Goal: Task Accomplishment & Management: Manage account settings

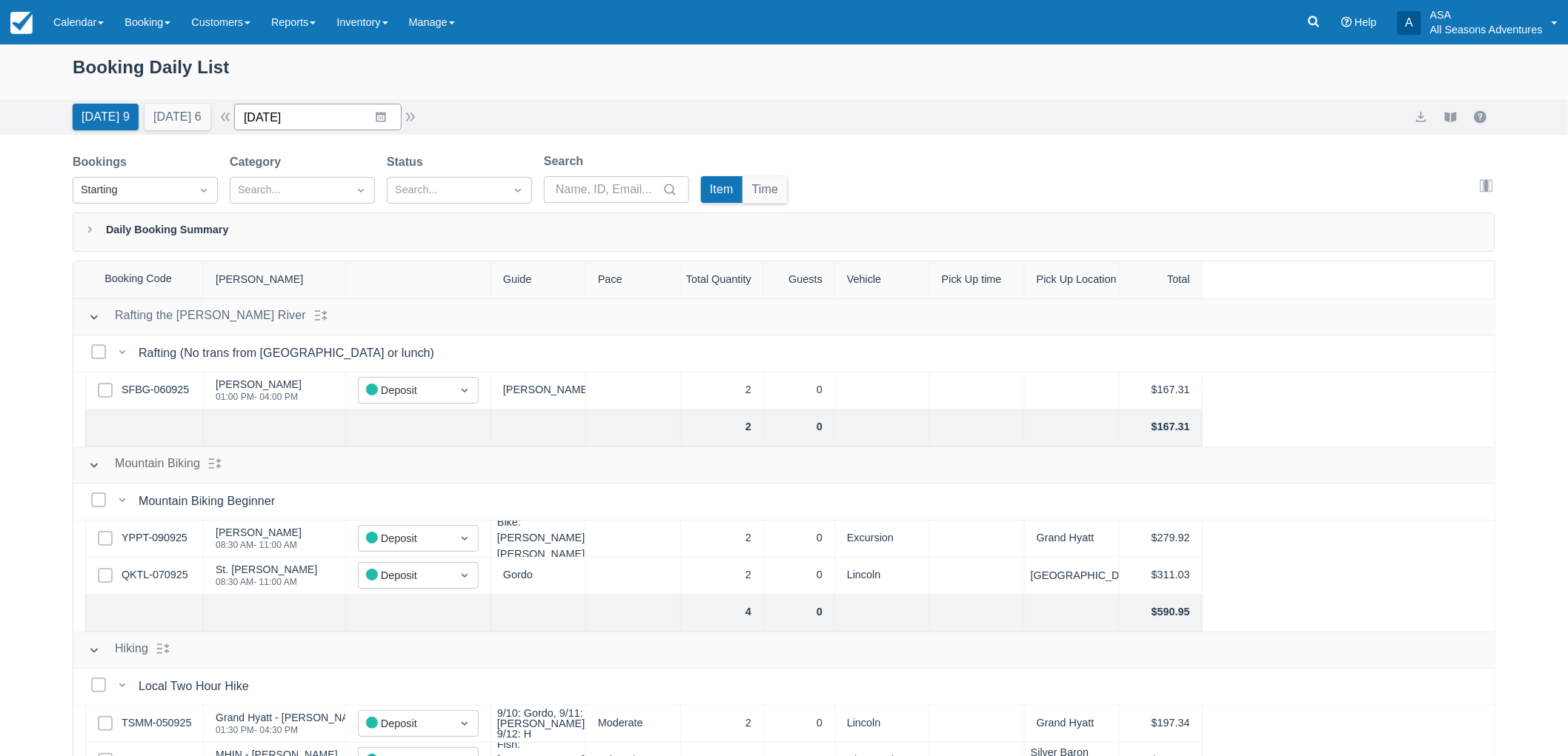
click at [379, 123] on input "09/10/25" at bounding box center [318, 117] width 167 height 27
click at [364, 231] on td "3" at bounding box center [352, 231] width 29 height 29
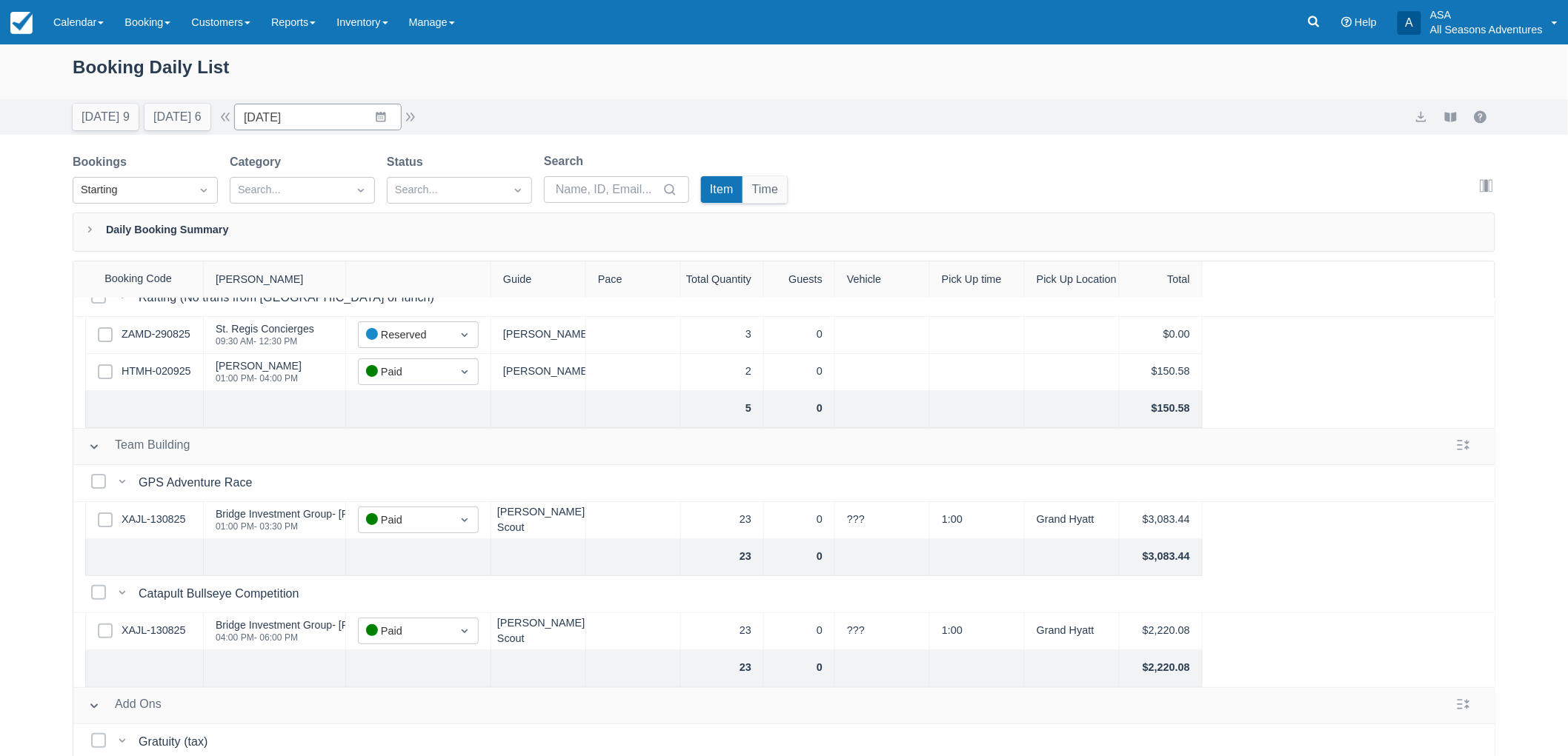
scroll to position [28, 0]
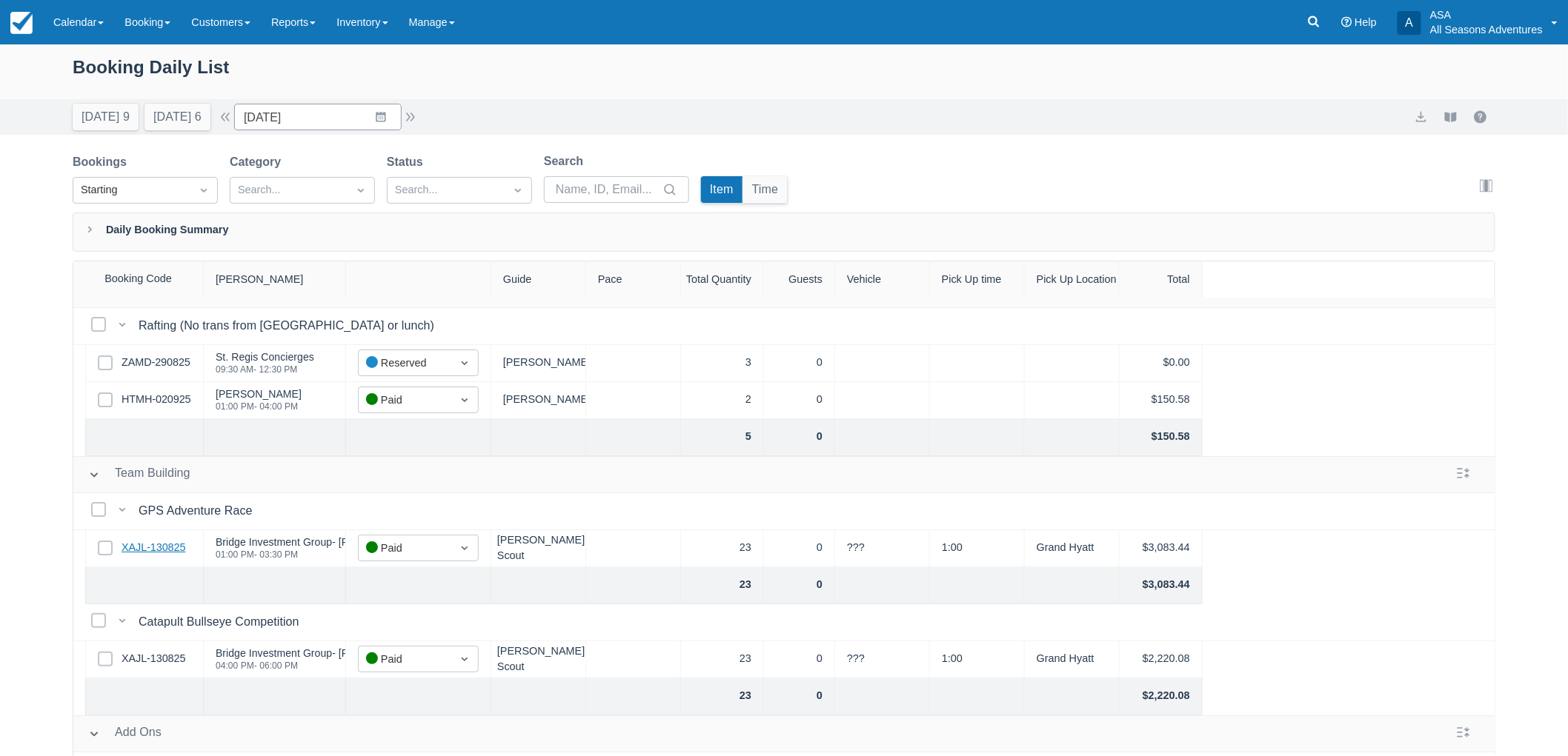
click at [159, 551] on link "XAJL-130825" at bounding box center [153, 548] width 64 height 16
click at [106, 115] on button "Today 9" at bounding box center [105, 117] width 66 height 27
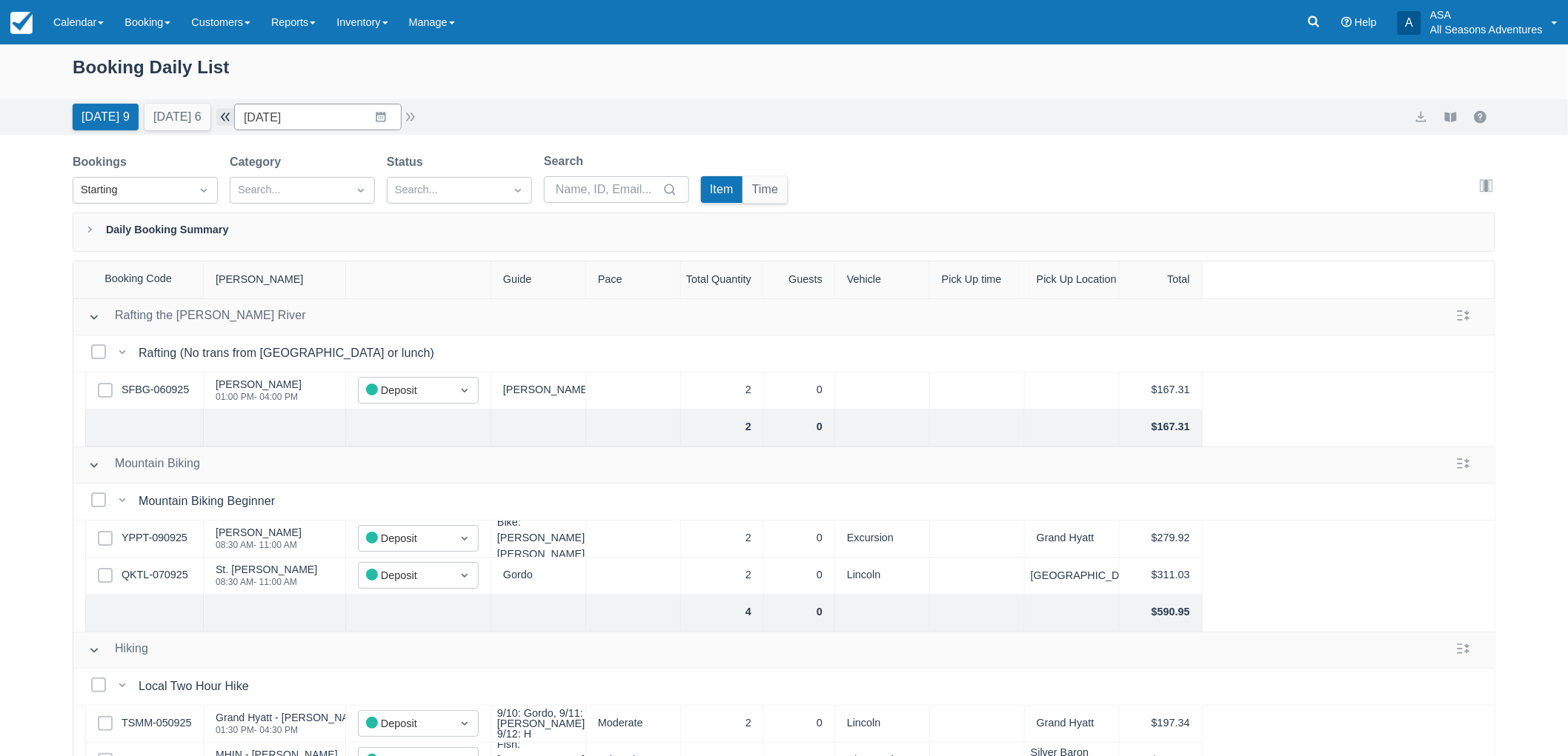
click at [231, 116] on button "button" at bounding box center [224, 117] width 18 height 18
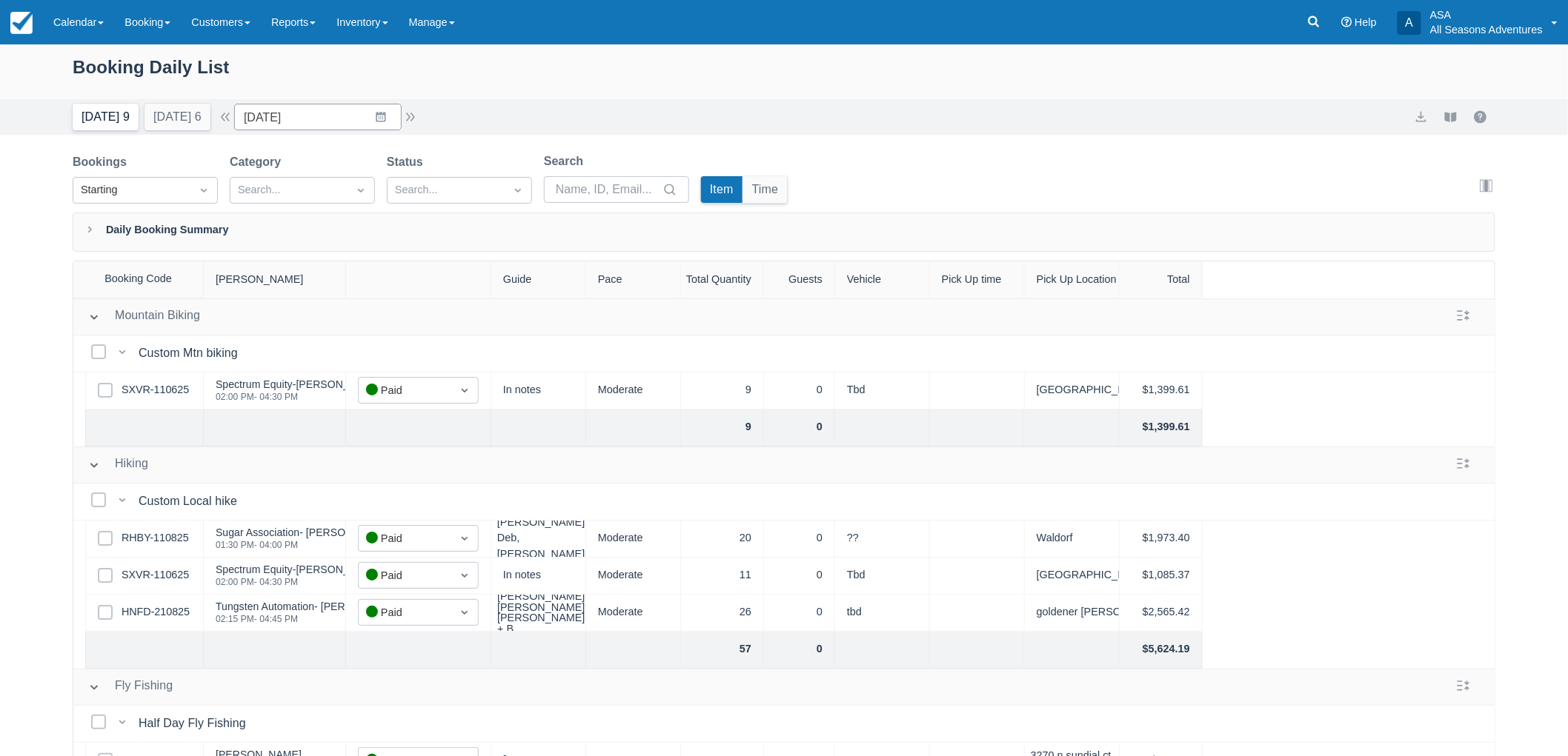
click at [100, 117] on button "Today 9" at bounding box center [105, 117] width 66 height 27
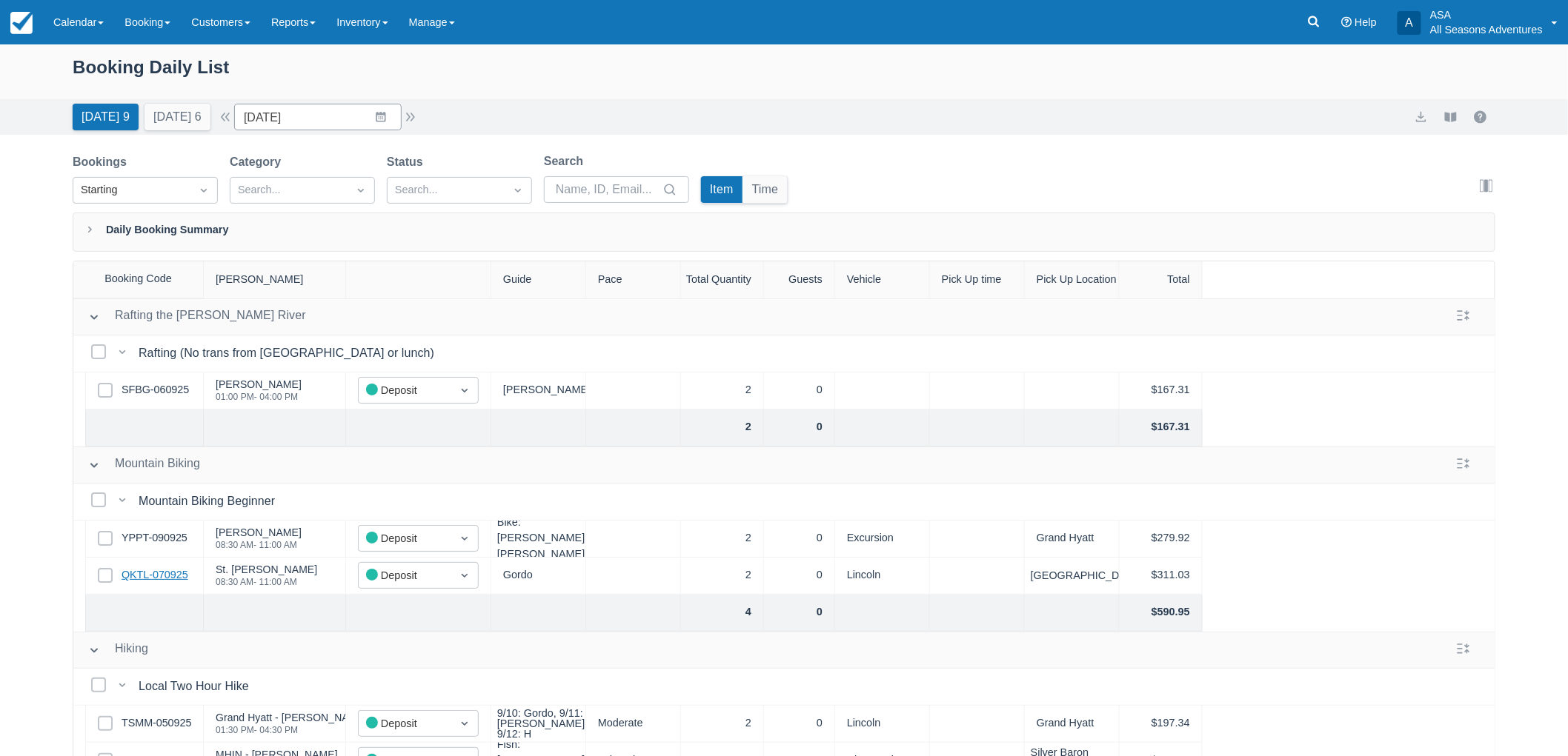
click at [167, 572] on link "QKTL-070925" at bounding box center [155, 575] width 67 height 16
click at [146, 534] on link "YPPT-090925" at bounding box center [154, 538] width 66 height 16
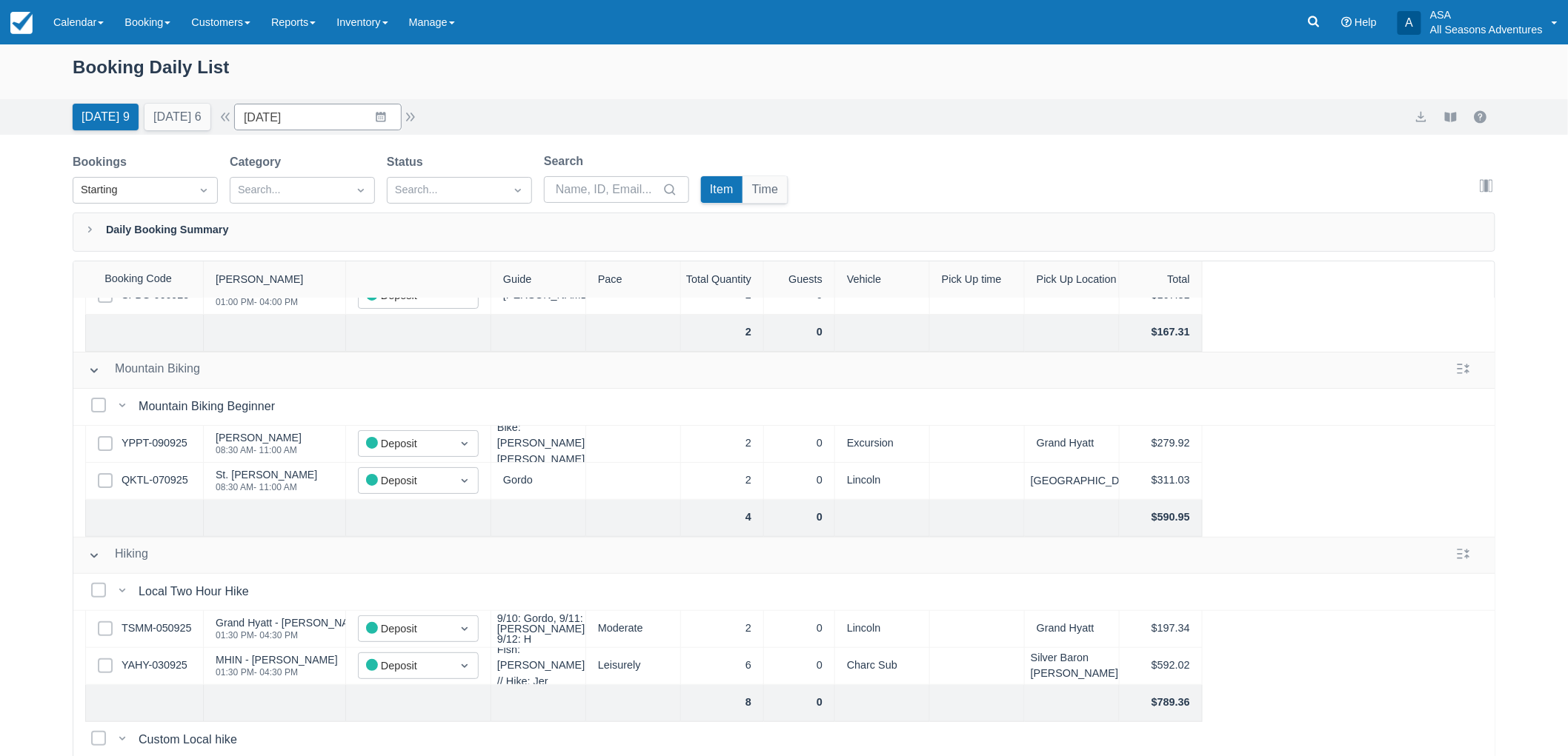
scroll to position [246, 0]
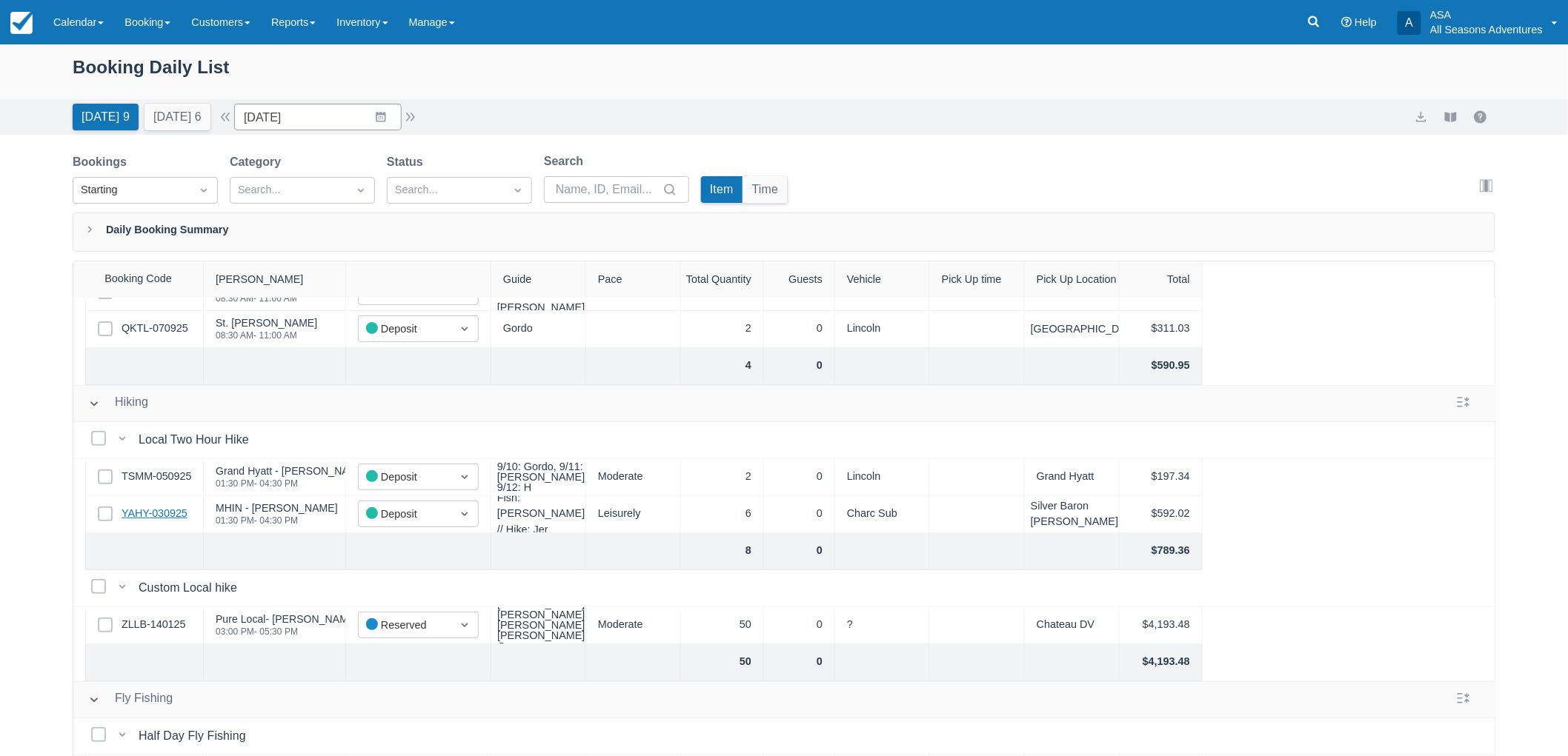
click at [180, 512] on link "YAHY-030925" at bounding box center [154, 514] width 66 height 16
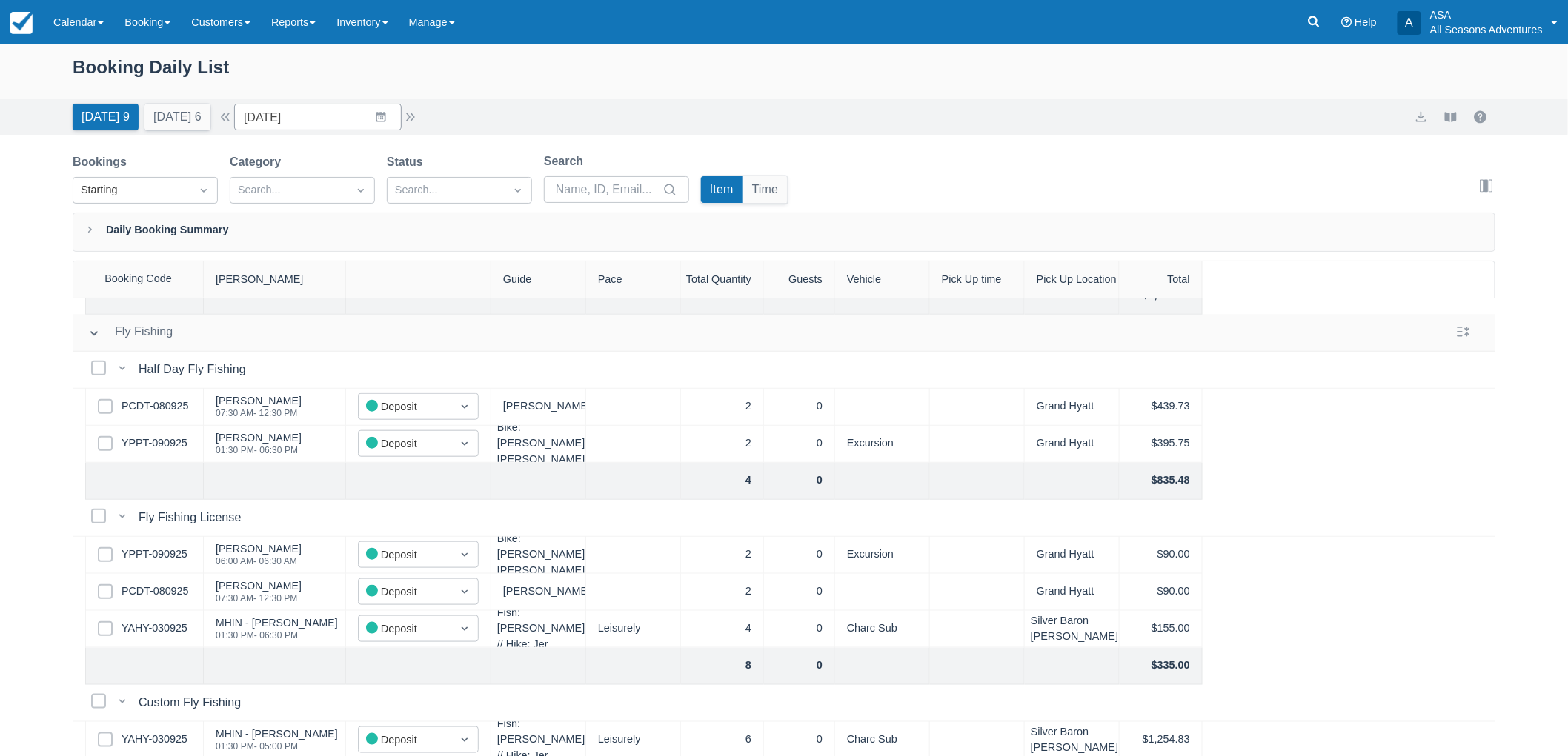
scroll to position [600, 0]
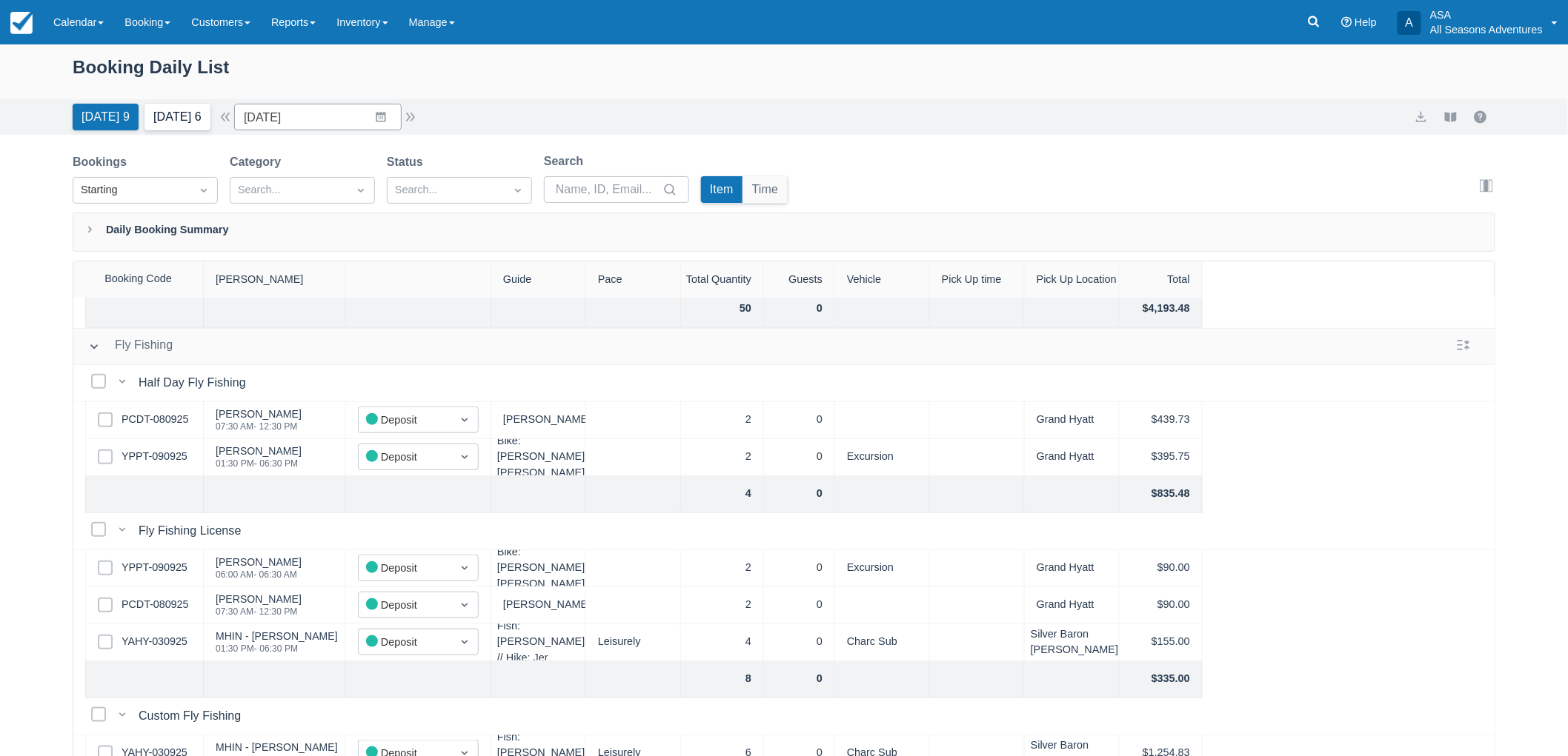
click at [167, 125] on button "Tomorrow 6" at bounding box center [177, 117] width 66 height 27
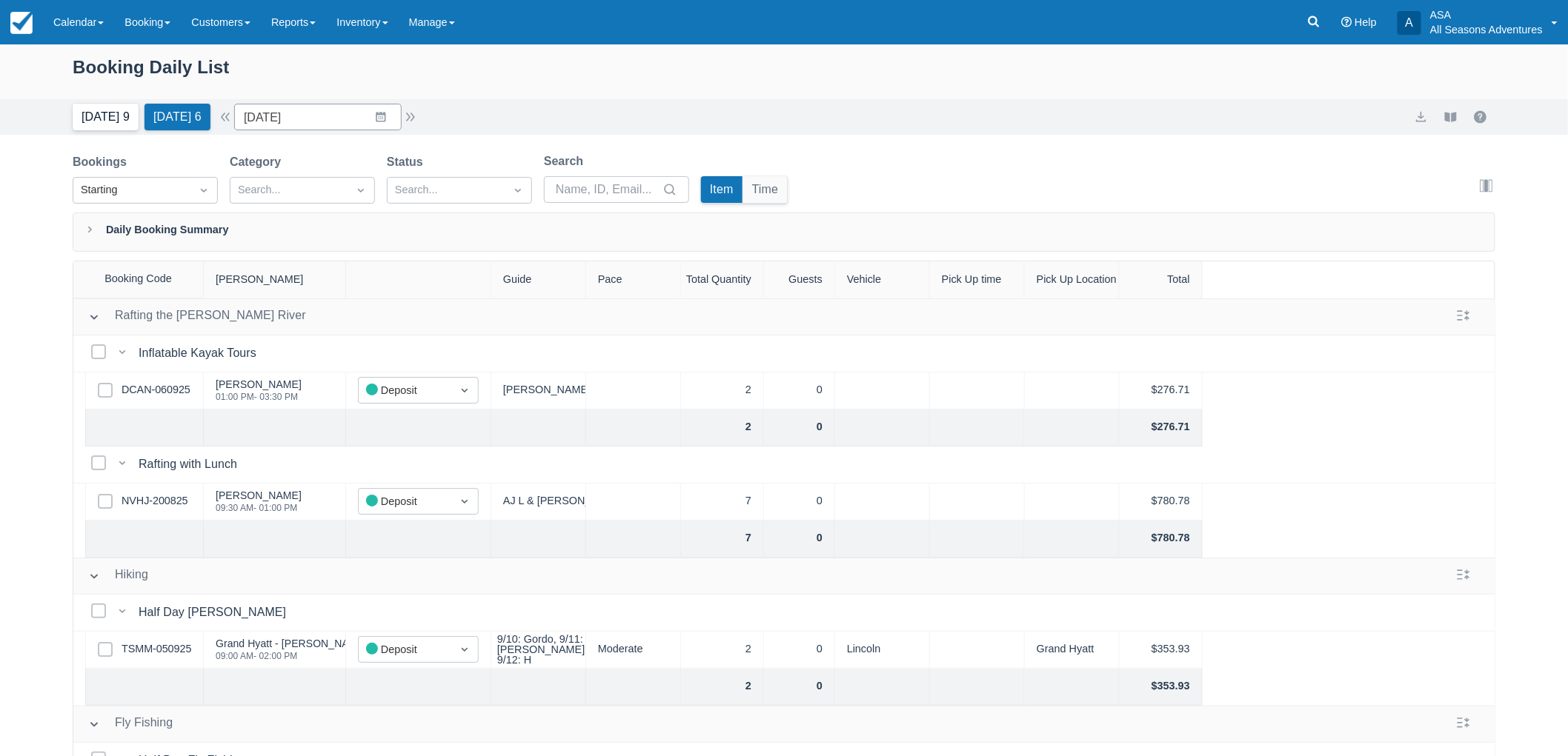
click at [103, 119] on button "[DATE] 9" at bounding box center [105, 117] width 66 height 27
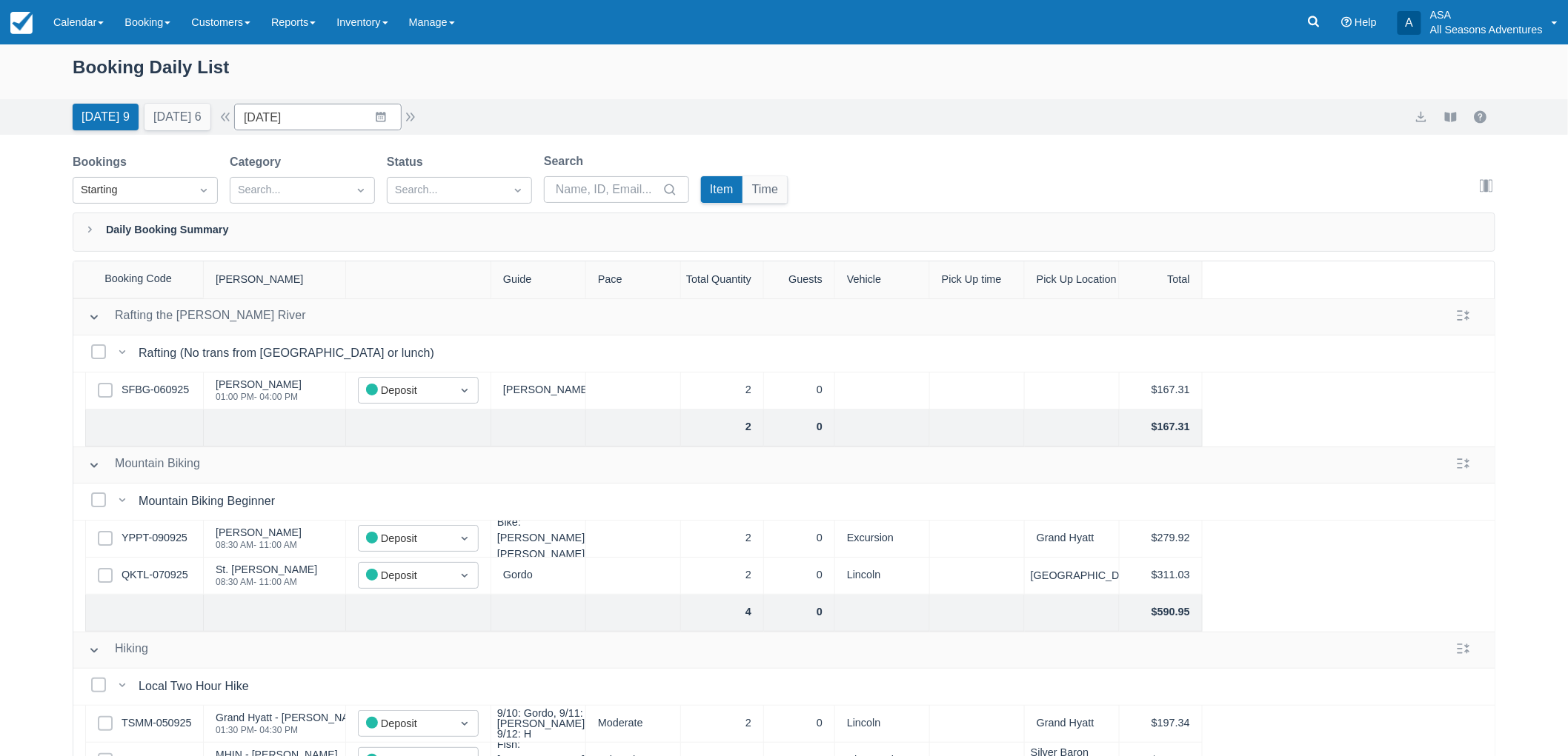
click at [160, 135] on div "Booking Daily List Today 9 Tomorrow 6 Date 09/10/25 Navigate forward to interac…" at bounding box center [784, 438] width 1568 height 787
click at [166, 124] on button "Tomorrow 6" at bounding box center [177, 117] width 66 height 27
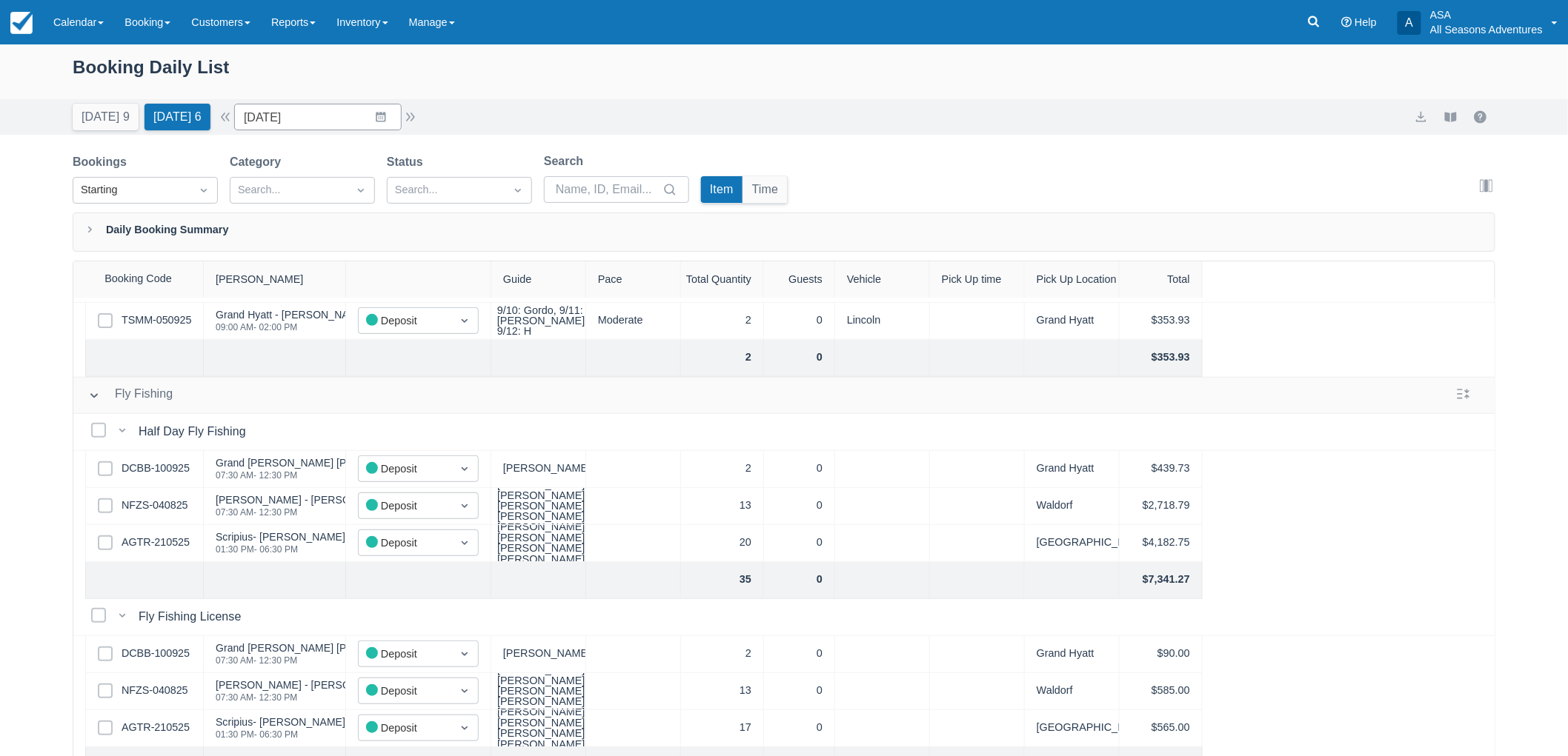
scroll to position [411, 0]
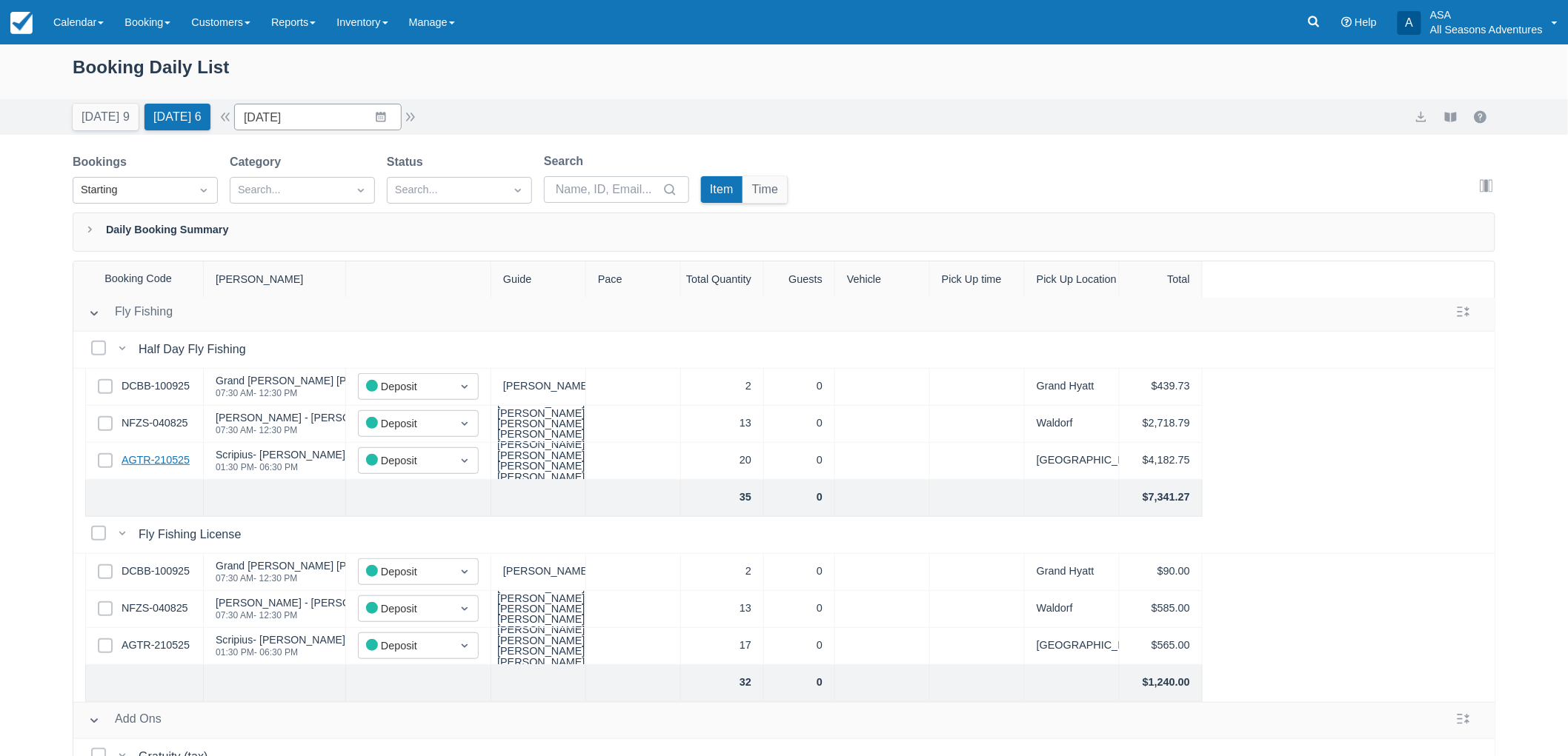
click at [137, 454] on link "AGTR-210525" at bounding box center [156, 460] width 68 height 16
click at [116, 109] on button "Today 9" at bounding box center [105, 117] width 66 height 27
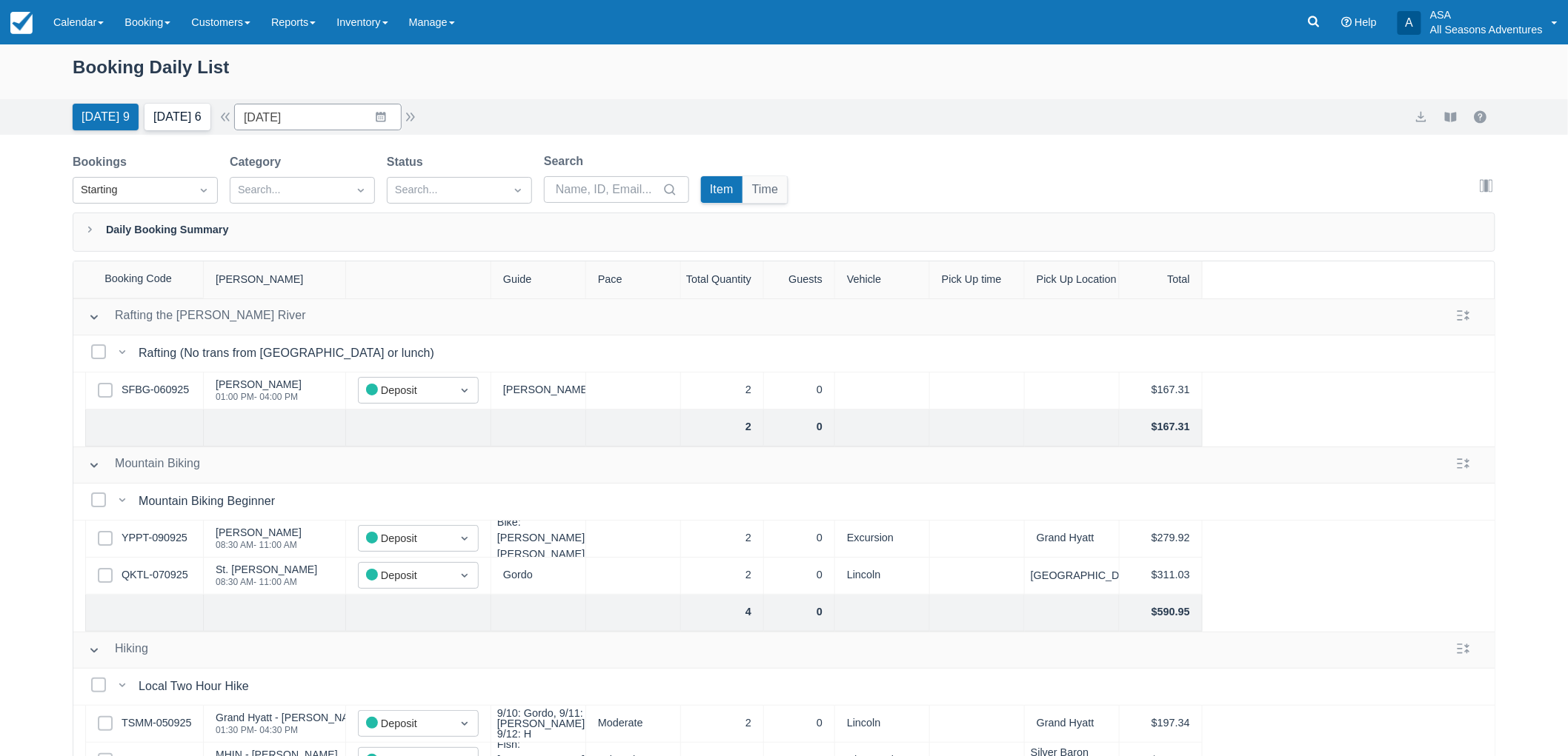
click at [173, 114] on button "Tomorrow 6" at bounding box center [177, 117] width 66 height 27
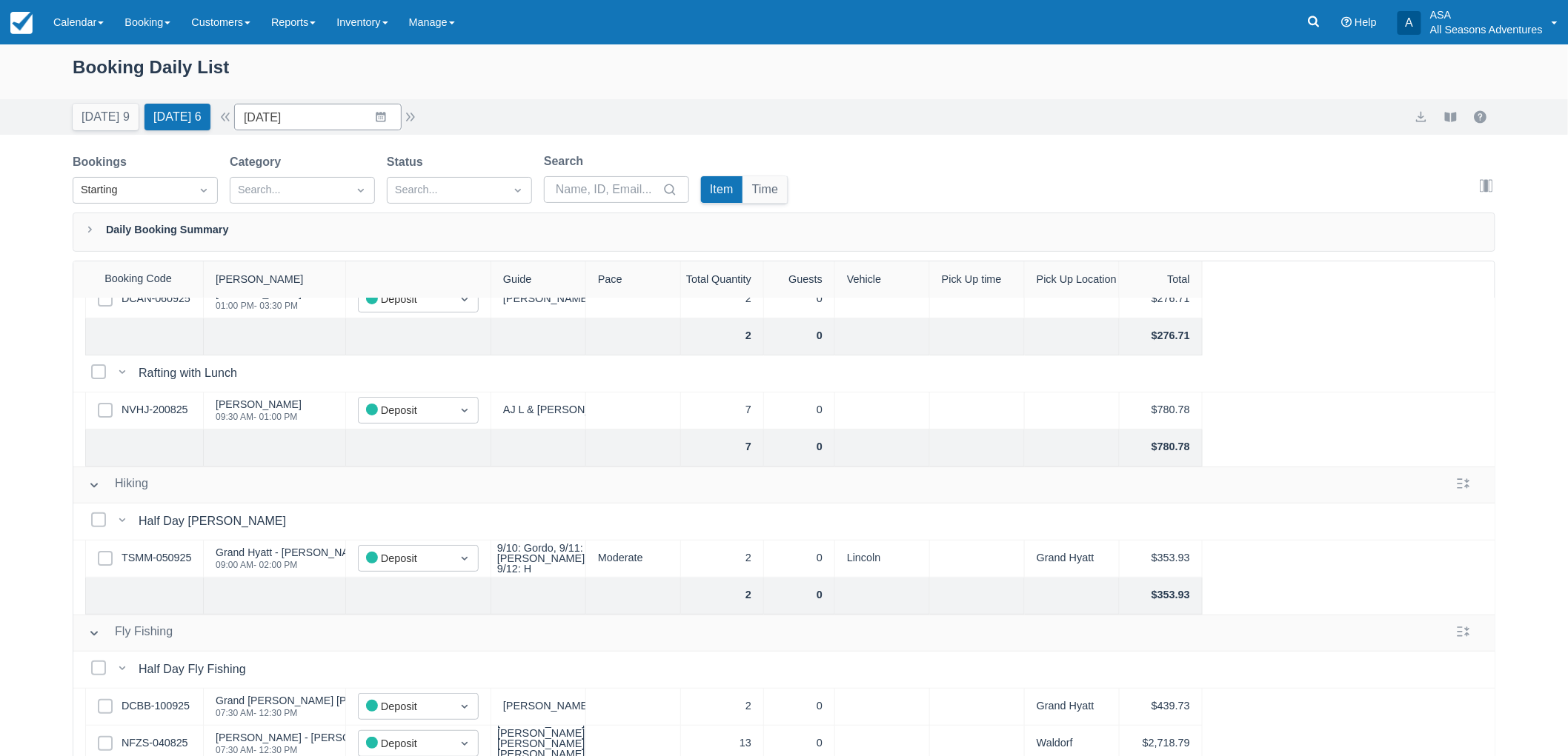
scroll to position [329, 0]
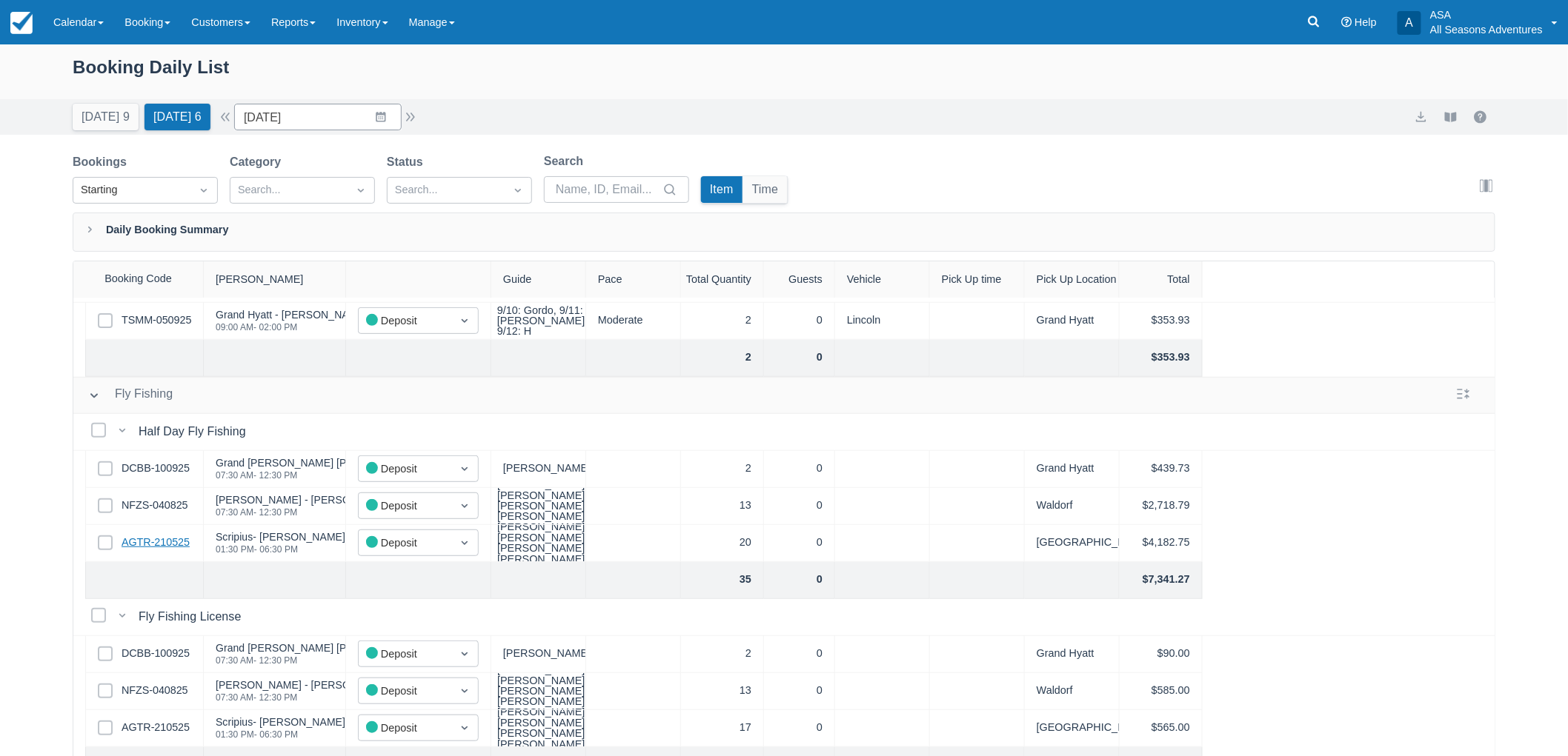
click at [173, 546] on link "AGTR-210525" at bounding box center [156, 542] width 68 height 16
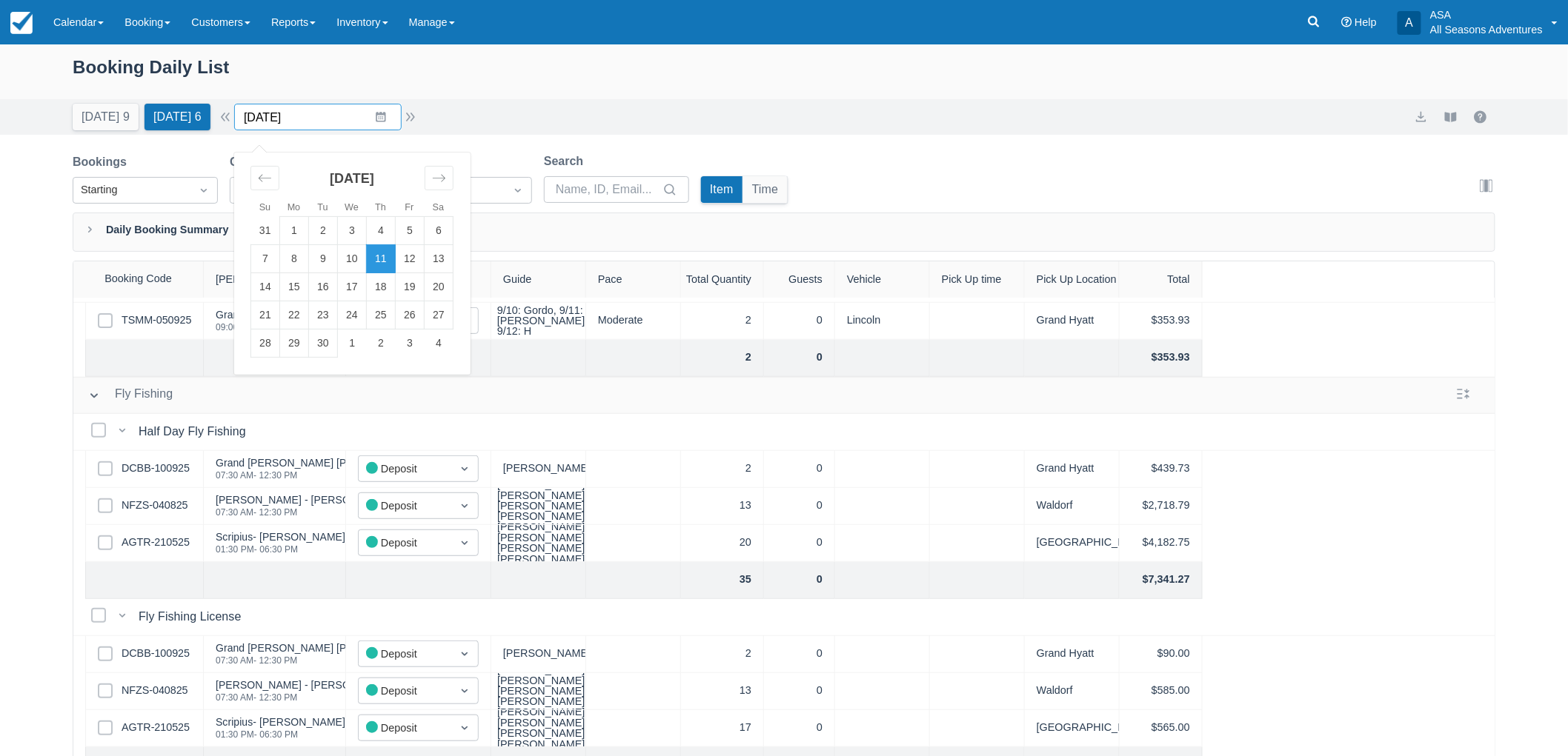
click at [380, 109] on input "09/11/25" at bounding box center [318, 117] width 167 height 27
click at [364, 226] on td "3" at bounding box center [352, 231] width 29 height 29
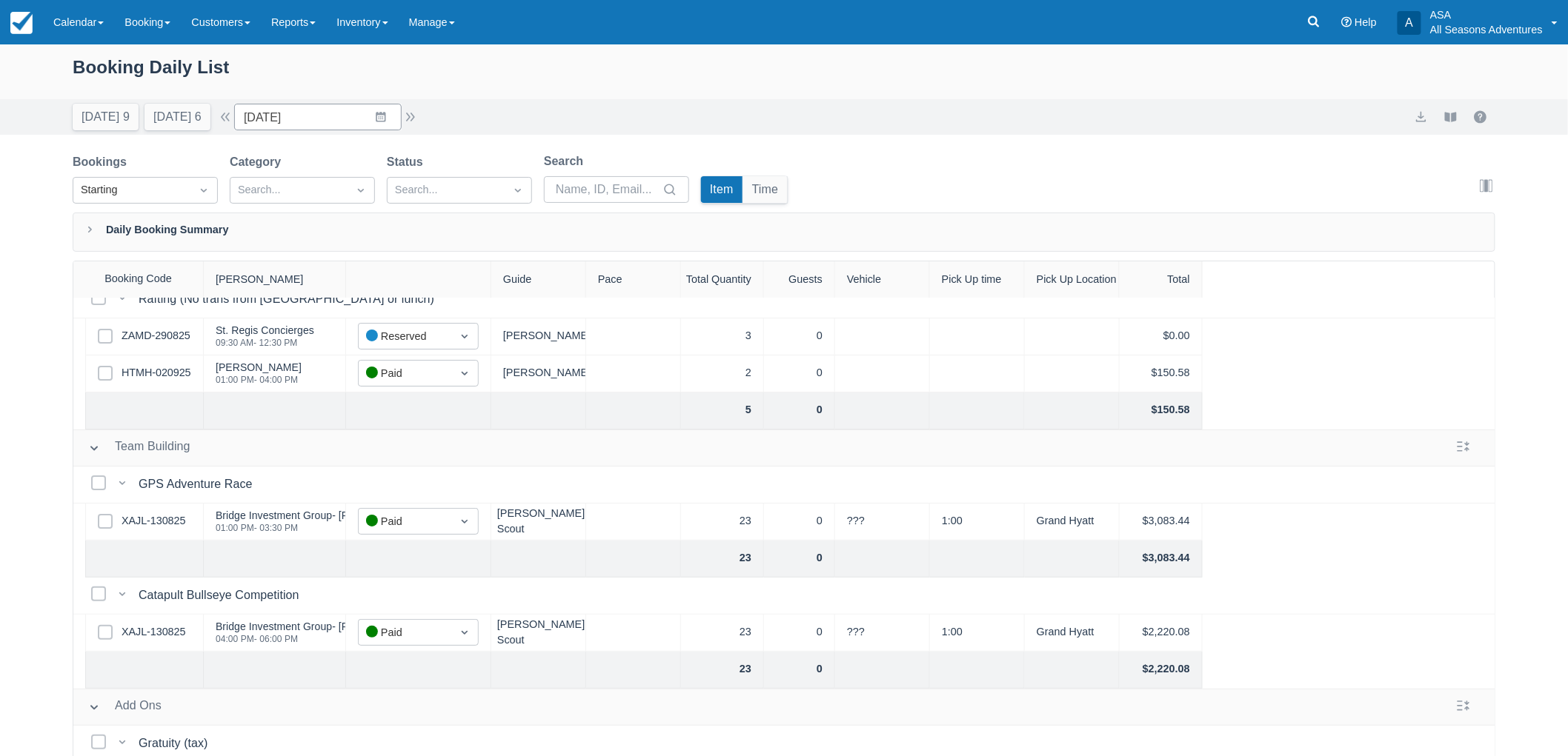
scroll to position [82, 0]
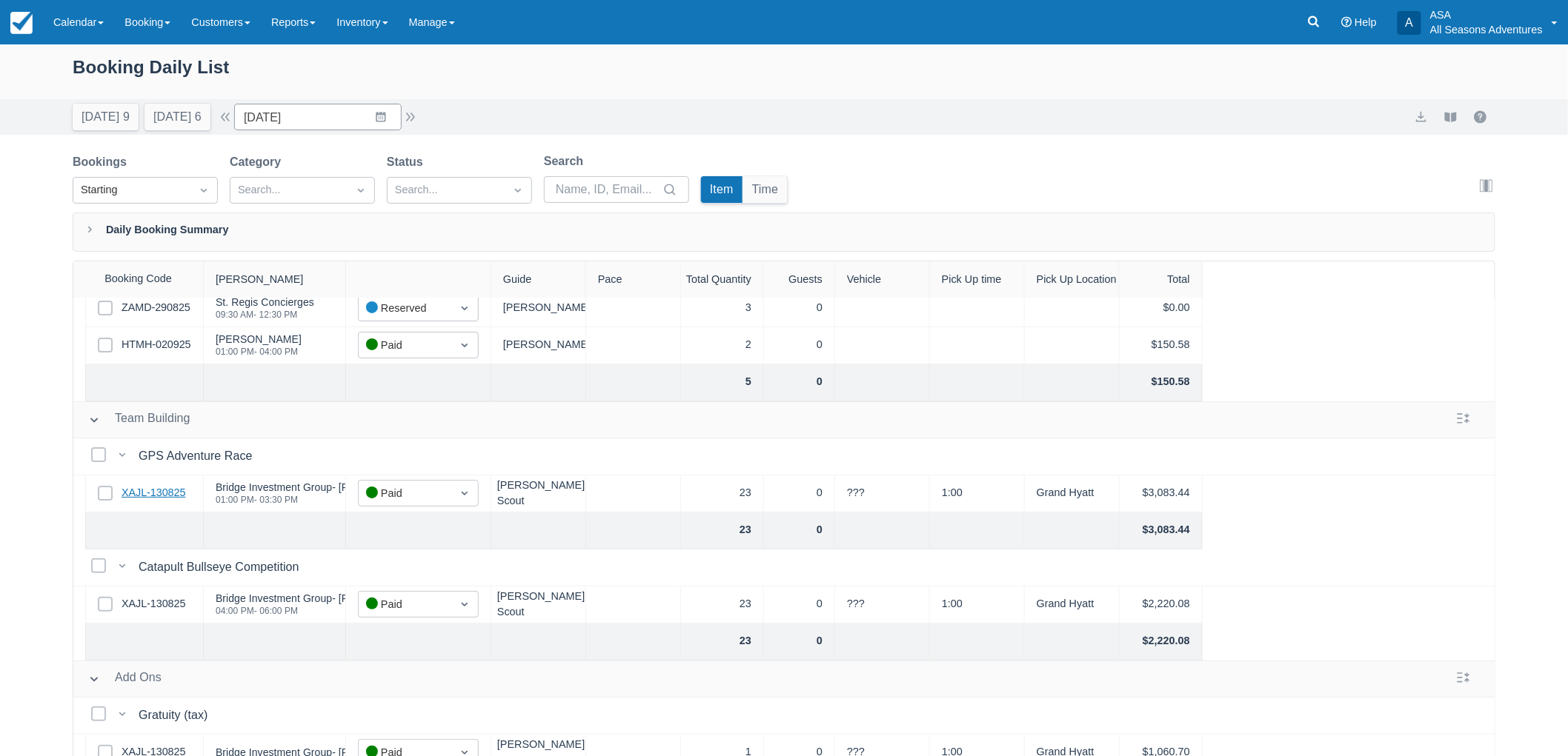
click at [159, 496] on link "XAJL-130825" at bounding box center [153, 493] width 64 height 16
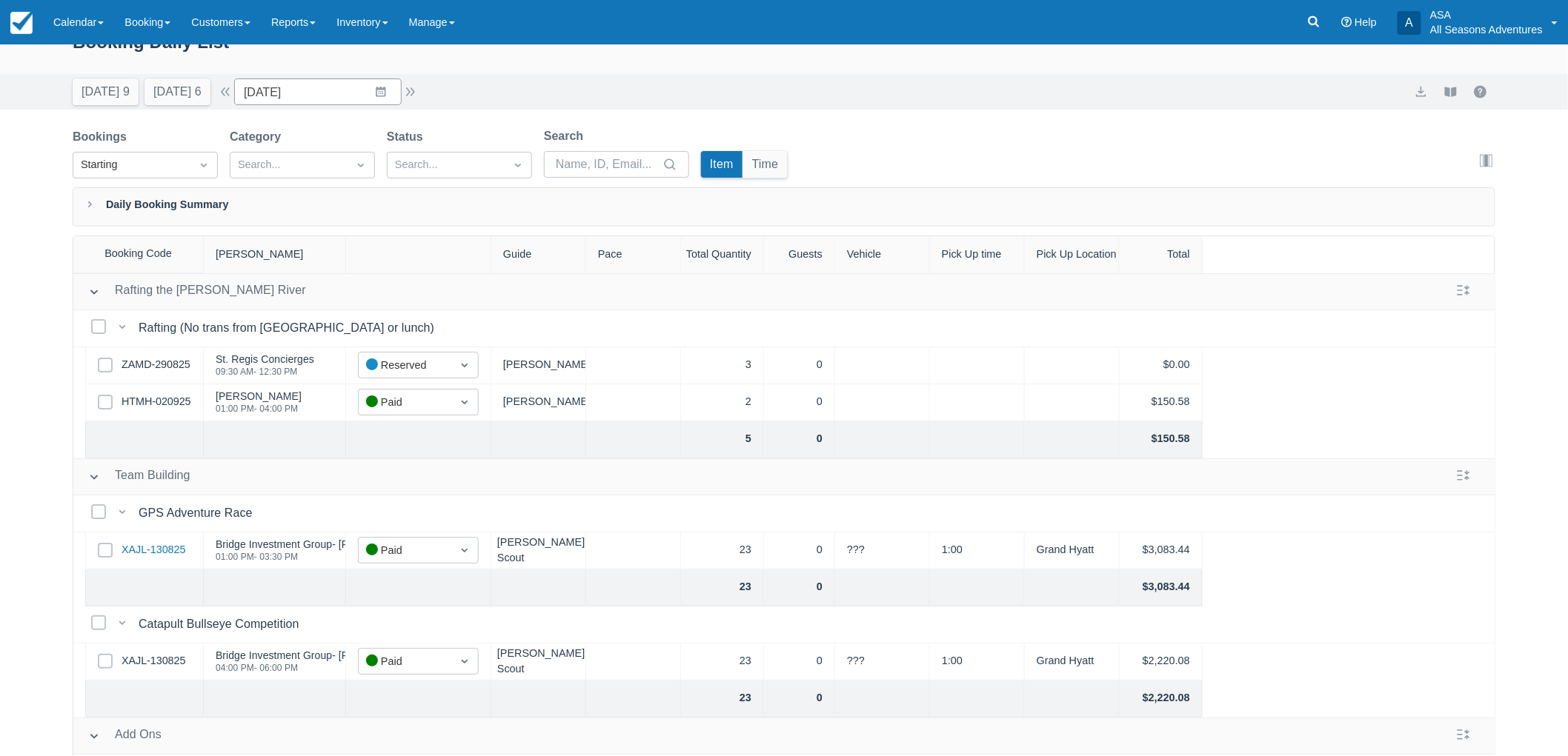
scroll to position [0, 0]
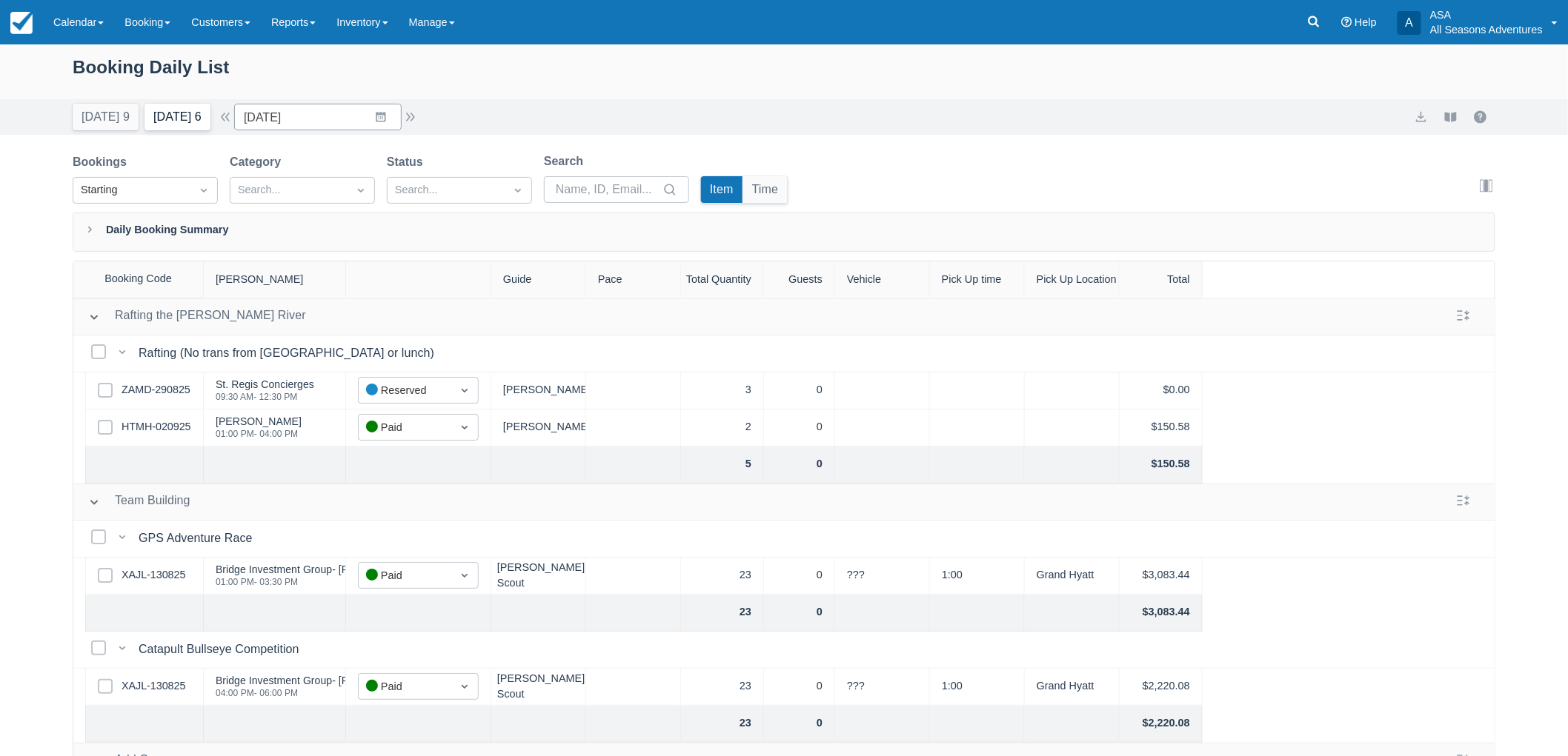
click at [186, 122] on button "Tomorrow 6" at bounding box center [177, 117] width 66 height 27
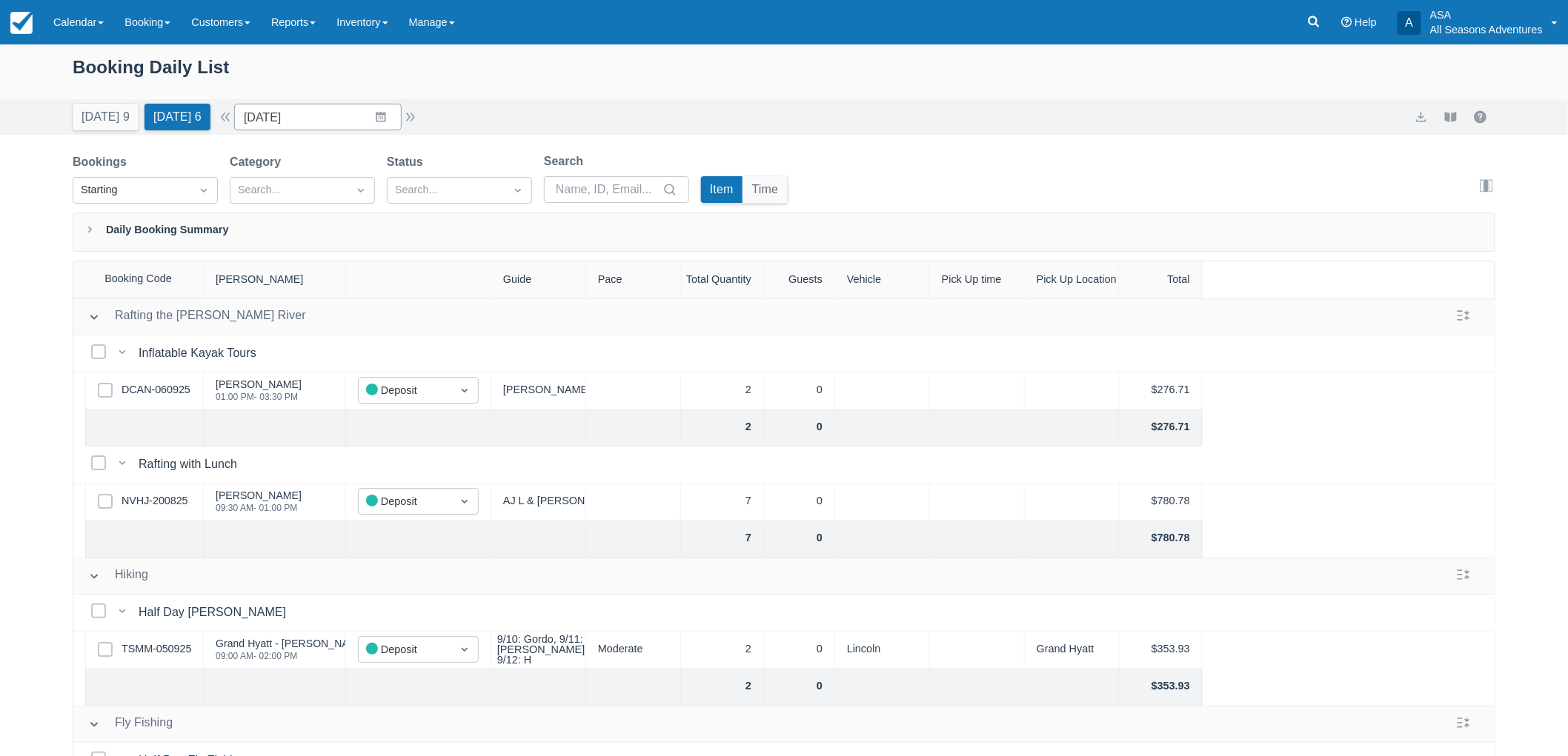
click at [116, 100] on div "Today 9 Tomorrow 6" at bounding box center [141, 114] width 149 height 32
click at [116, 106] on button "Today 9" at bounding box center [105, 117] width 66 height 27
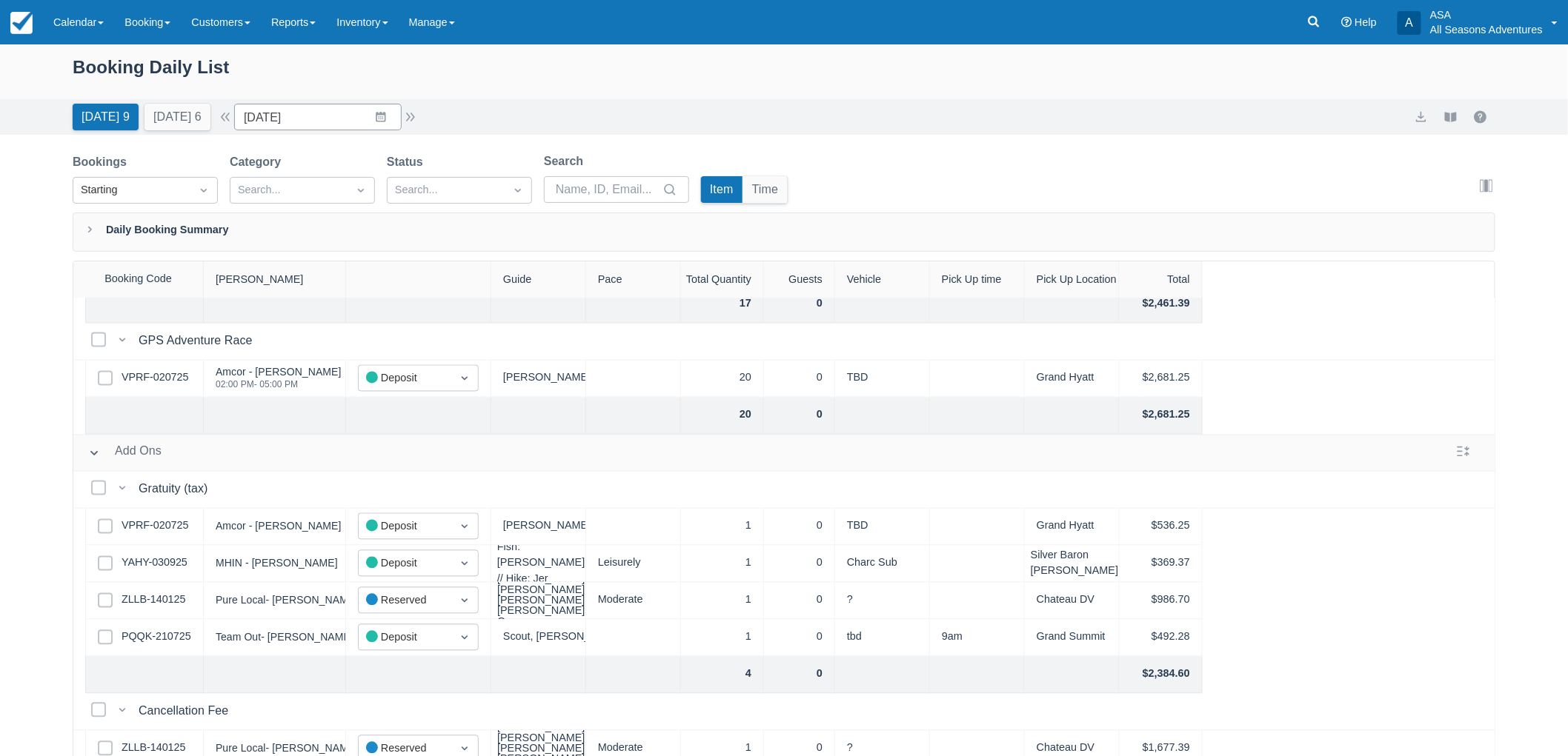
scroll to position [1258, 0]
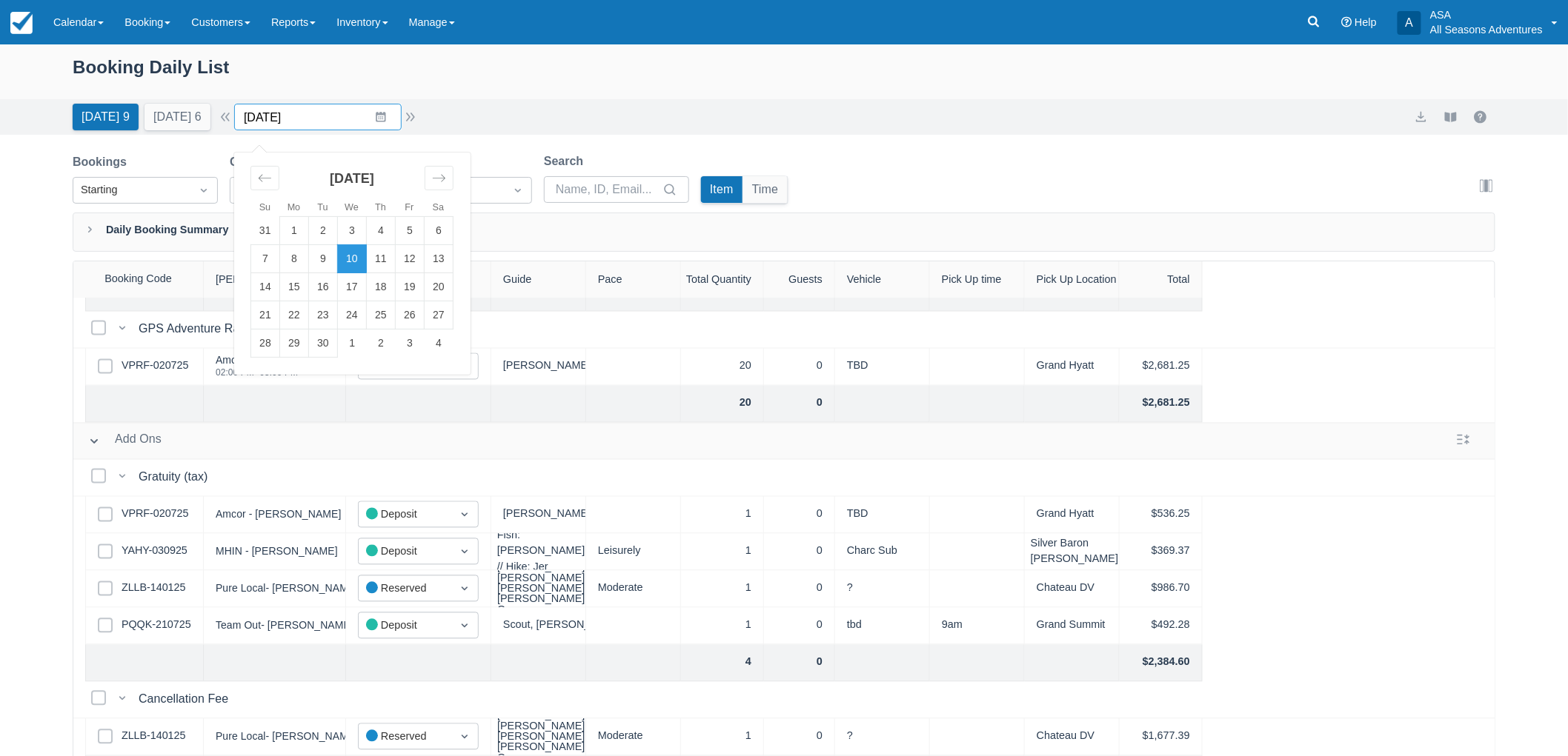
click at [398, 112] on input "[DATE]" at bounding box center [318, 117] width 167 height 27
click at [446, 240] on td "6" at bounding box center [438, 231] width 29 height 29
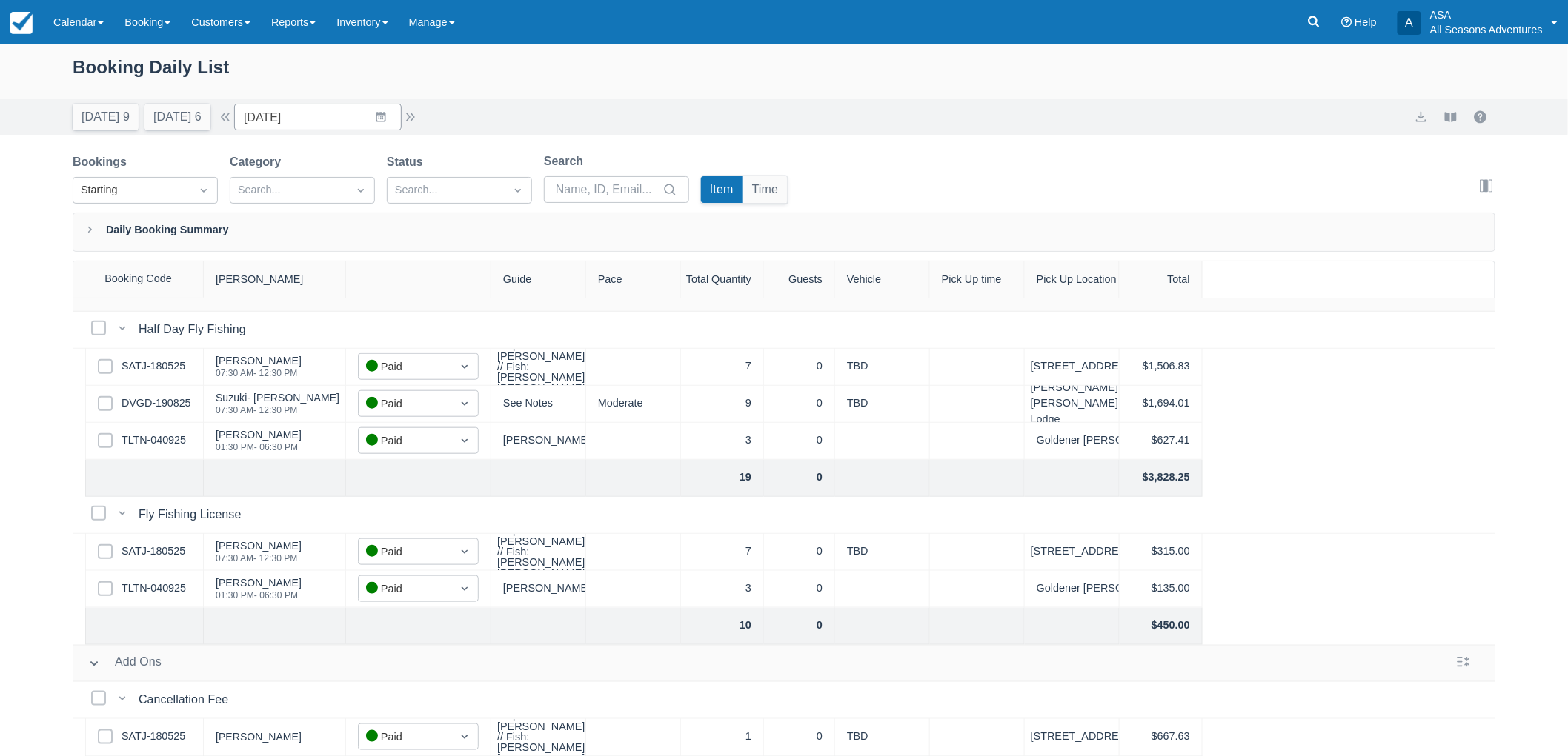
scroll to position [629, 0]
click at [394, 139] on div "Booking Daily List Today 9 Tomorrow 6 Date 09/06/25 Navigate forward to interac…" at bounding box center [784, 438] width 1568 height 787
click at [390, 126] on input "09/06/25" at bounding box center [318, 117] width 167 height 27
click at [446, 174] on icon "Move forward to switch to the next month." at bounding box center [438, 178] width 14 height 14
click at [300, 257] on td "6" at bounding box center [294, 260] width 29 height 29
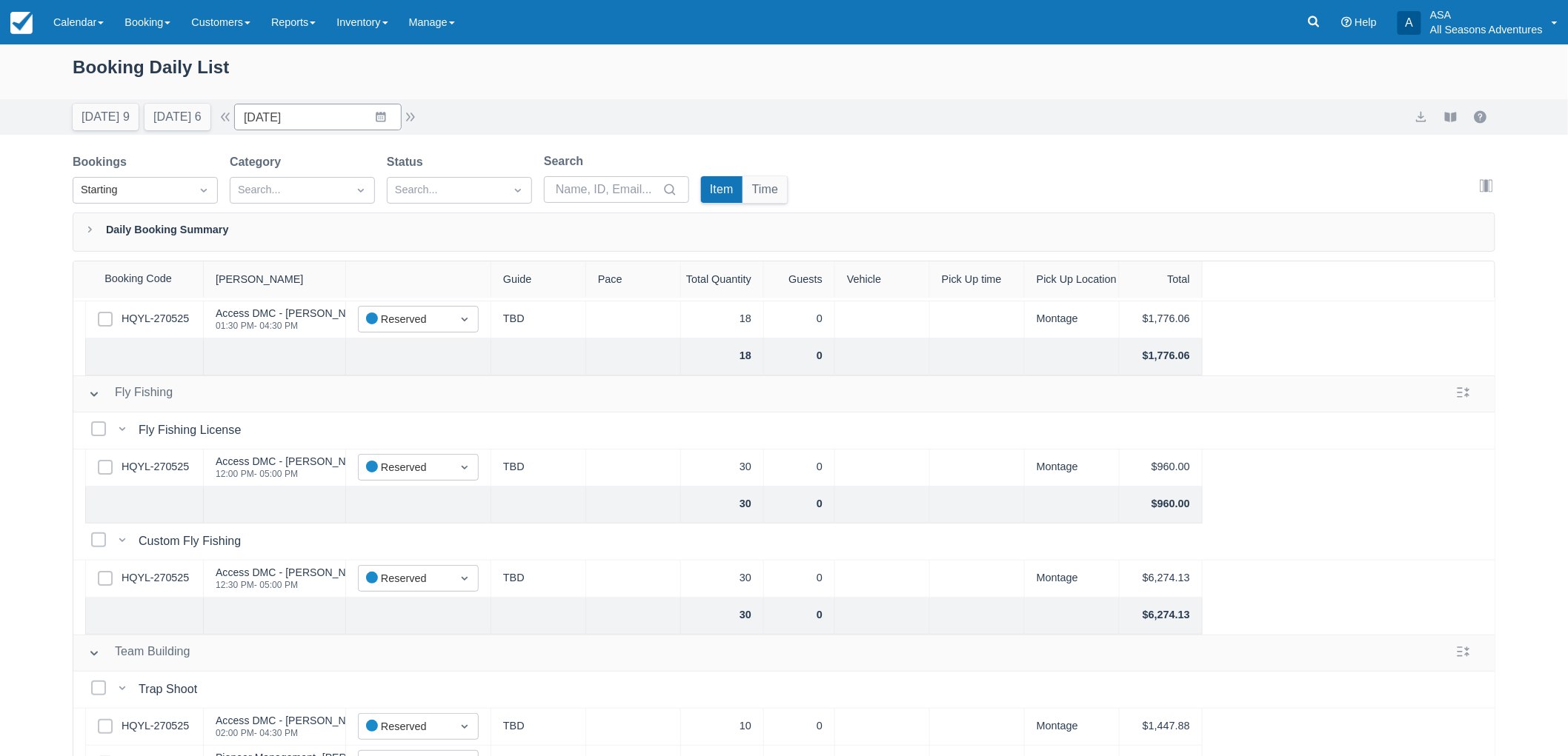
scroll to position [165, 0]
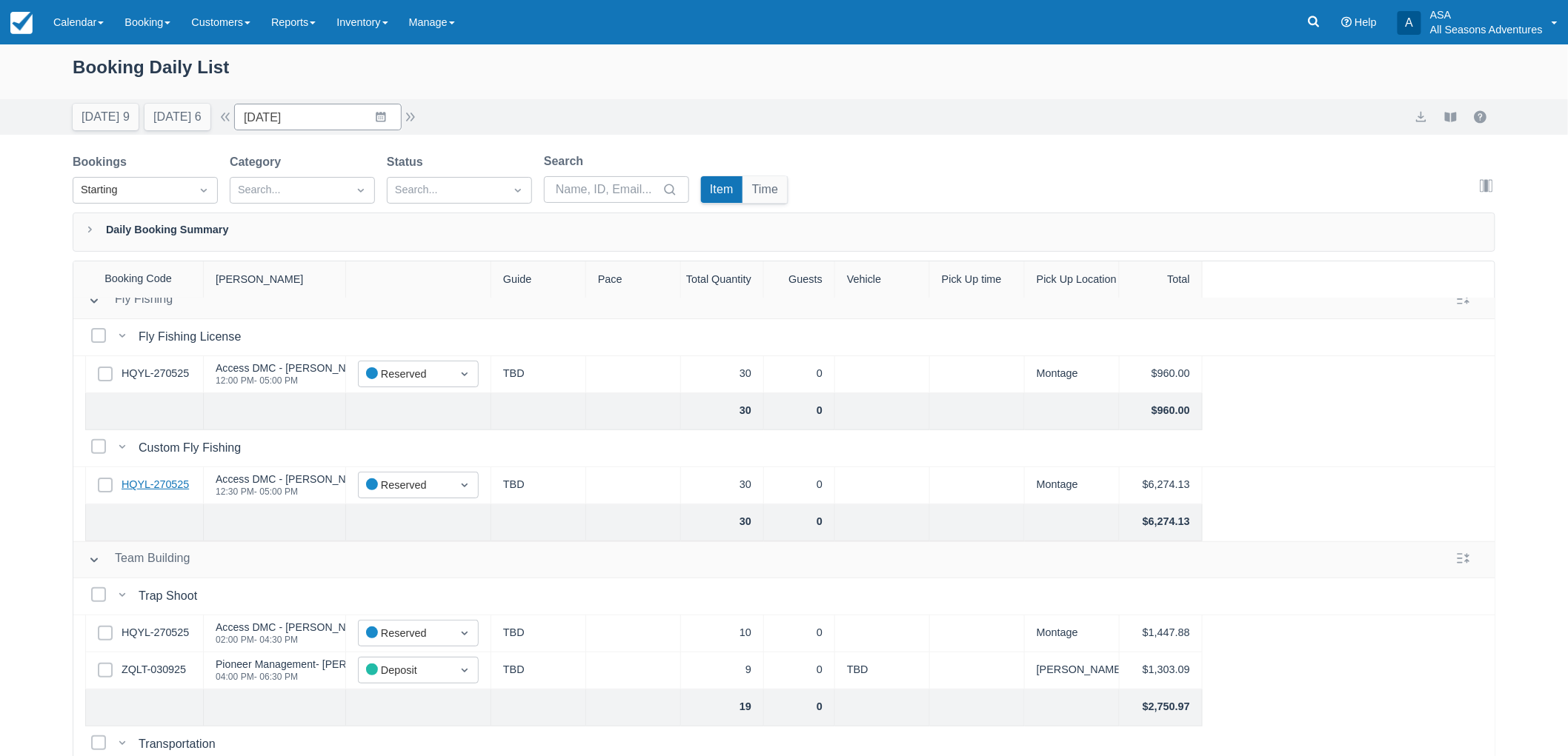
click at [145, 483] on link "HQYL-270525" at bounding box center [155, 485] width 68 height 16
click at [191, 119] on button "Tomorrow 6" at bounding box center [177, 117] width 66 height 27
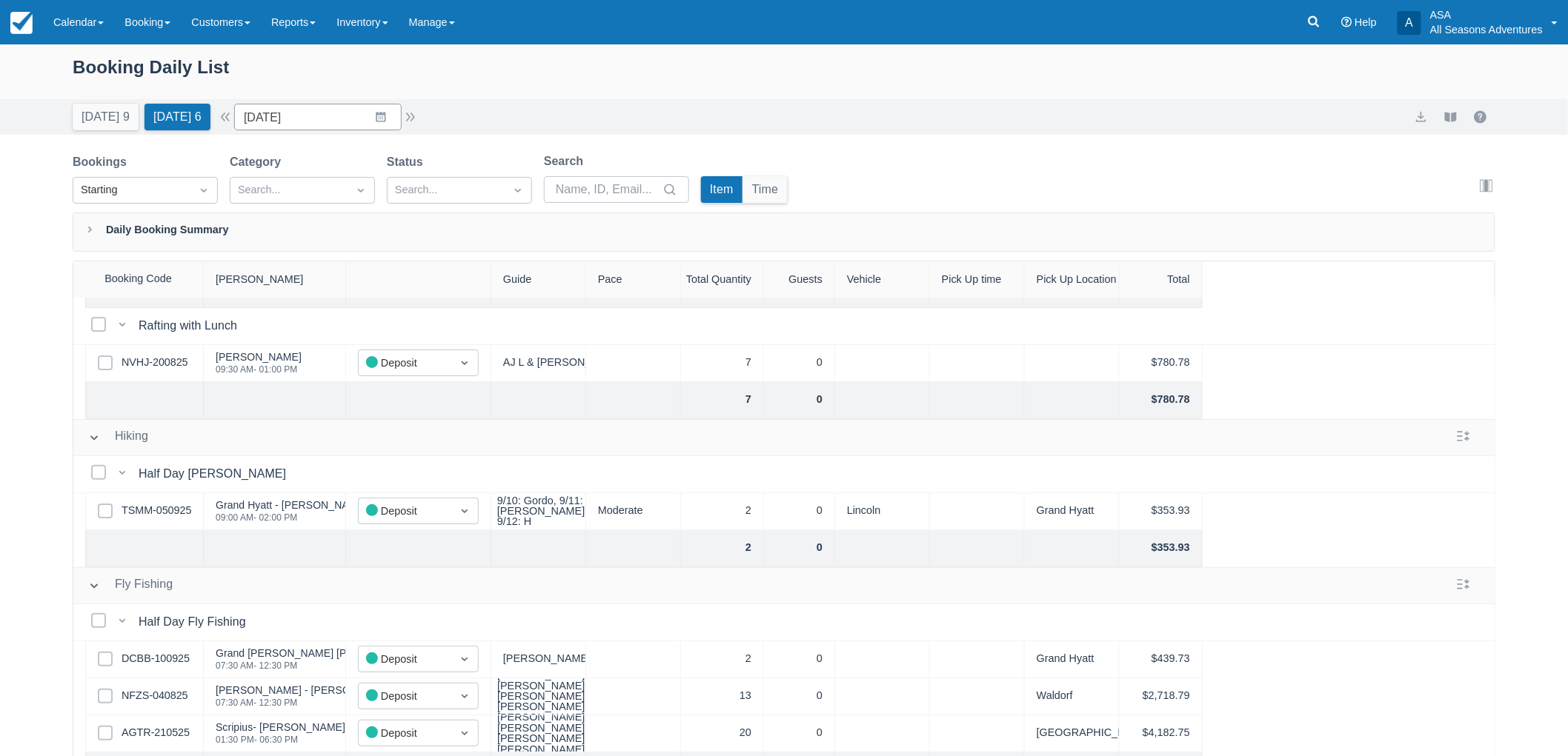
scroll to position [329, 0]
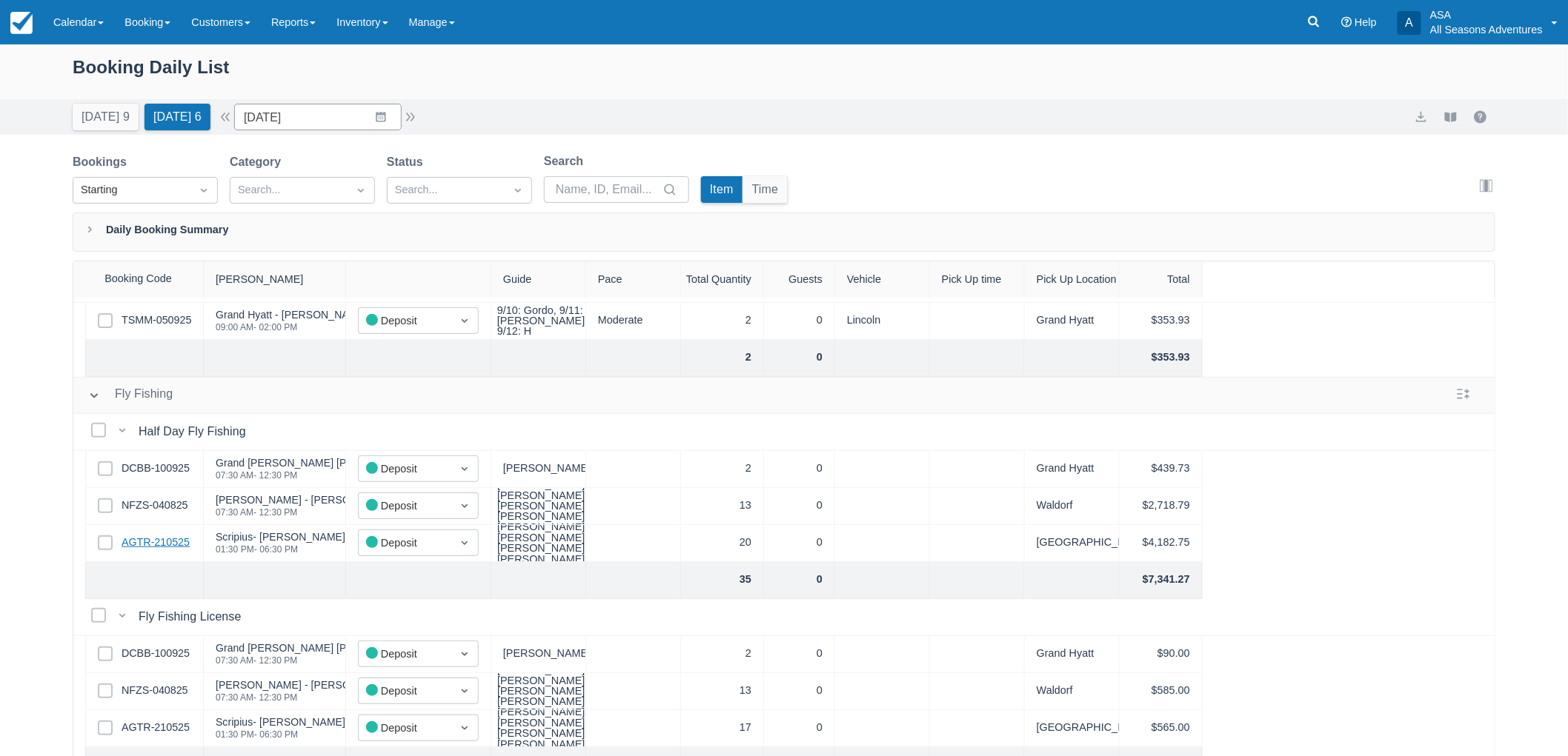
click at [152, 537] on link "AGTR-210525" at bounding box center [156, 542] width 68 height 16
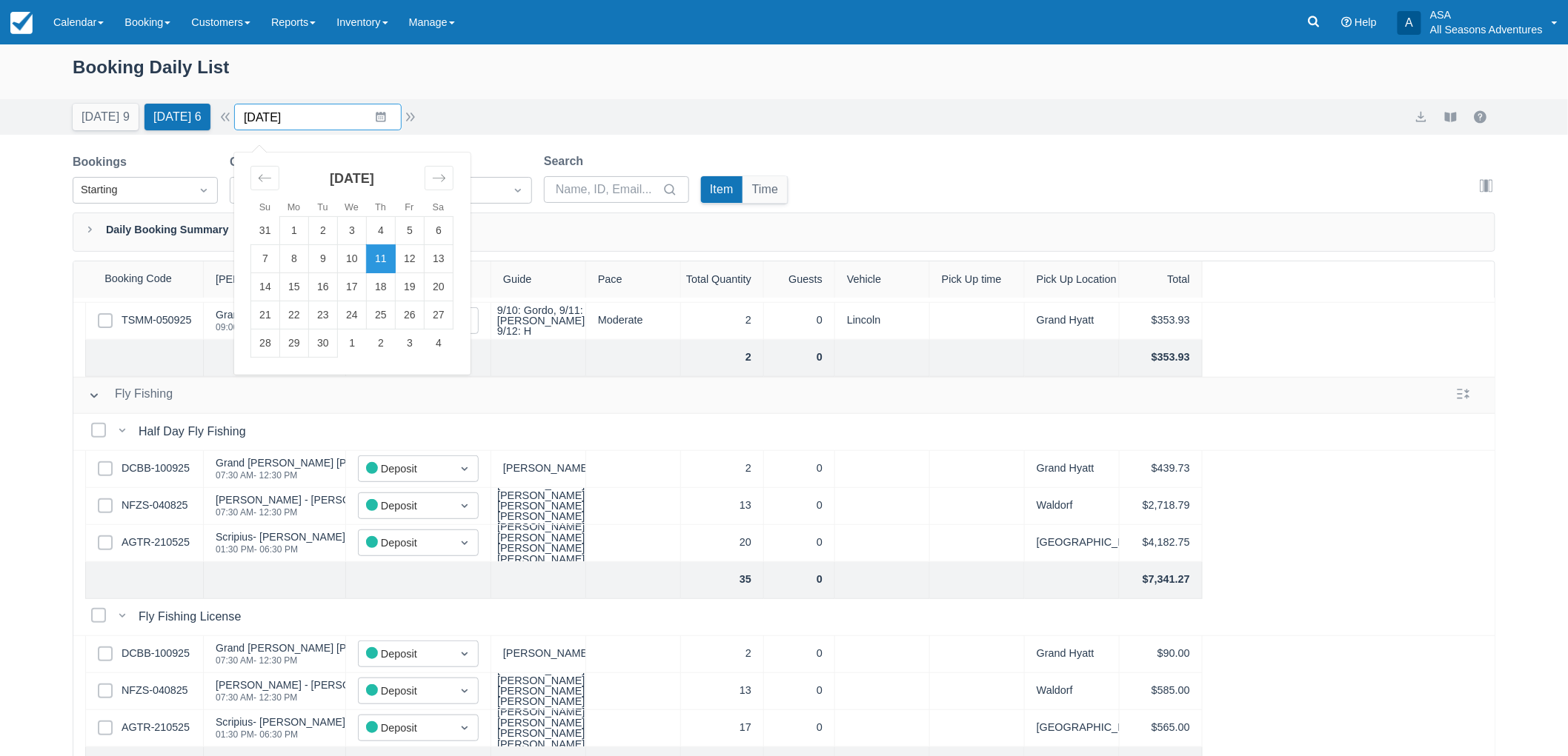
click at [357, 121] on input "09/11/25" at bounding box center [318, 117] width 167 height 27
click at [419, 260] on td "12" at bounding box center [410, 260] width 29 height 29
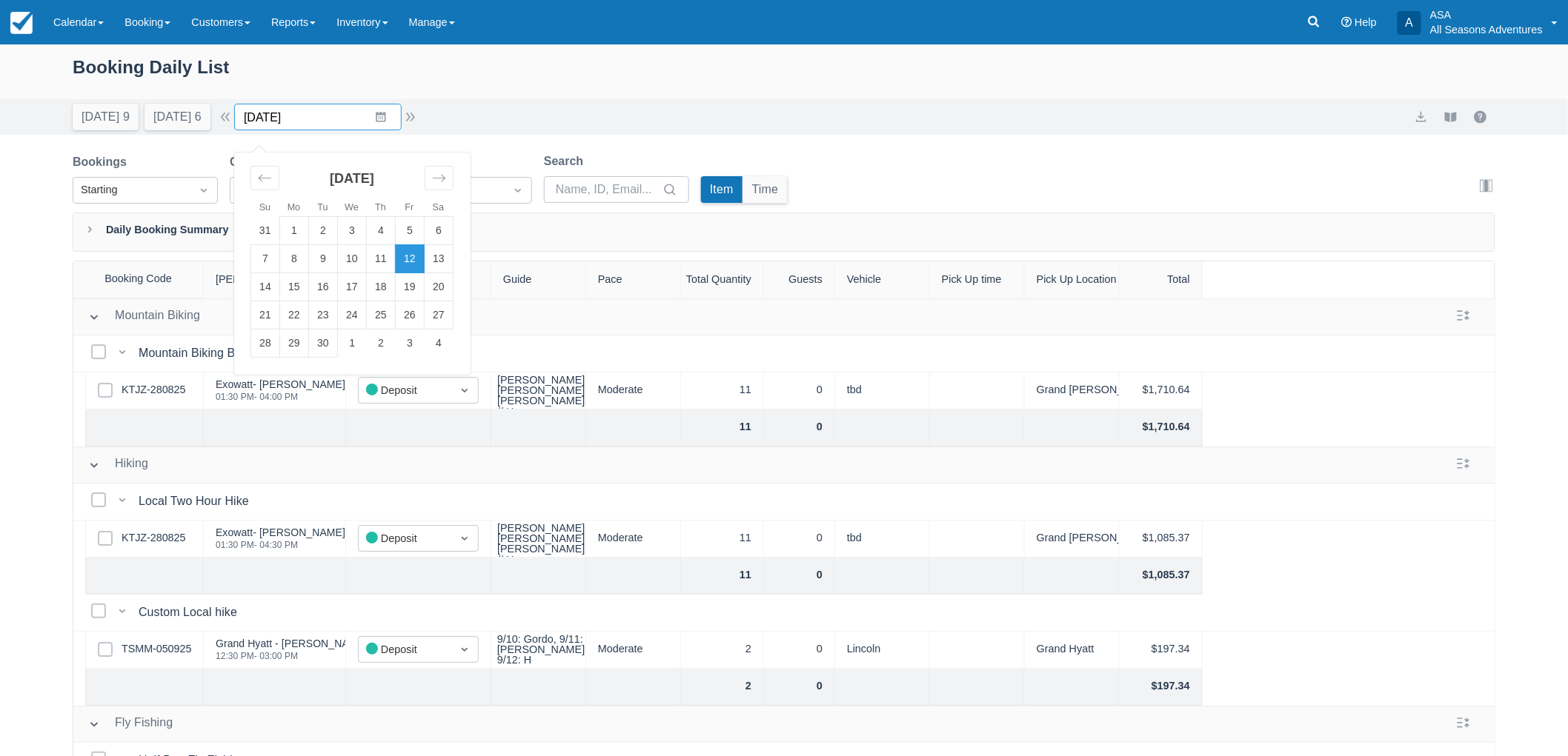
click at [391, 104] on input "09/12/25" at bounding box center [318, 117] width 167 height 27
click at [523, 69] on div "Booking Daily List" at bounding box center [784, 74] width 1423 height 43
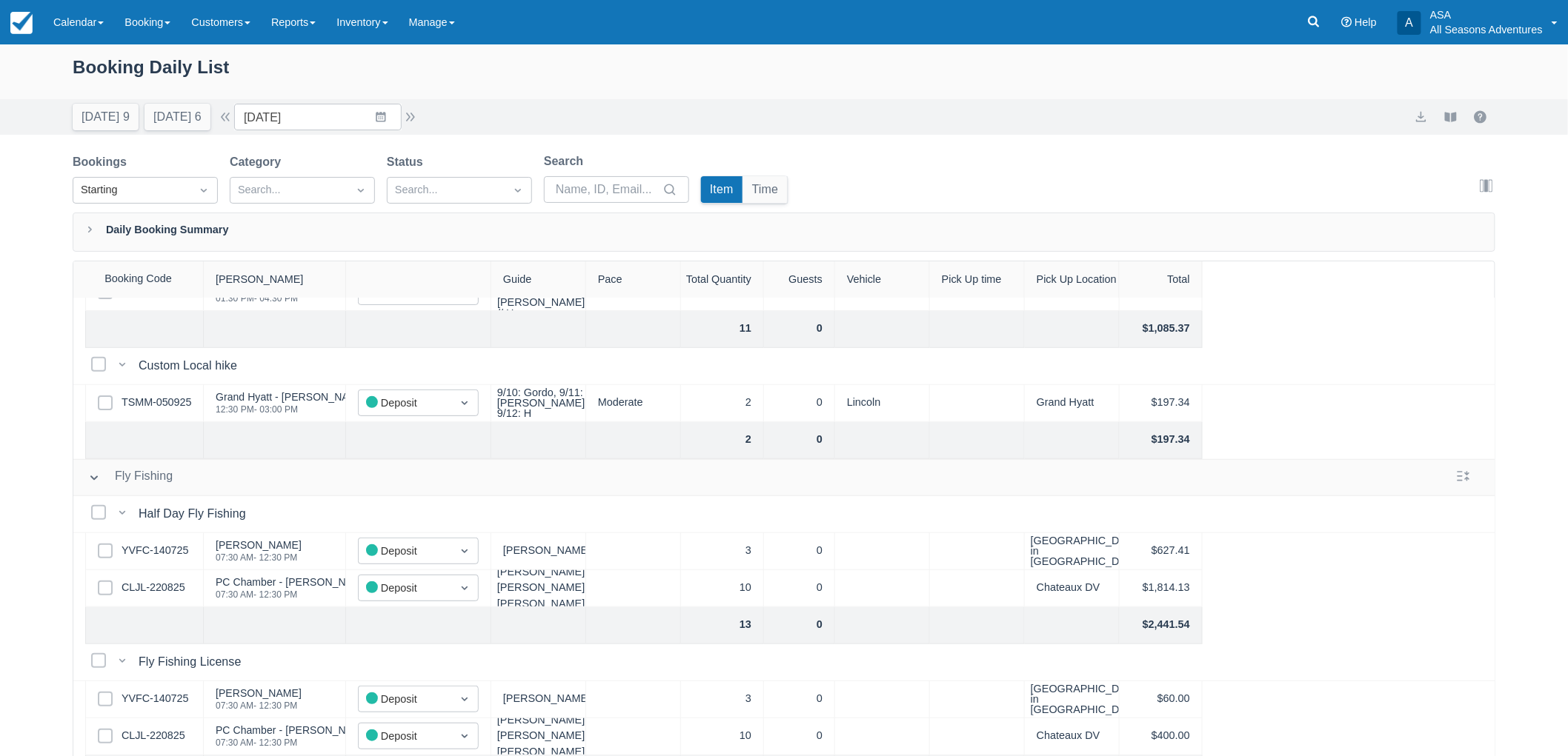
scroll to position [329, 0]
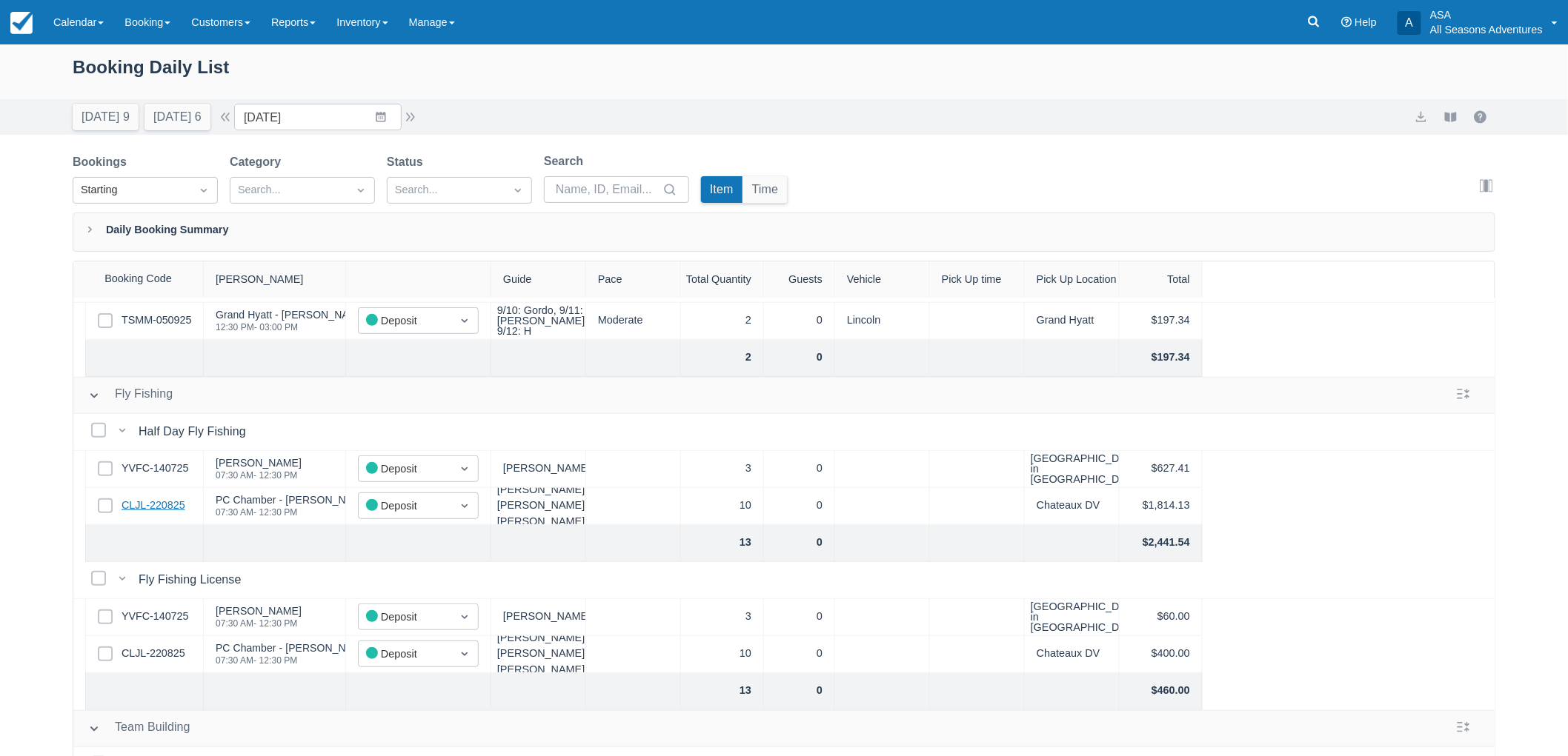
click at [158, 508] on link "CLJL-220825" at bounding box center [153, 506] width 64 height 16
click at [109, 112] on button "Today 9" at bounding box center [105, 117] width 66 height 27
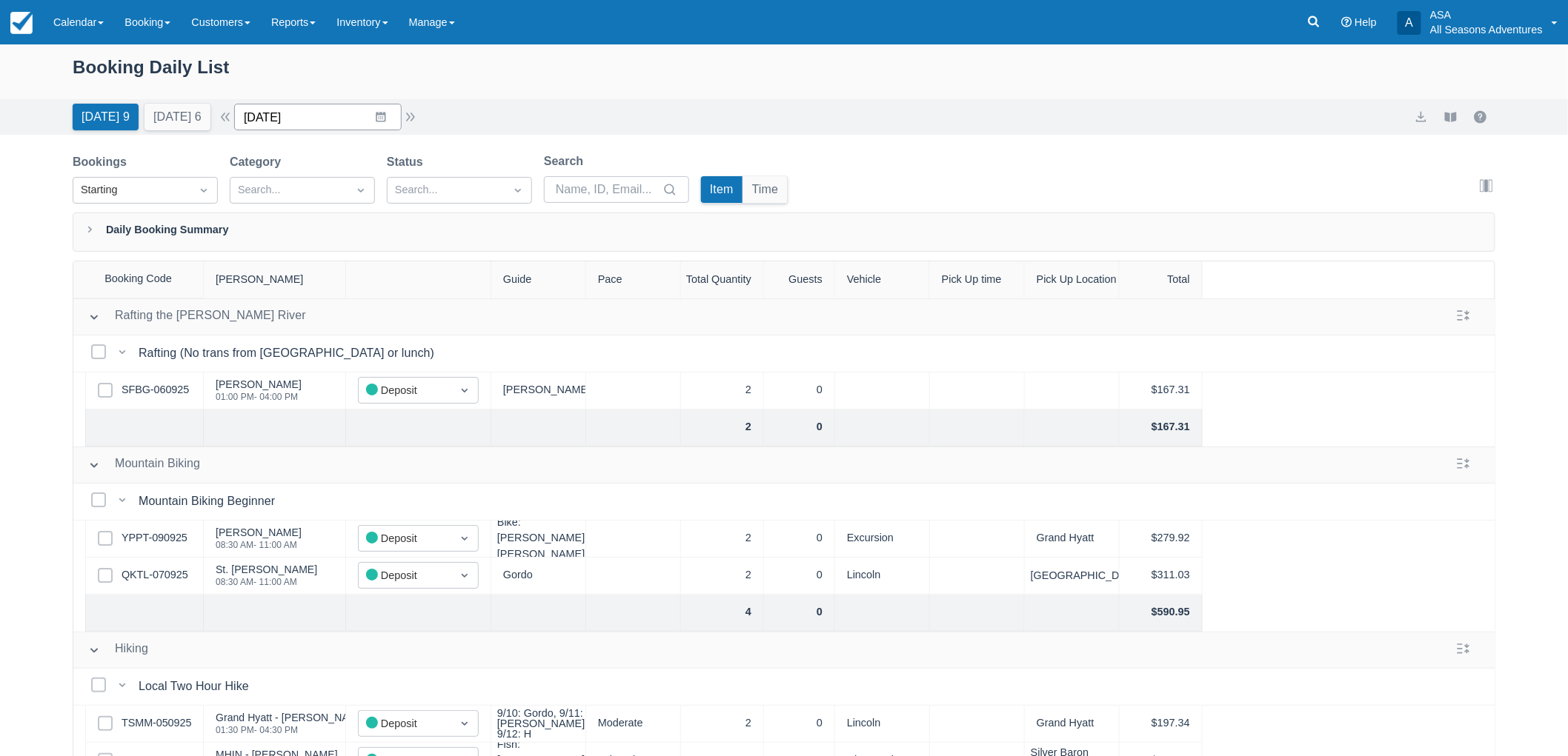
click at [389, 129] on input "[DATE]" at bounding box center [318, 117] width 167 height 27
click at [396, 313] on td "25" at bounding box center [381, 316] width 29 height 29
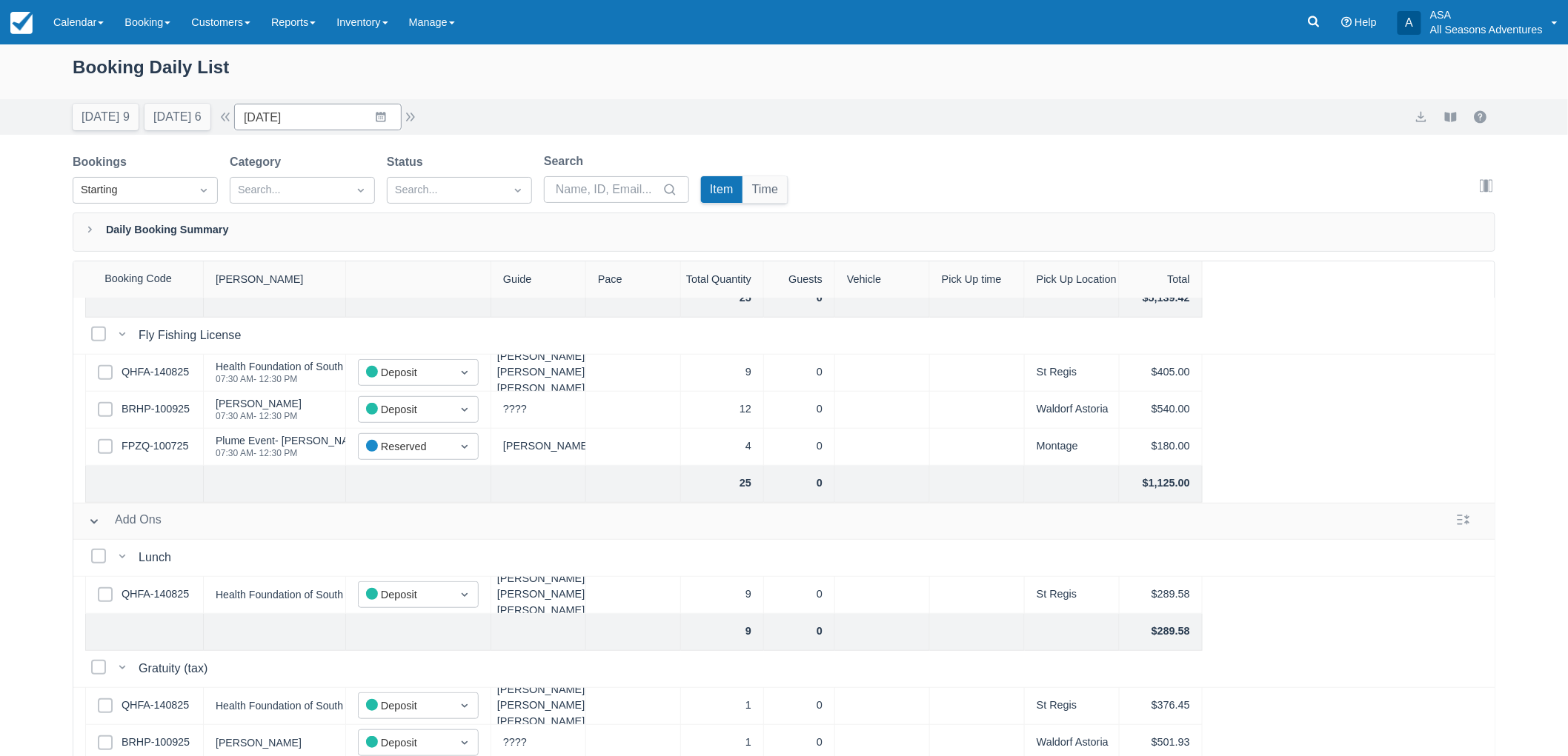
scroll to position [344, 0]
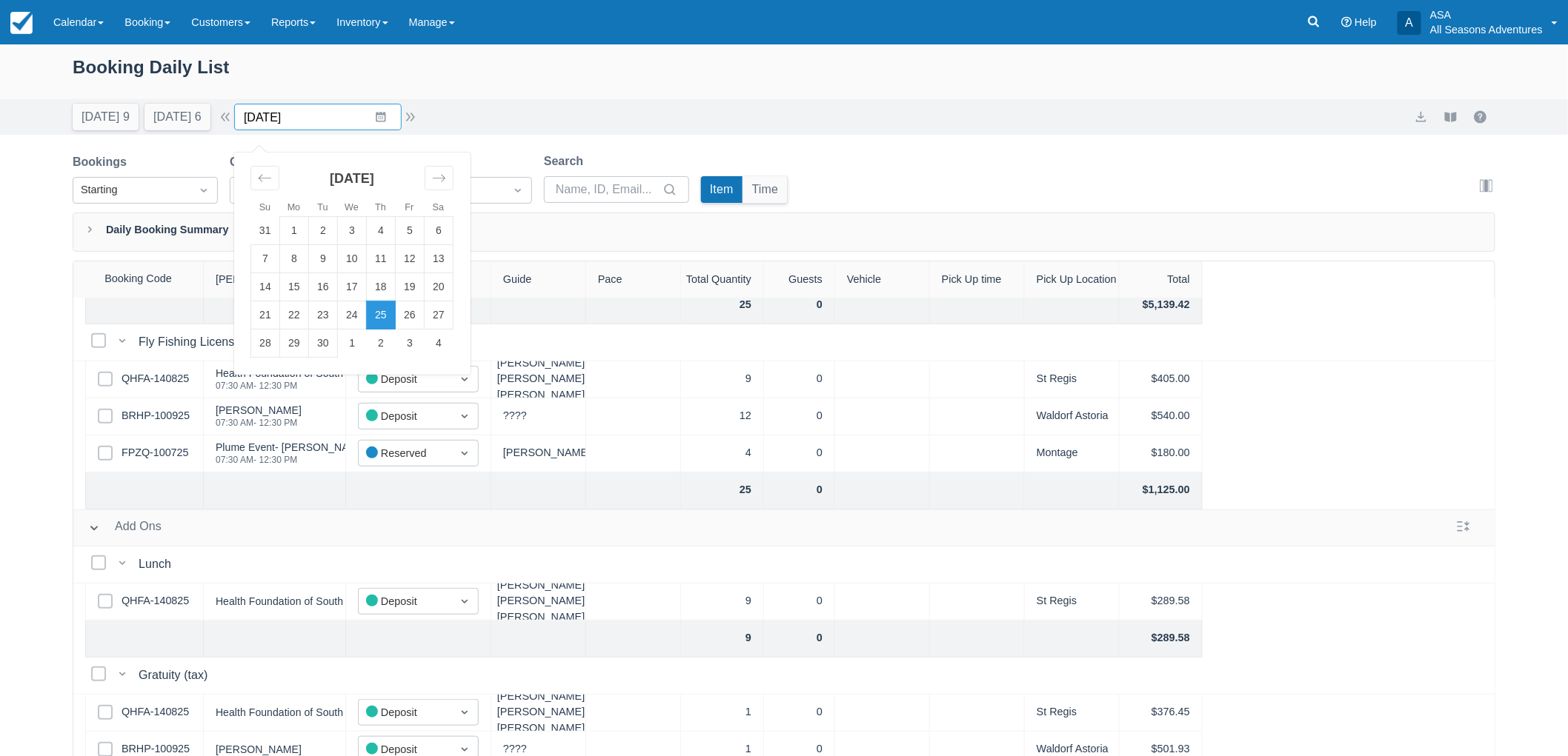
click at [372, 111] on input "[DATE]" at bounding box center [318, 117] width 167 height 27
click at [367, 234] on td "3" at bounding box center [352, 231] width 29 height 29
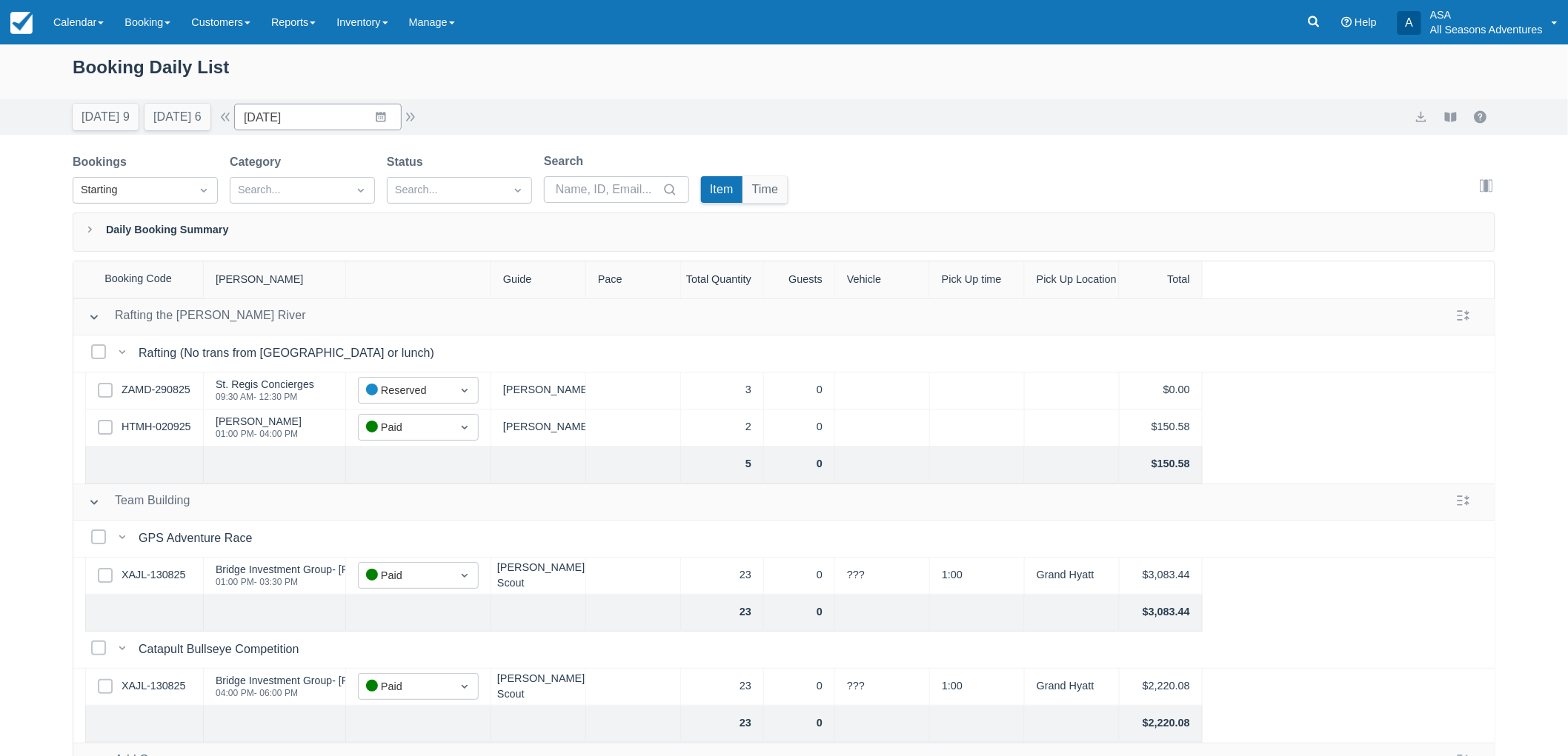
click at [176, 132] on div "Today 9 Tomorrow 6 Date 09/03/25 Navigate forward to interact with the calendar…" at bounding box center [784, 116] width 1568 height 35
click at [180, 120] on button "Tomorrow 6" at bounding box center [177, 117] width 66 height 27
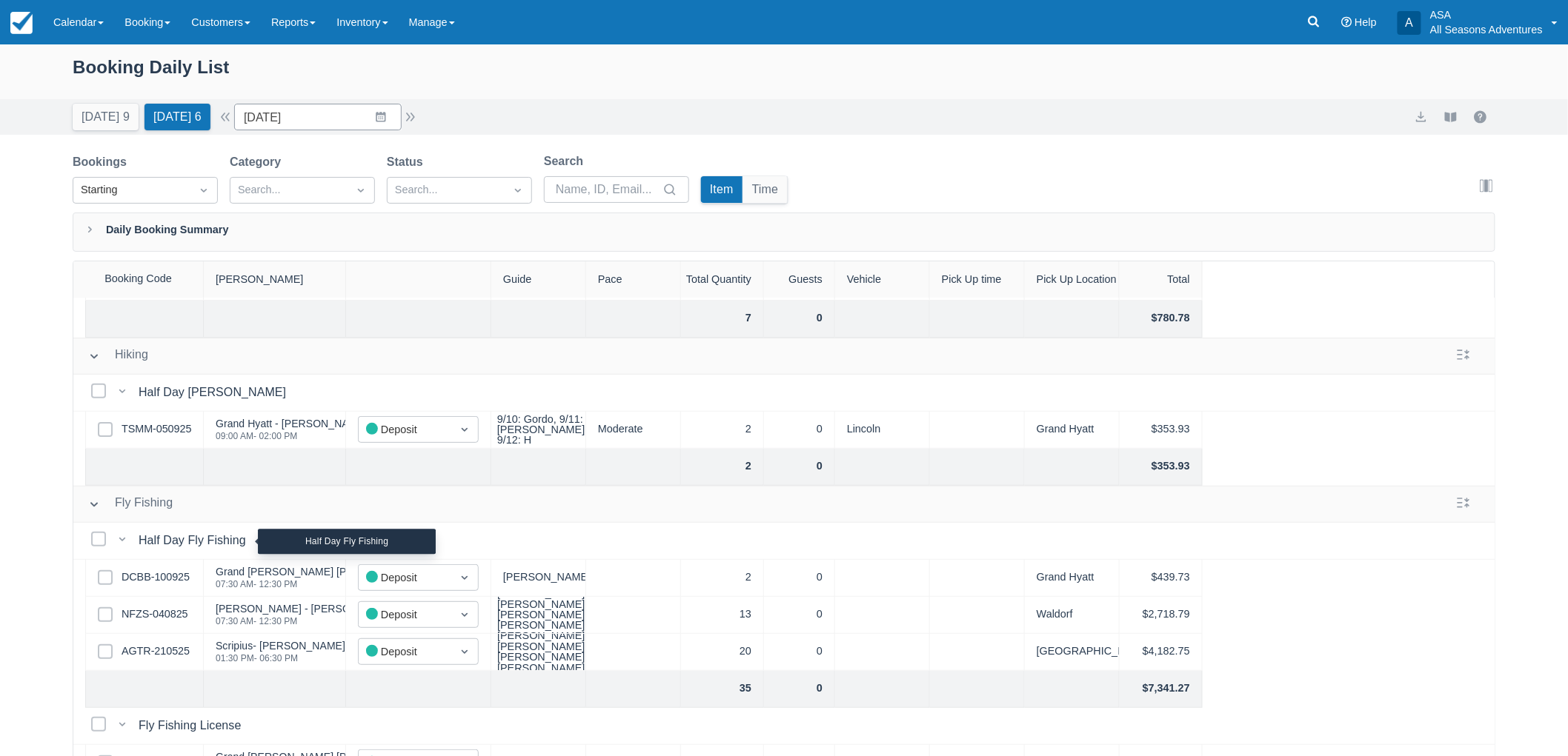
scroll to position [246, 0]
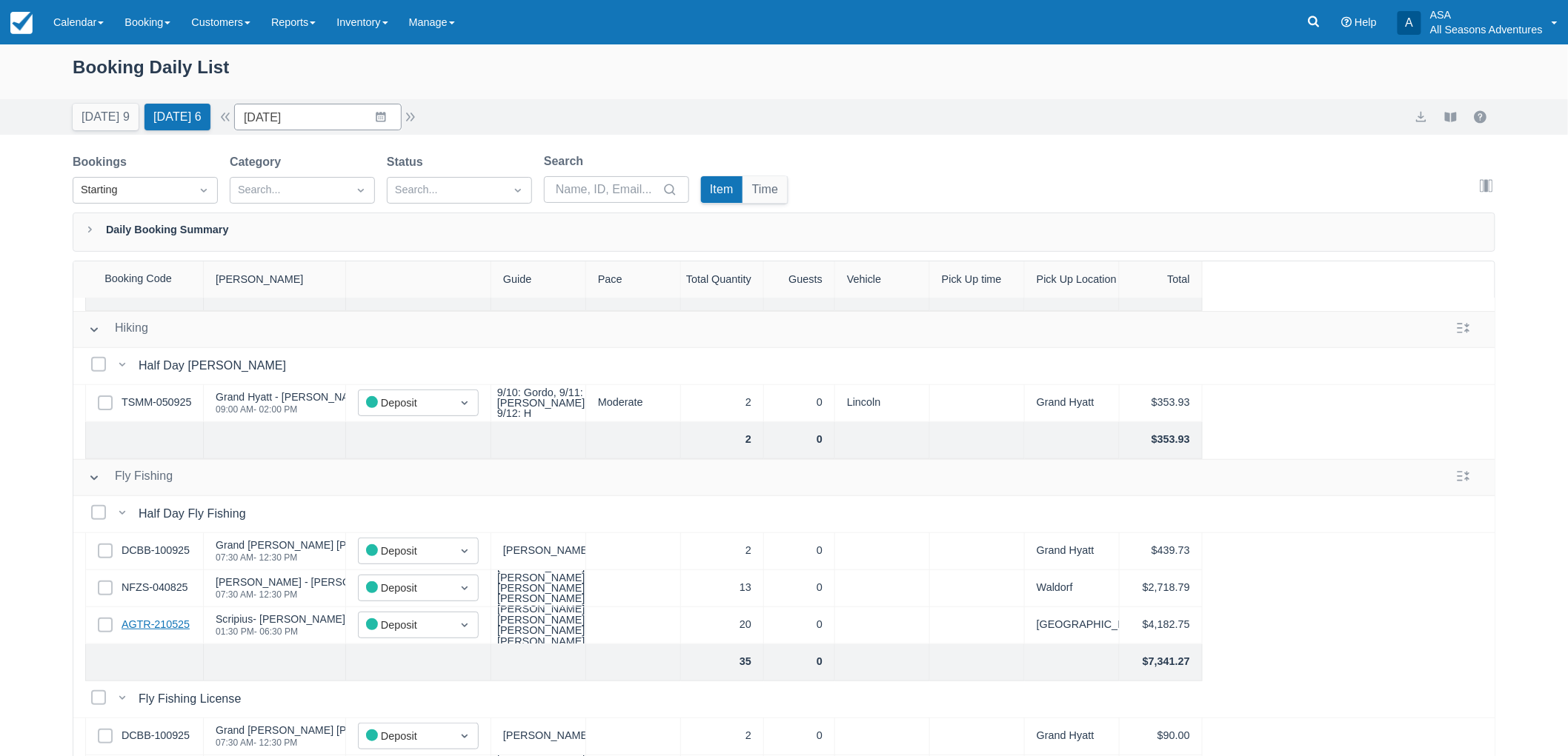
click at [176, 630] on link "AGTR-210525" at bounding box center [156, 625] width 68 height 16
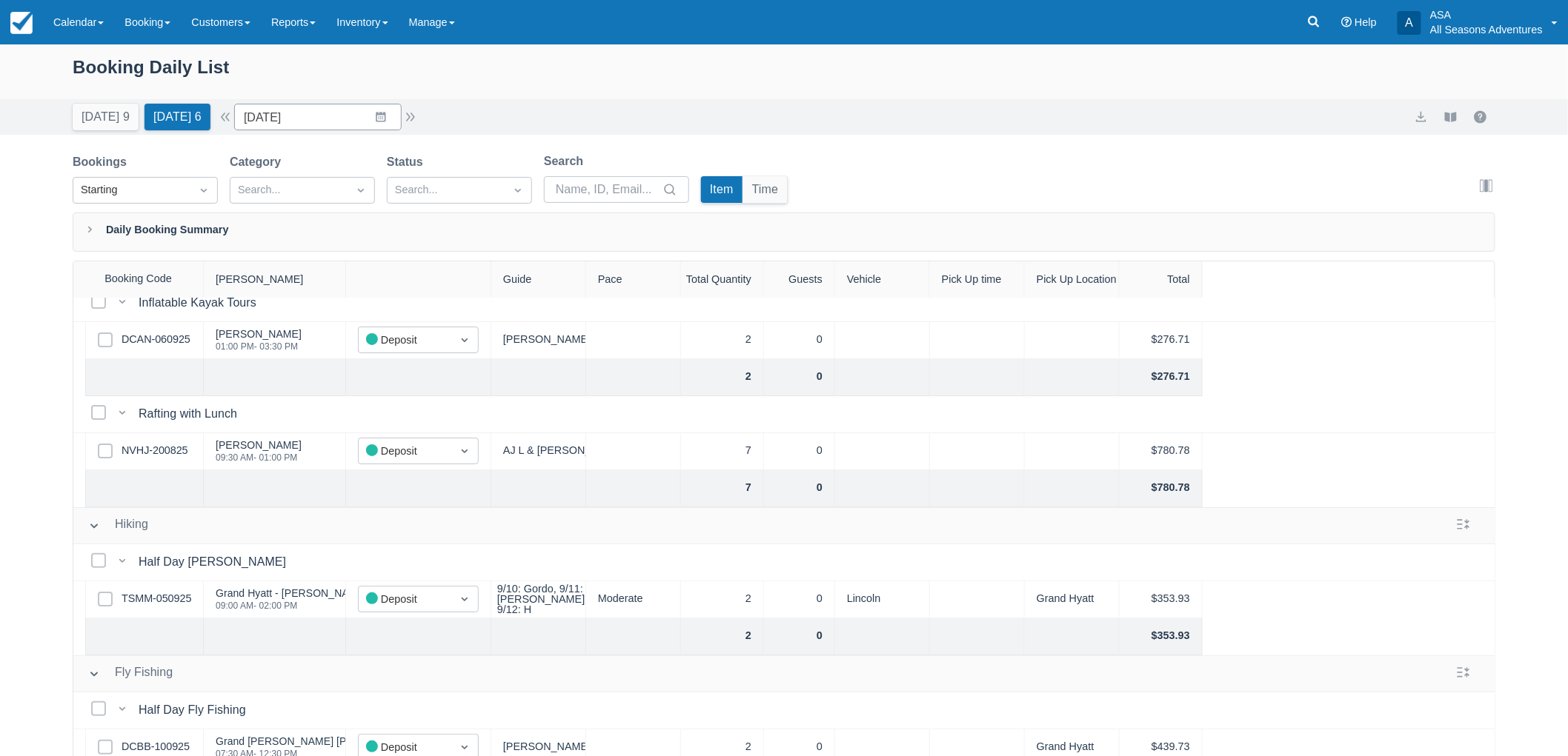
scroll to position [0, 0]
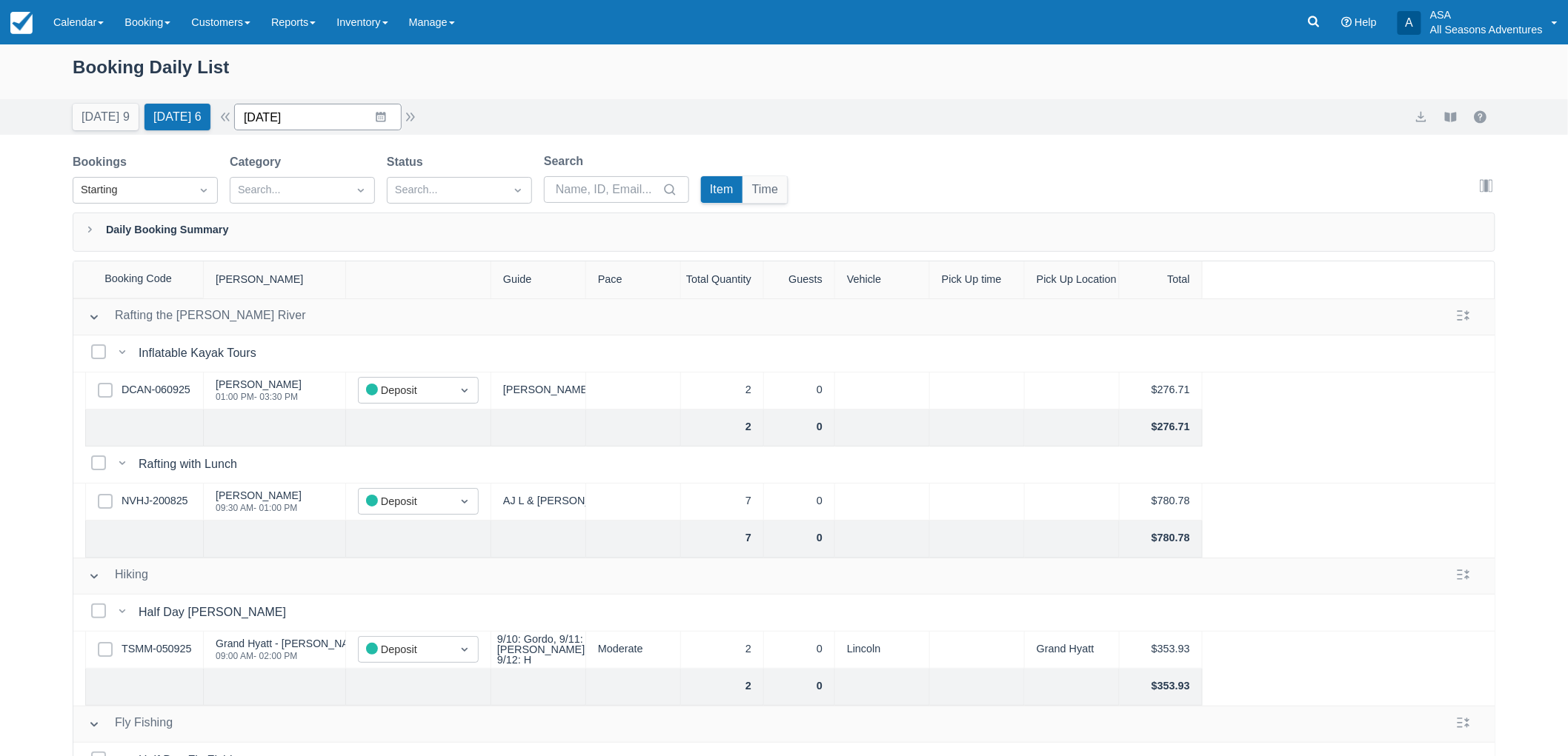
click at [373, 115] on input "09/11/25" at bounding box center [318, 117] width 167 height 27
click at [297, 253] on td "8" at bounding box center [294, 260] width 29 height 29
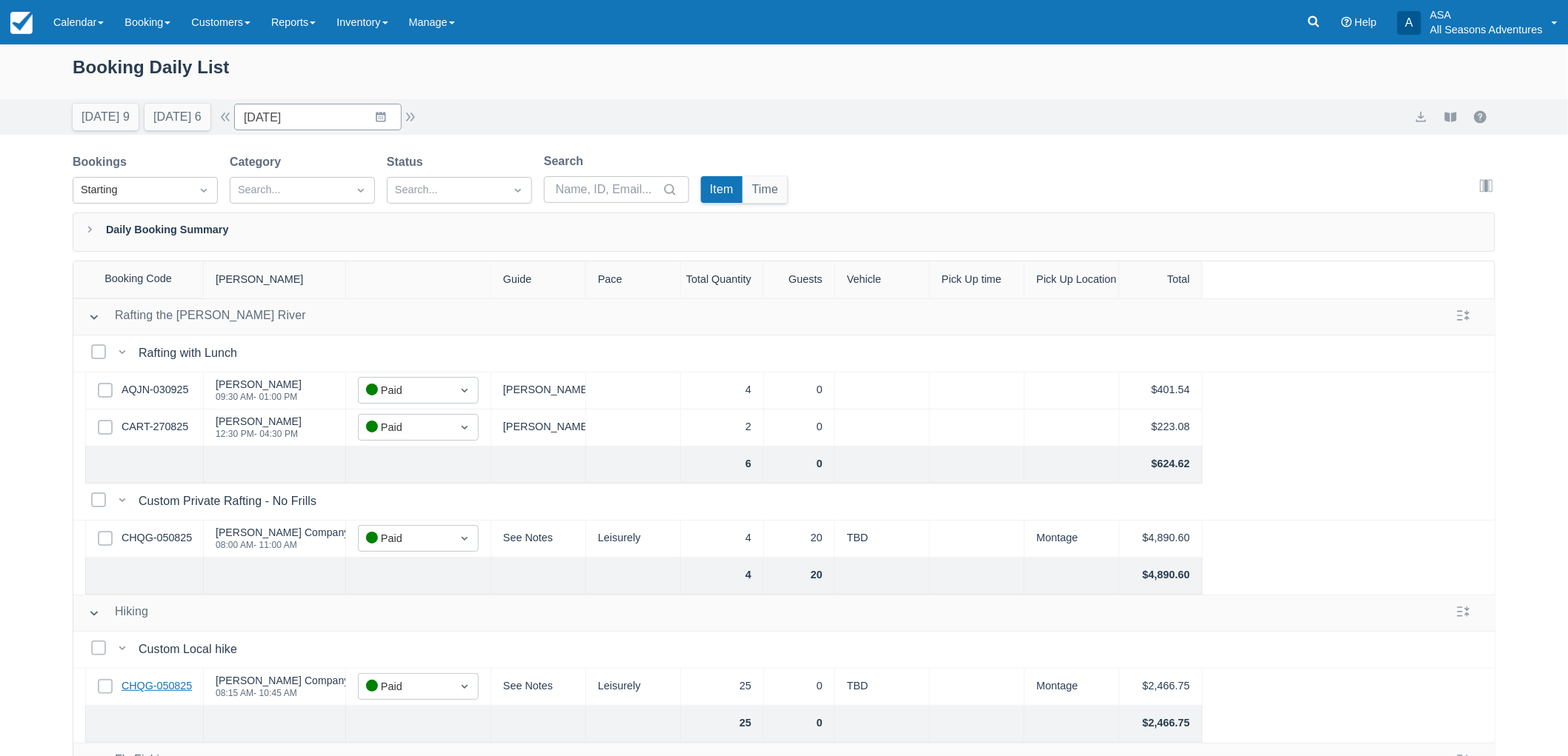
click at [178, 680] on link "CHQG-050825" at bounding box center [157, 687] width 70 height 16
click at [111, 116] on button "Today 9" at bounding box center [105, 117] width 66 height 27
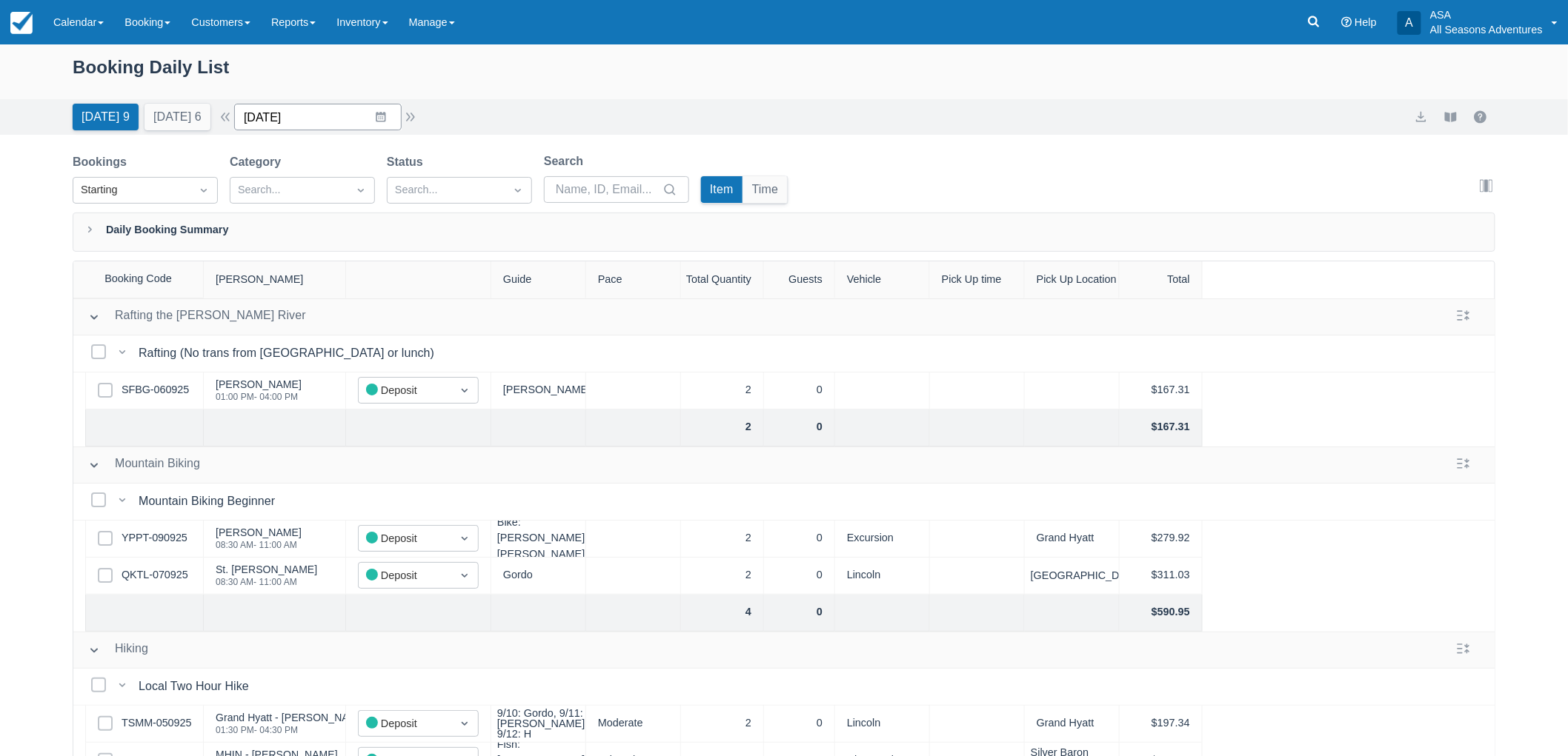
click at [391, 115] on input "[DATE]" at bounding box center [318, 117] width 167 height 27
click at [438, 92] on div "Booking Daily List" at bounding box center [784, 74] width 1423 height 43
click at [385, 113] on input "[DATE]" at bounding box center [318, 117] width 167 height 27
click at [389, 313] on td "25" at bounding box center [381, 316] width 29 height 29
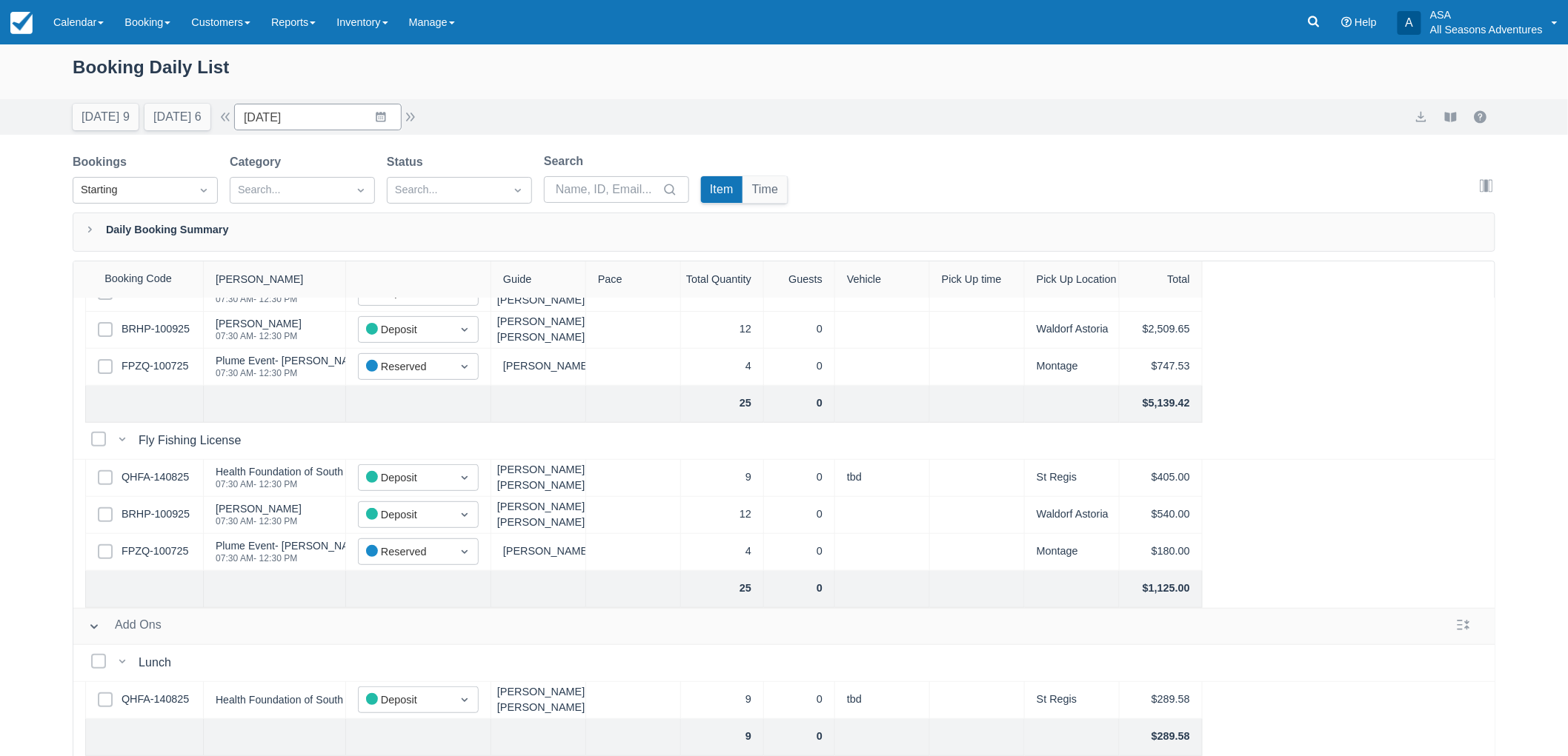
scroll to position [246, 0]
click at [162, 513] on link "BRHP-100925" at bounding box center [156, 514] width 68 height 16
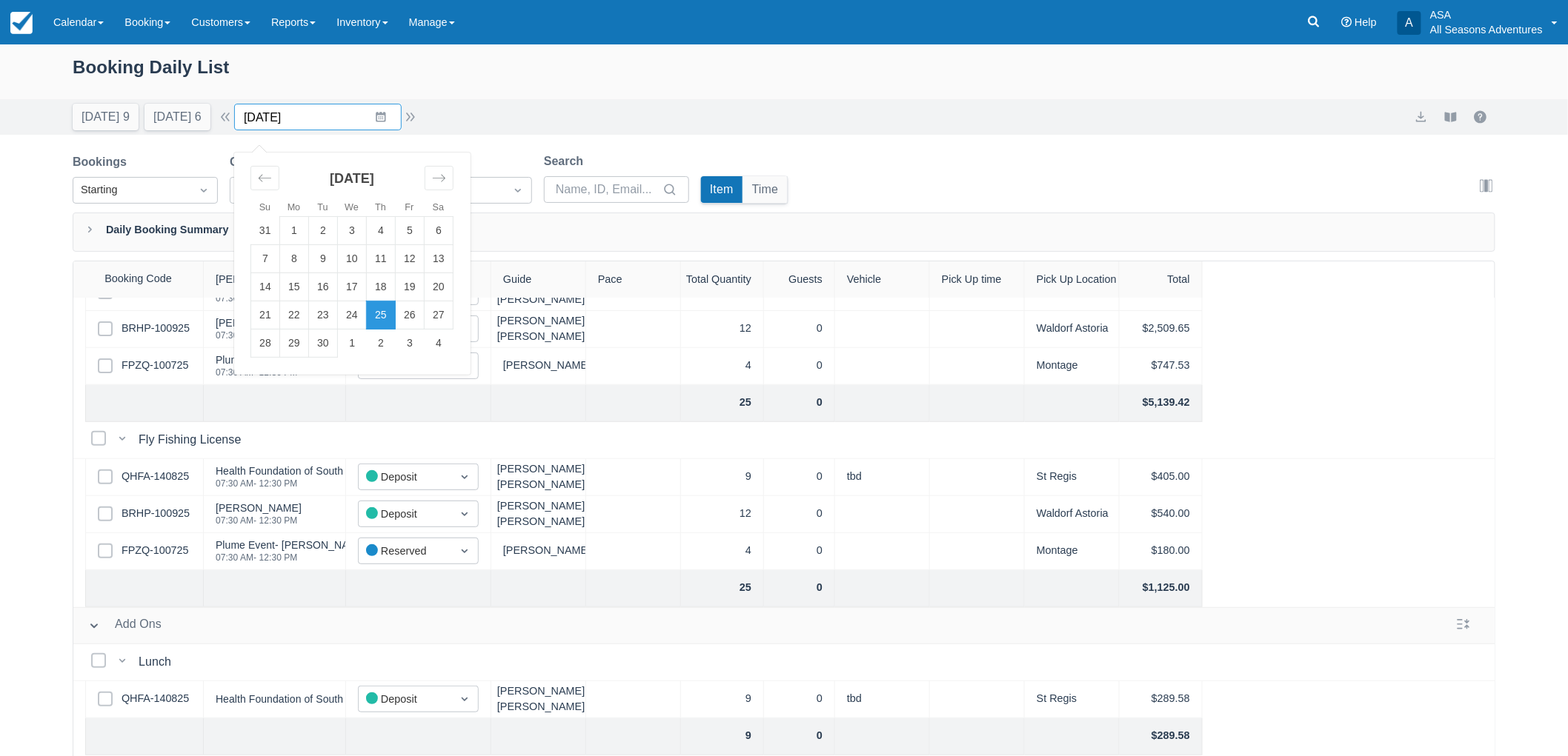
click at [361, 115] on input "09/25/25" at bounding box center [318, 117] width 167 height 27
click at [868, 104] on div "Today 9 Tomorrow 6 Date 09/25/25 Navigate forward to interact with the calendar…" at bounding box center [784, 117] width 1423 height 27
click at [391, 112] on input "[DATE]" at bounding box center [318, 117] width 167 height 27
click at [517, 91] on div "Booking Daily List" at bounding box center [784, 74] width 1423 height 43
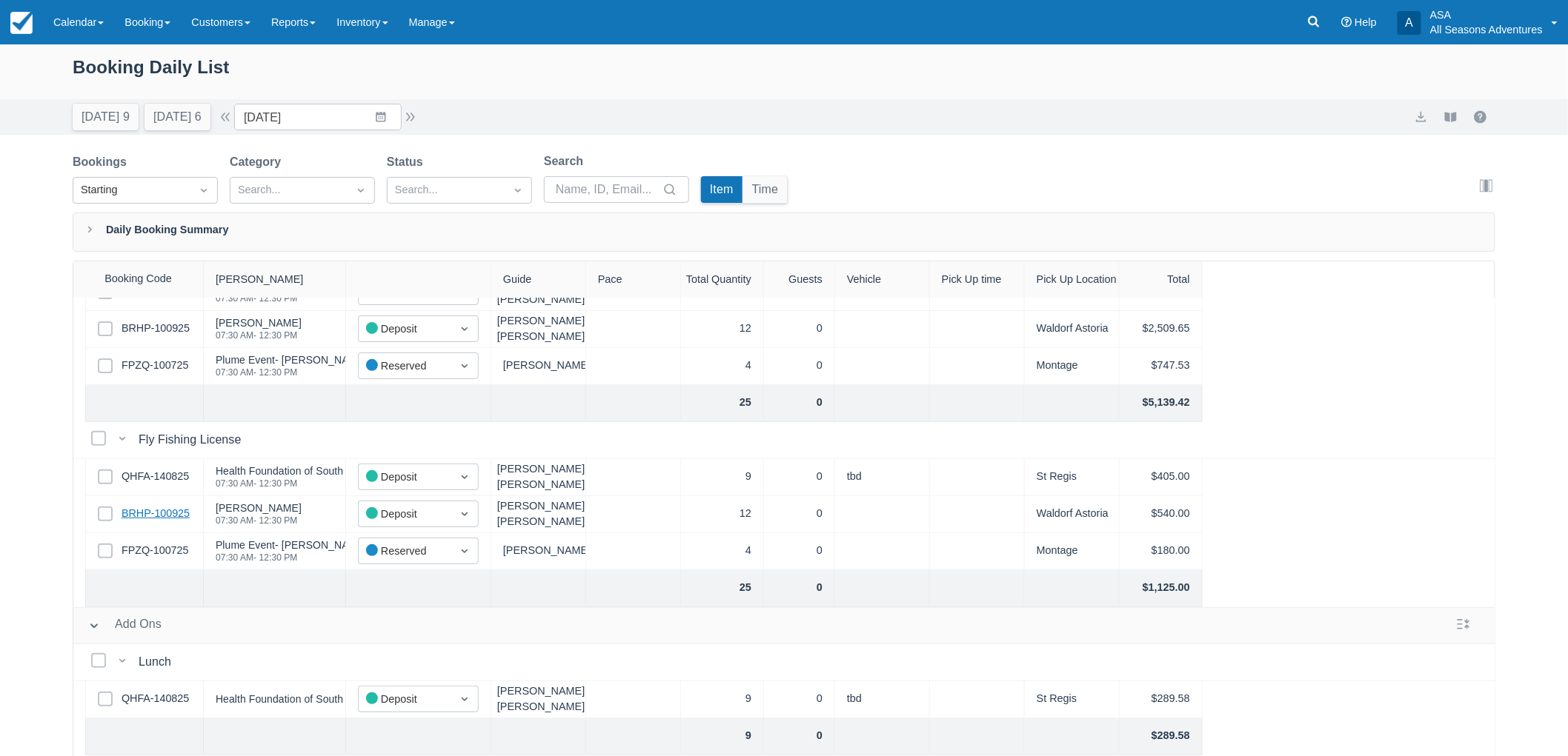
click at [165, 514] on link "BRHP-100925" at bounding box center [156, 514] width 68 height 16
click at [168, 119] on button "Tomorrow 6" at bounding box center [177, 117] width 66 height 27
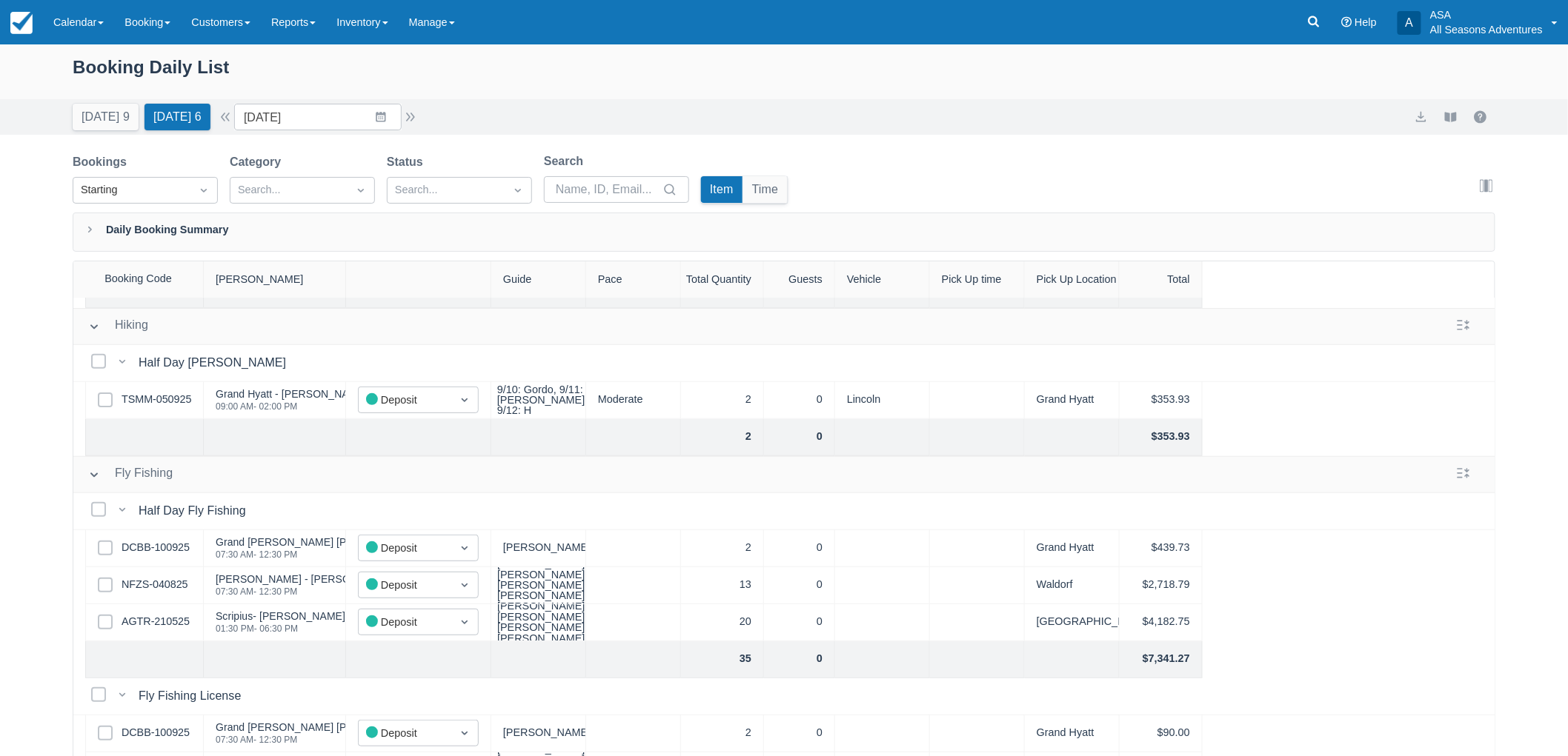
scroll to position [188, 0]
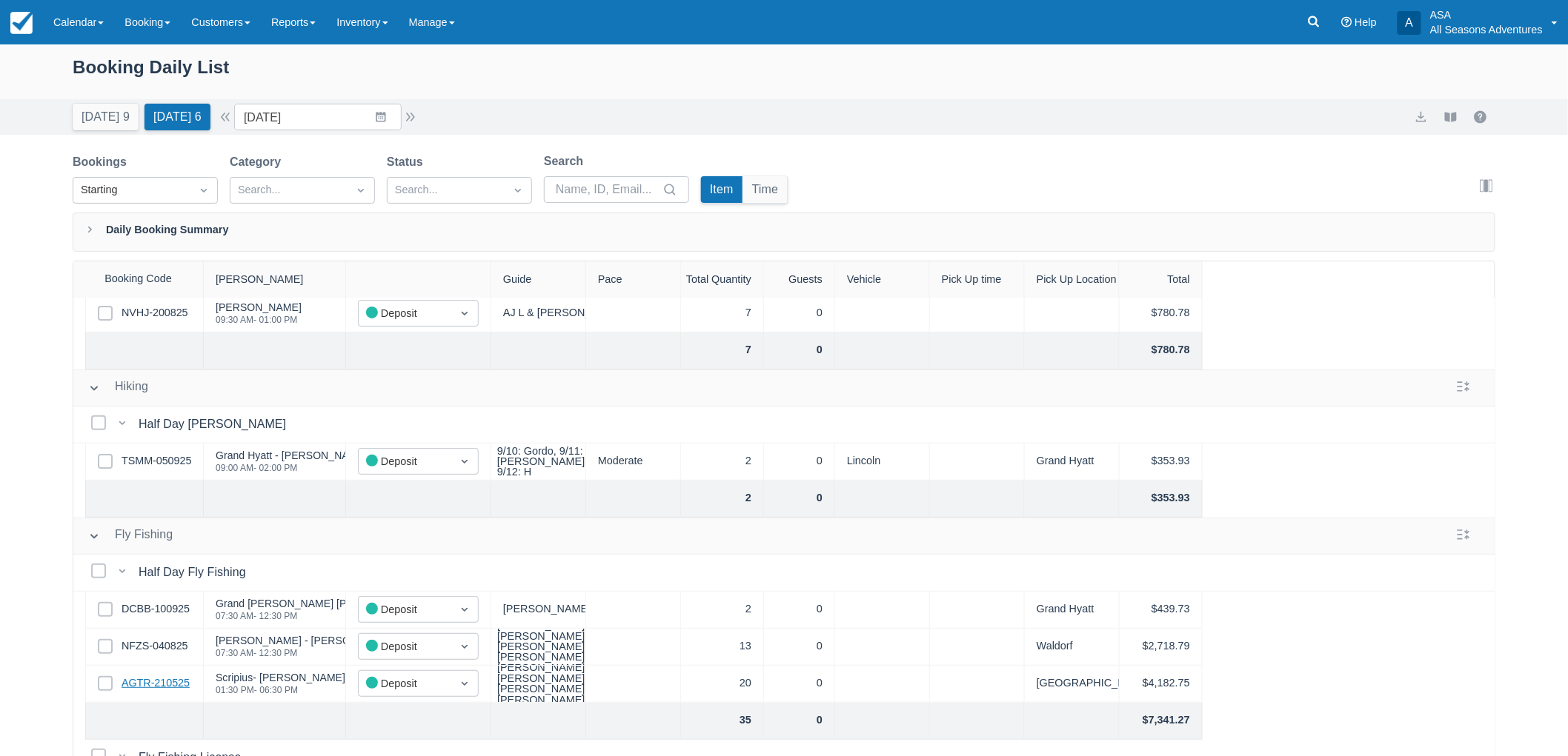
click at [166, 685] on link "AGTR-210525" at bounding box center [156, 684] width 68 height 16
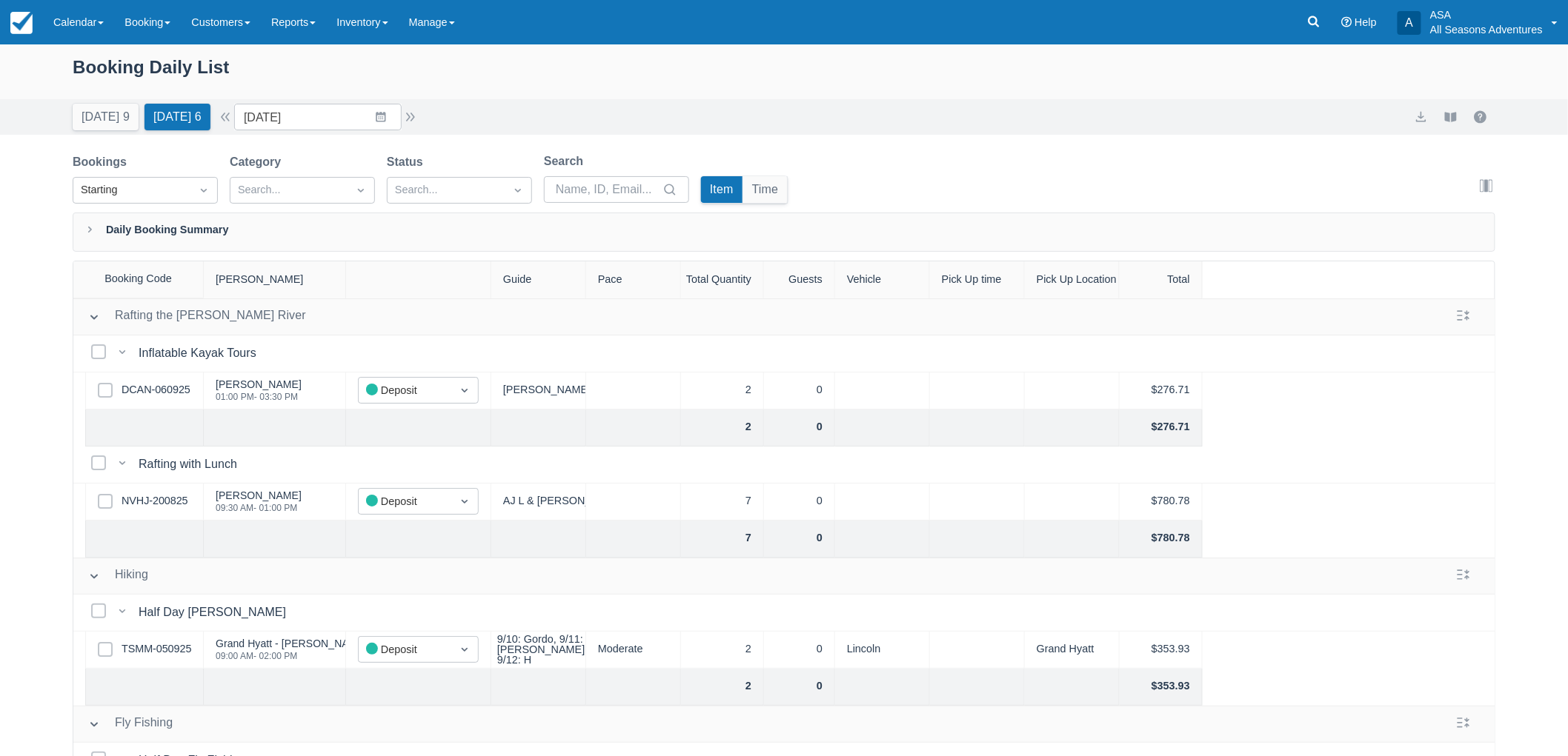
scroll to position [82, 0]
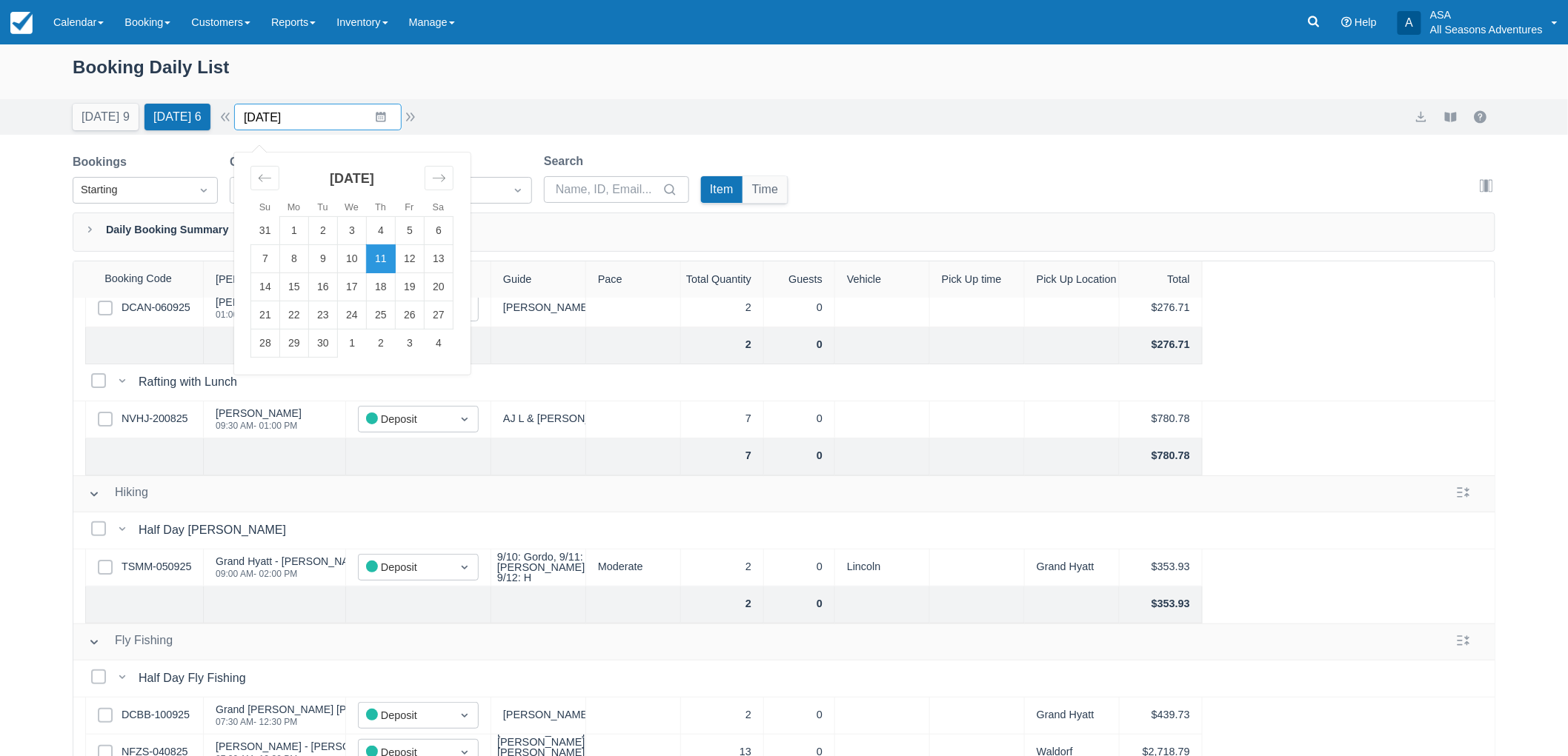
click at [390, 126] on input "09/11/25" at bounding box center [318, 117] width 167 height 27
click at [422, 257] on td "12" at bounding box center [410, 260] width 29 height 29
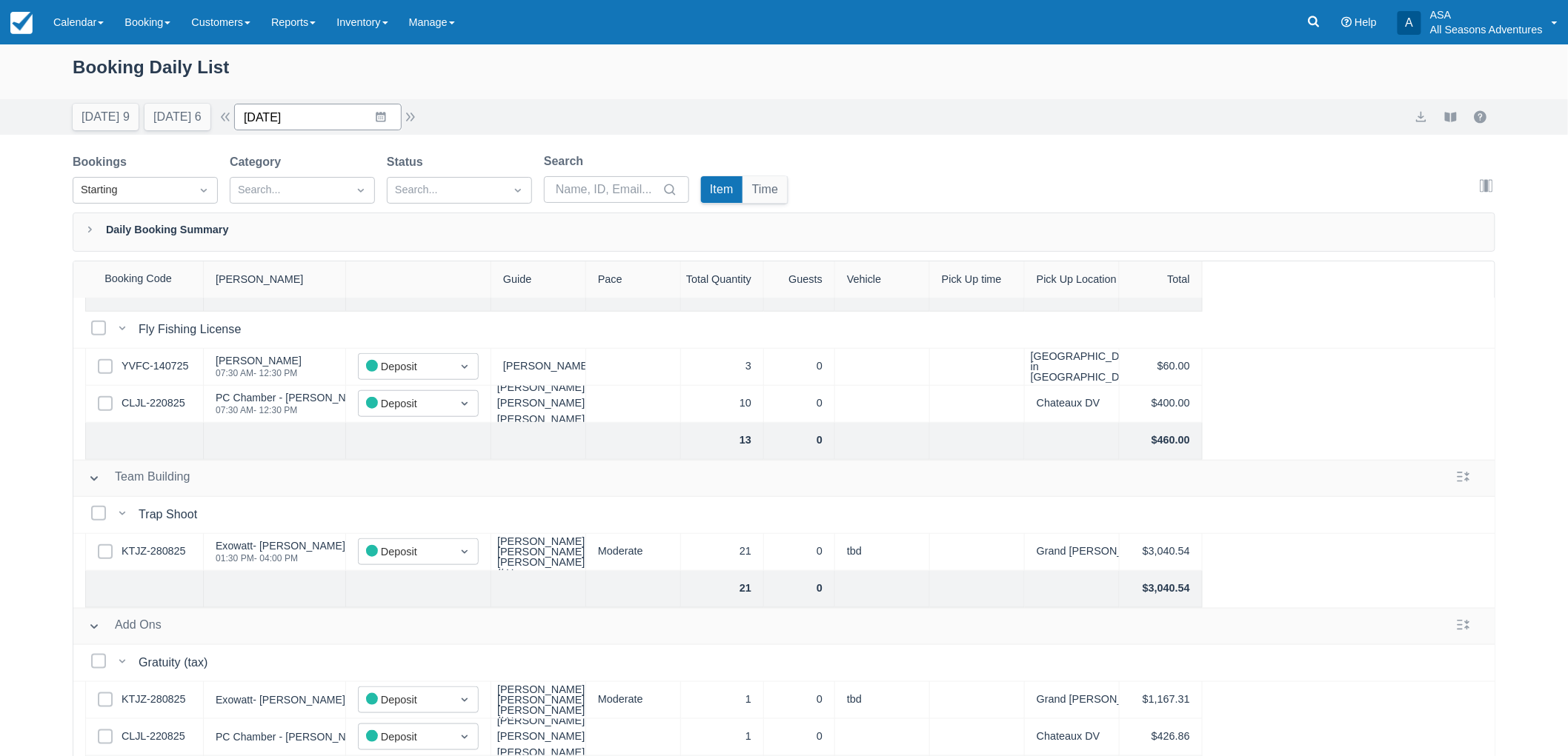
click at [396, 112] on input "09/12/25" at bounding box center [318, 117] width 167 height 27
click at [385, 314] on td "25" at bounding box center [381, 316] width 29 height 29
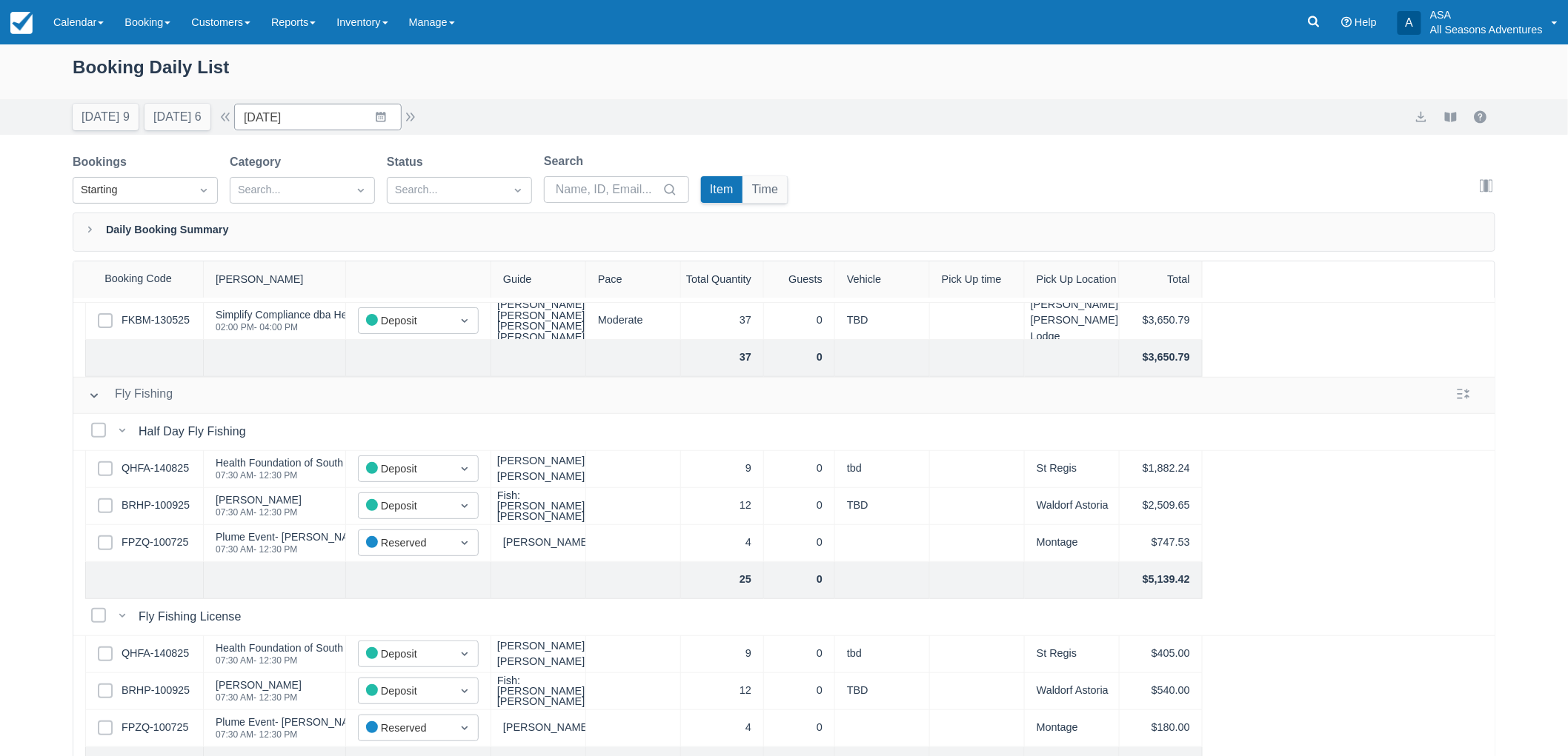
scroll to position [246, 0]
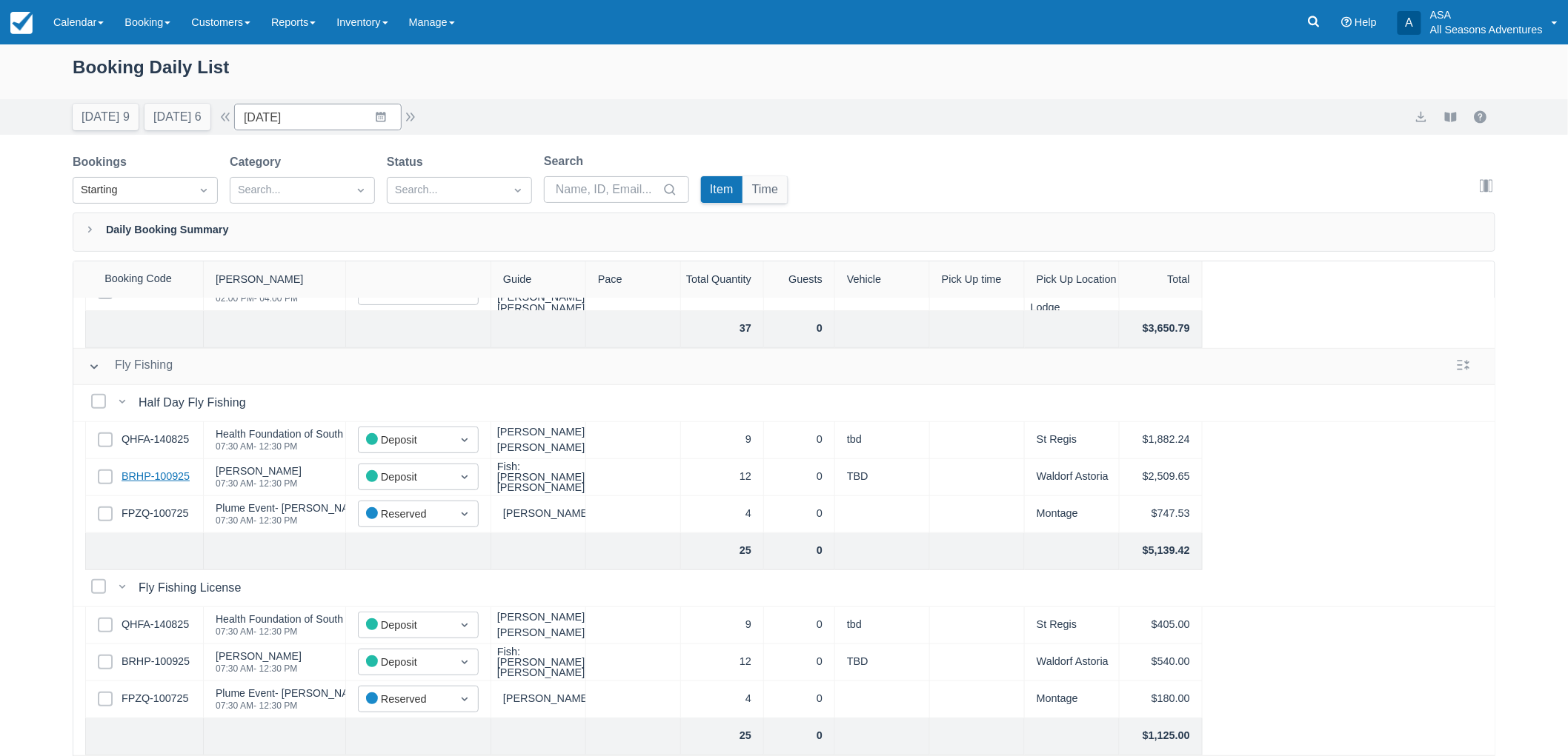
click at [158, 478] on link "BRHP-100925" at bounding box center [156, 476] width 68 height 16
click at [173, 436] on link "QHFA-140825" at bounding box center [155, 439] width 68 height 16
click at [85, 112] on button "[DATE] 9" at bounding box center [105, 117] width 66 height 27
type input "[DATE]"
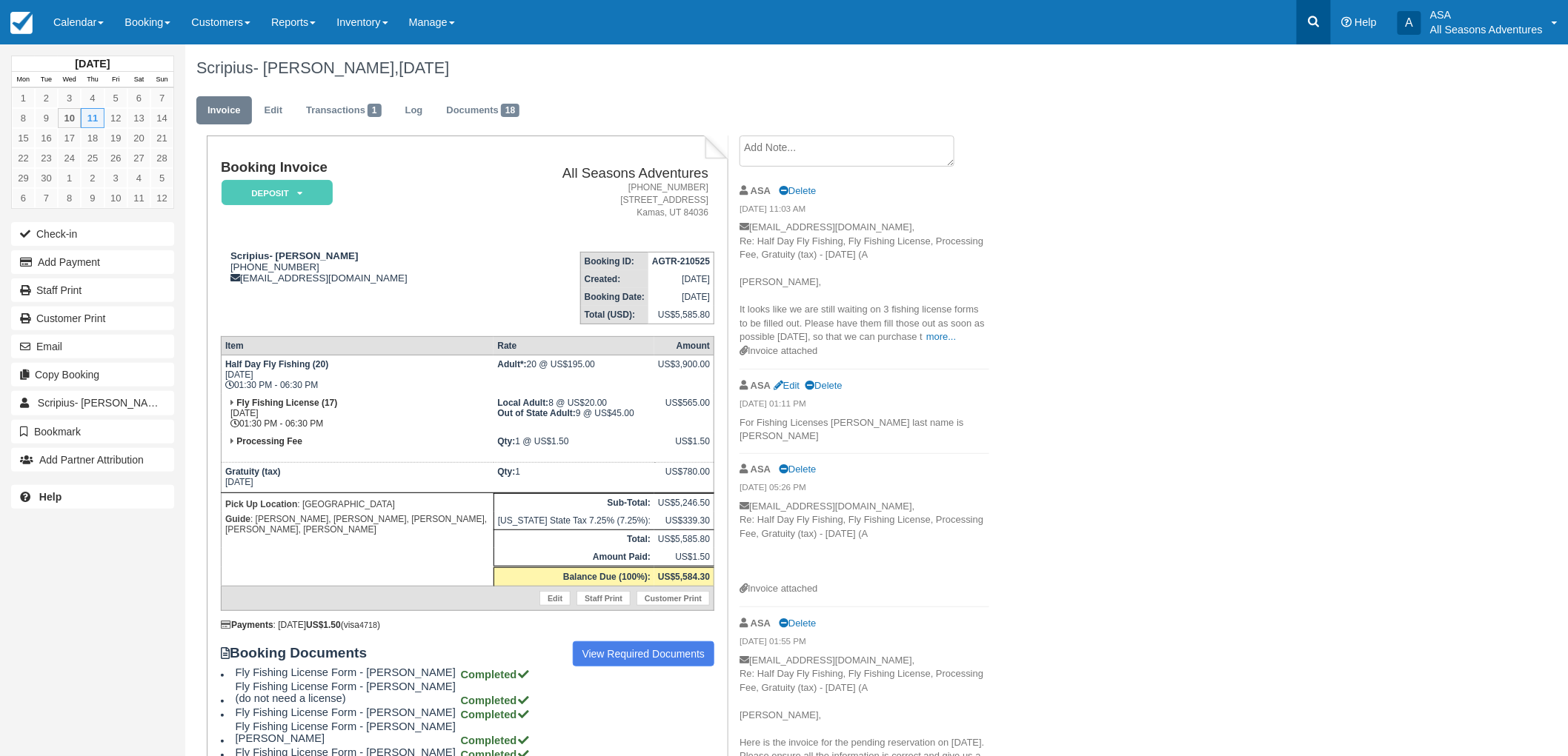
click at [1321, 39] on link at bounding box center [1313, 22] width 34 height 45
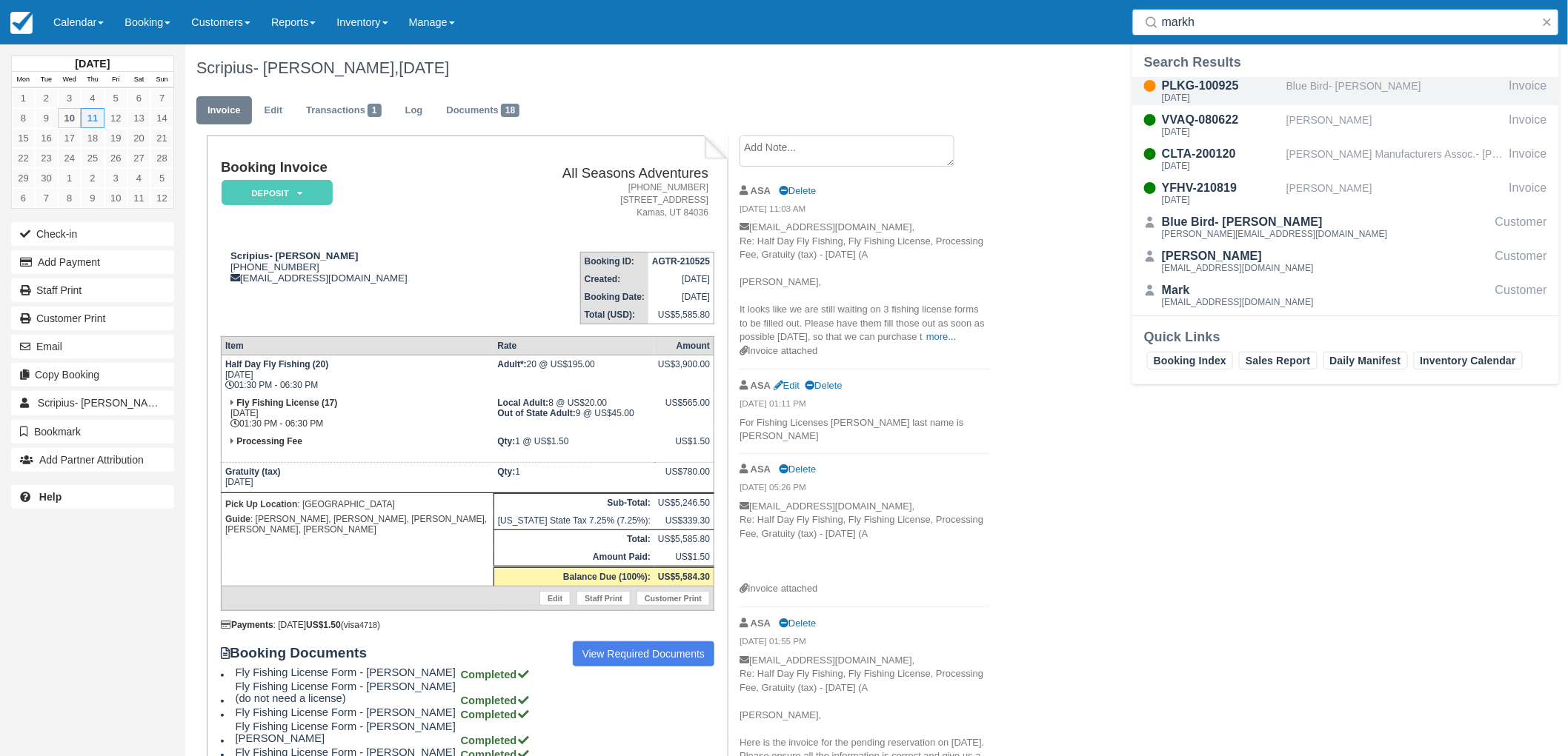
type input "markh"
click at [1271, 87] on div "PLKG-100925" at bounding box center [1221, 86] width 119 height 18
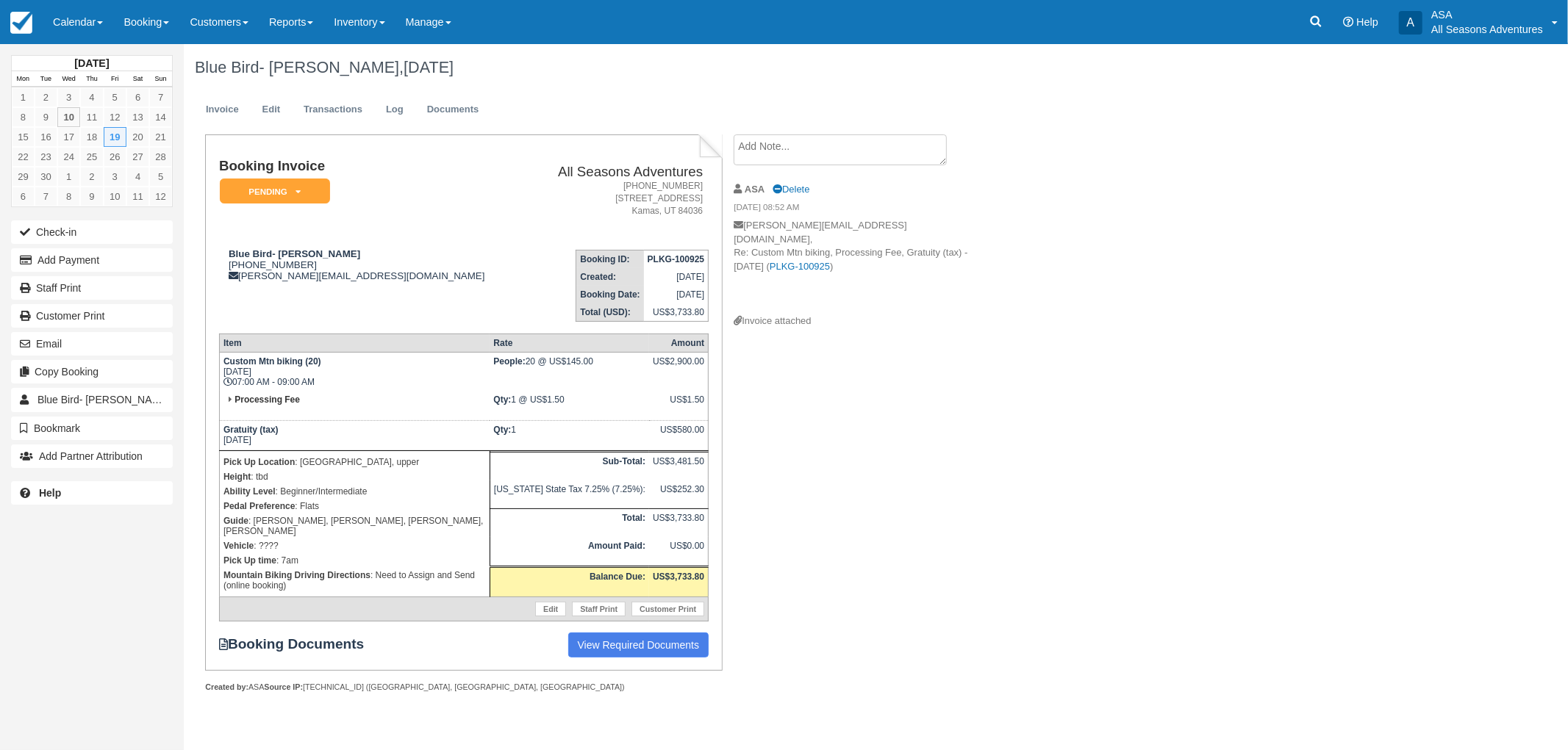
drag, startPoint x: 230, startPoint y: 252, endPoint x: 414, endPoint y: 399, distance: 235.5
click at [459, 381] on div "Booking Invoice Pending   Reserved Deposit Paid Waiting Cancelled Void All Seas…" at bounding box center [463, 408] width 490 height 499
click at [397, 405] on td "Processing Fee" at bounding box center [354, 406] width 271 height 30
click at [70, 263] on button "Add Payment" at bounding box center [92, 259] width 161 height 24
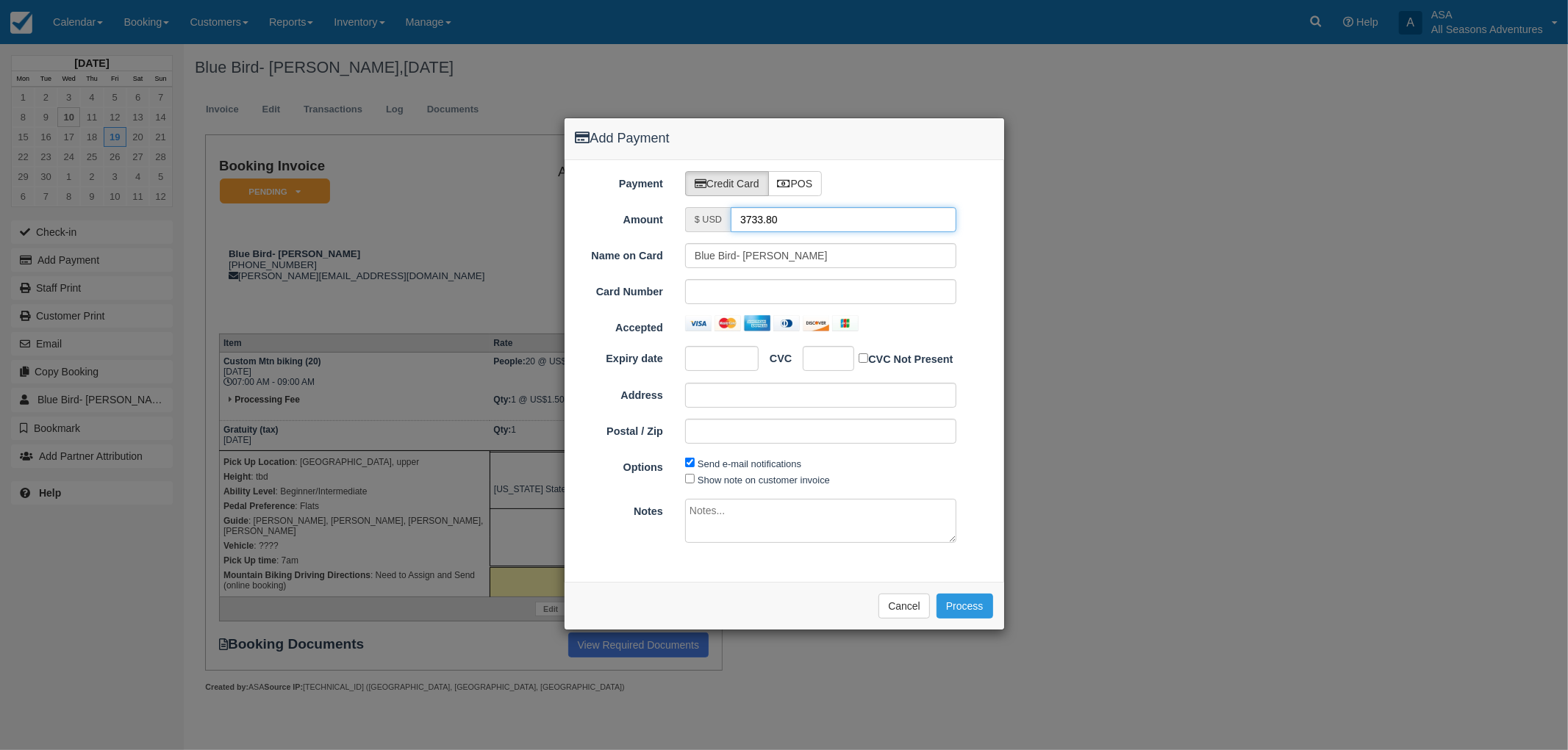
click at [764, 222] on input "3733.80" at bounding box center [842, 220] width 225 height 25
type input "1.50"
click at [883, 169] on div "Payment Credit Card POS Amount $ USD 1.50 Name on Card Blue Bird- Ella Markham …" at bounding box center [784, 372] width 440 height 423
click at [946, 180] on div "Credit Card POS" at bounding box center [839, 184] width 330 height 25
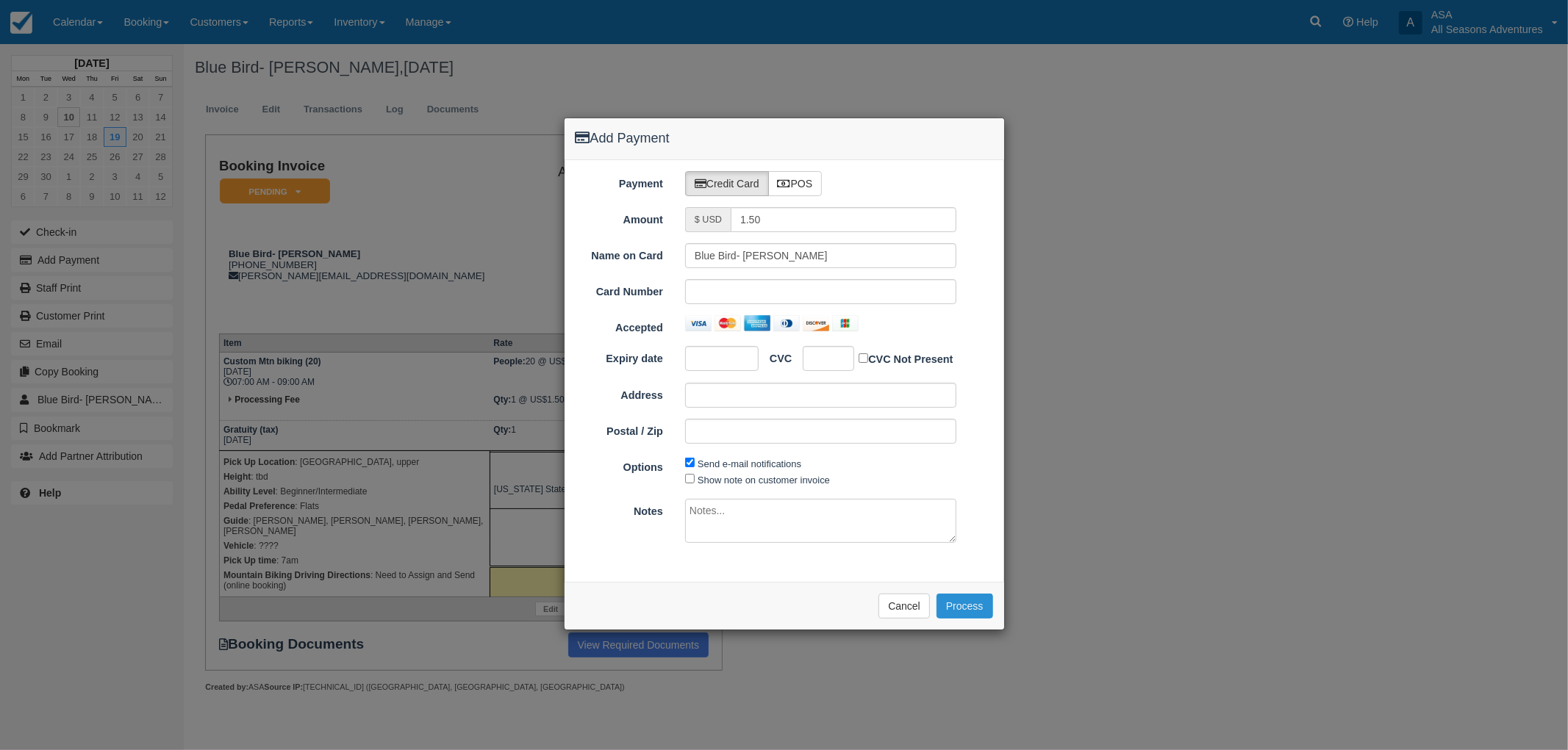
click at [949, 610] on button "Process" at bounding box center [965, 606] width 57 height 25
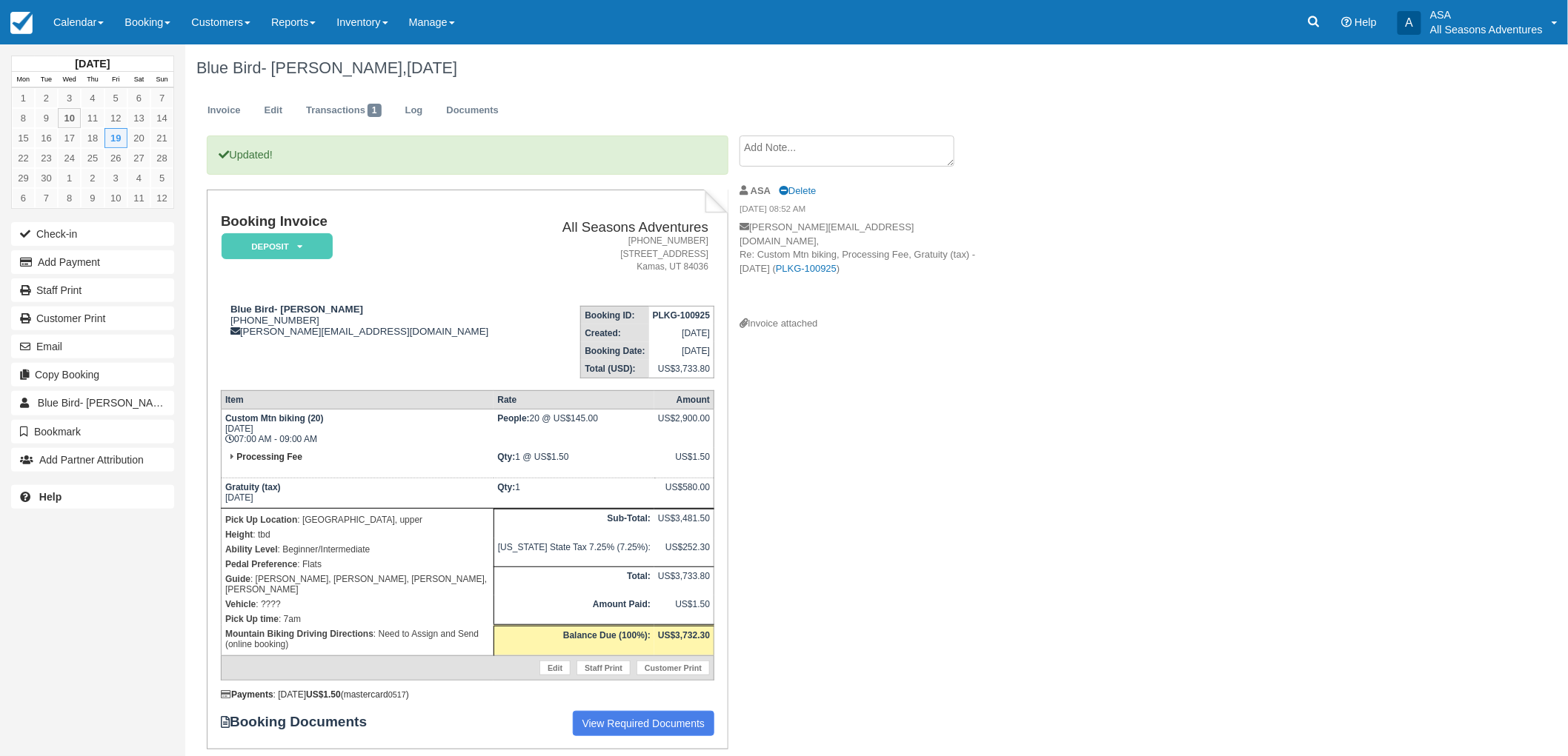
scroll to position [16, 0]
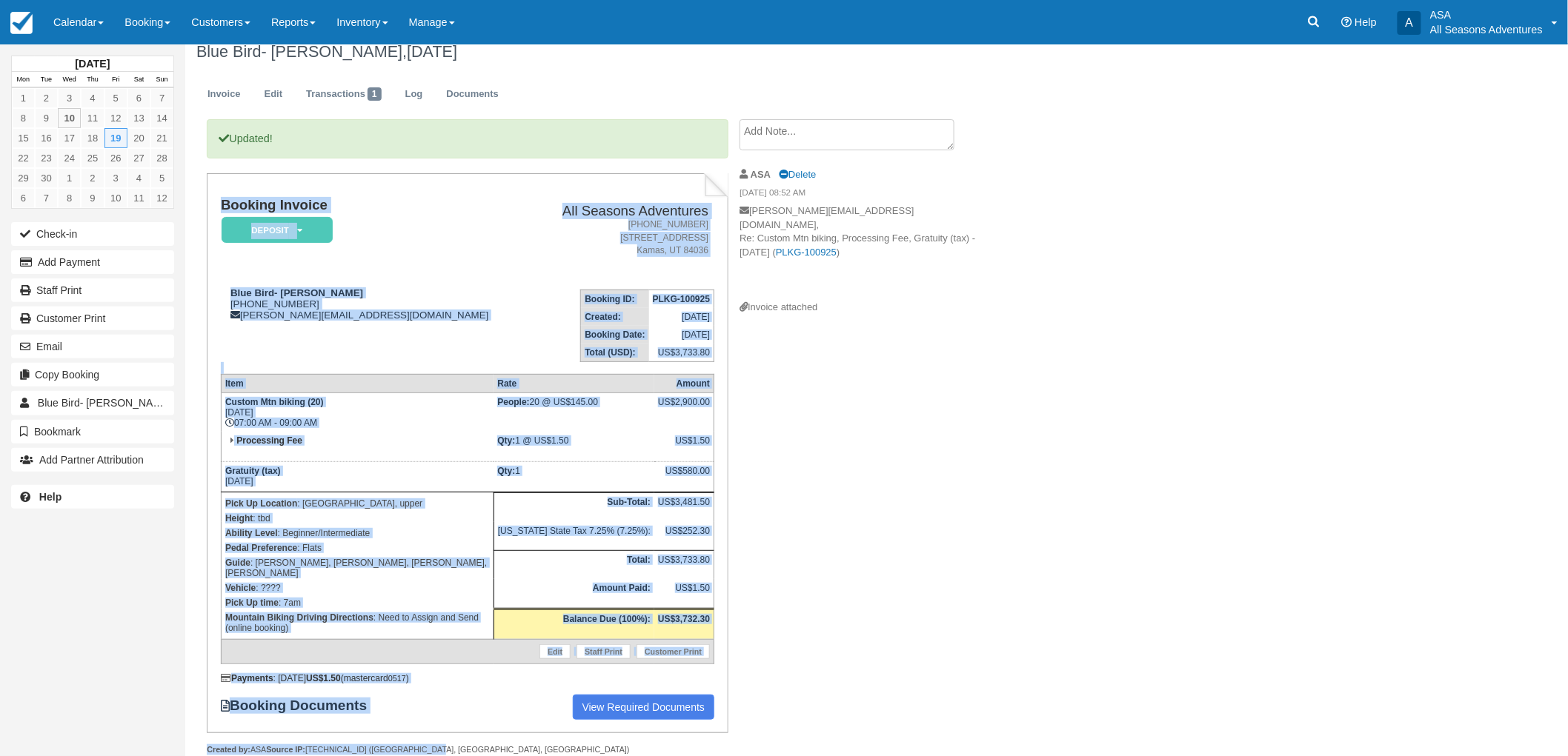
drag, startPoint x: 424, startPoint y: 749, endPoint x: 216, endPoint y: 197, distance: 589.9
click at [216, 195] on div "Booking Invoice Deposit   Pending Reserved Paid Waiting Cancelled All Seasons A…" at bounding box center [467, 464] width 521 height 582
click at [221, 209] on h1 "Booking Invoice" at bounding box center [376, 205] width 310 height 15
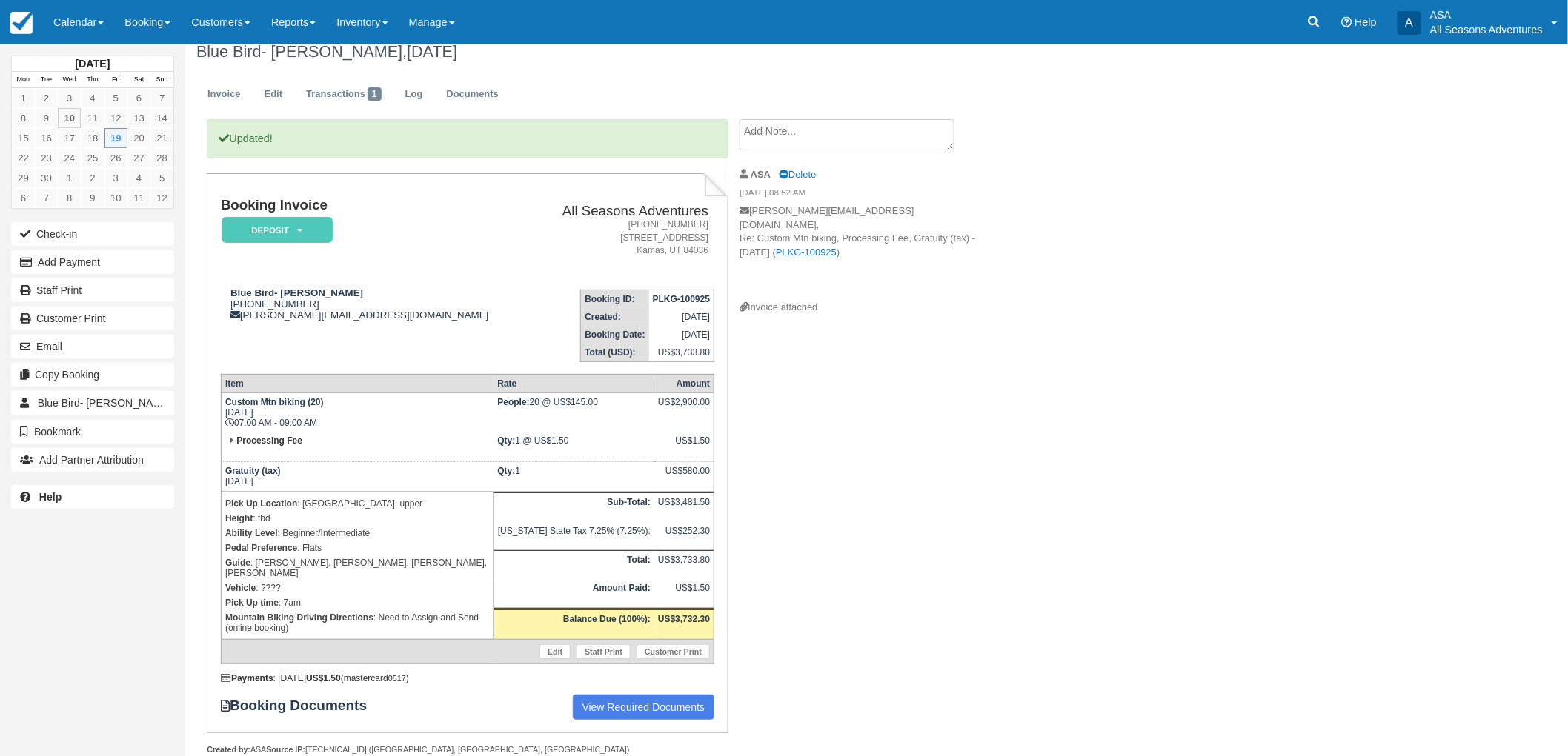
click at [414, 745] on div "Created by: ASA Source IP: [TECHNICAL_ID] ([GEOGRAPHIC_DATA], [GEOGRAPHIC_DATA]…" at bounding box center [467, 750] width 521 height 11
click at [393, 756] on div at bounding box center [467, 766] width 521 height 22
click at [231, 746] on strong "Created by:" at bounding box center [228, 749] width 44 height 9
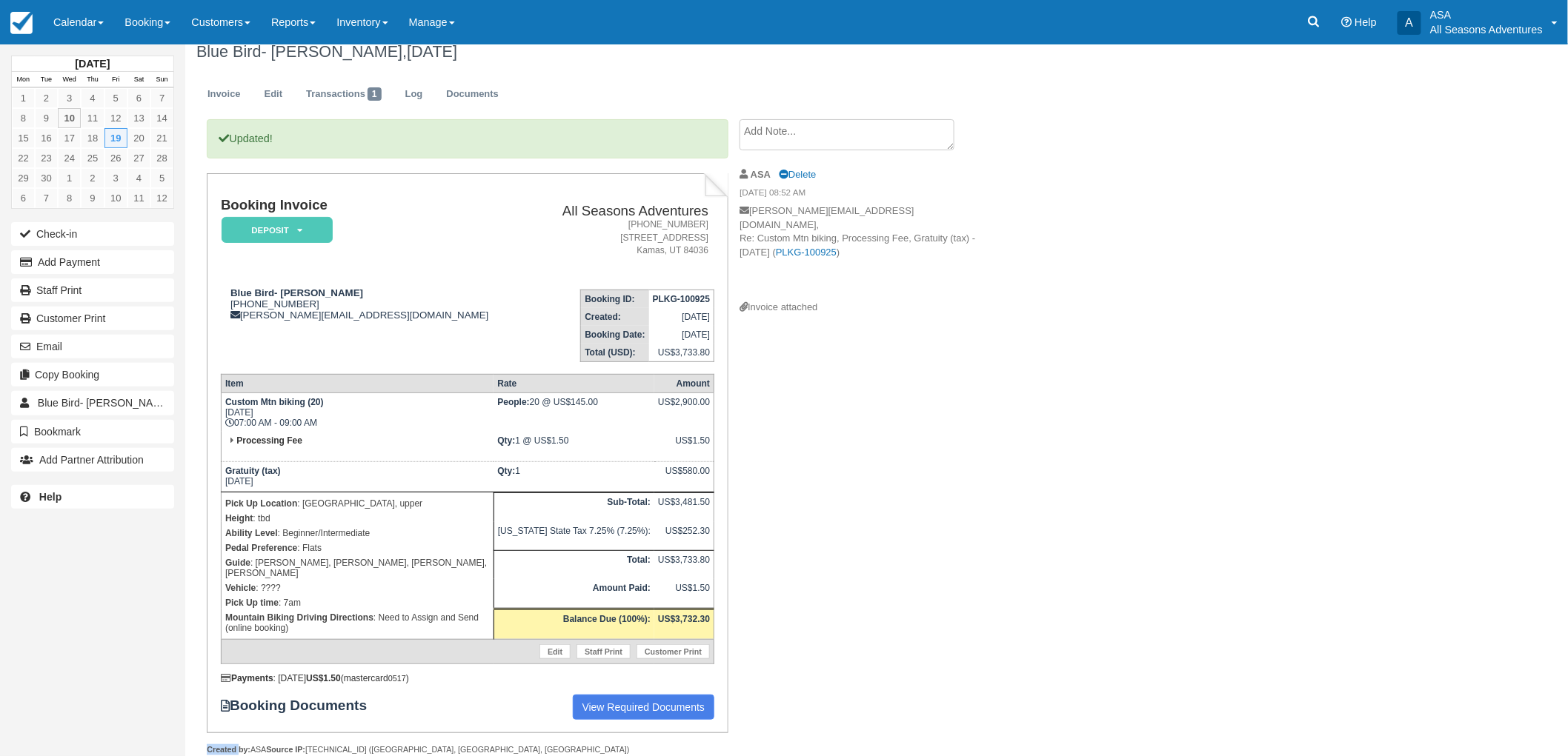
click at [231, 746] on strong "Created by:" at bounding box center [228, 749] width 44 height 9
click at [388, 745] on div "Created by: ASA Source IP: [TECHNICAL_ID] ([GEOGRAPHIC_DATA], [GEOGRAPHIC_DATA]…" at bounding box center [467, 750] width 521 height 11
click at [409, 745] on div "Created by: ASA Source IP: [TECHNICAL_ID] ([GEOGRAPHIC_DATA], [GEOGRAPHIC_DATA]…" at bounding box center [467, 750] width 521 height 11
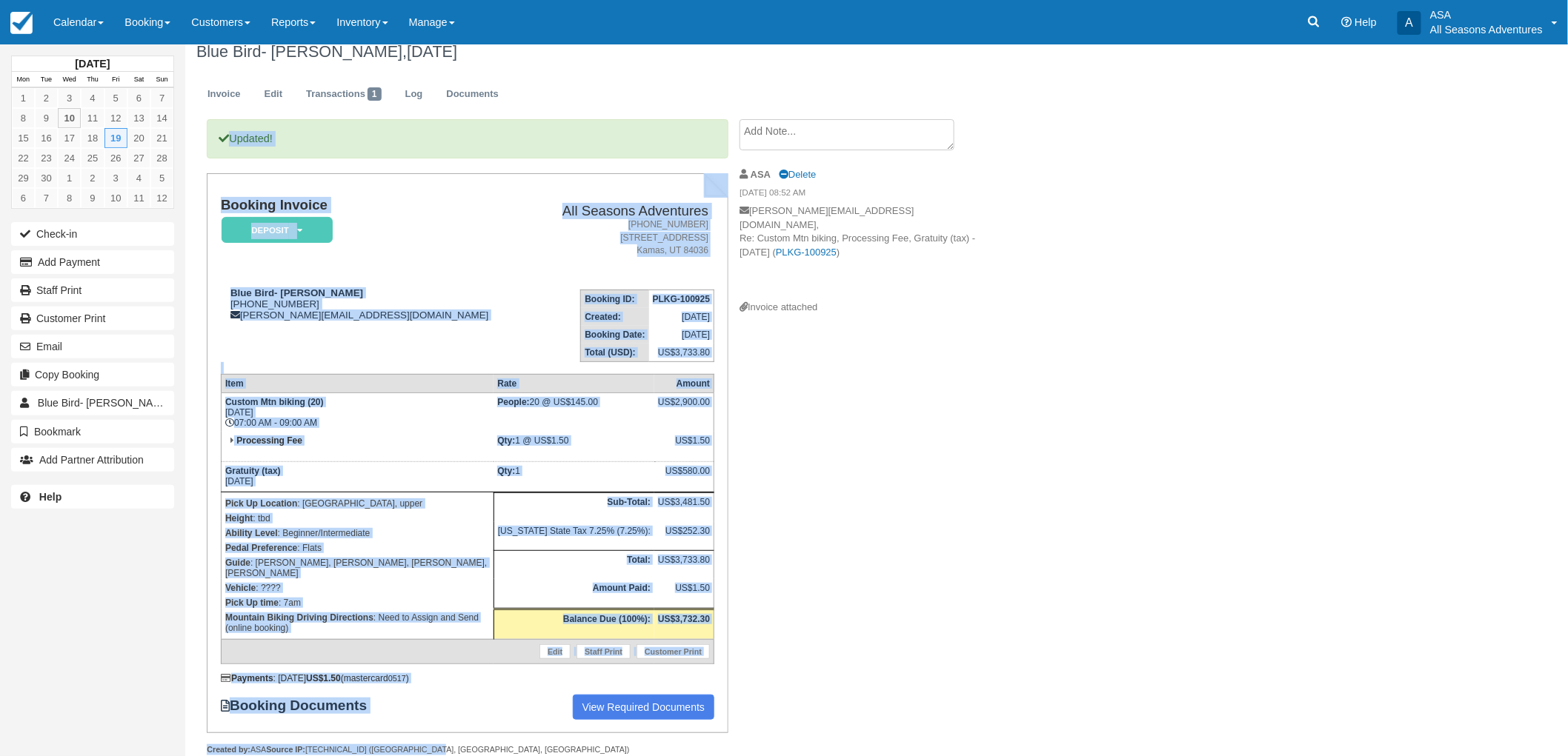
drag, startPoint x: 431, startPoint y: 729, endPoint x: 206, endPoint y: 339, distance: 450.2
click at [198, 338] on div "Updated! Booking Invoice Deposit   Pending Reserved Paid Waiting Cancelled All …" at bounding box center [456, 453] width 543 height 669
click at [359, 406] on td "Custom Mtn biking (20) [DATE] 07:00 AM - 09:00 AM" at bounding box center [357, 412] width 273 height 39
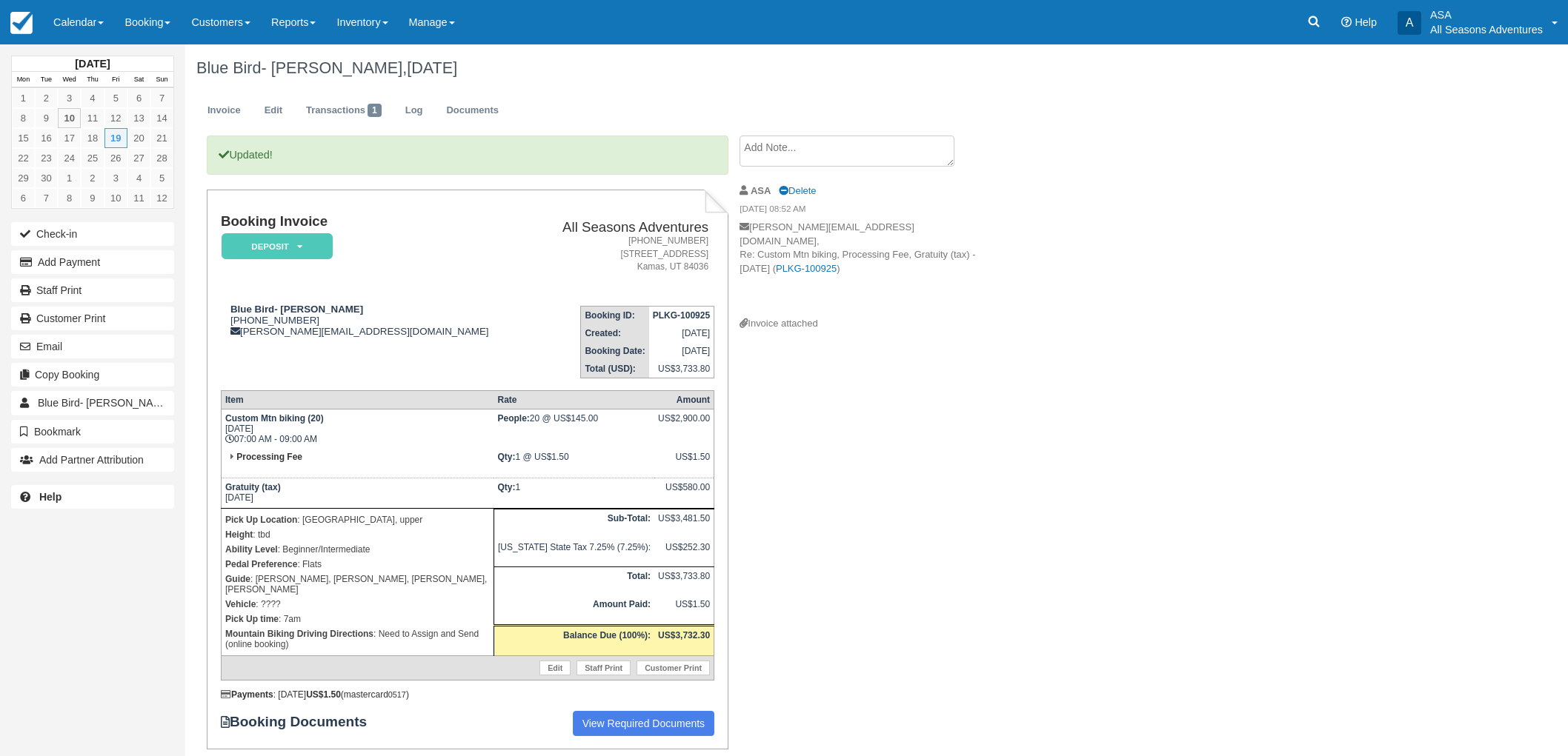
scroll to position [16, 0]
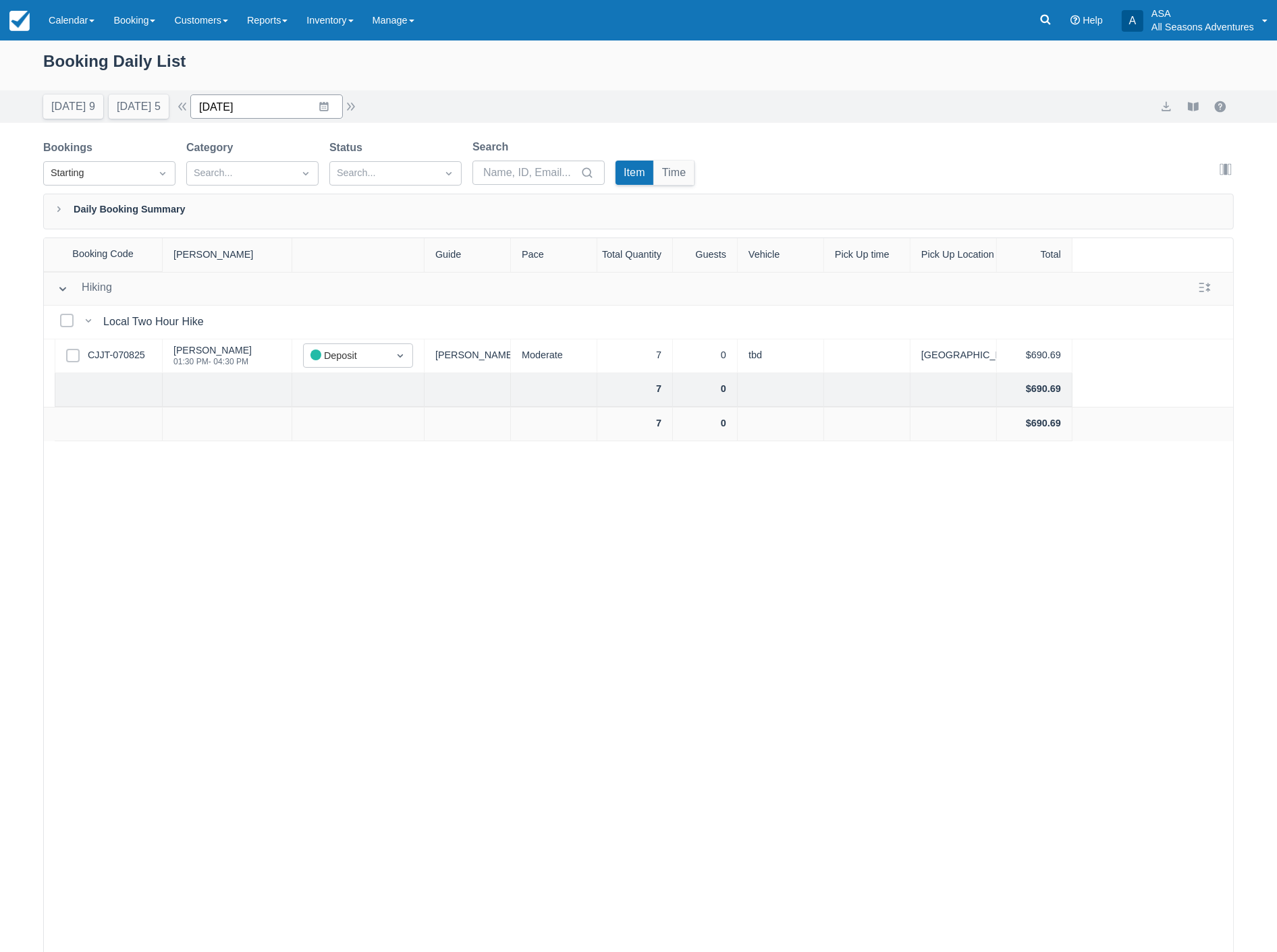
click at [272, 114] on input "[DATE]" at bounding box center [267, 107] width 152 height 24
click at [384, 160] on icon "Move forward to switch to the next month." at bounding box center [377, 162] width 13 height 13
click at [254, 237] on td "6" at bounding box center [245, 236] width 26 height 26
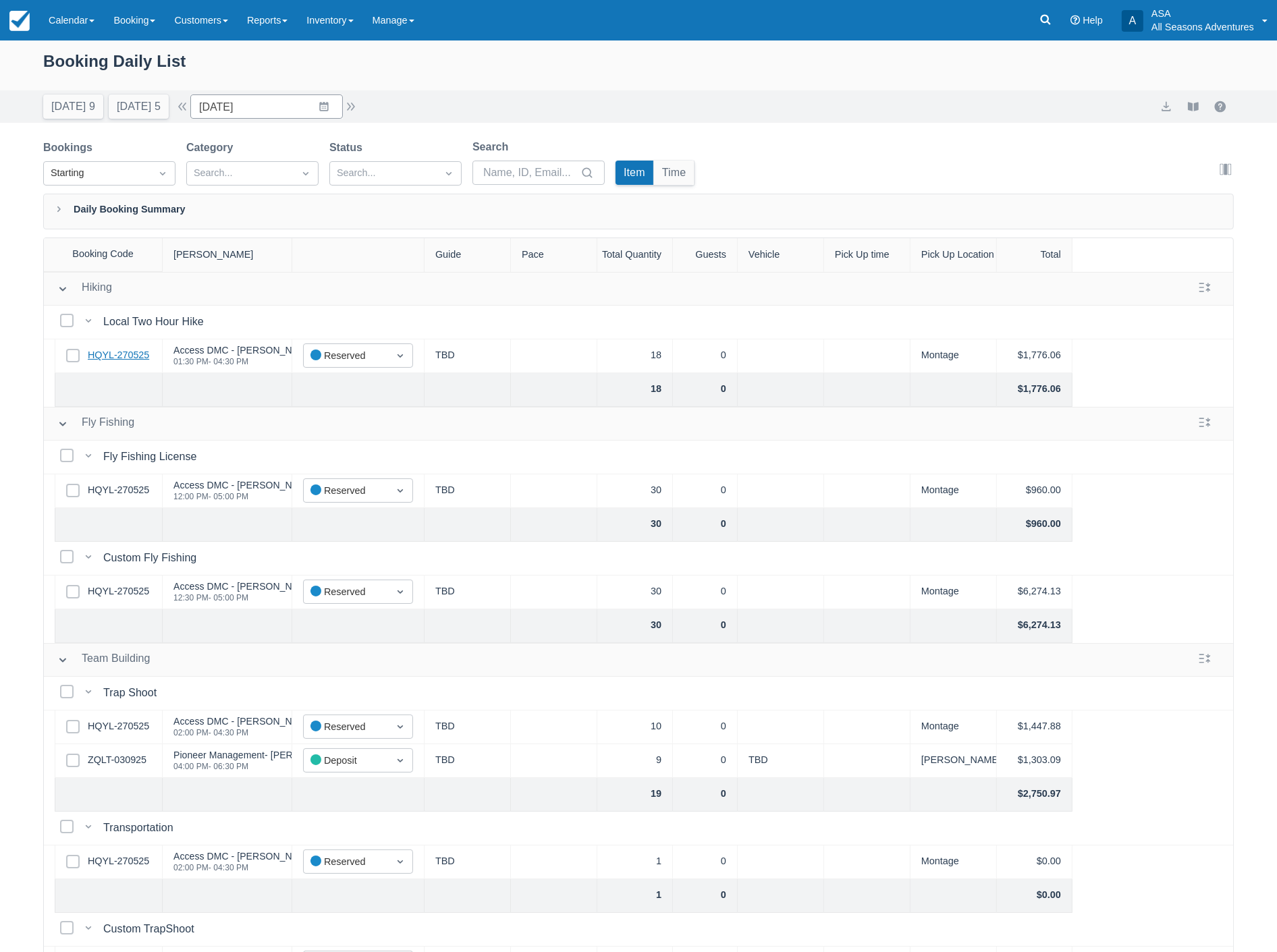
click at [136, 359] on link "HQYL-270525" at bounding box center [118, 355] width 62 height 15
click at [70, 106] on button "[DATE] 9" at bounding box center [73, 107] width 60 height 24
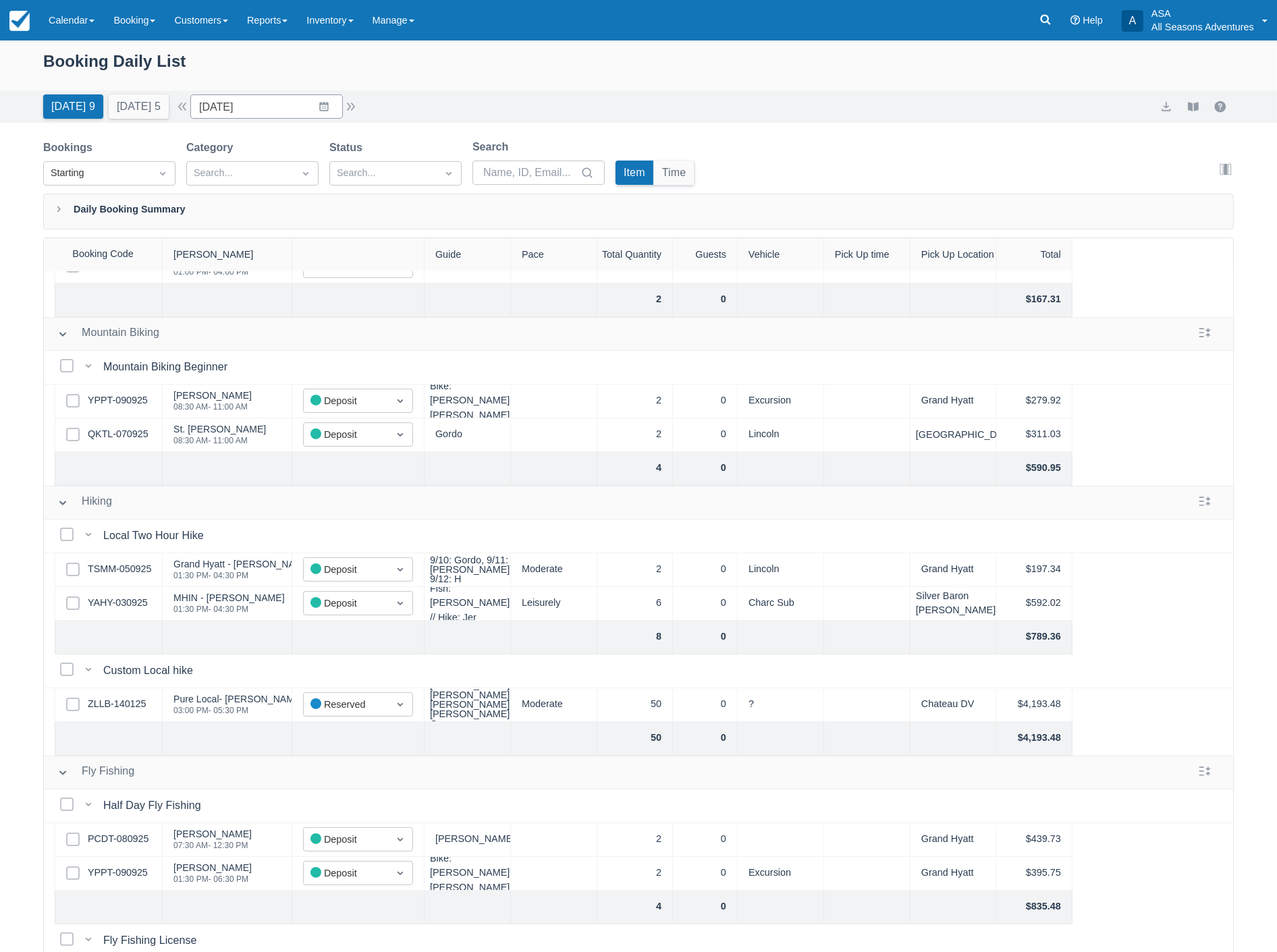
scroll to position [150, 0]
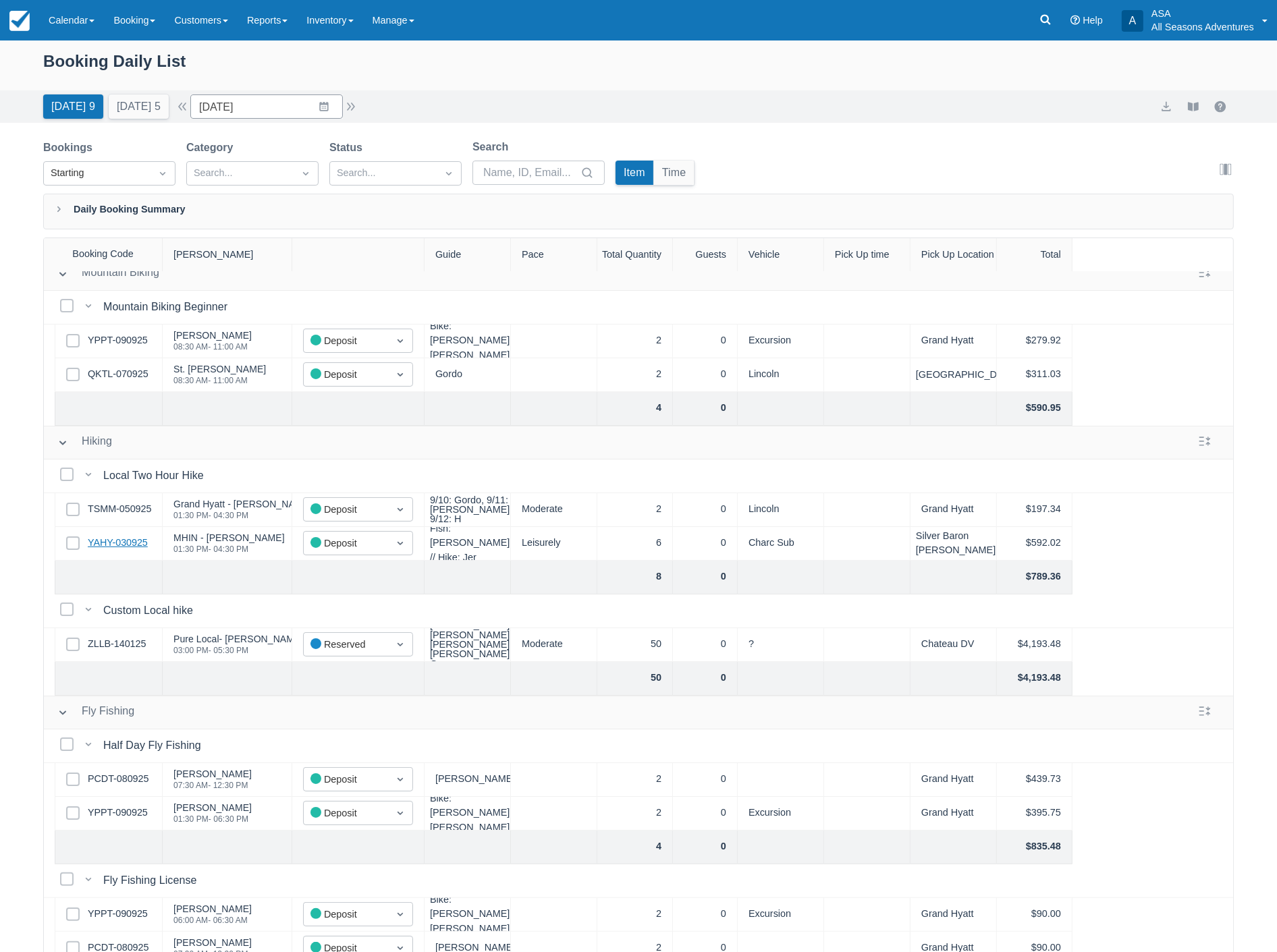
click at [129, 544] on link "YAHY-030925" at bounding box center [117, 543] width 60 height 15
click at [126, 542] on link "YAHY-030925" at bounding box center [117, 543] width 60 height 15
click at [131, 503] on link "TSMM-050925" at bounding box center [119, 509] width 63 height 15
click at [96, 644] on link "ZLLB-140125" at bounding box center [116, 644] width 58 height 15
click at [135, 511] on link "TSMM-050925" at bounding box center [119, 509] width 63 height 15
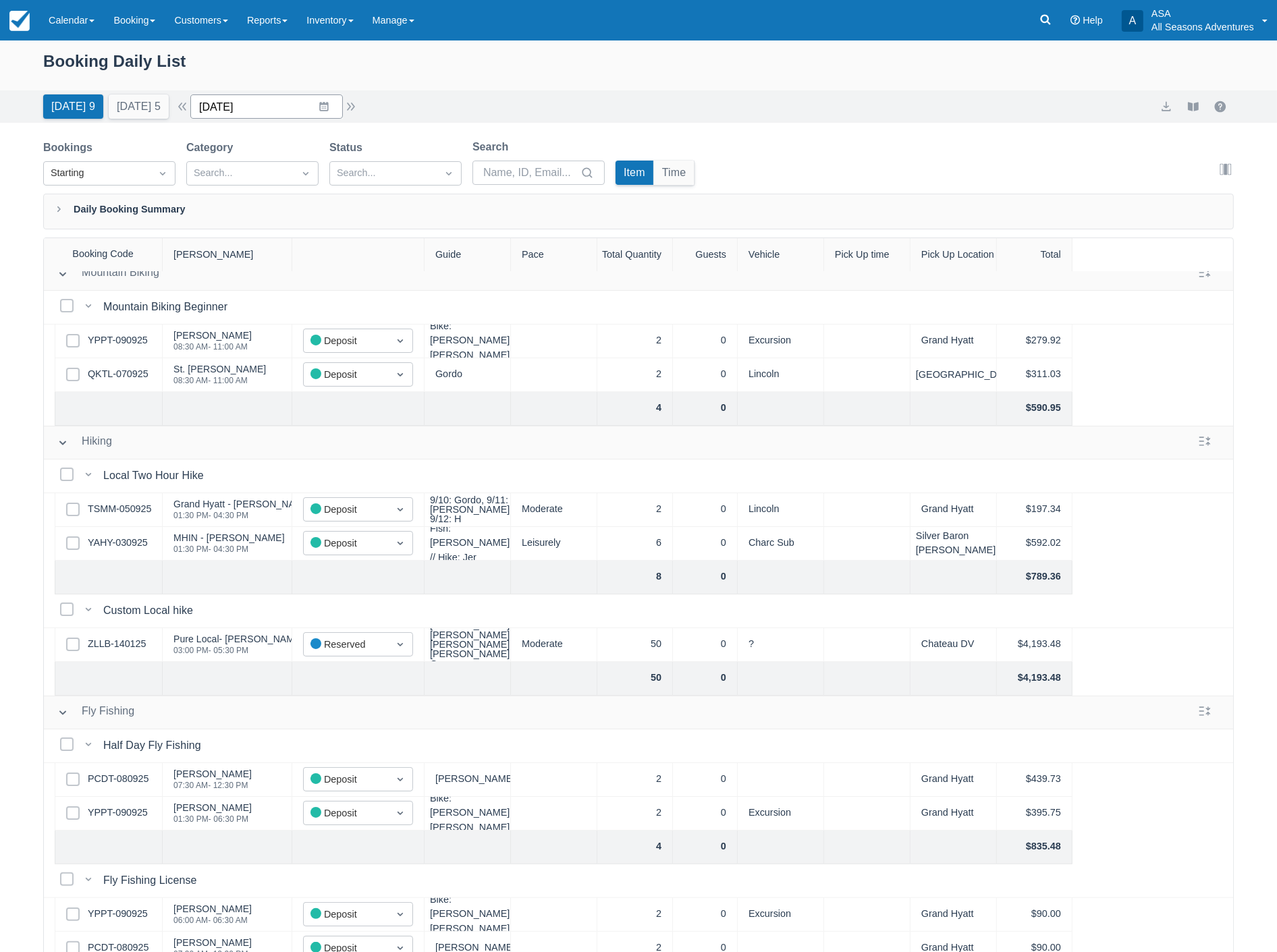
click at [272, 101] on input "09/10/25" at bounding box center [267, 107] width 152 height 24
click at [390, 164] on div "Move forward to switch to the next month." at bounding box center [377, 163] width 26 height 23
click at [256, 234] on td "6" at bounding box center [245, 236] width 26 height 26
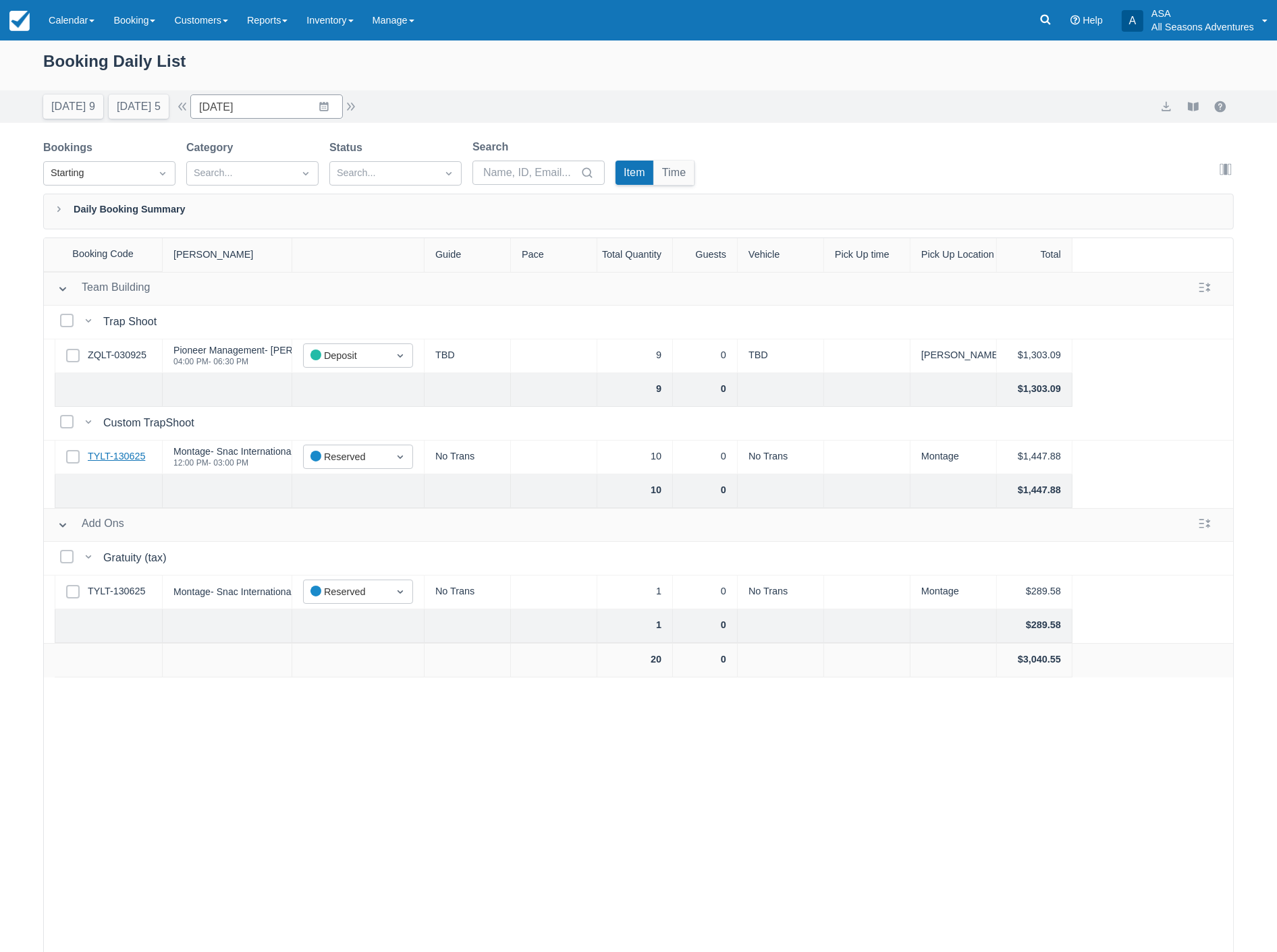
click at [120, 456] on link "TYLT-130625" at bounding box center [116, 457] width 57 height 15
click at [112, 356] on link "ZQLT-030925" at bounding box center [117, 355] width 59 height 15
click at [155, 111] on button "Tomorrow 5" at bounding box center [138, 107] width 60 height 24
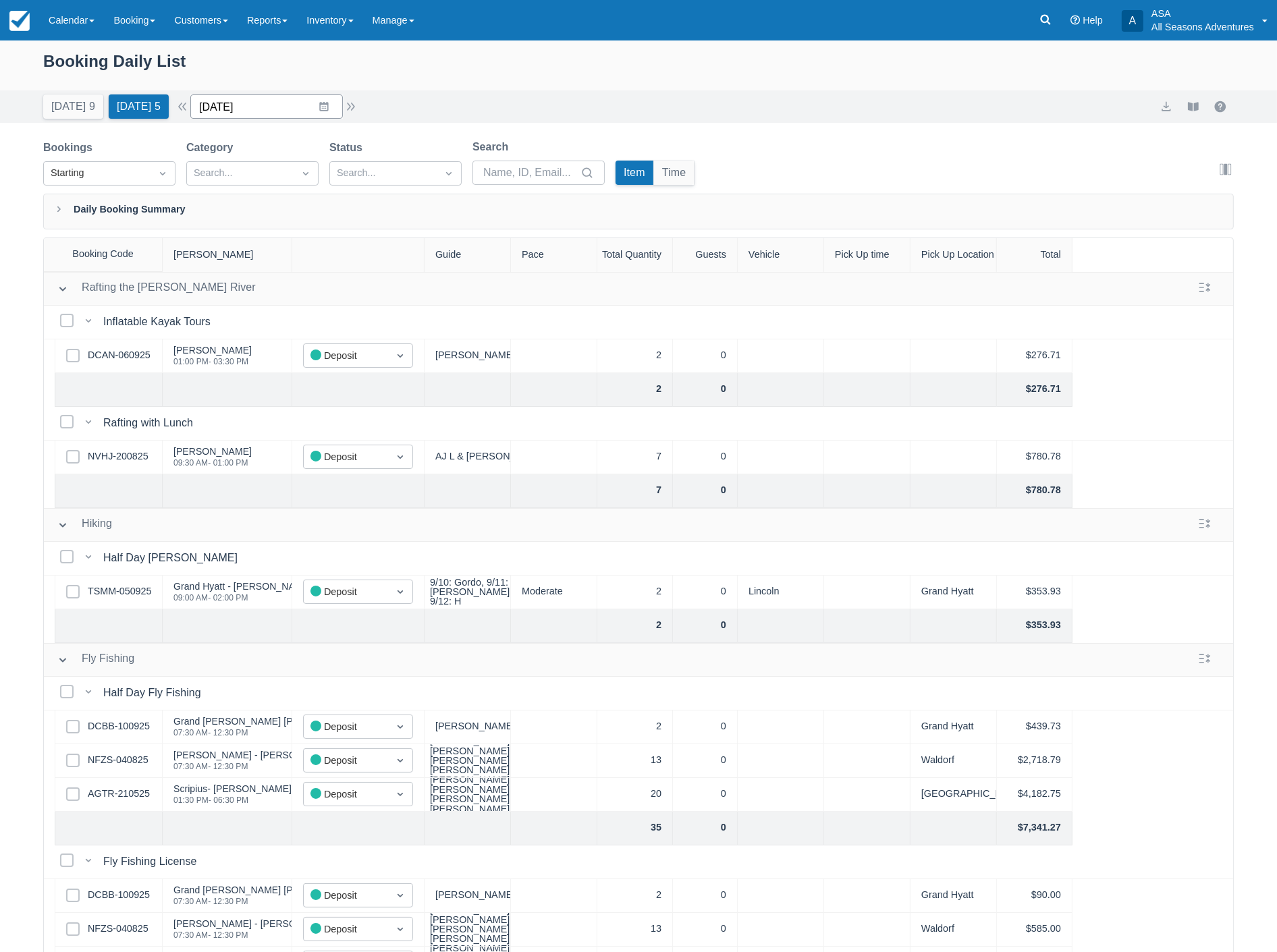
click at [269, 109] on input "09/11/25" at bounding box center [267, 107] width 152 height 24
click at [326, 291] on td "25" at bounding box center [324, 288] width 26 height 26
type input "09/25/25"
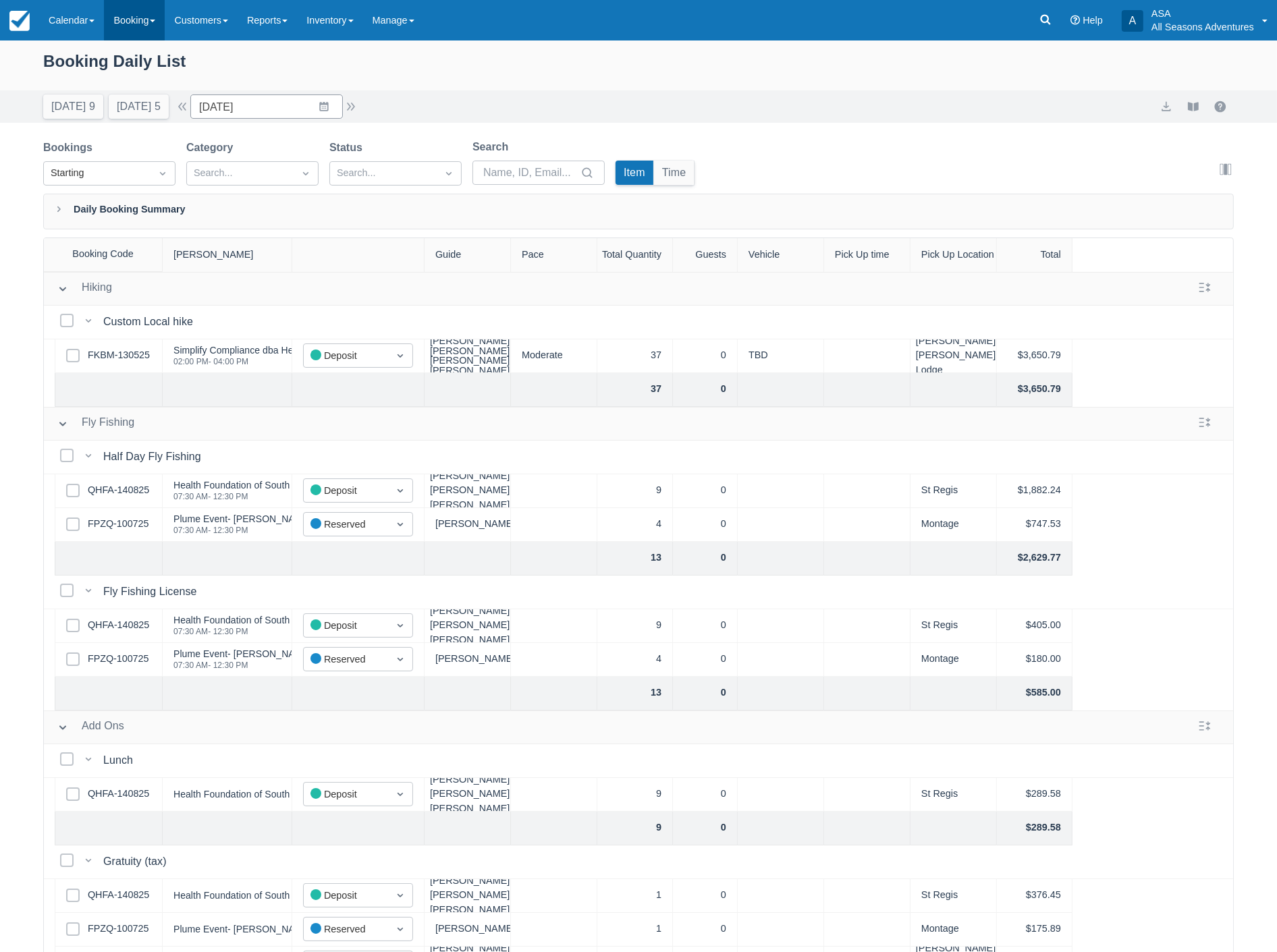
click at [122, 10] on link "Booking" at bounding box center [134, 20] width 61 height 41
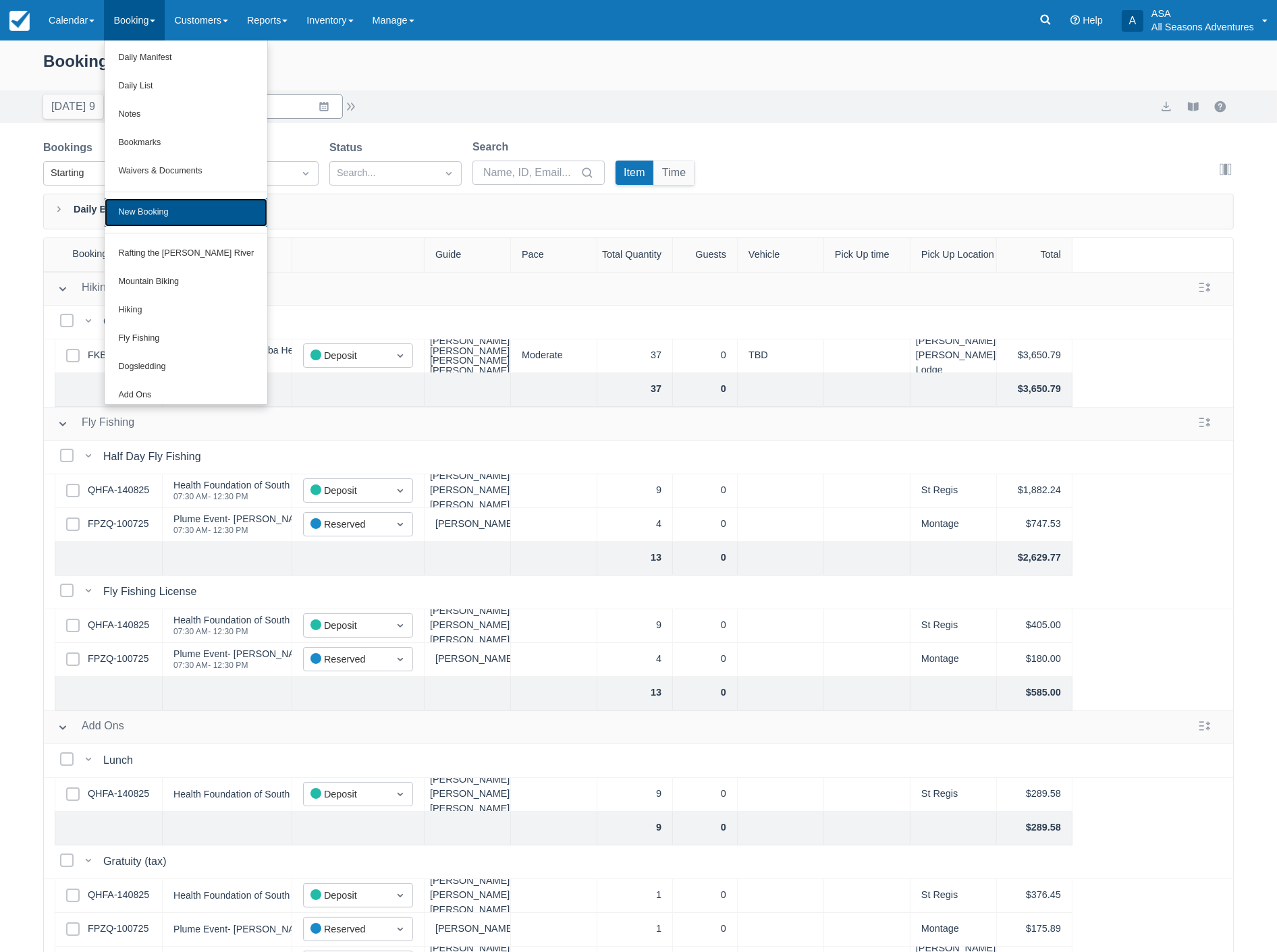
click at [172, 218] on link "New Booking" at bounding box center [186, 212] width 163 height 29
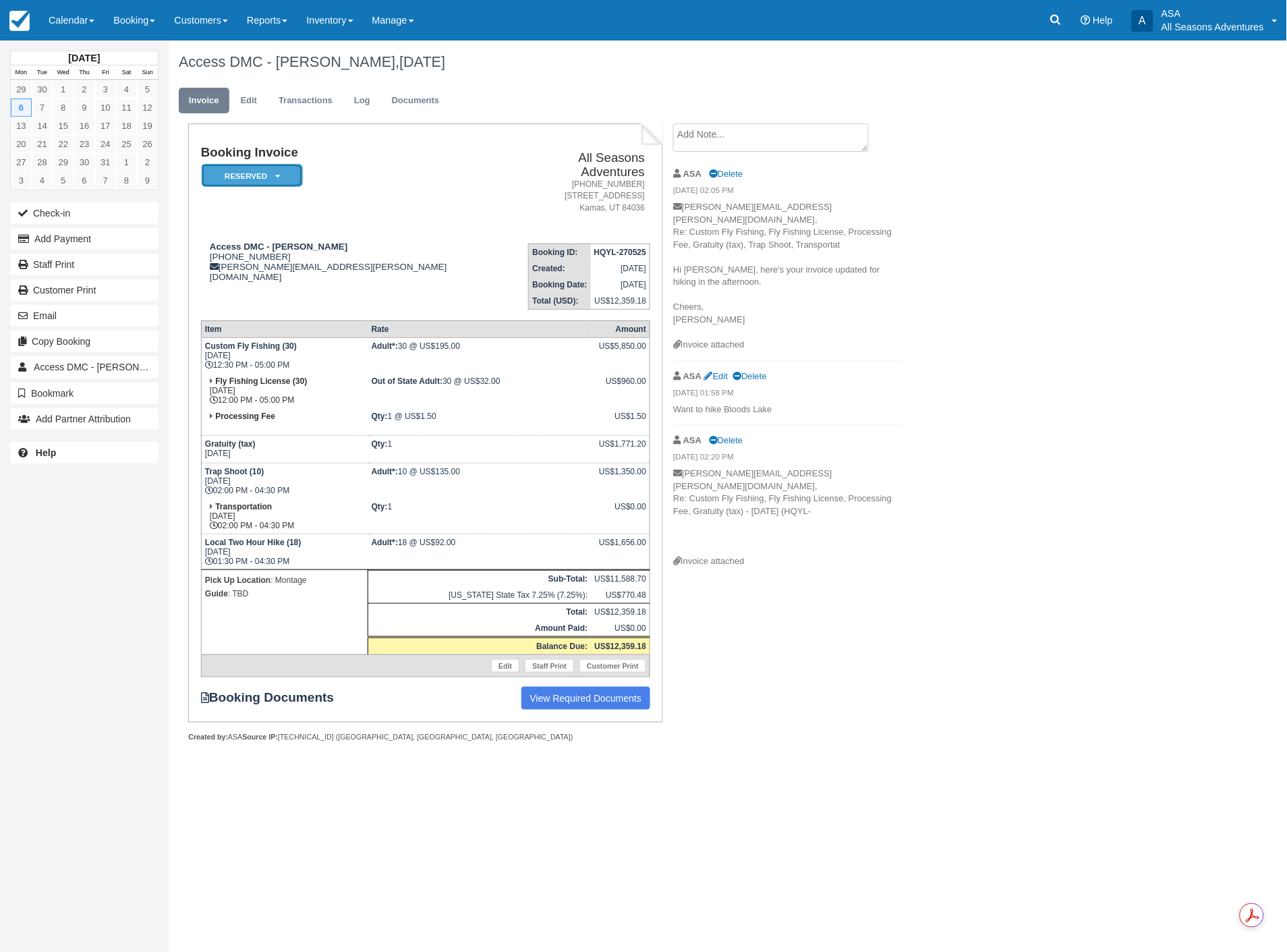
click at [273, 167] on em "Reserved" at bounding box center [252, 175] width 101 height 23
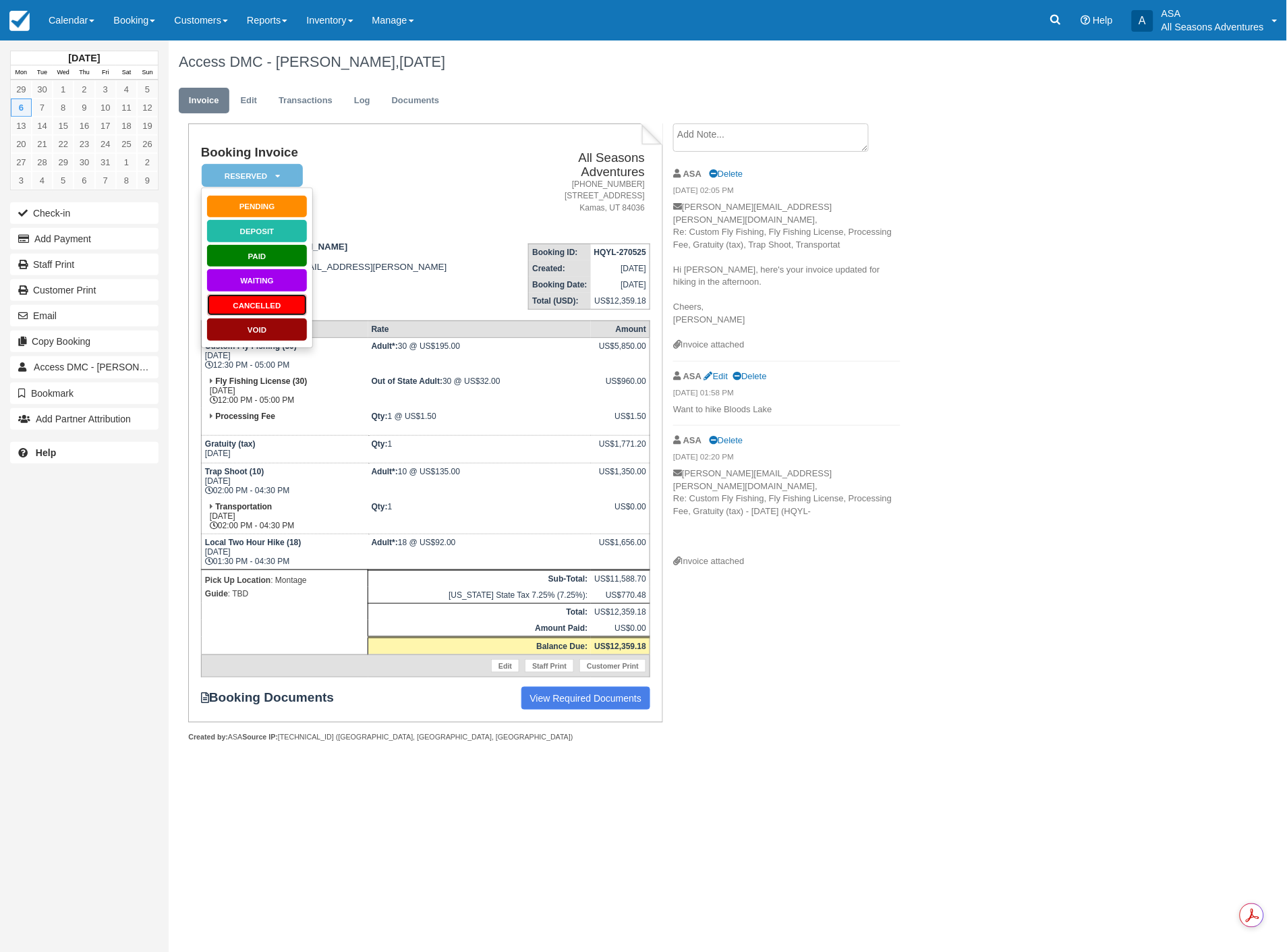
click at [236, 301] on link "Cancelled" at bounding box center [256, 305] width 101 height 23
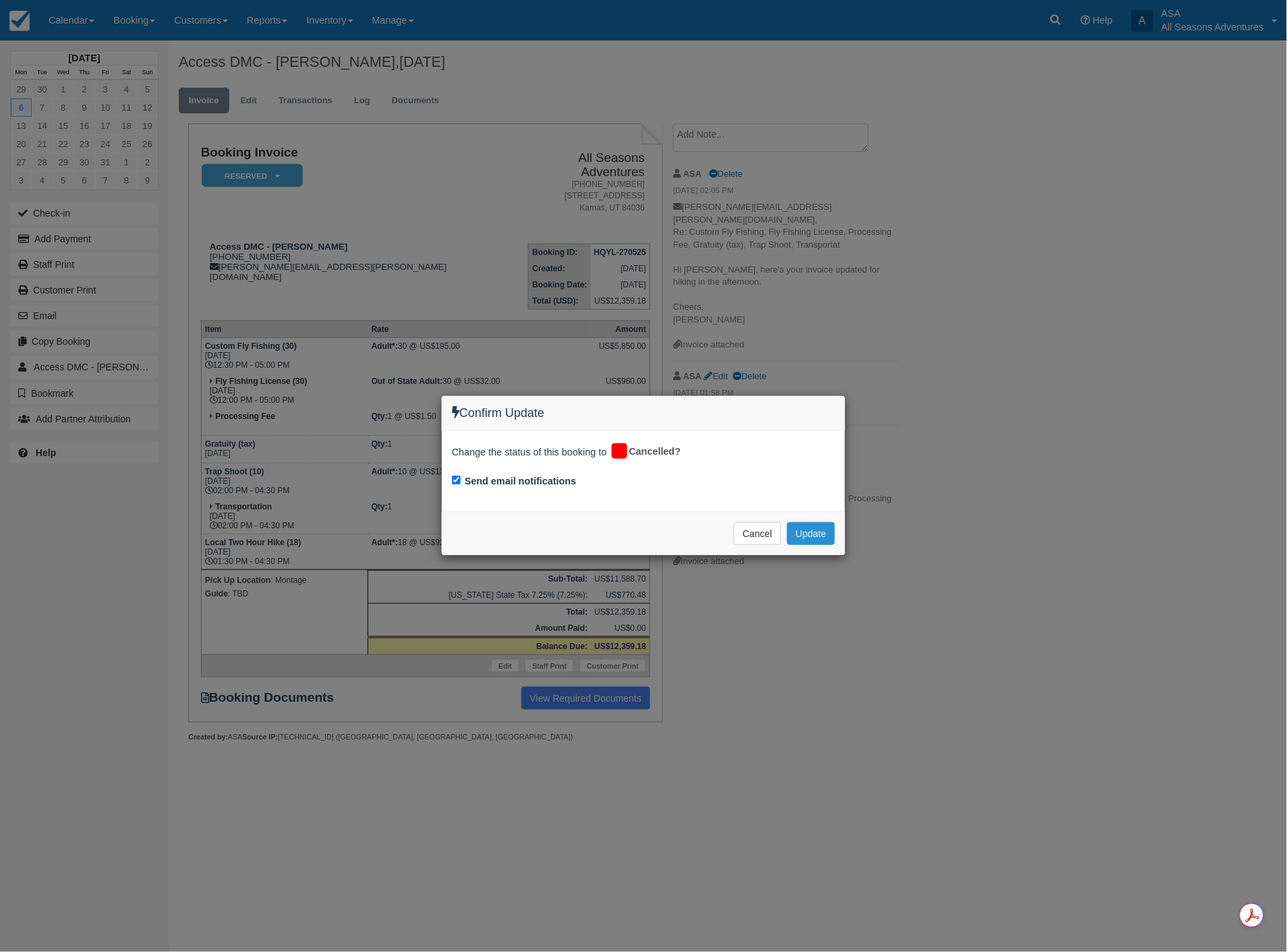
click at [804, 524] on button "Update" at bounding box center [811, 534] width 48 height 23
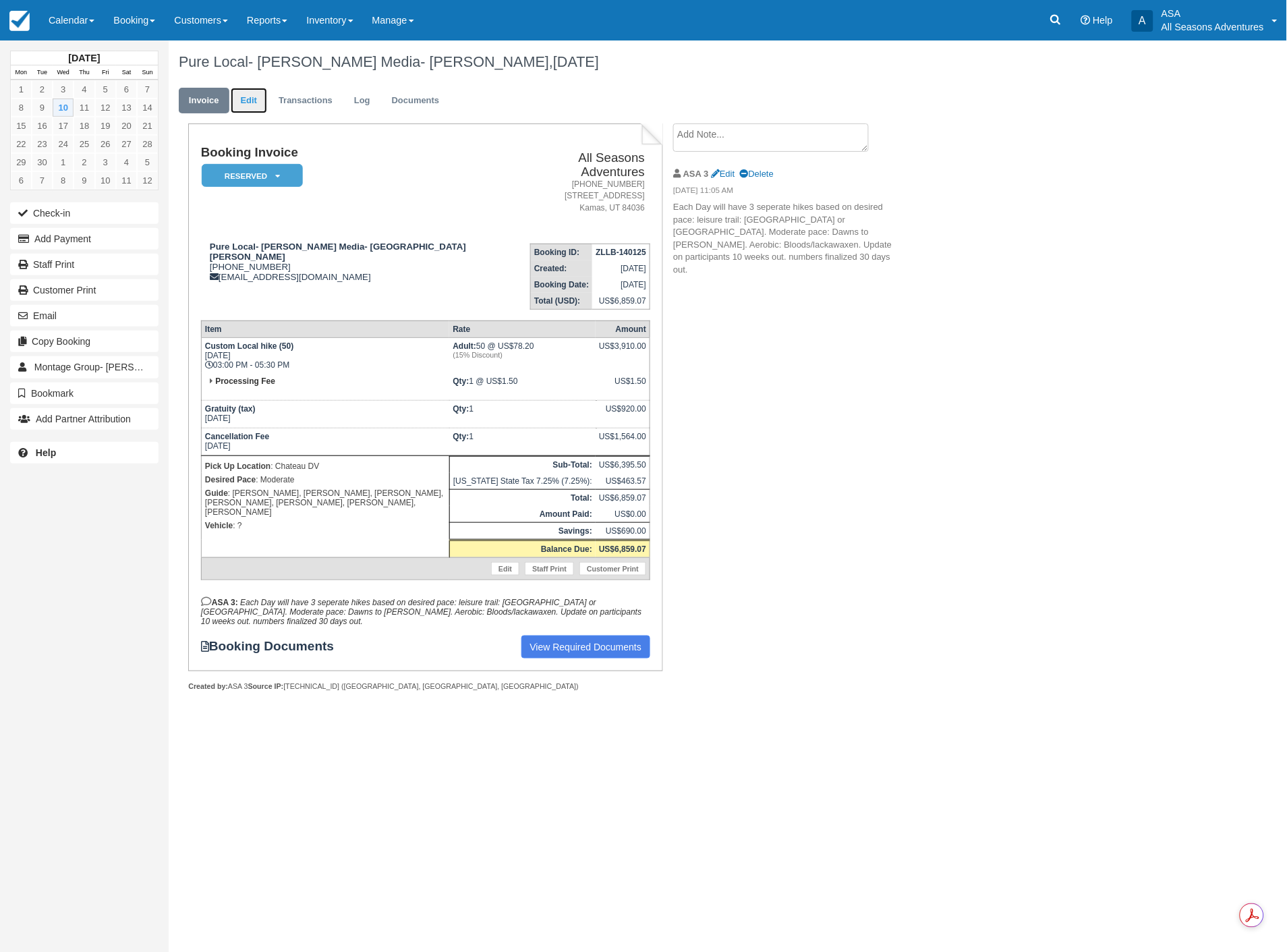
click at [245, 100] on link "Edit" at bounding box center [249, 100] width 36 height 26
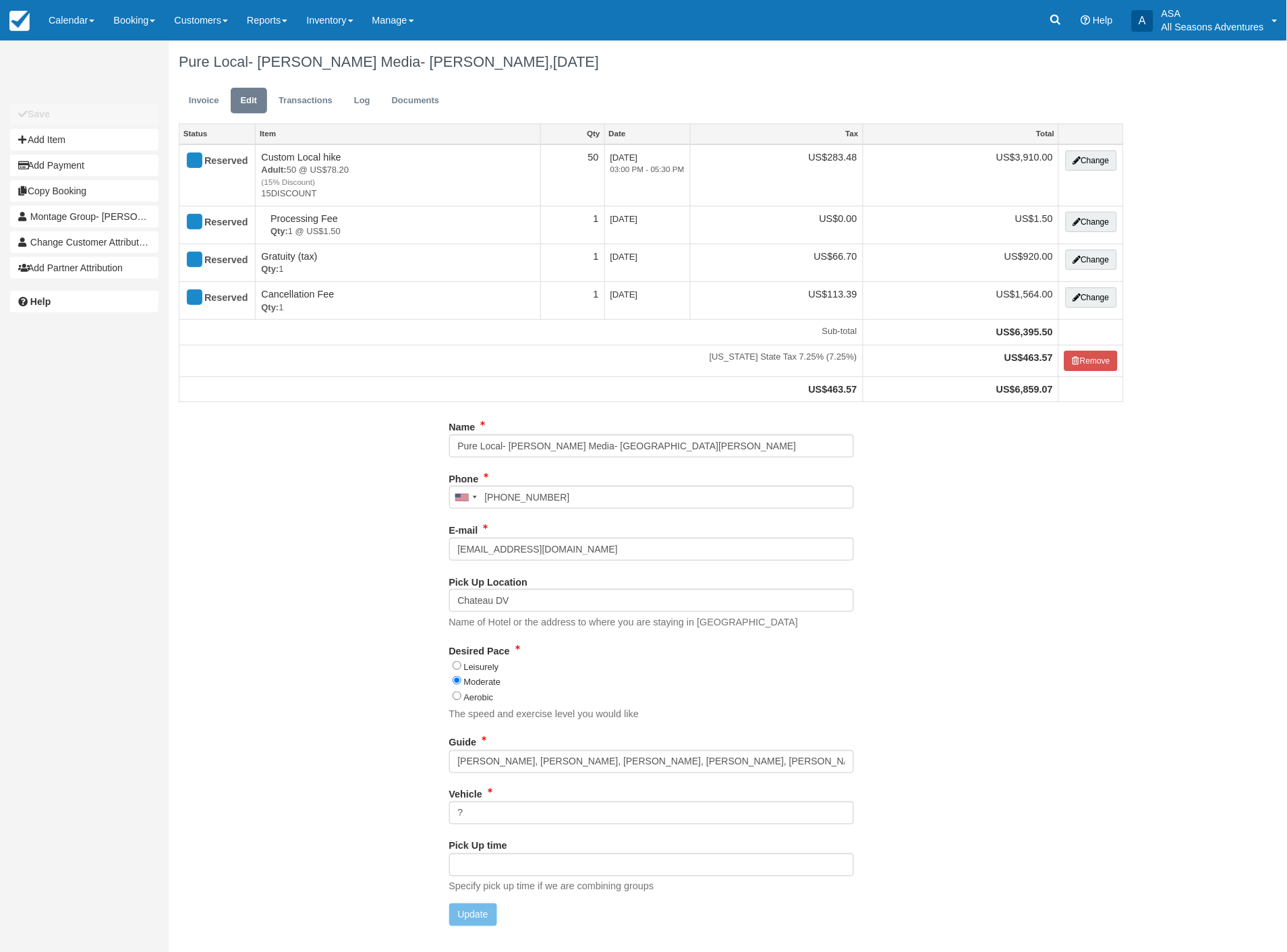
type input "(435) 901-7800"
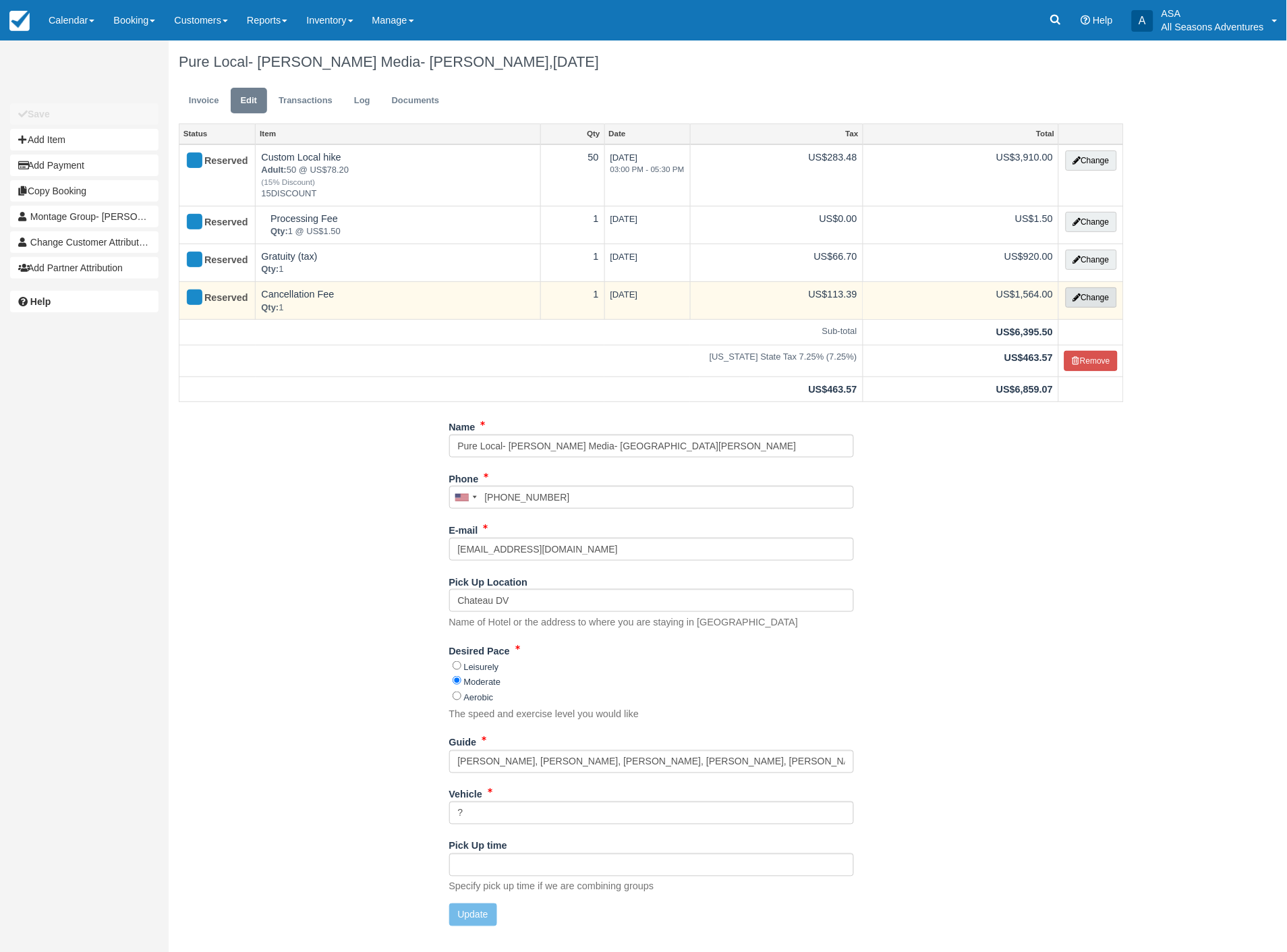
click at [1087, 295] on button "Change" at bounding box center [1091, 297] width 51 height 20
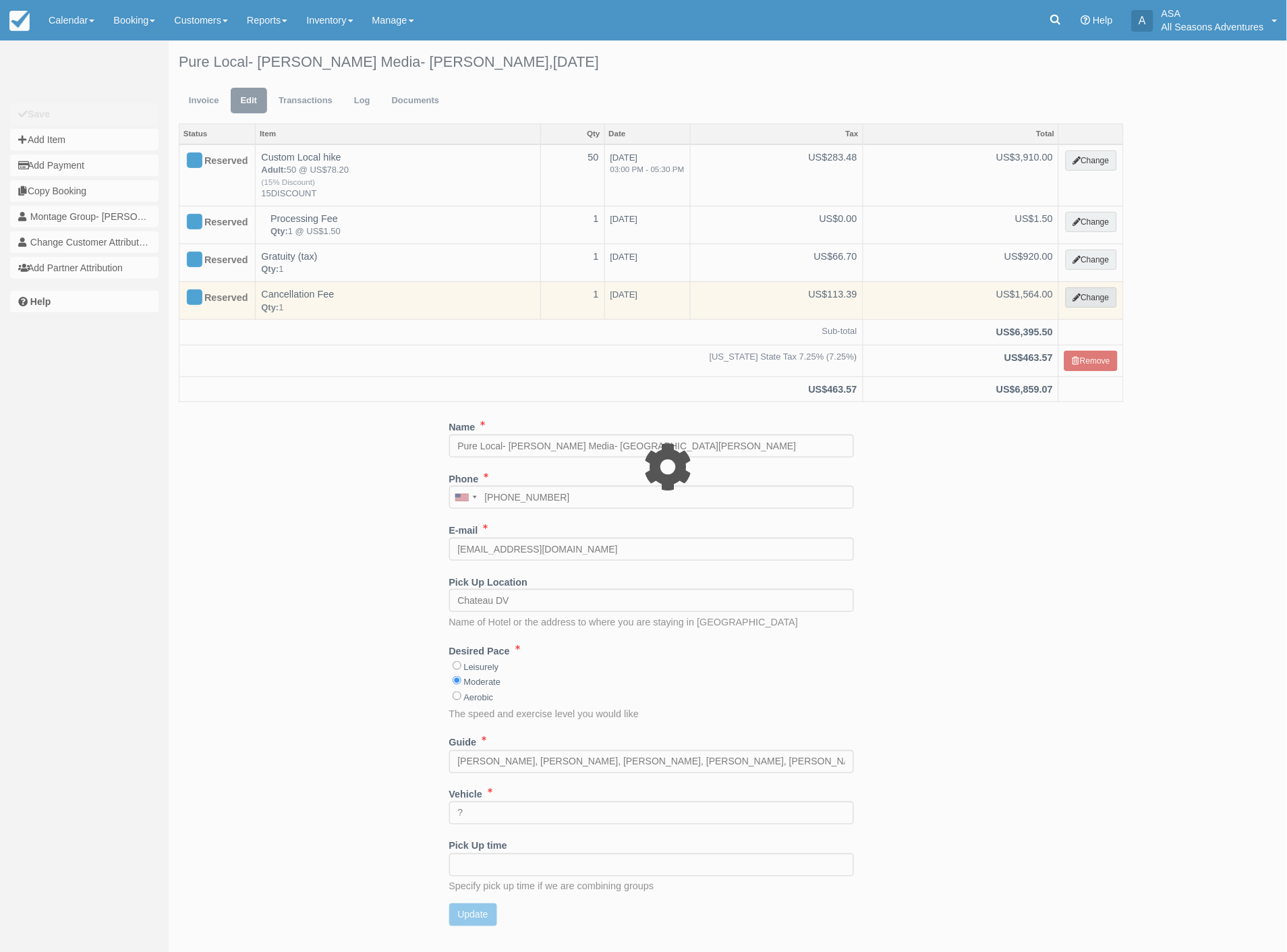
type input "1564.00"
select select "13"
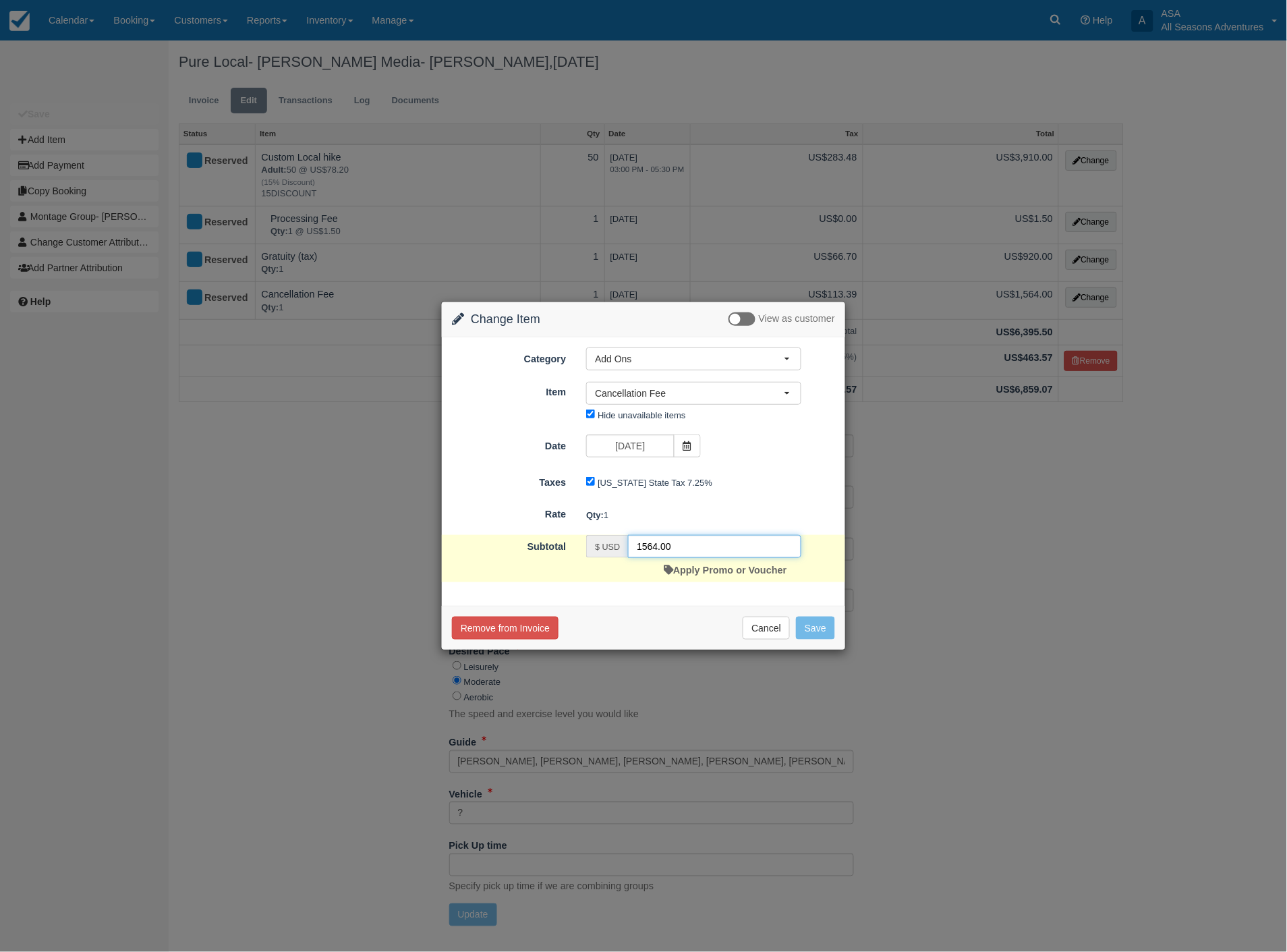
drag, startPoint x: 740, startPoint y: 543, endPoint x: 585, endPoint y: 539, distance: 155.1
click at [585, 539] on div "$ USD 1564.00 Apply Promo or Voucher" at bounding box center [694, 559] width 236 height 48
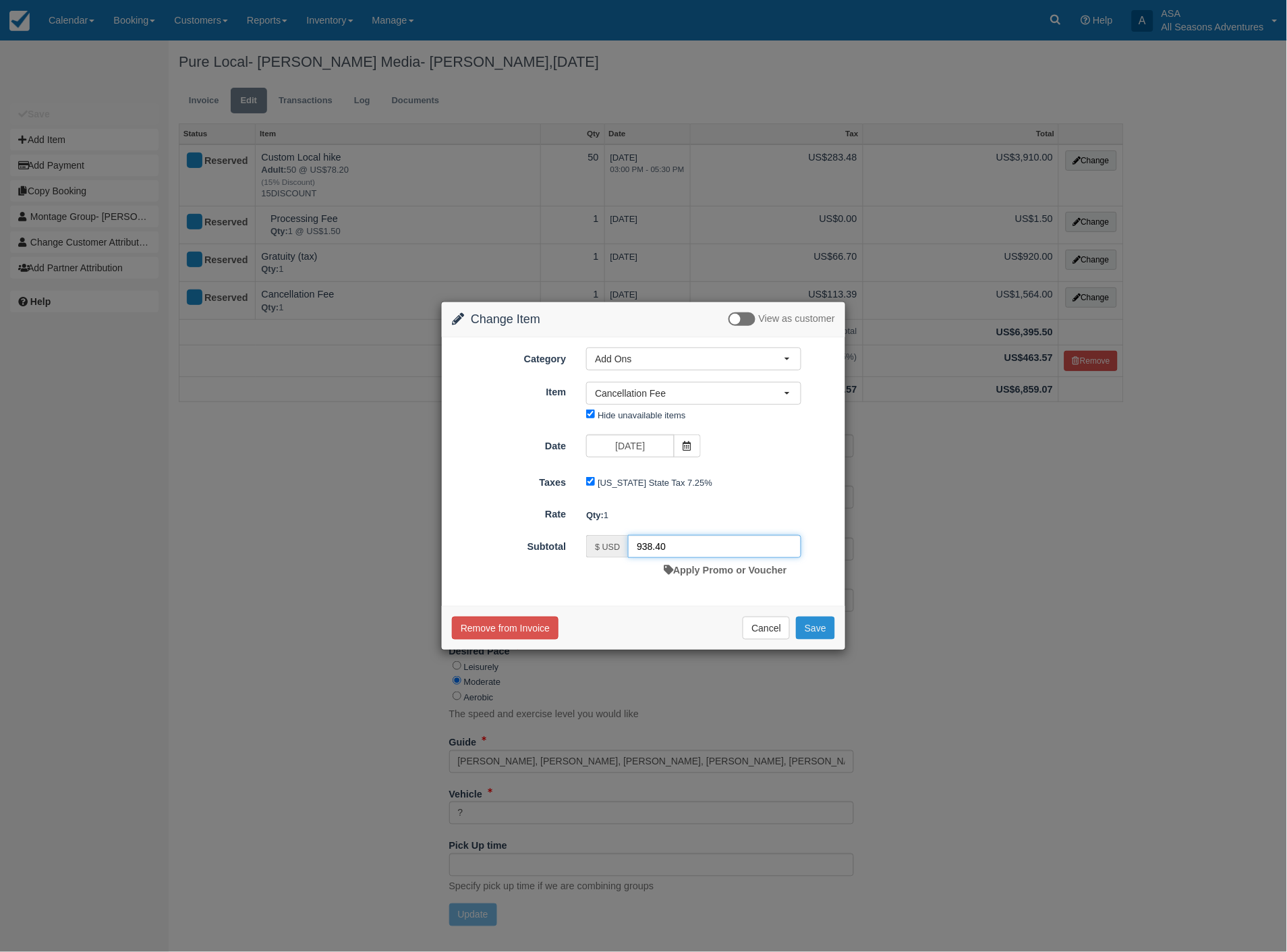
type input "938.40"
click at [813, 625] on button "Save" at bounding box center [815, 628] width 39 height 23
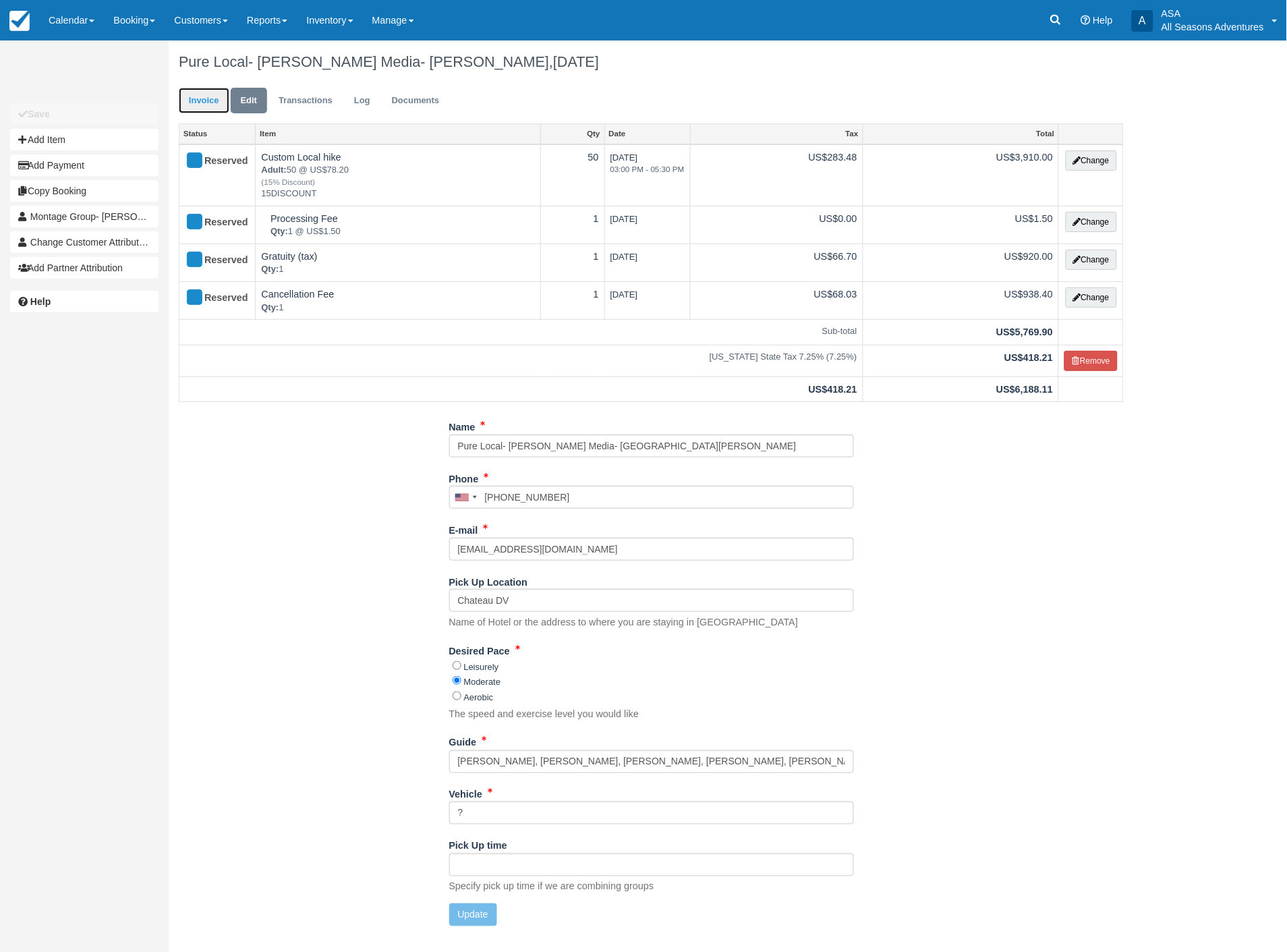
click at [206, 94] on link "Invoice" at bounding box center [204, 100] width 50 height 26
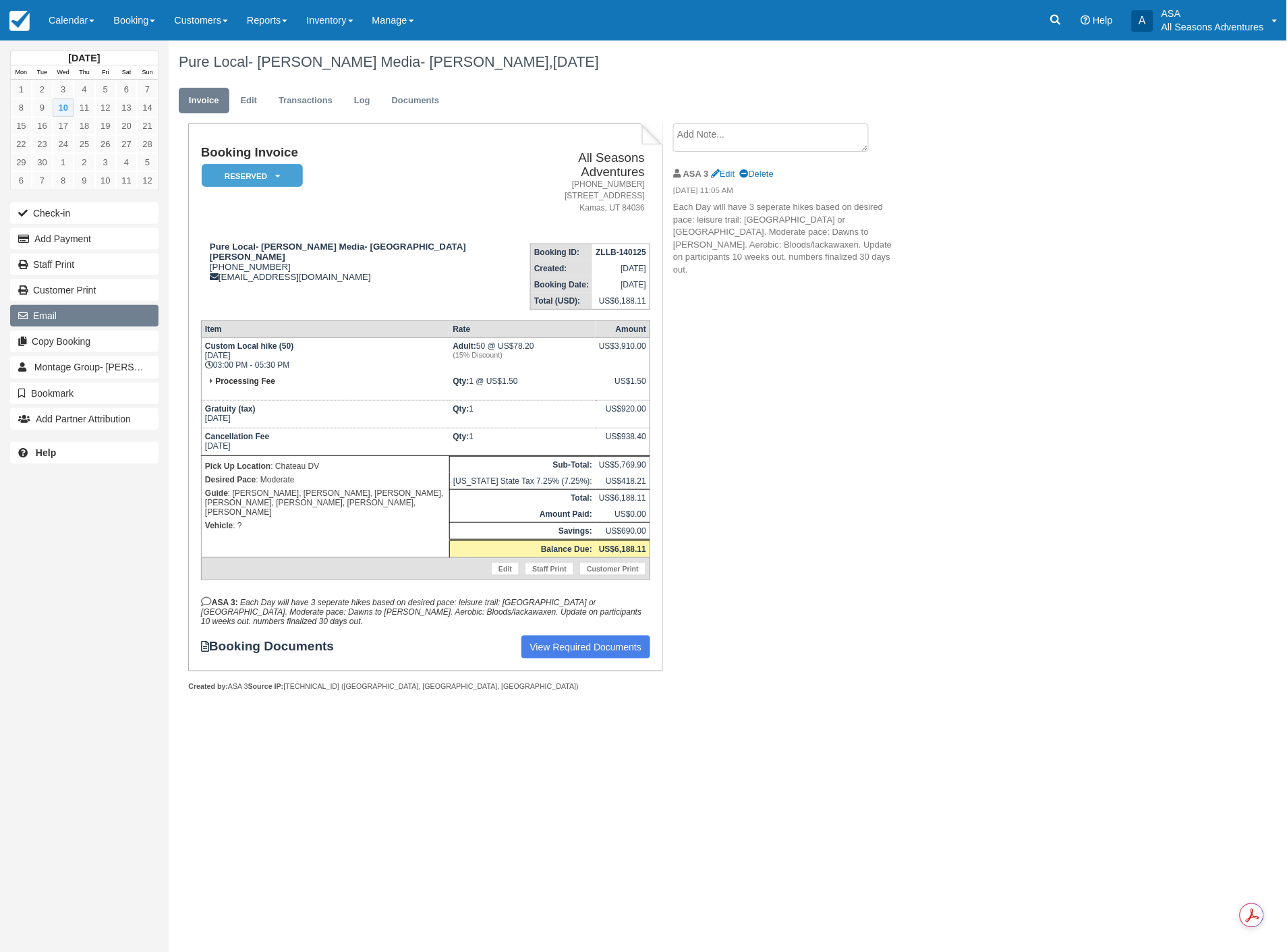
click at [86, 312] on button "Email" at bounding box center [84, 315] width 148 height 22
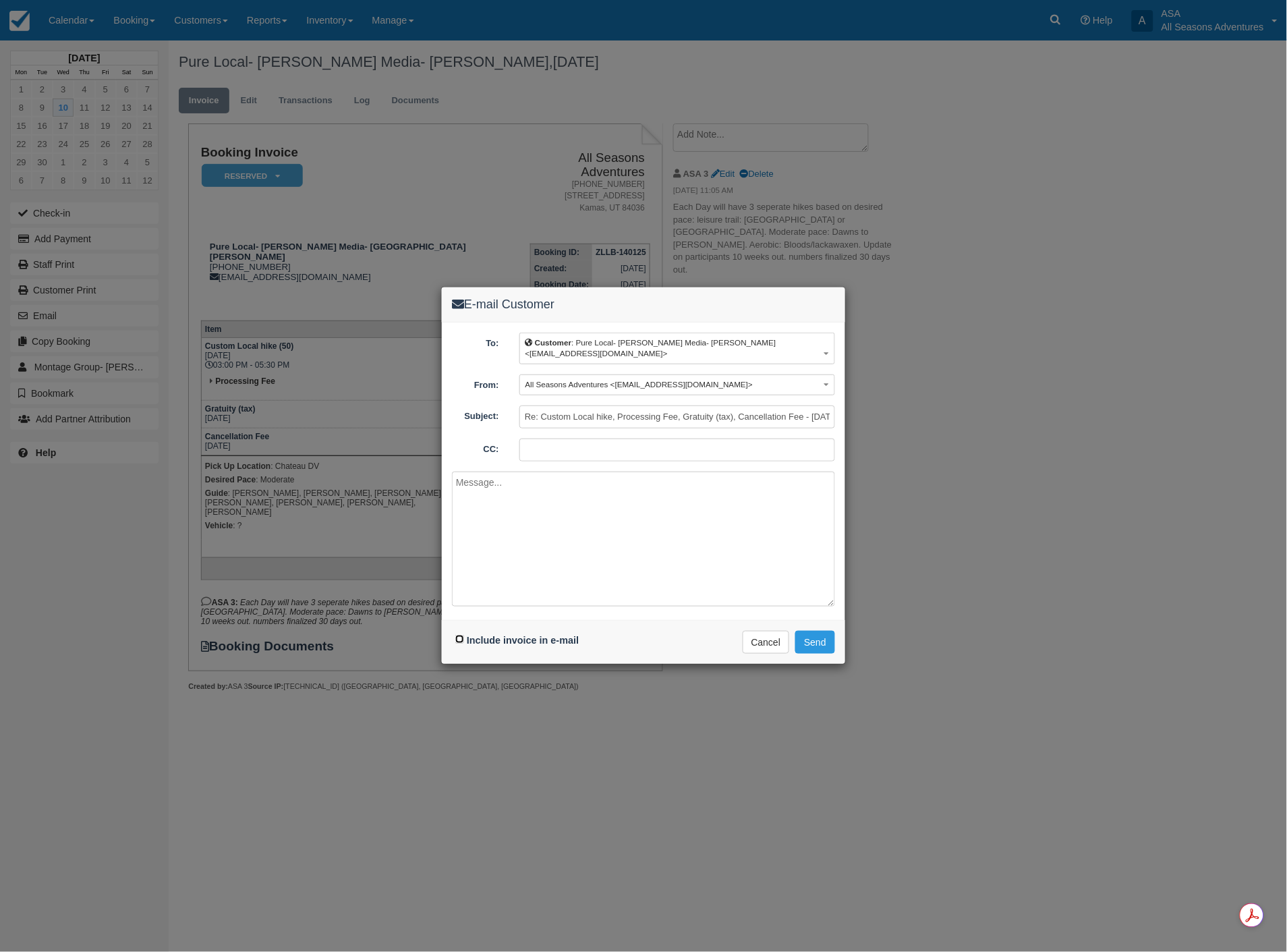
click at [456, 638] on input "Include invoice in e-mail" at bounding box center [460, 639] width 9 height 9
checkbox input "true"
click at [618, 520] on textarea at bounding box center [644, 540] width 384 height 135
type textarea "Hi Laird, Looks like we booked 8 hikers since the cancellation. They have been …"
click at [826, 636] on button "Send" at bounding box center [816, 642] width 40 height 23
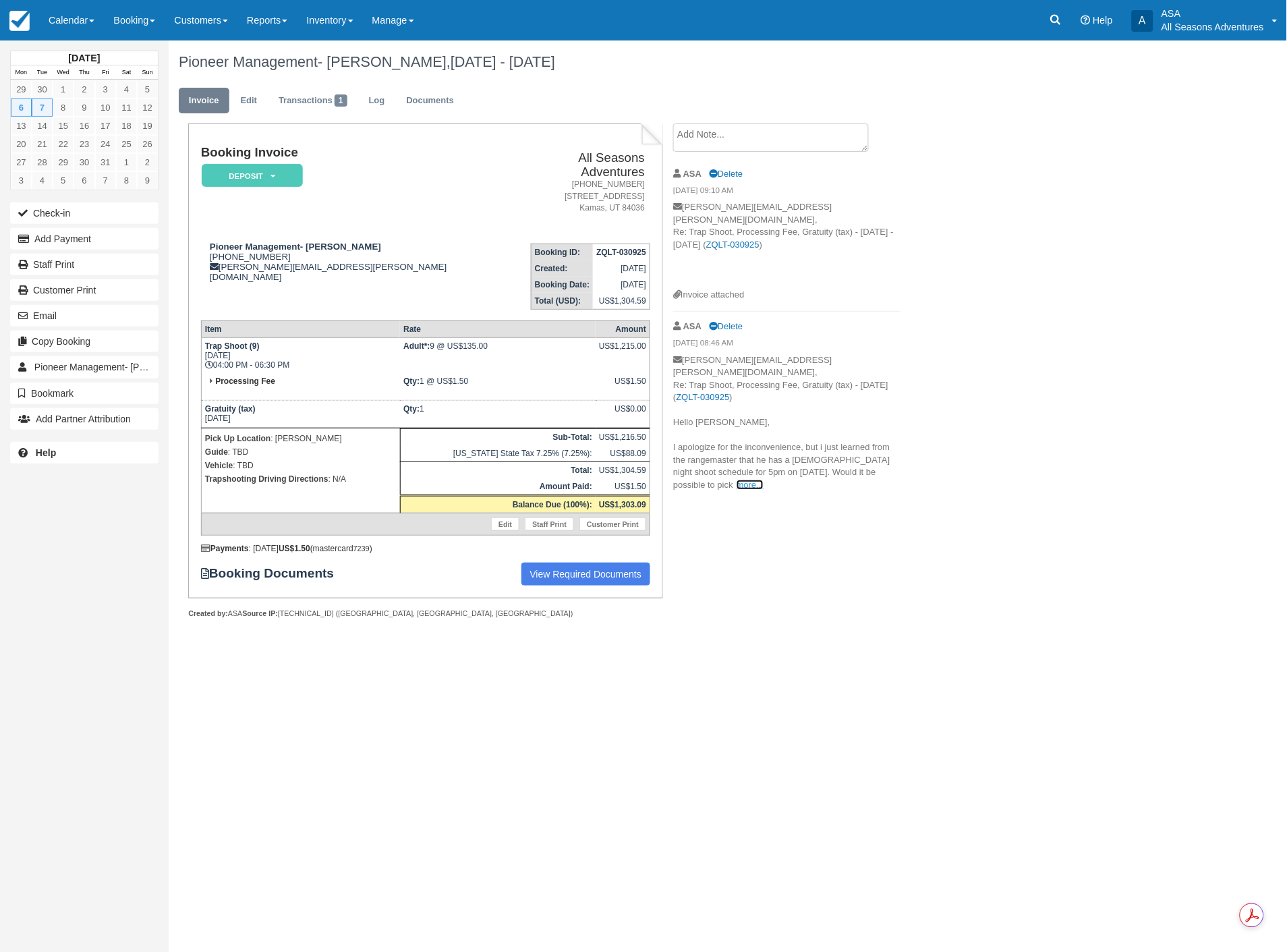
click at [737, 480] on link "more..." at bounding box center [750, 485] width 27 height 10
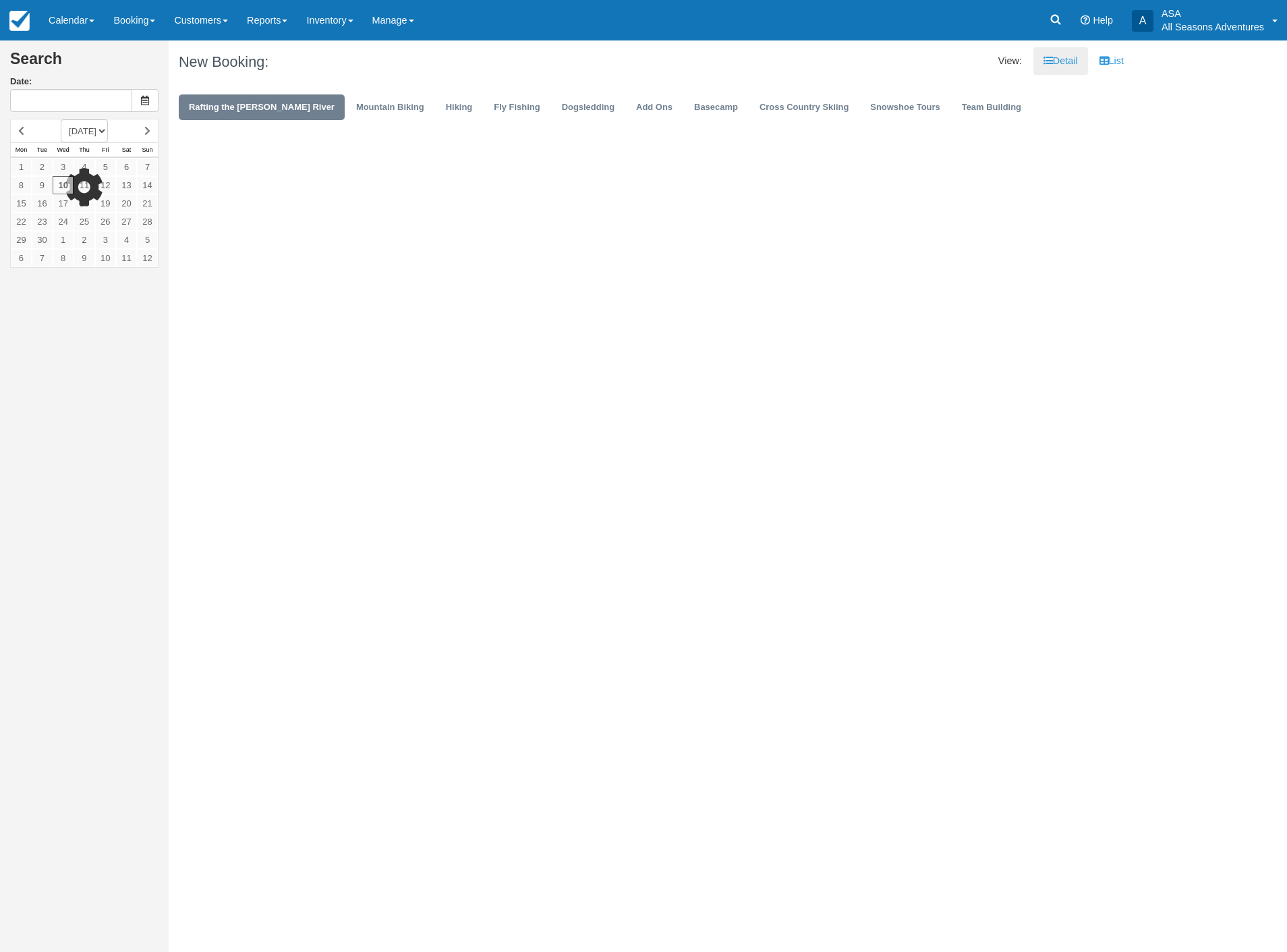
type input "[DATE]"
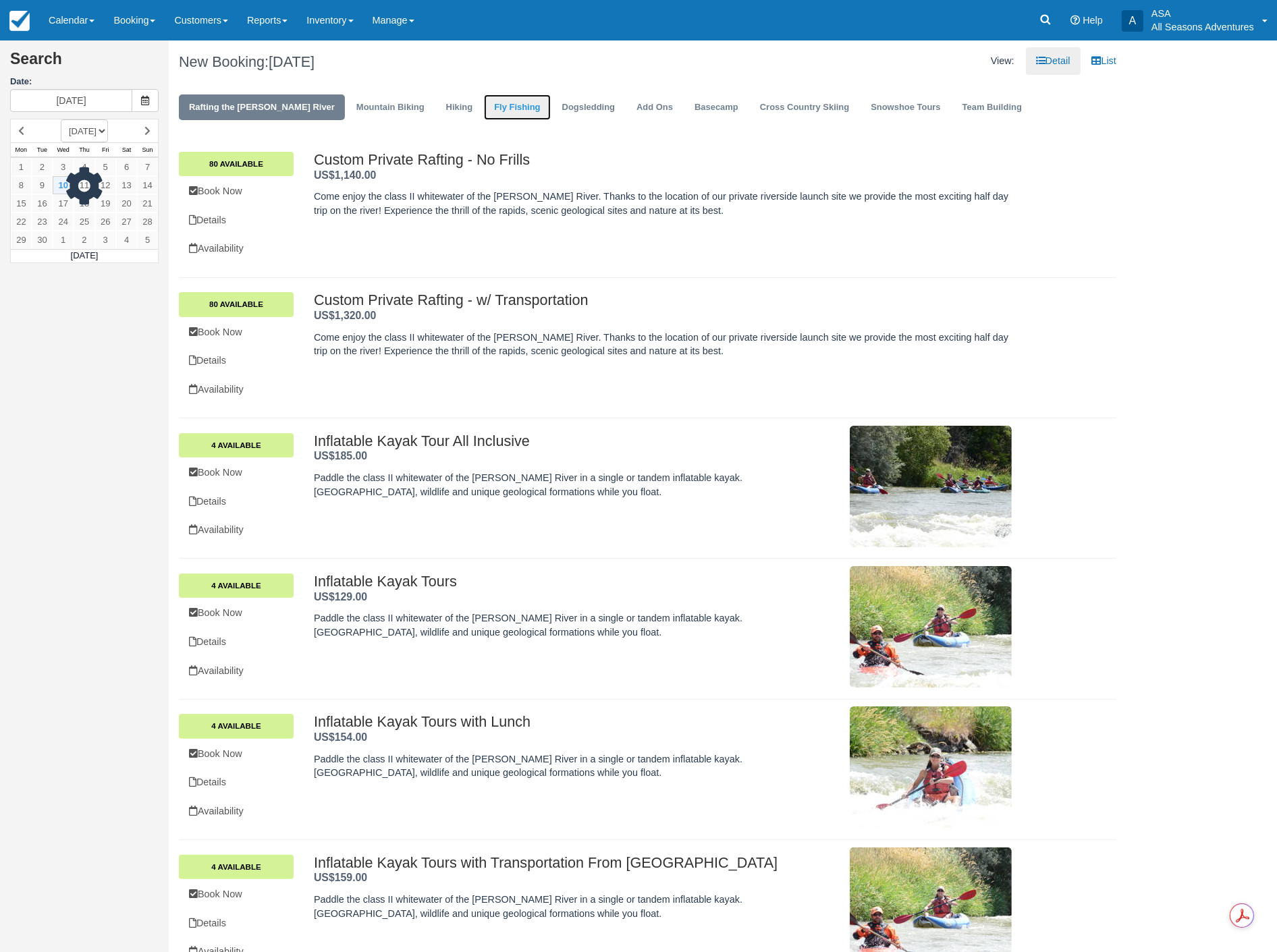
click at [484, 106] on link "Fly Fishing" at bounding box center [517, 107] width 66 height 26
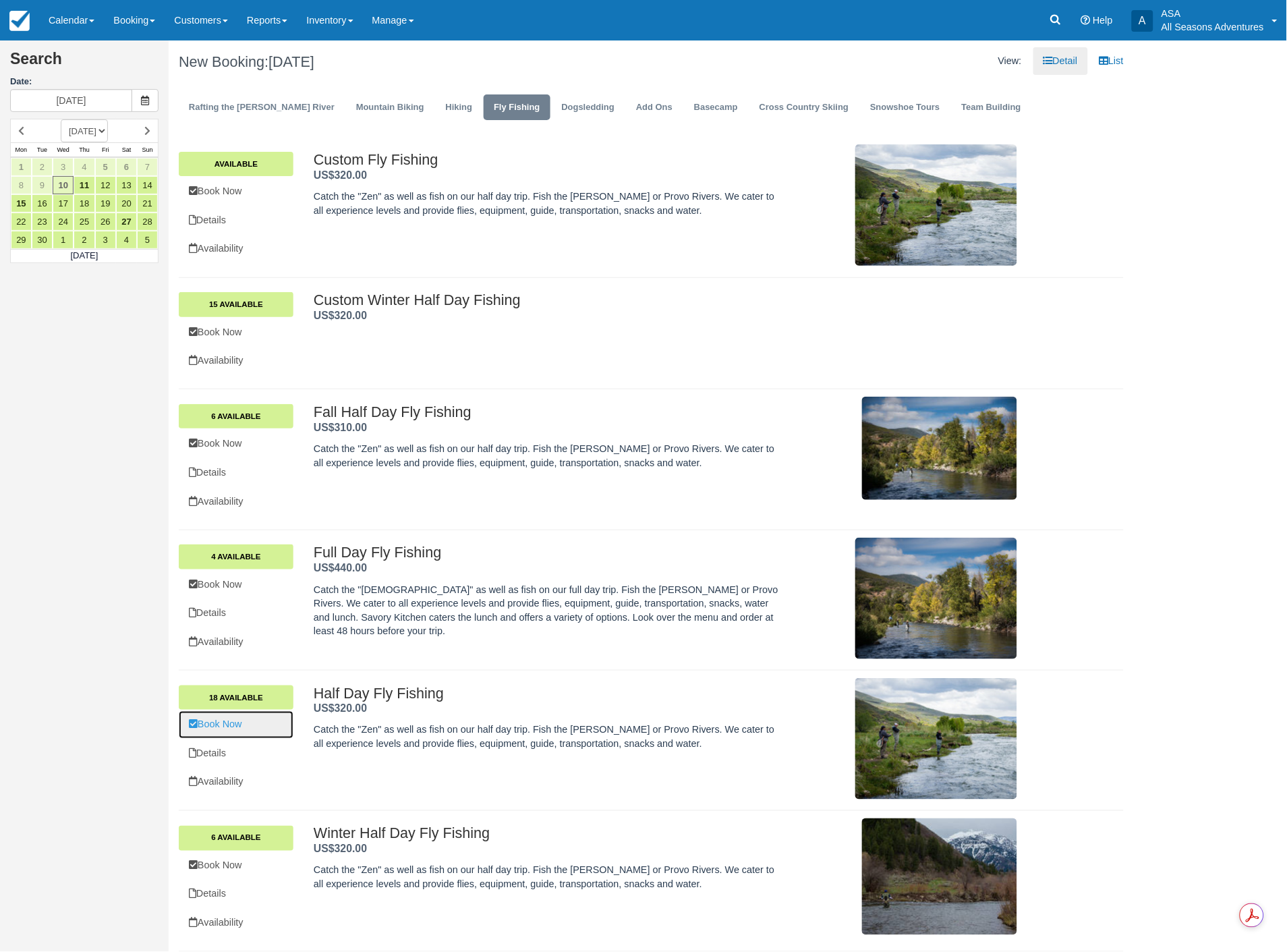
click at [208, 716] on link "Book Now" at bounding box center [236, 725] width 114 height 28
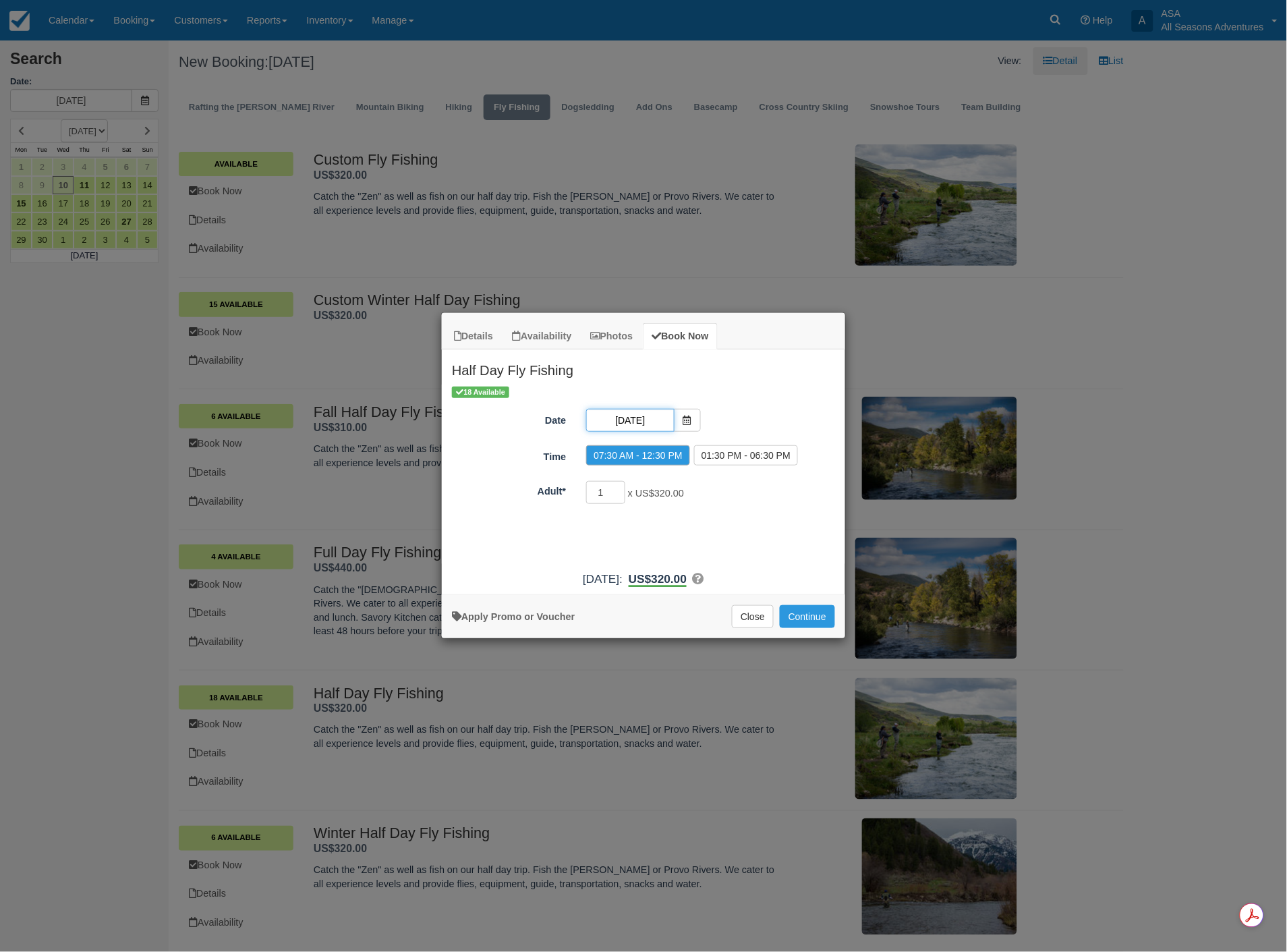
click at [650, 423] on input "[DATE]" at bounding box center [630, 420] width 87 height 23
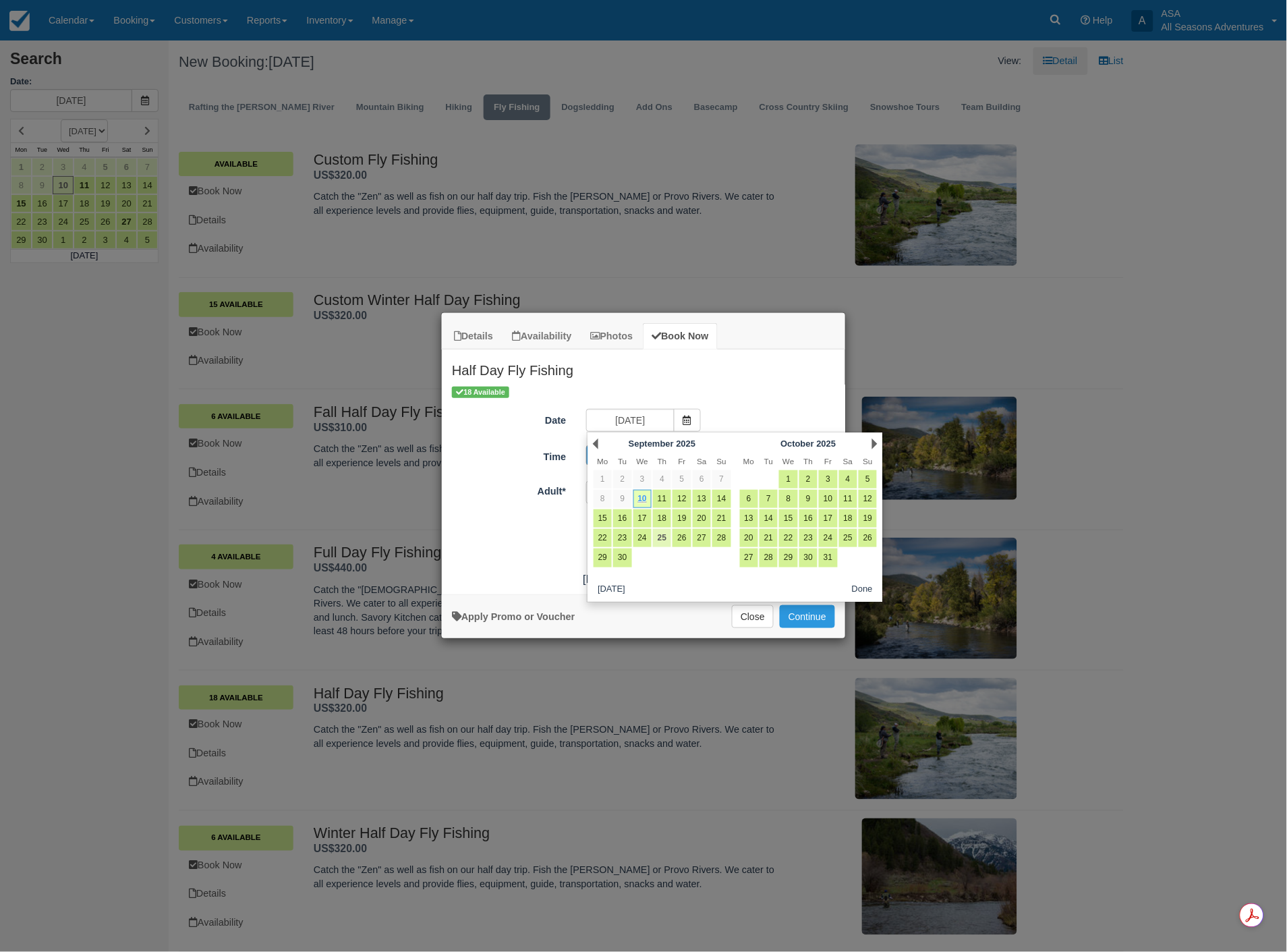
click at [661, 541] on link "25" at bounding box center [662, 538] width 18 height 18
type input "[DATE]"
radio input "false"
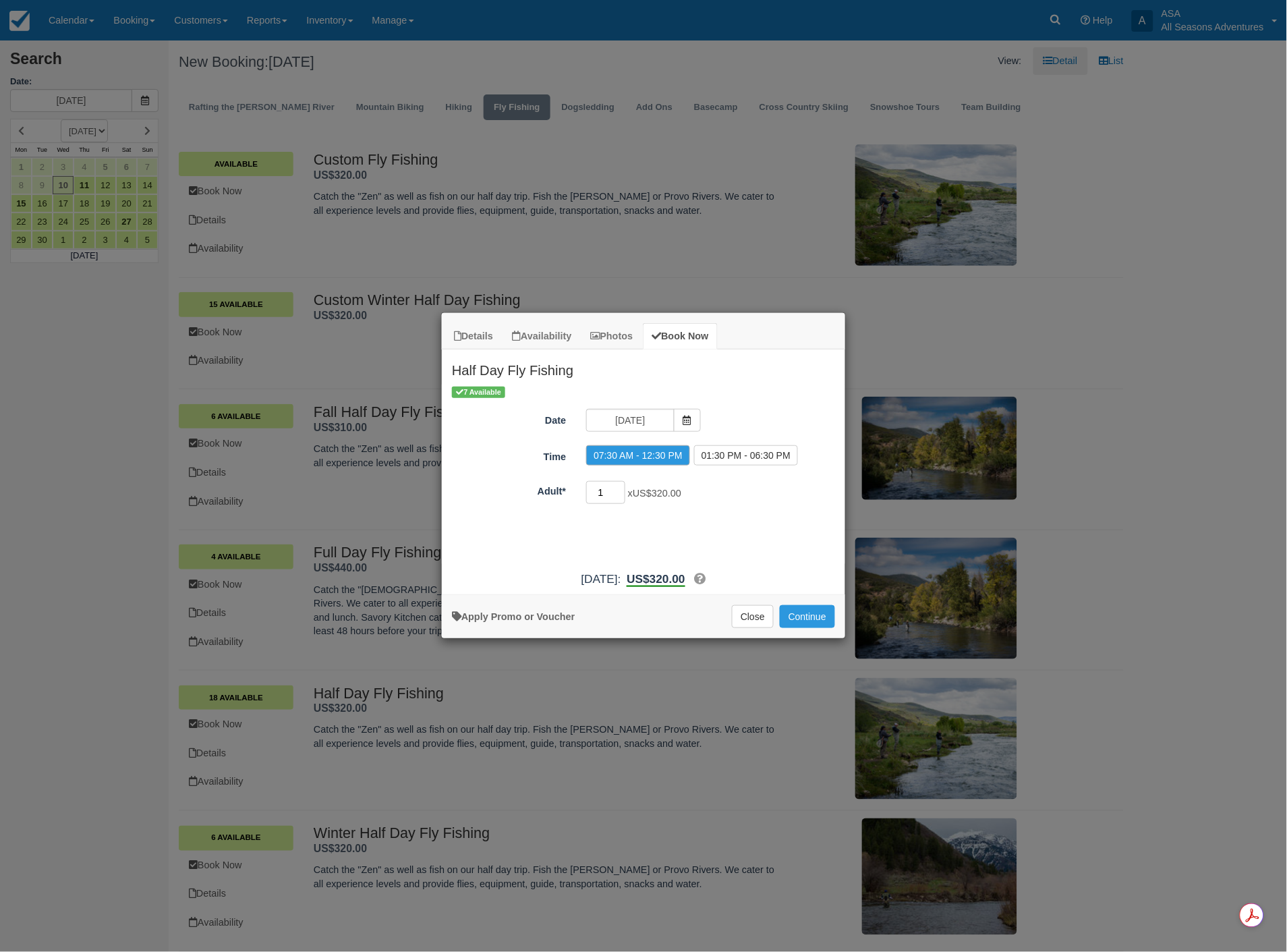
click at [616, 494] on input "1" at bounding box center [605, 492] width 39 height 23
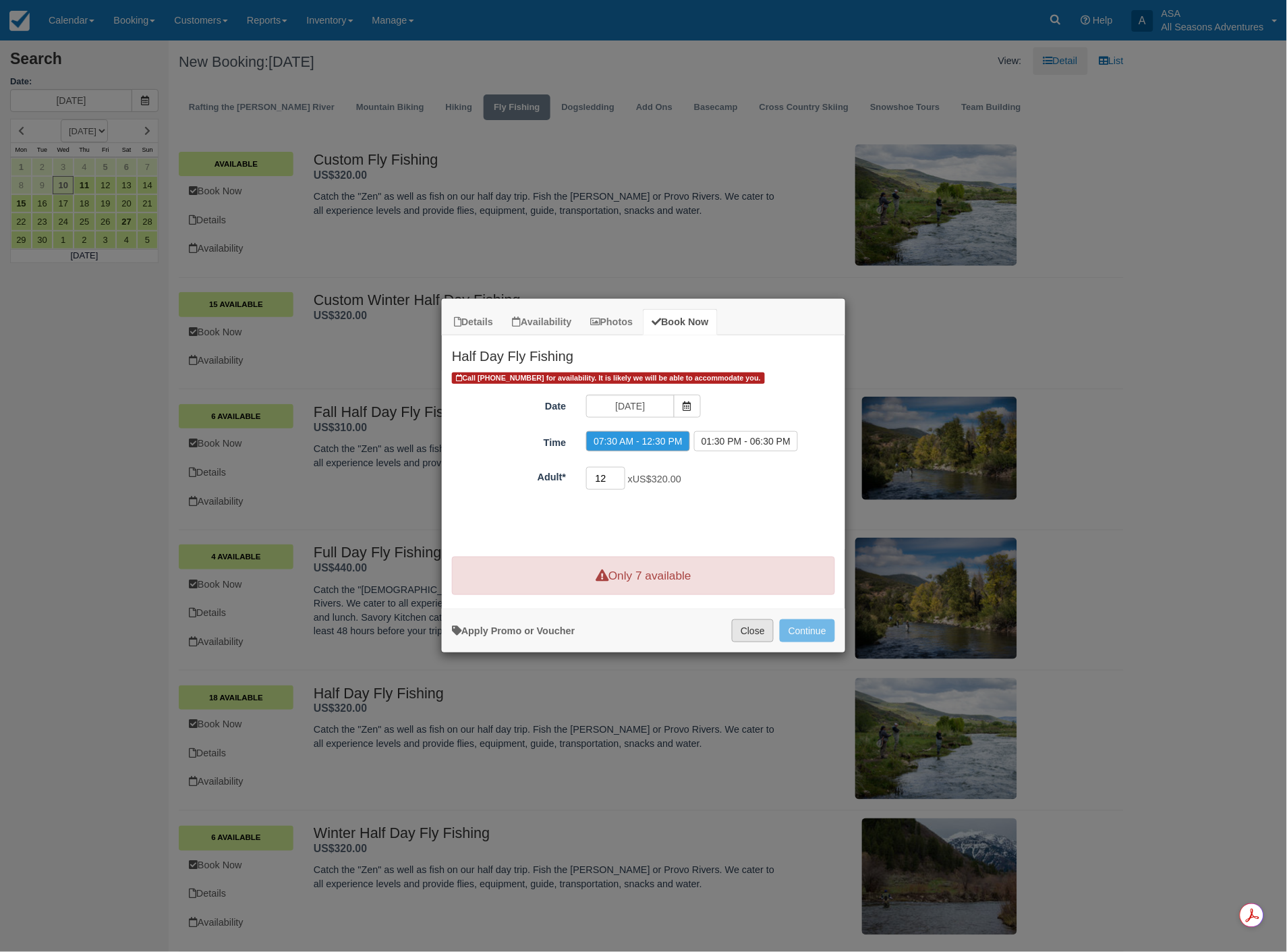
type input "12"
click at [737, 631] on button "Close" at bounding box center [753, 631] width 42 height 23
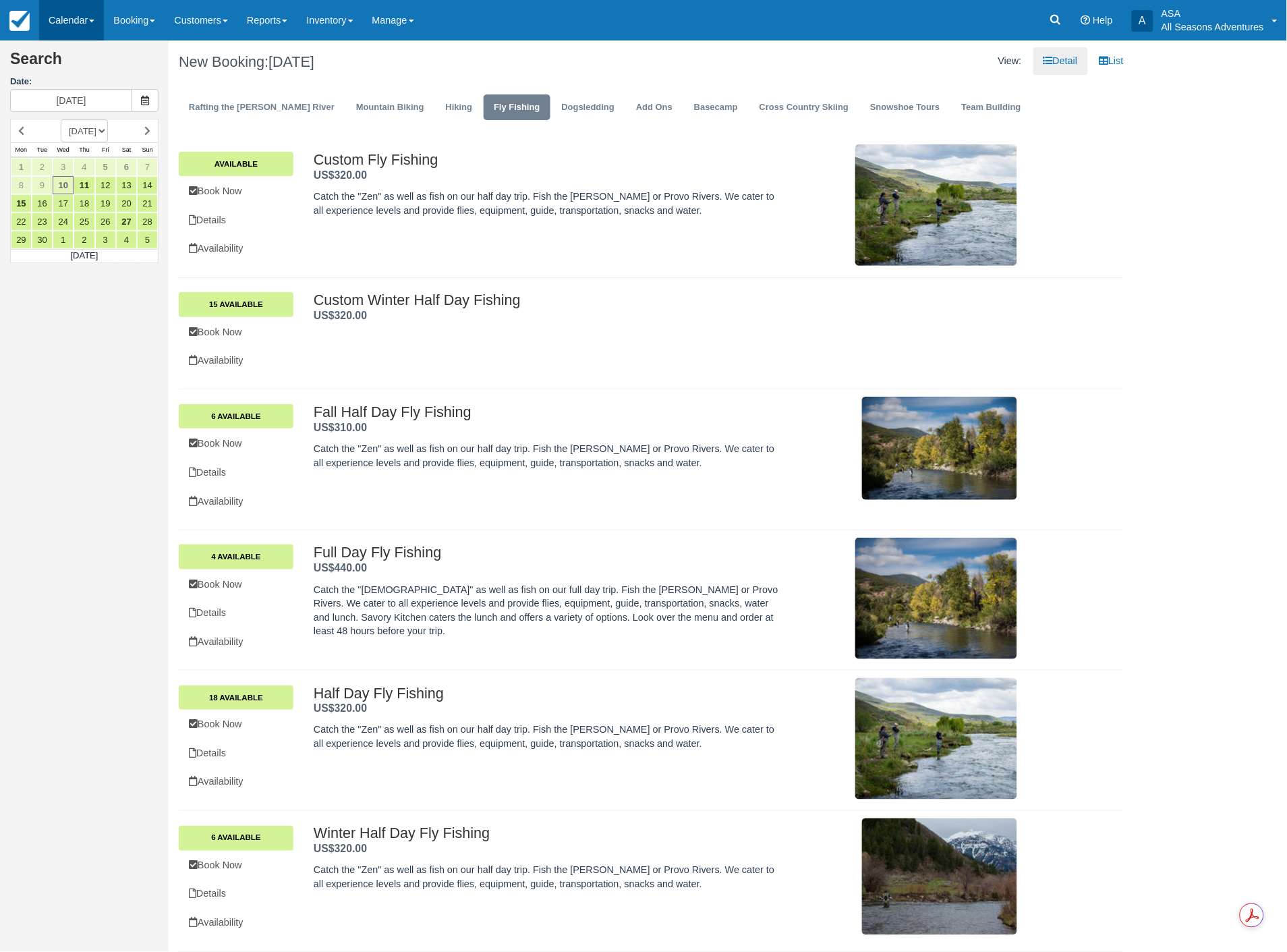
click at [68, 26] on link "Calendar" at bounding box center [71, 20] width 65 height 41
click at [66, 105] on ul "Customer Inventory Month Week Day" at bounding box center [93, 122] width 108 height 164
click at [64, 27] on link "Calendar" at bounding box center [71, 20] width 65 height 41
click at [68, 94] on link "Inventory" at bounding box center [93, 87] width 107 height 29
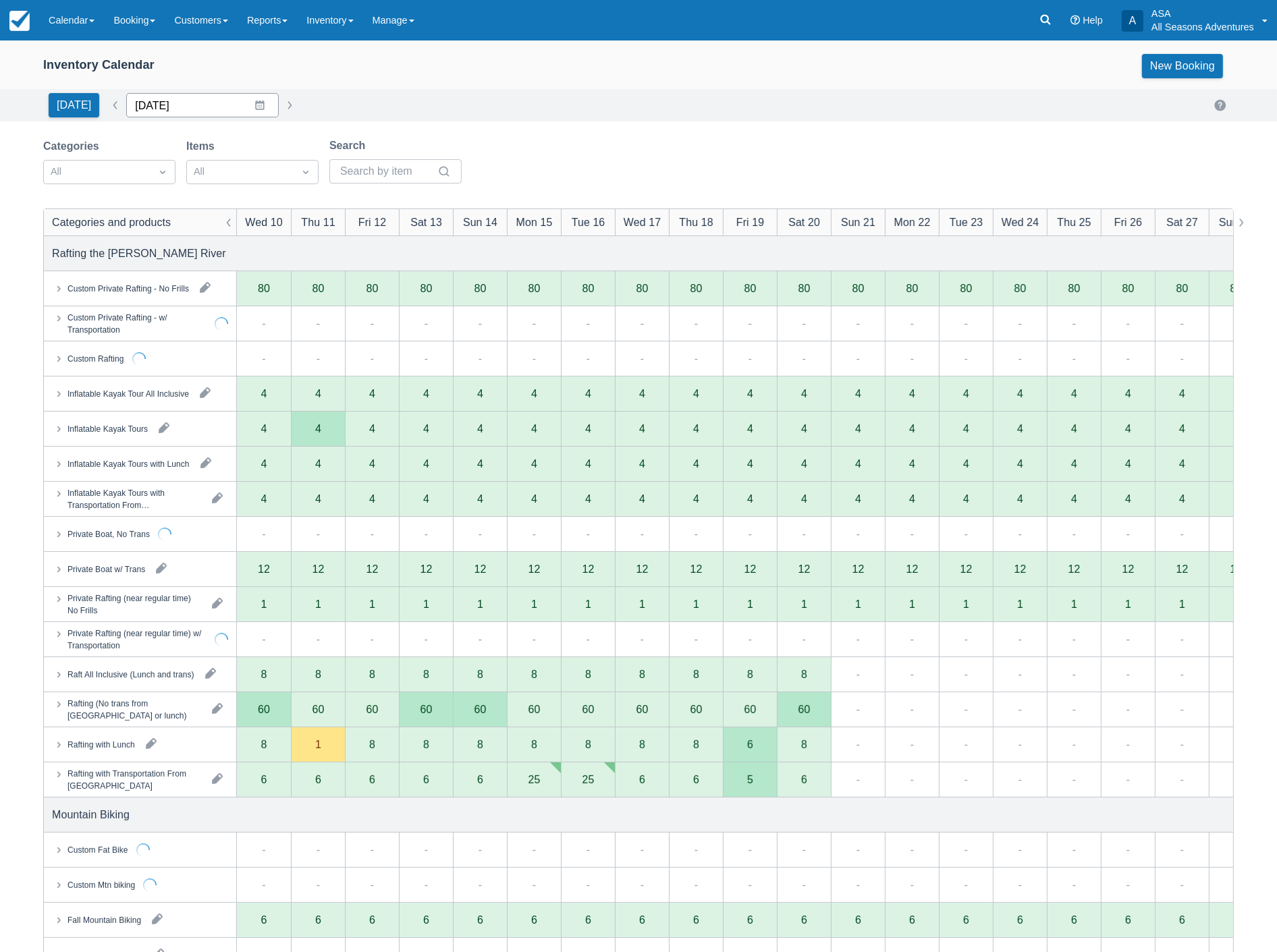
click at [237, 106] on input "[DATE]" at bounding box center [203, 106] width 152 height 24
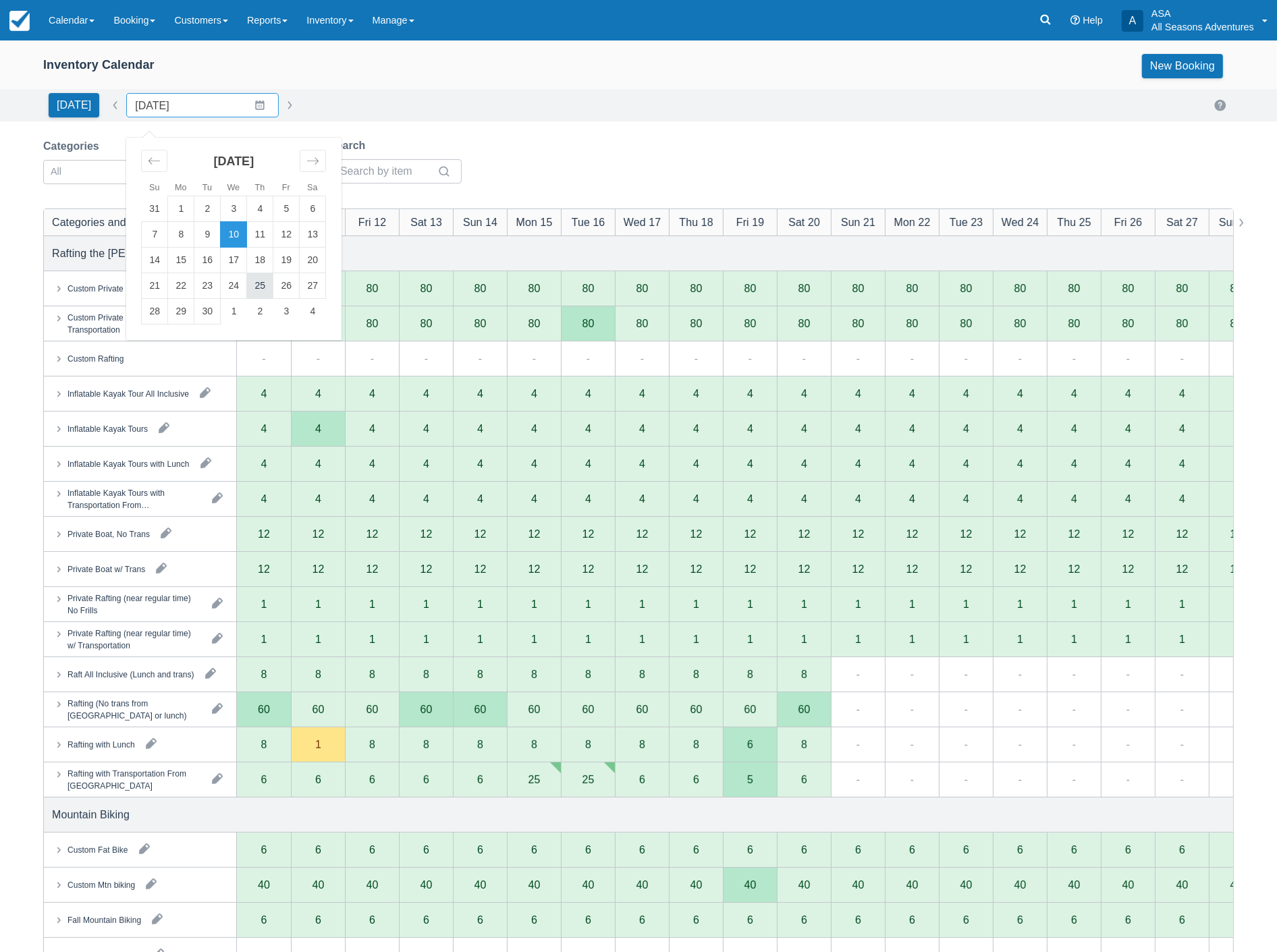
click at [258, 286] on td "25" at bounding box center [260, 287] width 26 height 26
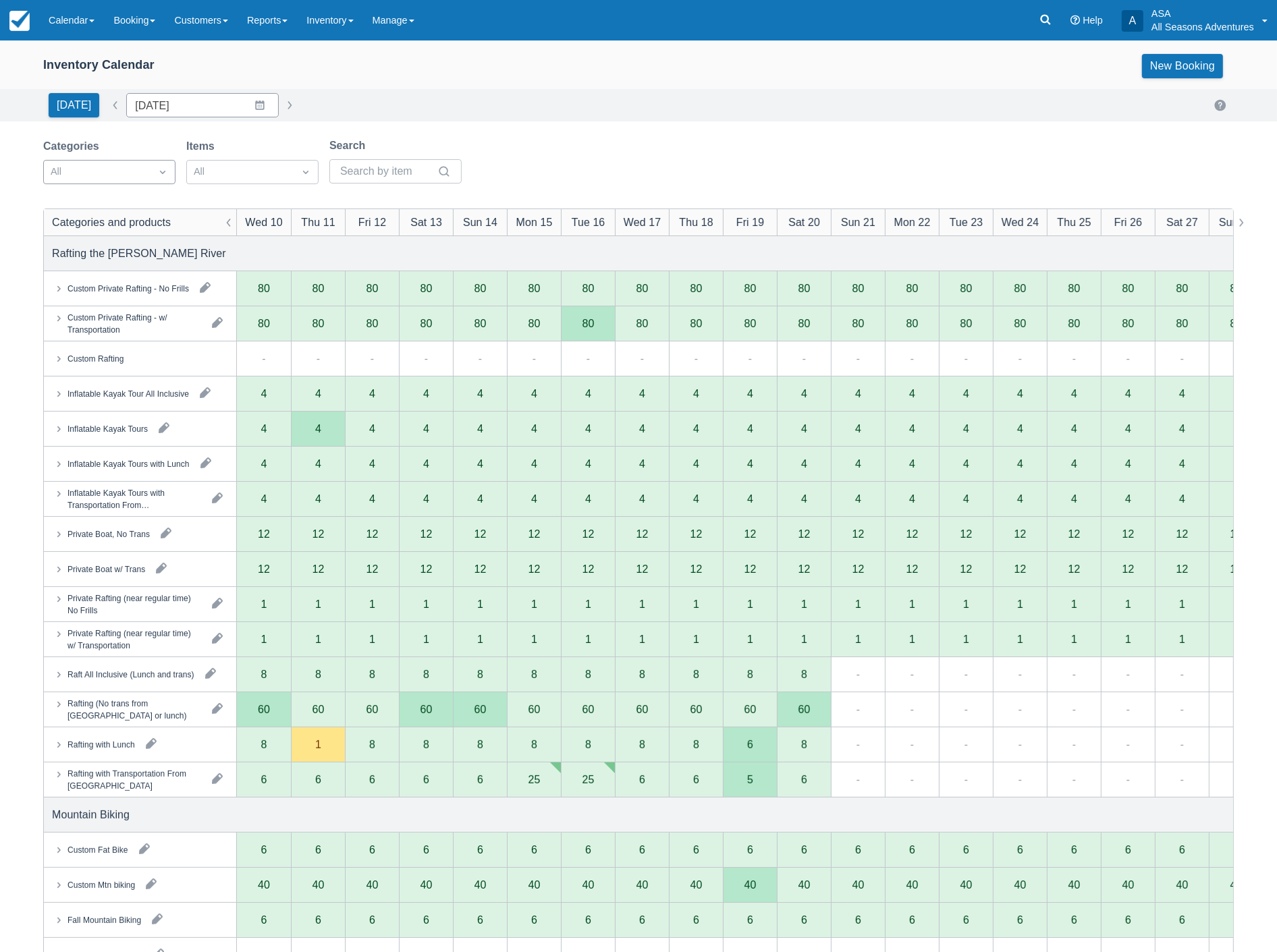
type input "[DATE]"
click at [120, 166] on div at bounding box center [97, 172] width 94 height 17
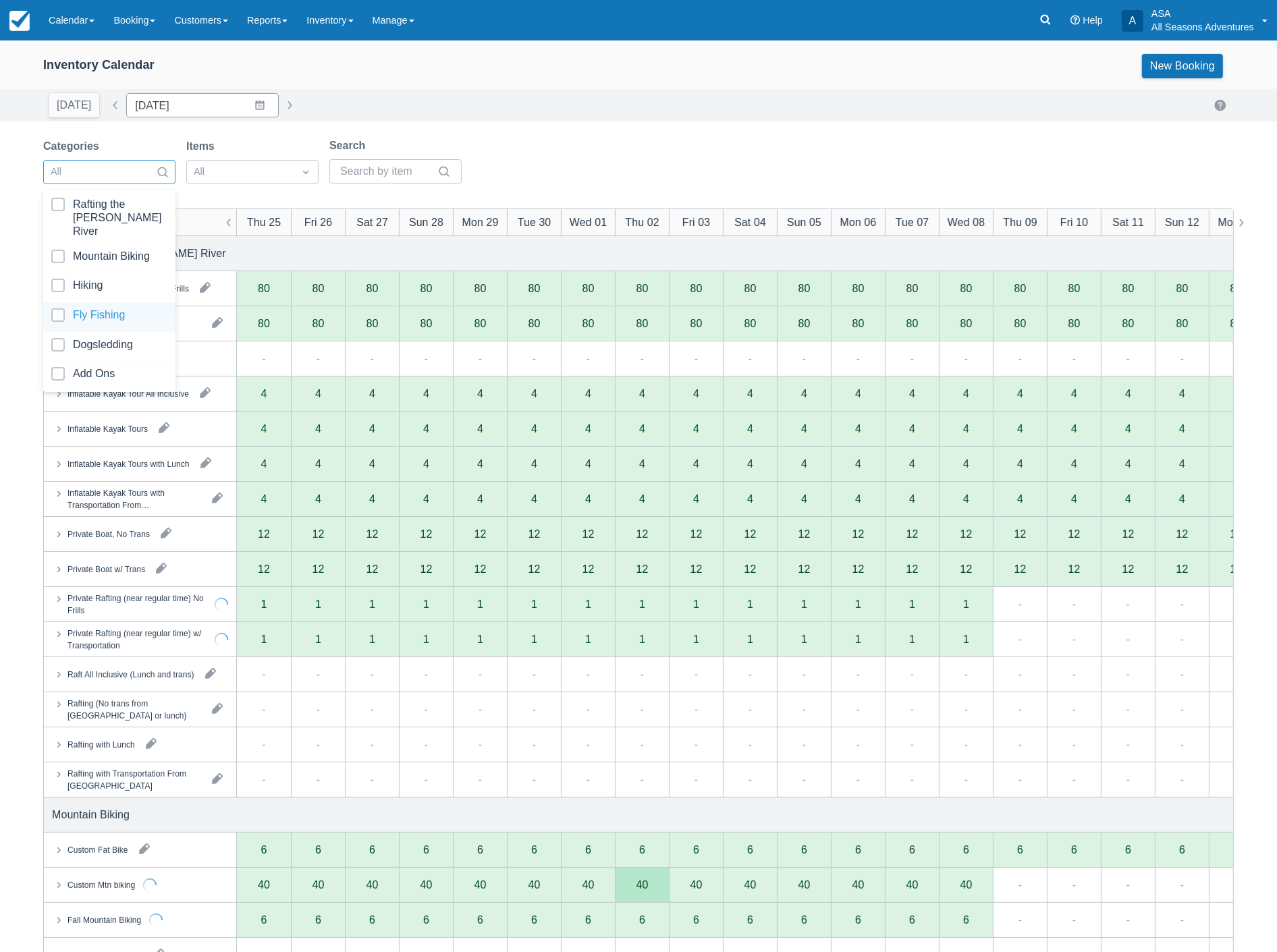
click at [106, 308] on div at bounding box center [109, 317] width 116 height 18
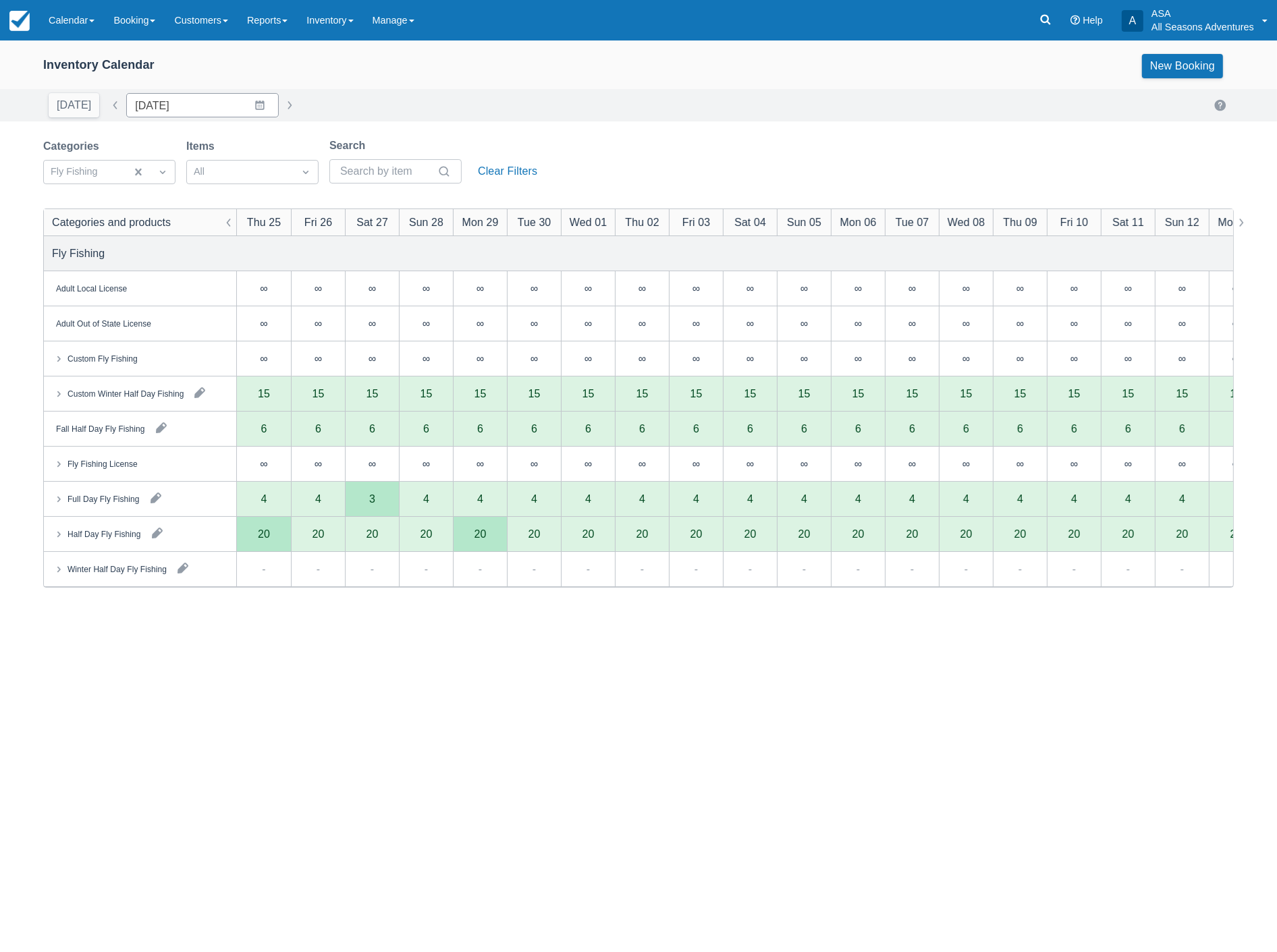
click at [268, 806] on div "Categories and products Thu 25 Fri 26 Sat 27 Sun 28 Mon 29 Tue 30 Wed 01 Thu 02…" at bounding box center [638, 685] width 1189 height 952
click at [115, 533] on div "Half Day Fly Fishing" at bounding box center [104, 534] width 74 height 12
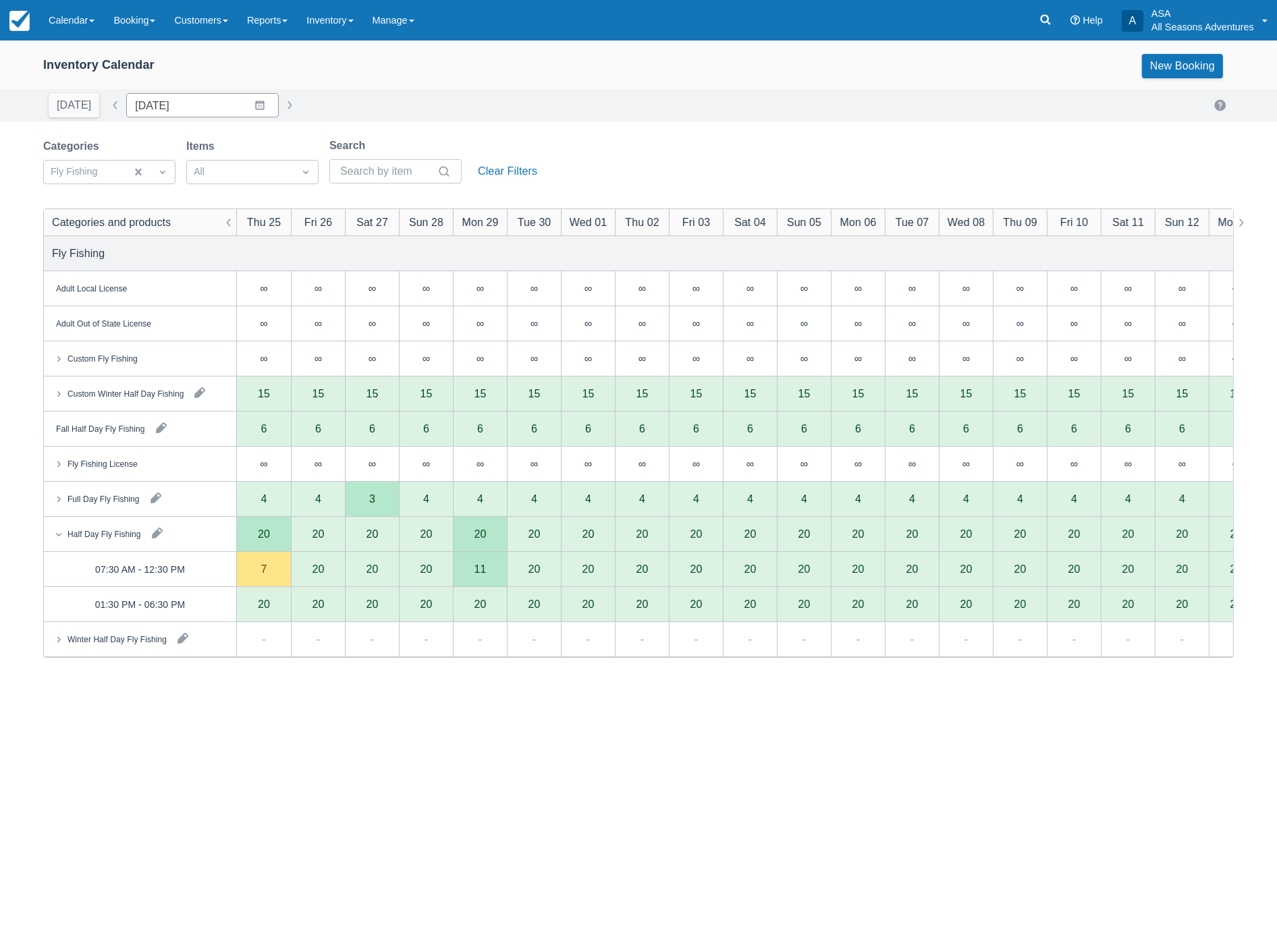
click at [151, 581] on div "07:30 AM - 12:30 PM" at bounding box center [140, 569] width 193 height 36
click at [266, 574] on div "7" at bounding box center [264, 569] width 6 height 10
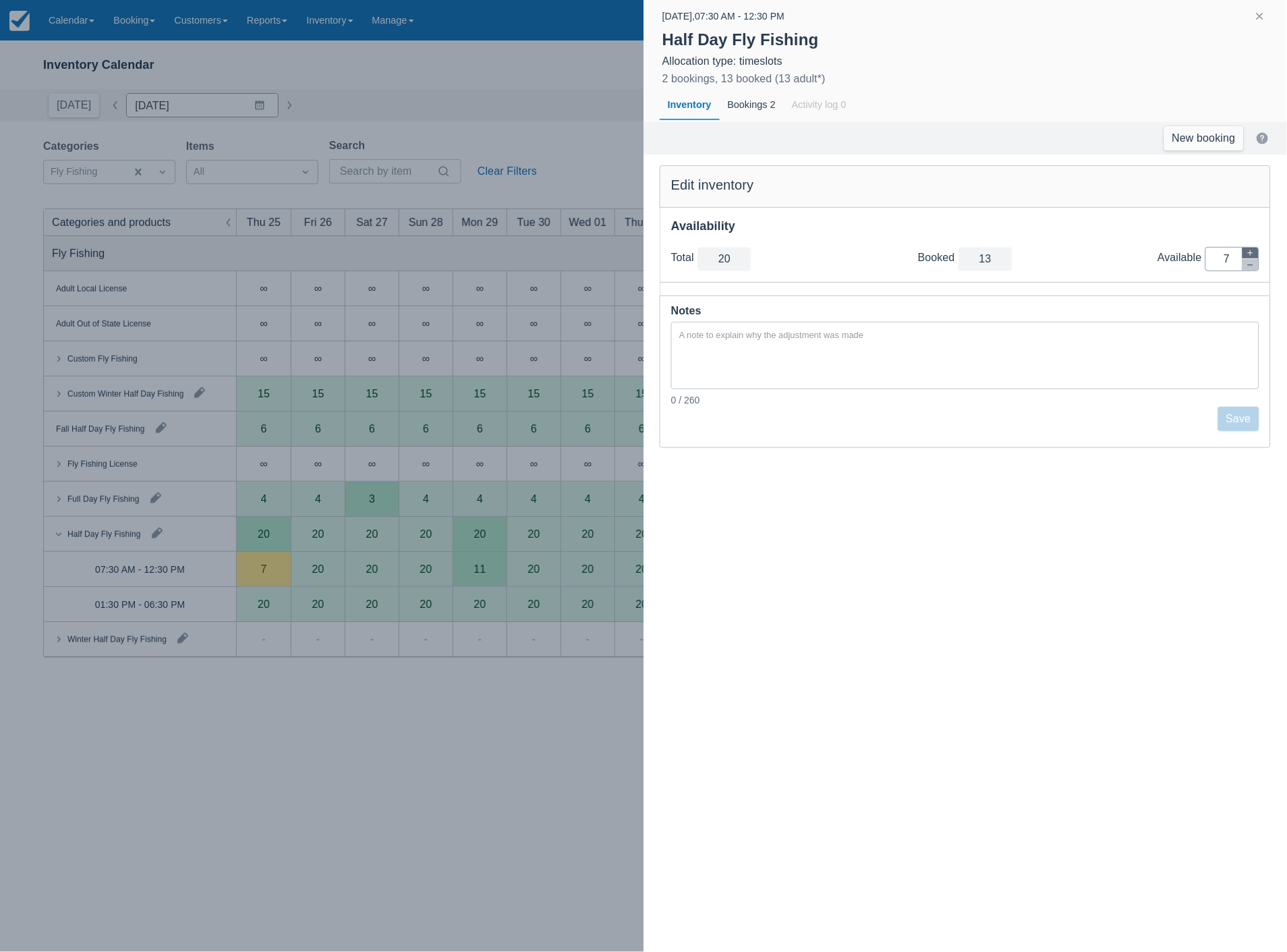
click at [1254, 248] on button "button" at bounding box center [1251, 253] width 16 height 11
type input "21"
type input "8"
click at [1254, 248] on button "button" at bounding box center [1251, 253] width 16 height 11
type input "22"
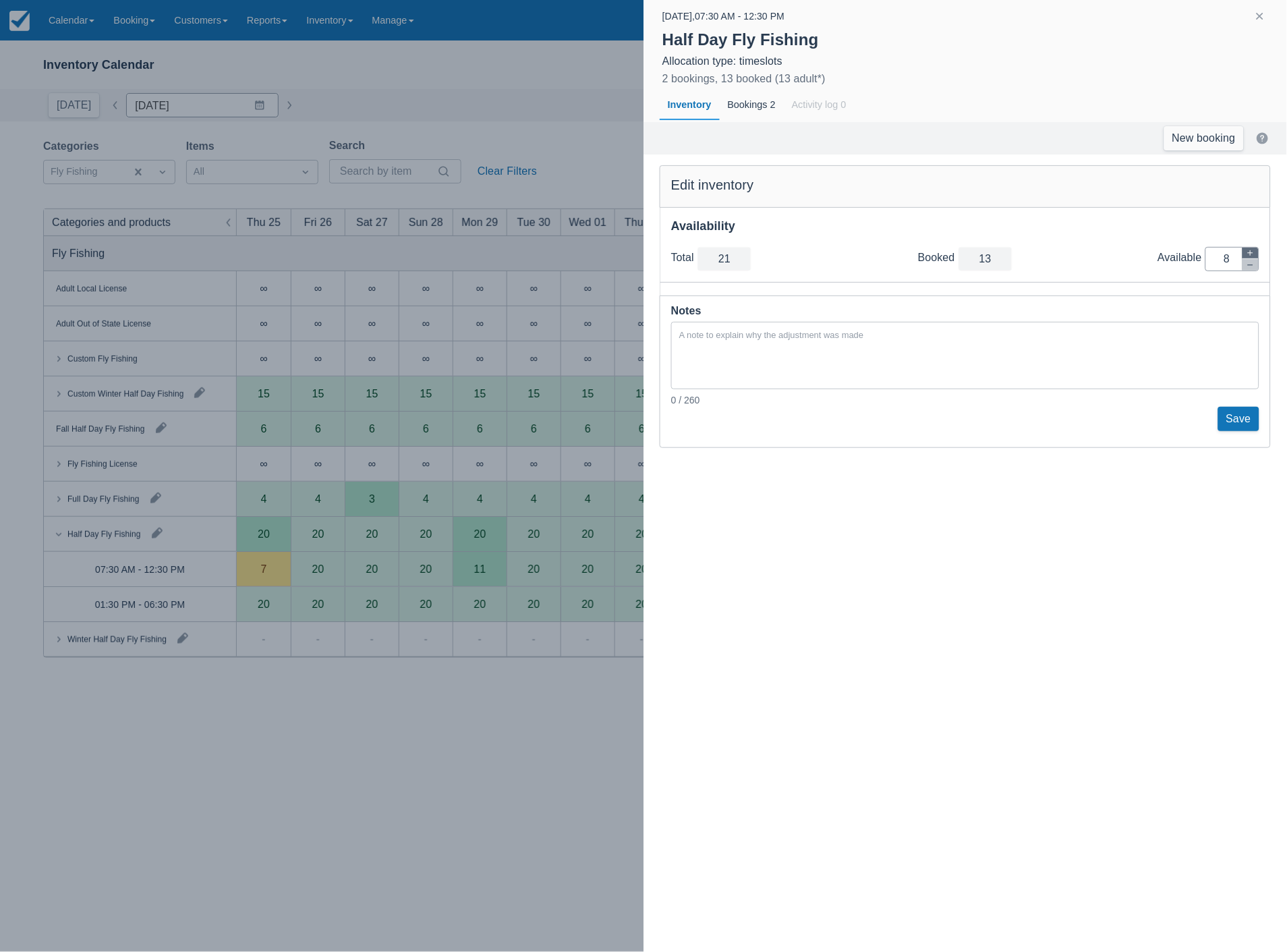
type input "9"
click at [1254, 248] on button "button" at bounding box center [1251, 253] width 16 height 11
type input "23"
type input "10"
click at [1254, 248] on button "button" at bounding box center [1251, 253] width 16 height 11
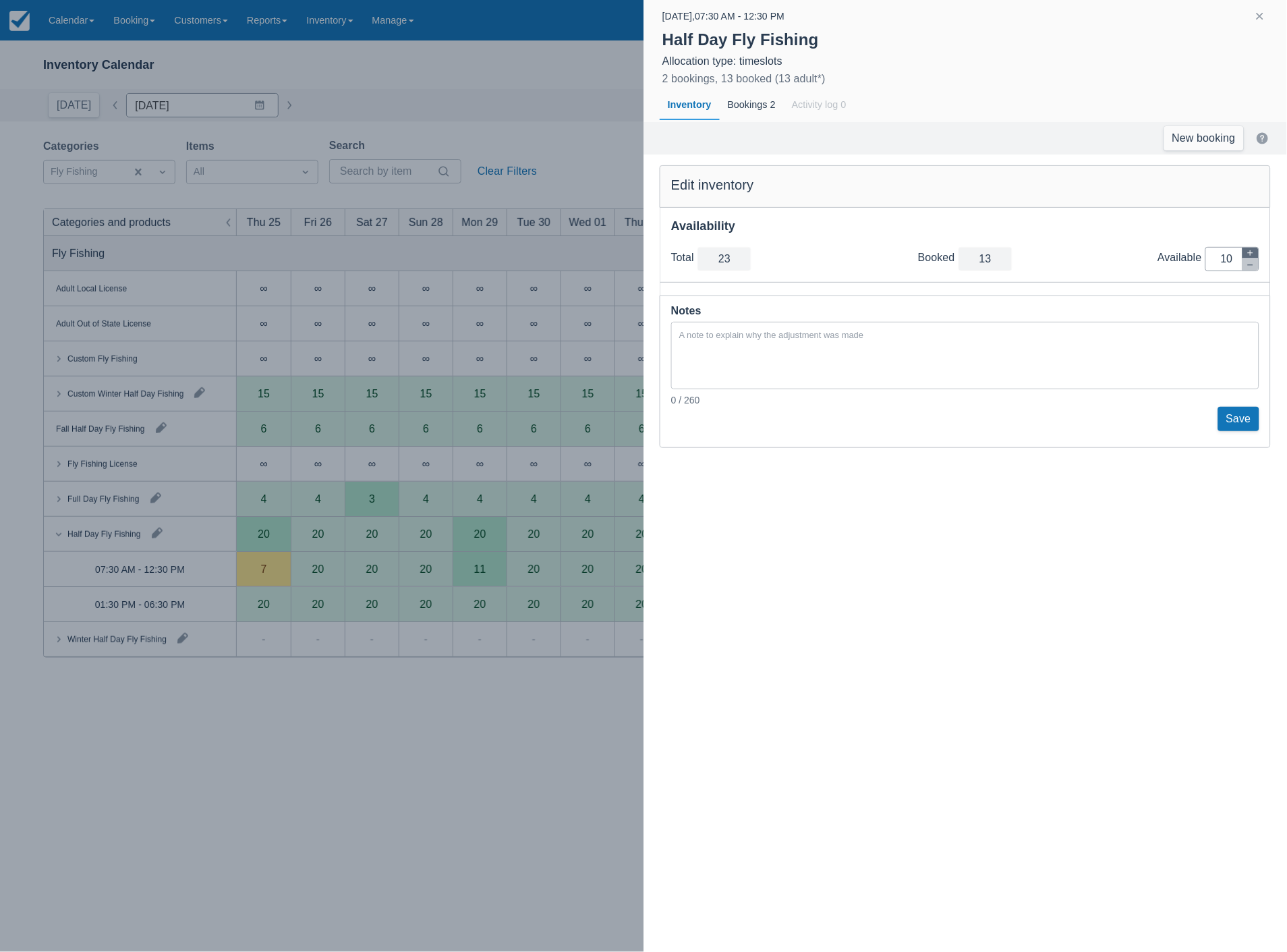
type input "24"
type input "11"
click at [1254, 248] on button "button" at bounding box center [1251, 253] width 16 height 11
type input "25"
type input "12"
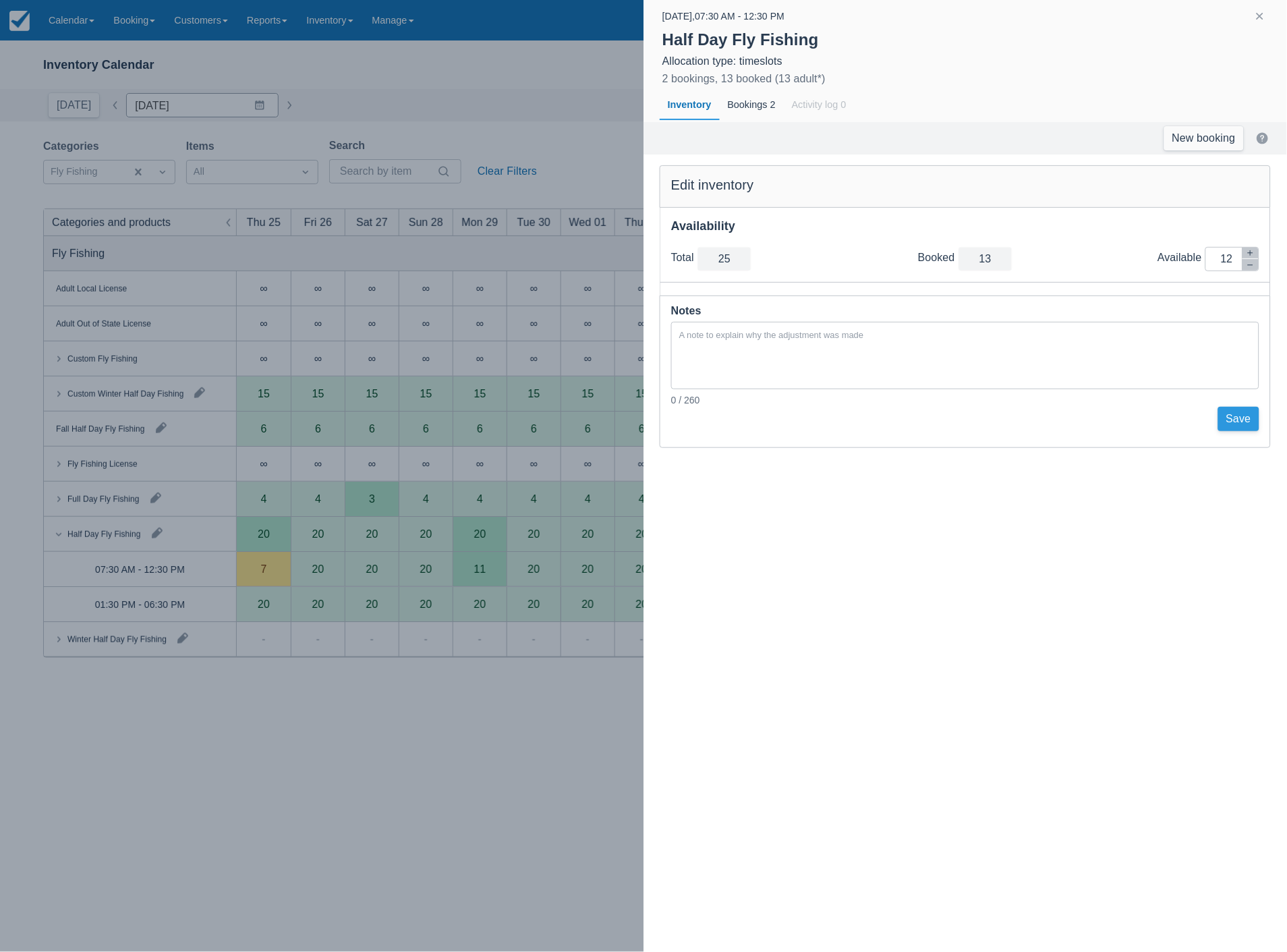
click at [1238, 419] on button "Save" at bounding box center [1239, 419] width 42 height 24
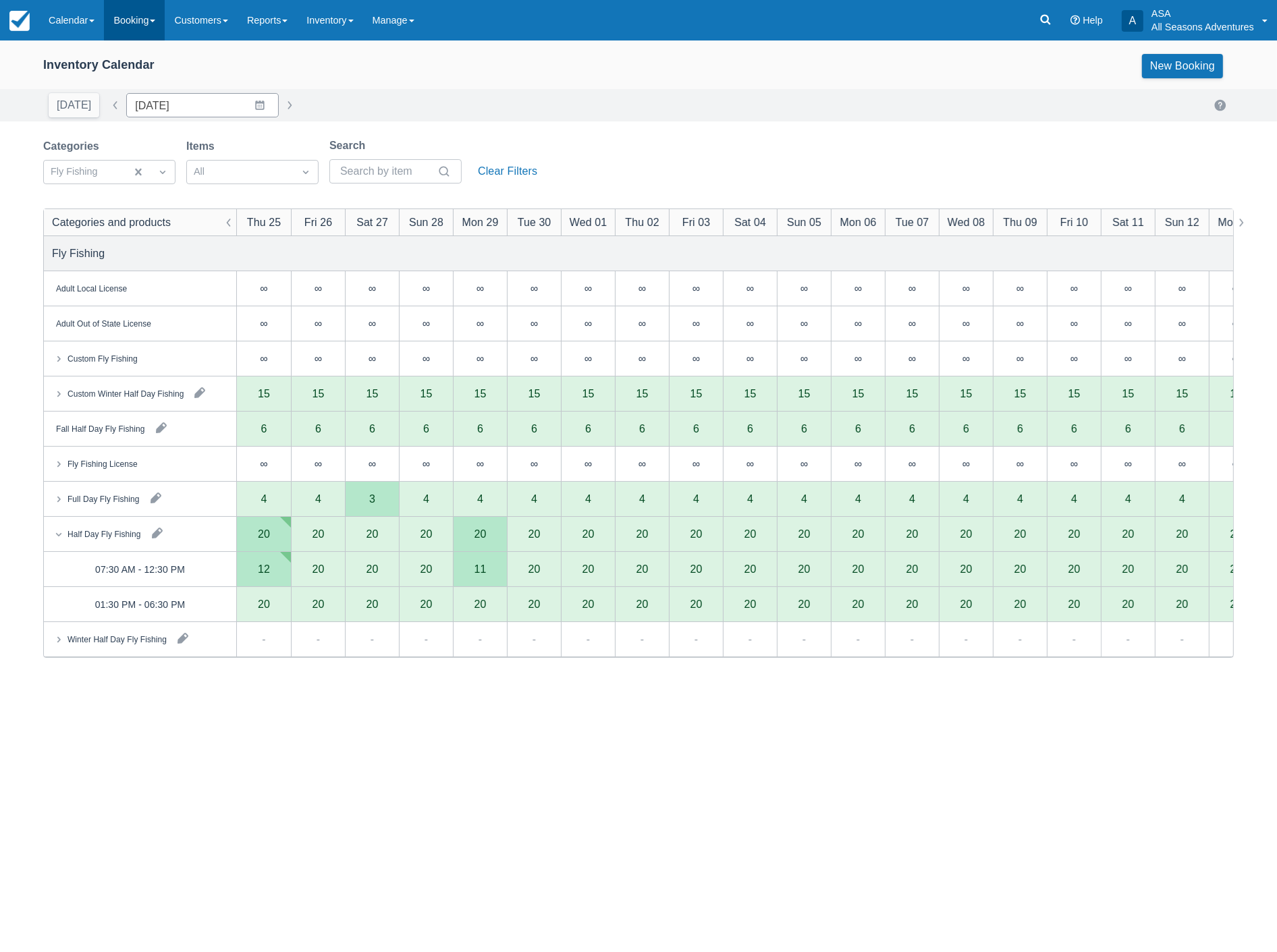
click at [151, 15] on link "Booking" at bounding box center [134, 20] width 61 height 41
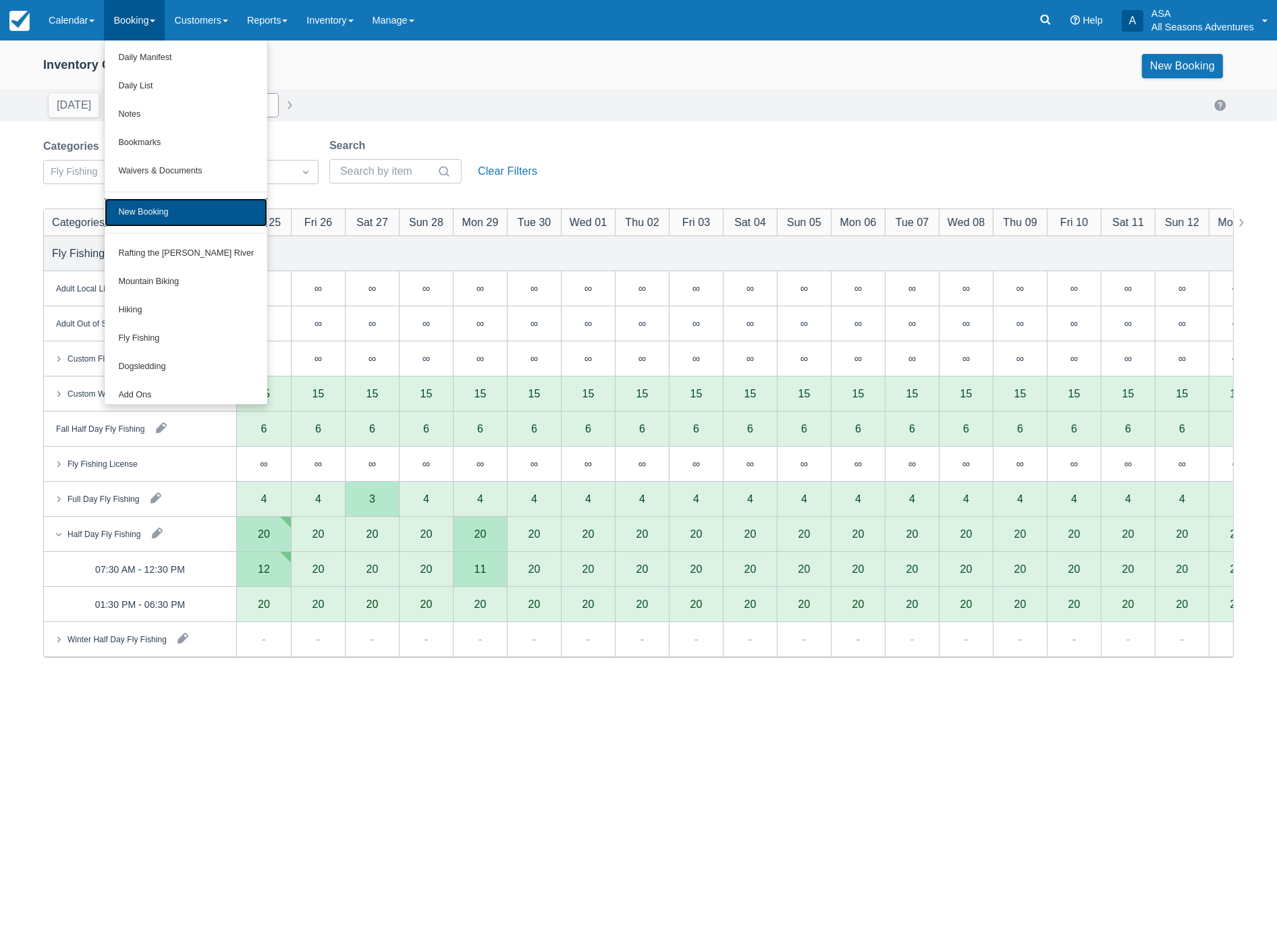
click at [133, 222] on link "New Booking" at bounding box center [186, 212] width 163 height 29
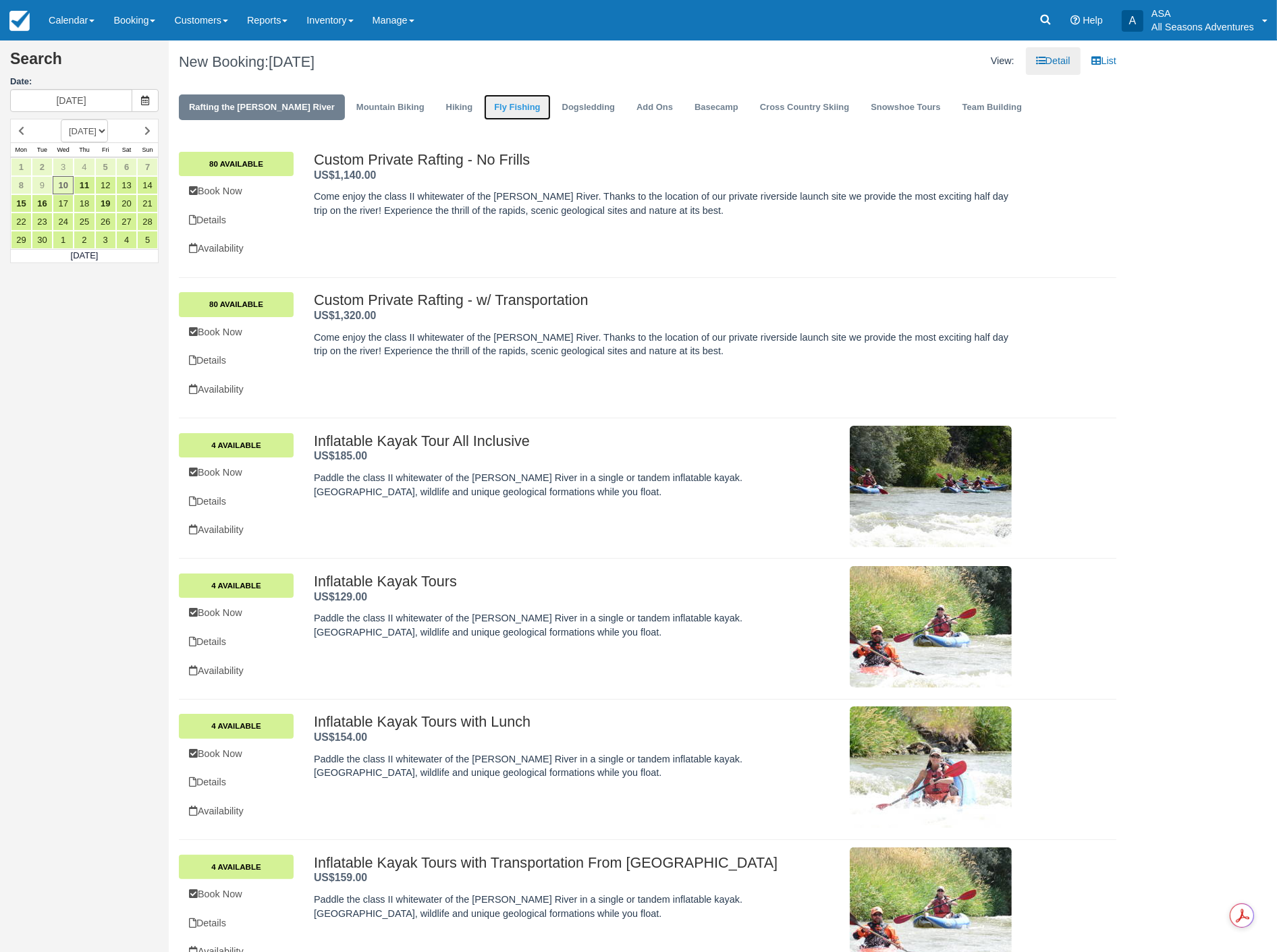
click at [484, 108] on link "Fly Fishing" at bounding box center [517, 107] width 66 height 26
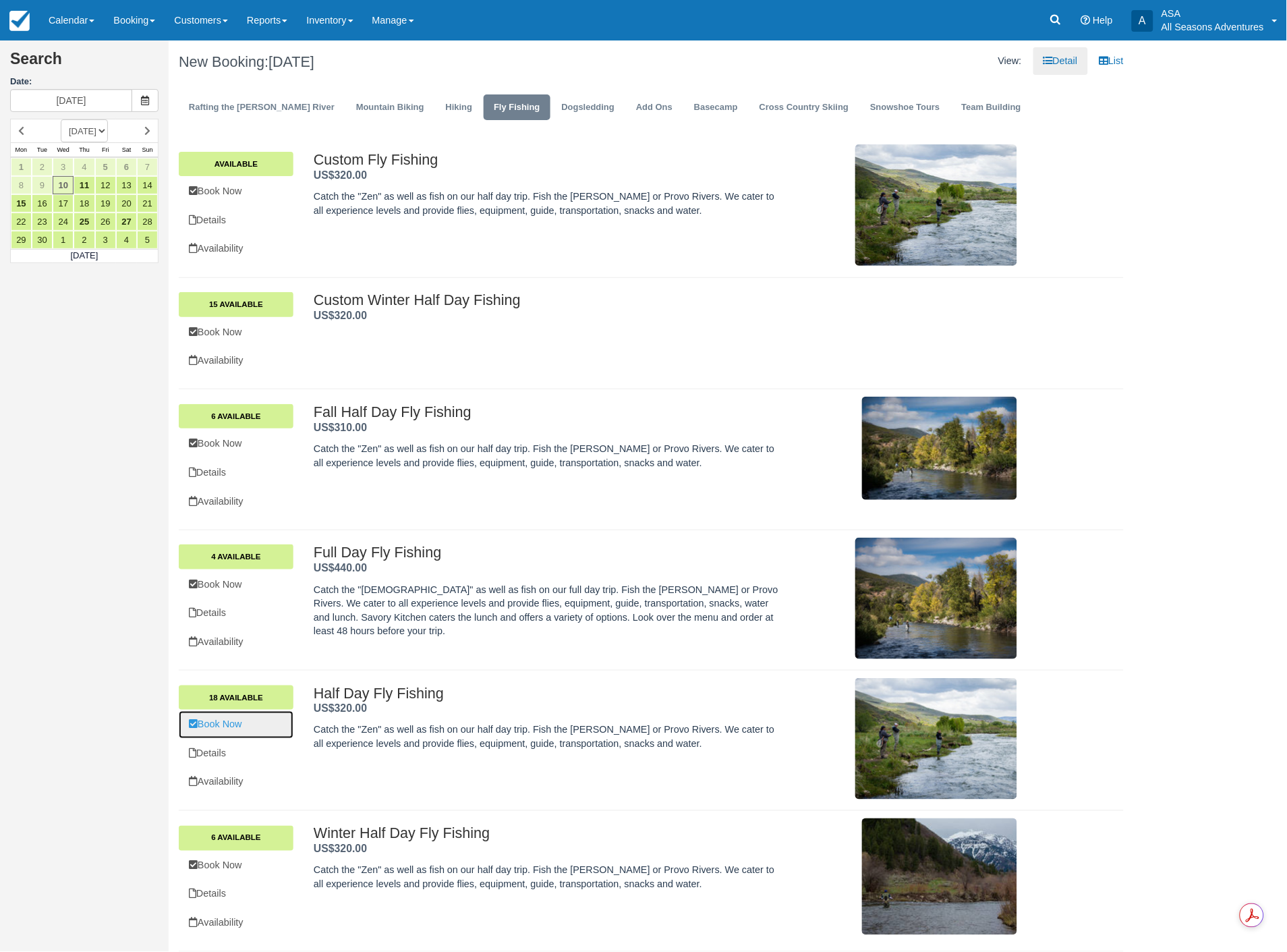
click at [228, 722] on link "Book Now" at bounding box center [236, 725] width 114 height 28
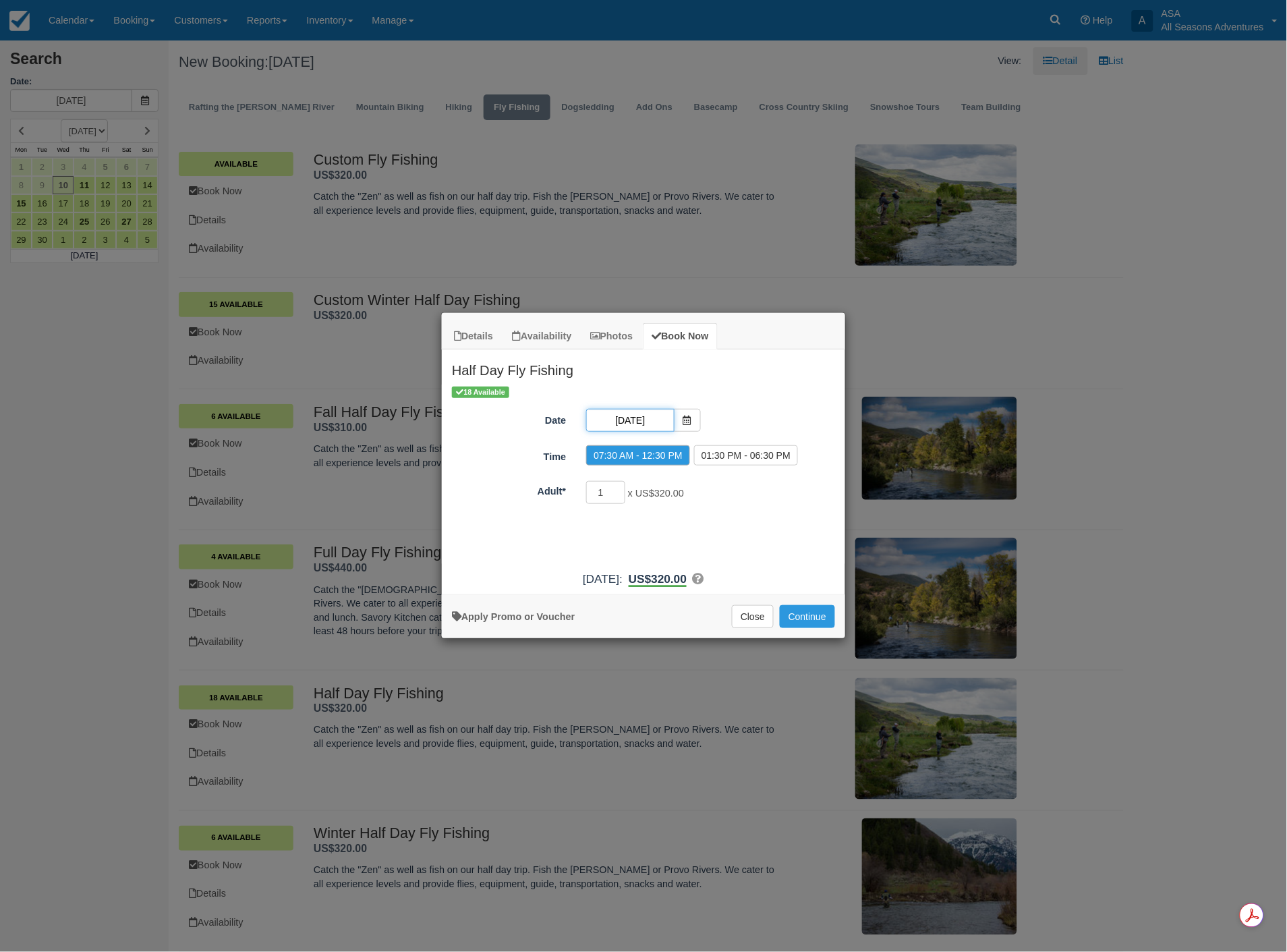
click at [611, 417] on input "09/10/25" at bounding box center [630, 420] width 87 height 23
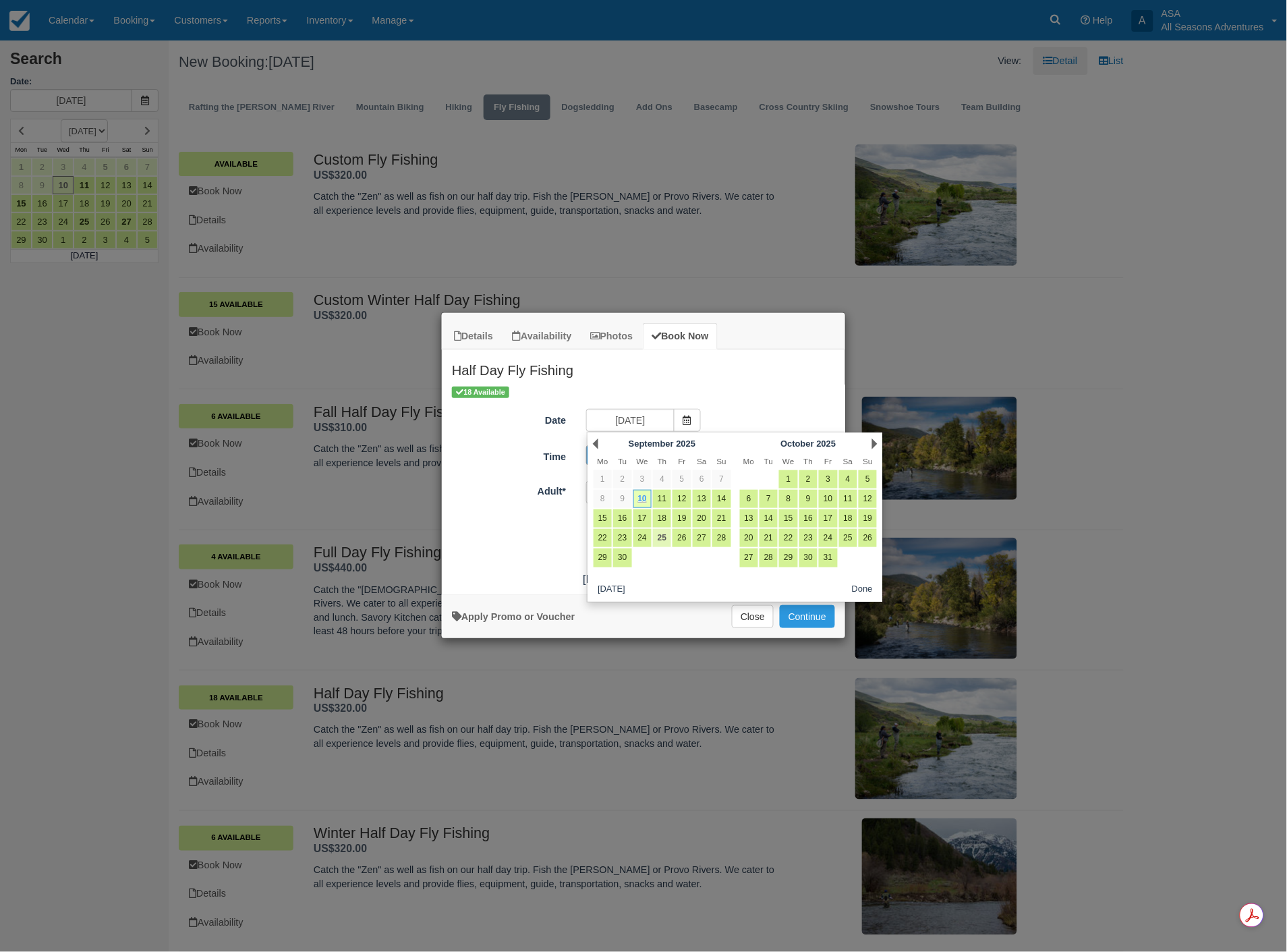
click at [657, 541] on link "25" at bounding box center [662, 538] width 18 height 18
type input "09/25/25"
radio input "false"
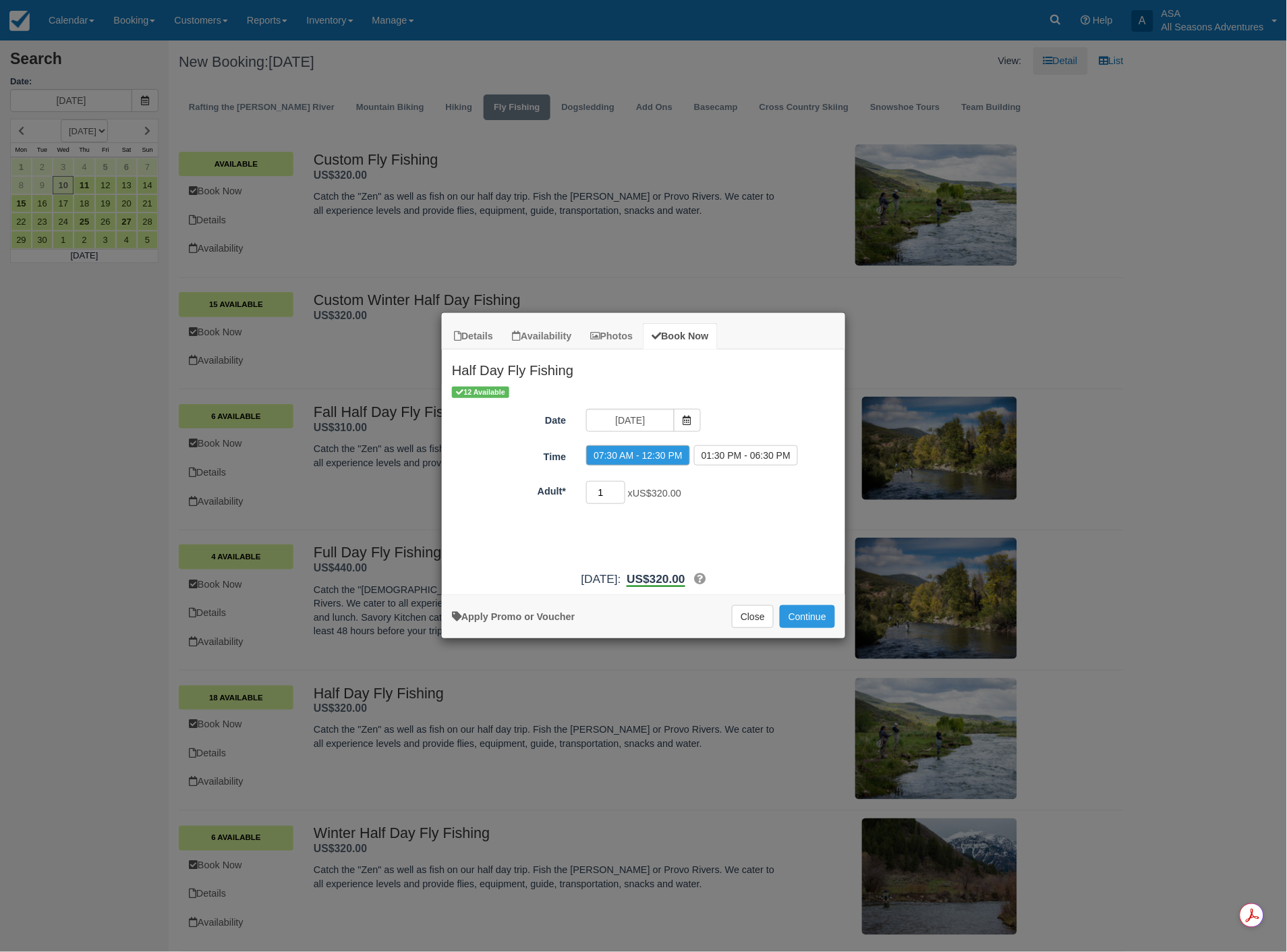
click at [609, 491] on input "1" at bounding box center [605, 492] width 39 height 23
type input "12"
click at [807, 614] on button "Continue" at bounding box center [808, 617] width 55 height 23
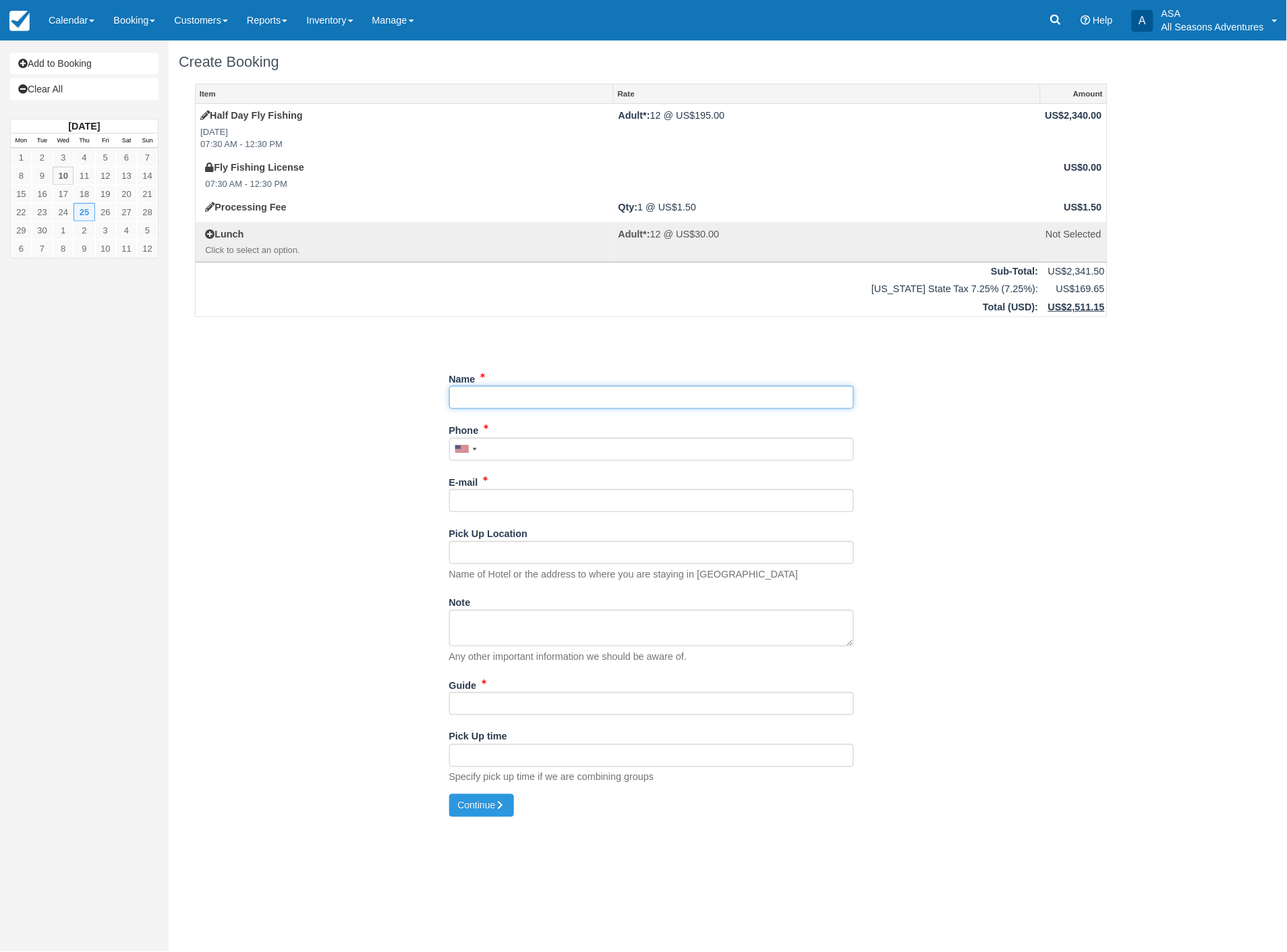
click at [566, 392] on input "Name" at bounding box center [651, 398] width 404 height 23
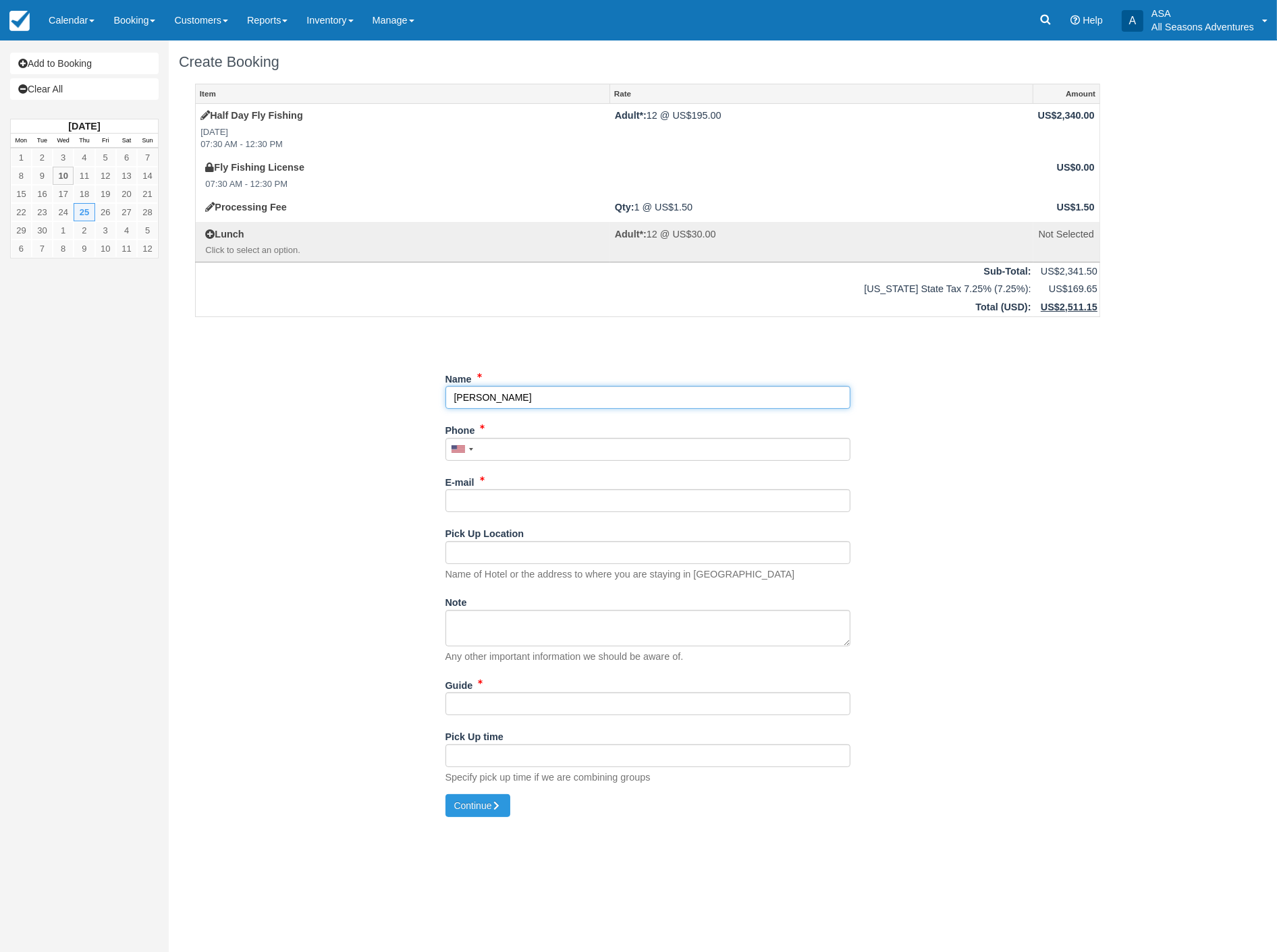
type input "Julie Yangmi"
click at [539, 507] on input "E-mail" at bounding box center [647, 501] width 405 height 23
type input "s"
type input "personalconcierge.parkcity@waldorfastoria.com"
click at [529, 444] on input "Phone" at bounding box center [647, 450] width 405 height 23
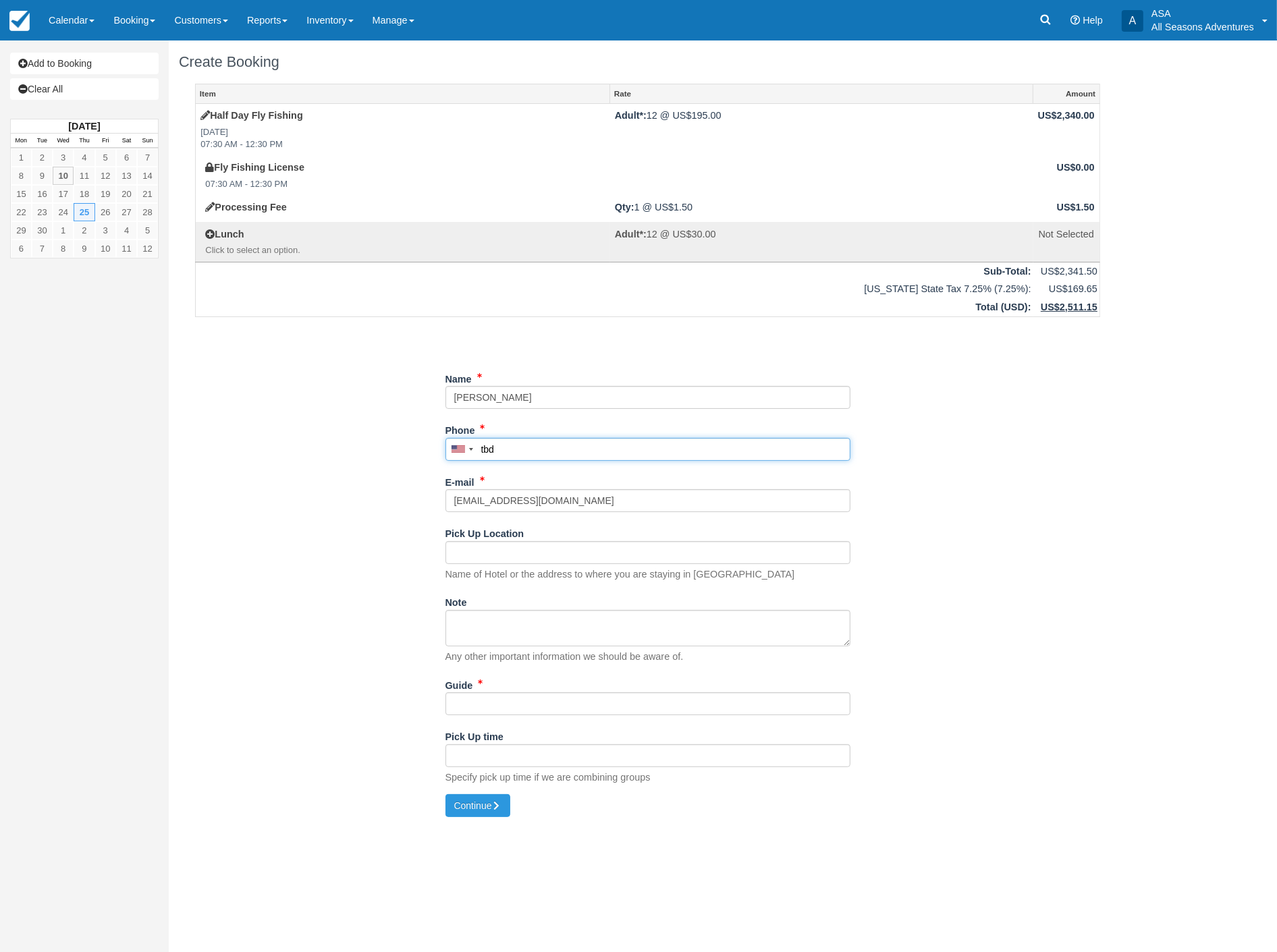
type input "tbd"
click at [524, 555] on input "Pick Up Location" at bounding box center [647, 553] width 405 height 23
type input "Waldorf Astoria"
click at [511, 704] on input "Guide" at bounding box center [647, 703] width 405 height 23
type input "????"
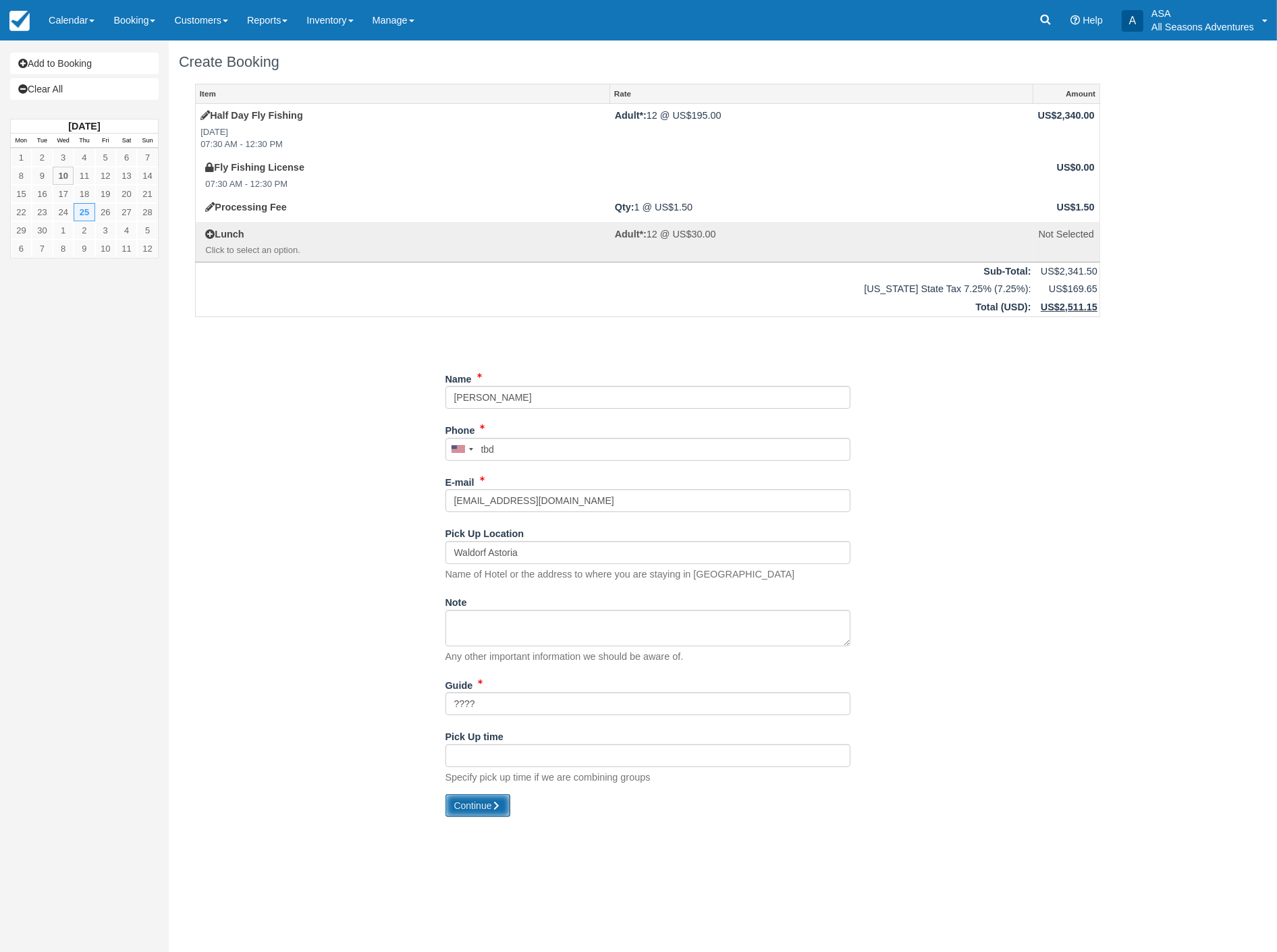
click at [502, 800] on button "Continue" at bounding box center [477, 806] width 65 height 23
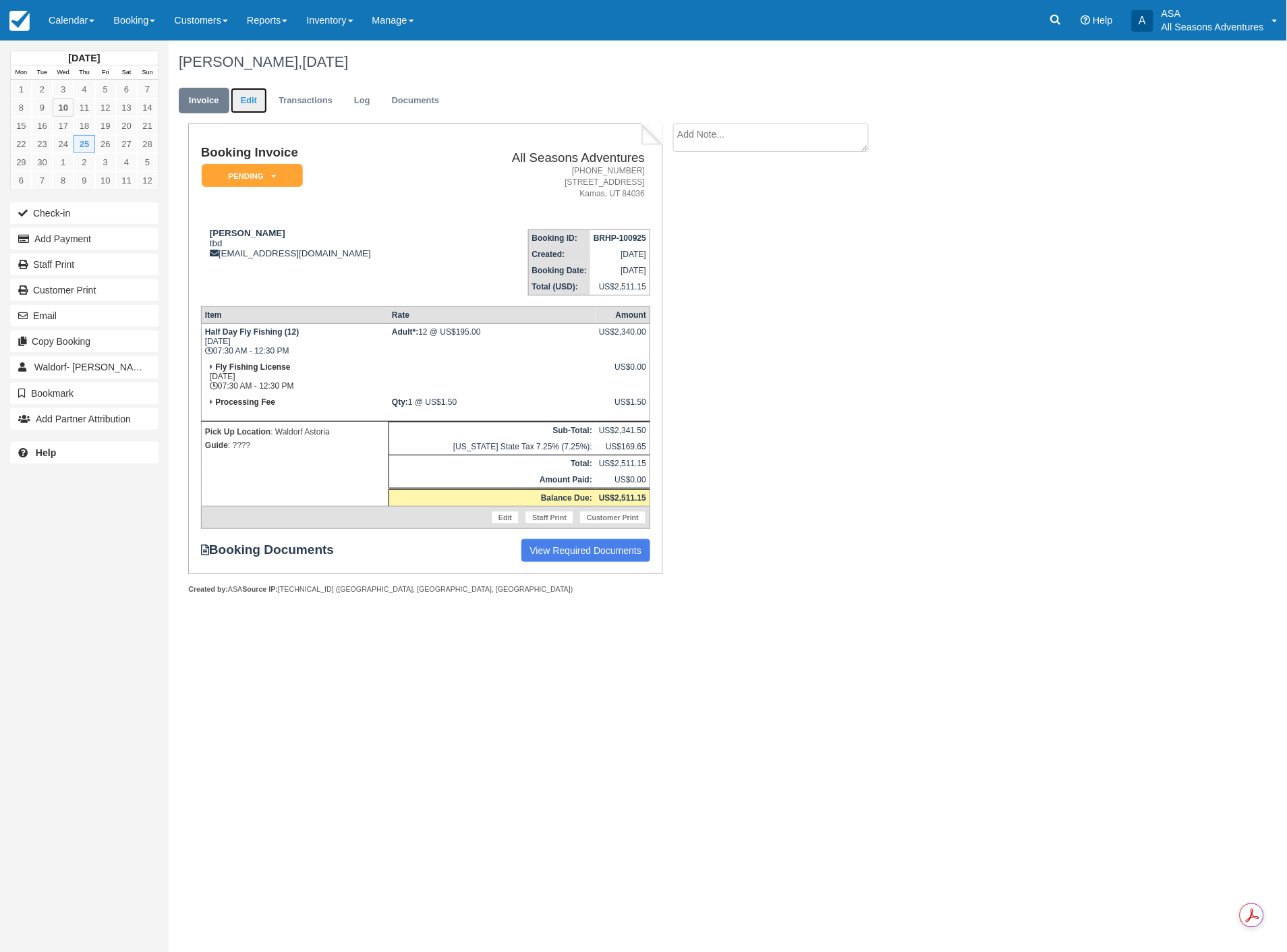
click at [251, 101] on link "Edit" at bounding box center [249, 100] width 36 height 26
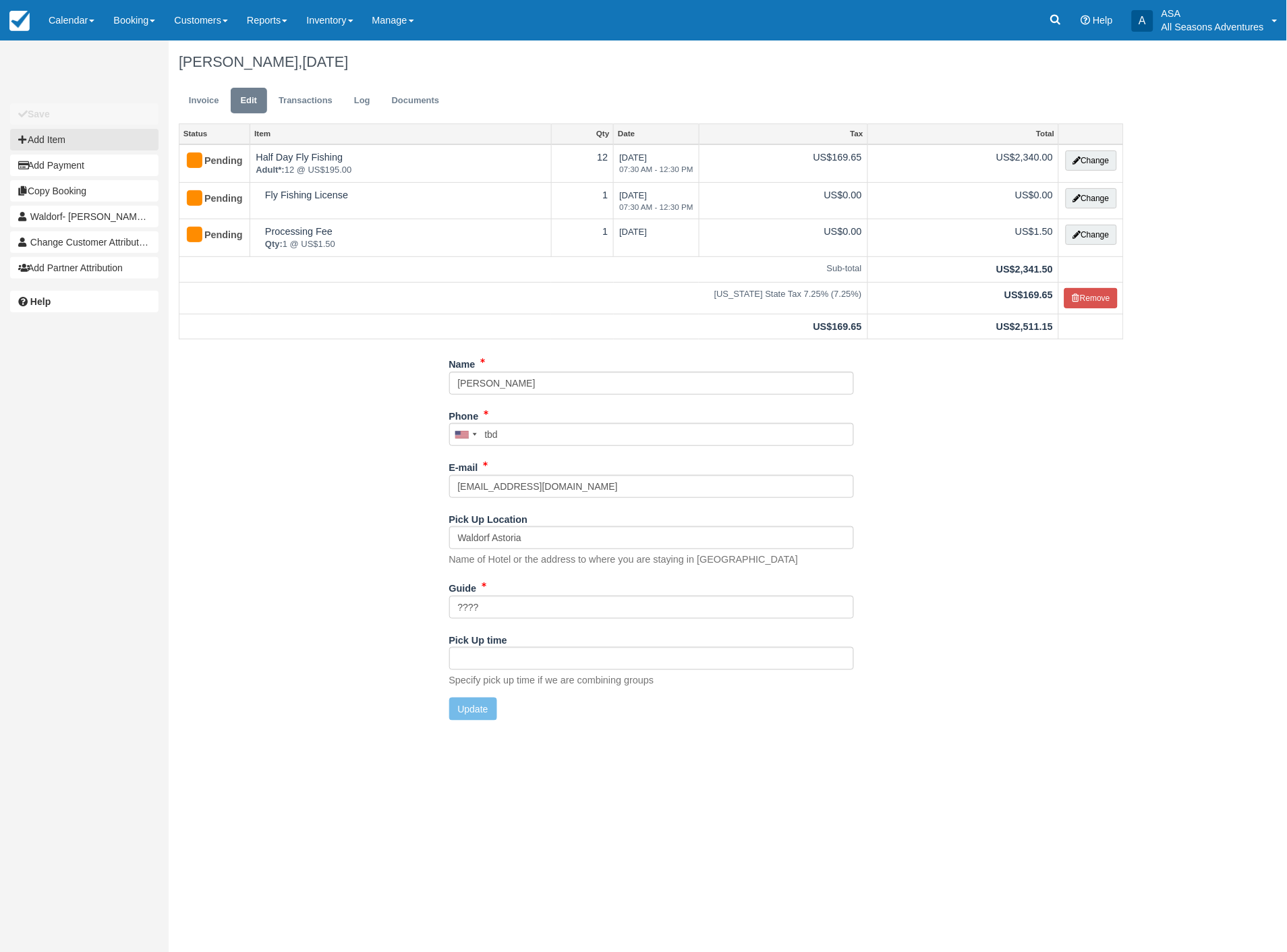
drag, startPoint x: 70, startPoint y: 147, endPoint x: 73, endPoint y: 136, distance: 11.4
click at [72, 142] on button "Add Item" at bounding box center [84, 139] width 148 height 22
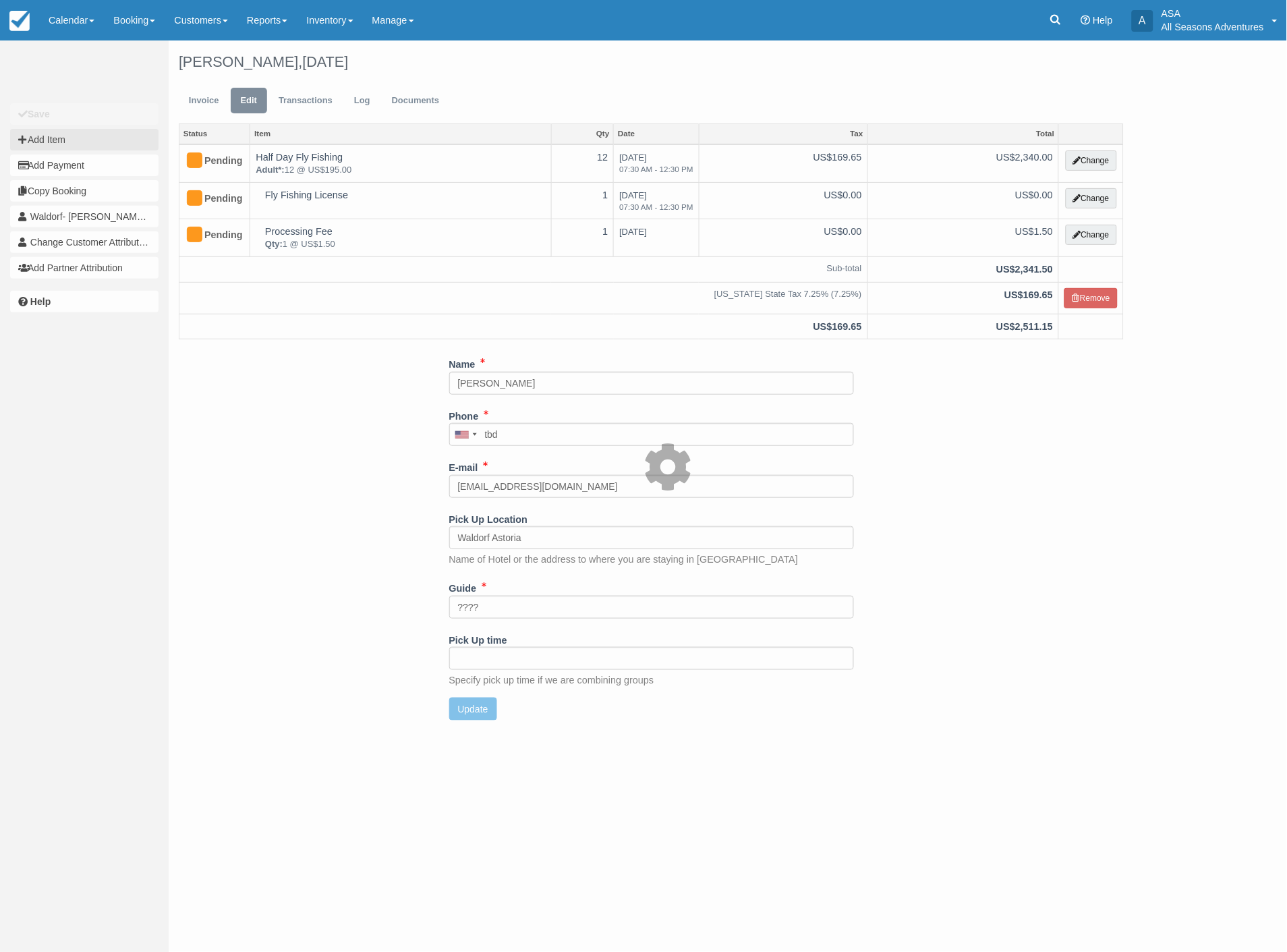
type input "0.00"
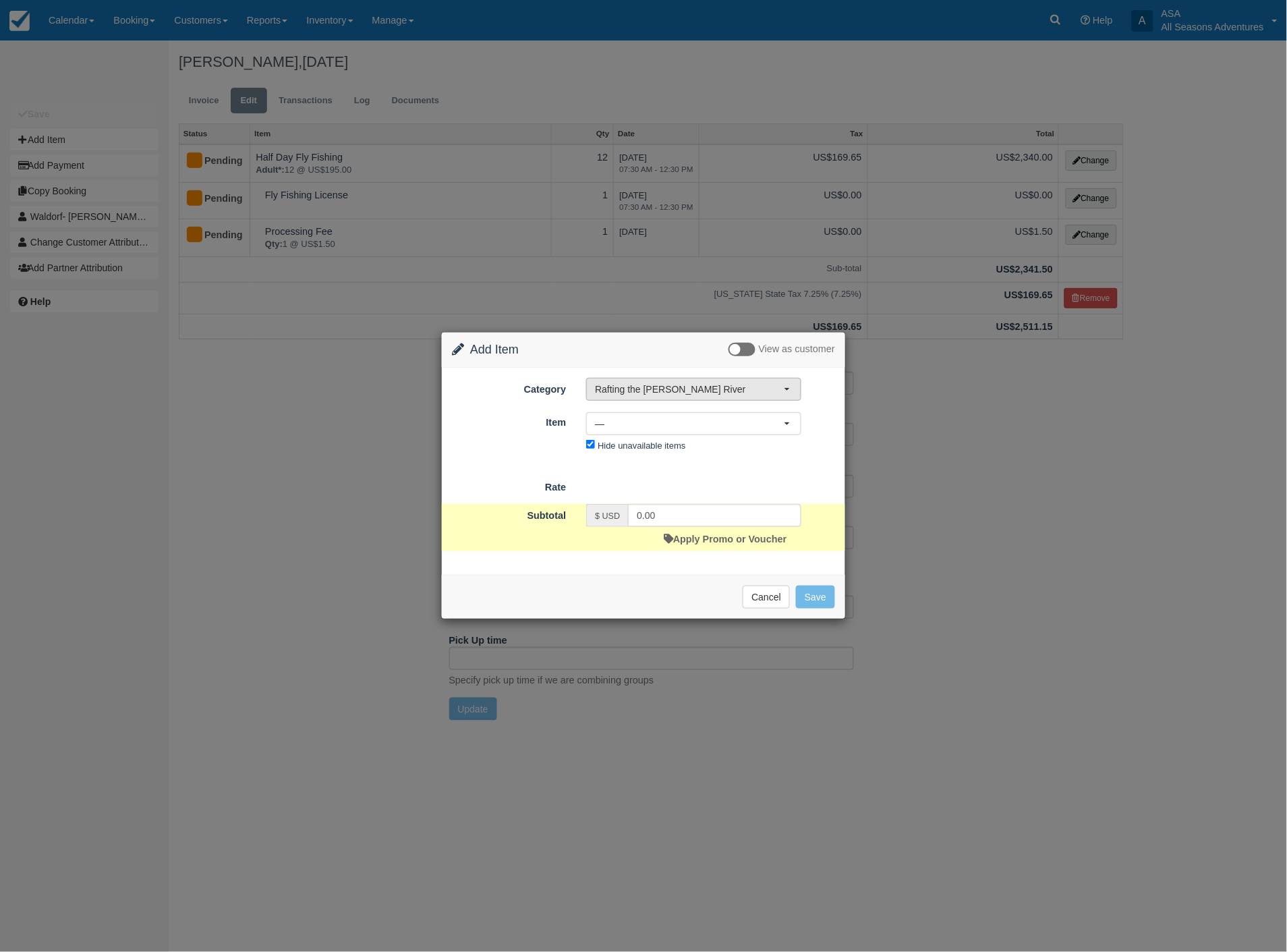
click at [704, 387] on span "Rafting the [PERSON_NAME] River" at bounding box center [689, 390] width 189 height 14
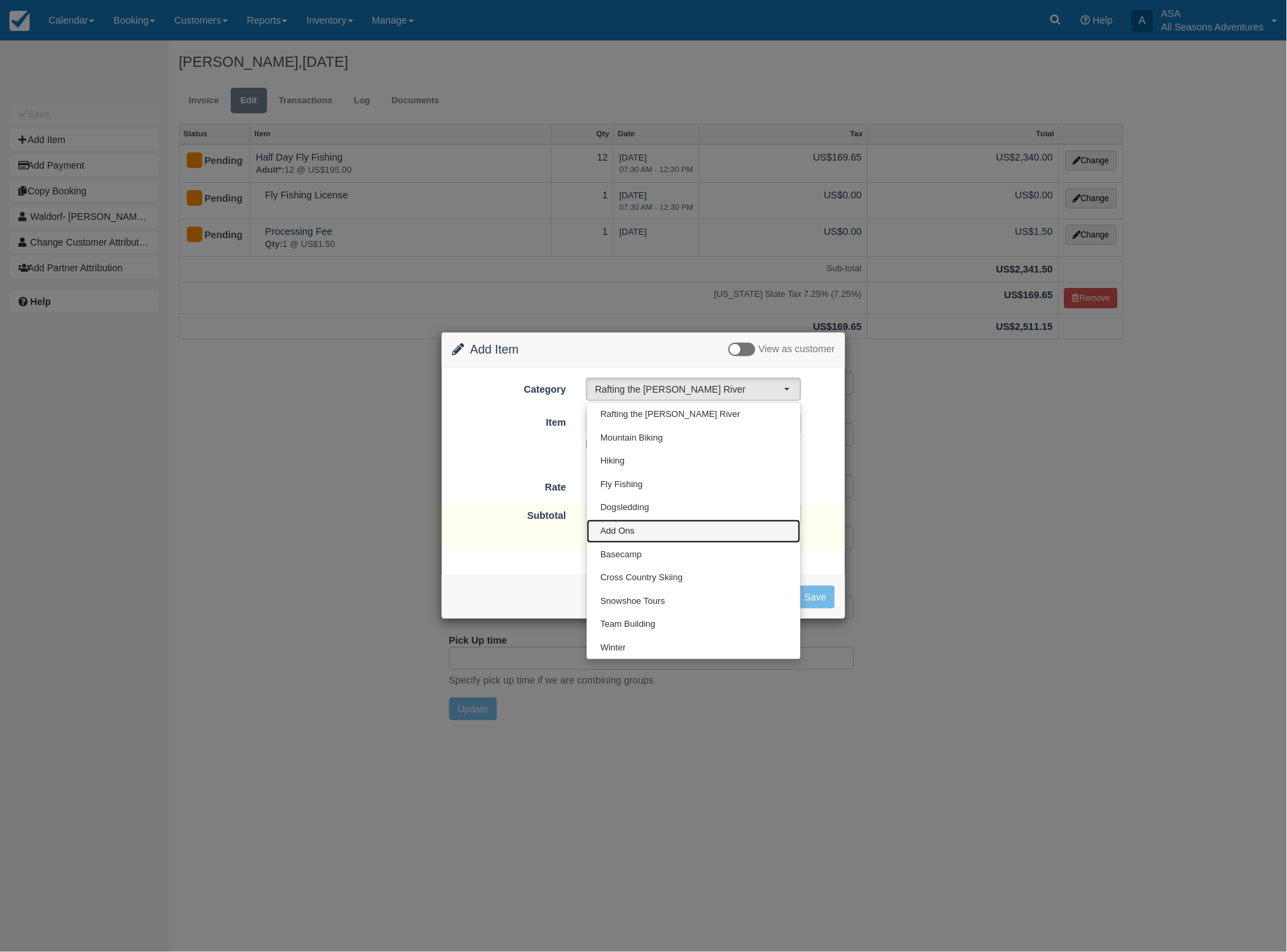
click at [658, 534] on link "Add Ons" at bounding box center [694, 531] width 214 height 23
select select "13"
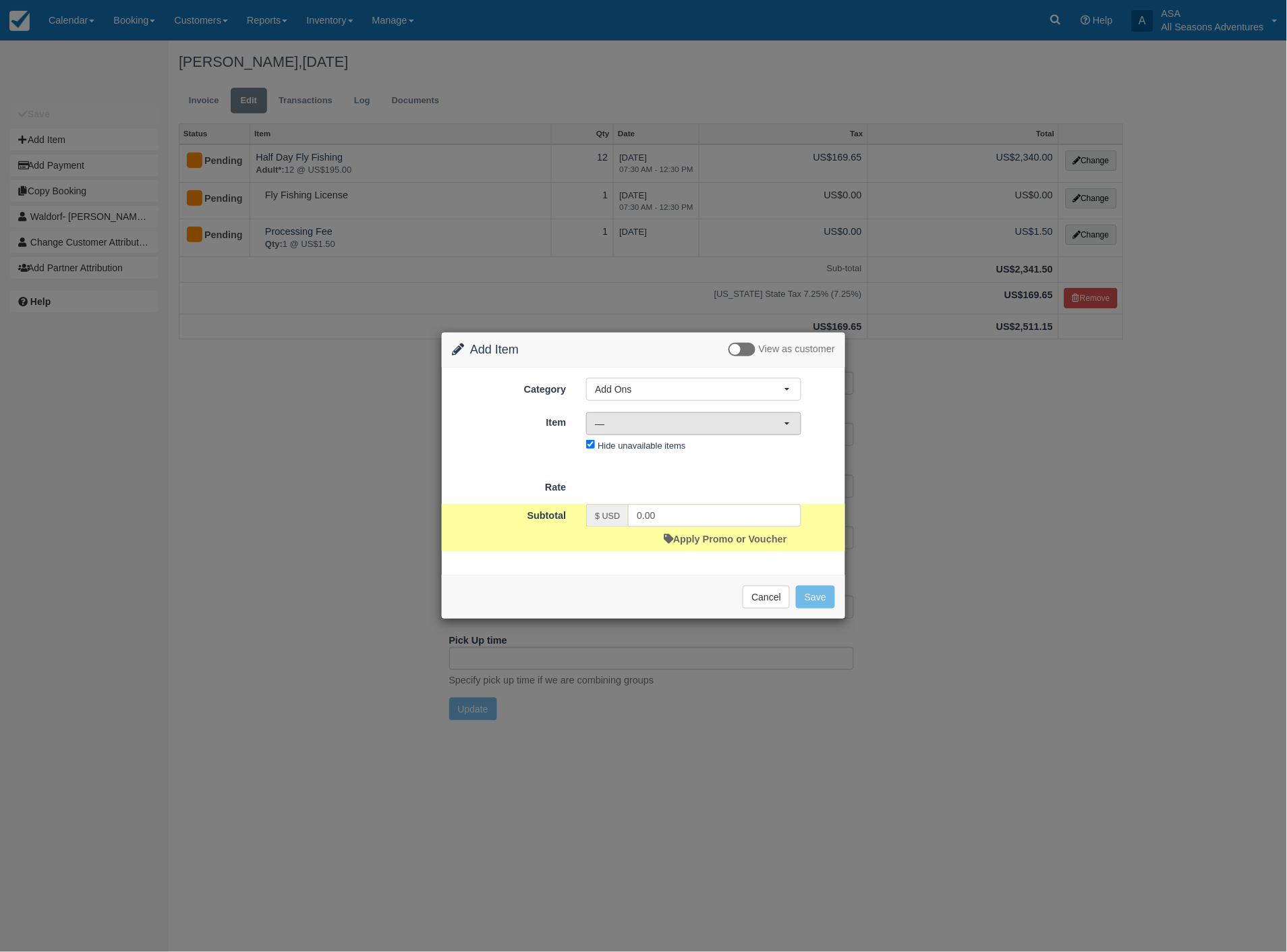
click at [719, 432] on button "—" at bounding box center [694, 424] width 216 height 23
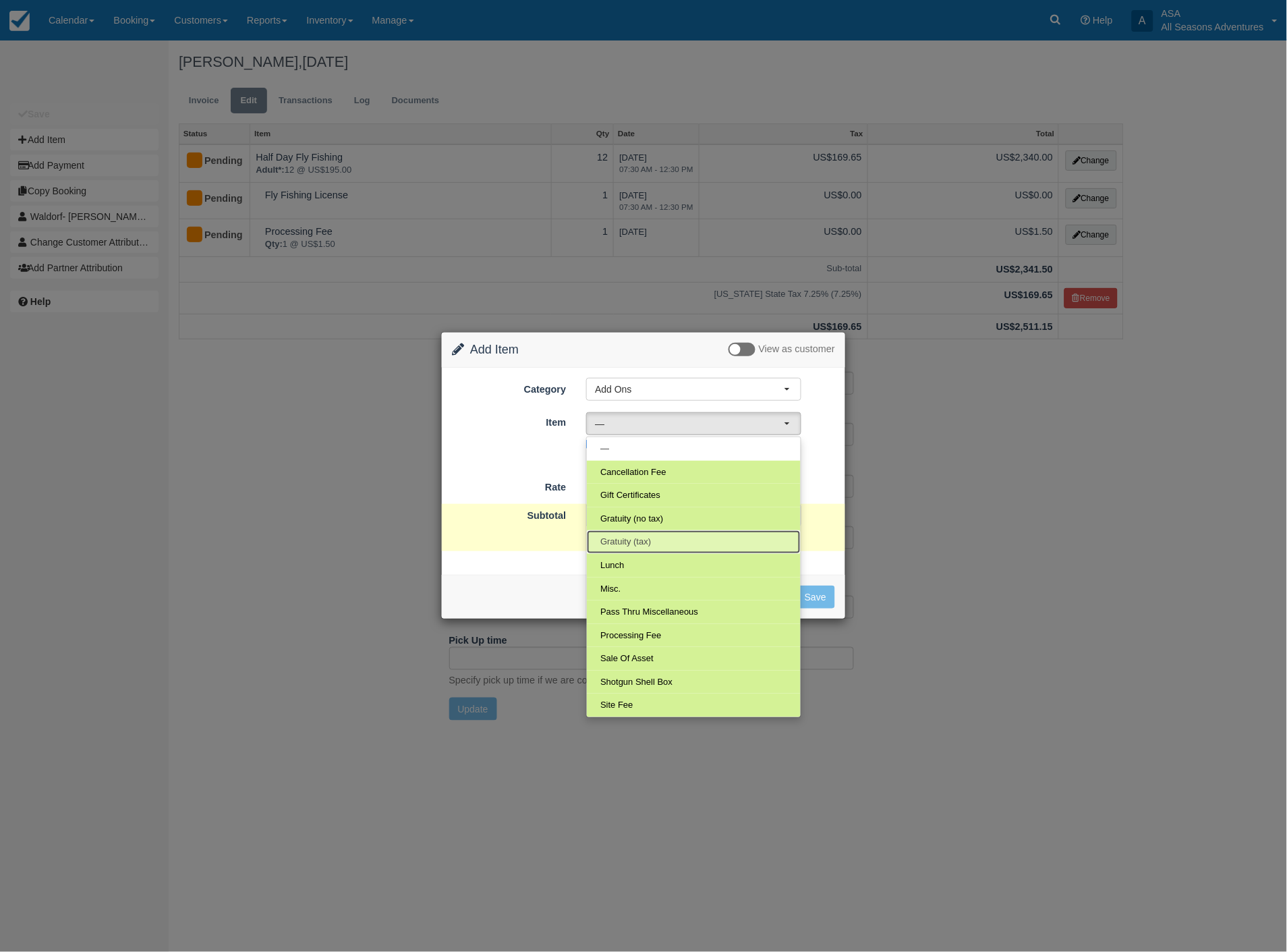
click at [674, 538] on link "Gratuity (tax)" at bounding box center [694, 541] width 214 height 23
select select "68"
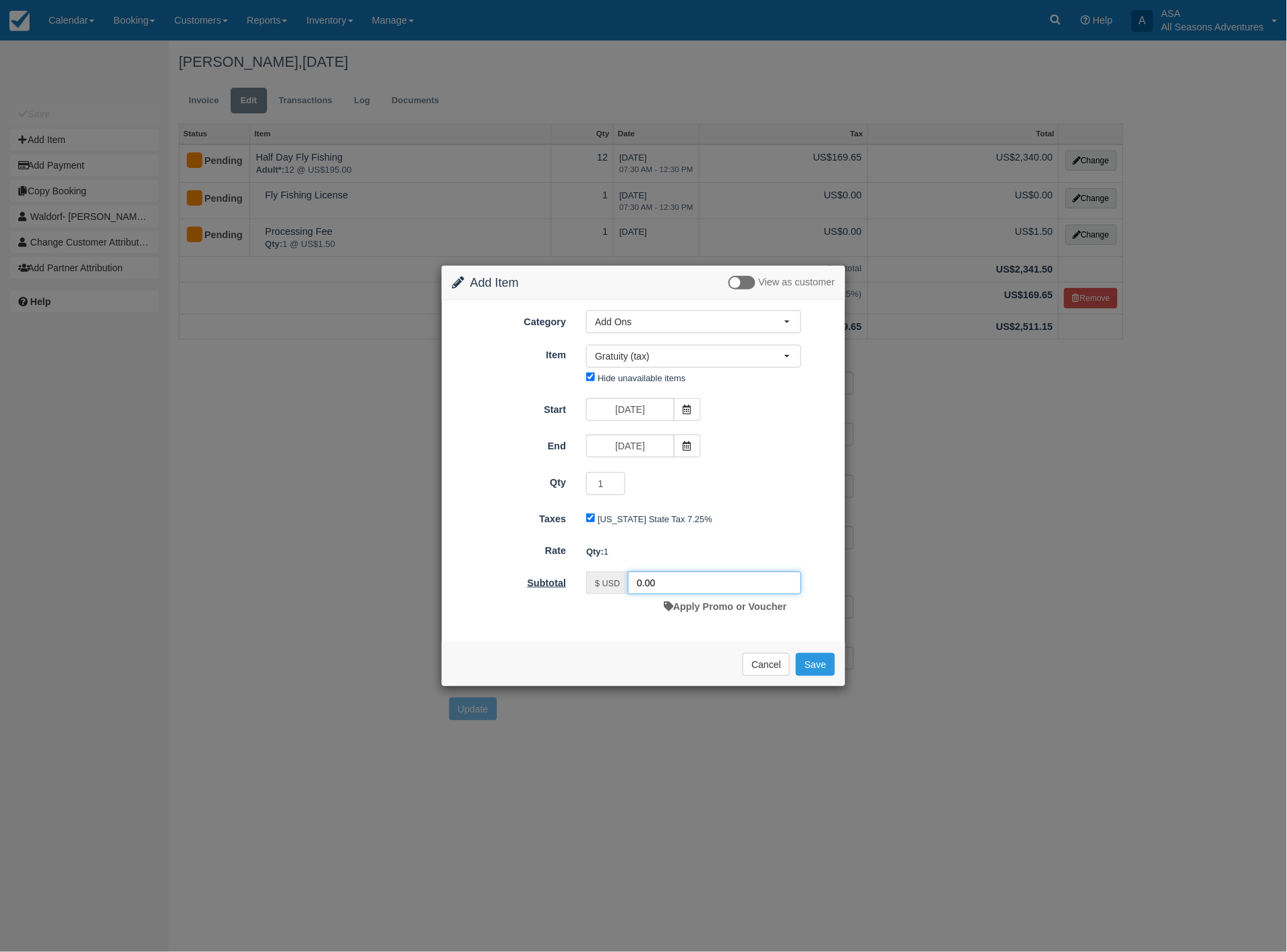
drag, startPoint x: 703, startPoint y: 588, endPoint x: 482, endPoint y: 582, distance: 221.1
click at [482, 588] on div "Subtotal $ USD 0.00 Apply Promo or Voucher" at bounding box center [644, 595] width 404 height 48
type input "468.00"
click at [815, 664] on button "Save" at bounding box center [815, 664] width 39 height 23
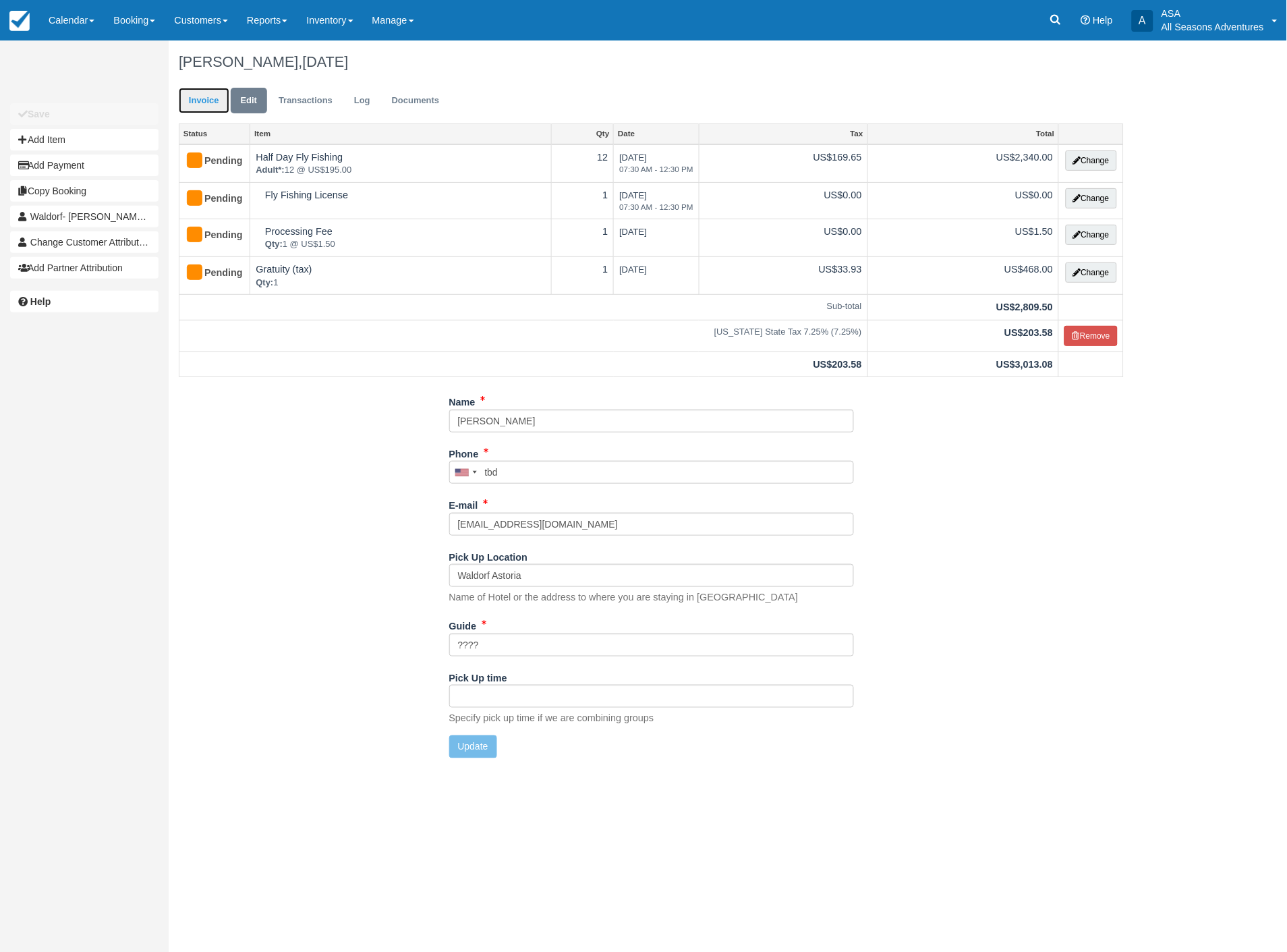
click at [200, 107] on link "Invoice" at bounding box center [204, 100] width 50 height 26
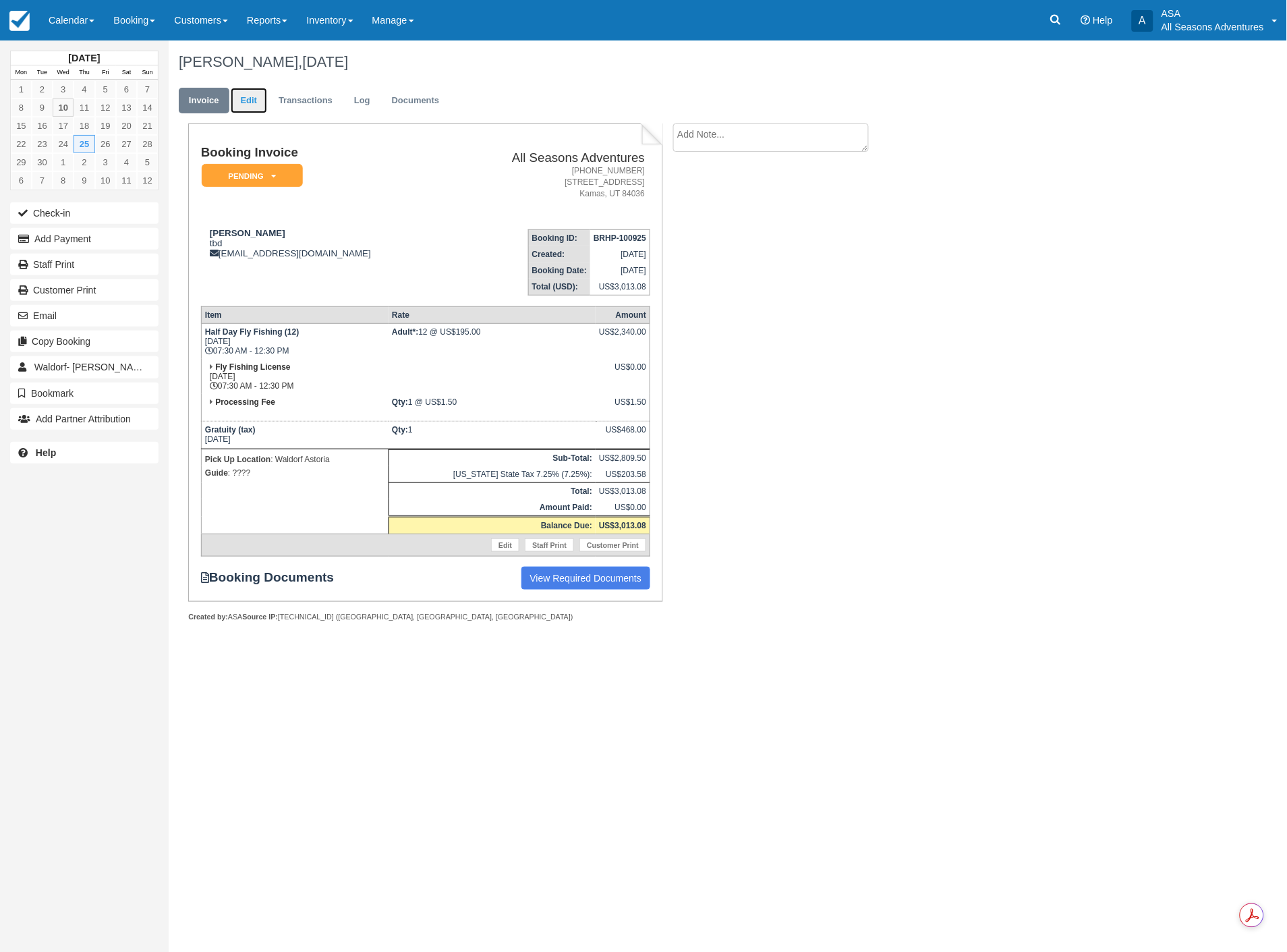
click at [248, 102] on link "Edit" at bounding box center [249, 100] width 36 height 26
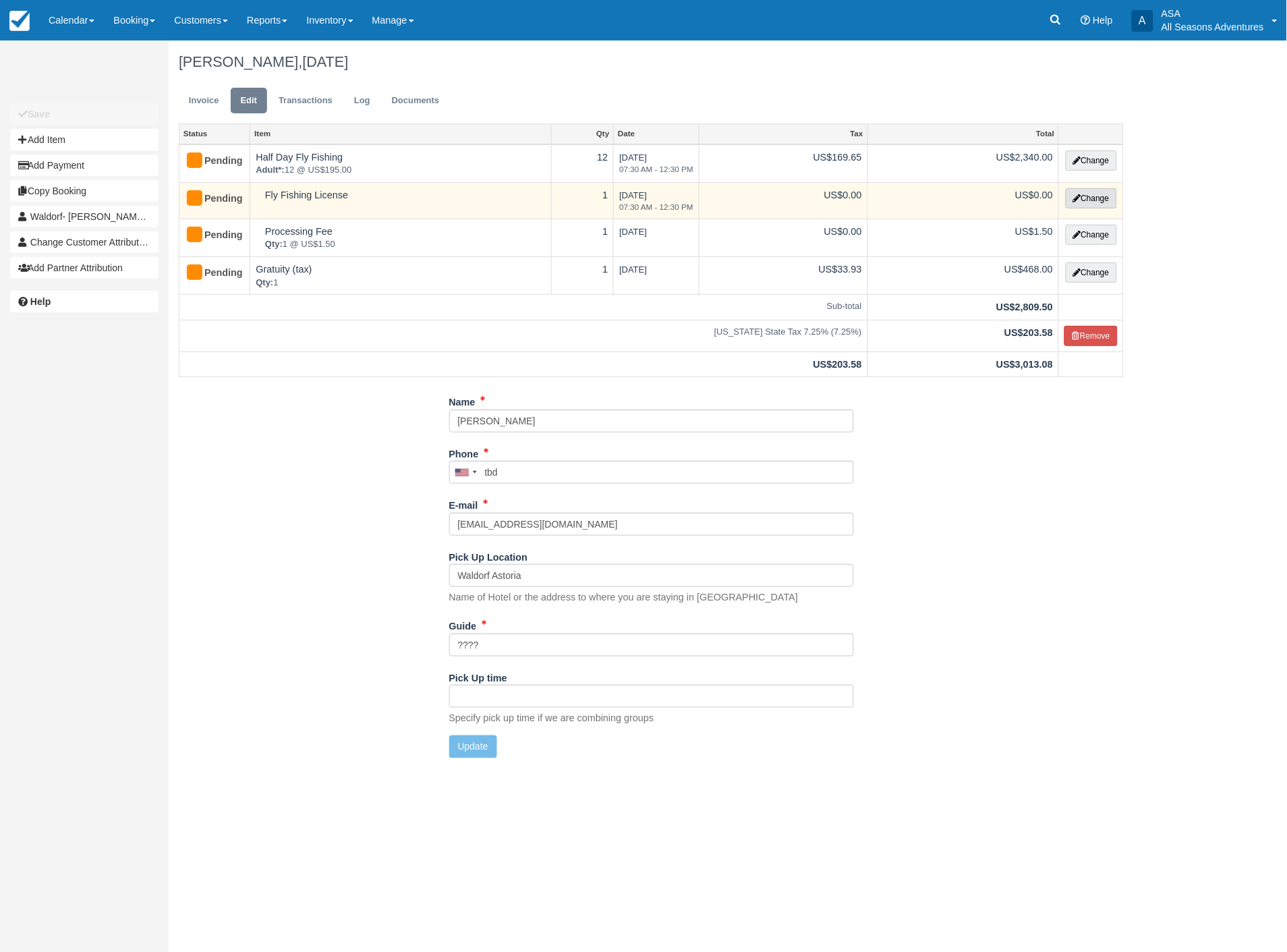
click at [1090, 188] on button "Change" at bounding box center [1091, 198] width 51 height 20
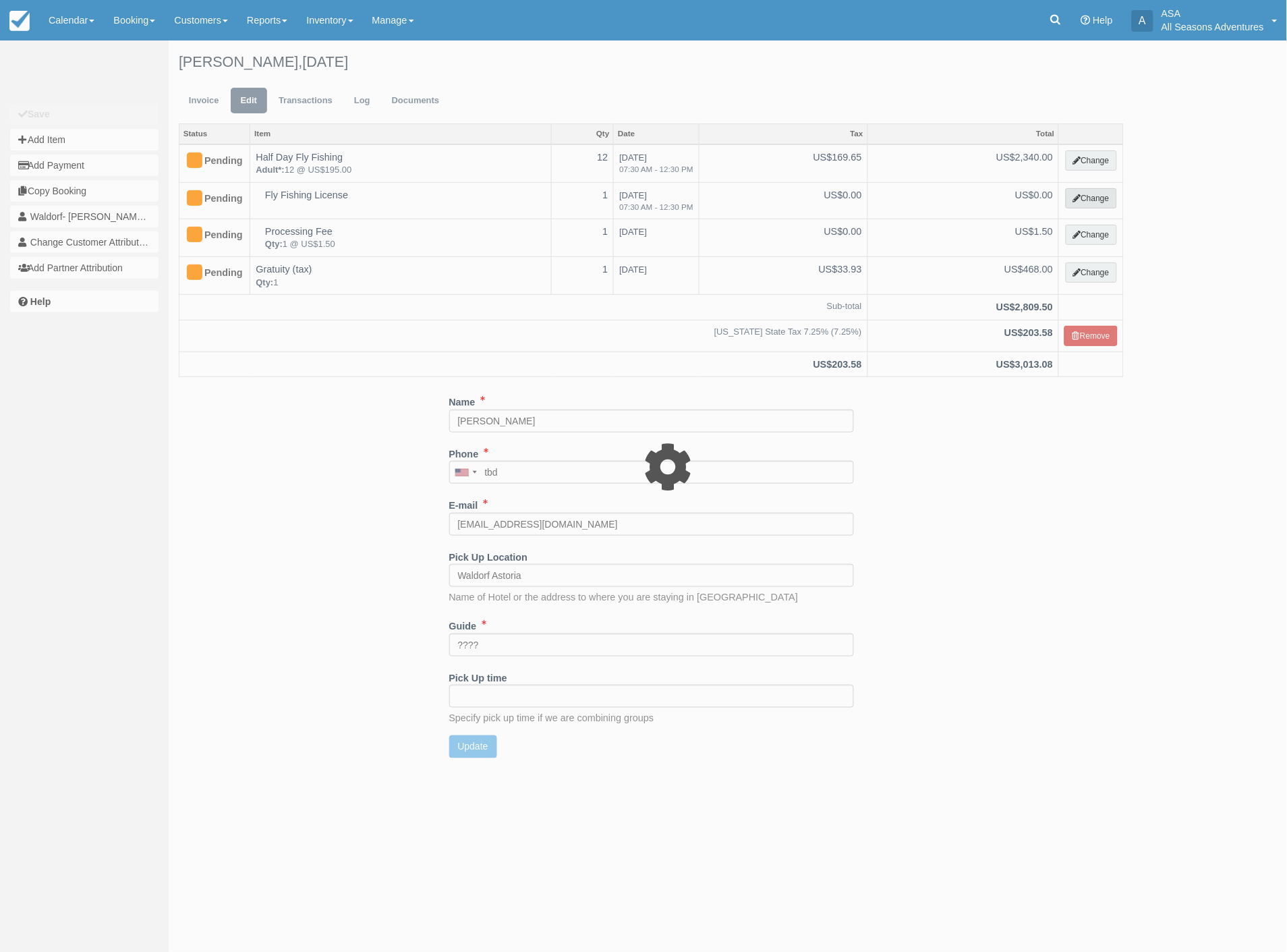
select select "8"
type input "0.00"
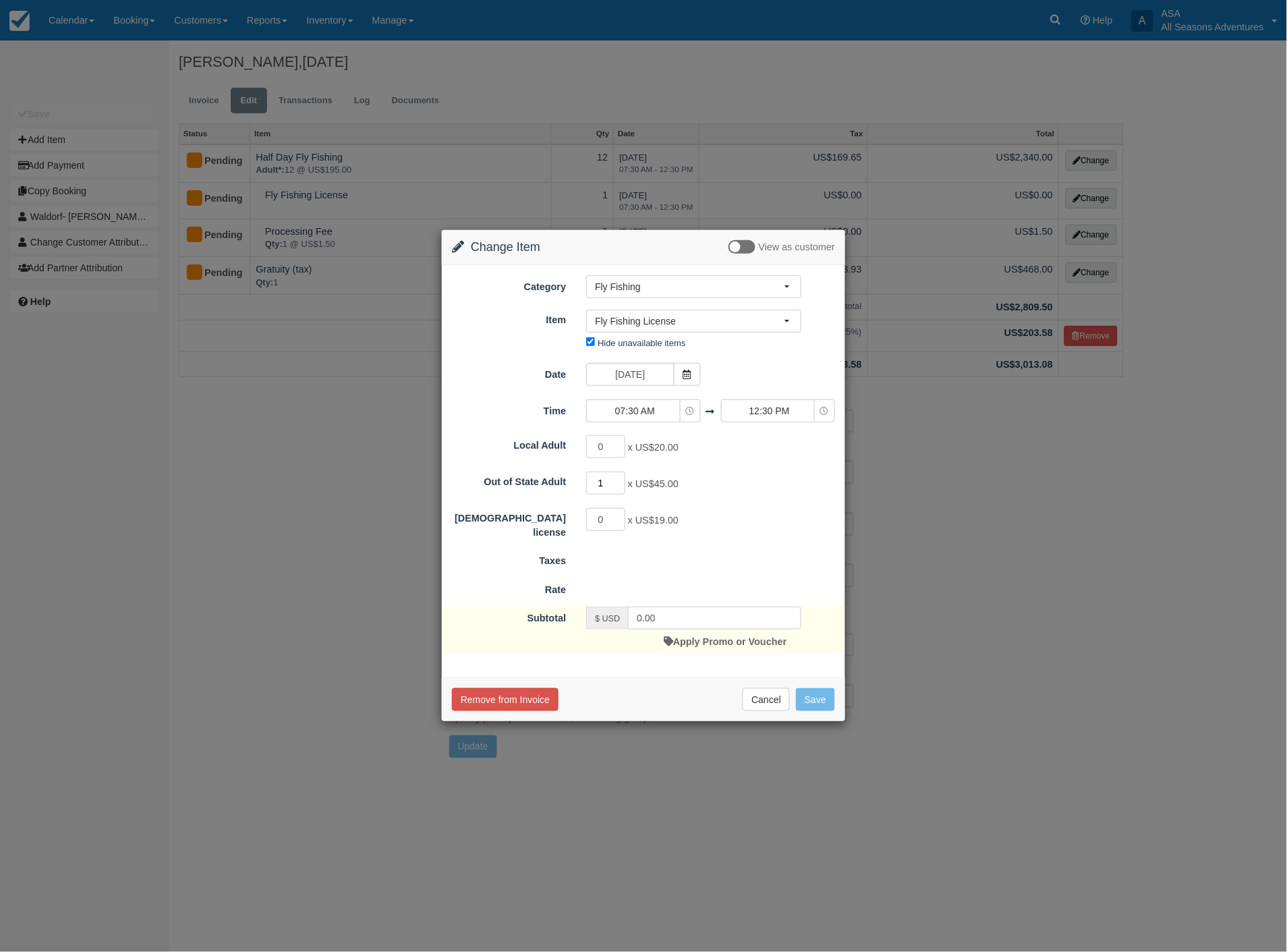
click at [618, 478] on input "1" at bounding box center [605, 483] width 39 height 23
click at [618, 478] on input "2" at bounding box center [605, 483] width 39 height 23
click at [618, 478] on input "3" at bounding box center [605, 483] width 39 height 23
click at [618, 478] on input "4" at bounding box center [605, 483] width 39 height 23
click at [618, 478] on input "5" at bounding box center [605, 483] width 39 height 23
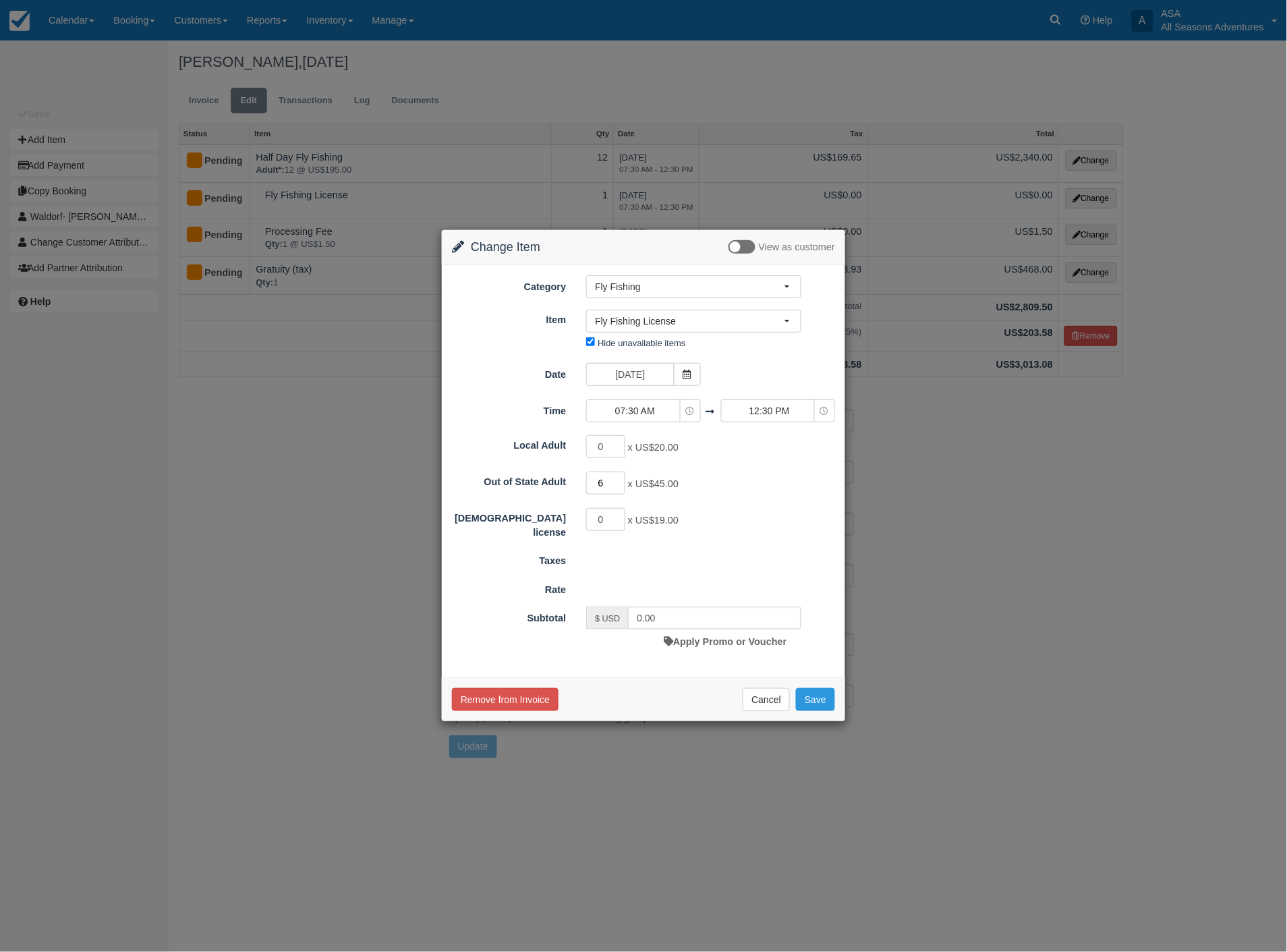
click at [618, 478] on input "6" at bounding box center [605, 483] width 39 height 23
click at [618, 478] on input "7" at bounding box center [605, 483] width 39 height 23
click at [618, 478] on input "8" at bounding box center [605, 483] width 39 height 23
click at [618, 478] on input "9" at bounding box center [605, 483] width 39 height 23
click at [618, 478] on input "10" at bounding box center [605, 483] width 39 height 23
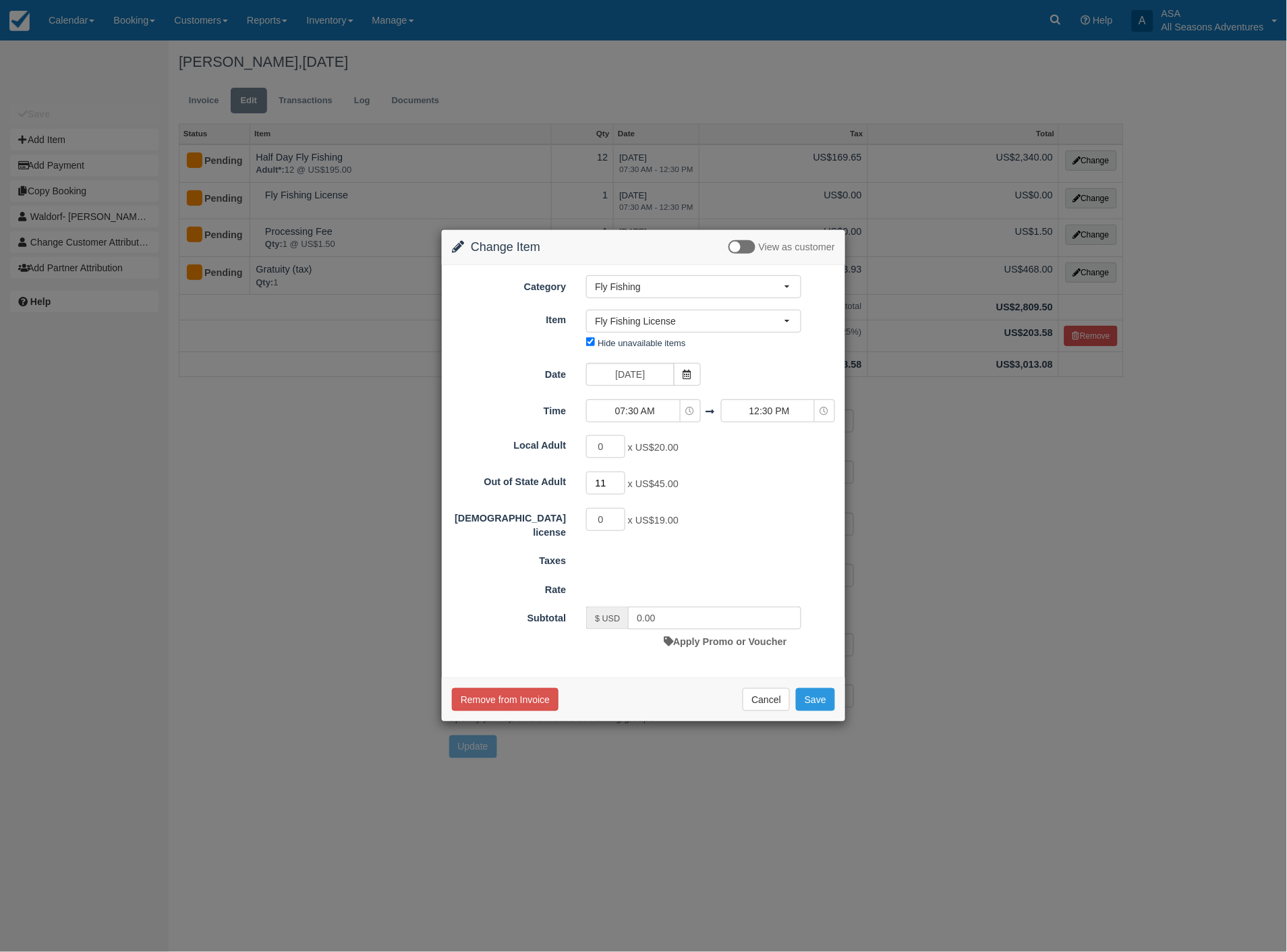
click at [618, 478] on input "11" at bounding box center [605, 483] width 39 height 23
type input "12"
click at [618, 478] on input "12" at bounding box center [605, 483] width 39 height 23
type input "540.00"
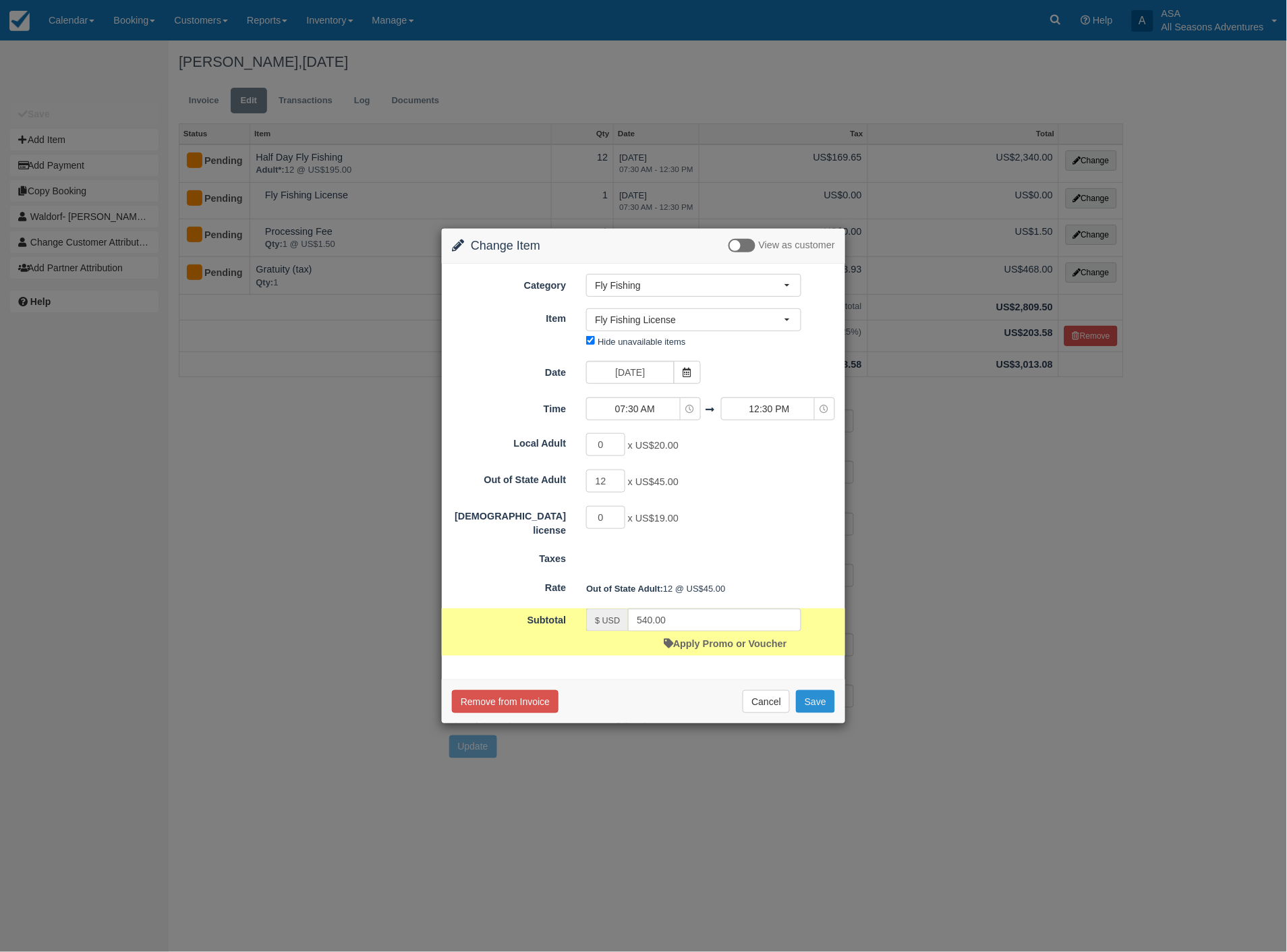
click at [827, 699] on button "Save" at bounding box center [815, 702] width 39 height 23
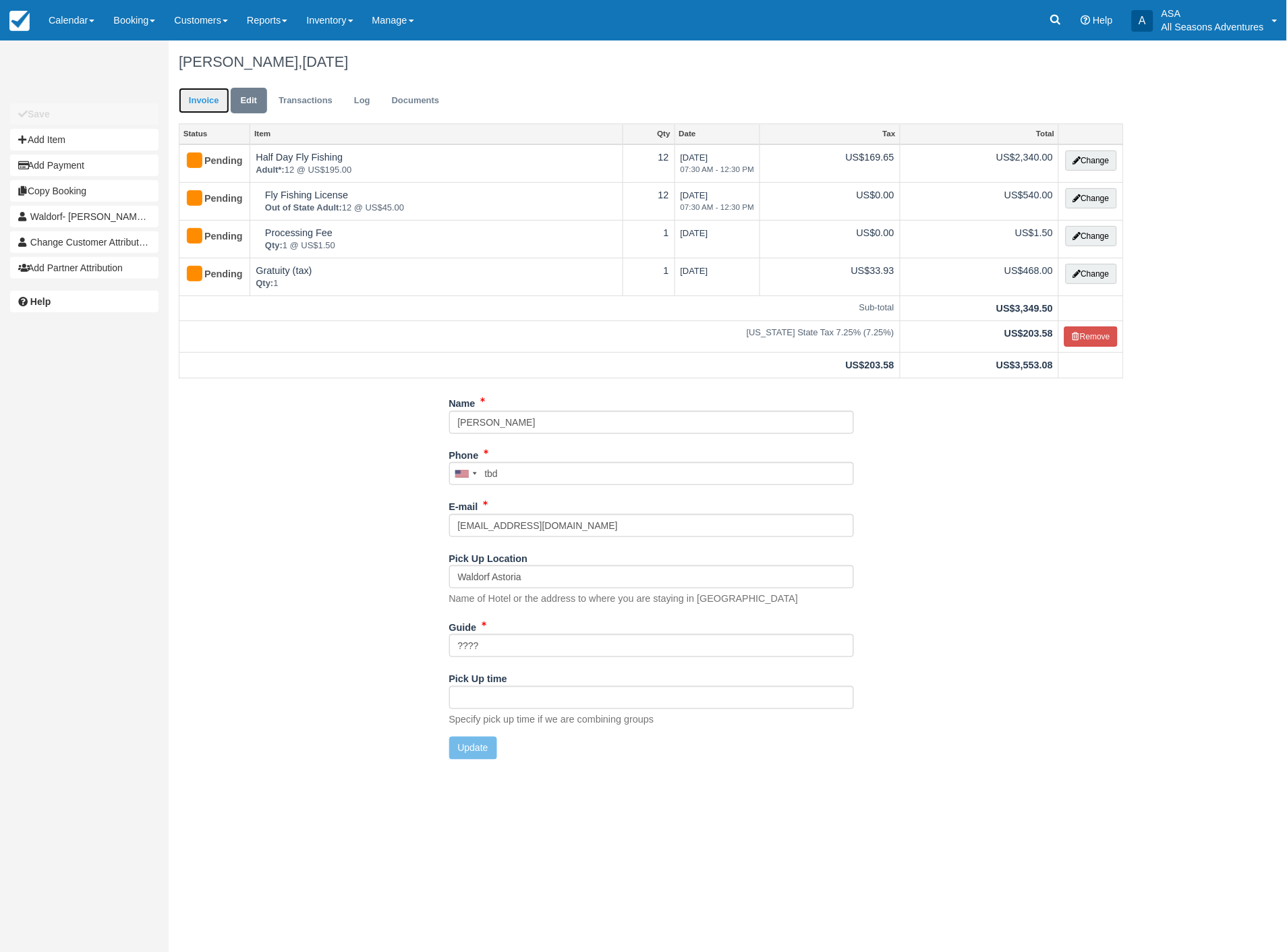
click at [217, 96] on link "Invoice" at bounding box center [204, 100] width 50 height 26
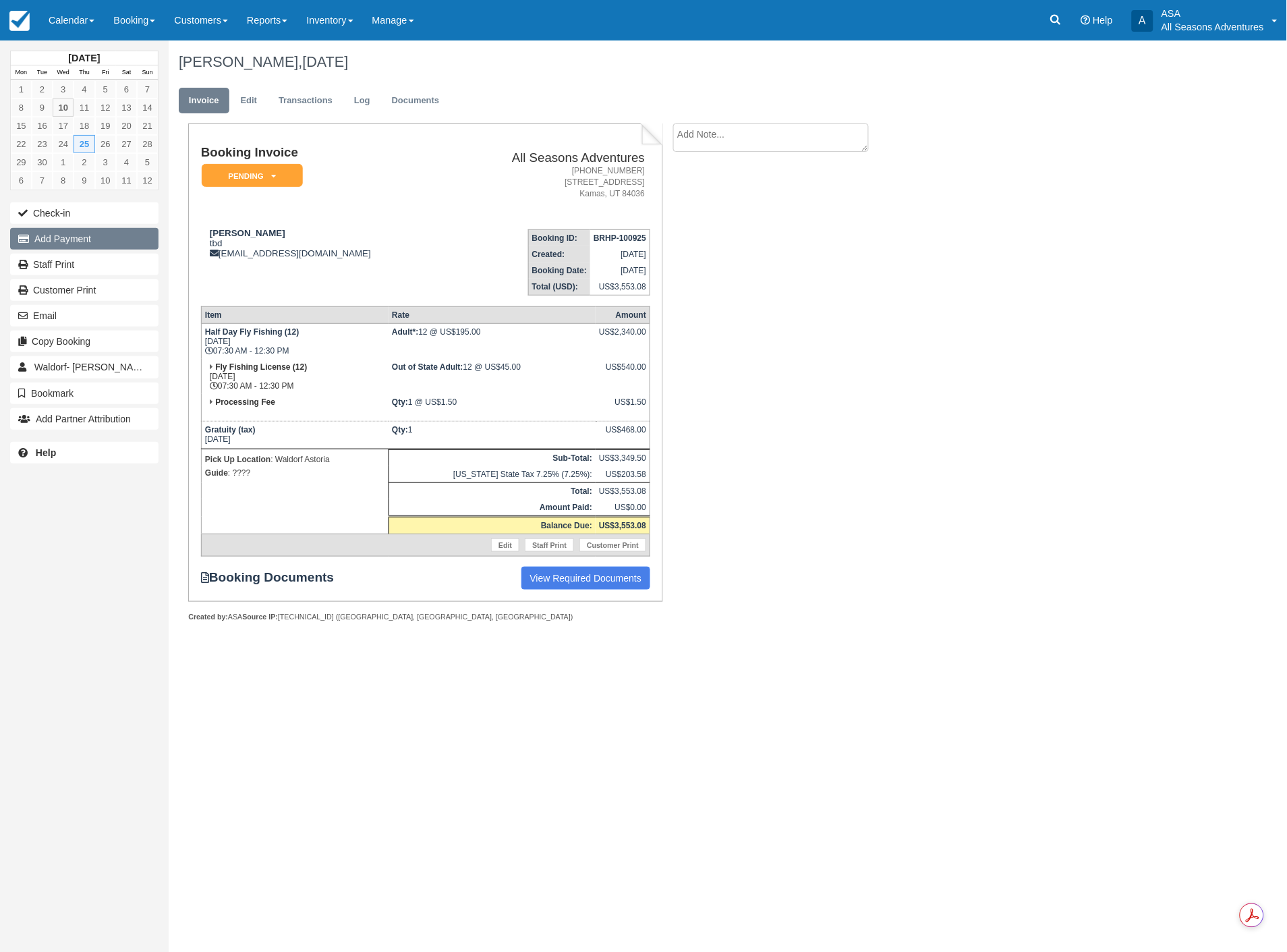
click at [48, 236] on button "Add Payment" at bounding box center [84, 238] width 148 height 22
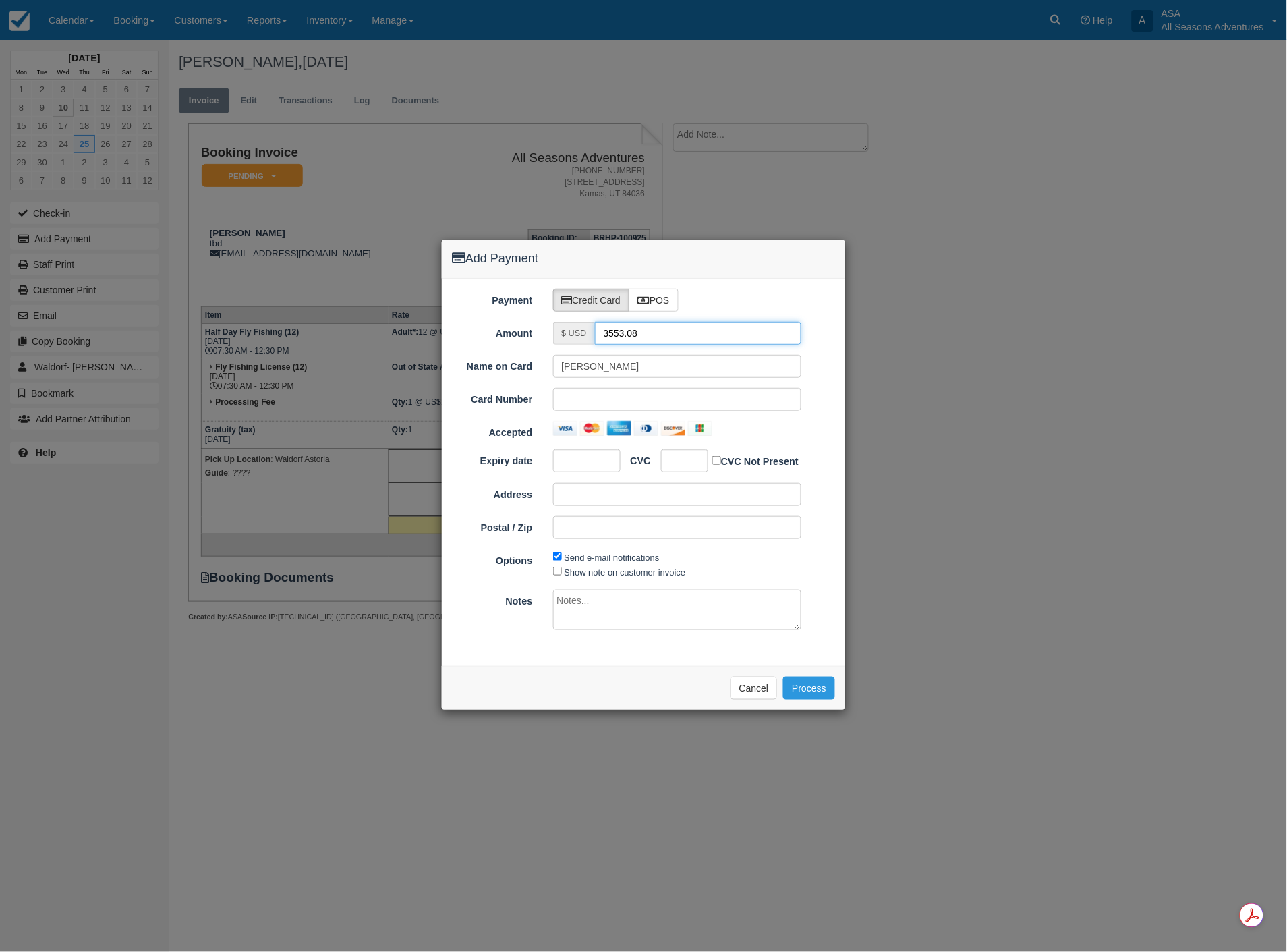
drag, startPoint x: 662, startPoint y: 334, endPoint x: 597, endPoint y: 333, distance: 65.0
click at [597, 333] on input "3553.08" at bounding box center [698, 334] width 207 height 23
type input "1.50"
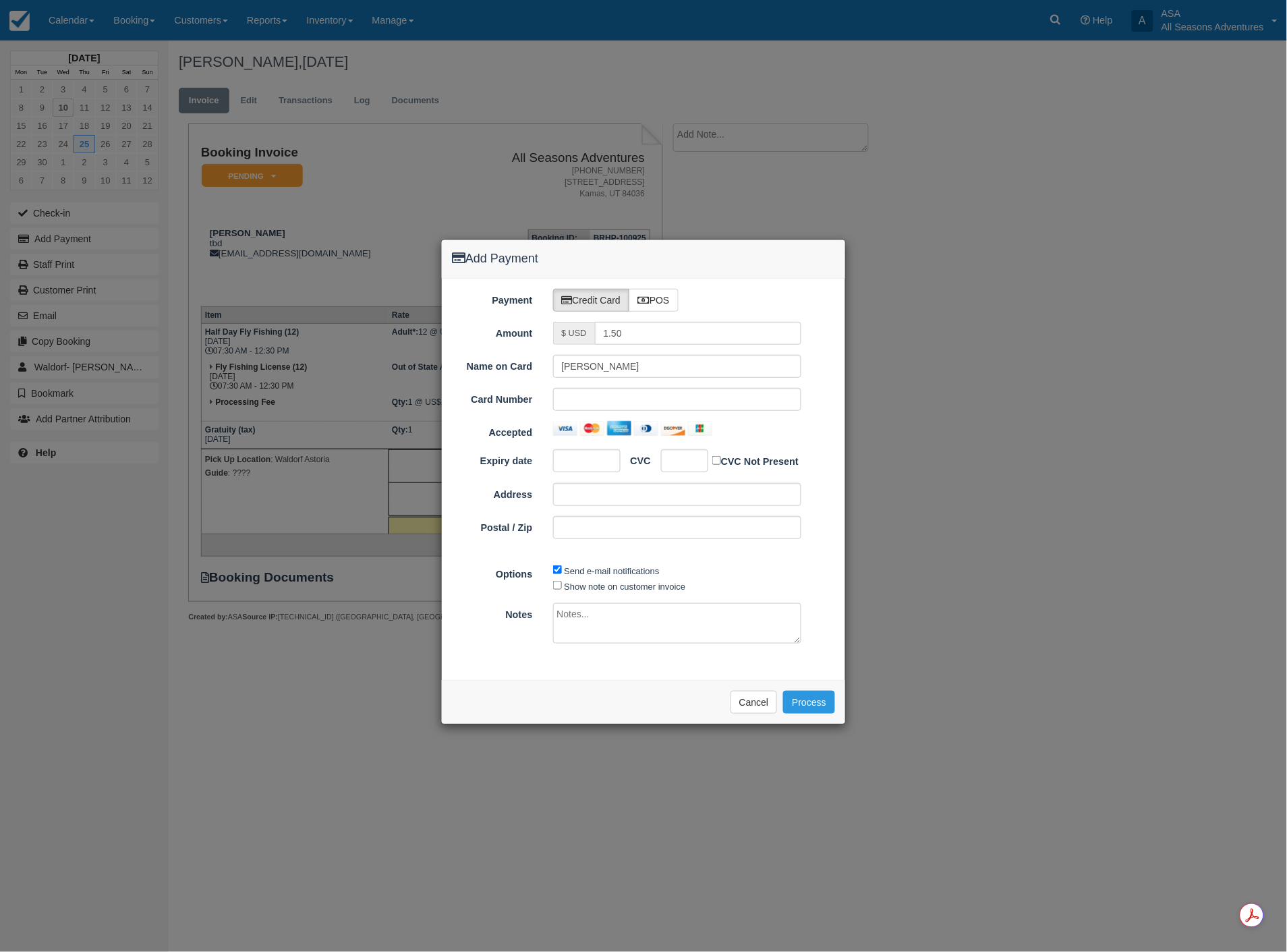
click at [603, 460] on div at bounding box center [587, 461] width 68 height 23
click at [794, 703] on button "Process" at bounding box center [810, 703] width 52 height 23
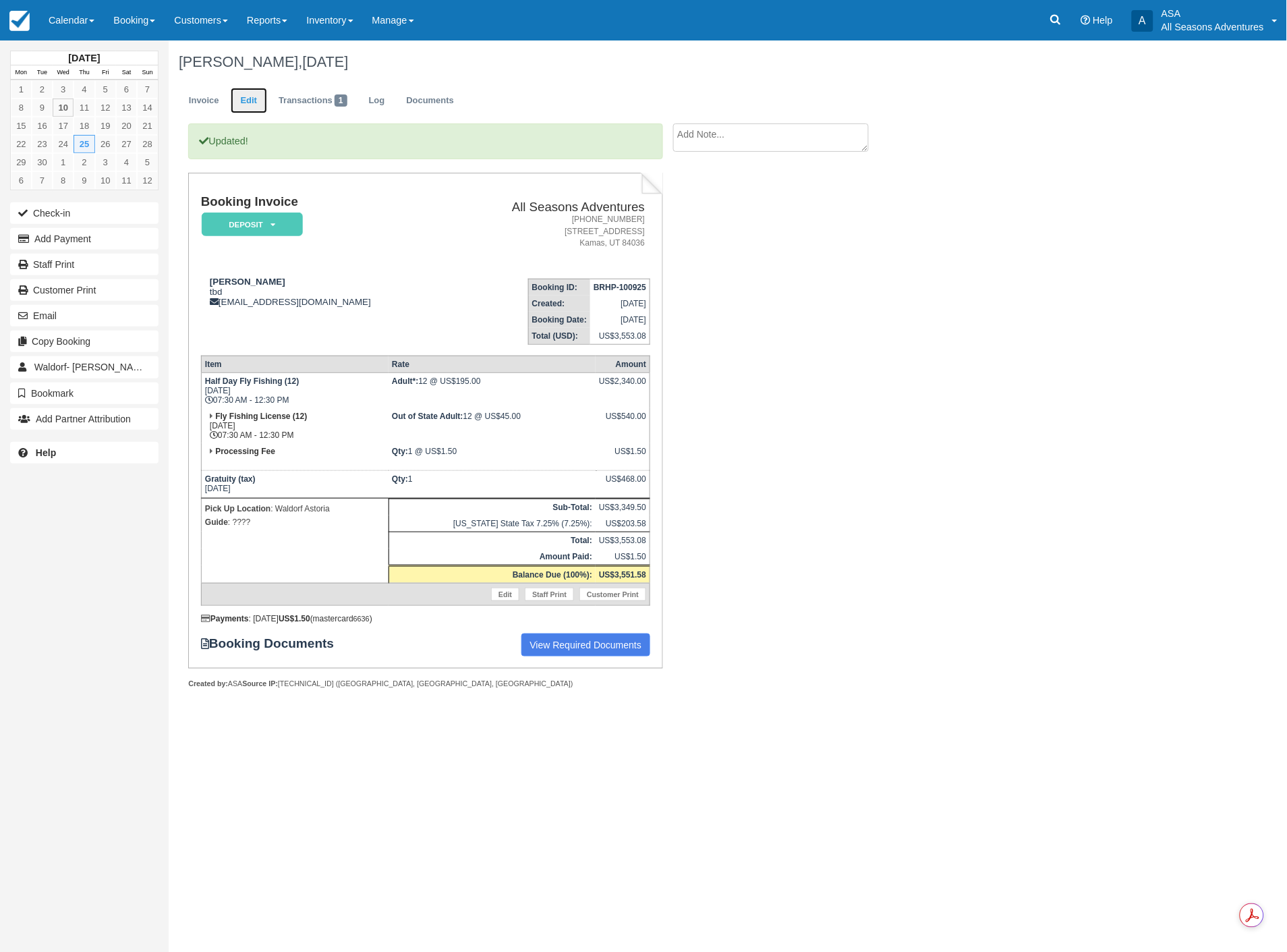
click at [252, 107] on link "Edit" at bounding box center [249, 100] width 36 height 26
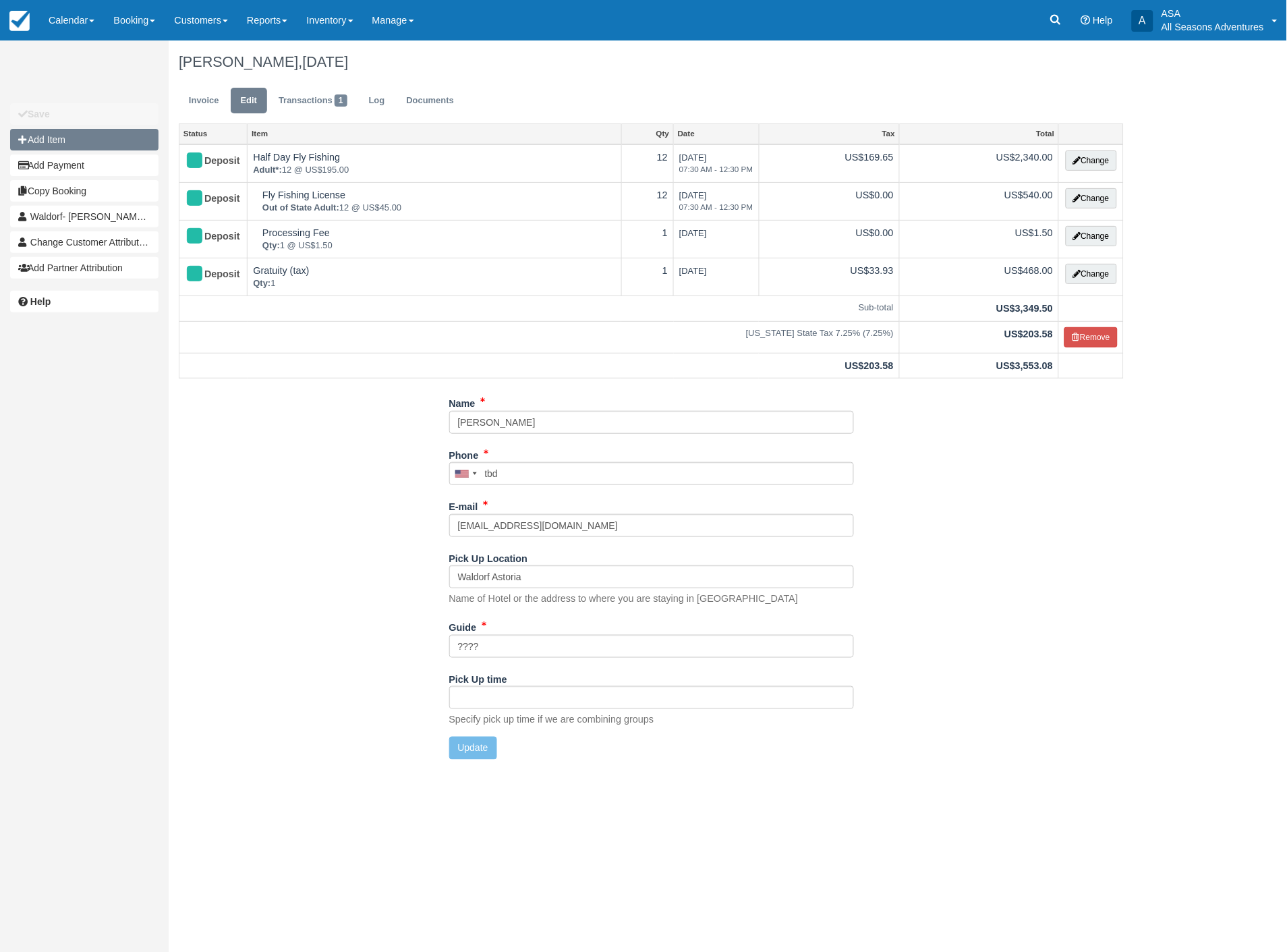
click at [80, 136] on button "Add Item" at bounding box center [84, 139] width 148 height 22
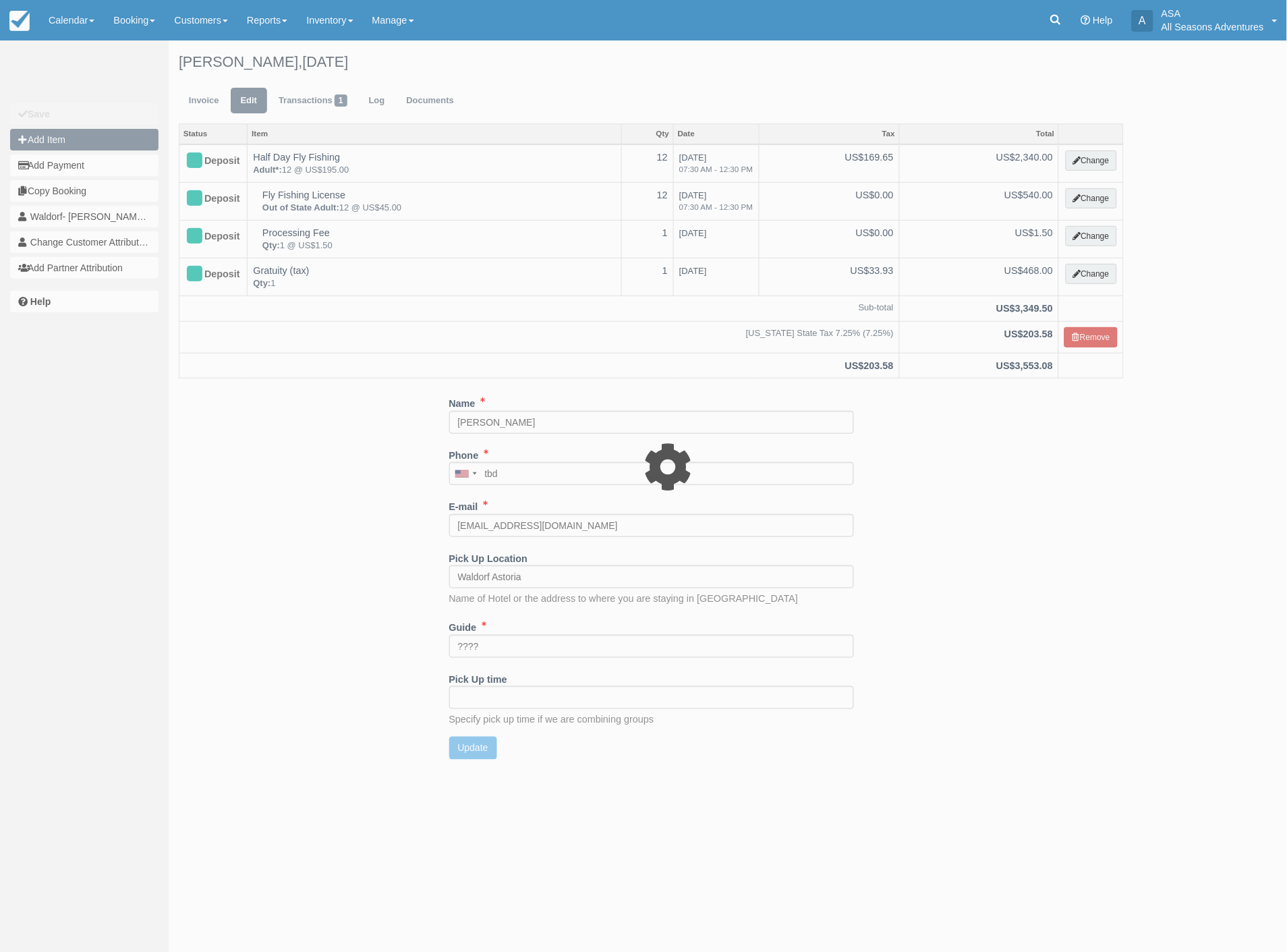
type input "0.00"
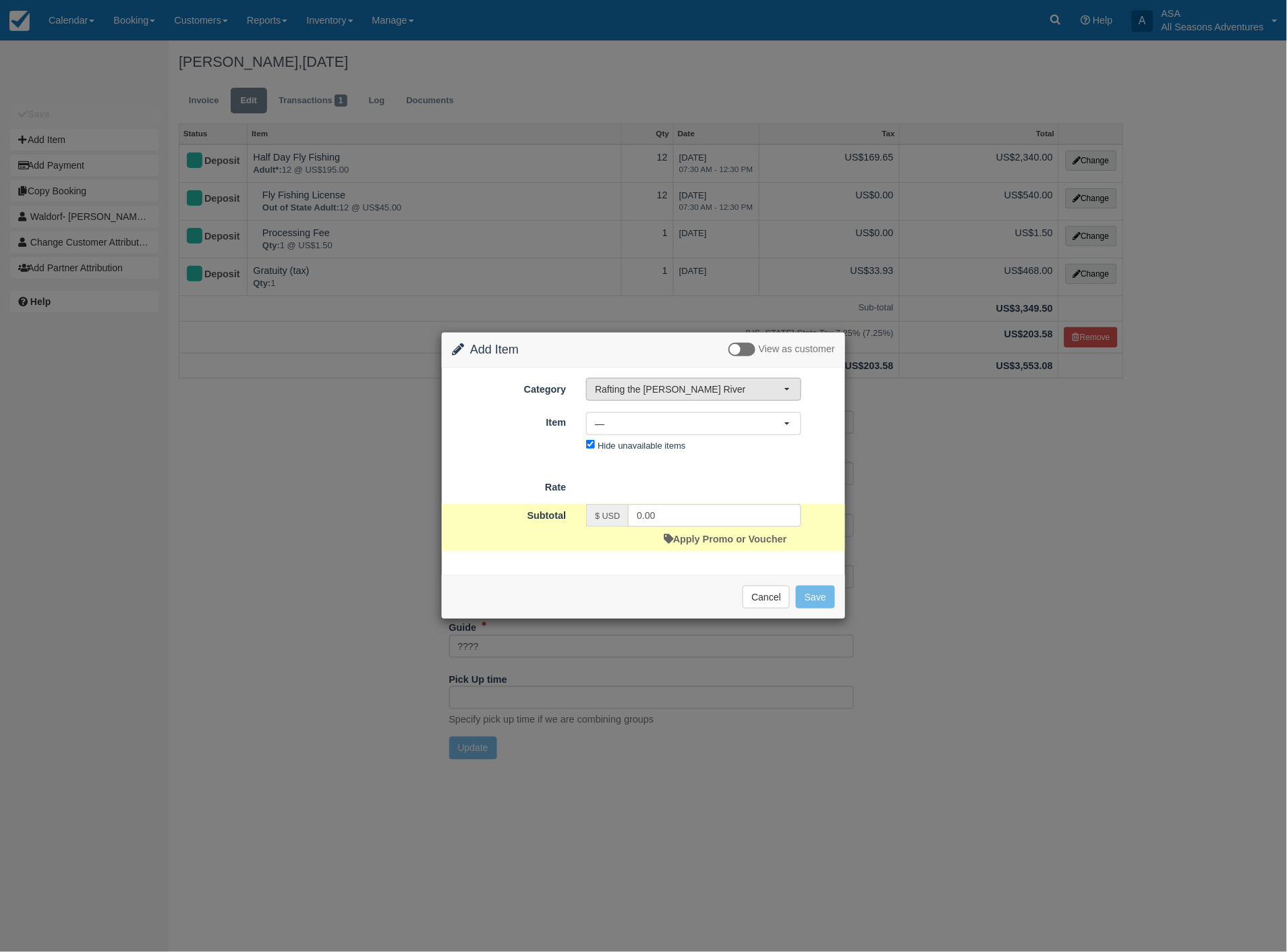
click at [740, 384] on span "Rafting the [PERSON_NAME] River" at bounding box center [689, 390] width 189 height 14
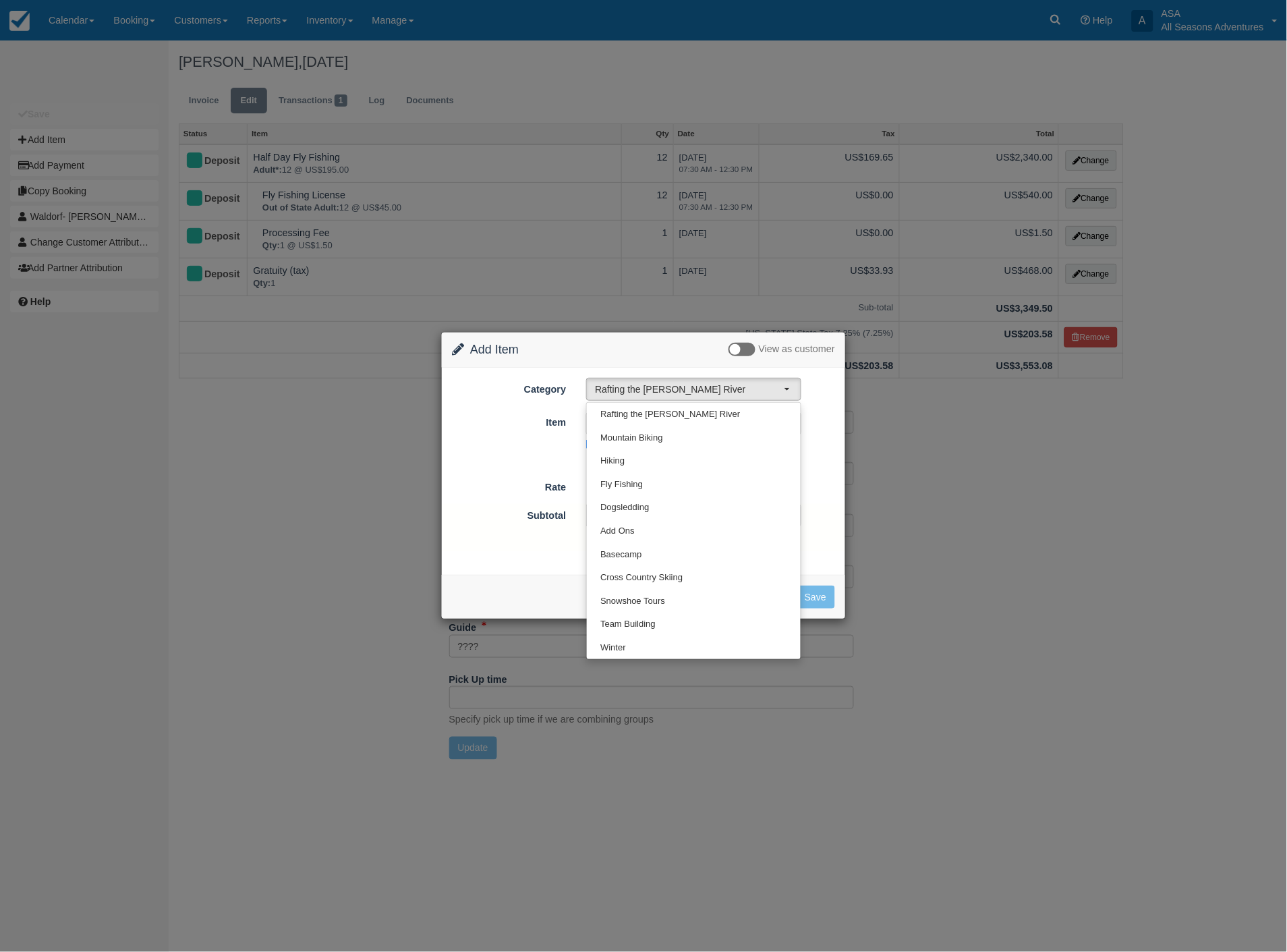
click at [264, 429] on div "Change Item Add Item View as customer Category Rafting the Weber River Rafting …" at bounding box center [644, 476] width 1287 height 952
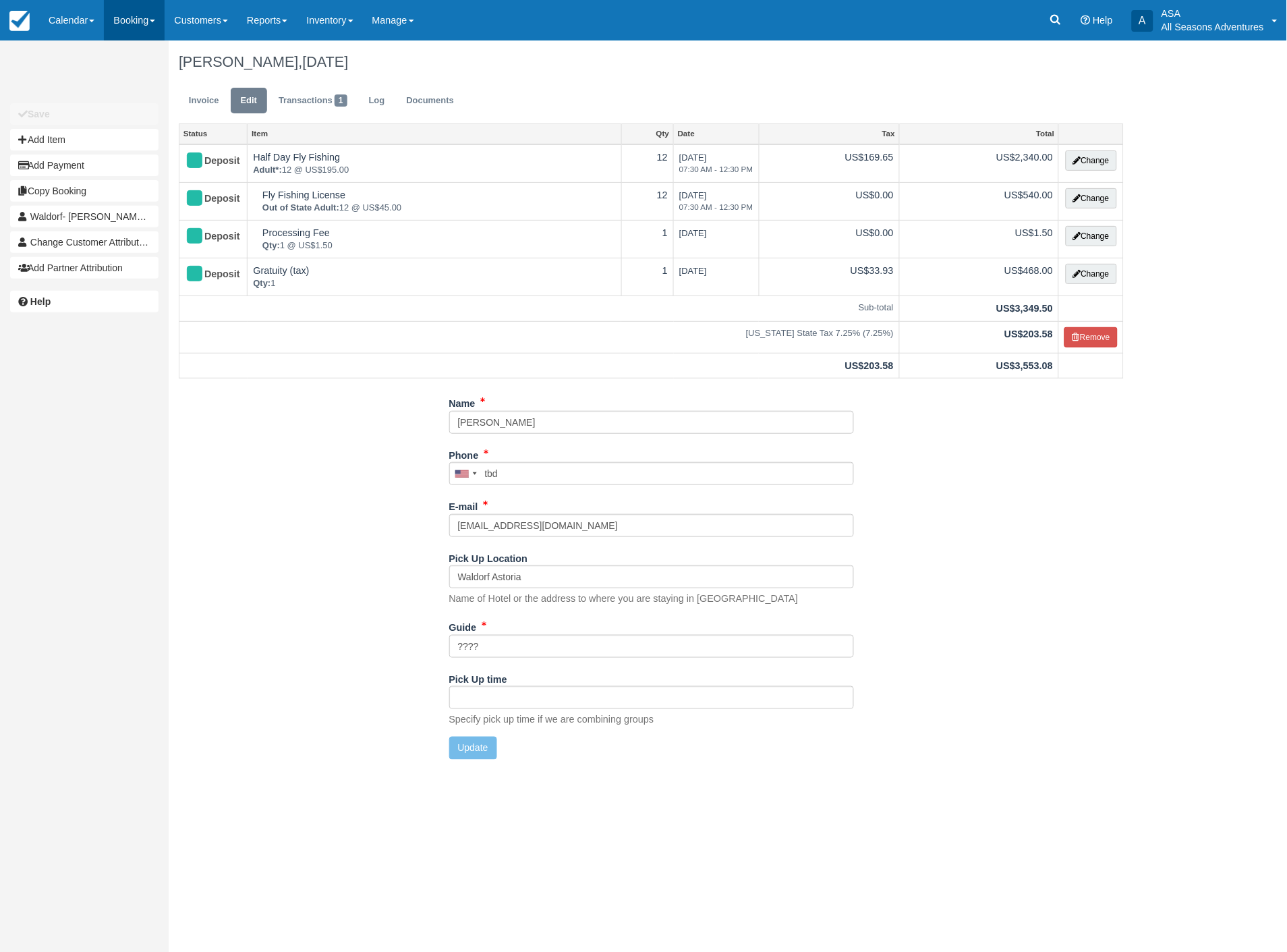
click at [131, 24] on link "Booking" at bounding box center [134, 20] width 61 height 41
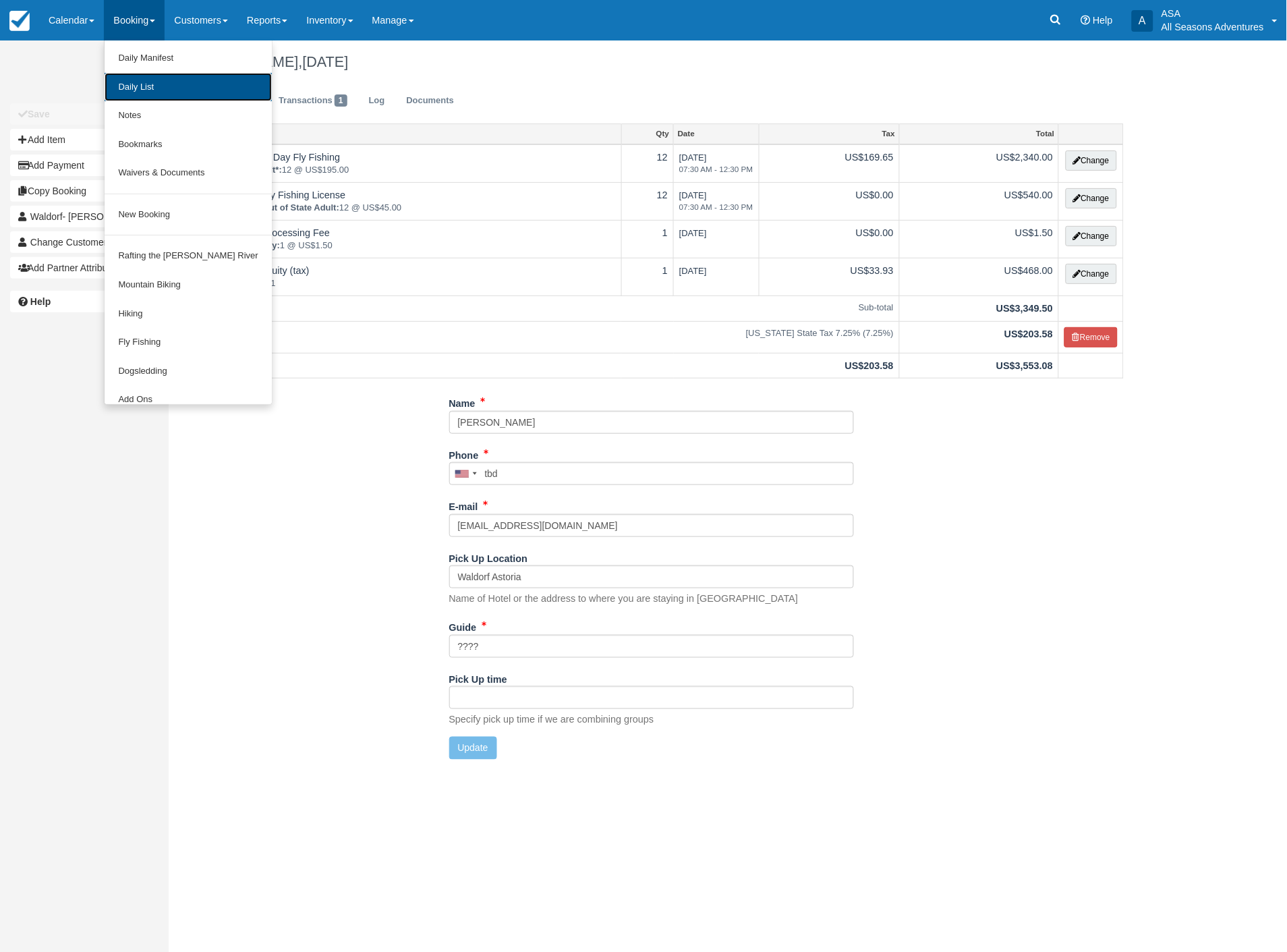
click at [136, 85] on link "Daily List" at bounding box center [188, 87] width 166 height 29
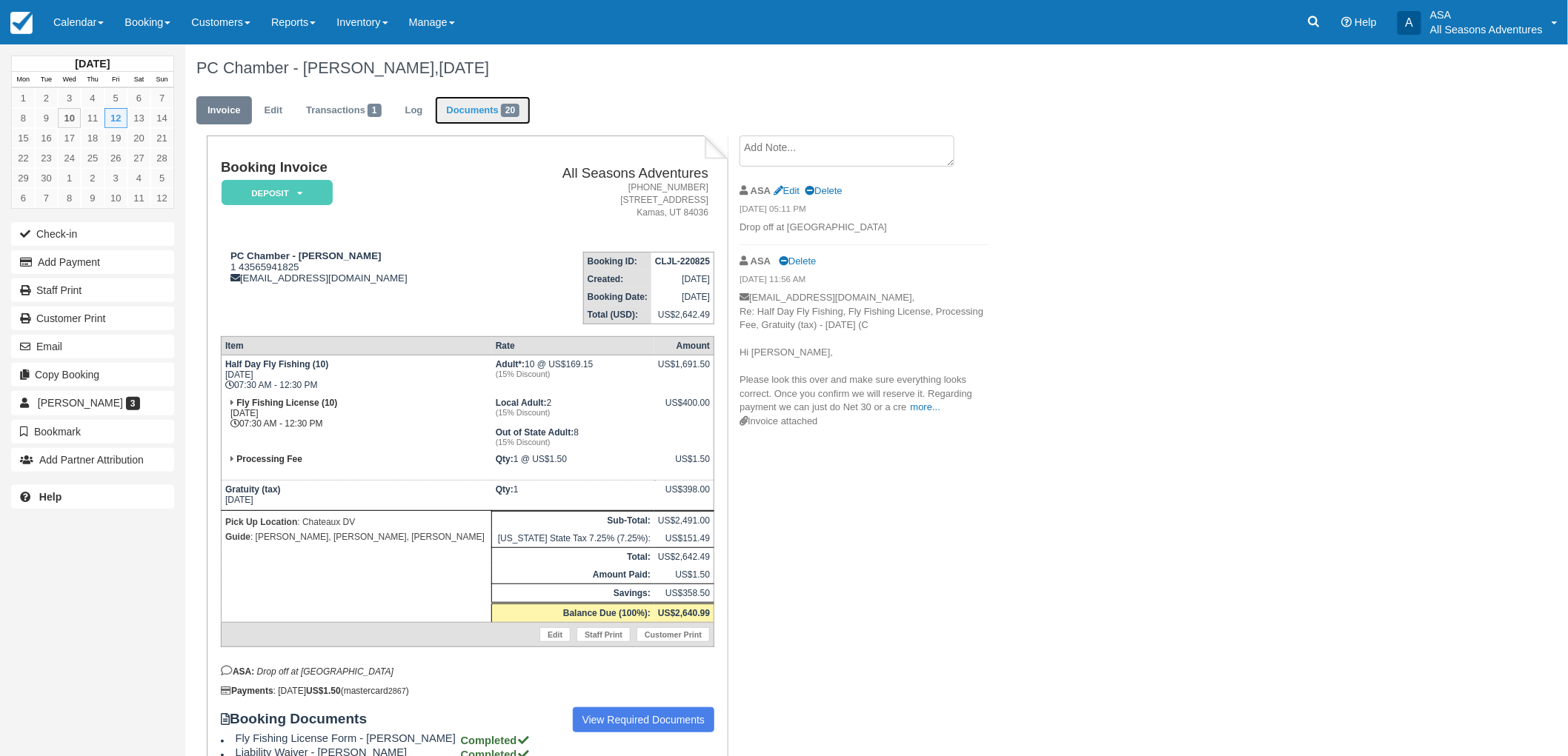
click at [464, 107] on link "Documents 20" at bounding box center [482, 110] width 96 height 29
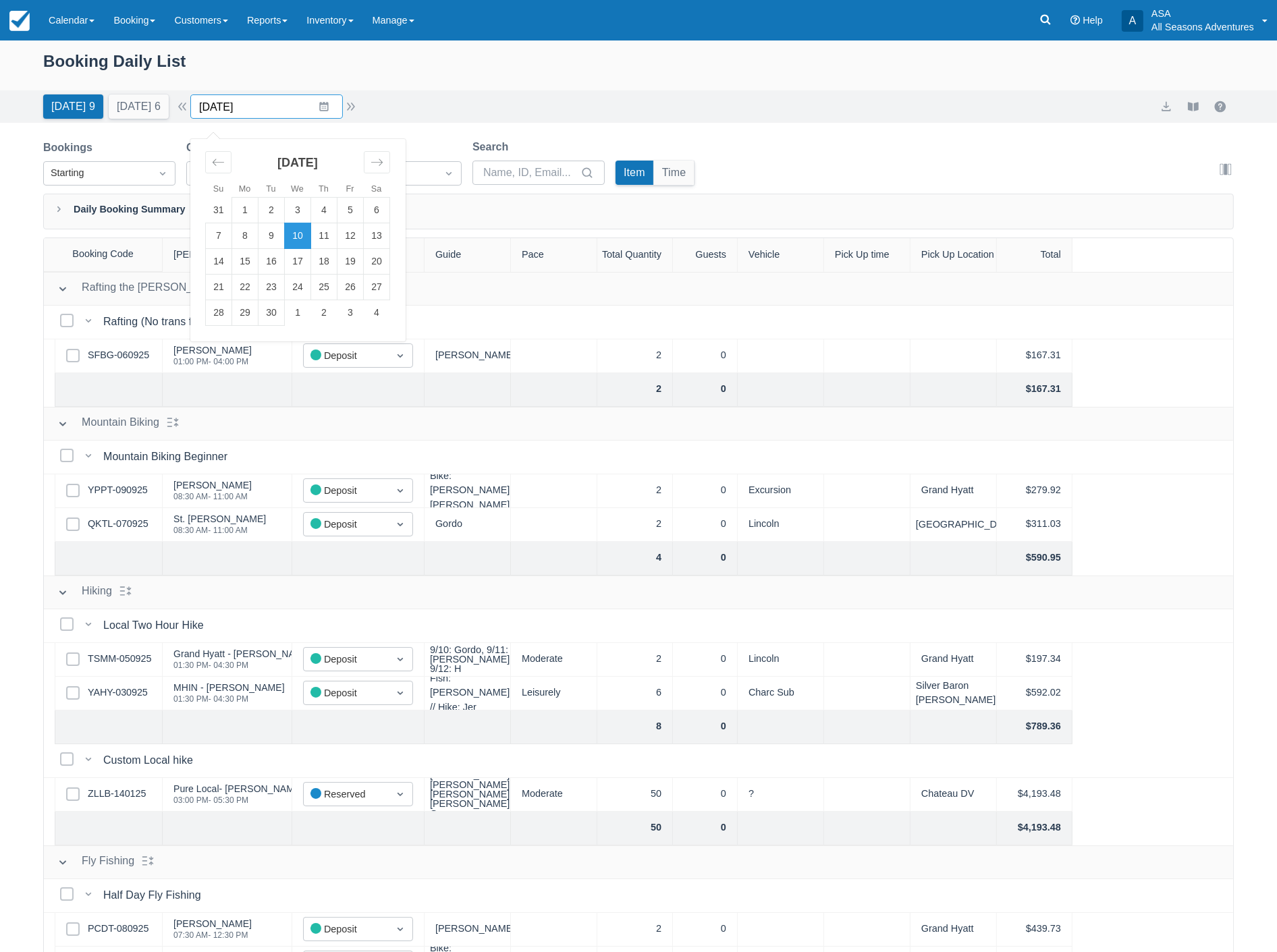
click at [279, 102] on input "09/10/25" at bounding box center [267, 107] width 152 height 24
click at [334, 287] on td "25" at bounding box center [324, 288] width 26 height 26
type input "09/25/25"
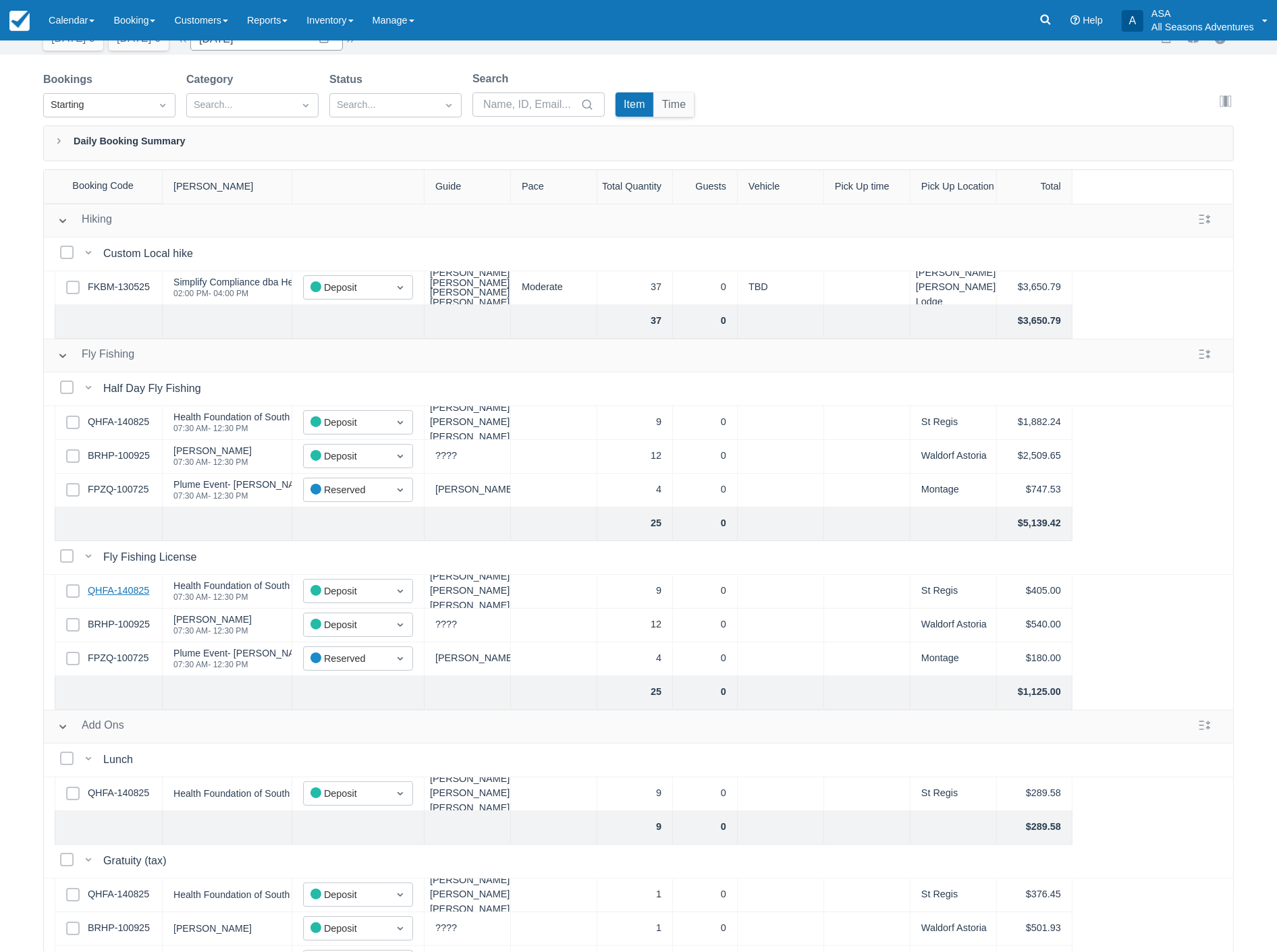
click at [120, 590] on link "QHFA-140825" at bounding box center [118, 591] width 62 height 15
click at [85, 454] on label "Select Row" at bounding box center [76, 457] width 22 height 14
click at [67, 453] on input "Select Row" at bounding box center [66, 452] width 1 height 1
checkbox input "true"
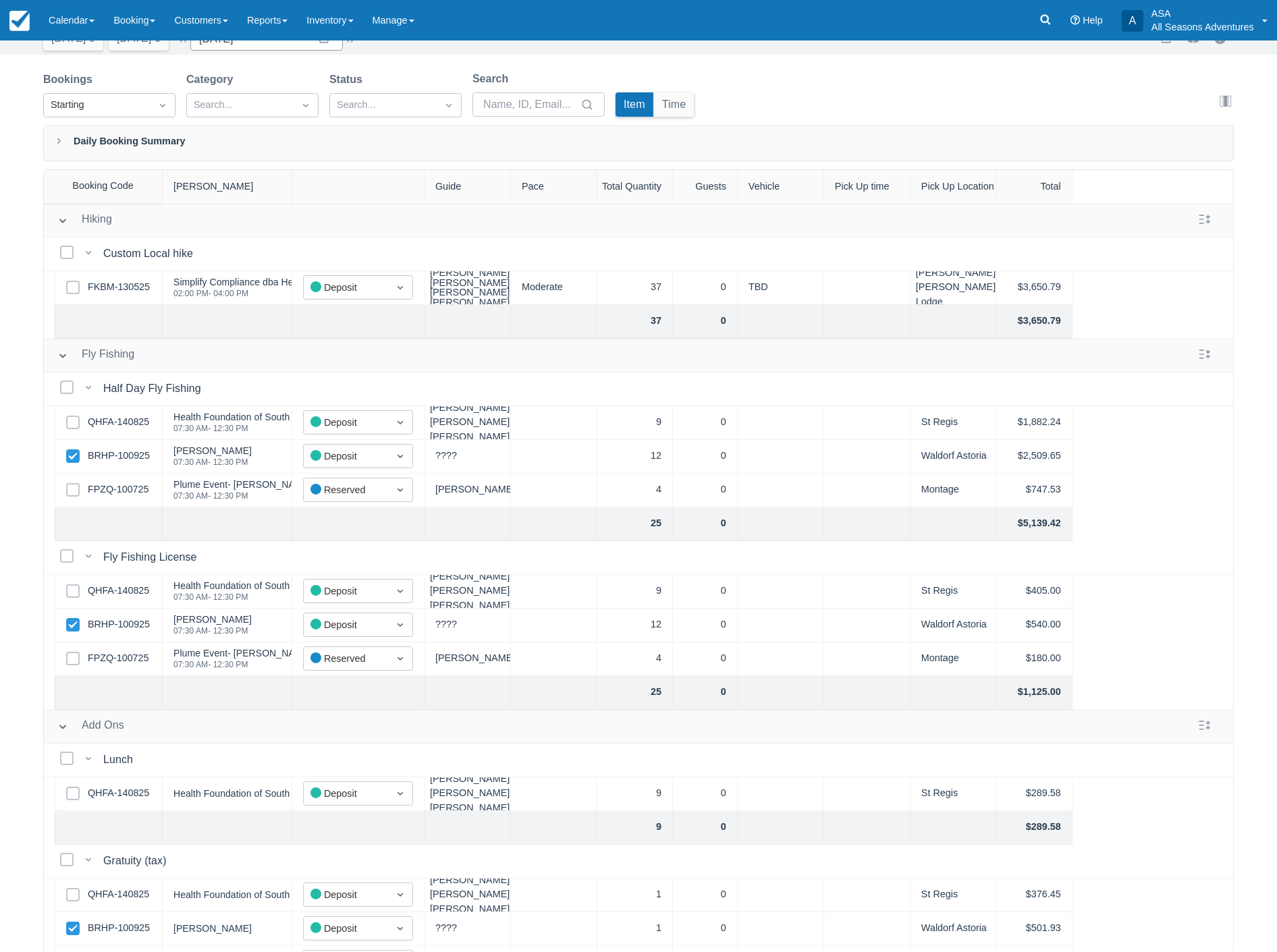
checkbox input "true"
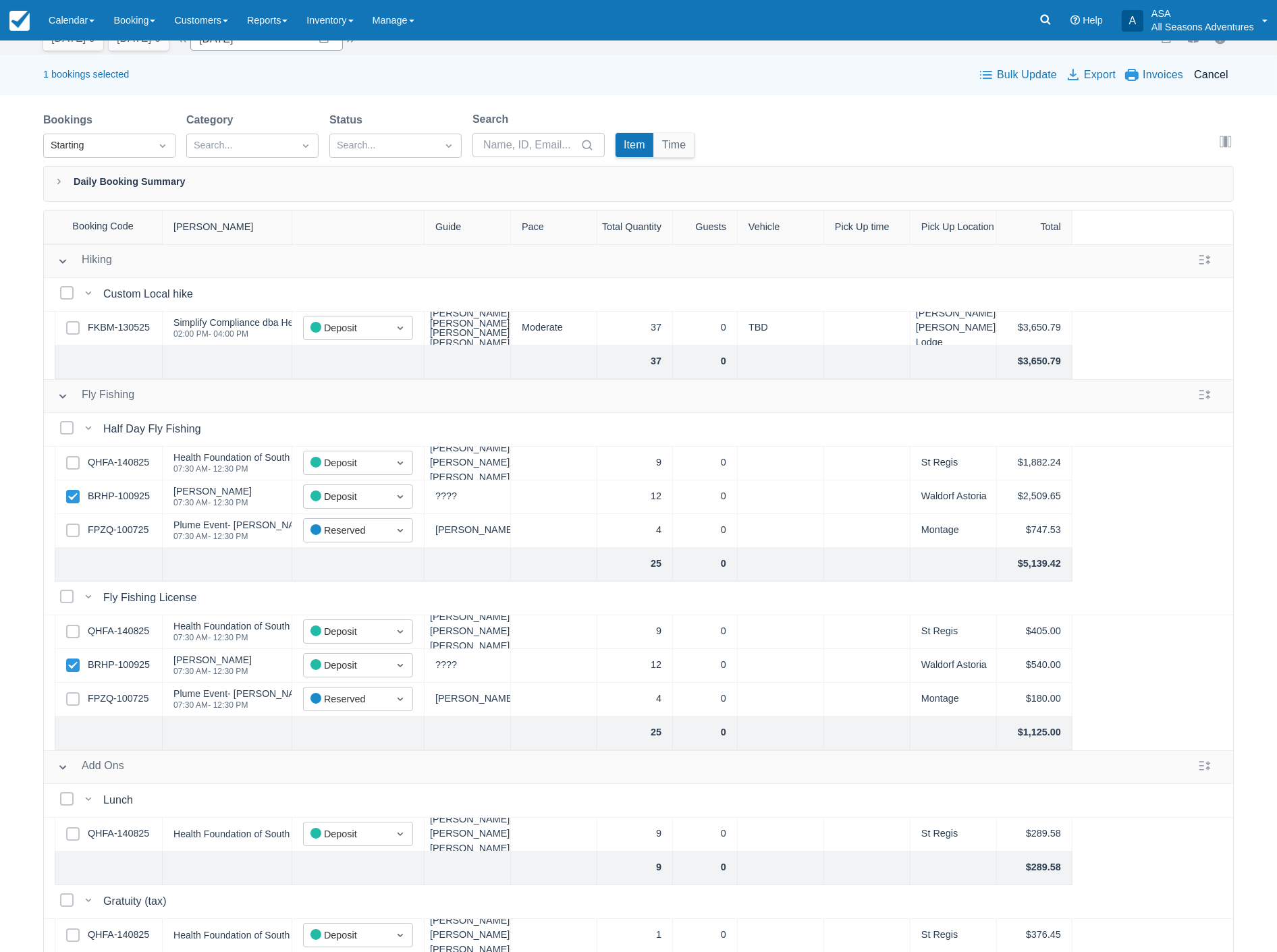
click at [81, 491] on label "Select Row" at bounding box center [76, 497] width 22 height 14
click at [67, 493] on input "Select Row" at bounding box center [66, 493] width 1 height 1
checkbox input "false"
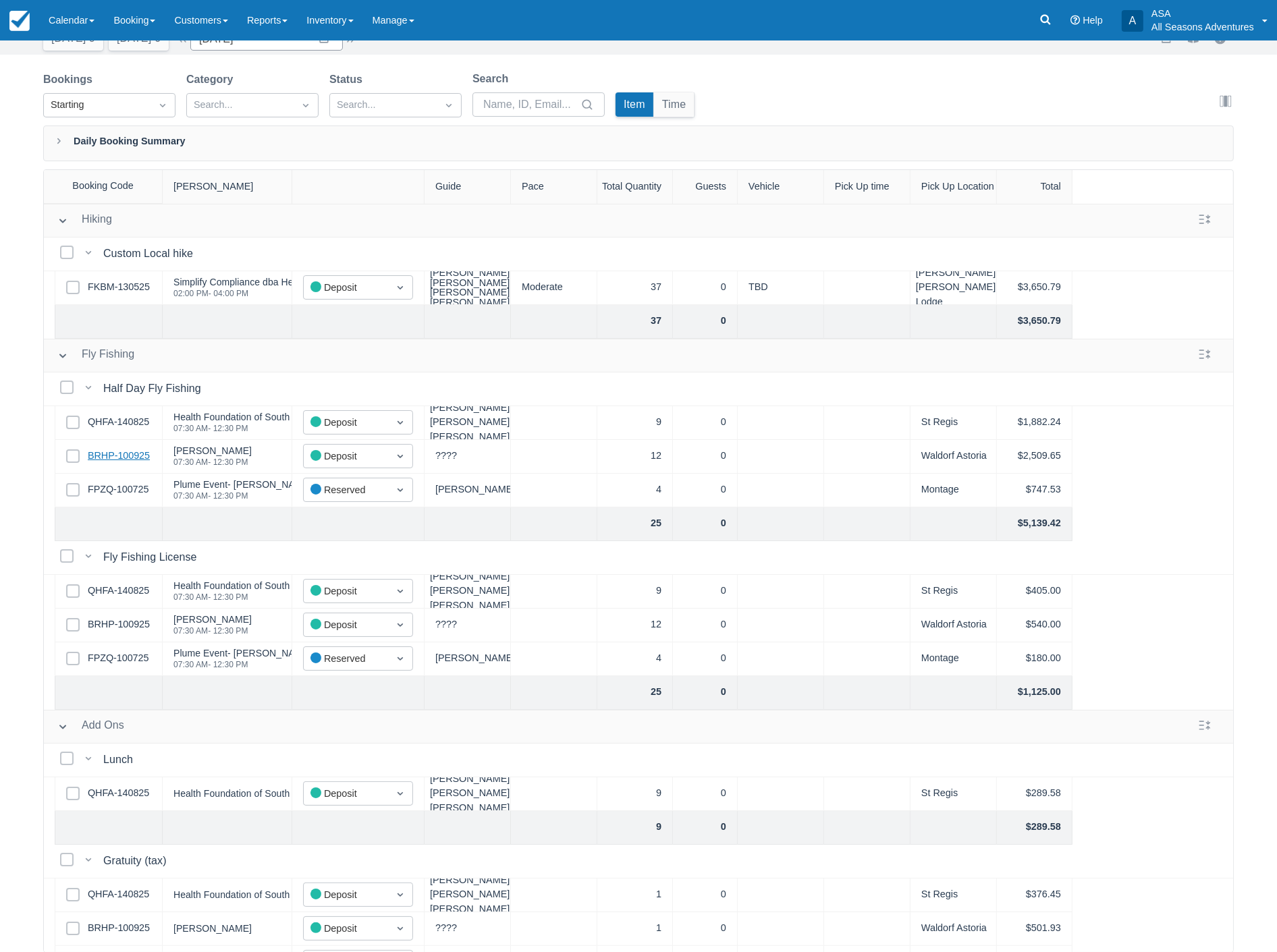
click at [116, 457] on link "BRHP-100925" at bounding box center [119, 456] width 62 height 15
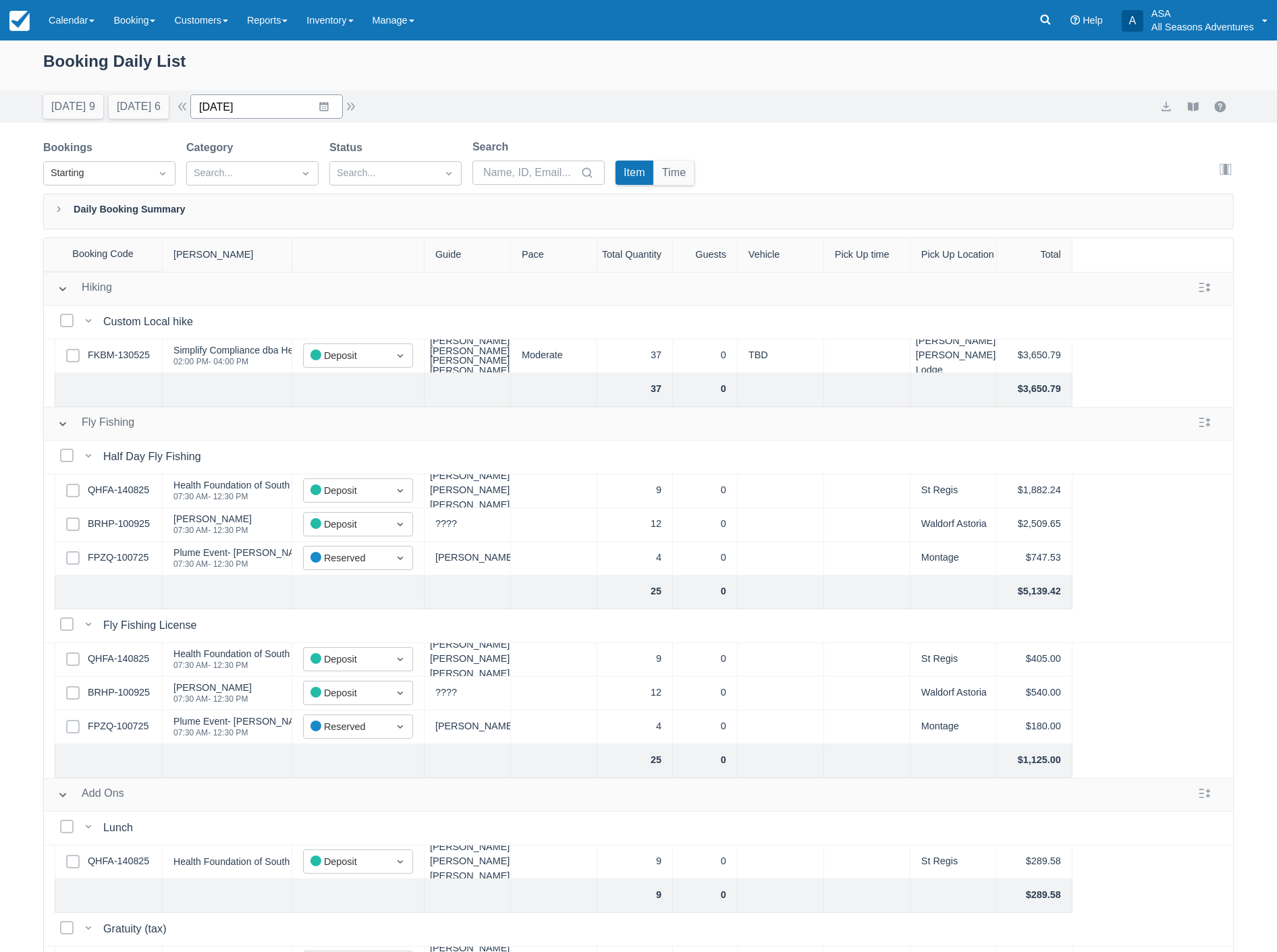
click at [279, 109] on input "09/25/25" at bounding box center [267, 107] width 152 height 24
click at [384, 159] on icon "Move forward to switch to the next month." at bounding box center [377, 162] width 13 height 13
click at [253, 237] on td "6" at bounding box center [245, 236] width 26 height 26
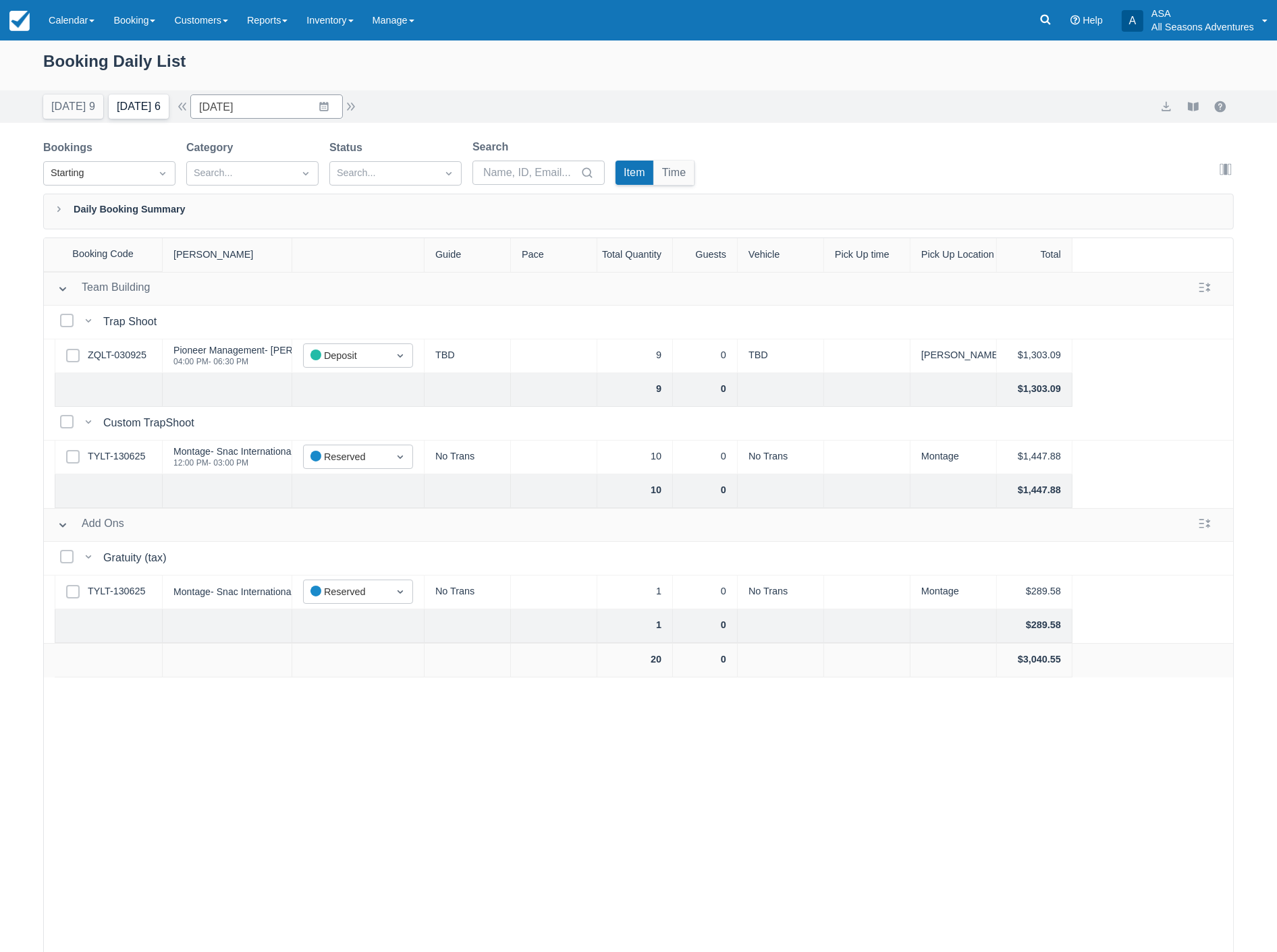
click at [113, 103] on button "Tomorrow 6" at bounding box center [138, 107] width 60 height 24
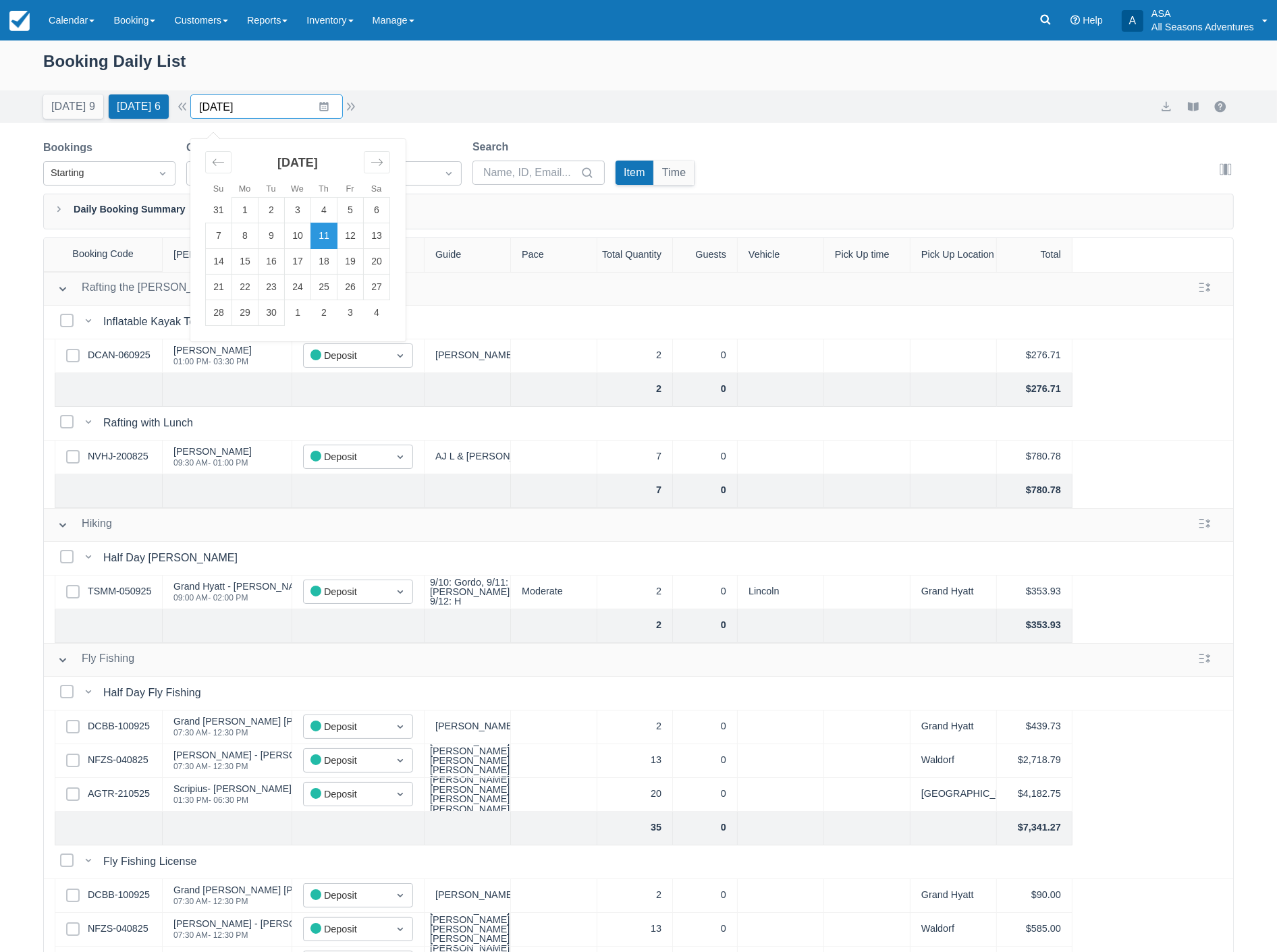
click at [267, 108] on input "09/11/25" at bounding box center [267, 107] width 152 height 24
click at [256, 261] on td "15" at bounding box center [245, 262] width 26 height 26
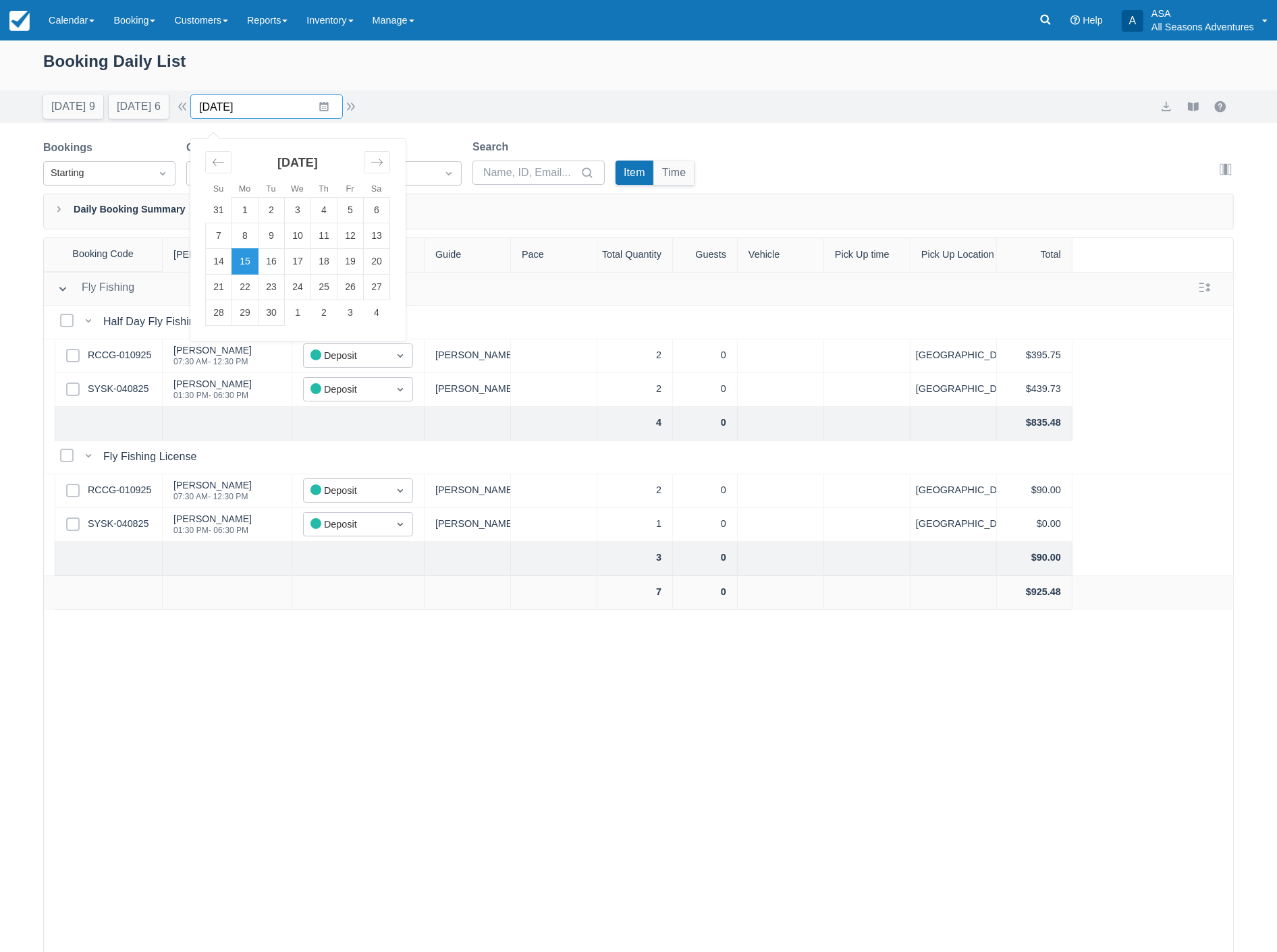
click at [251, 111] on input "09/15/25" at bounding box center [267, 107] width 152 height 24
click at [364, 240] on td "12" at bounding box center [351, 236] width 26 height 26
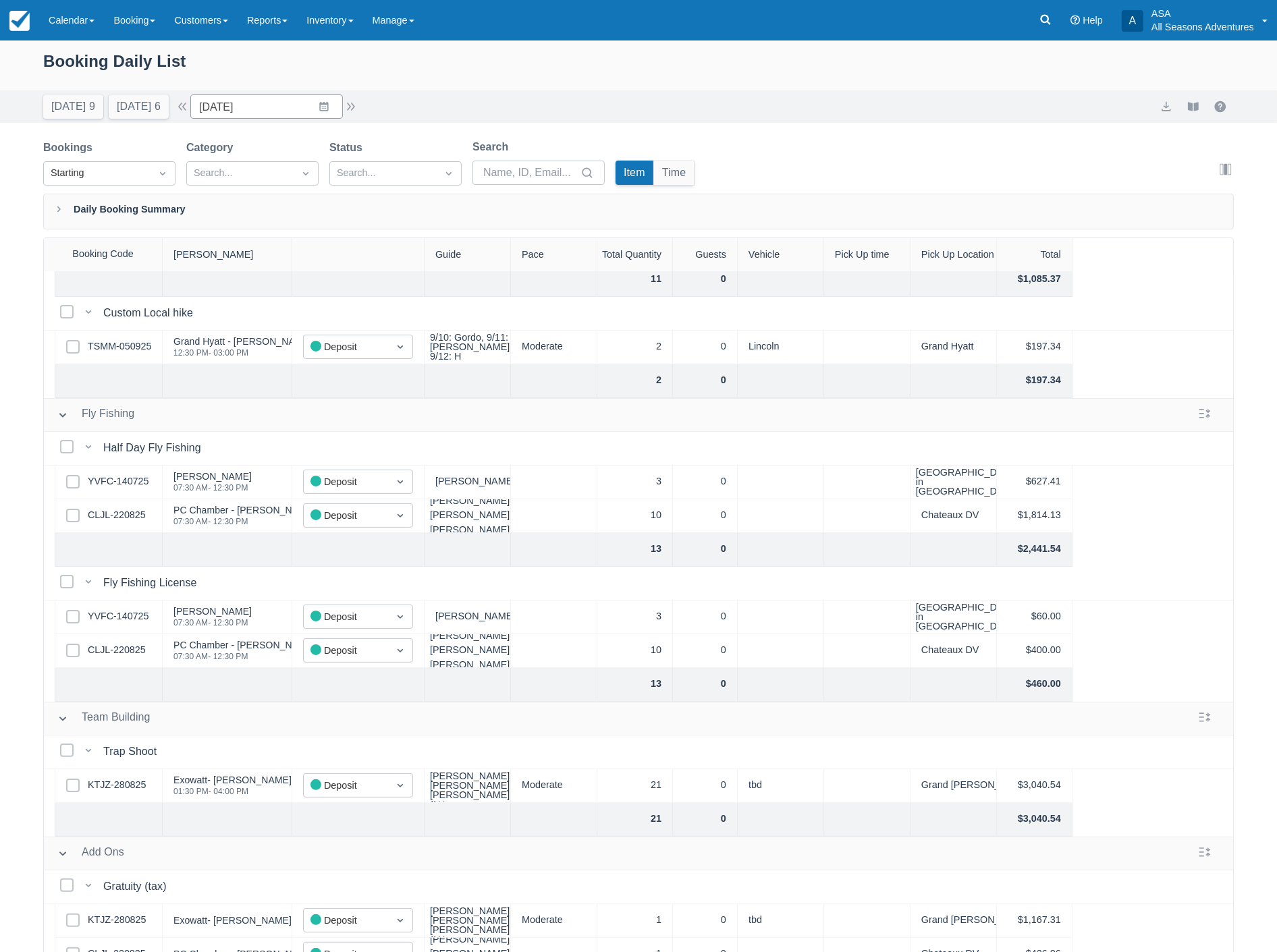
scroll to position [275, 0]
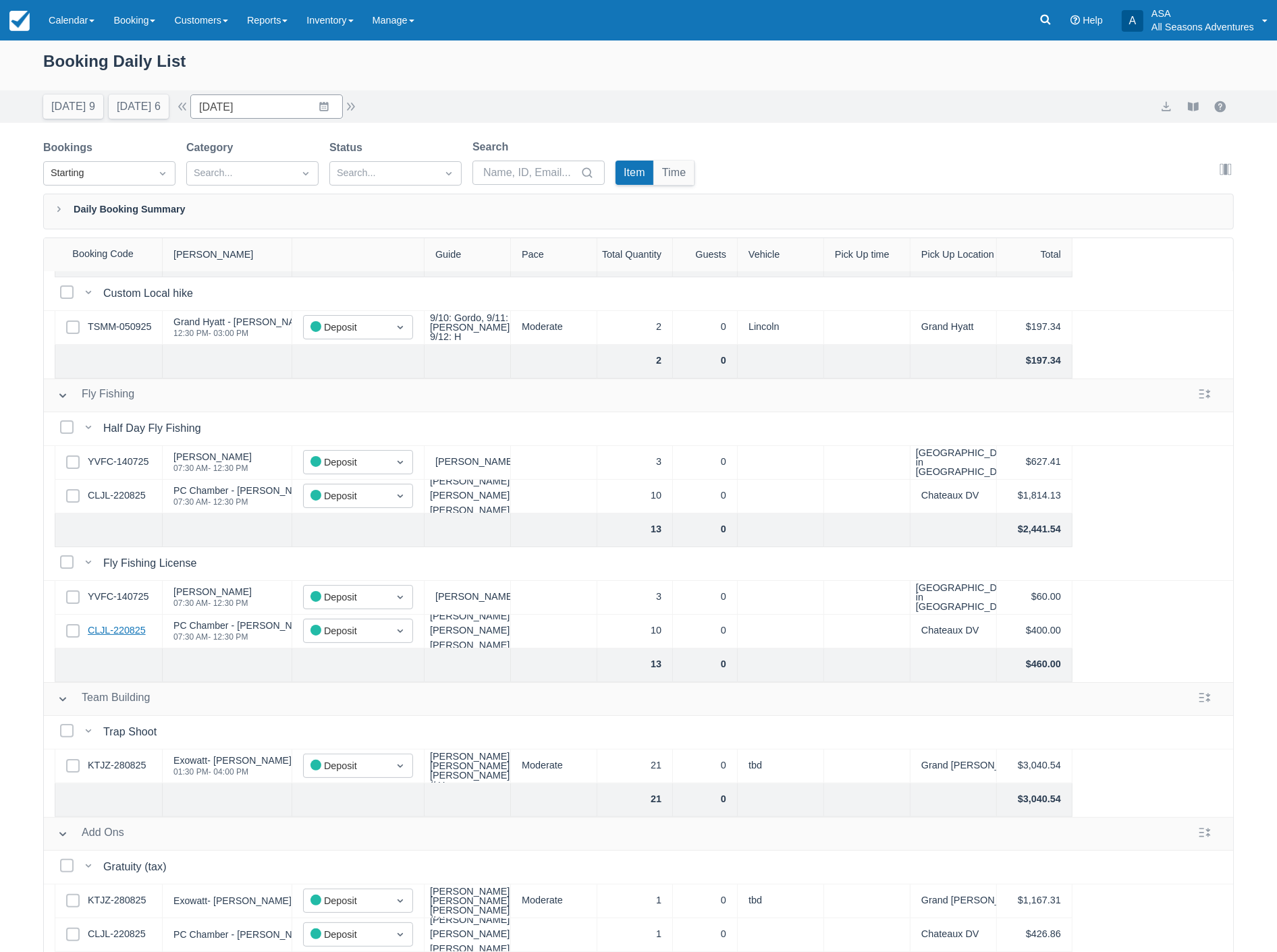
click at [128, 624] on link "CLJL-220825" at bounding box center [116, 631] width 58 height 15
click at [258, 105] on input "09/12/25" at bounding box center [267, 107] width 152 height 24
click at [320, 288] on td "25" at bounding box center [324, 288] width 26 height 26
type input "09/25/25"
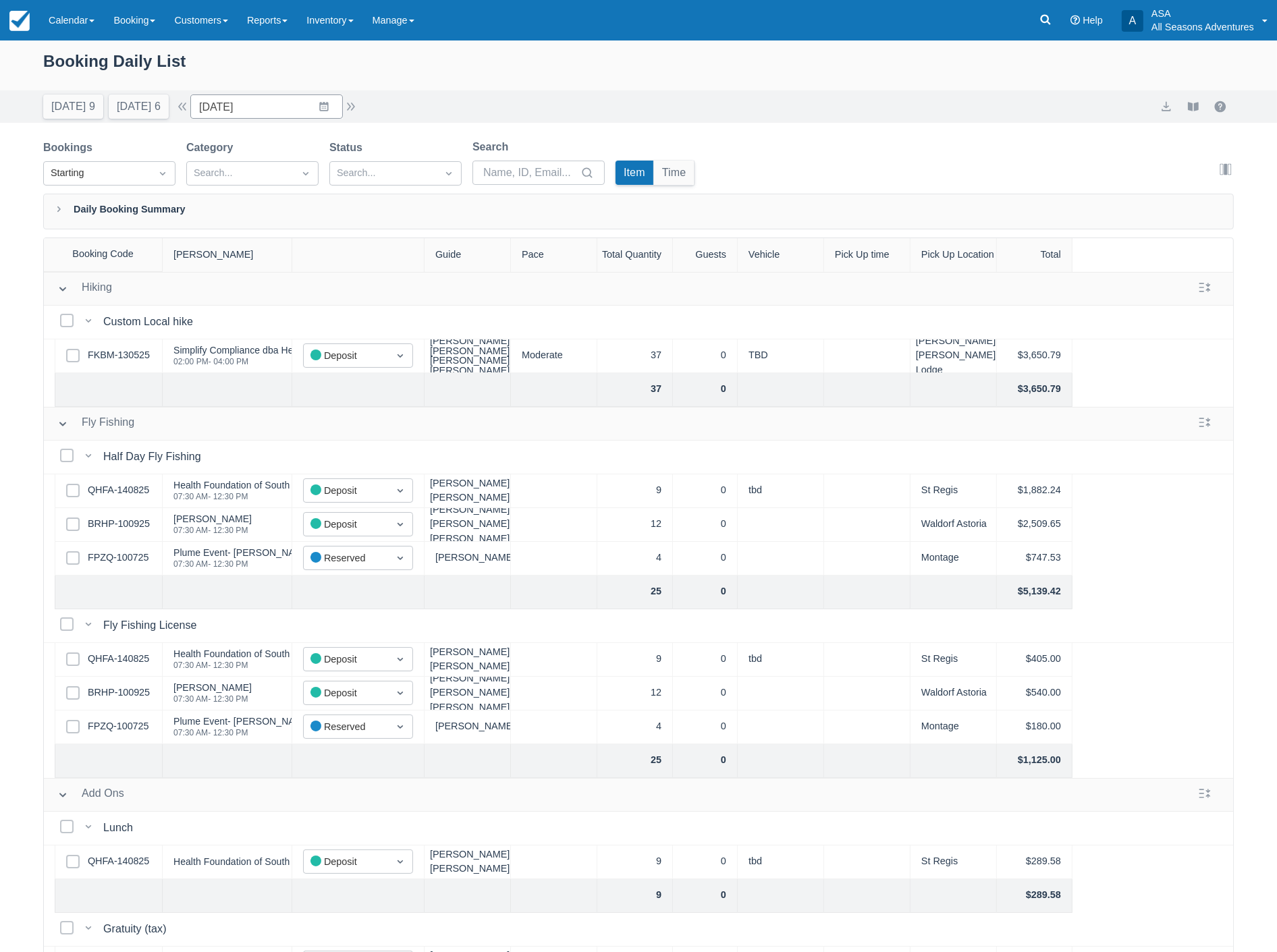
click at [114, 683] on div "Select Row BRHP-100925" at bounding box center [108, 693] width 108 height 34
click at [120, 694] on link "BRHP-100925" at bounding box center [119, 693] width 62 height 15
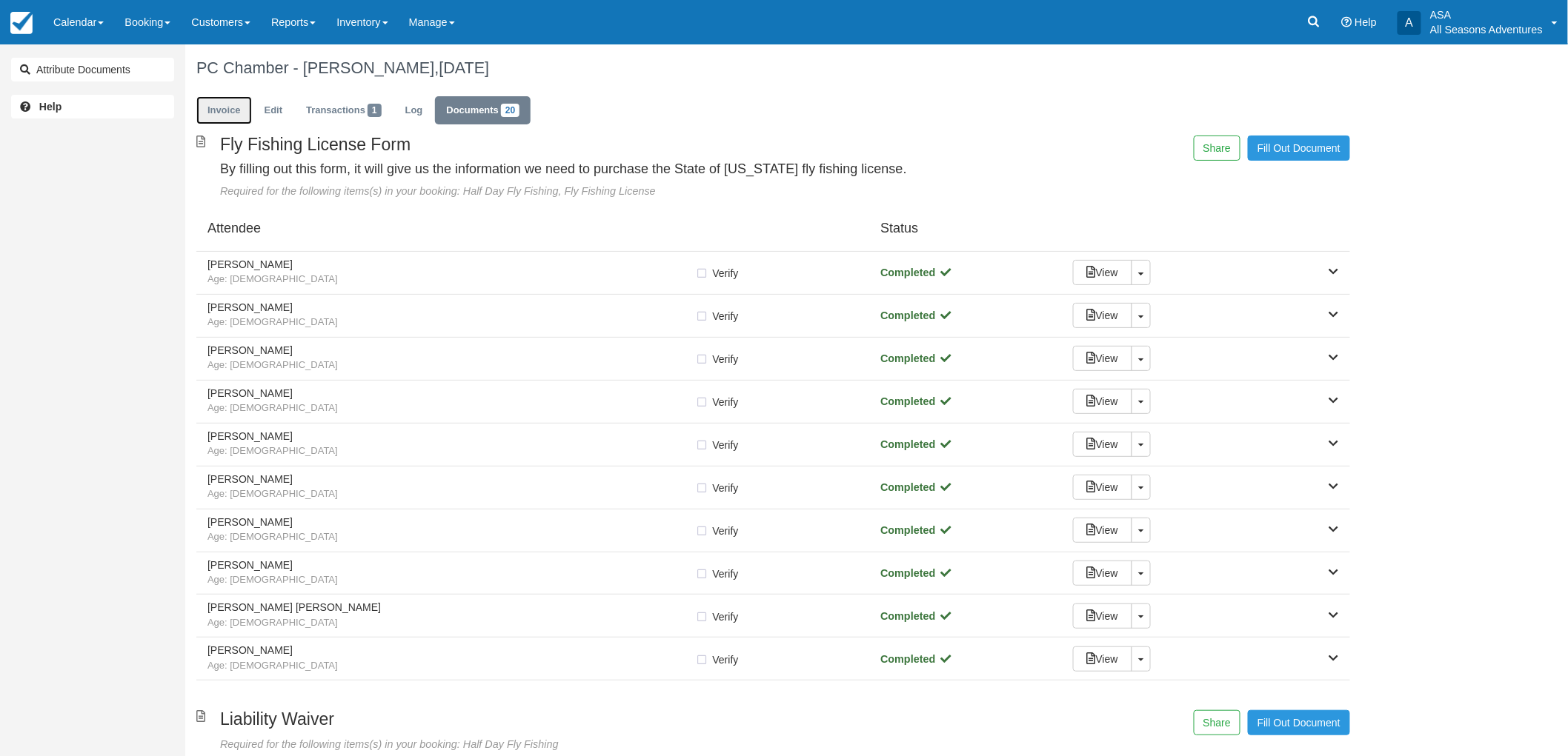
click at [198, 96] on link "Invoice" at bounding box center [223, 110] width 55 height 29
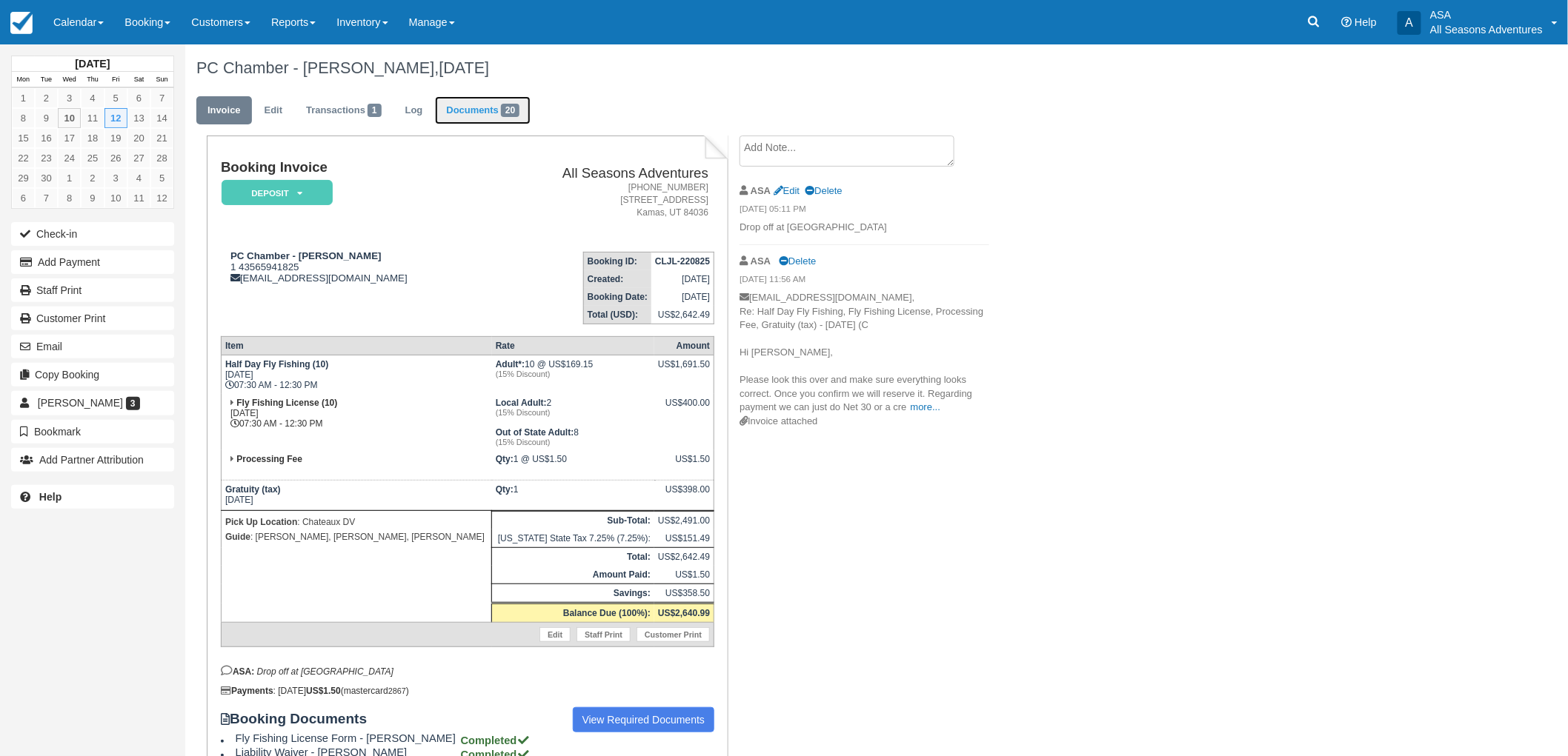
click at [451, 105] on link "Documents 20" at bounding box center [482, 110] width 96 height 29
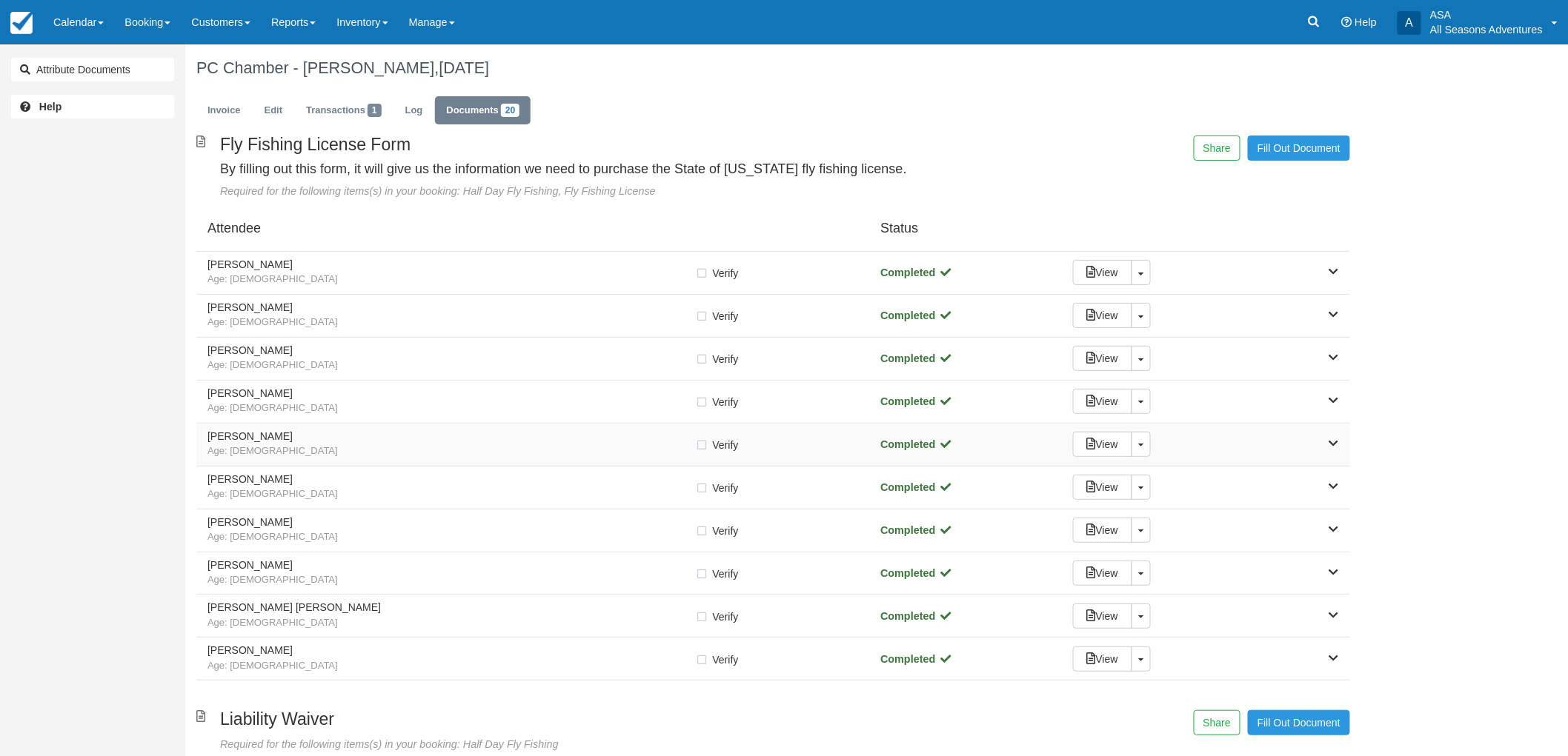
click at [314, 441] on h5 "[PERSON_NAME]" at bounding box center [451, 436] width 488 height 11
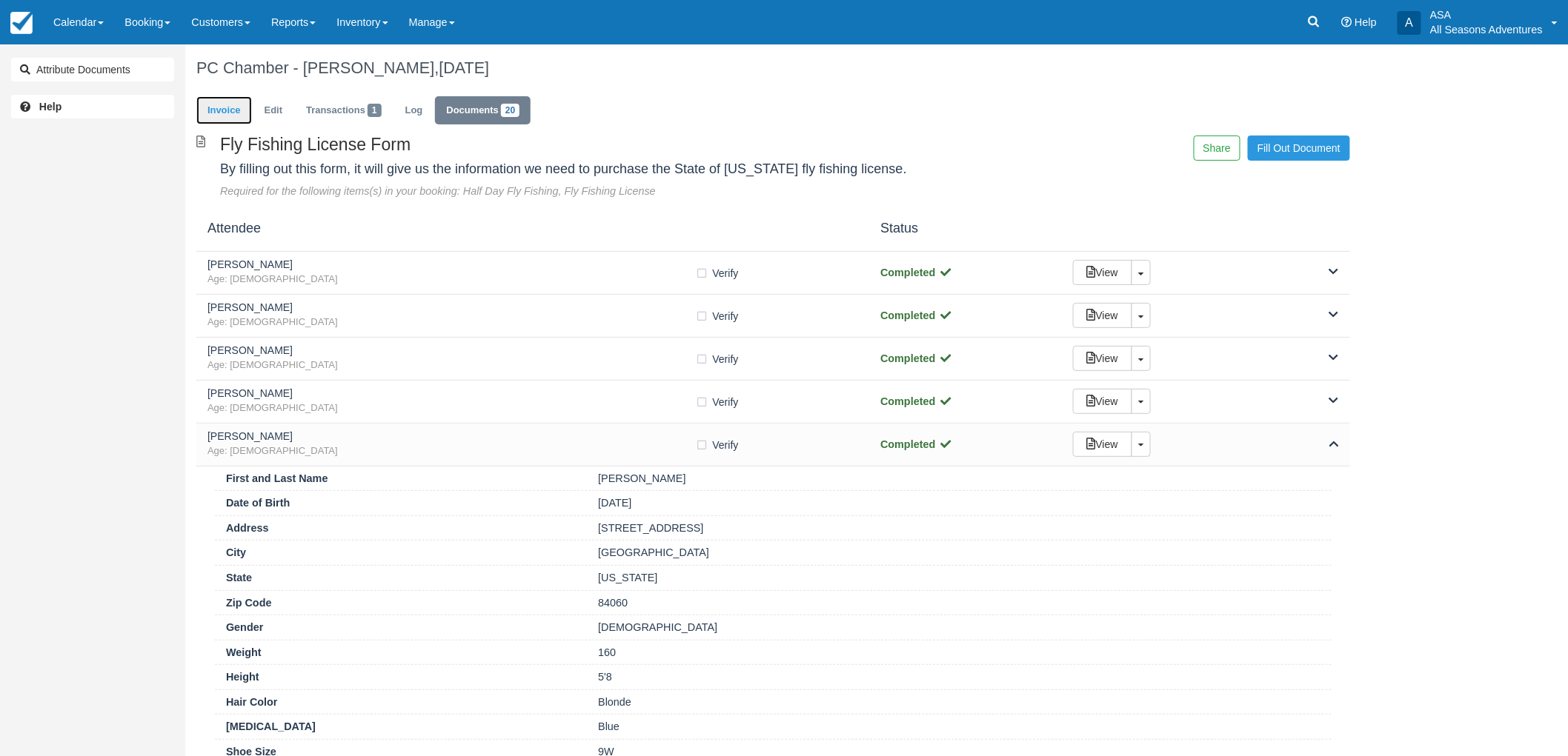
click at [230, 96] on link "Invoice" at bounding box center [223, 110] width 55 height 29
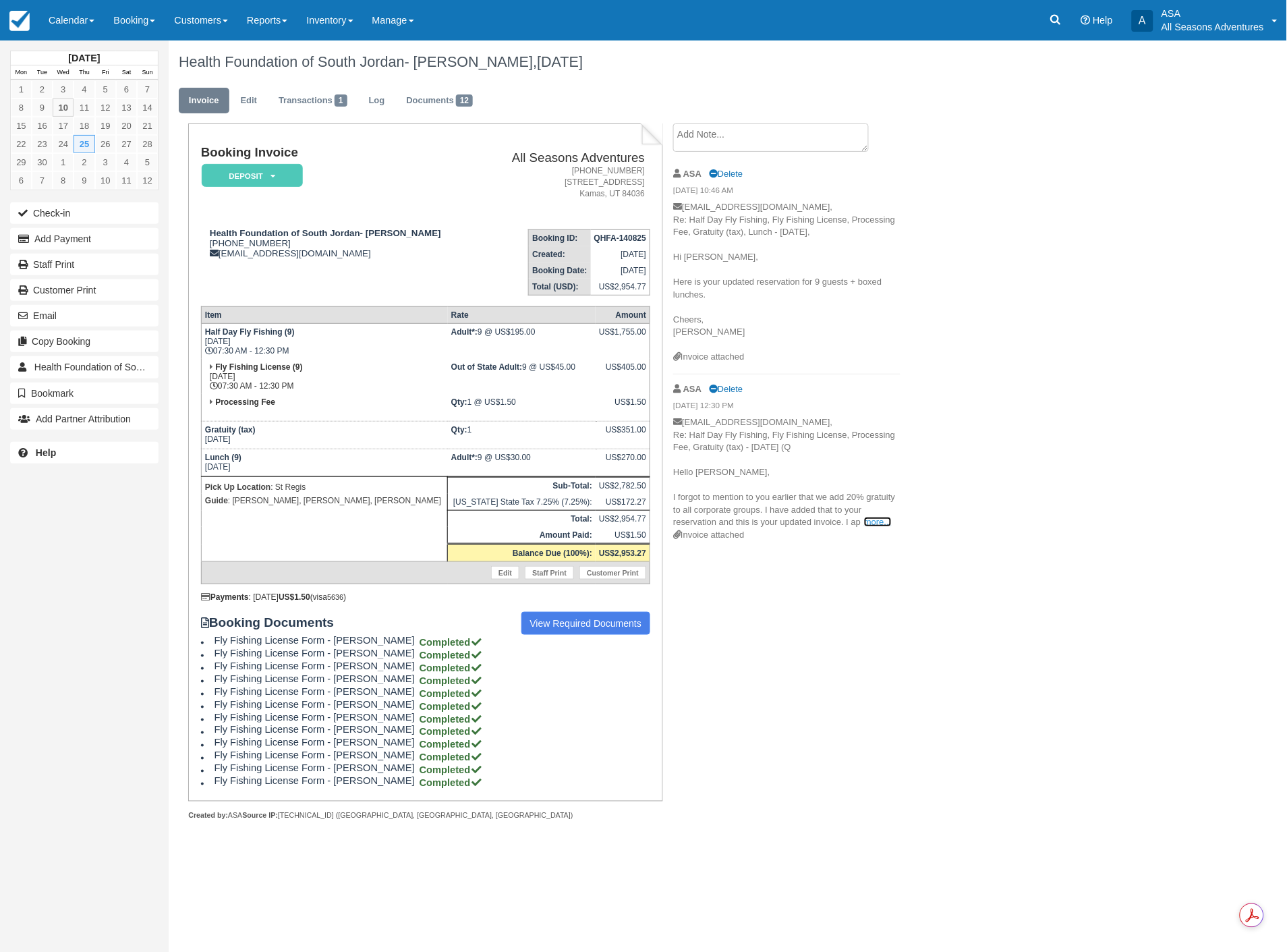
click at [888, 522] on link "more..." at bounding box center [877, 522] width 27 height 10
click at [252, 100] on link "Edit" at bounding box center [249, 100] width 36 height 26
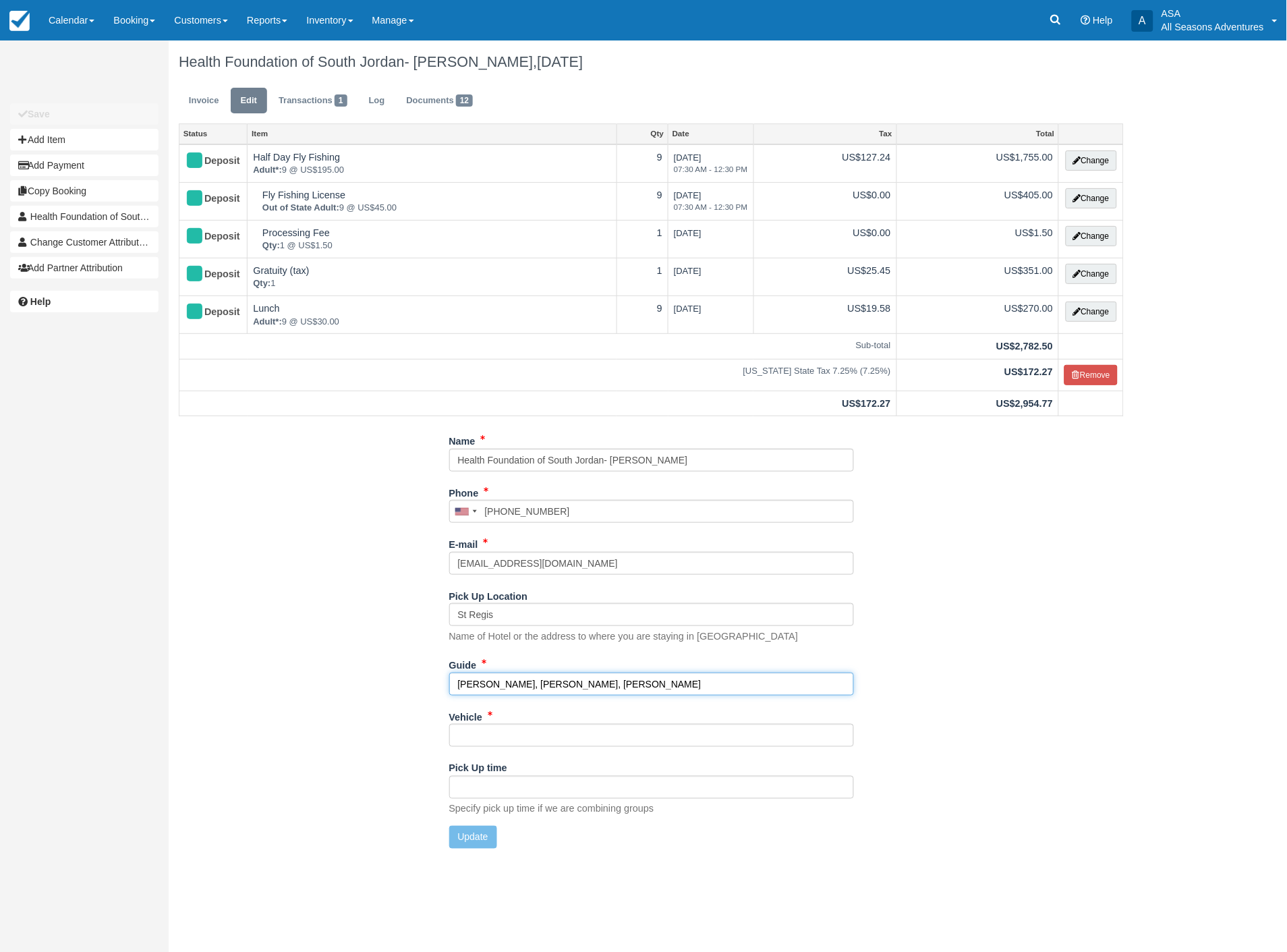
drag, startPoint x: 584, startPoint y: 684, endPoint x: 547, endPoint y: 685, distance: 37.0
click at [547, 685] on input "Chris, Tyler, James, Lucas" at bounding box center [651, 684] width 404 height 23
click at [598, 683] on input "Chris, Tyler, James, Lucas" at bounding box center [651, 684] width 404 height 23
click at [575, 683] on input "Chris, Tyler, James, Lucas" at bounding box center [651, 684] width 404 height 23
drag, startPoint x: 575, startPoint y: 683, endPoint x: 551, endPoint y: 683, distance: 24.0
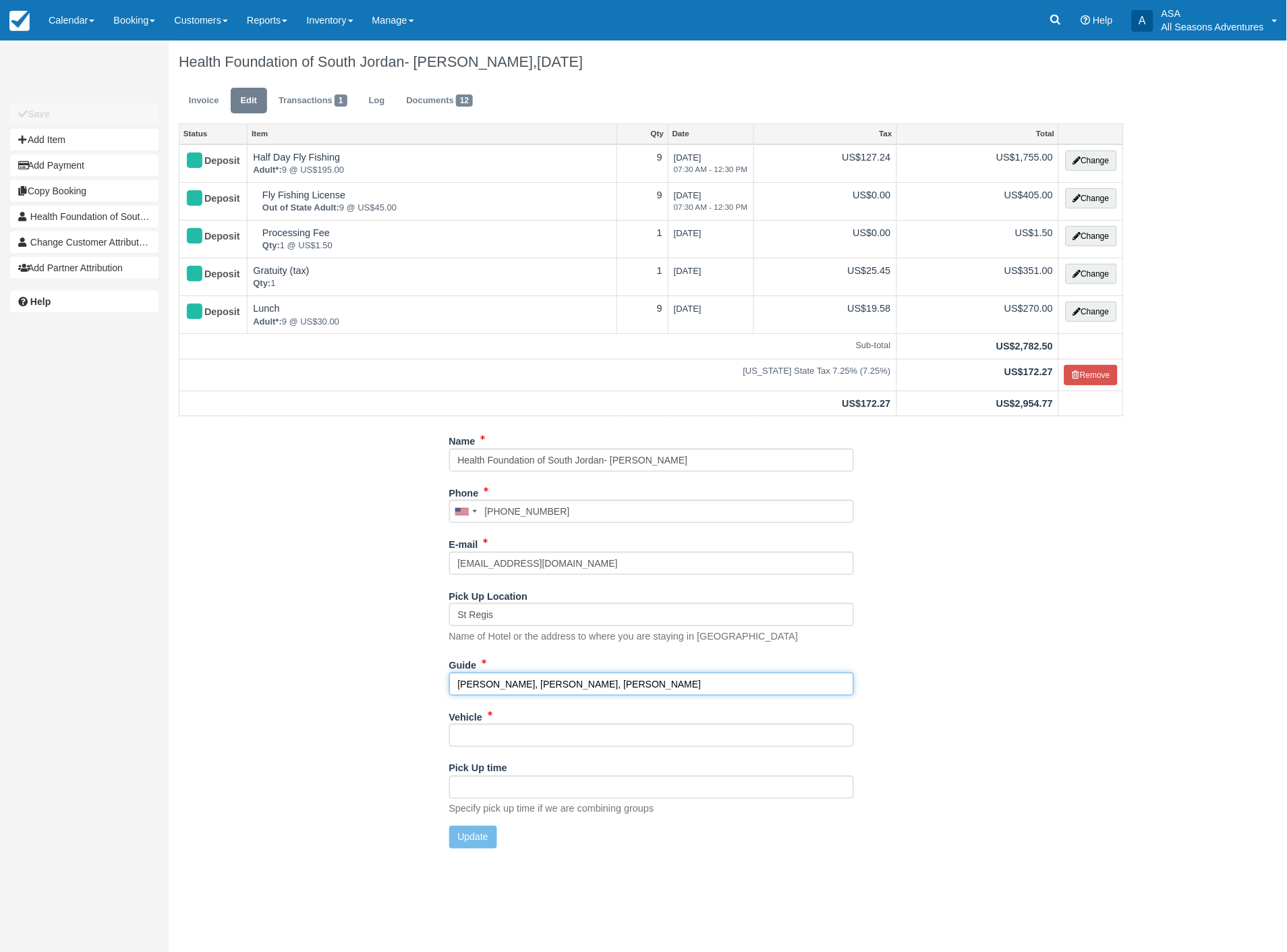
click at [551, 683] on input "Chris, Tyler, James, Lucas" at bounding box center [651, 684] width 404 height 23
type input "Chris, Tyler, James,"
click at [478, 841] on button "Update" at bounding box center [473, 838] width 48 height 23
type input "+13056071009"
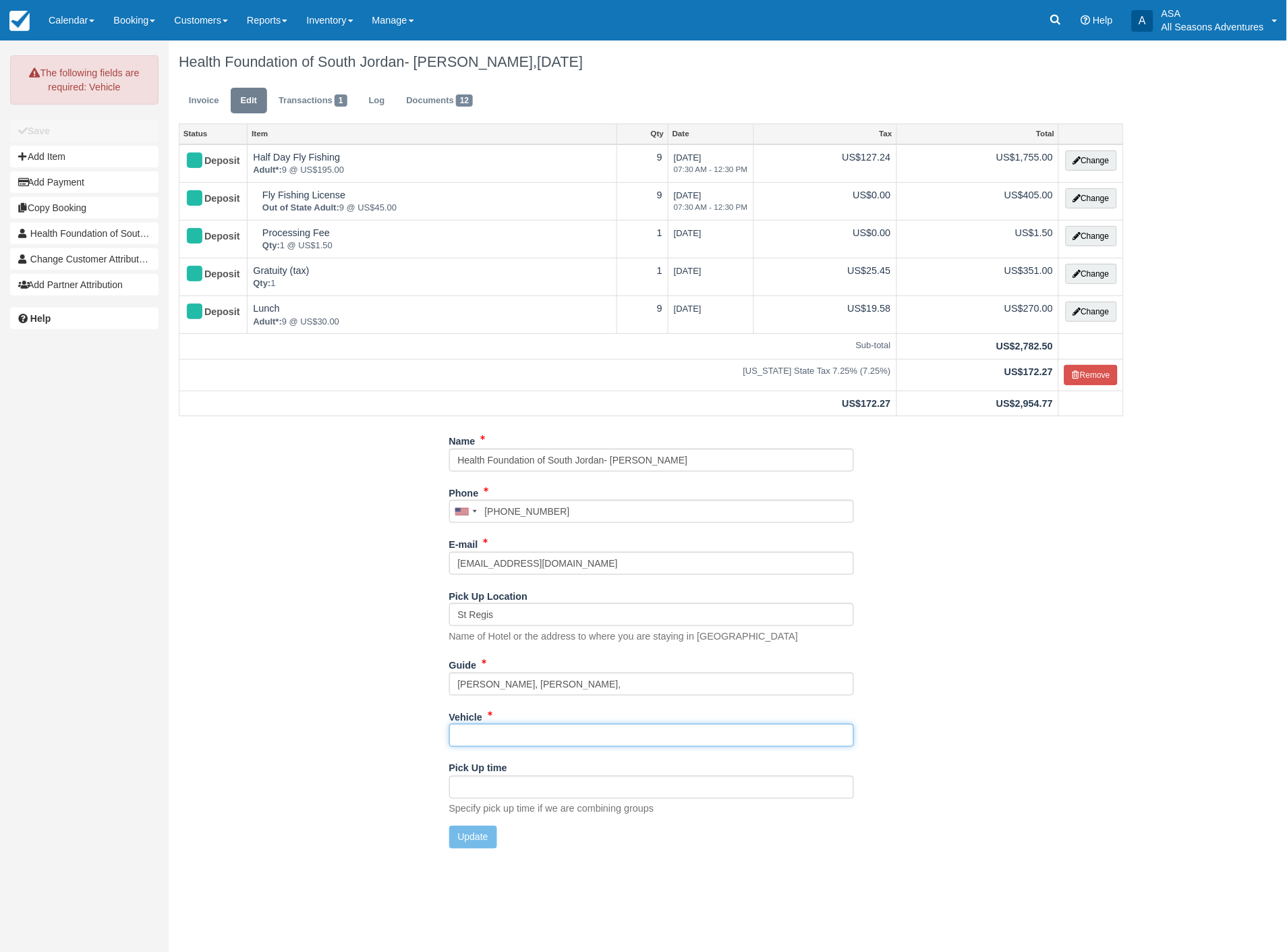
click at [487, 735] on input "Vehicle" at bounding box center [651, 735] width 404 height 23
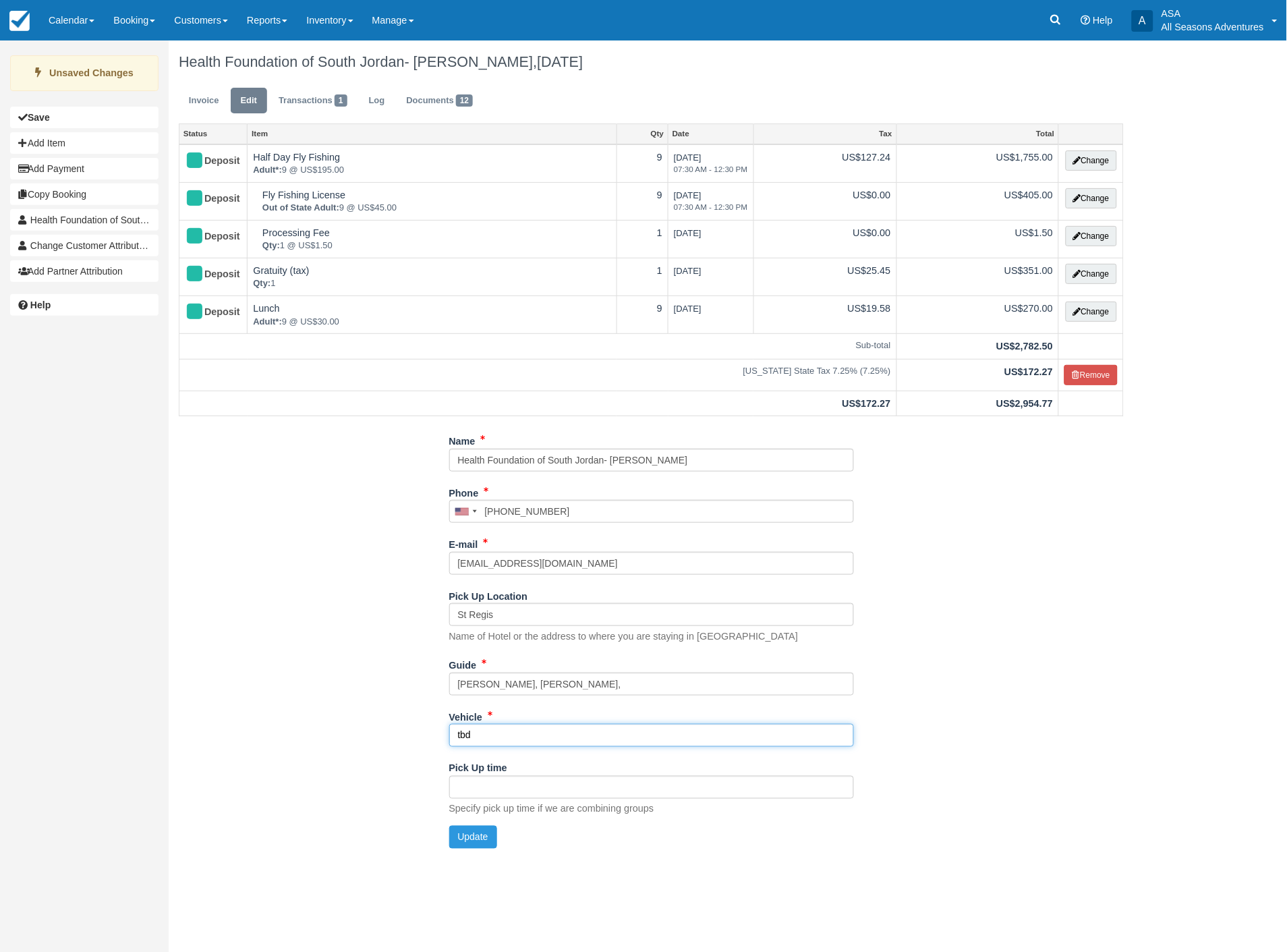
type input "tbd"
click at [404, 774] on div "Name Health Foundation of South Jordan- Tanya Valiente Phone United States +1 C…" at bounding box center [651, 644] width 966 height 429
click at [481, 847] on button "Update" at bounding box center [473, 838] width 48 height 23
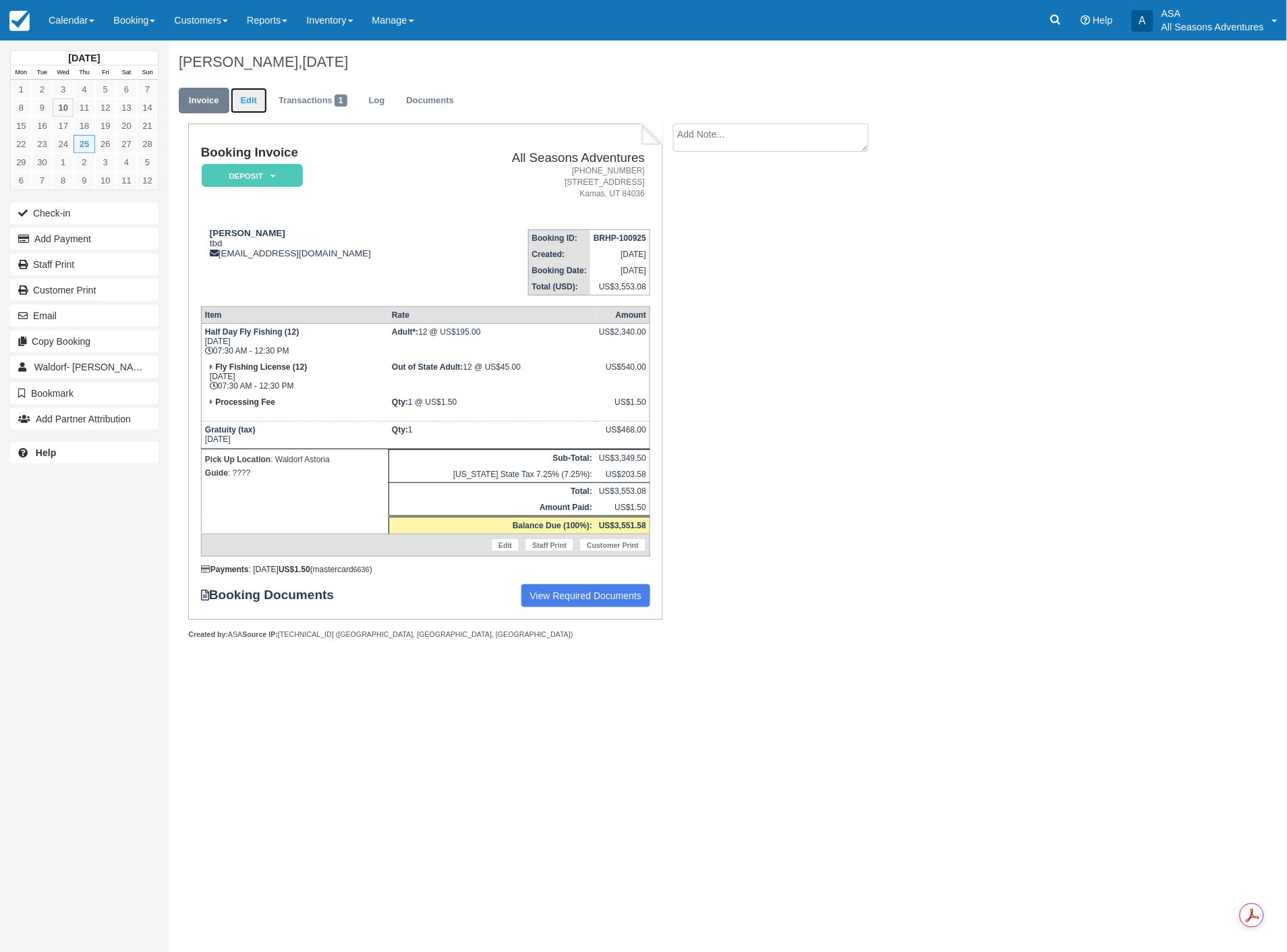
click at [240, 91] on link "Edit" at bounding box center [249, 100] width 36 height 26
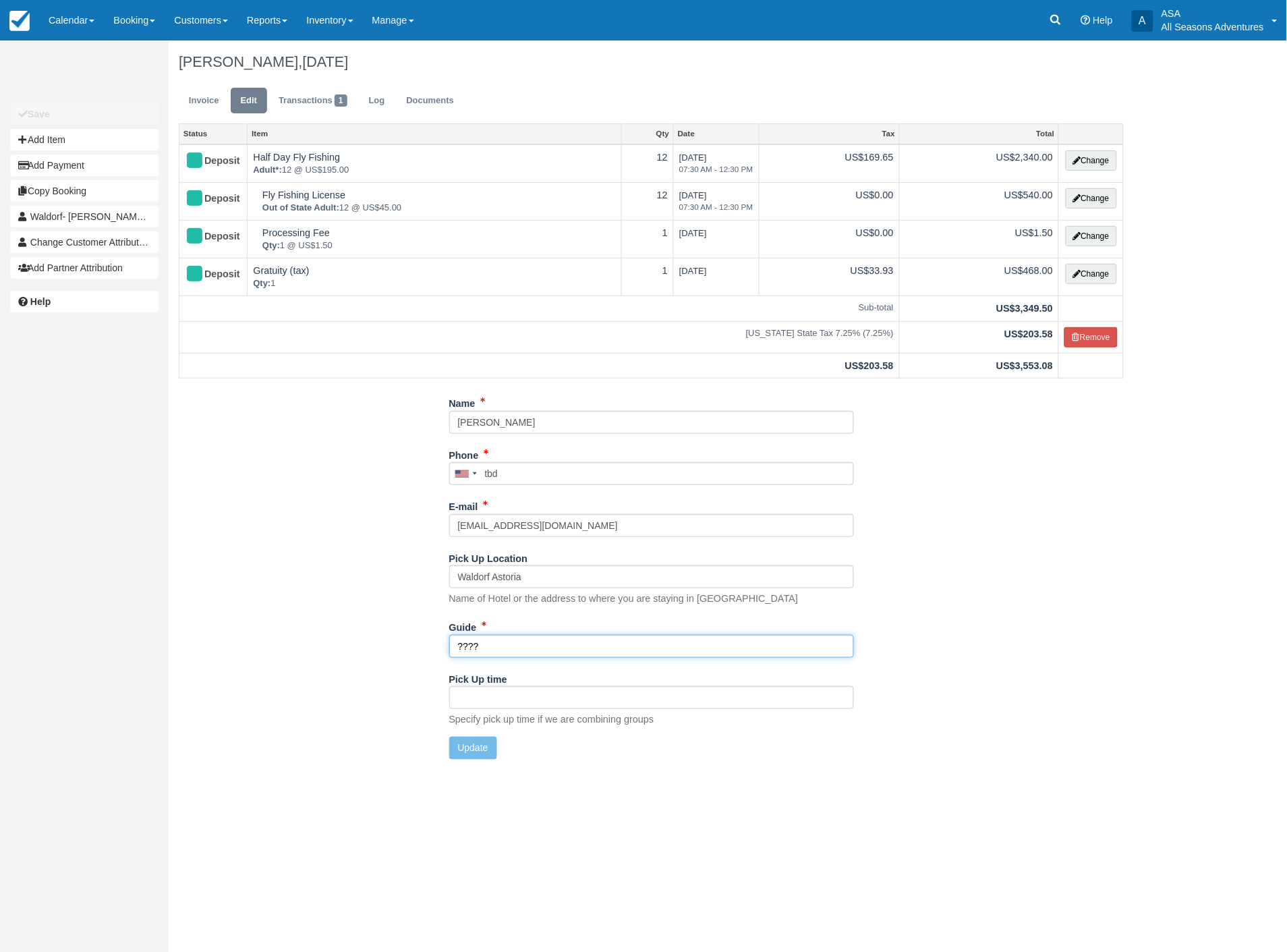
drag, startPoint x: 544, startPoint y: 644, endPoint x: 374, endPoint y: 632, distance: 170.4
click at [374, 632] on div "Name [PERSON_NAME] Phone [GEOGRAPHIC_DATA] +1 [GEOGRAPHIC_DATA] +1 [GEOGRAPHIC_…" at bounding box center [651, 581] width 966 height 378
click at [591, 651] on input "[PERSON_NAME]?," at bounding box center [651, 646] width 404 height 23
type input "[PERSON_NAME]?, [PERSON_NAME]?[PERSON_NAME]?"
click at [466, 746] on button "Update" at bounding box center [473, 748] width 48 height 23
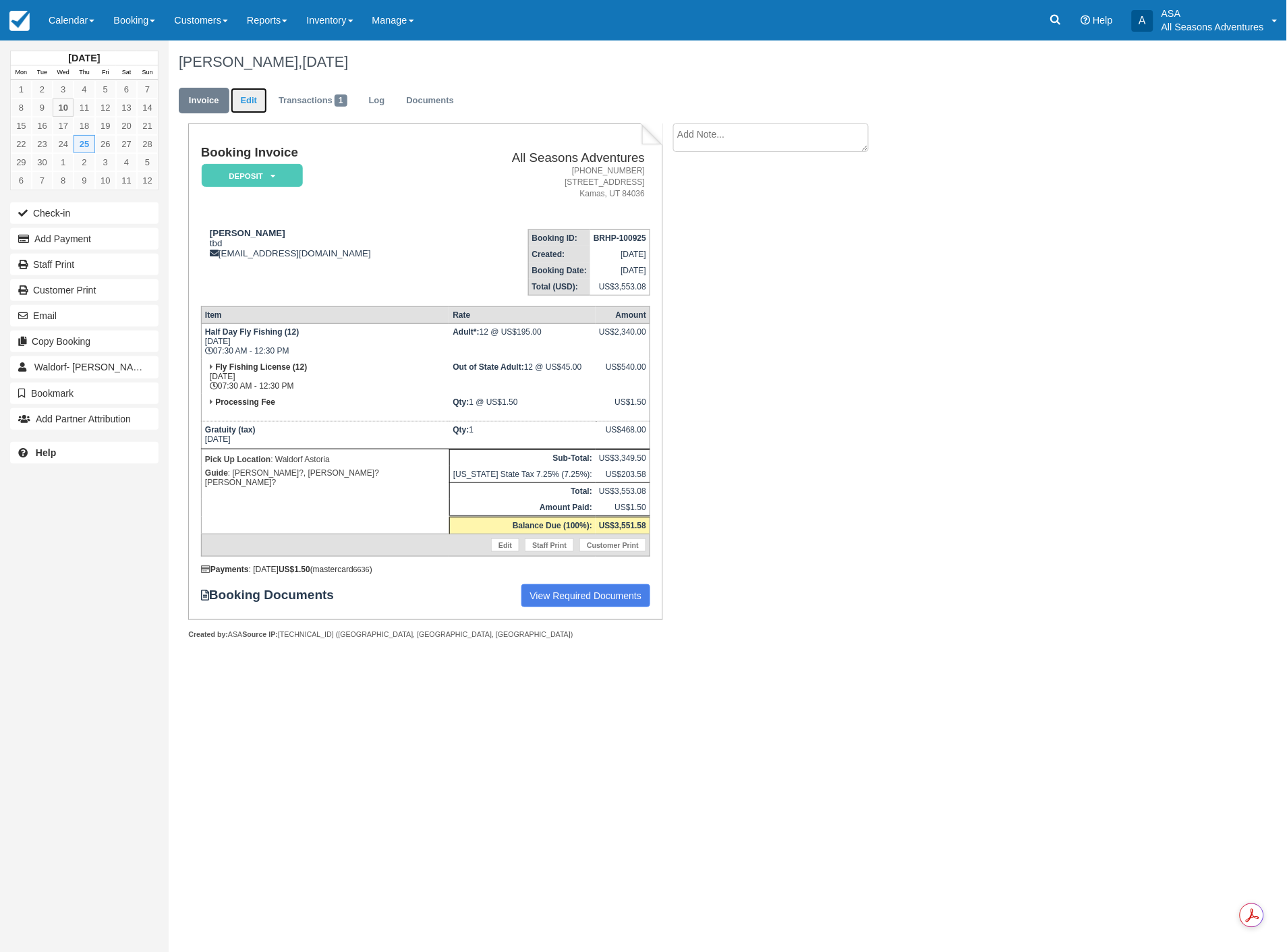
click at [255, 104] on link "Edit" at bounding box center [249, 100] width 36 height 26
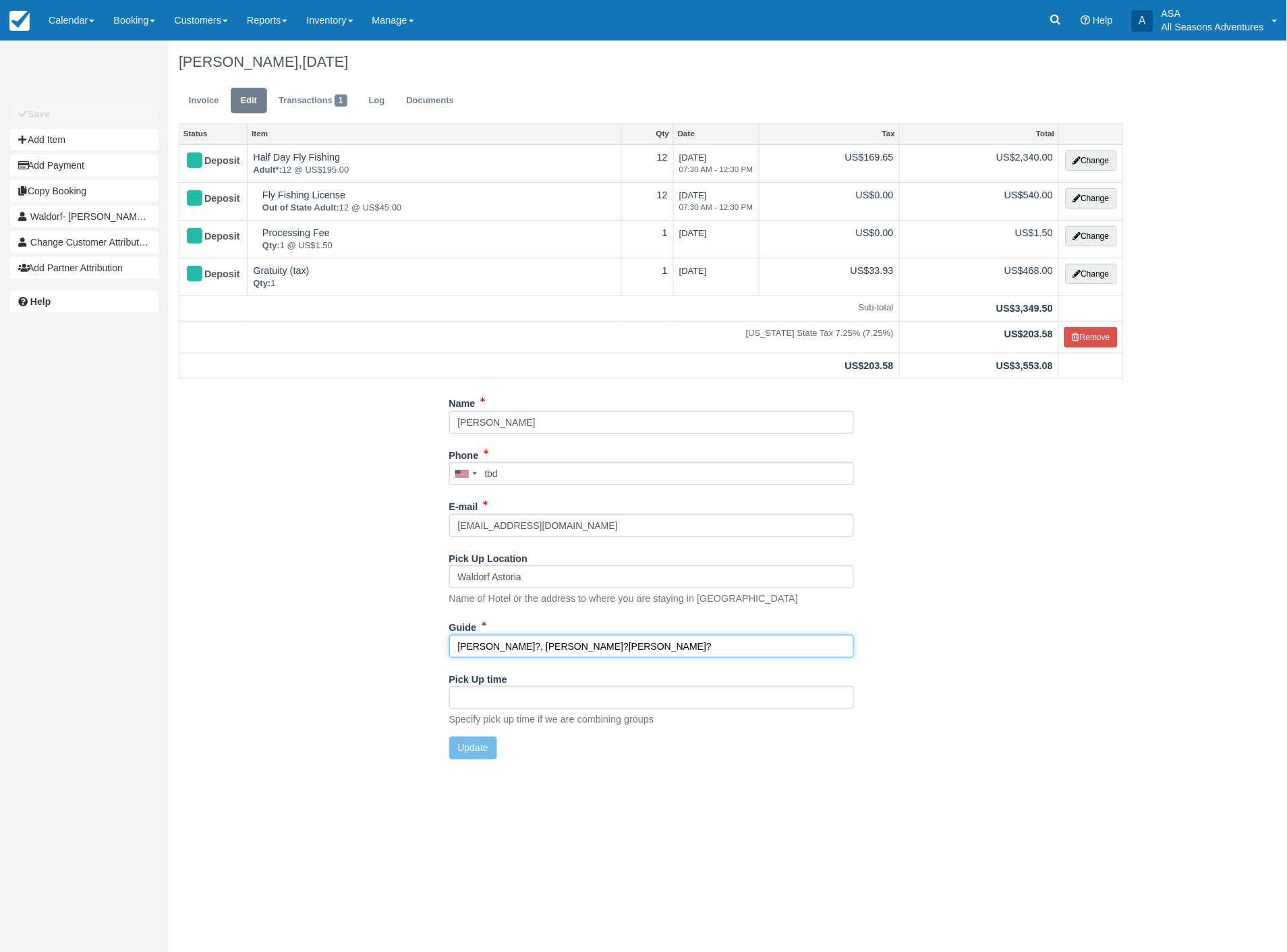
click at [508, 644] on input "[PERSON_NAME]?, [PERSON_NAME]?[PERSON_NAME]?" at bounding box center [651, 646] width 404 height 23
type input "[PERSON_NAME]?[PERSON_NAME]?"
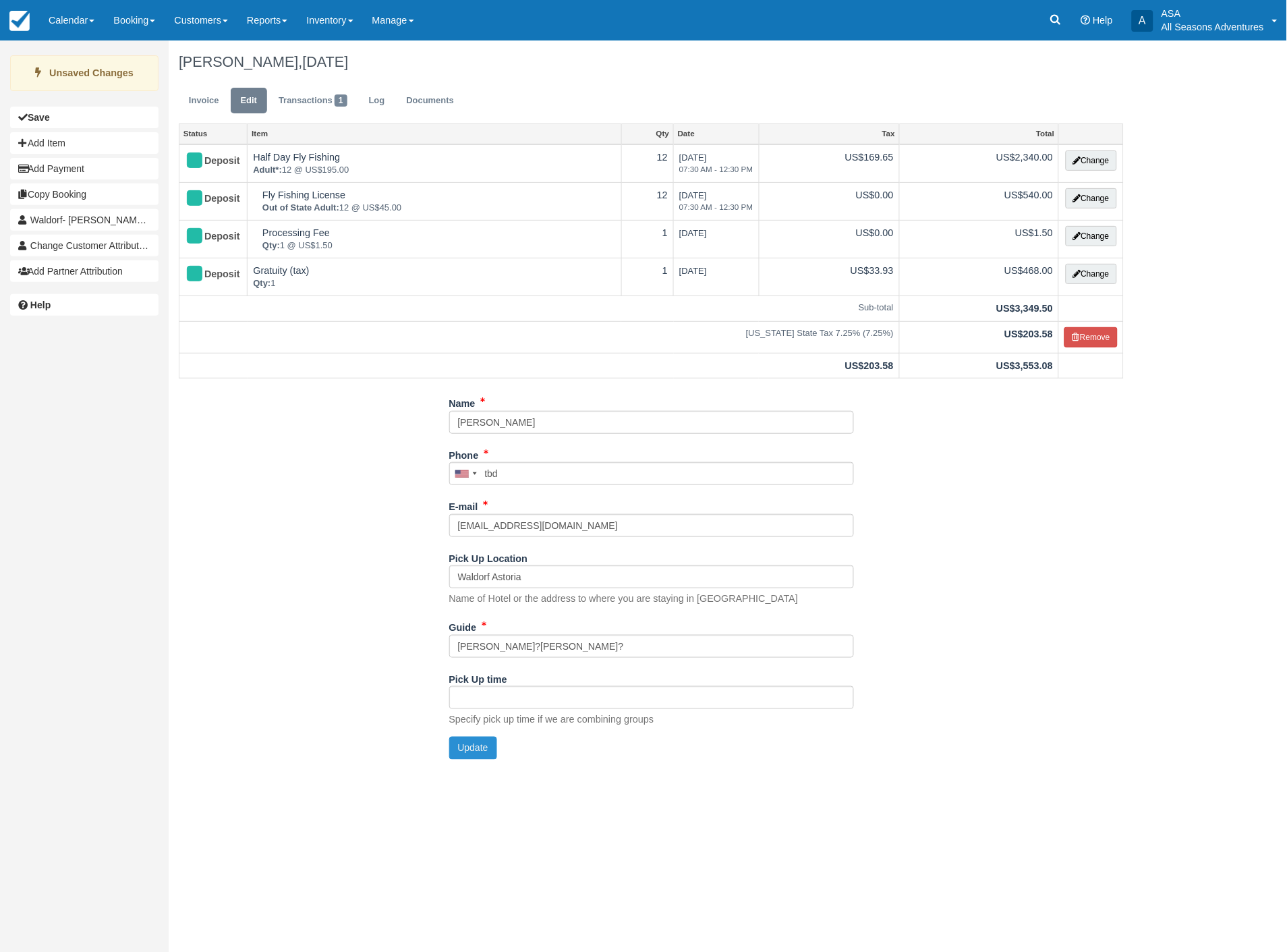
click at [487, 742] on button "Update" at bounding box center [473, 748] width 48 height 23
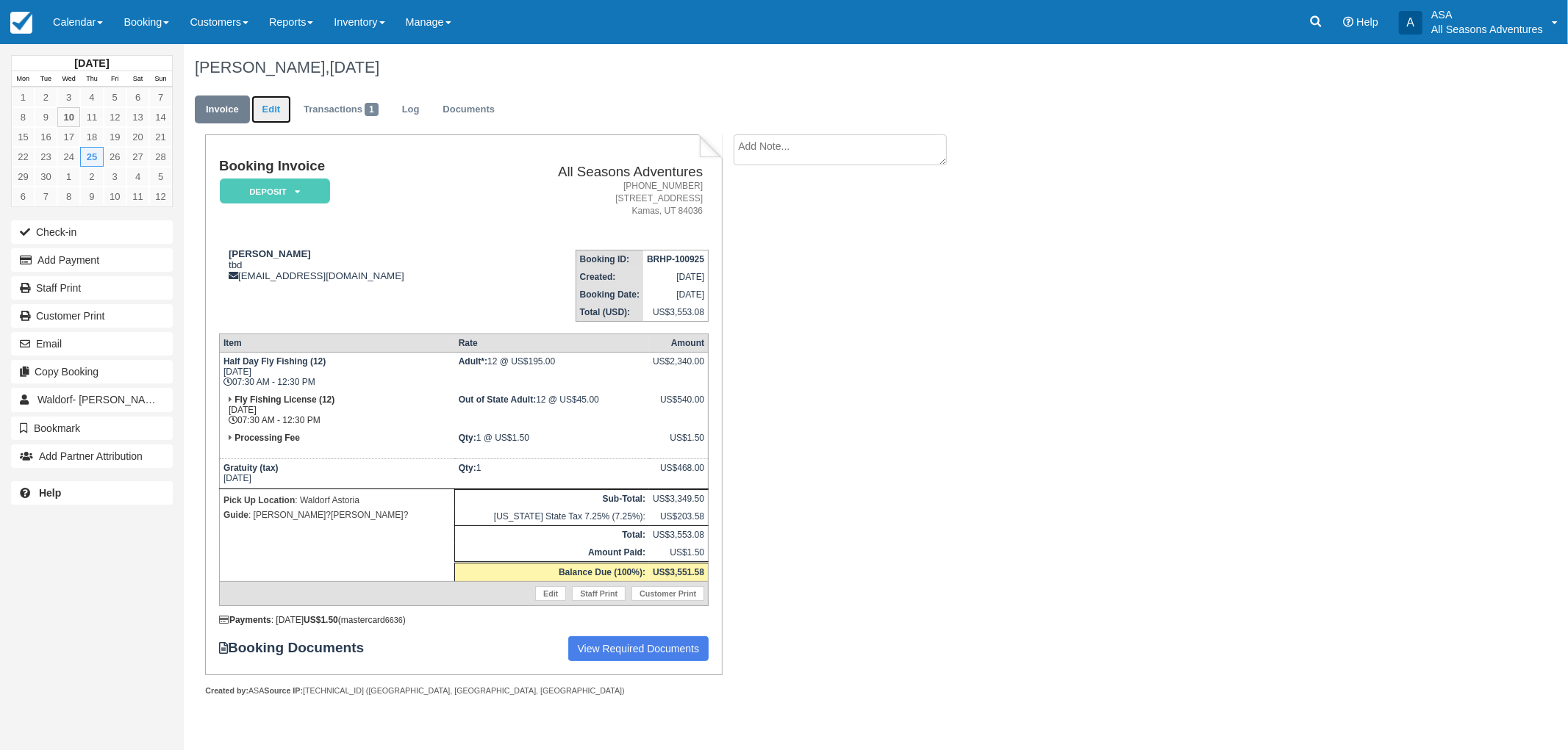
click at [271, 111] on link "Edit" at bounding box center [271, 109] width 40 height 28
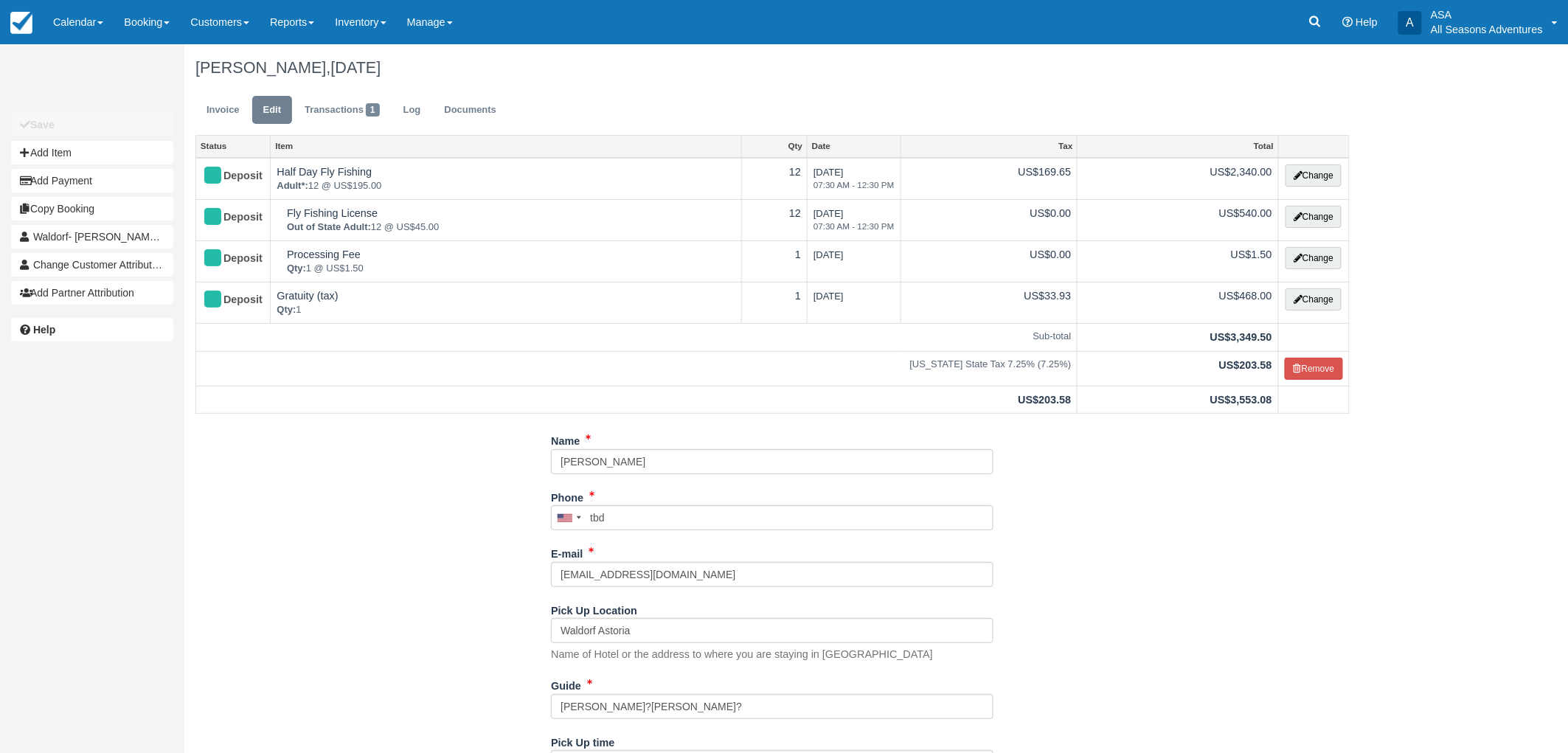
click at [616, 499] on div "Phone [GEOGRAPHIC_DATA] +1 [GEOGRAPHIC_DATA] +1 [GEOGRAPHIC_DATA] +44 [GEOGRAPH…" at bounding box center [772, 509] width 442 height 45
click at [613, 516] on input "tbd" at bounding box center [772, 518] width 442 height 25
click at [843, 592] on div "E-mail personalconcierge.parkcity@waldorfastoria.com Did you mean ?" at bounding box center [772, 570] width 442 height 57
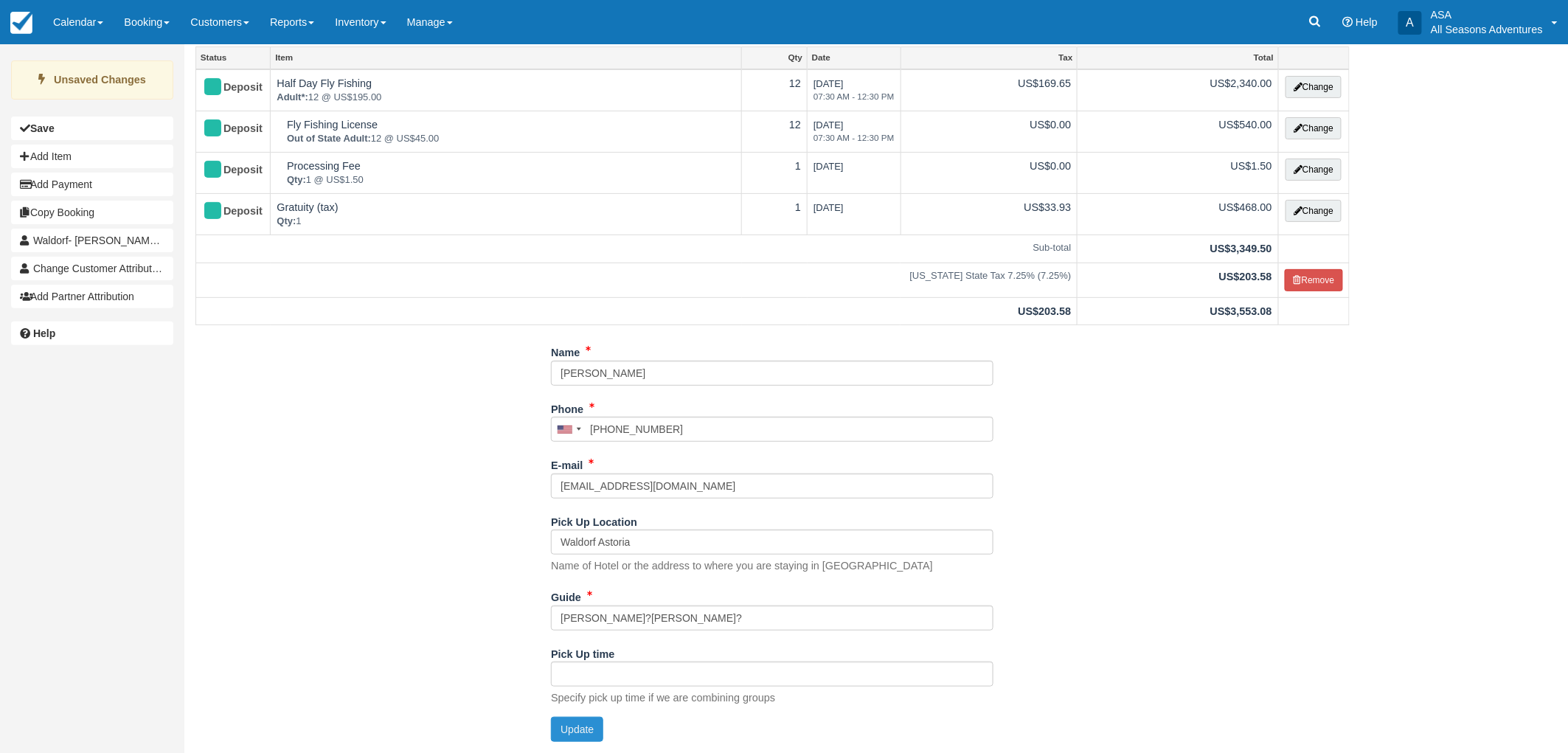
click at [577, 733] on button "Update" at bounding box center [577, 729] width 52 height 25
type input "+19136264444"
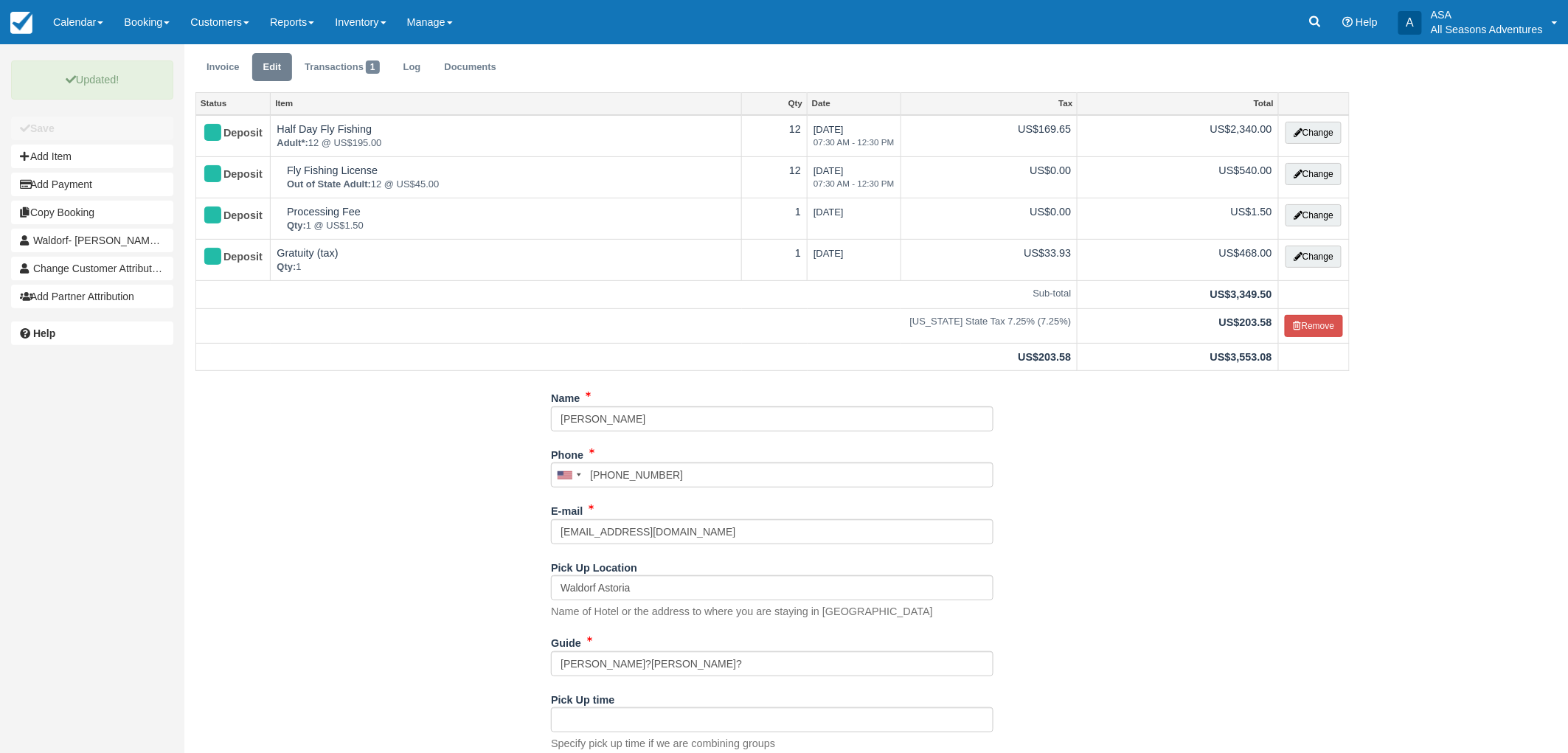
scroll to position [0, 0]
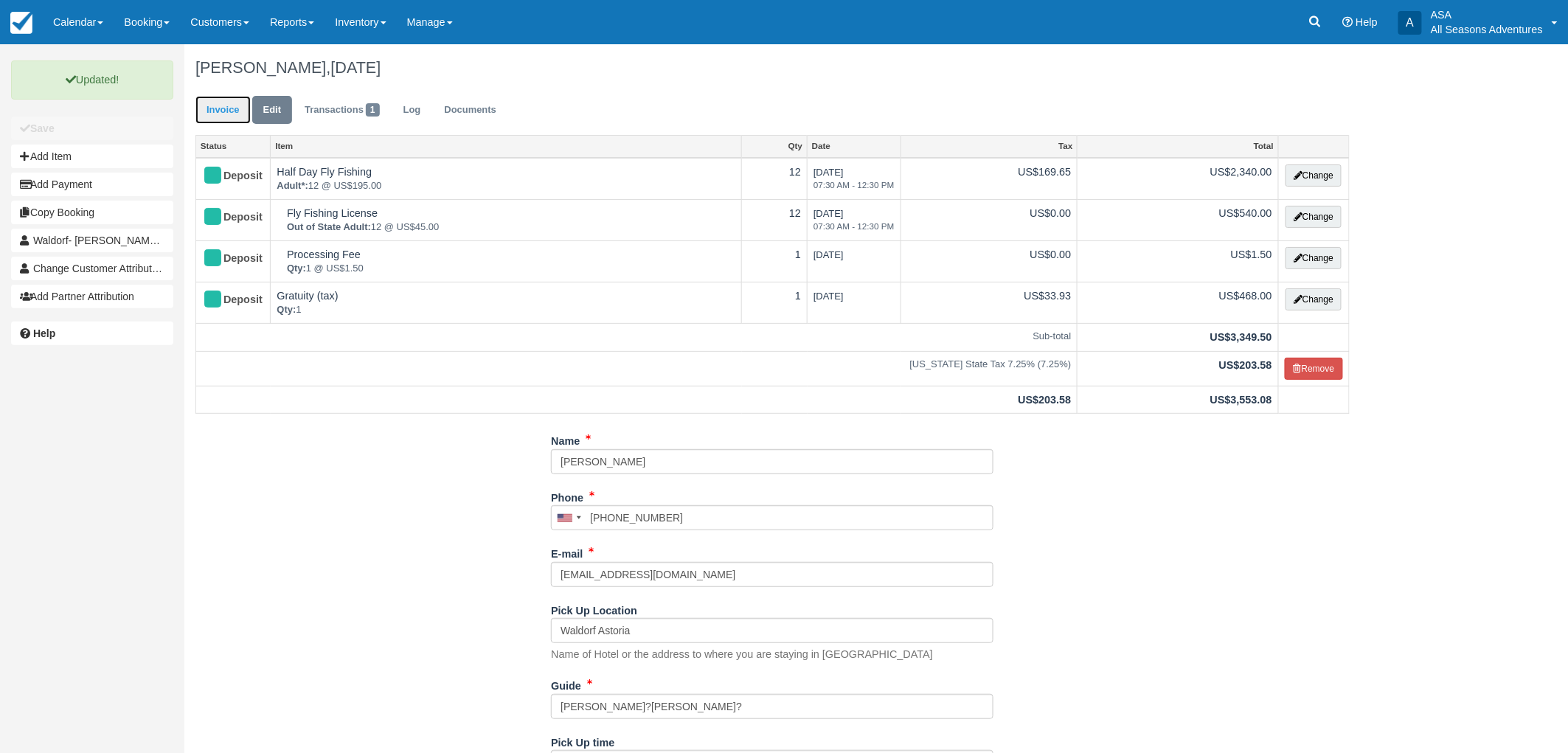
click at [217, 108] on link "Invoice" at bounding box center [223, 110] width 55 height 28
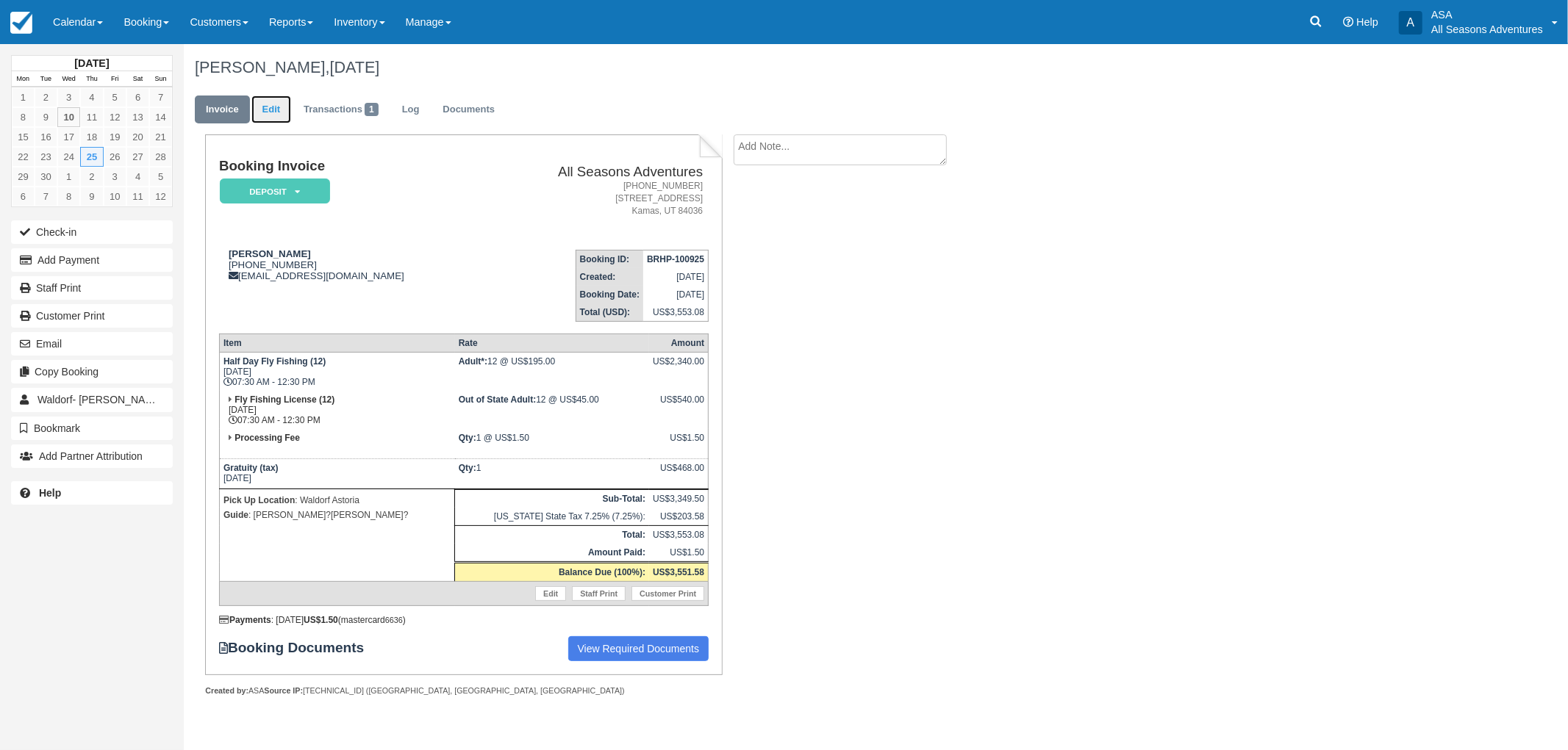
click at [280, 111] on link "Edit" at bounding box center [271, 109] width 40 height 28
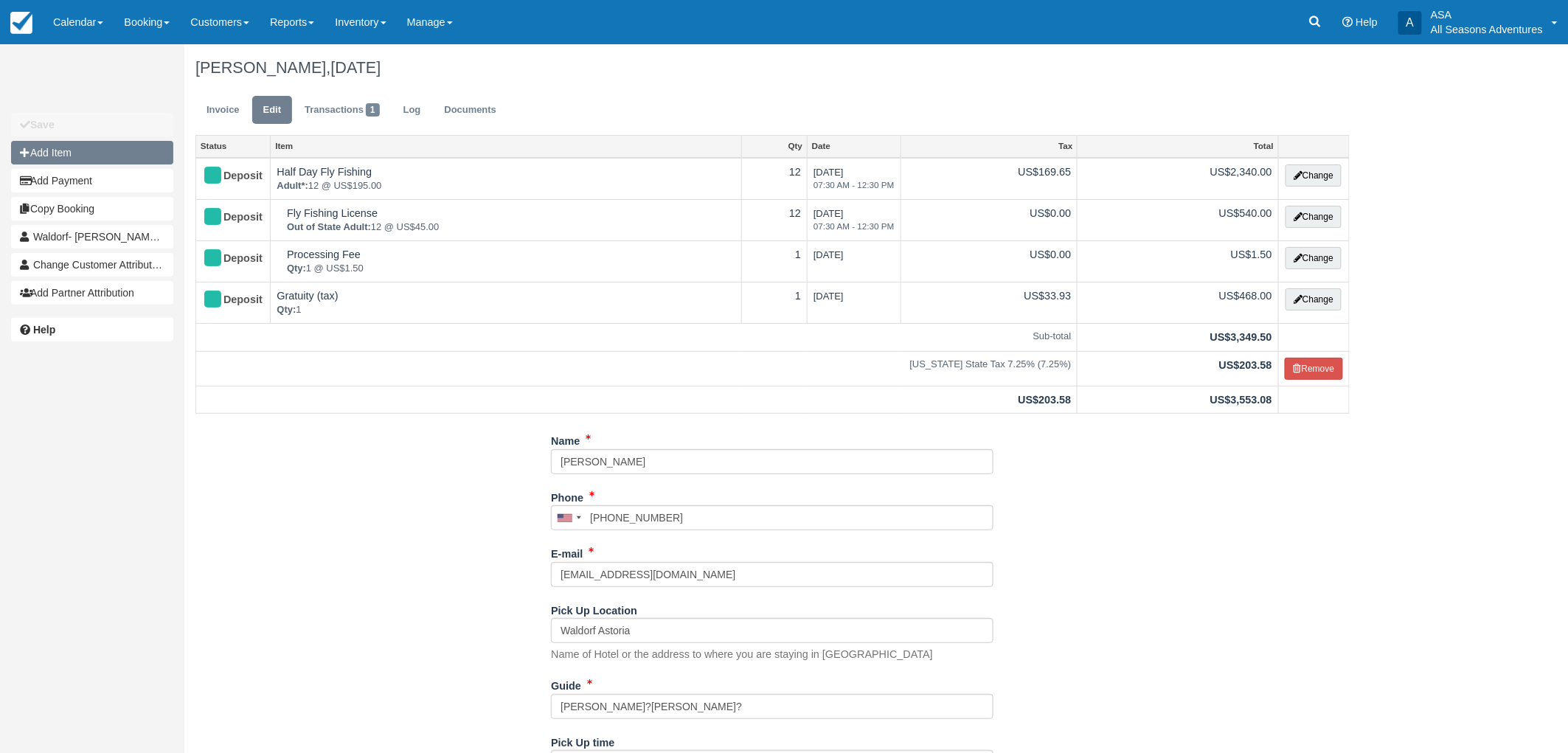
click at [96, 152] on button "Add Item" at bounding box center [92, 152] width 162 height 24
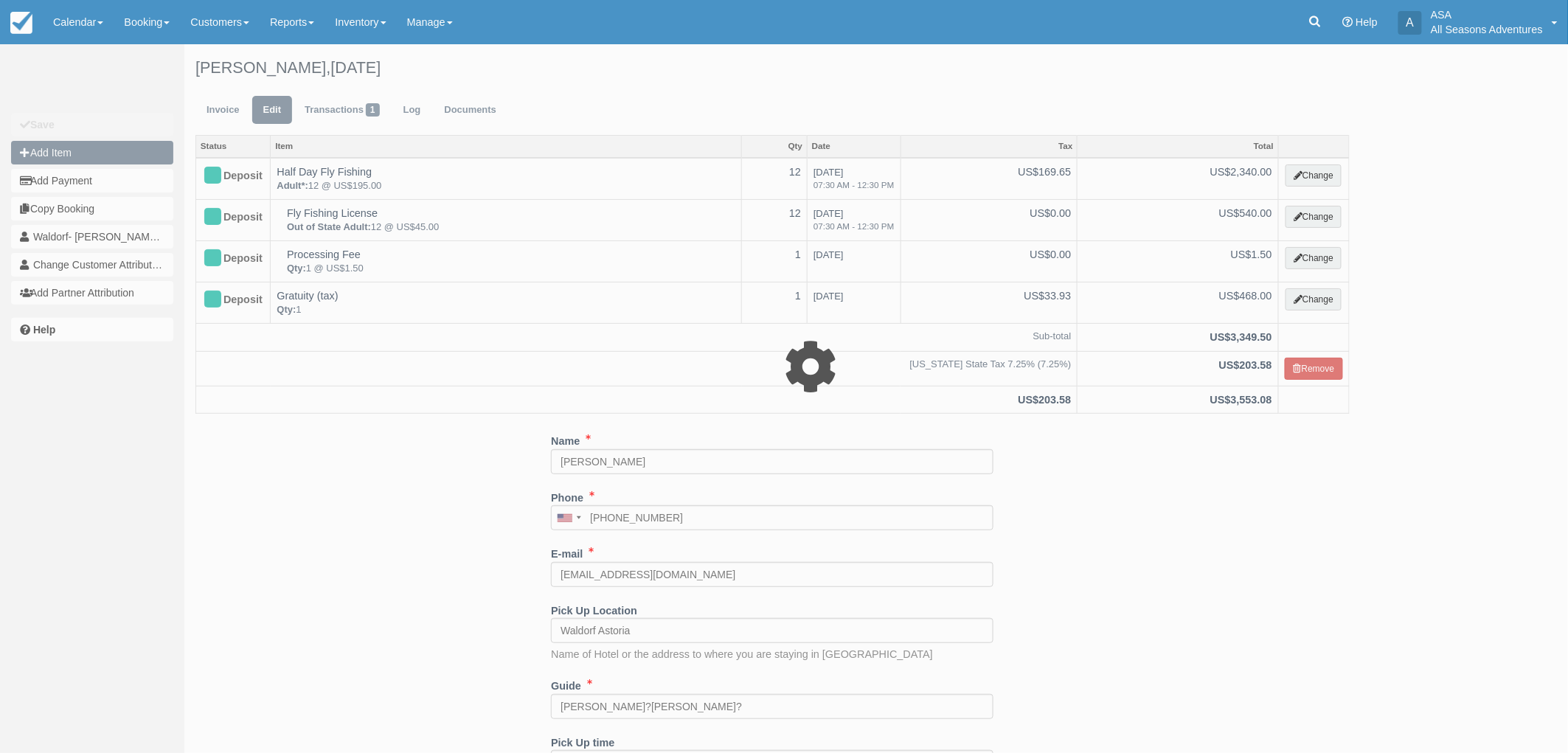
type input "0.00"
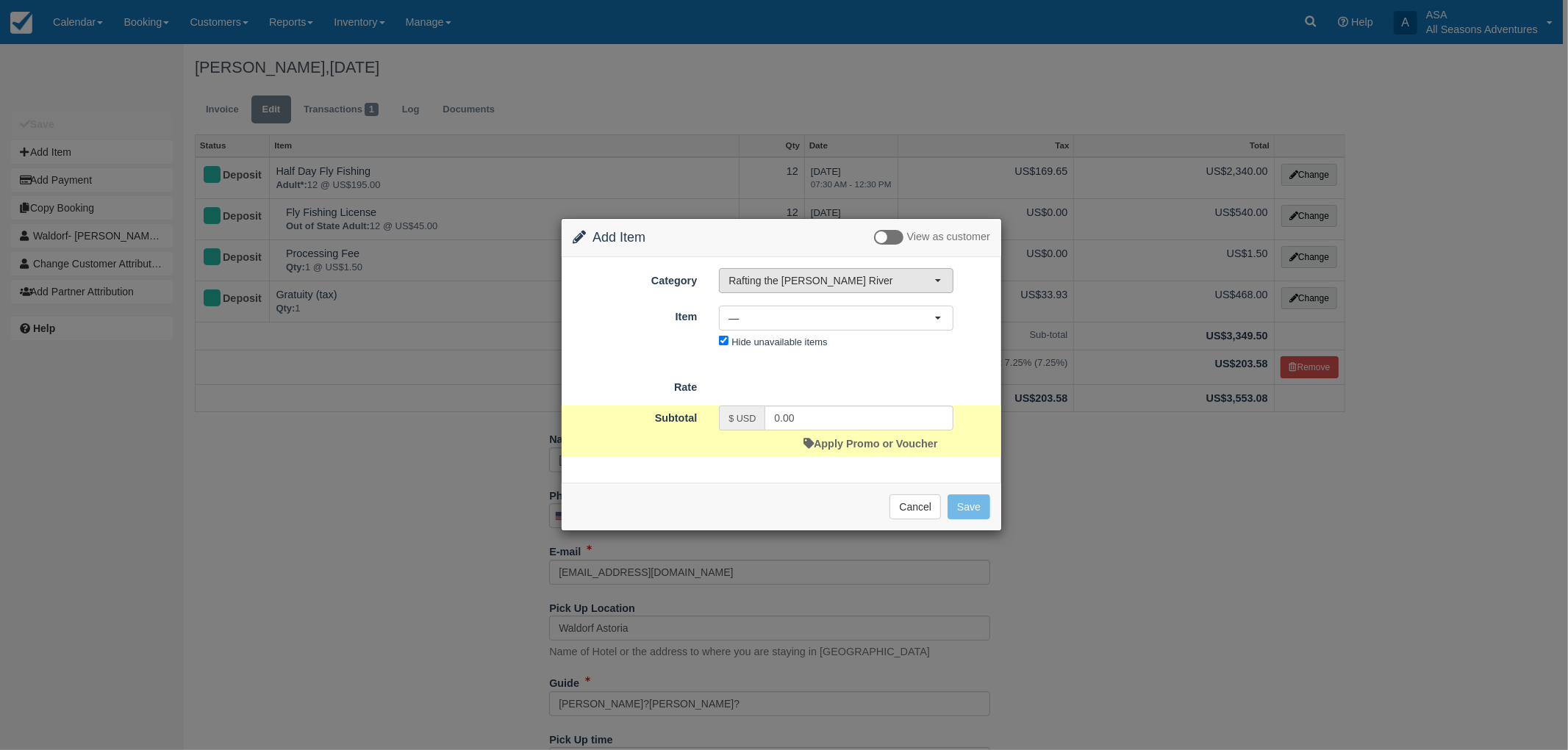
click at [772, 272] on button "Rafting the [PERSON_NAME] River" at bounding box center [836, 280] width 235 height 25
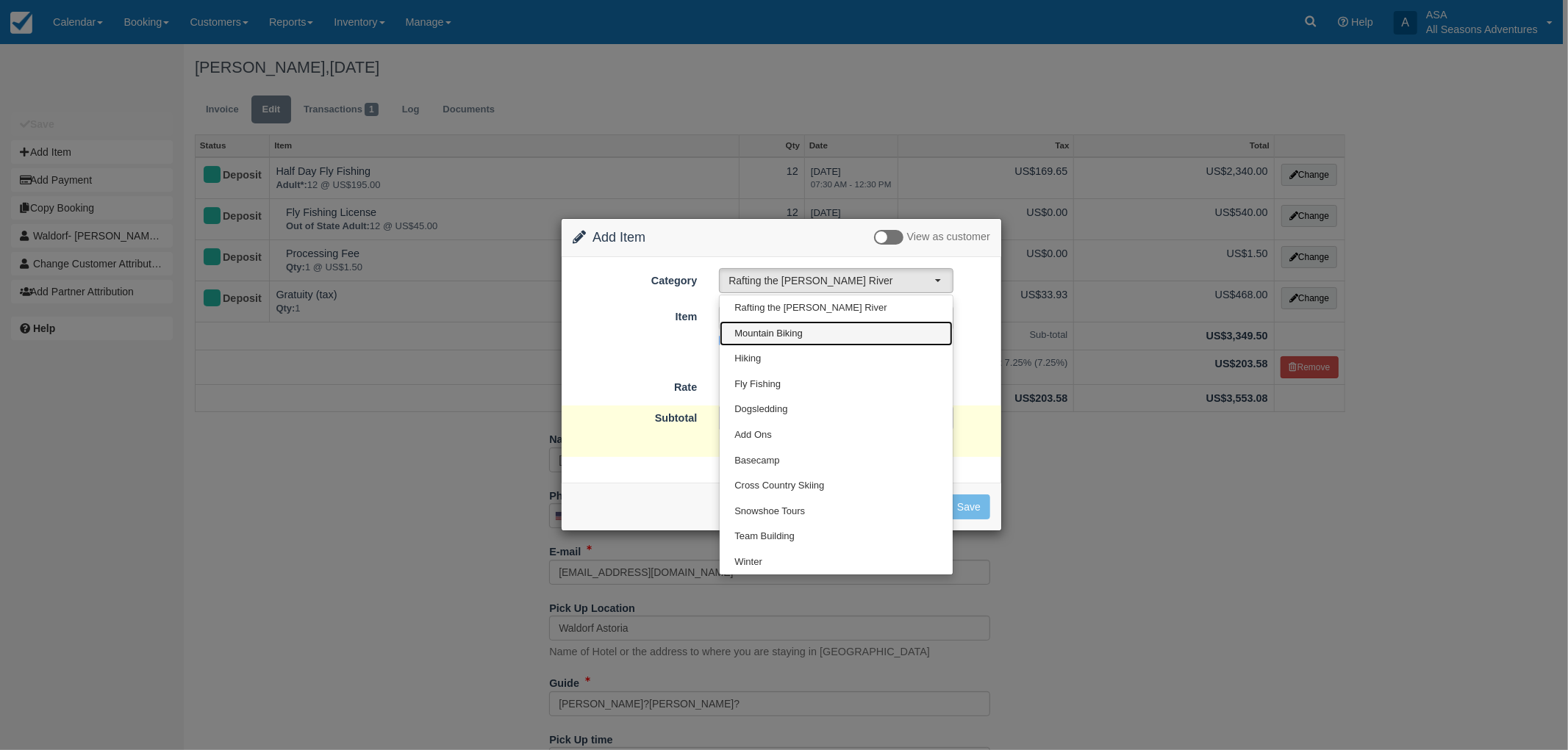
click at [762, 334] on span "Mountain Biking" at bounding box center [768, 334] width 68 height 14
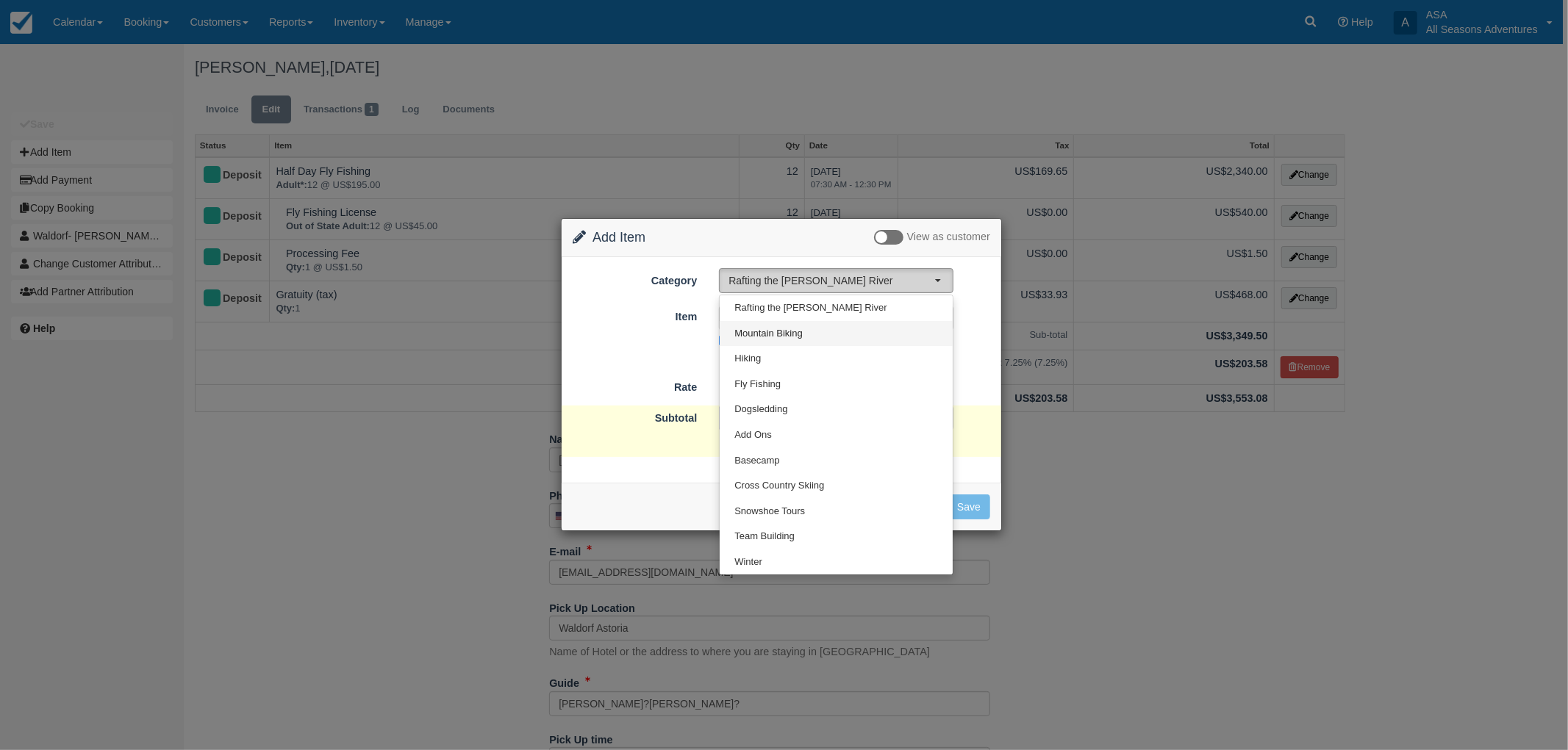
select select "9"
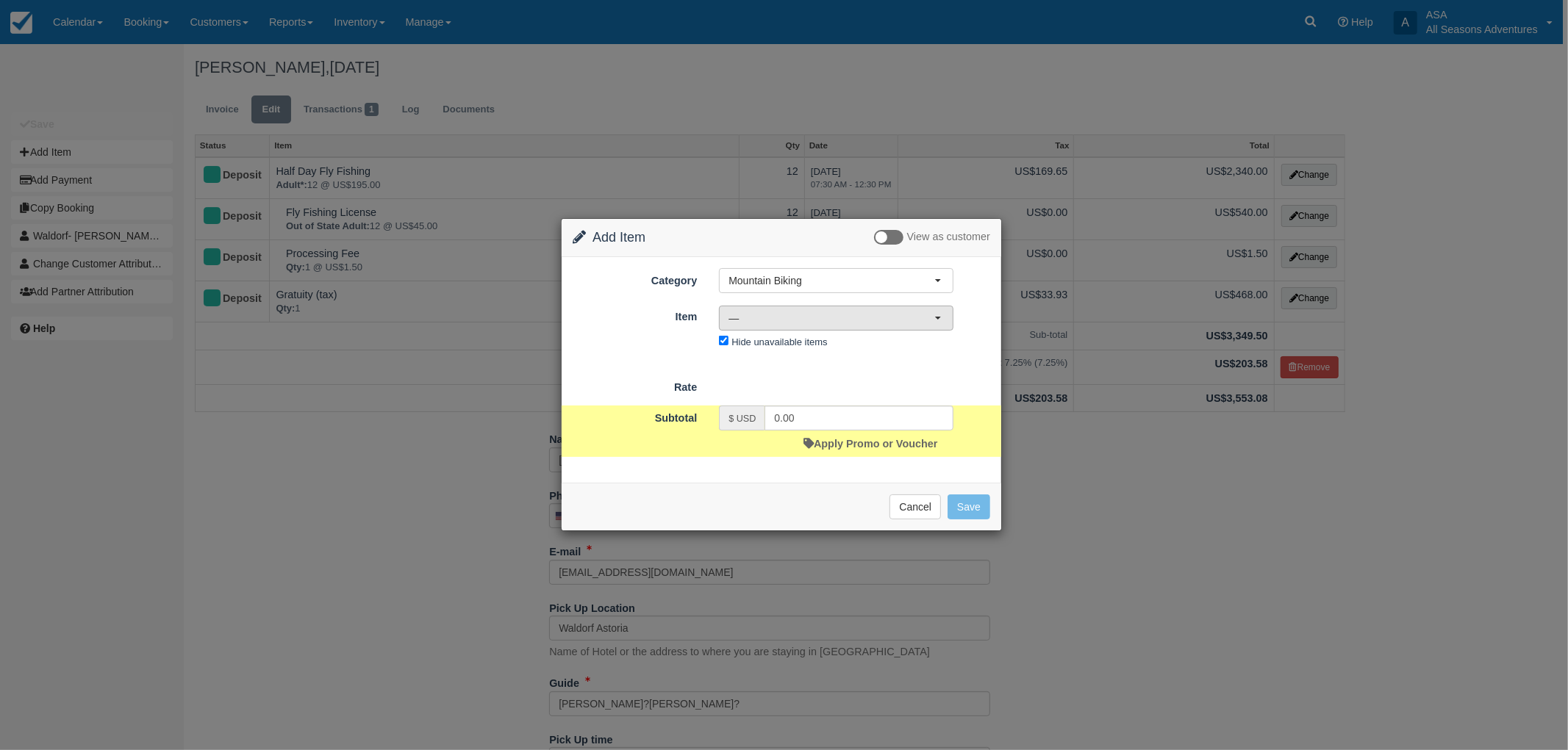
click at [766, 319] on span "—" at bounding box center [831, 319] width 206 height 15
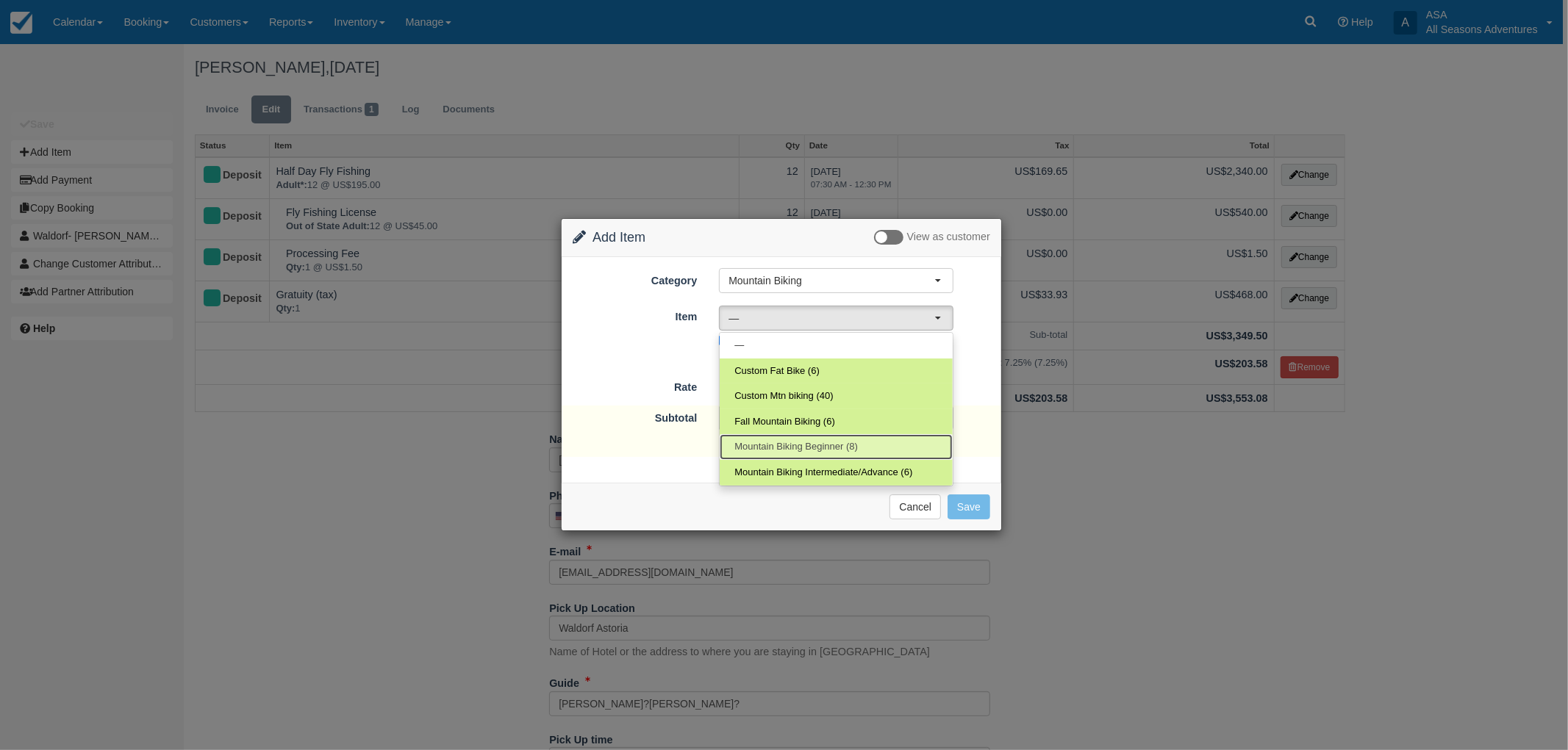
click at [804, 441] on span "Mountain Biking Beginner (8)" at bounding box center [795, 447] width 124 height 14
select select "13"
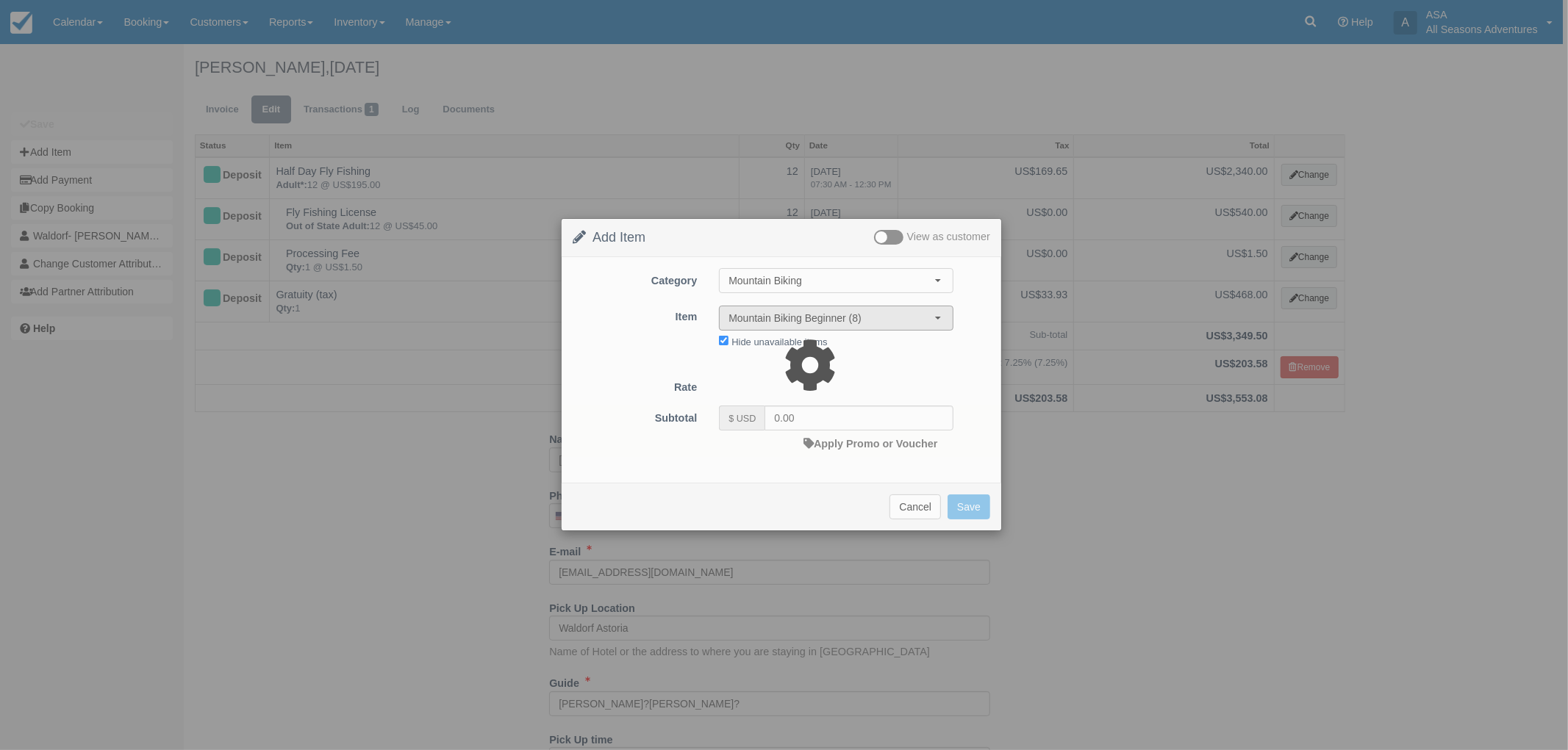
type input "290.00"
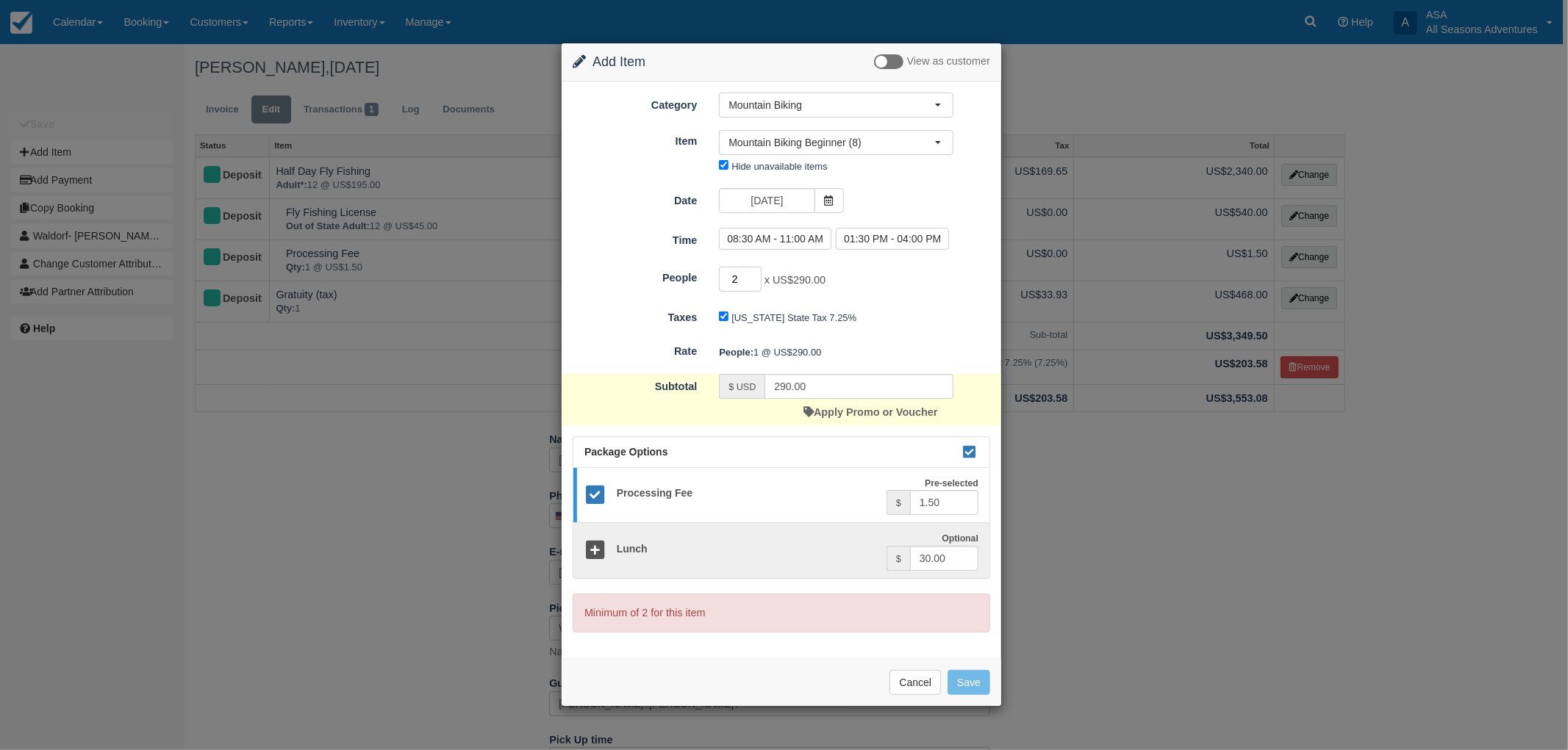
type input "2"
click at [754, 276] on input "2" at bounding box center [740, 279] width 42 height 25
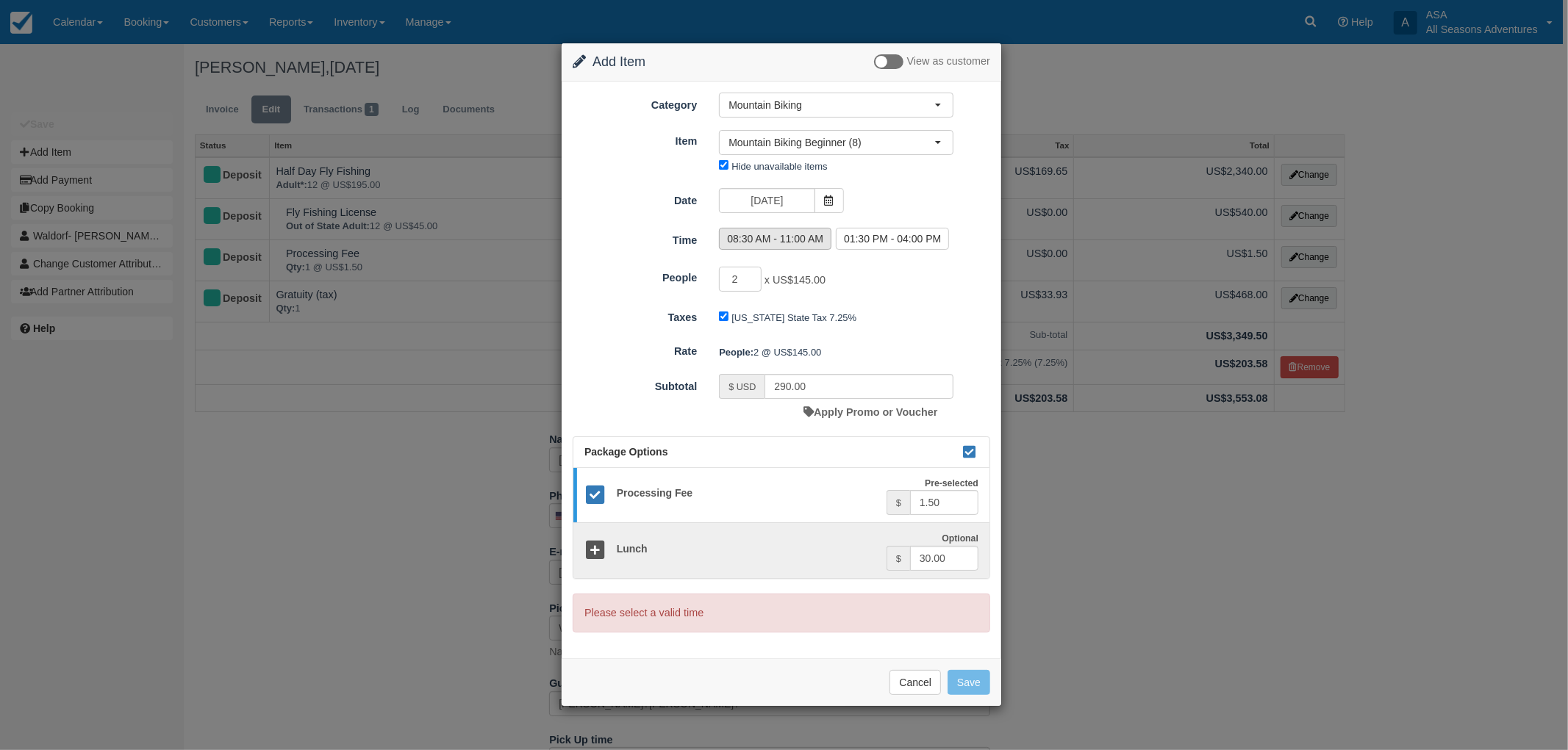
click at [793, 237] on label "08:30 AM - 11:00 AM" at bounding box center [775, 239] width 112 height 22
radio input "true"
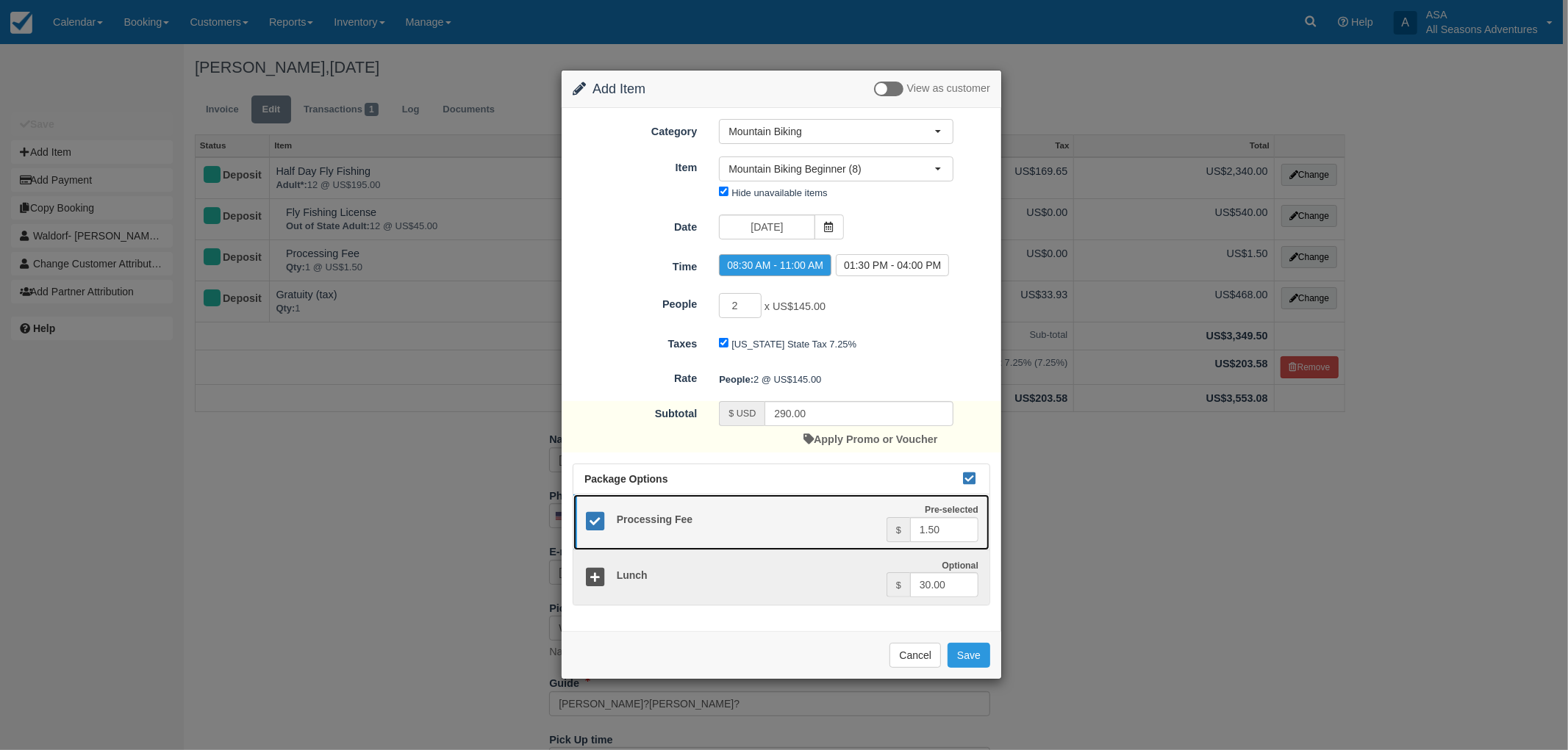
click at [597, 519] on icon at bounding box center [594, 522] width 22 height 22
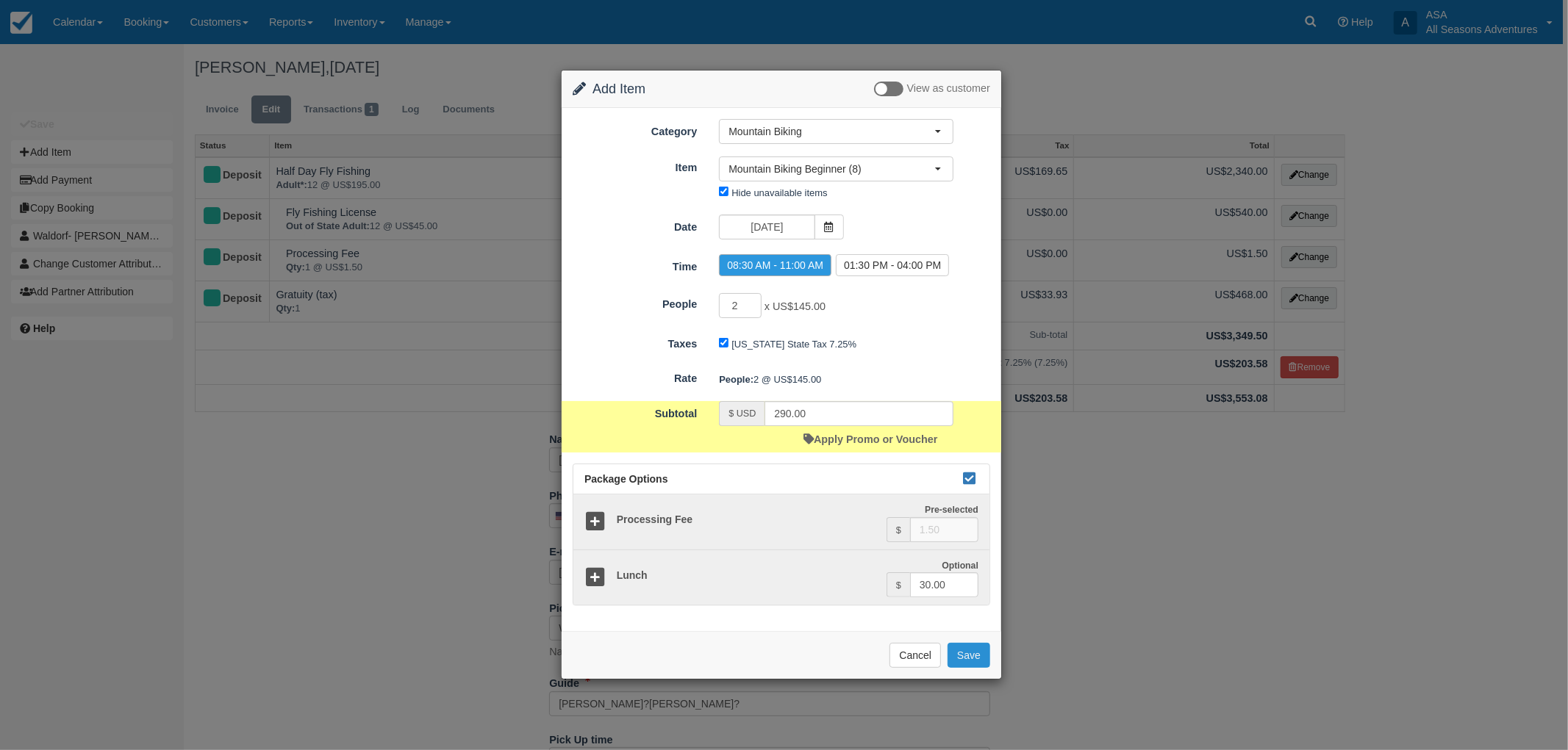
click at [970, 655] on button "Save" at bounding box center [968, 656] width 42 height 25
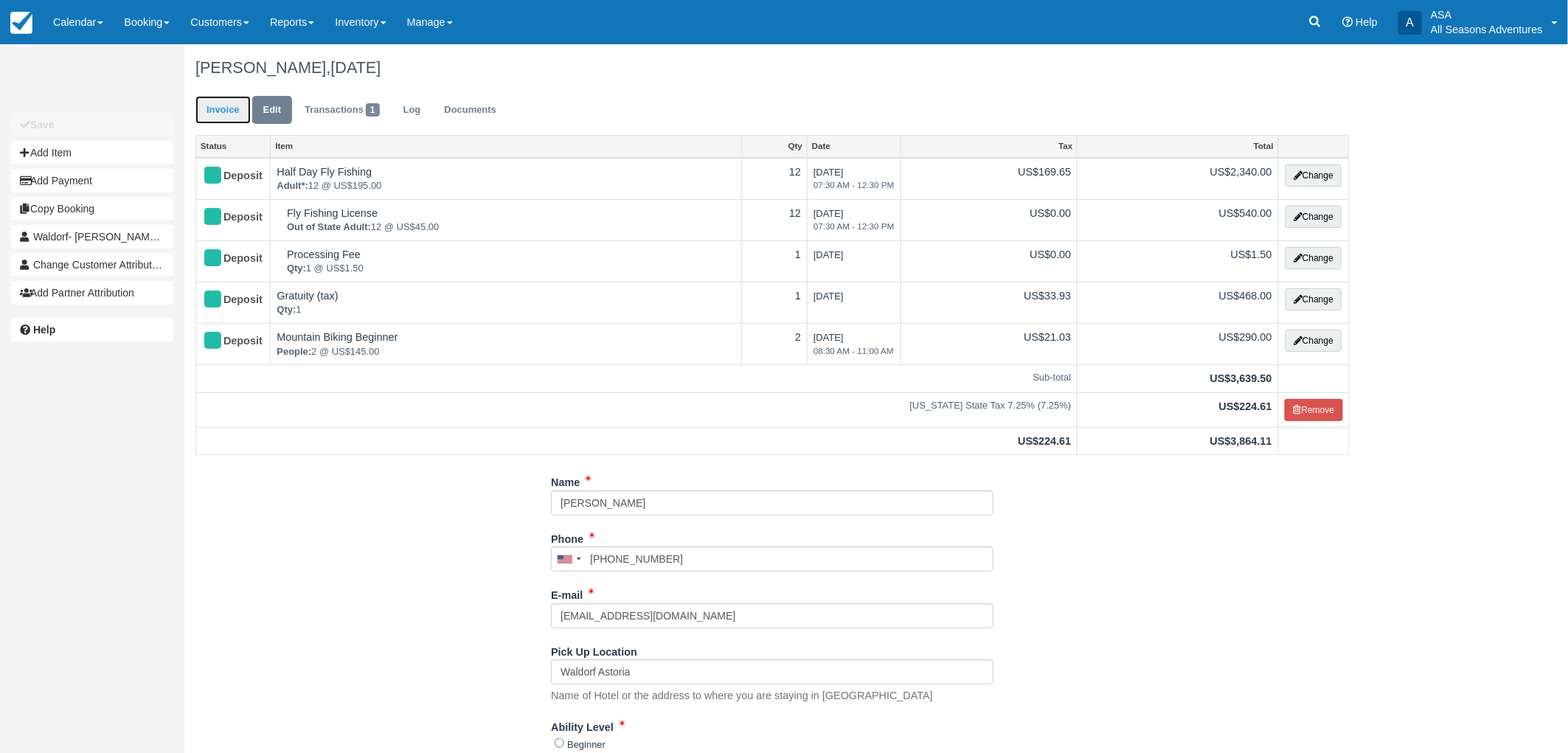
click at [210, 104] on link "Invoice" at bounding box center [223, 110] width 55 height 28
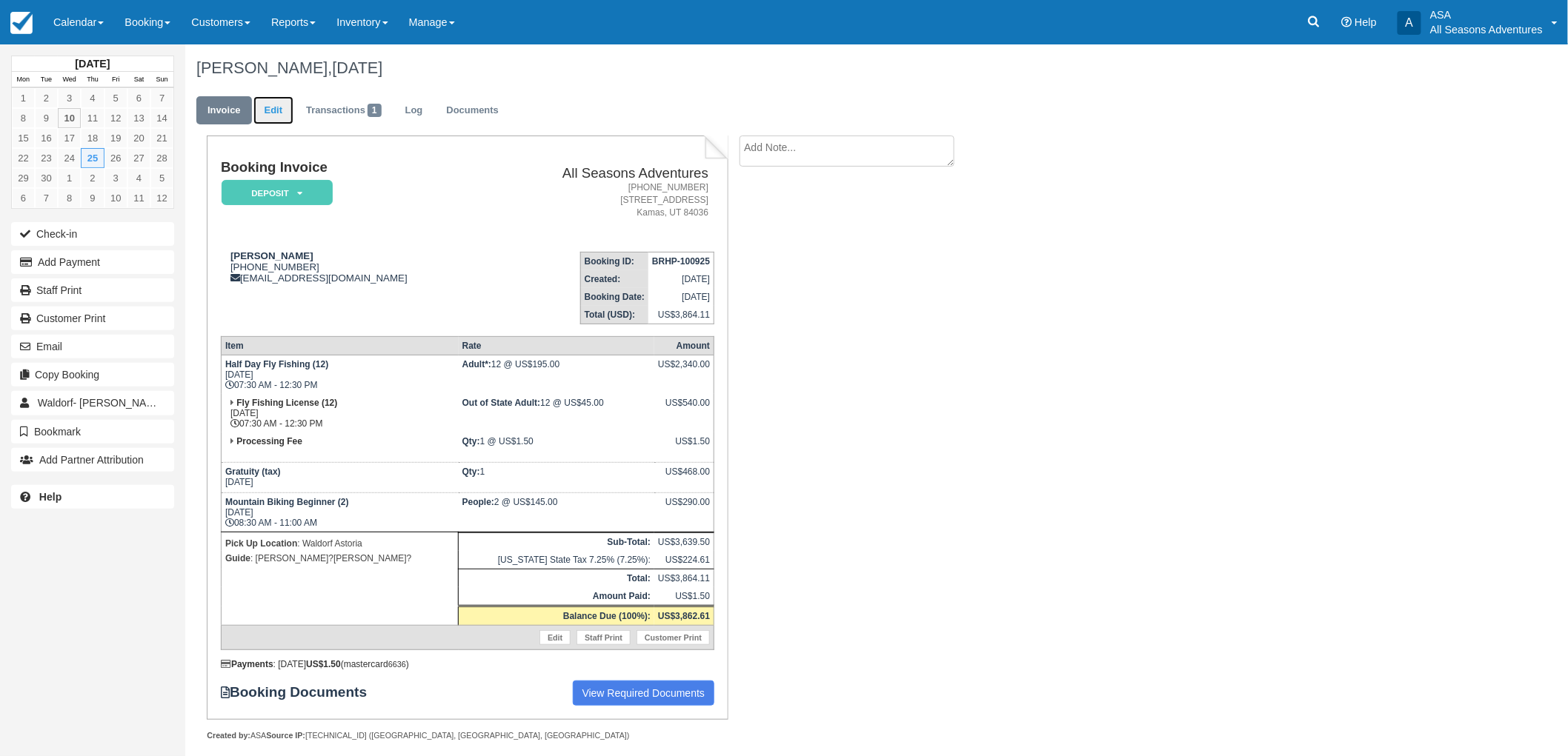
click at [282, 116] on link "Edit" at bounding box center [273, 110] width 40 height 29
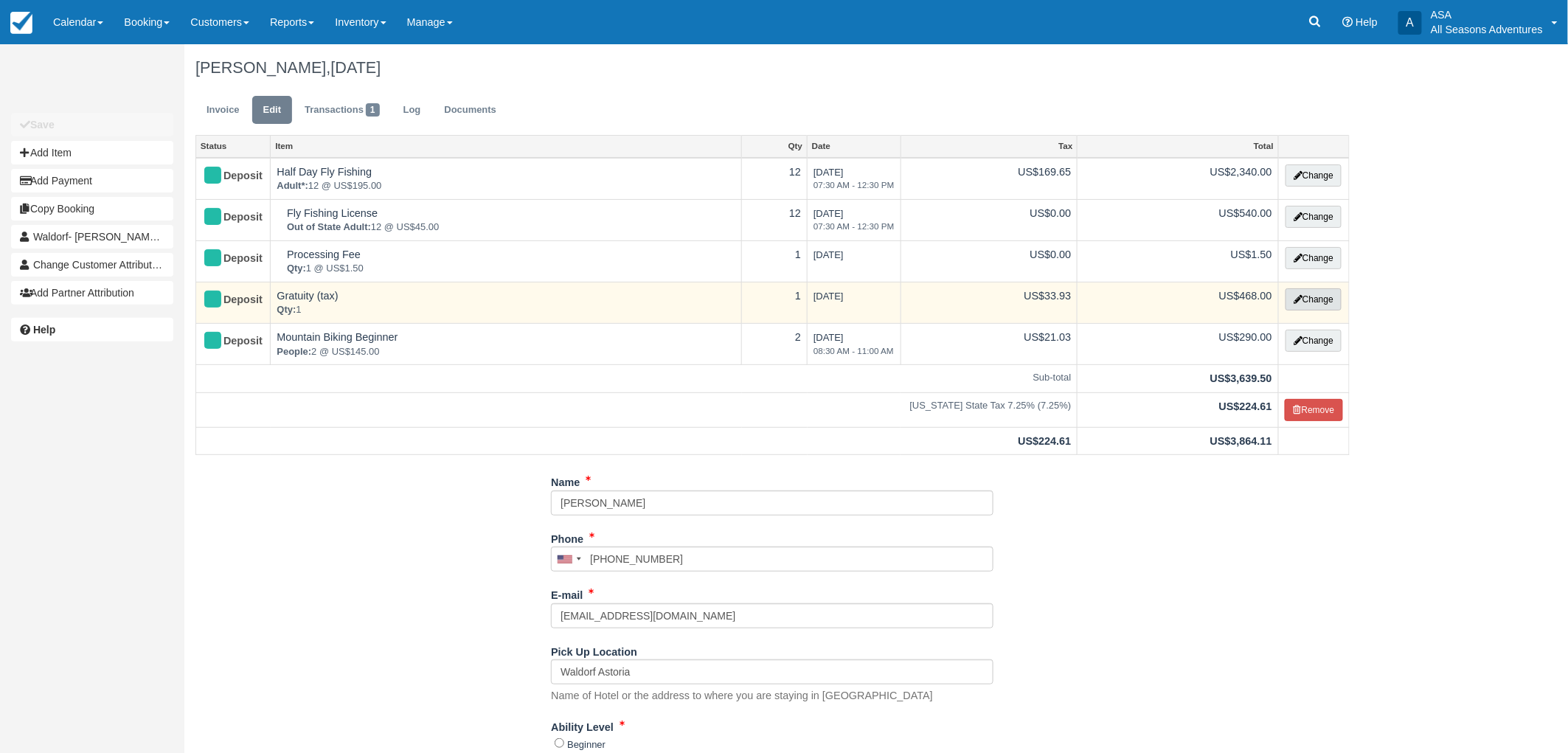
click at [1292, 292] on button "Change" at bounding box center [1313, 299] width 56 height 22
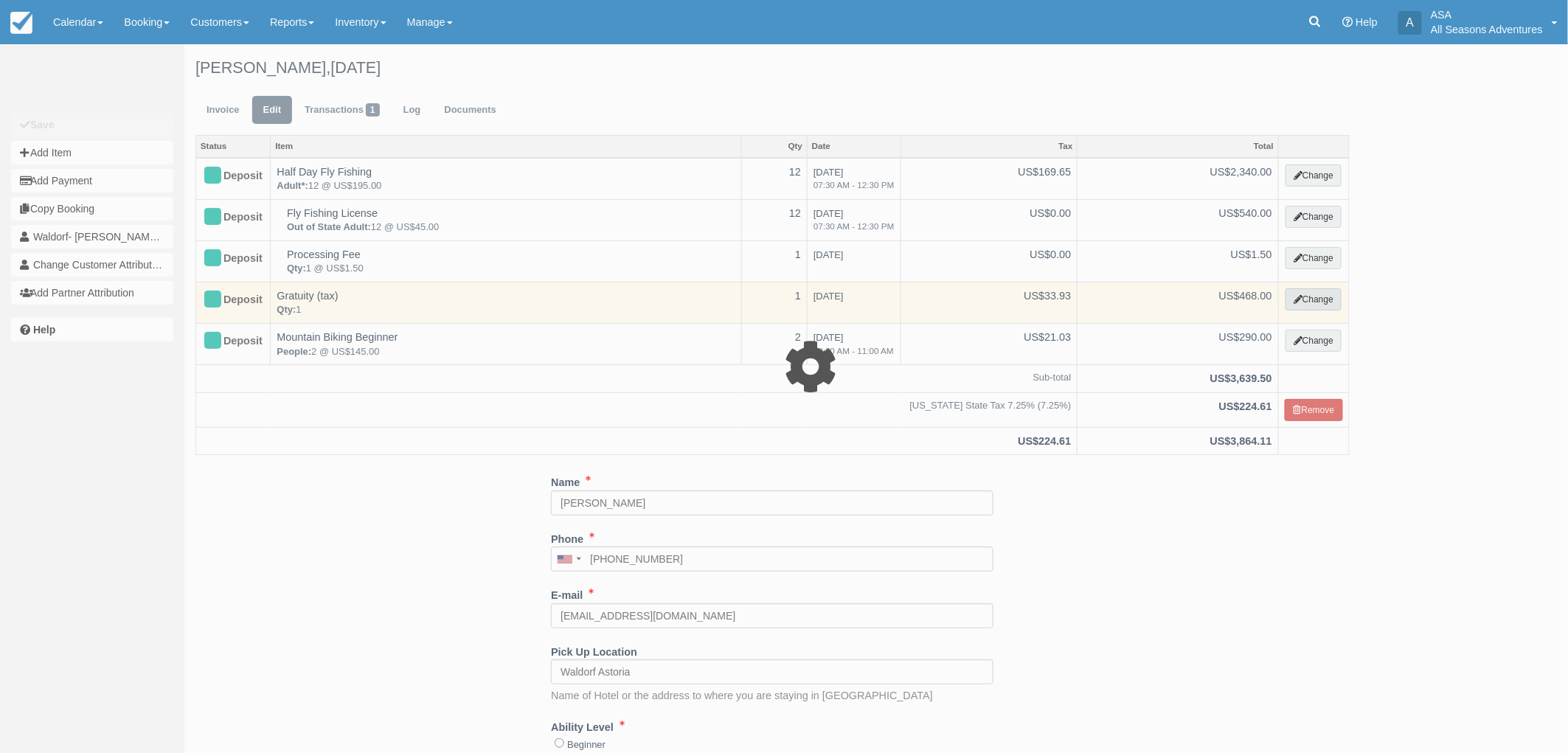
select select "13"
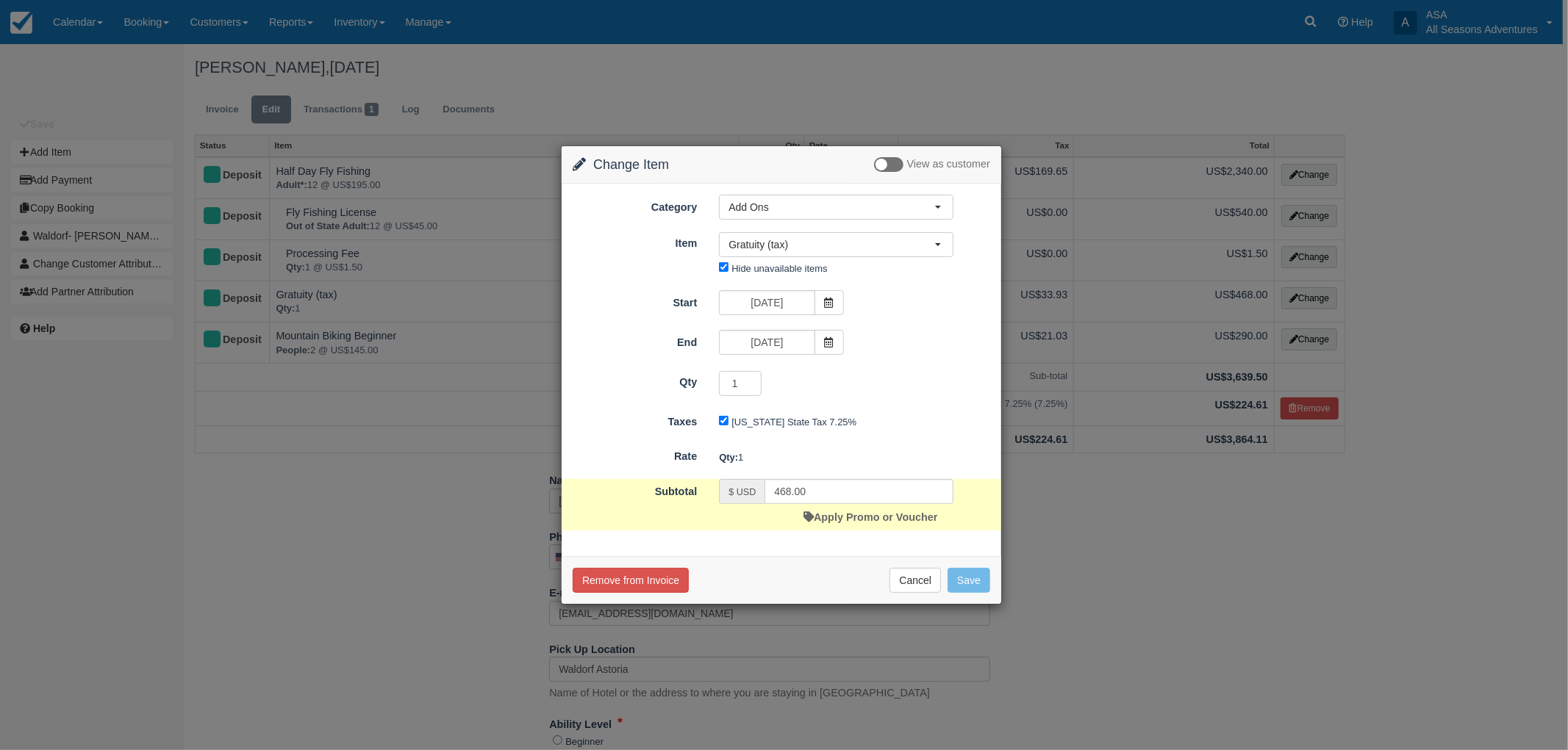
click at [798, 475] on form "Category Add Ons Rafting the Weber River Mountain Biking Hiking Fly Fishing Dog…" at bounding box center [781, 361] width 418 height 335
click at [795, 498] on input "468.00" at bounding box center [859, 492] width 189 height 25
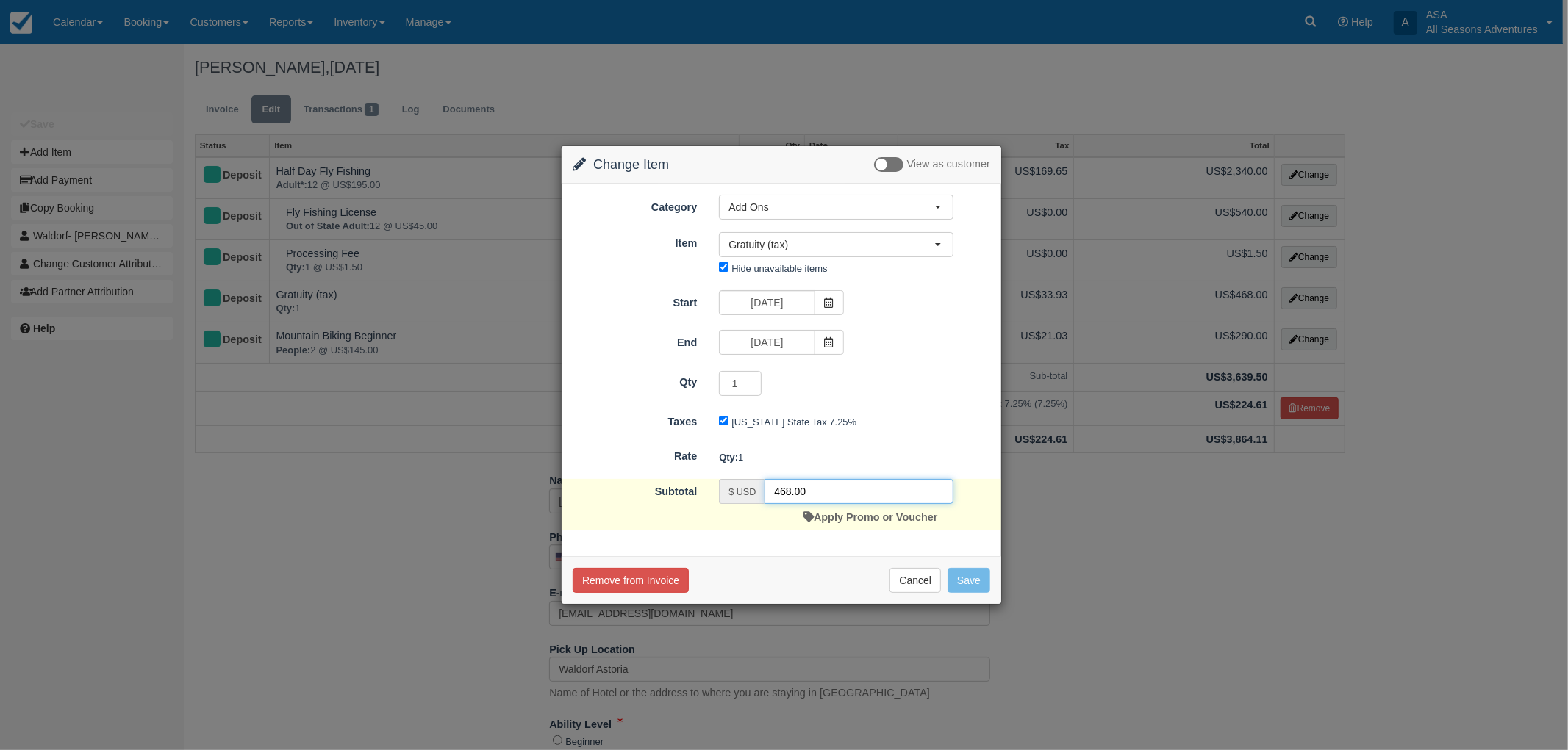
click at [795, 498] on input "468.00" at bounding box center [859, 492] width 189 height 25
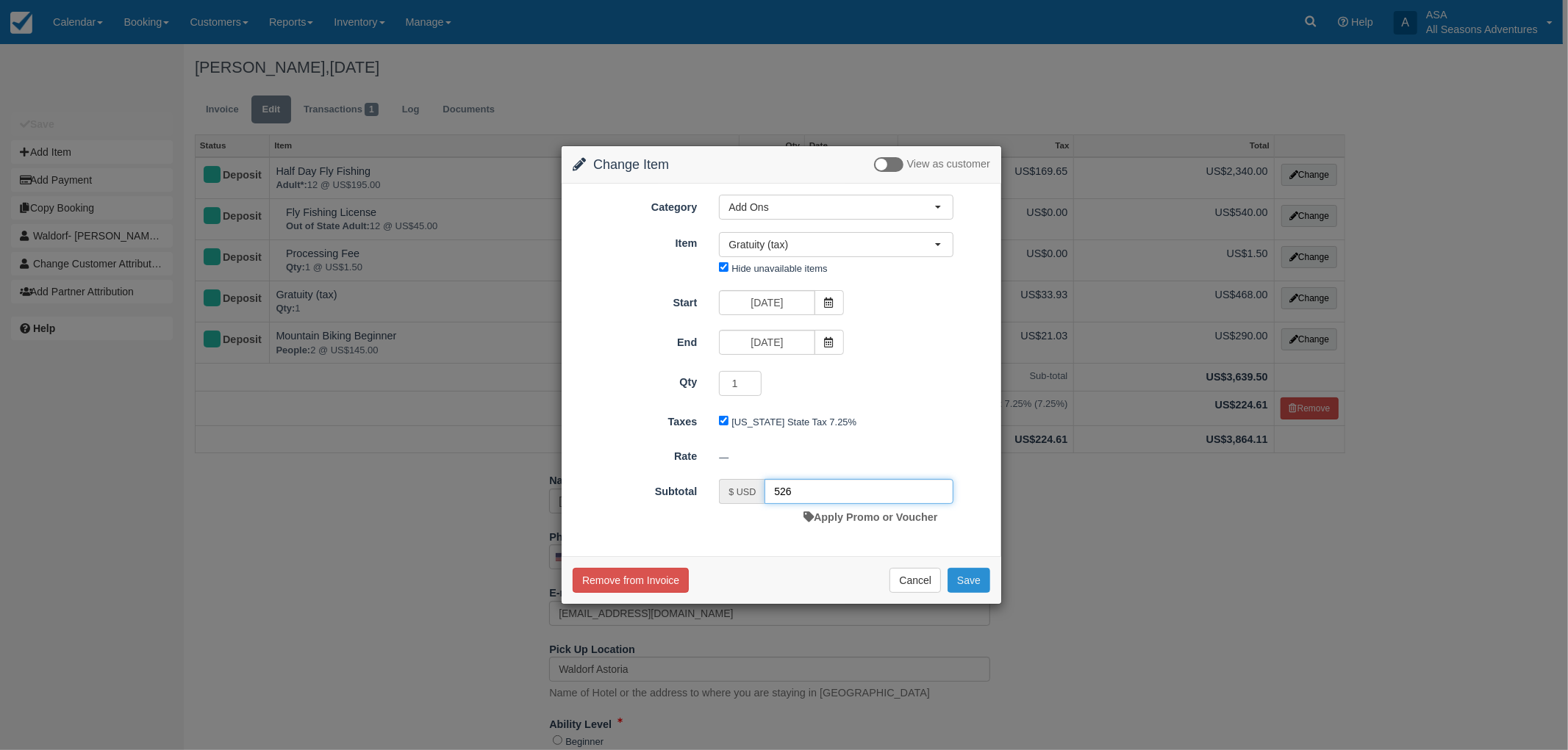
type input "526"
click at [967, 585] on button "Save" at bounding box center [968, 580] width 42 height 25
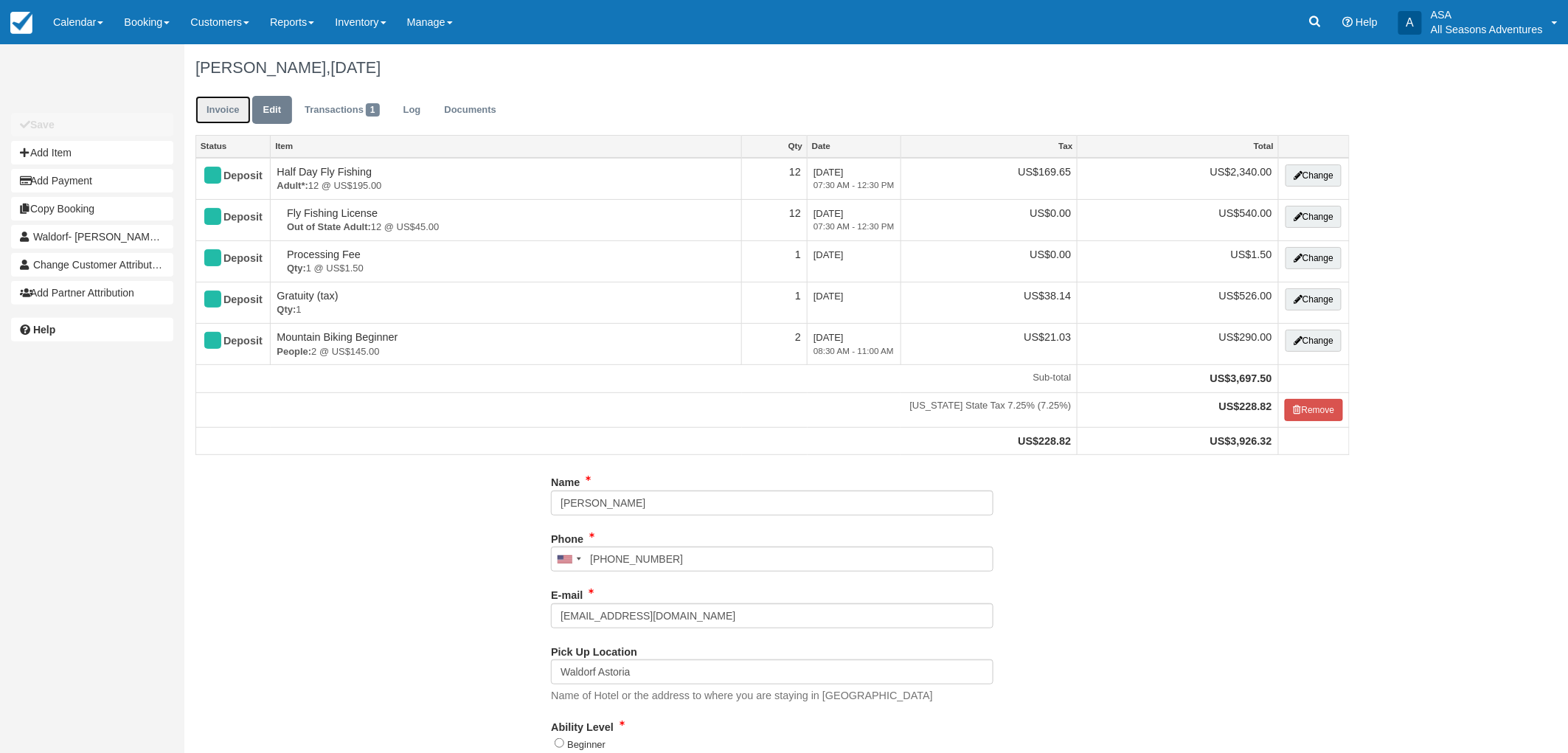
click at [230, 117] on link "Invoice" at bounding box center [223, 110] width 55 height 28
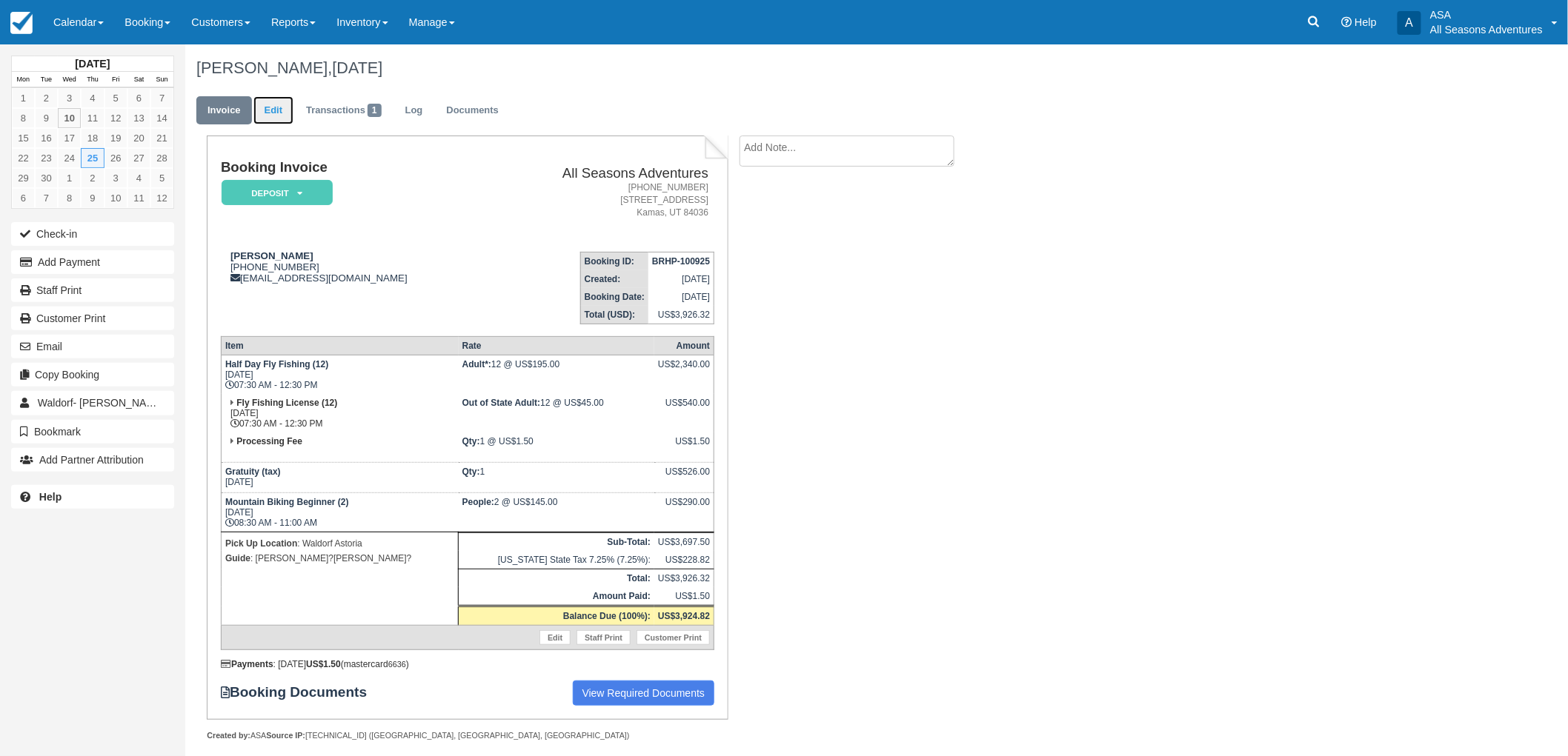
click at [270, 108] on link "Edit" at bounding box center [273, 110] width 40 height 29
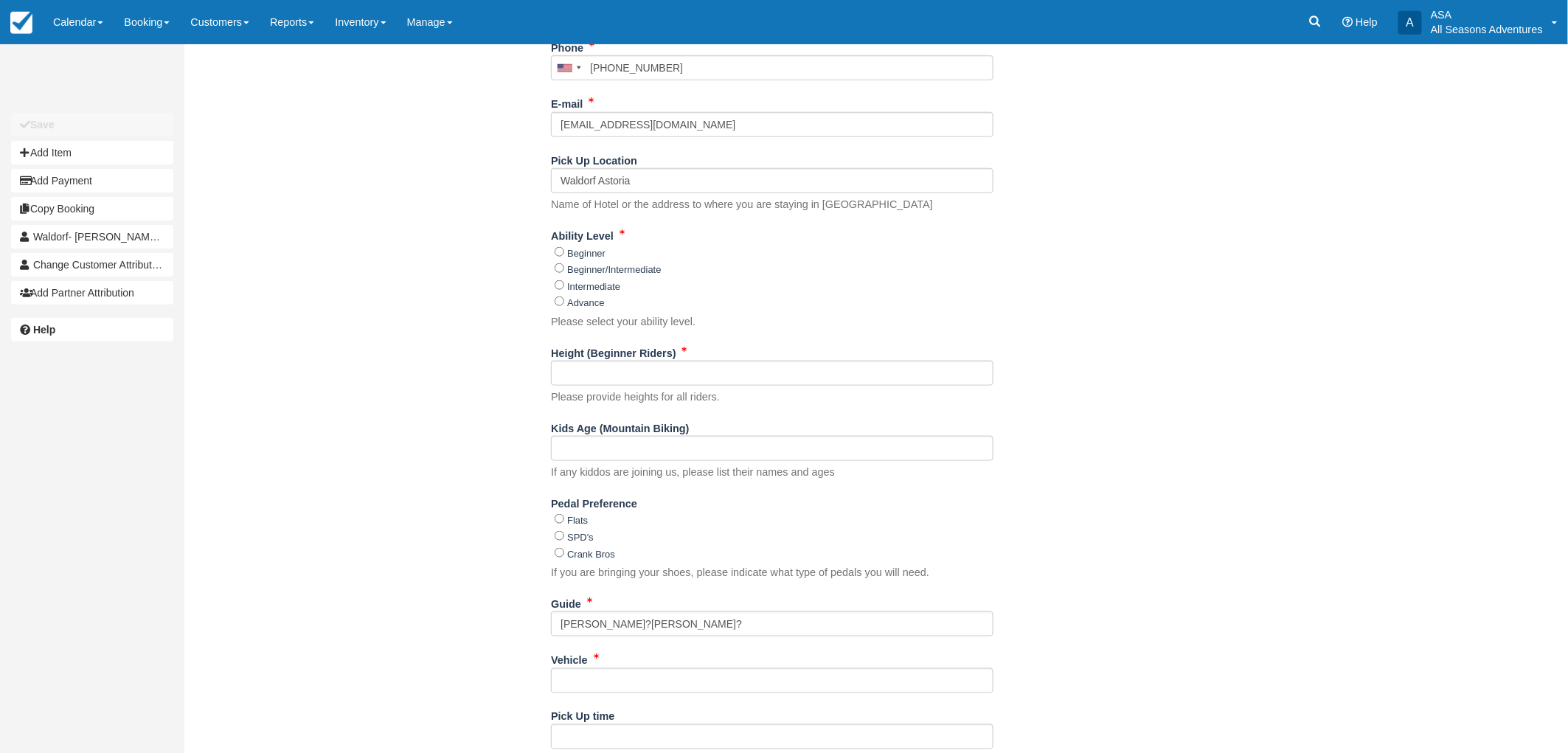
scroll to position [613, 0]
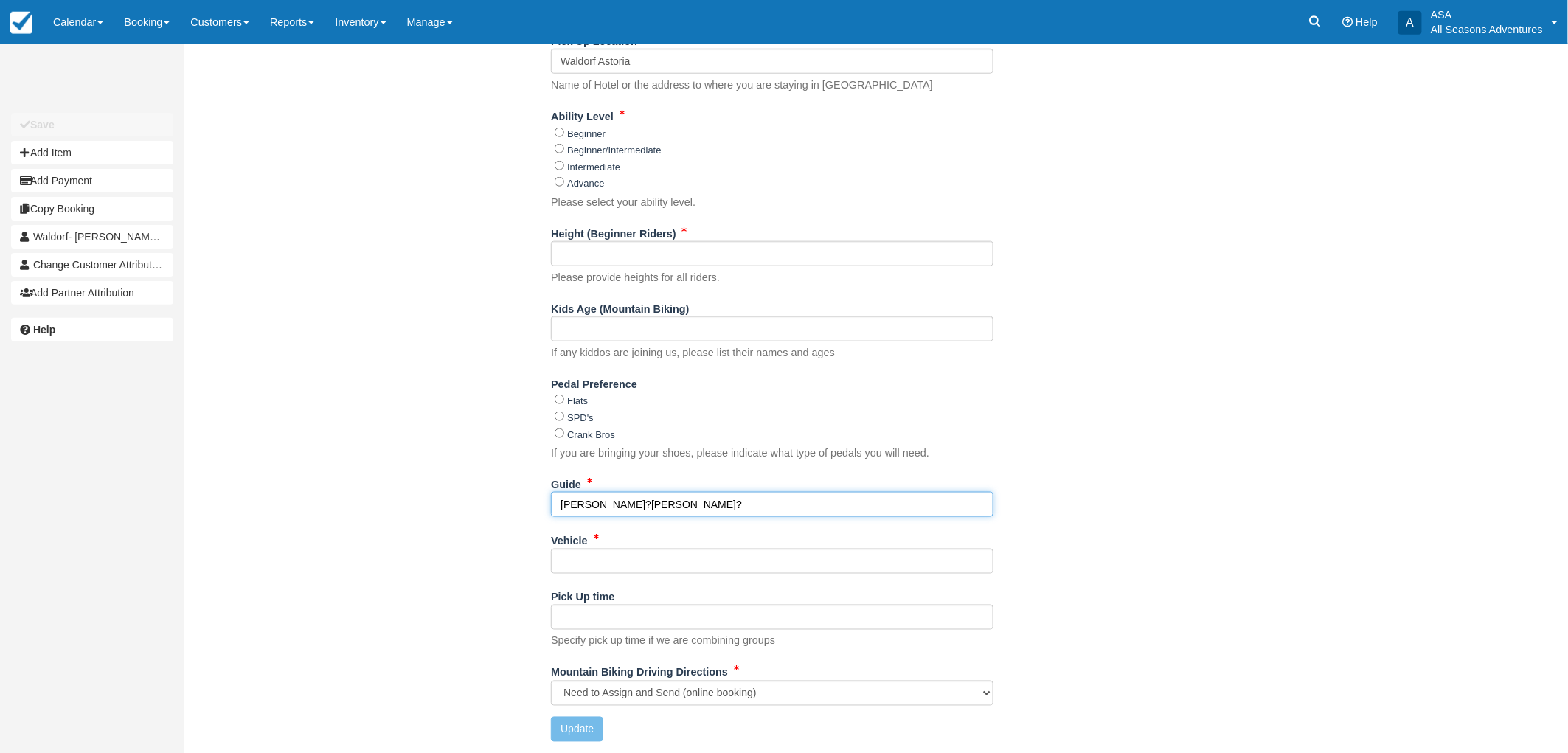
click at [558, 495] on input "[PERSON_NAME]?[PERSON_NAME]?" at bounding box center [772, 505] width 442 height 25
click at [729, 496] on input "Fish: Lucas, Tim, Peter?Fraser?" at bounding box center [772, 505] width 442 height 25
type input "Fish: Lucas, Tim, Peter?Fraser? // Bike: Gordo"
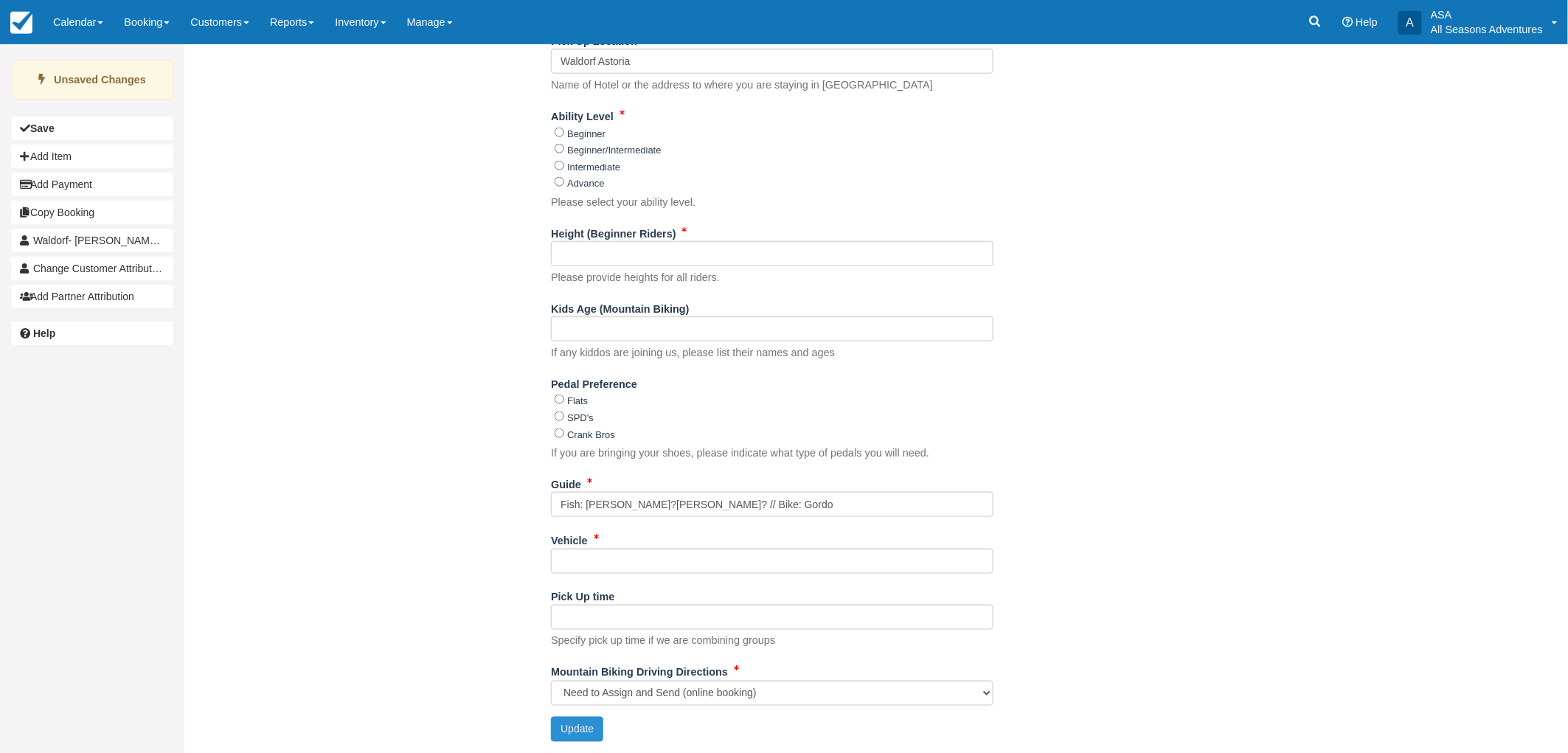
click at [574, 735] on button "Update" at bounding box center [577, 729] width 52 height 25
type input "+19136264444"
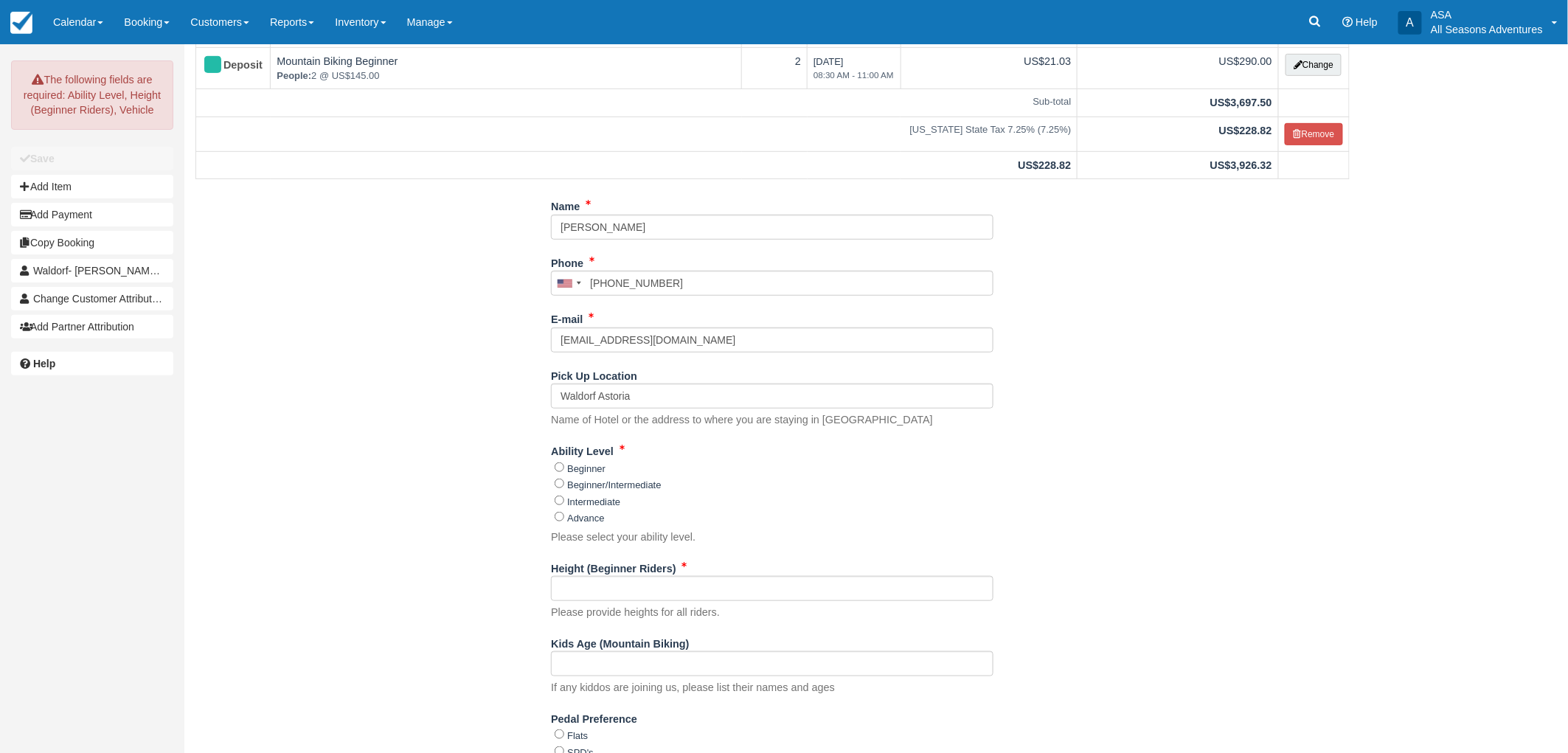
scroll to position [492, 0]
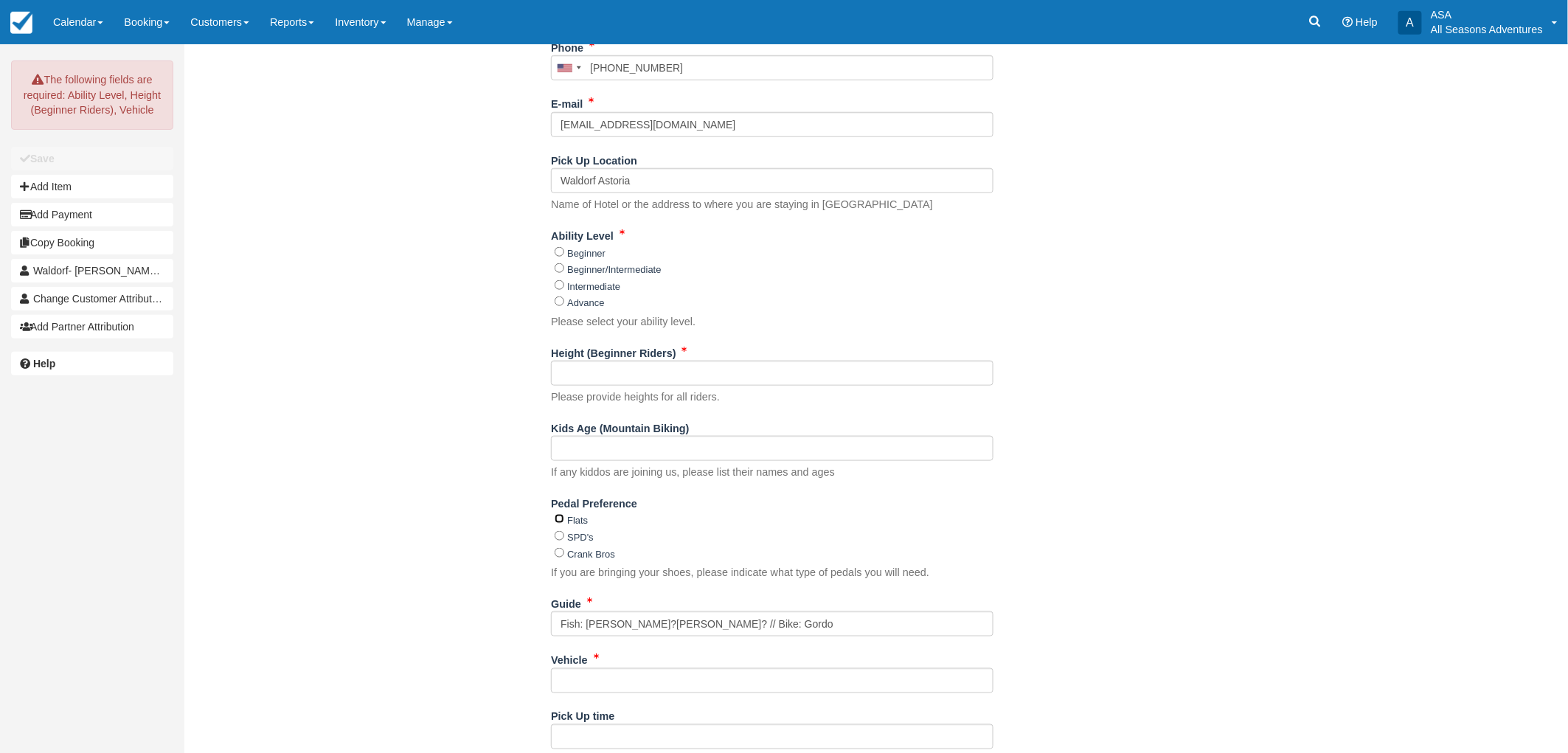
click at [560, 522] on input "Flats" at bounding box center [560, 519] width 9 height 9
radio input "true"
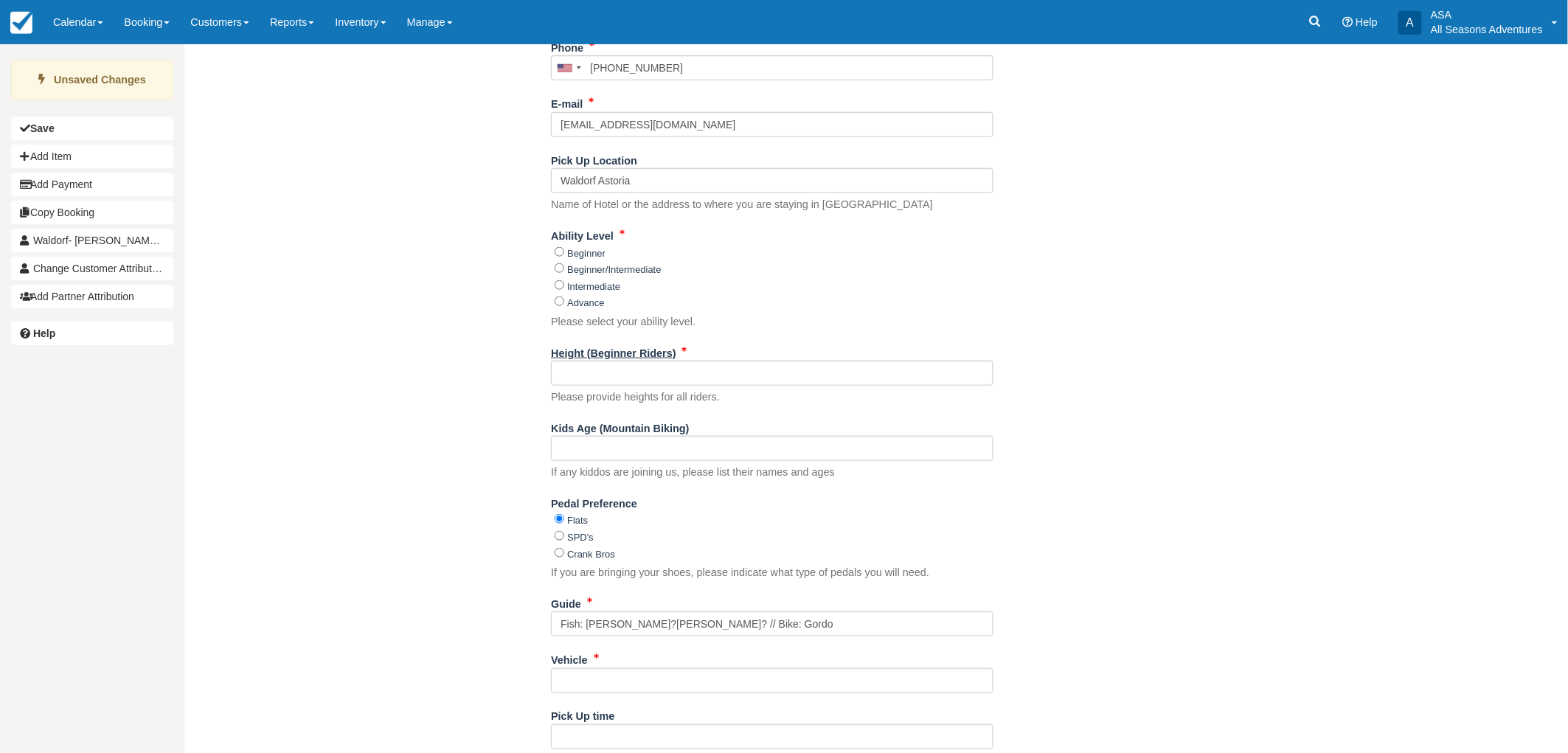
click at [594, 360] on label "Height (Beginner Riders)" at bounding box center [614, 351] width 125 height 21
click at [594, 361] on input "Height (Beginner Riders)" at bounding box center [772, 373] width 442 height 25
type input "TBD"
click at [562, 252] on input "Beginner" at bounding box center [560, 252] width 9 height 9
radio input "true"
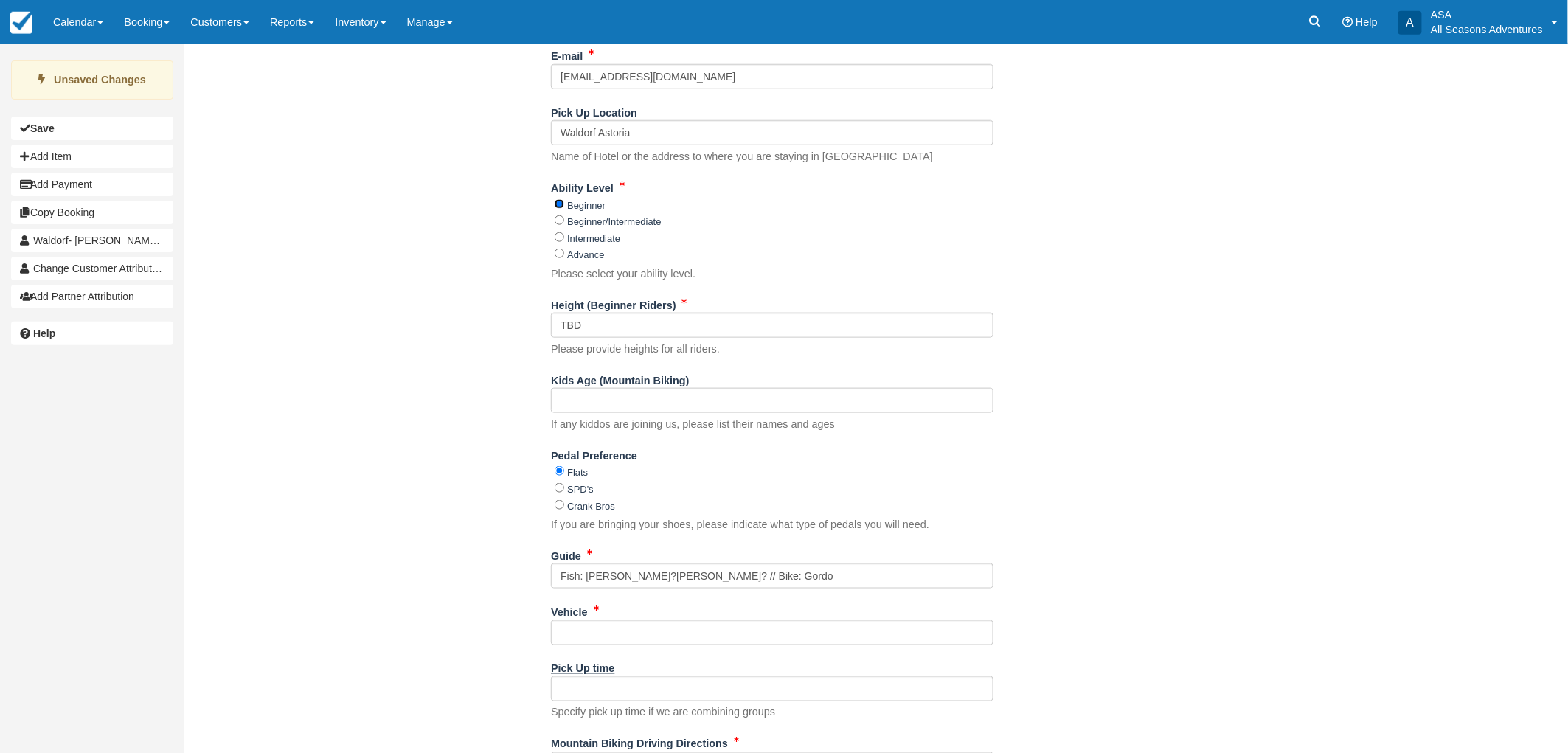
scroll to position [613, 0]
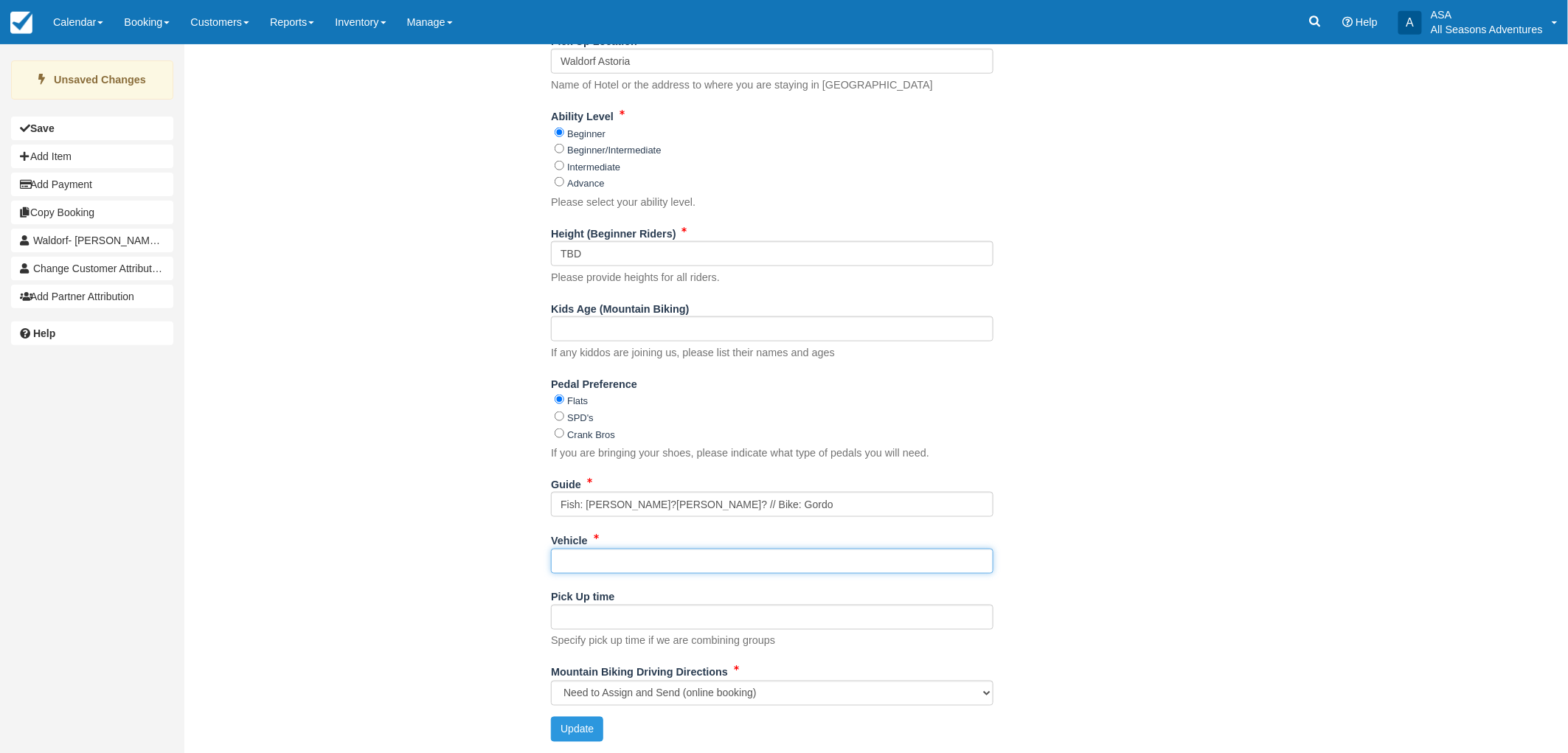
click at [563, 562] on input "Vehicle" at bounding box center [772, 562] width 442 height 25
type input "TBD"
click at [568, 719] on button "Update" at bounding box center [577, 729] width 52 height 25
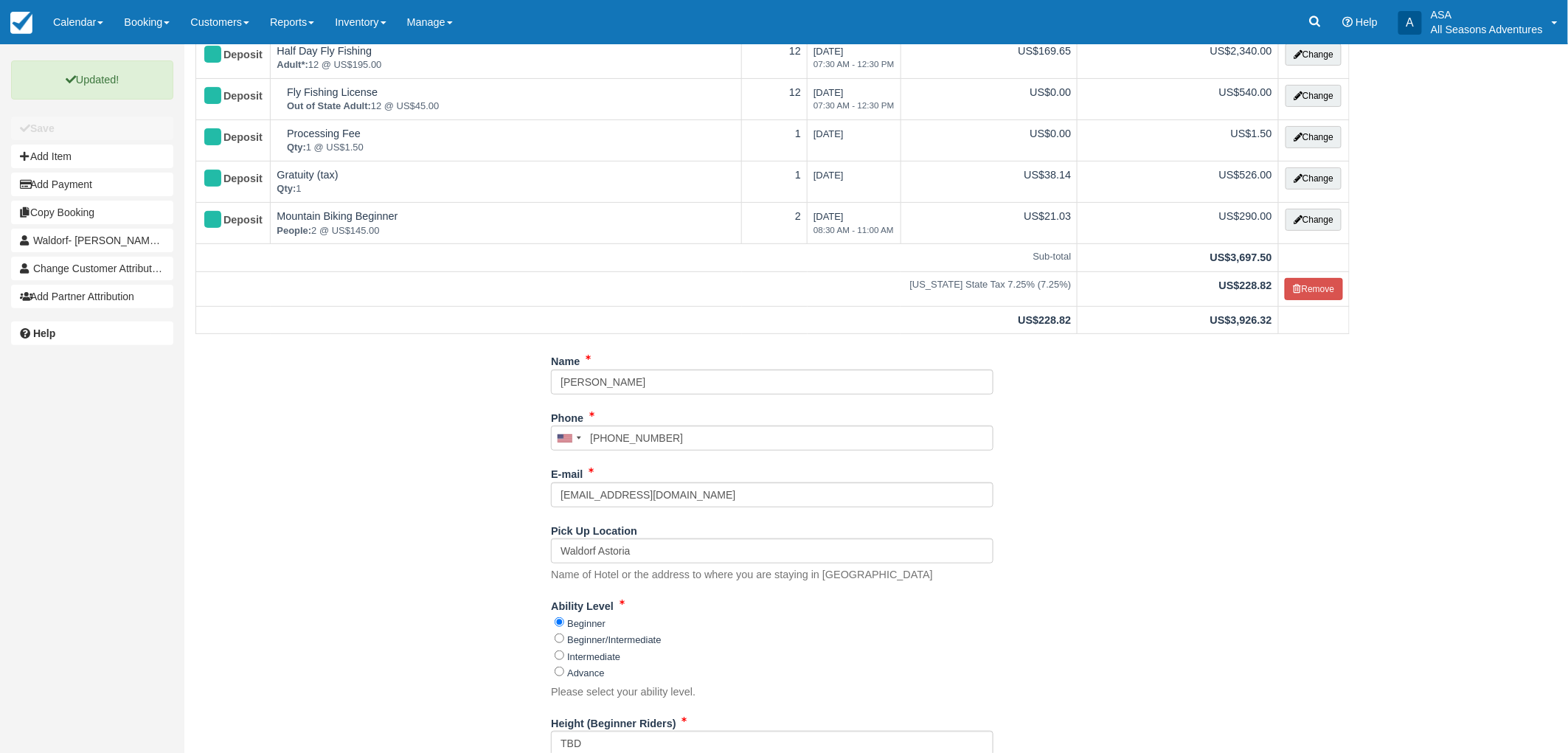
scroll to position [0, 0]
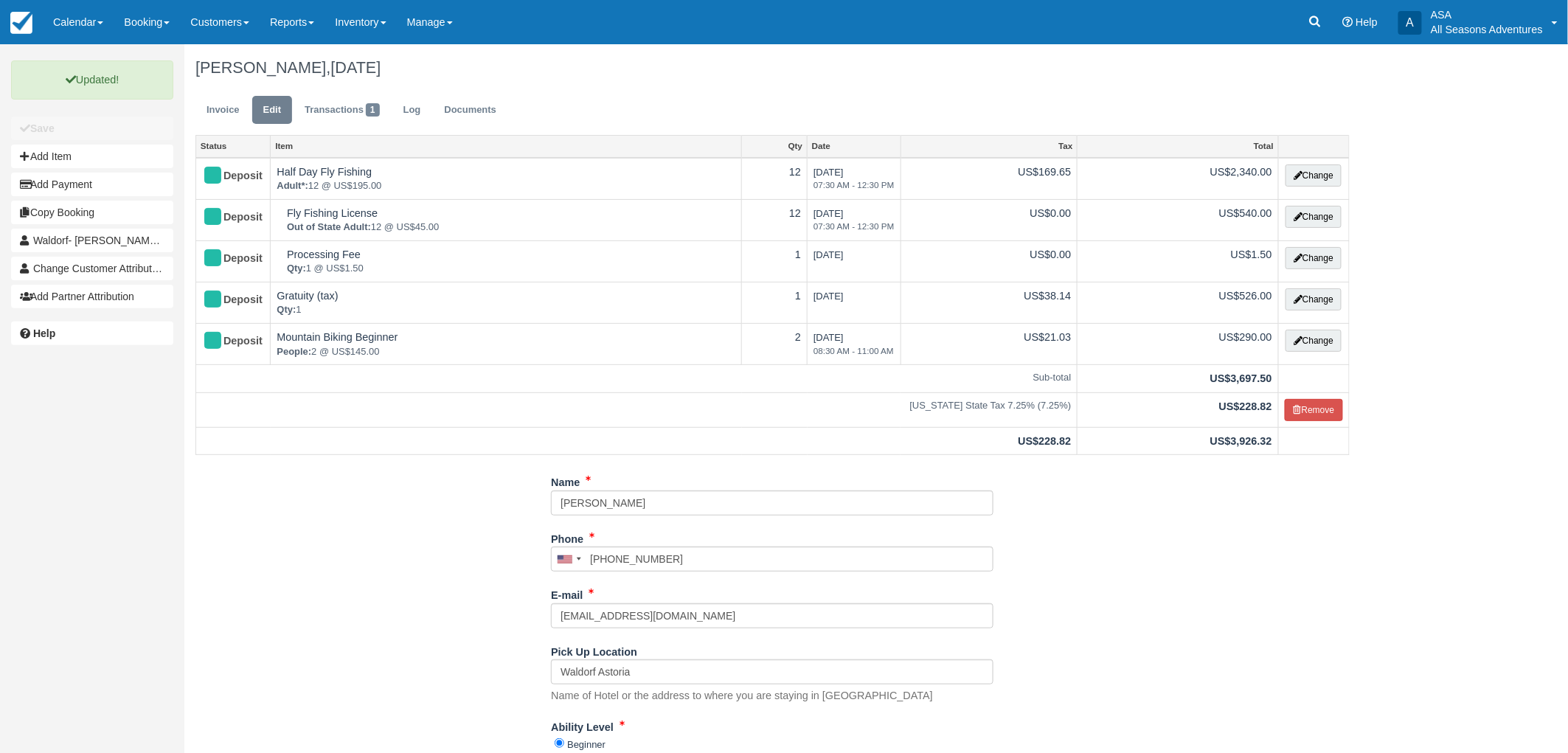
click at [214, 93] on ul "Invoice Edit Transactions 1 Log Documents" at bounding box center [772, 114] width 1154 height 45
click at [218, 116] on link "Invoice" at bounding box center [223, 110] width 55 height 28
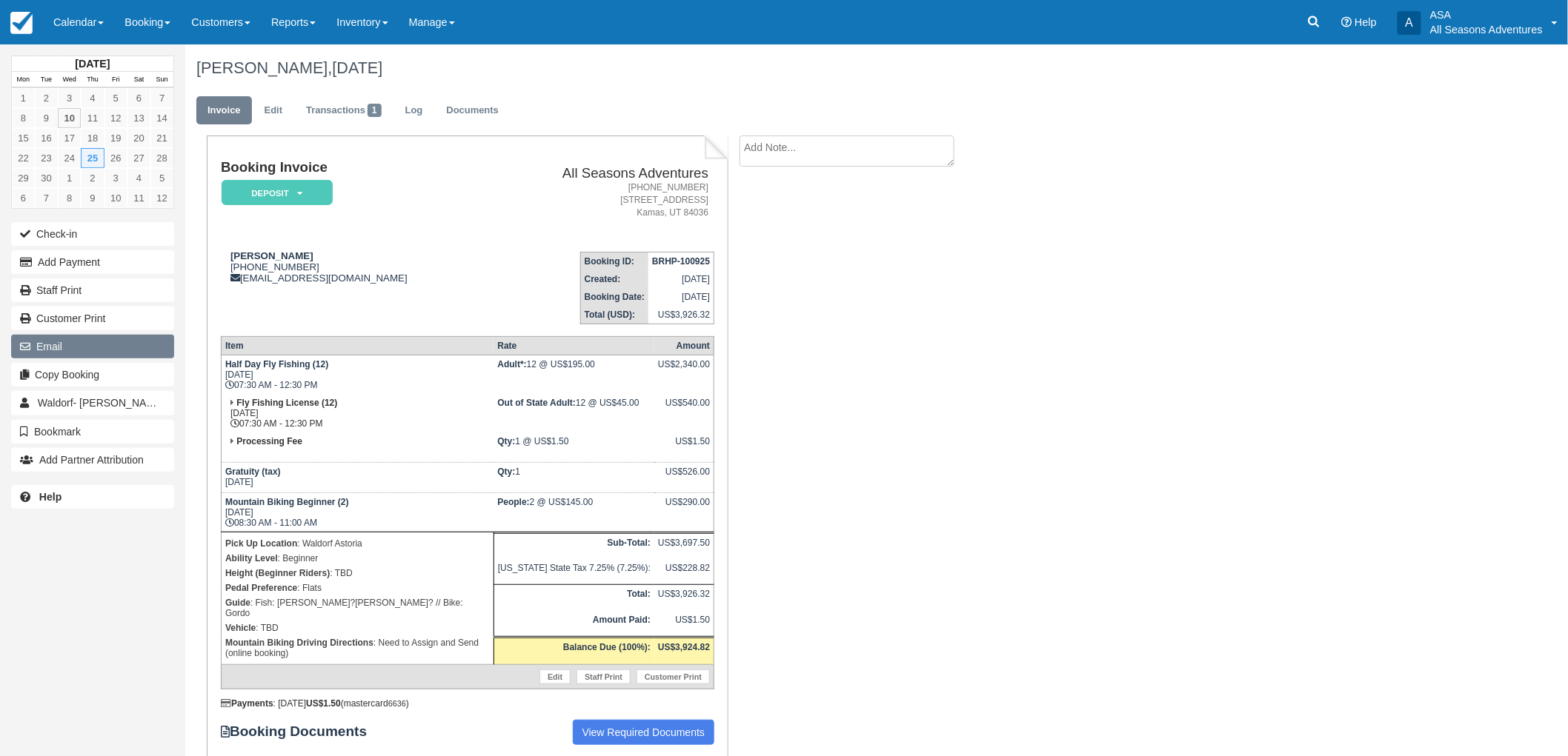
click at [89, 345] on button "Email" at bounding box center [92, 346] width 163 height 24
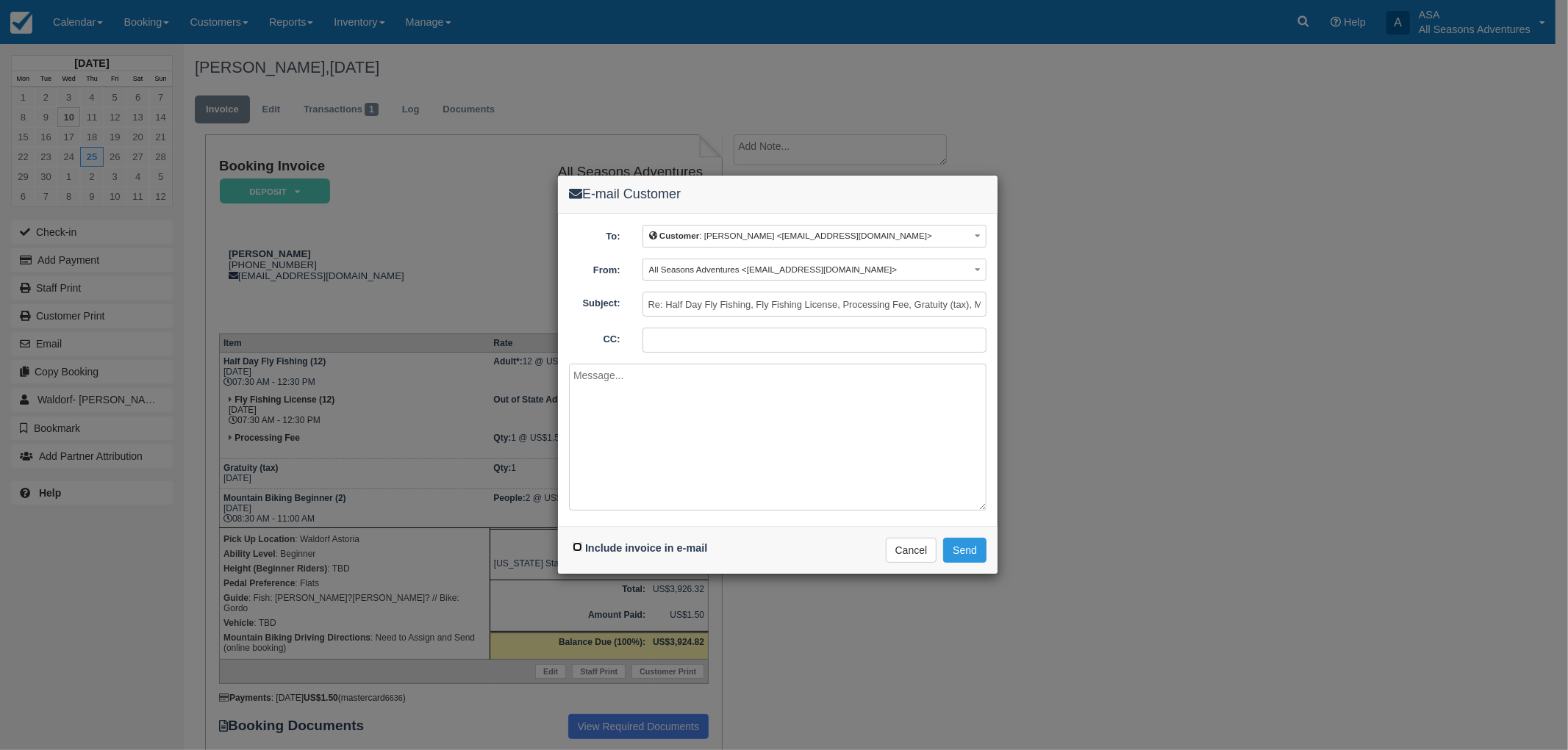
click at [575, 551] on input "Include invoice in e-mail" at bounding box center [577, 547] width 9 height 9
checkbox input "true"
click at [963, 545] on button "Send" at bounding box center [965, 550] width 43 height 25
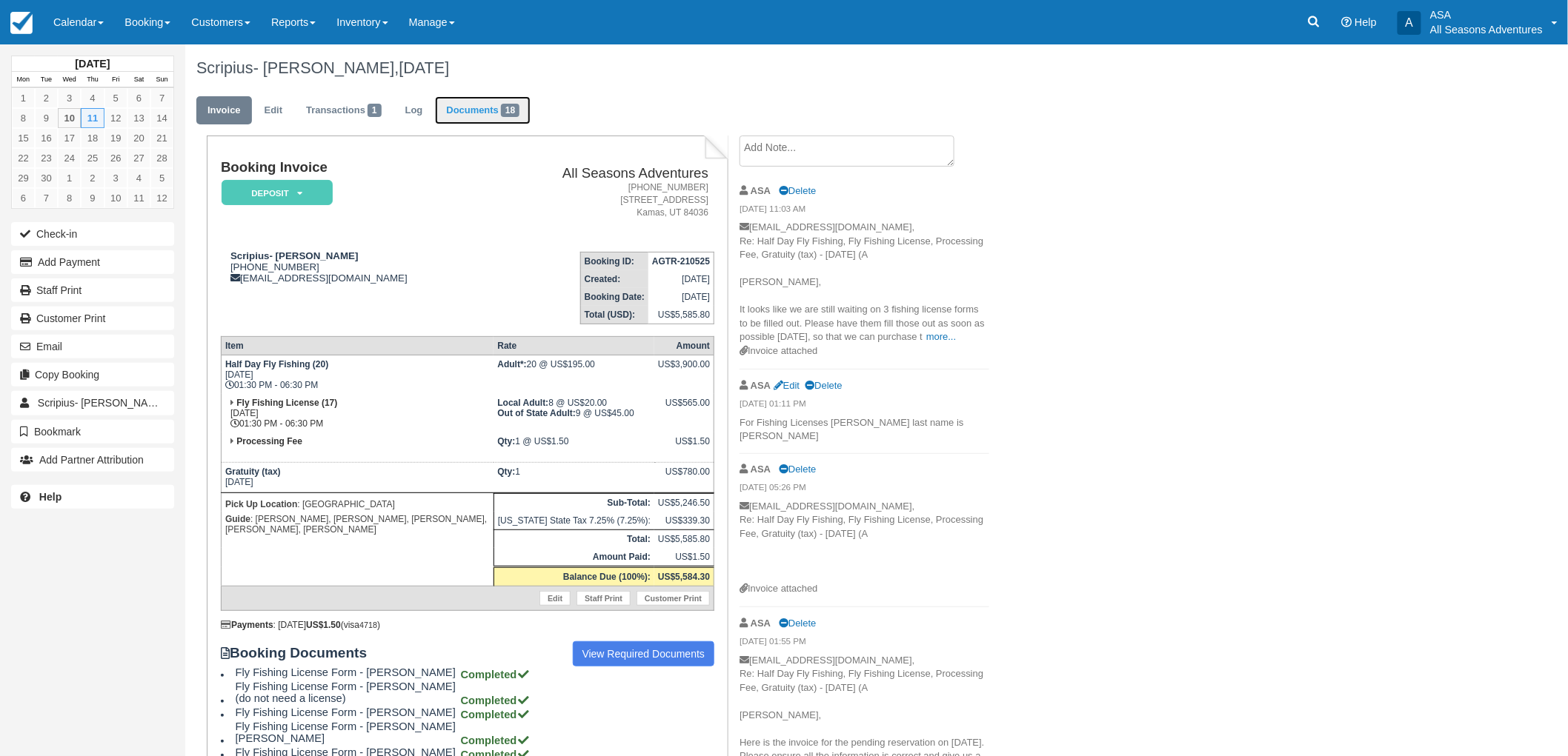
click at [500, 99] on link "Documents 18" at bounding box center [482, 110] width 96 height 29
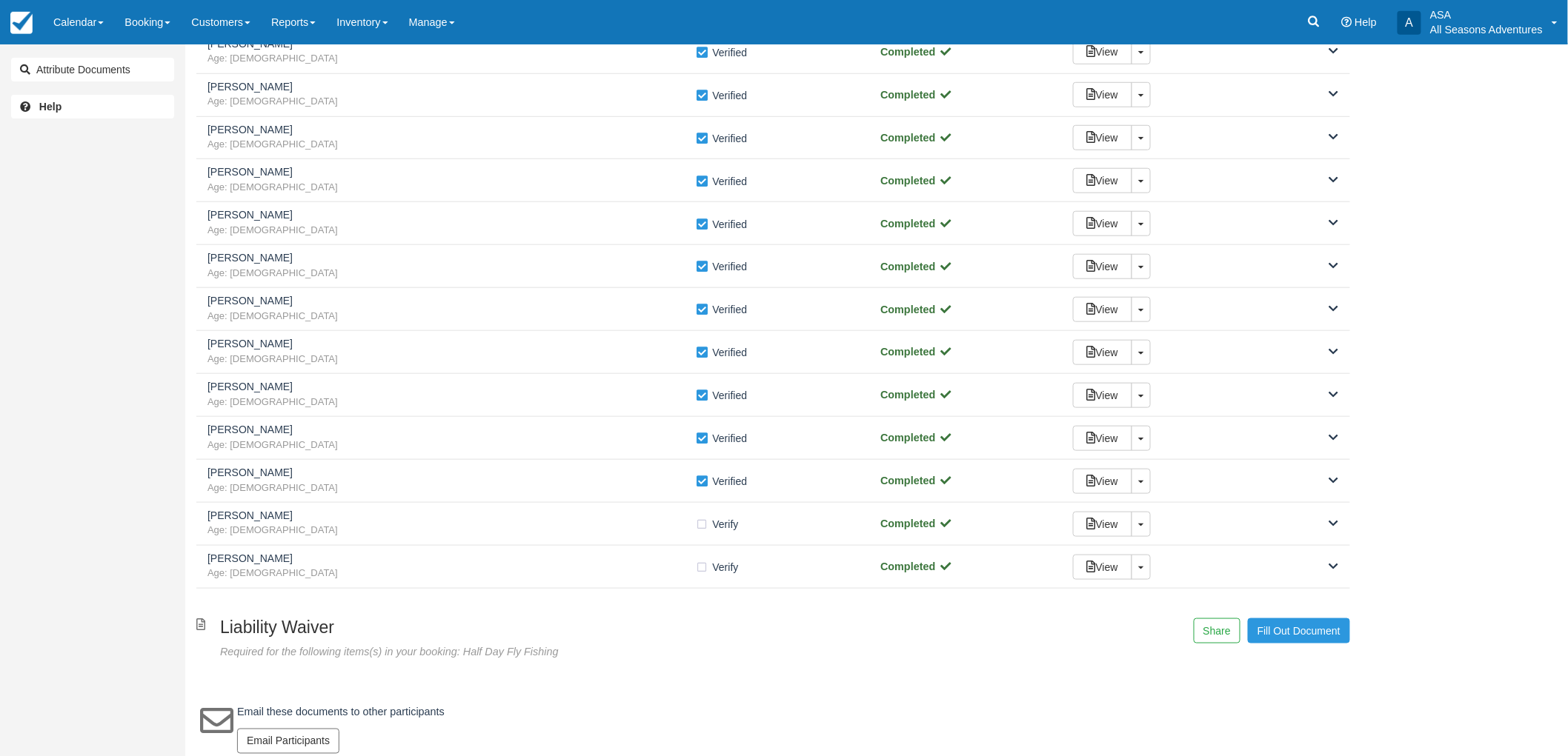
scroll to position [449, 0]
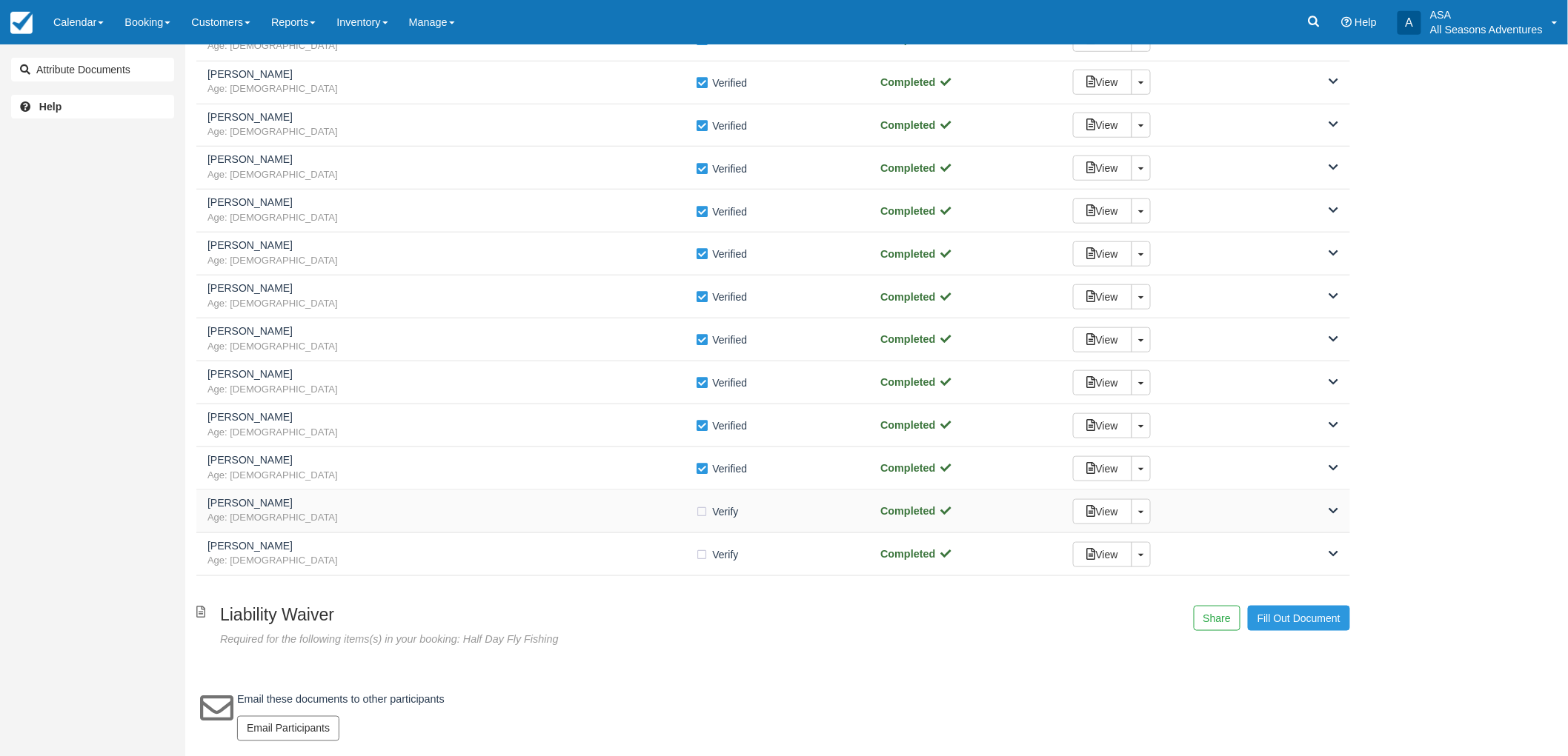
click at [531, 528] on div "Katie Morgan Age: 29 Verify Verified Completed View Toggle Dropdown Detach" at bounding box center [772, 512] width 1153 height 43
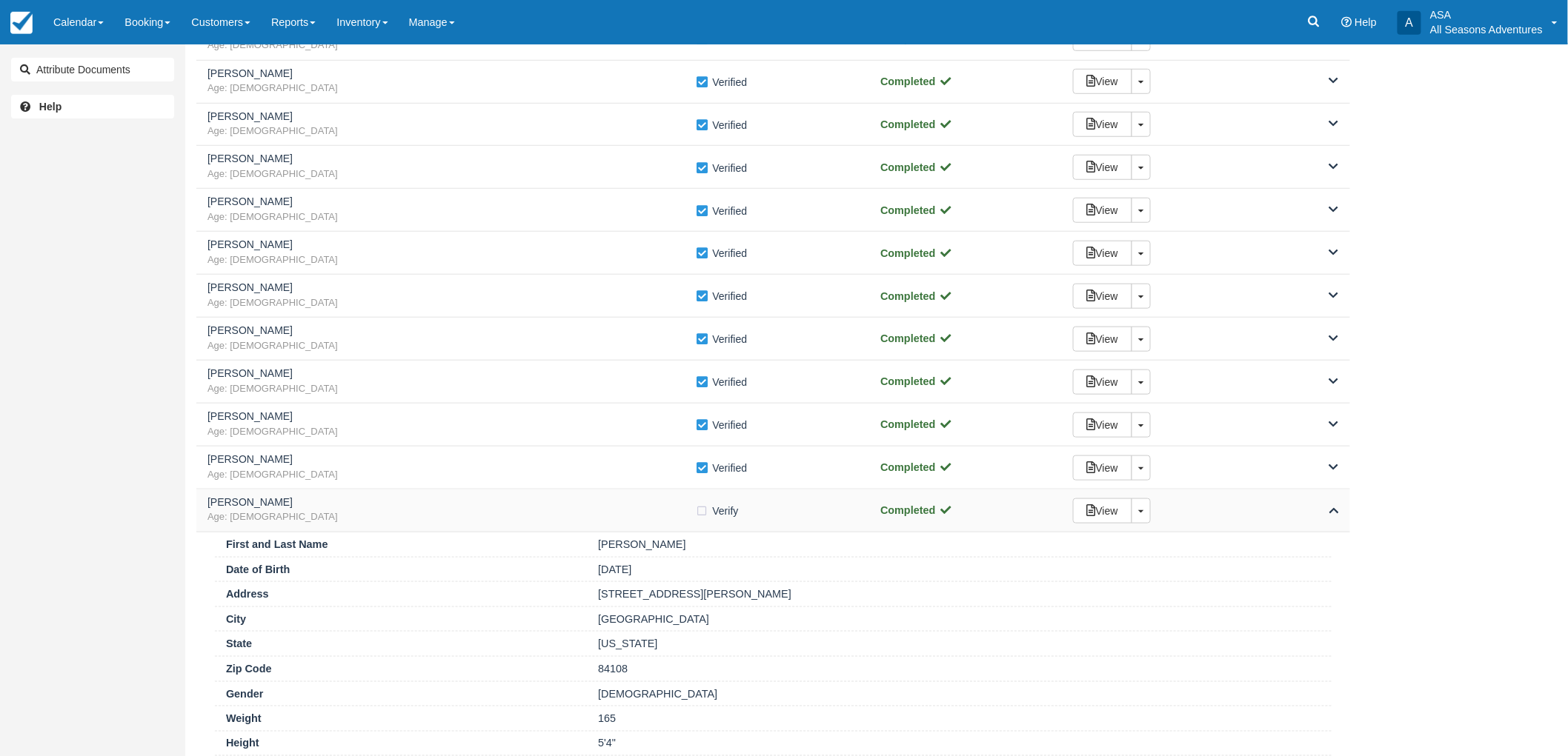
click at [527, 512] on span "Age: [DEMOGRAPHIC_DATA]" at bounding box center [451, 517] width 488 height 14
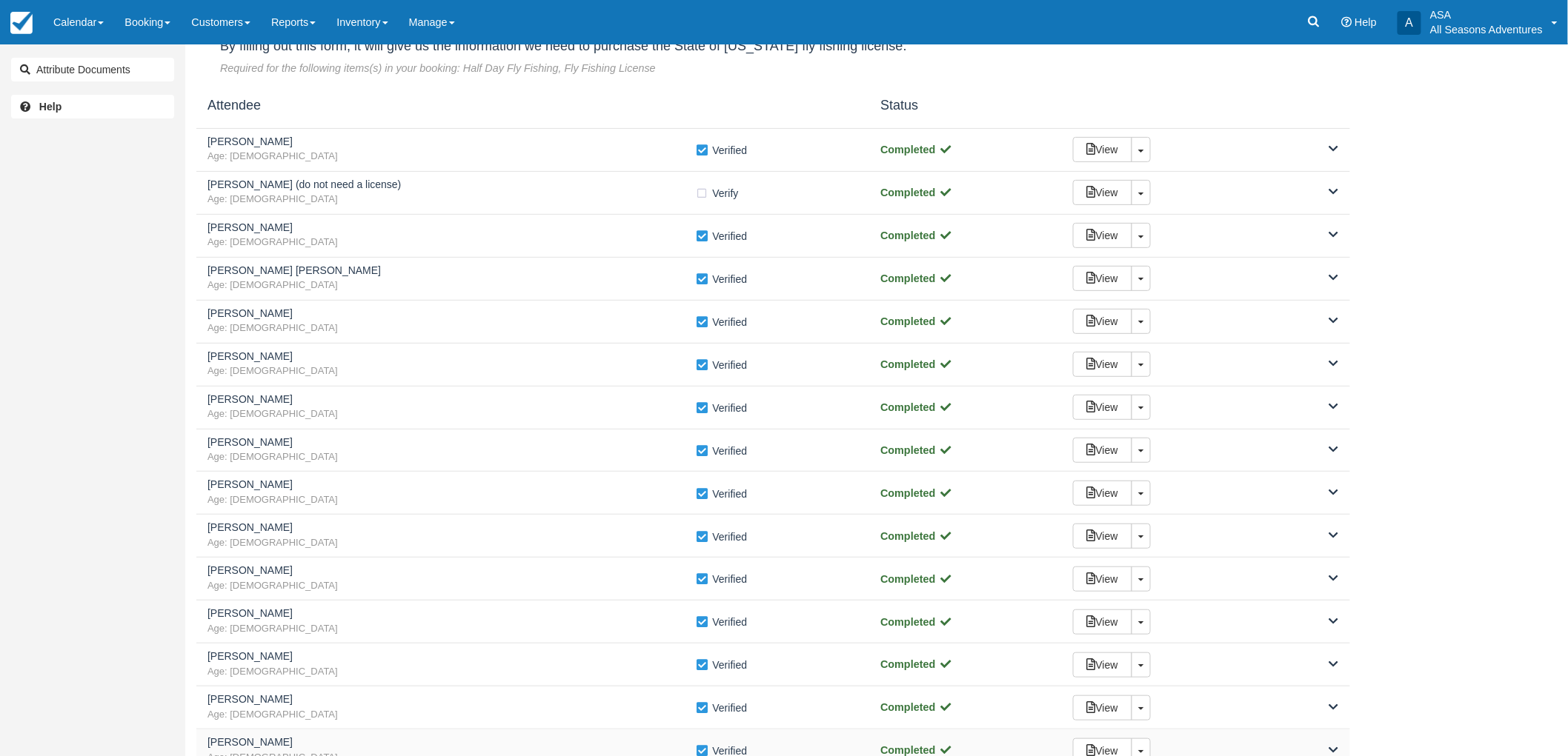
scroll to position [120, 0]
click at [525, 203] on span "Age: [DEMOGRAPHIC_DATA]" at bounding box center [451, 203] width 488 height 14
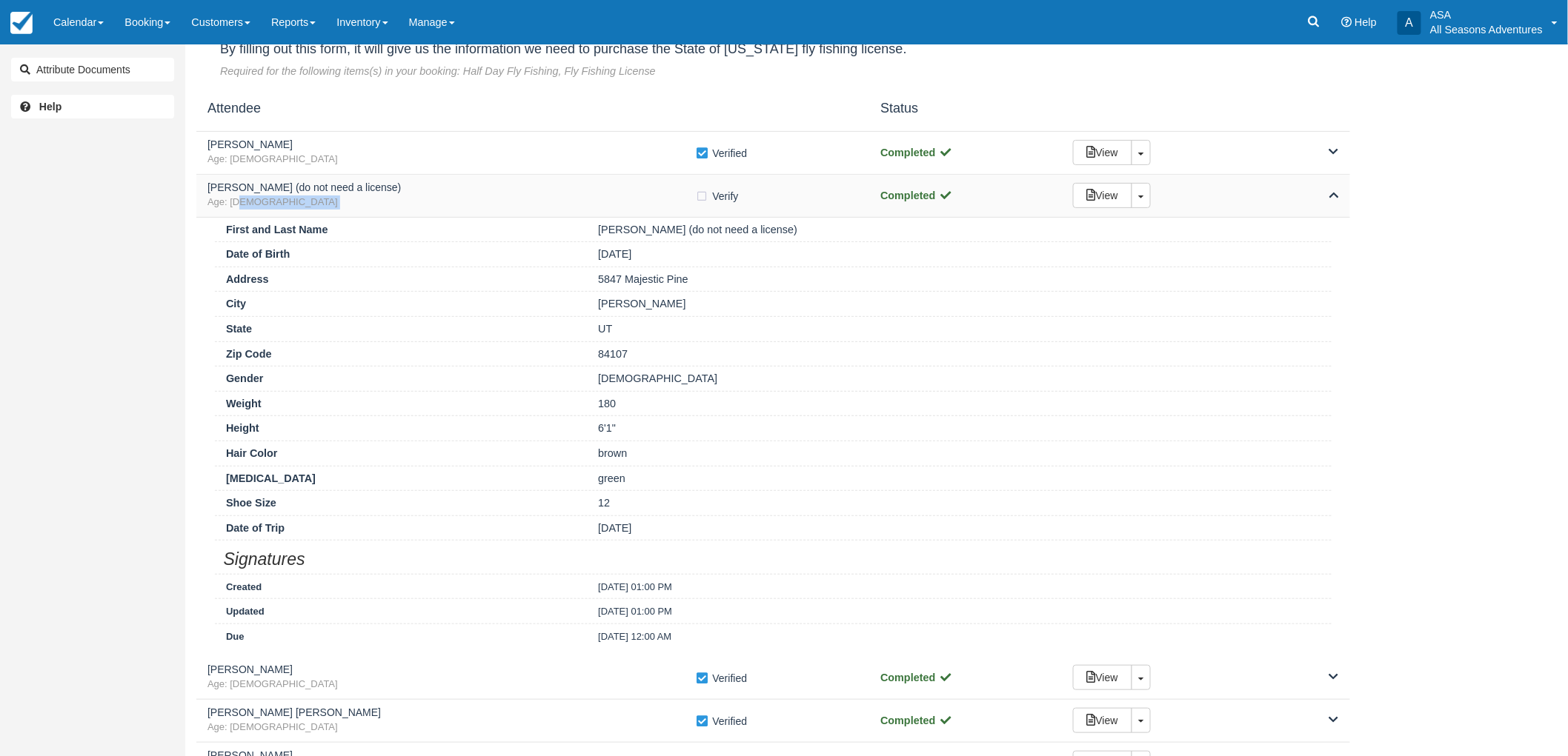
click at [525, 203] on span "Age: [DEMOGRAPHIC_DATA]" at bounding box center [451, 203] width 488 height 14
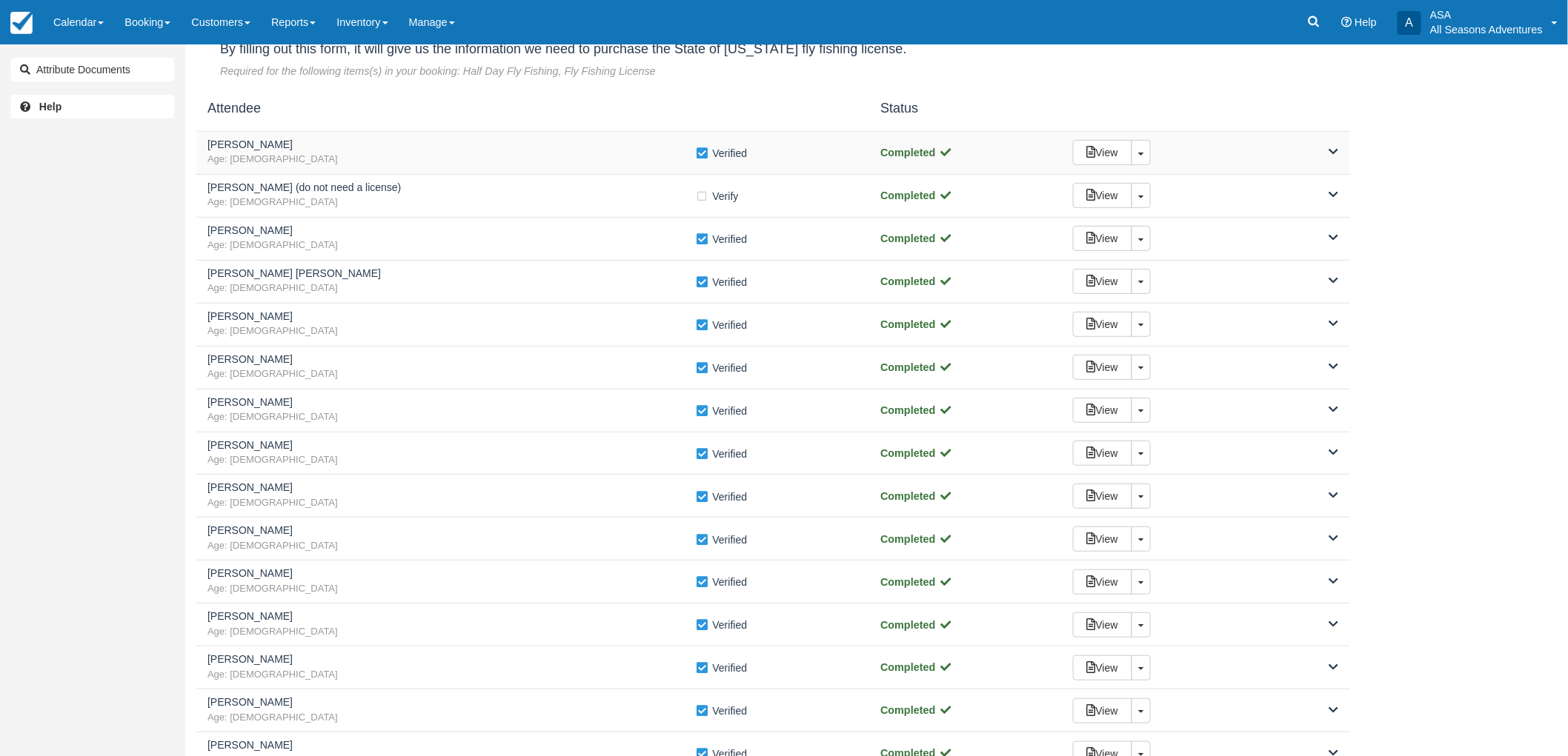
click at [508, 152] on span "Age: [DEMOGRAPHIC_DATA]" at bounding box center [451, 159] width 488 height 14
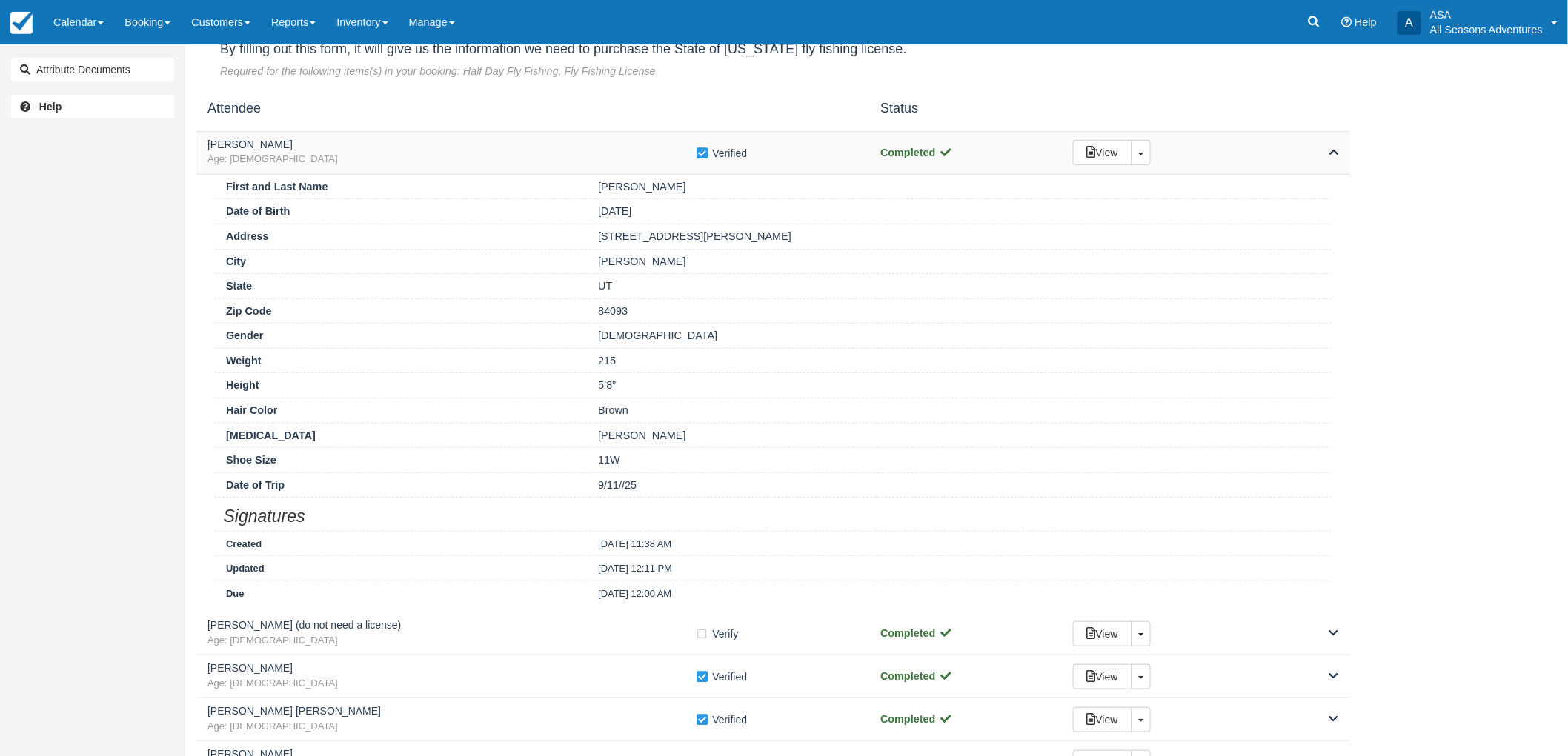
click at [508, 152] on span "Age: [DEMOGRAPHIC_DATA]" at bounding box center [451, 159] width 488 height 14
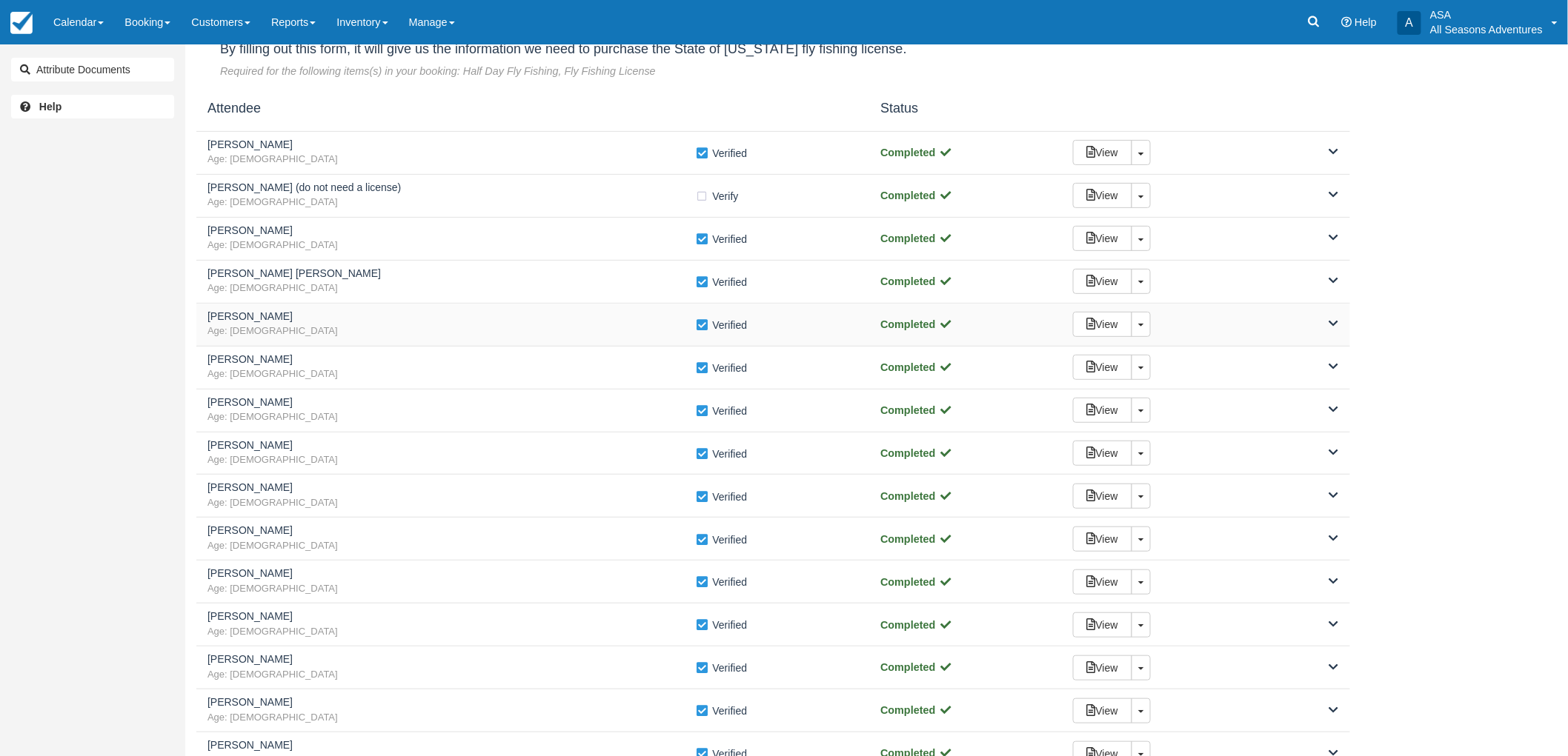
click at [555, 329] on span "Age: [DEMOGRAPHIC_DATA]" at bounding box center [451, 331] width 488 height 14
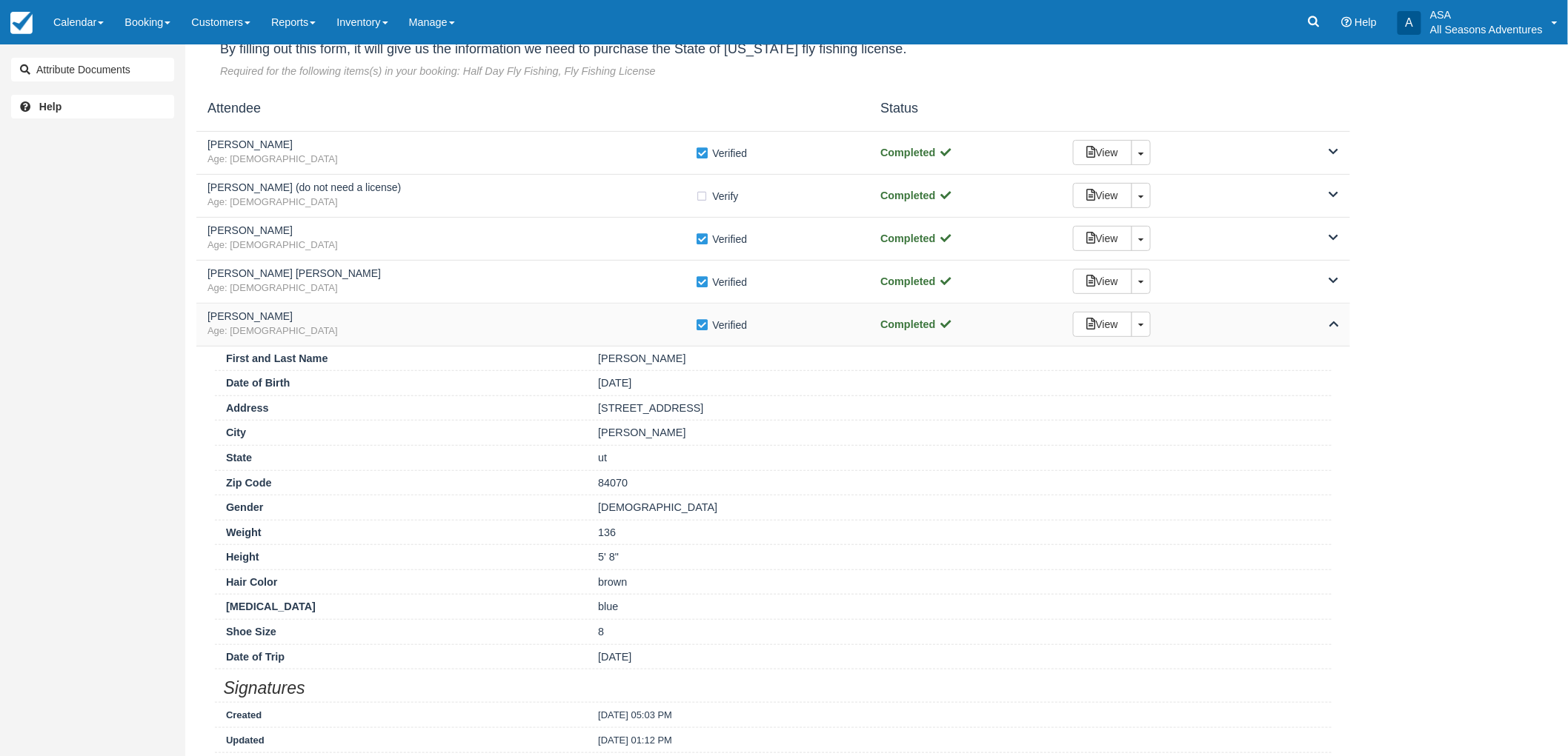
scroll to position [203, 0]
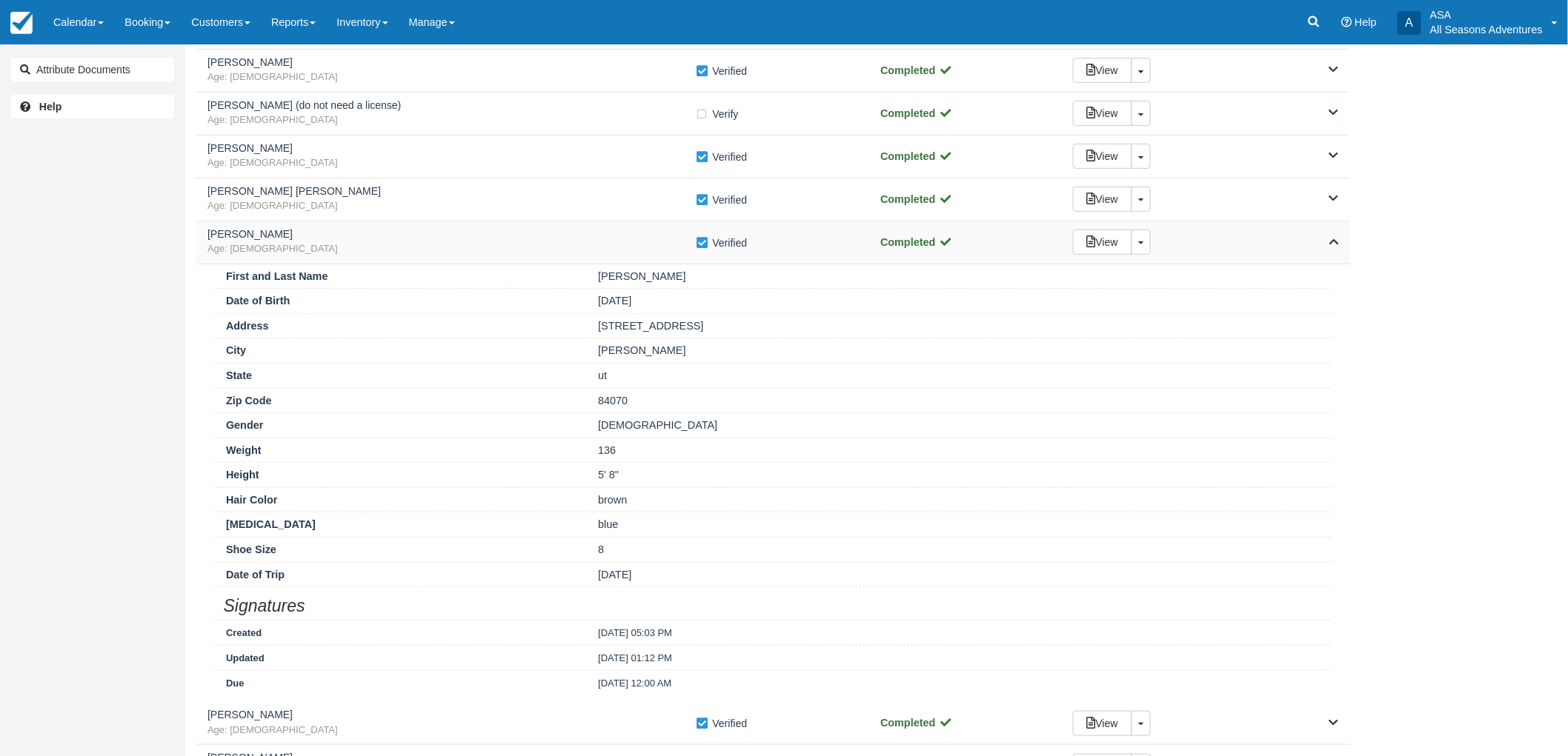
click at [568, 237] on h5 "[PERSON_NAME]" at bounding box center [451, 235] width 488 height 11
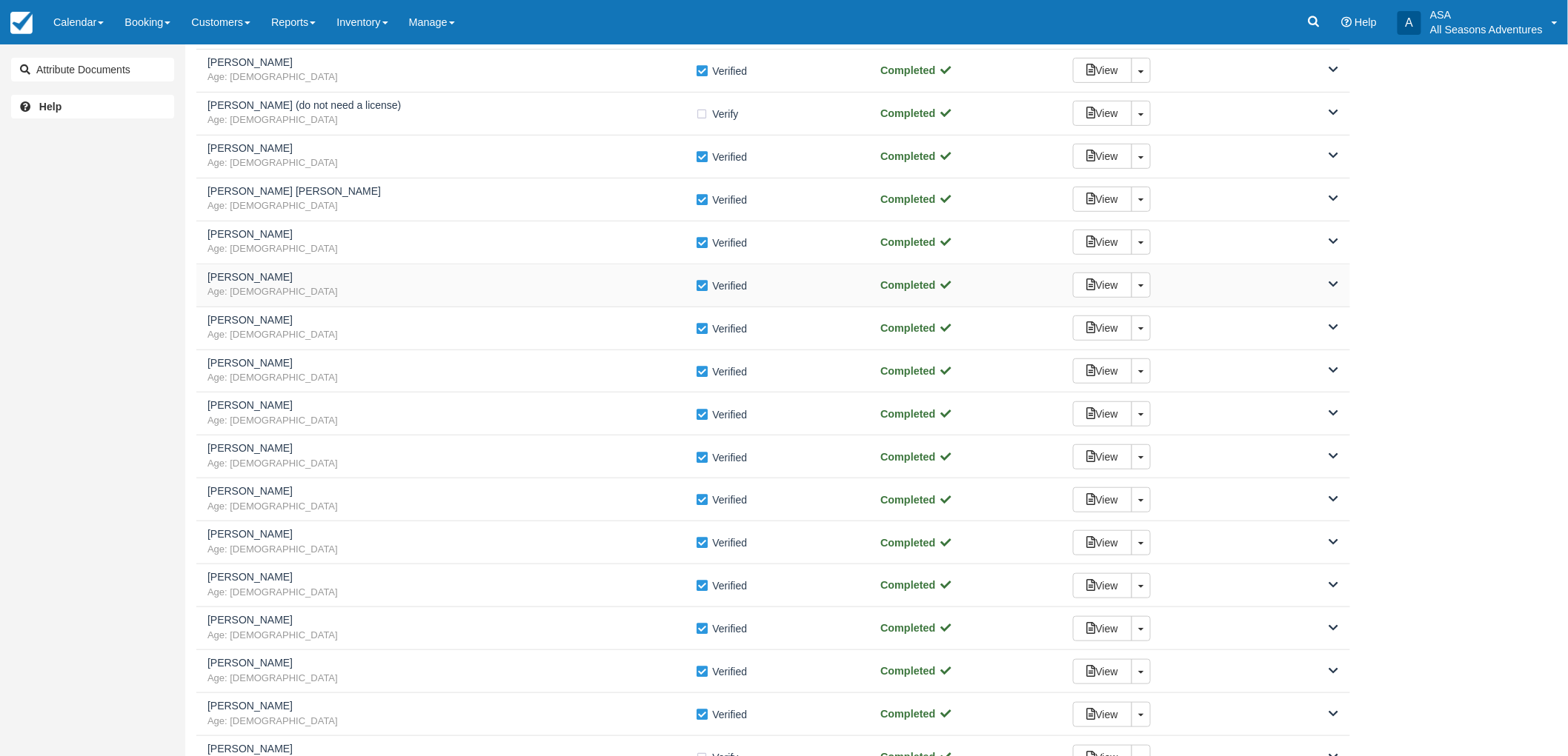
click at [563, 283] on div "Rob Stuyck Age: 40" at bounding box center [451, 285] width 488 height 28
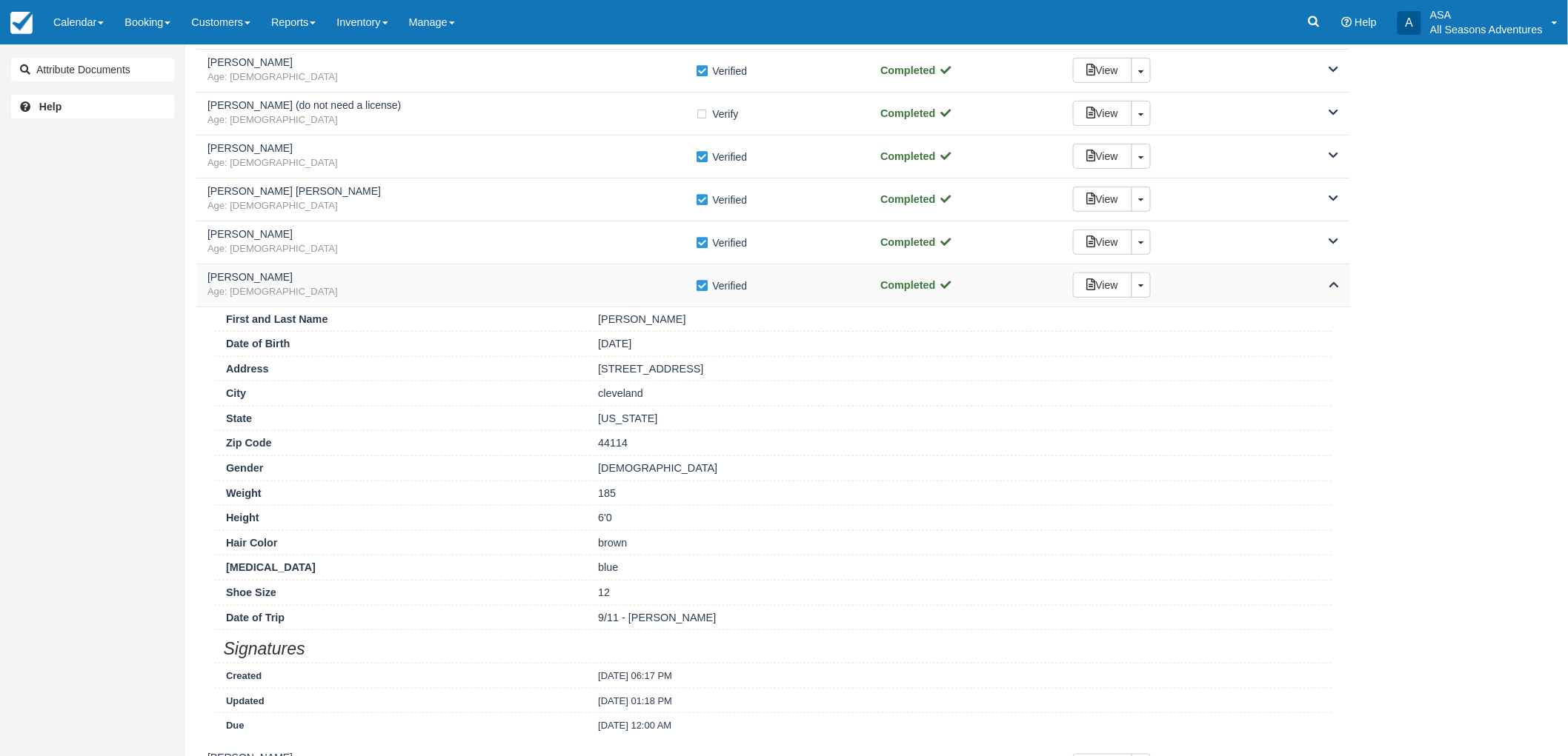
click at [563, 283] on div "Rob Stuyck Age: 40" at bounding box center [451, 285] width 488 height 28
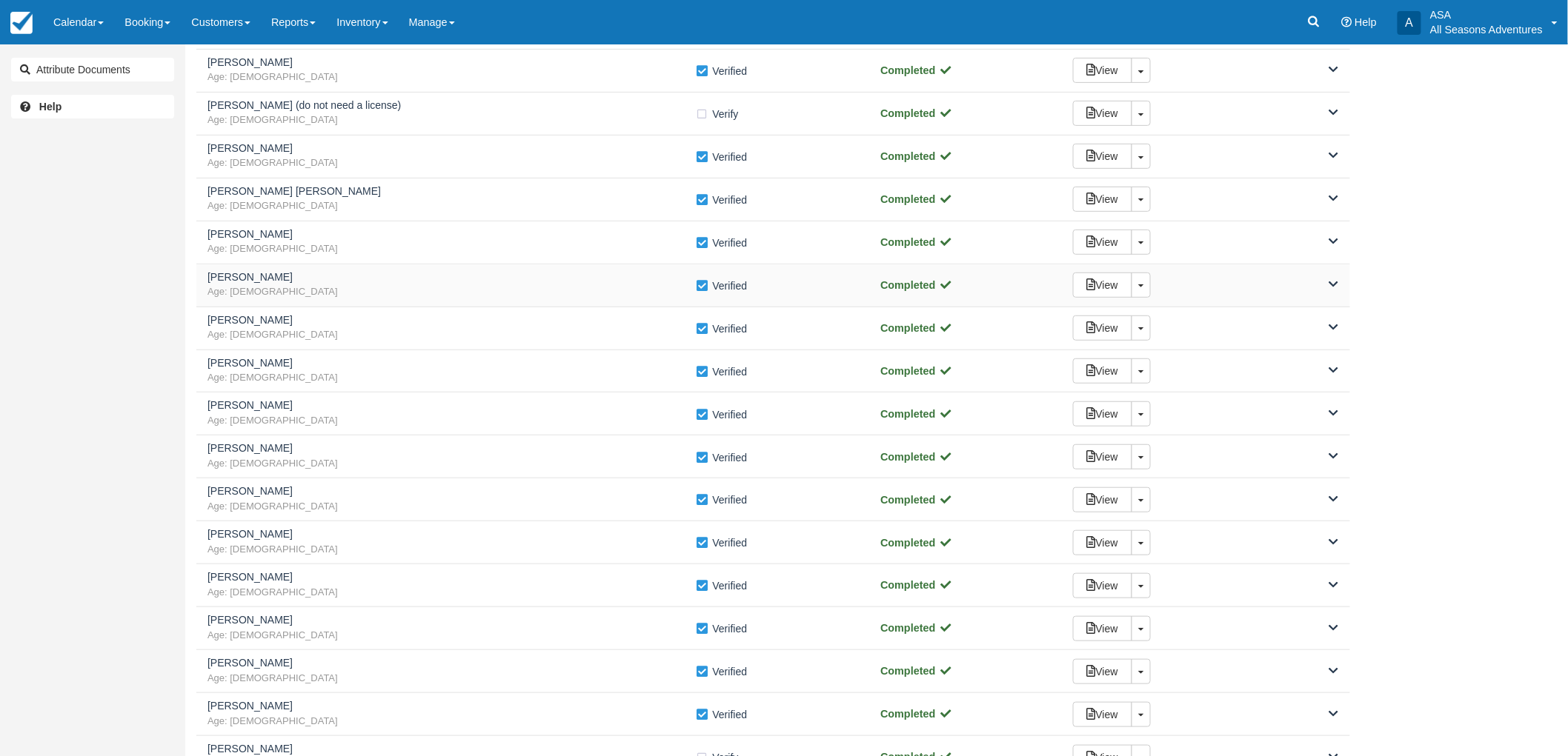
click at [563, 283] on div "Rob Stuyck Age: 40" at bounding box center [451, 285] width 488 height 28
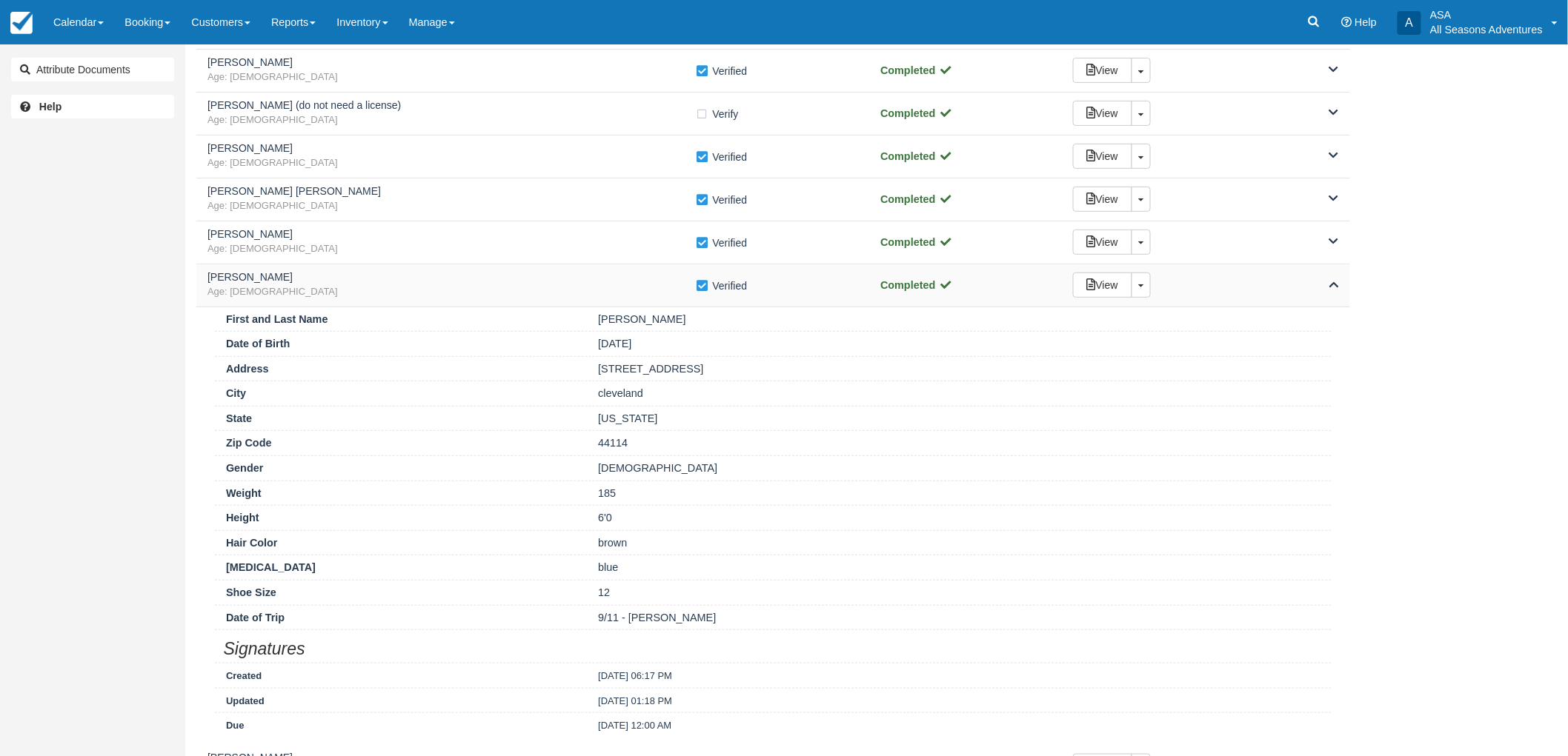
click at [563, 283] on div "Rob Stuyck Age: 40" at bounding box center [451, 285] width 488 height 28
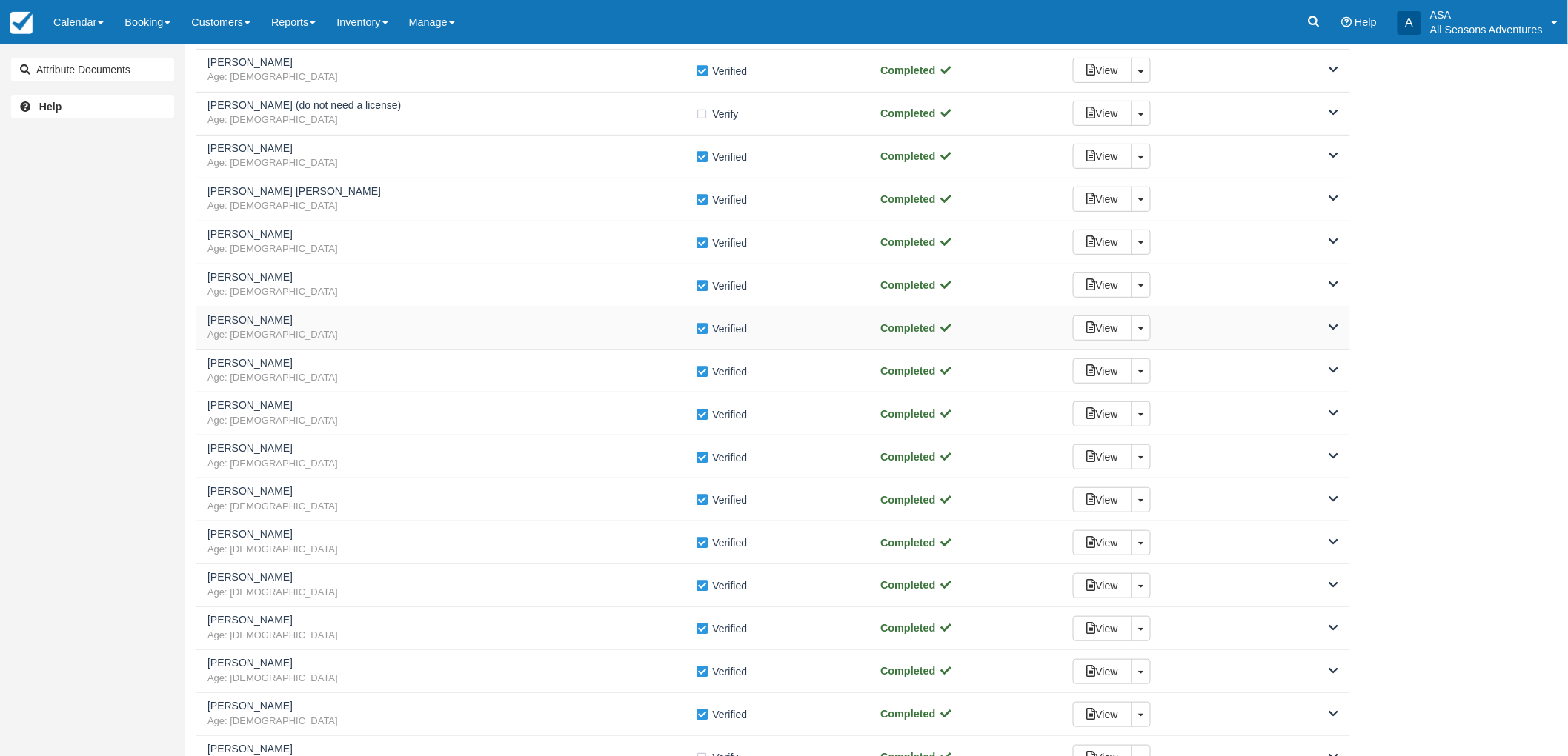
click at [566, 337] on span "Age: 50" at bounding box center [451, 335] width 488 height 14
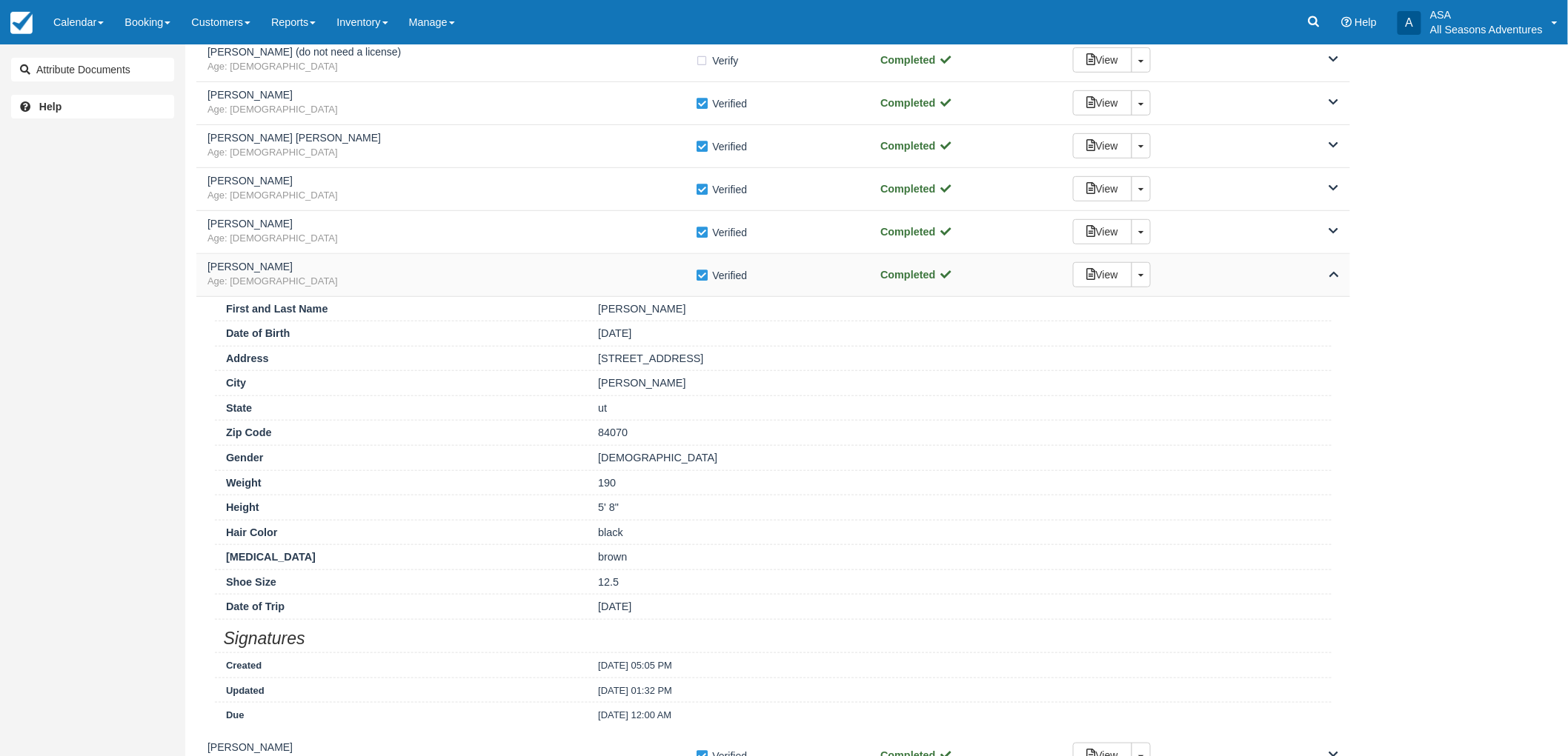
scroll to position [284, 0]
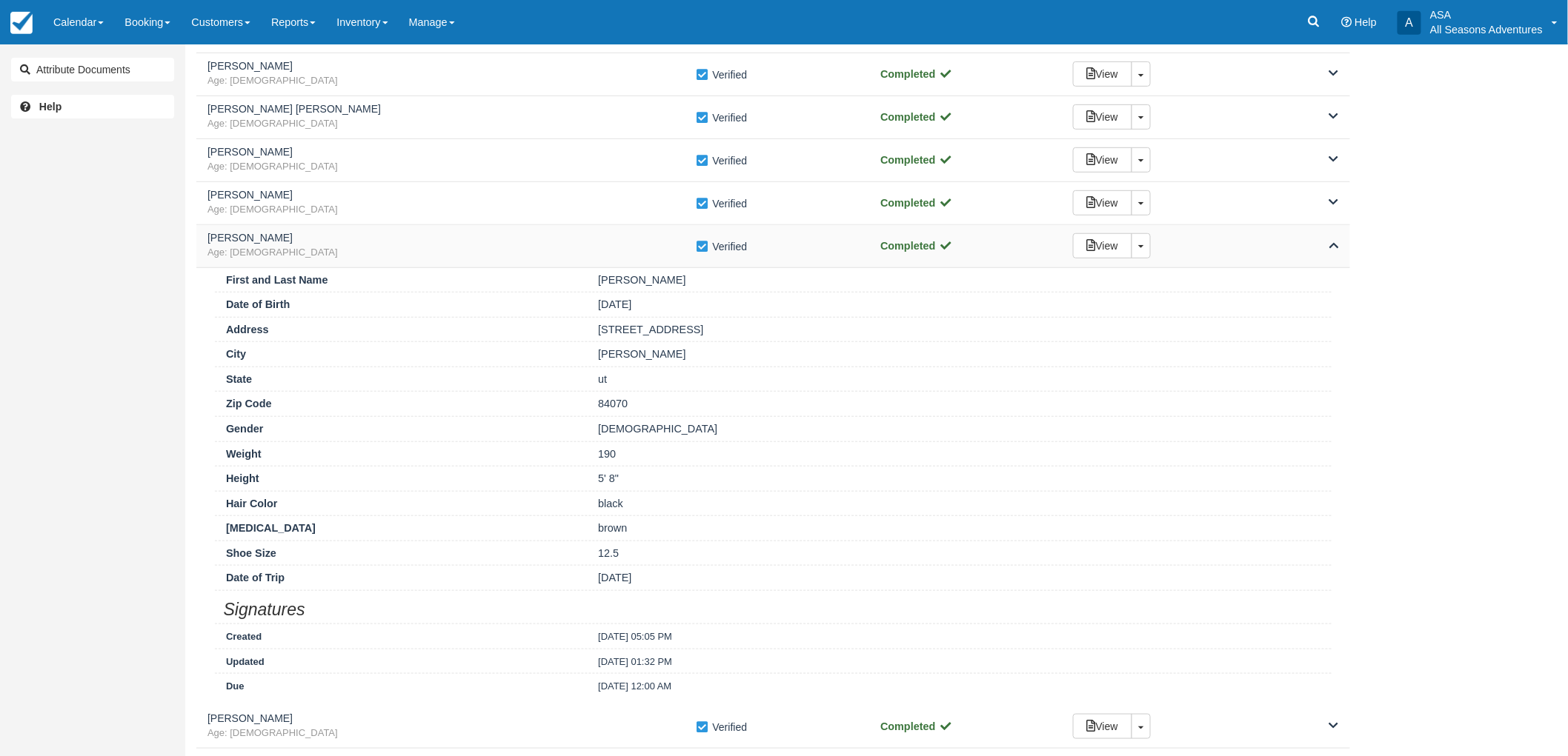
click at [542, 249] on span "Age: 50" at bounding box center [451, 253] width 488 height 14
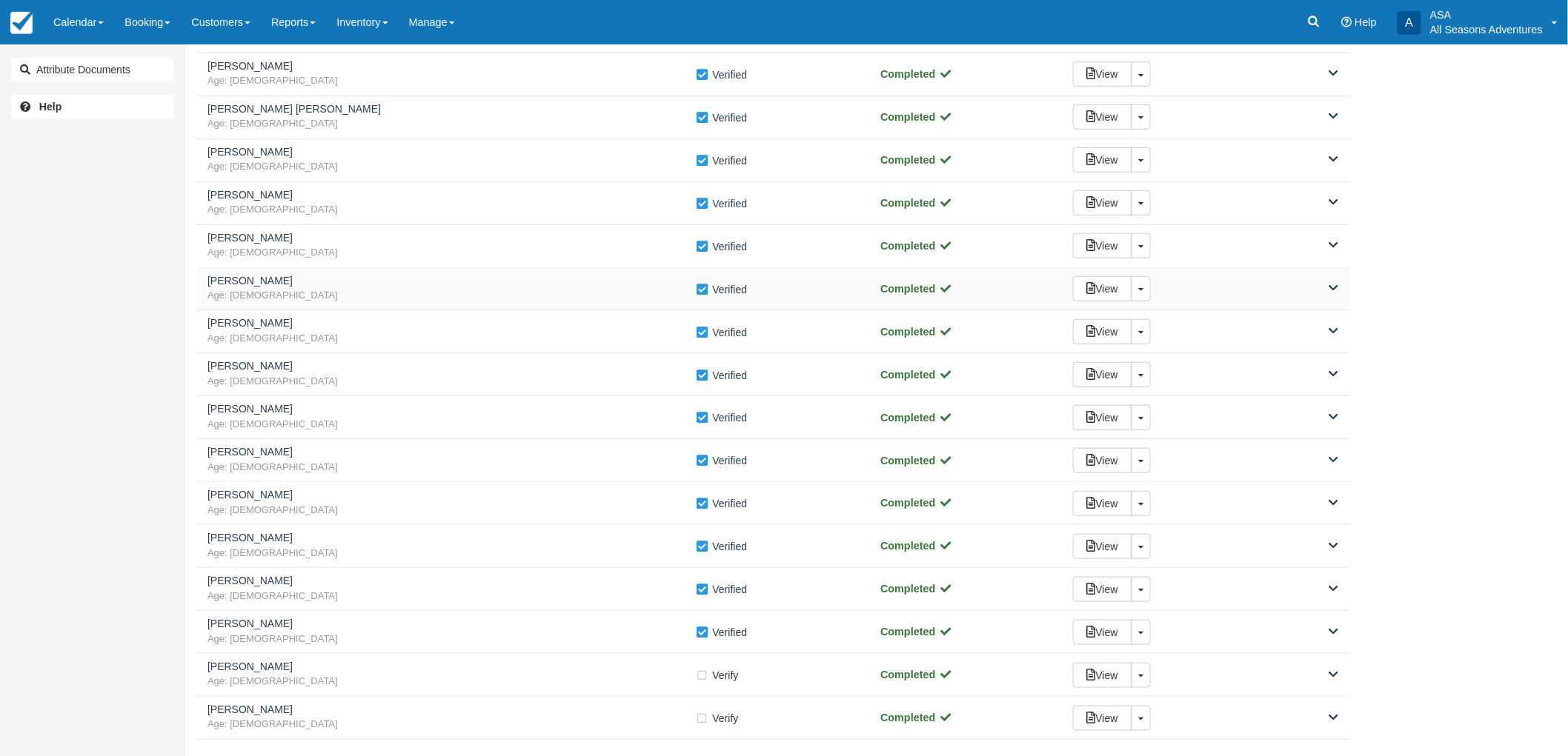
click at [534, 293] on span "Age: 56" at bounding box center [451, 296] width 488 height 14
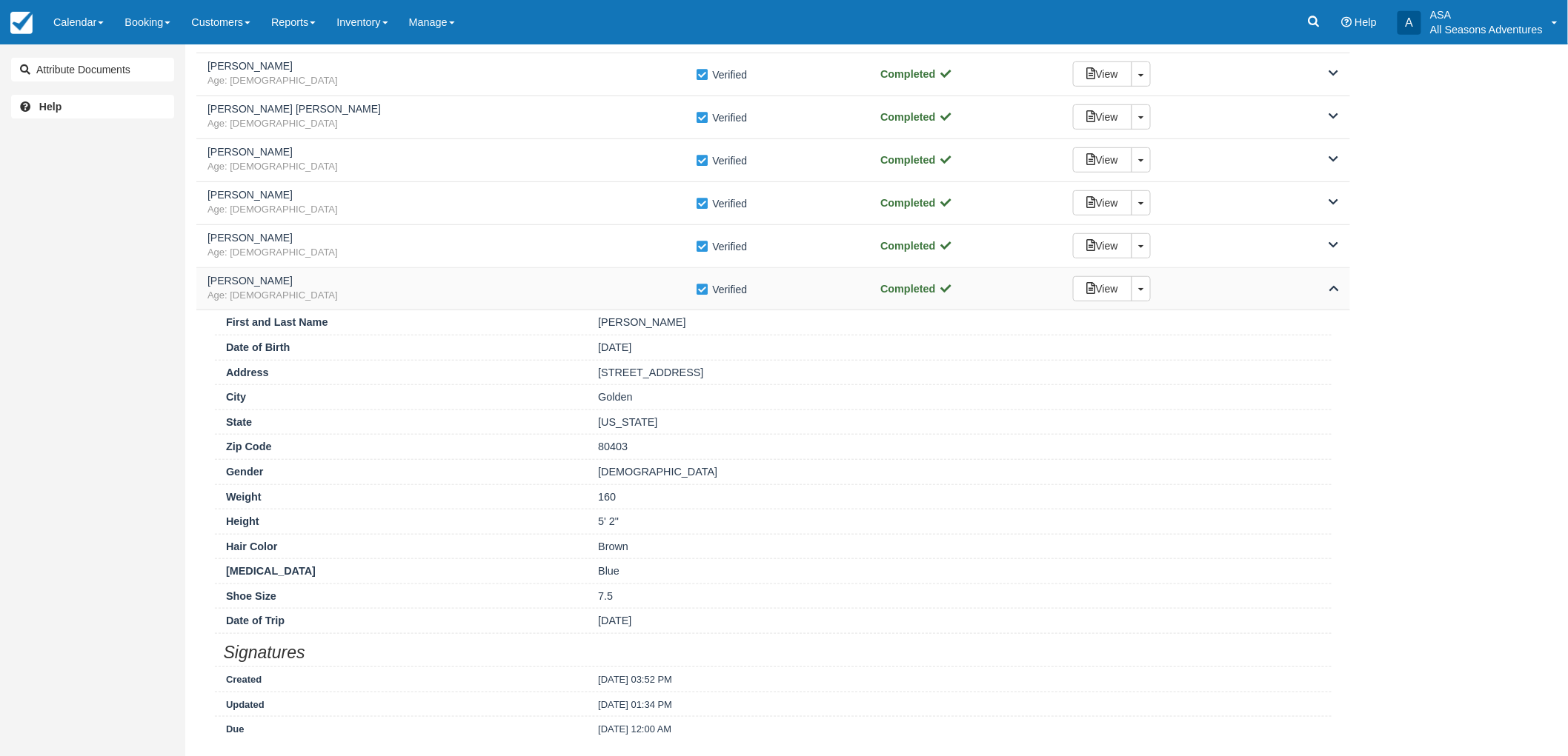
click at [536, 289] on span "Age: 56" at bounding box center [451, 296] width 488 height 14
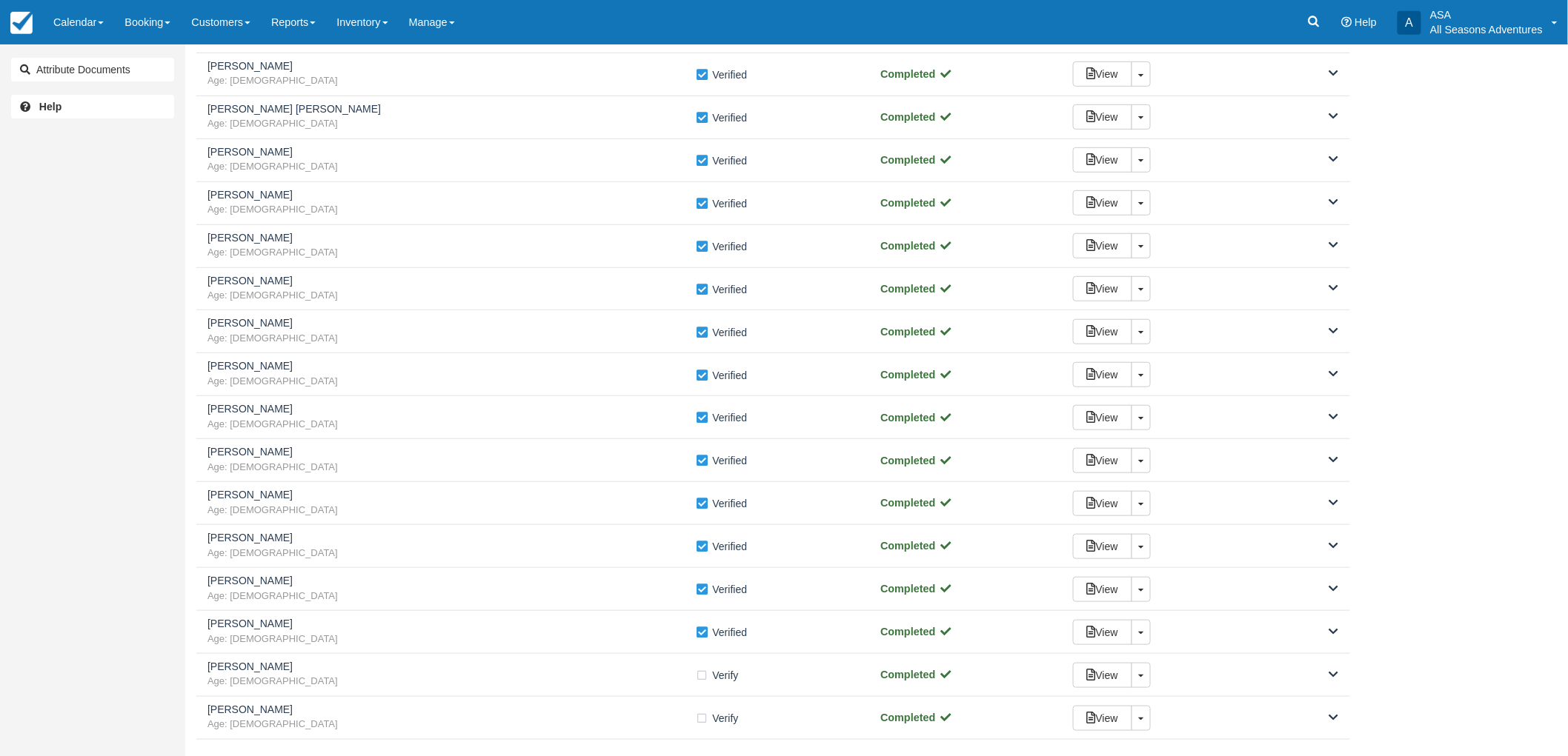
click at [543, 315] on div "Carly Rodriguez Age: 39 Verify Verified Completed View Toggle Dropdown Detach" at bounding box center [772, 331] width 1153 height 43
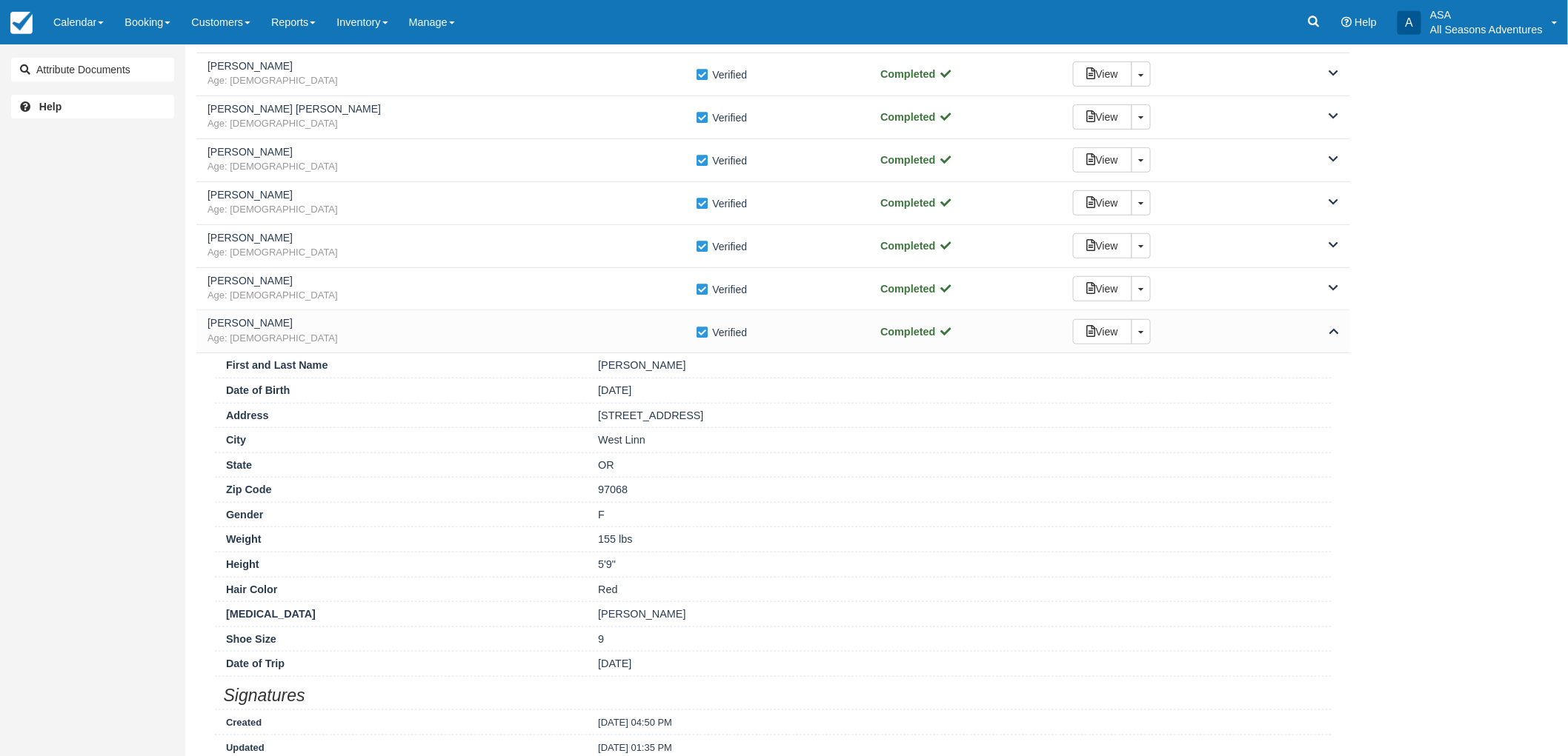
click at [543, 315] on div "Carly Rodriguez Age: 39 Verify Verified Completed View Toggle Dropdown Detach" at bounding box center [772, 331] width 1153 height 43
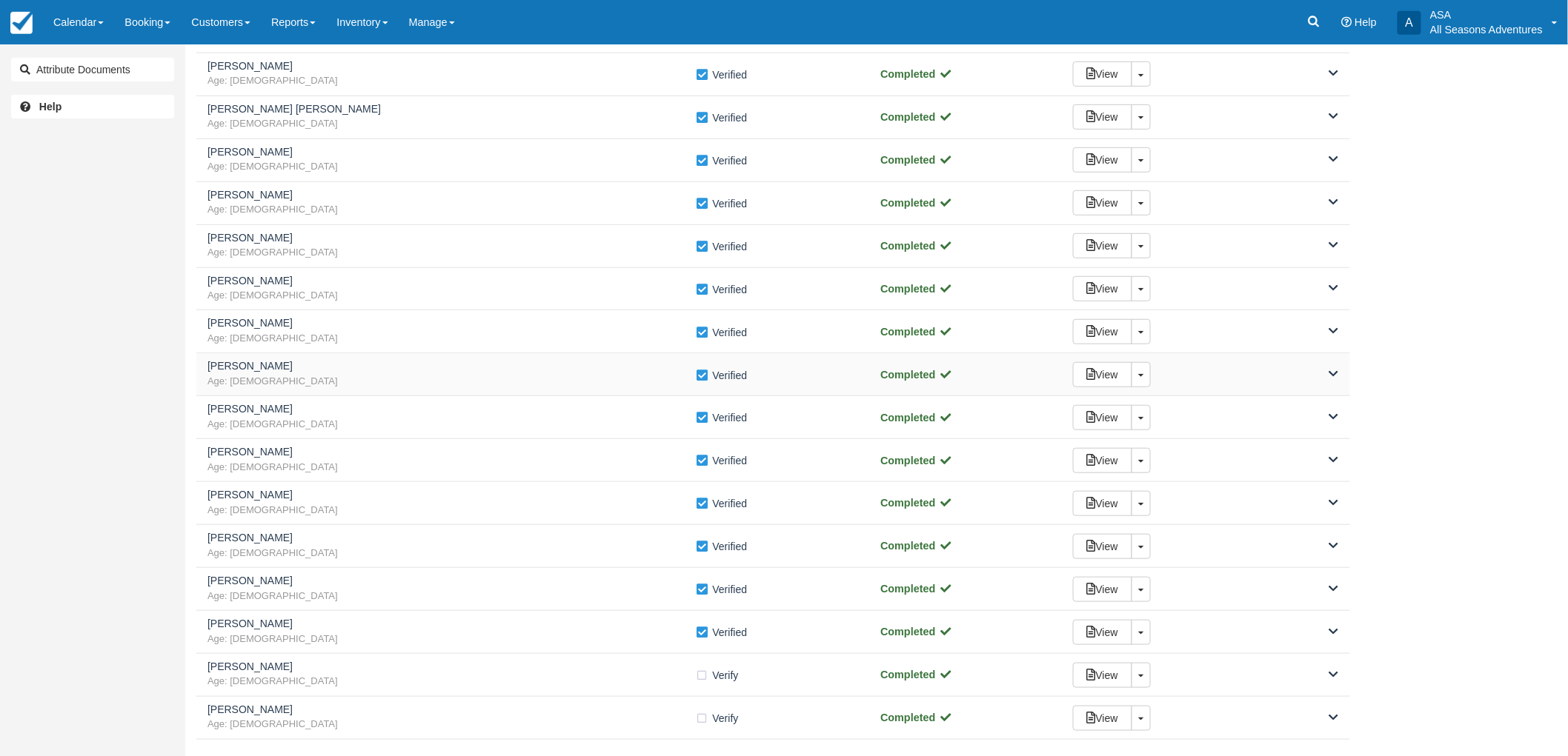
click at [543, 358] on div "Chris Merrill Age: 55 Verify Verified Completed View Toggle Dropdown Detach" at bounding box center [772, 375] width 1153 height 43
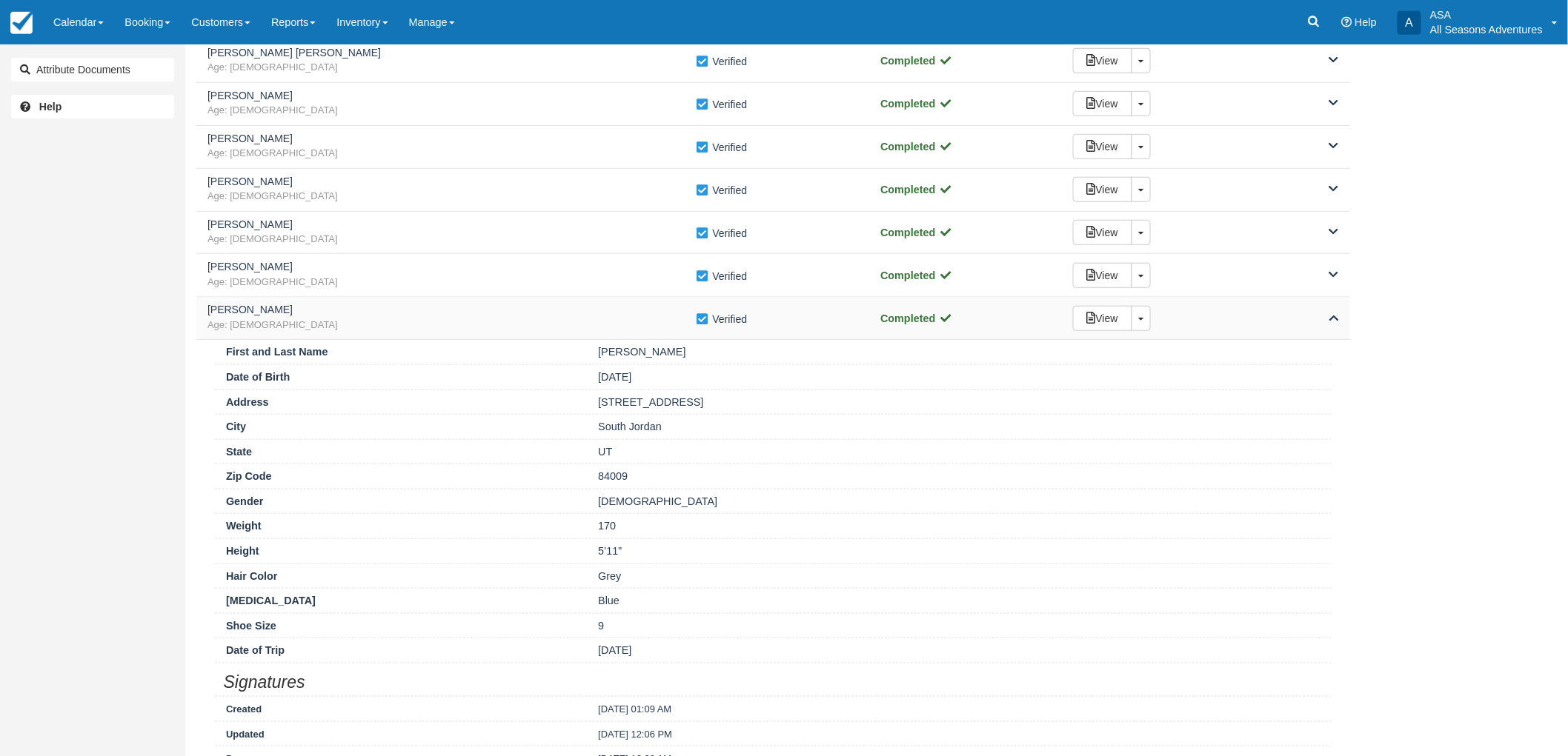
scroll to position [367, 0]
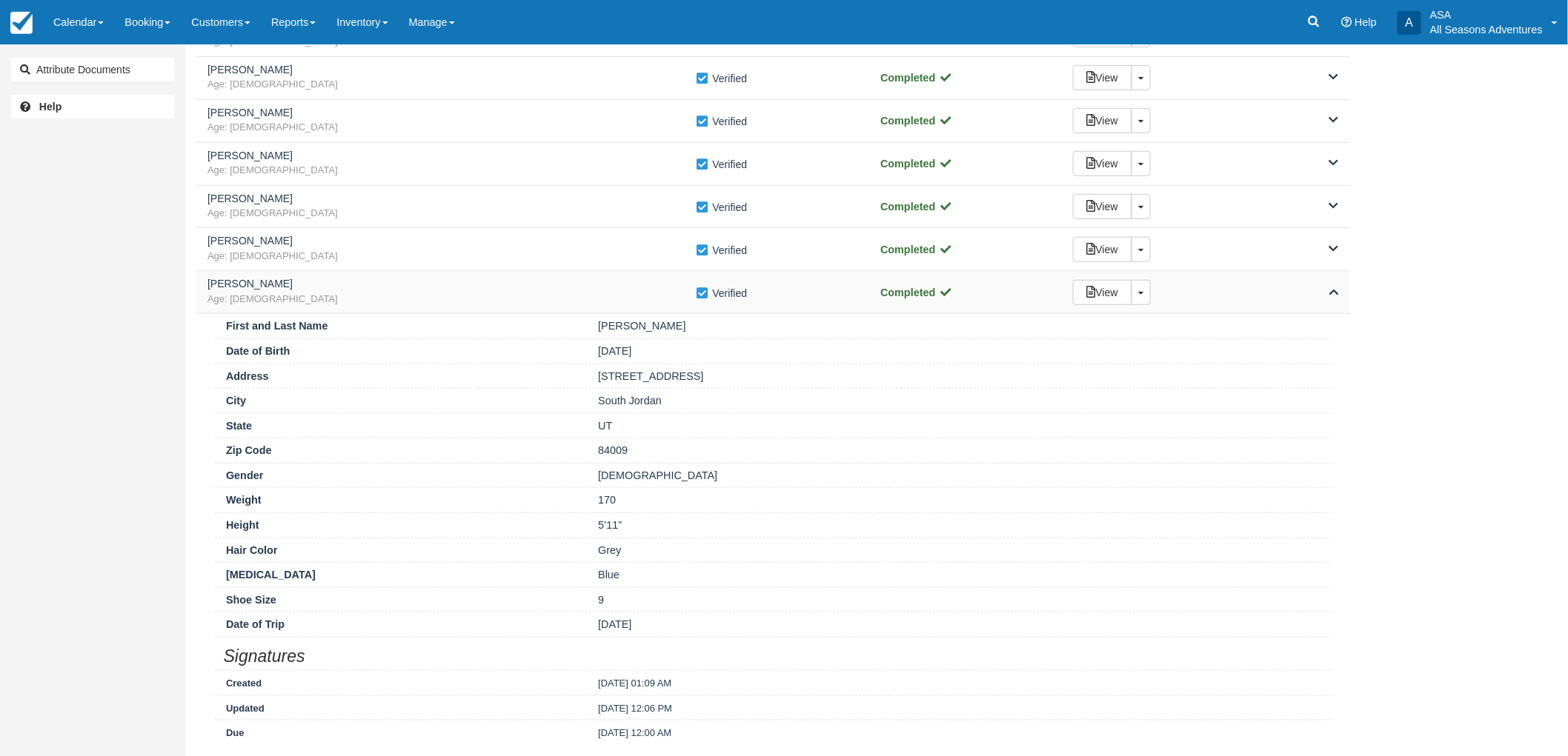
click at [524, 299] on span "Age: 55" at bounding box center [451, 300] width 488 height 14
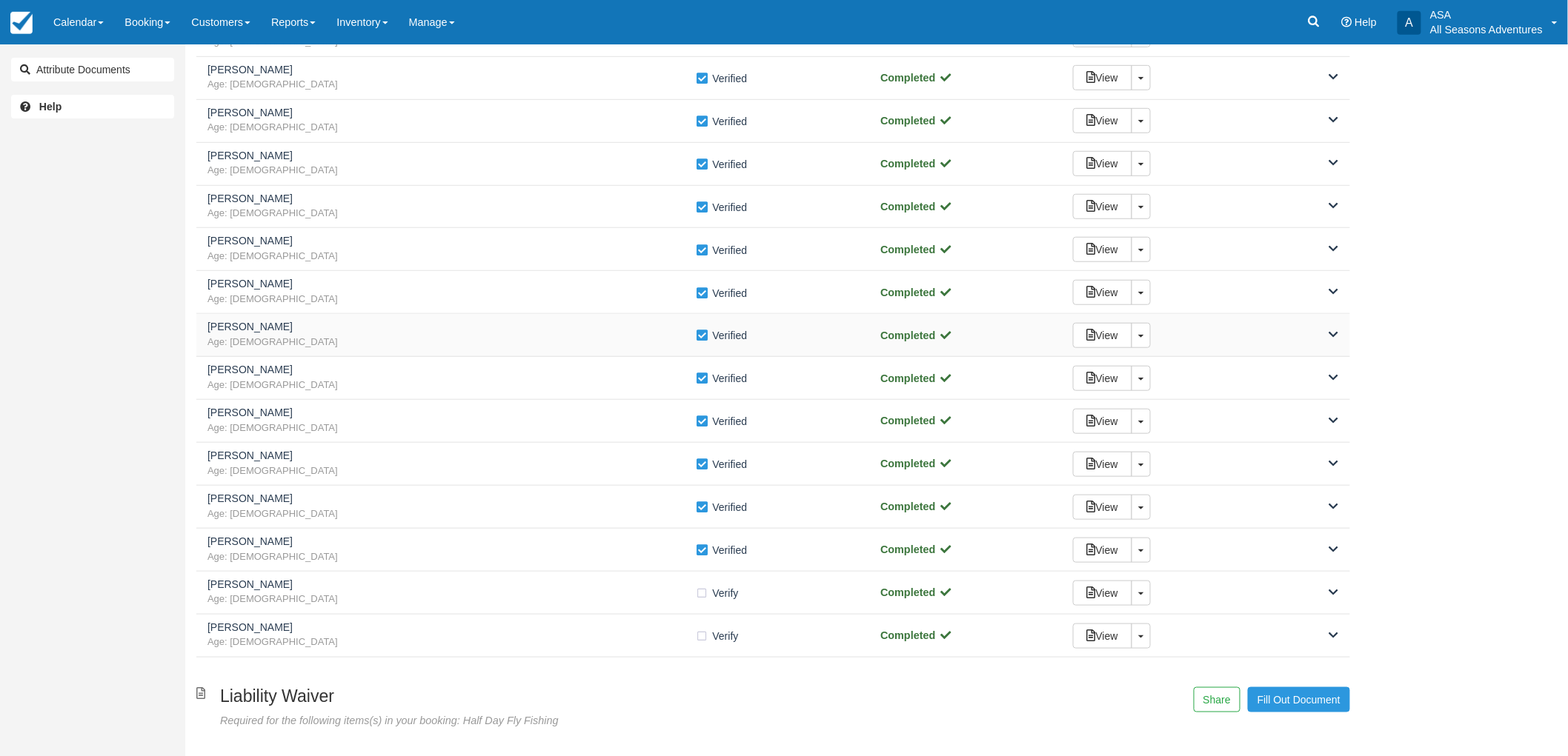
click at [527, 323] on h5 "Michael" at bounding box center [451, 327] width 488 height 11
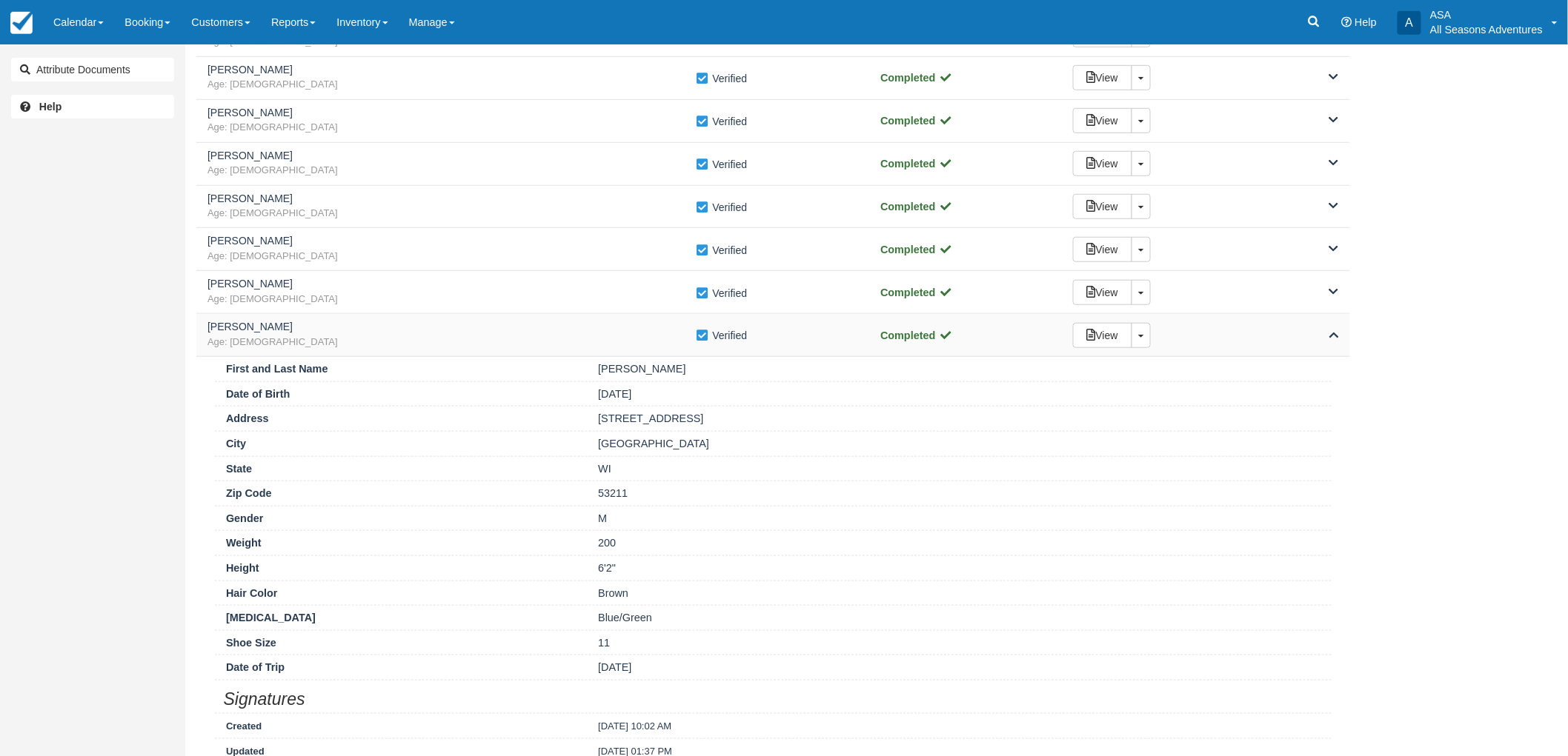
click at [527, 323] on h5 "Michael" at bounding box center [451, 327] width 488 height 11
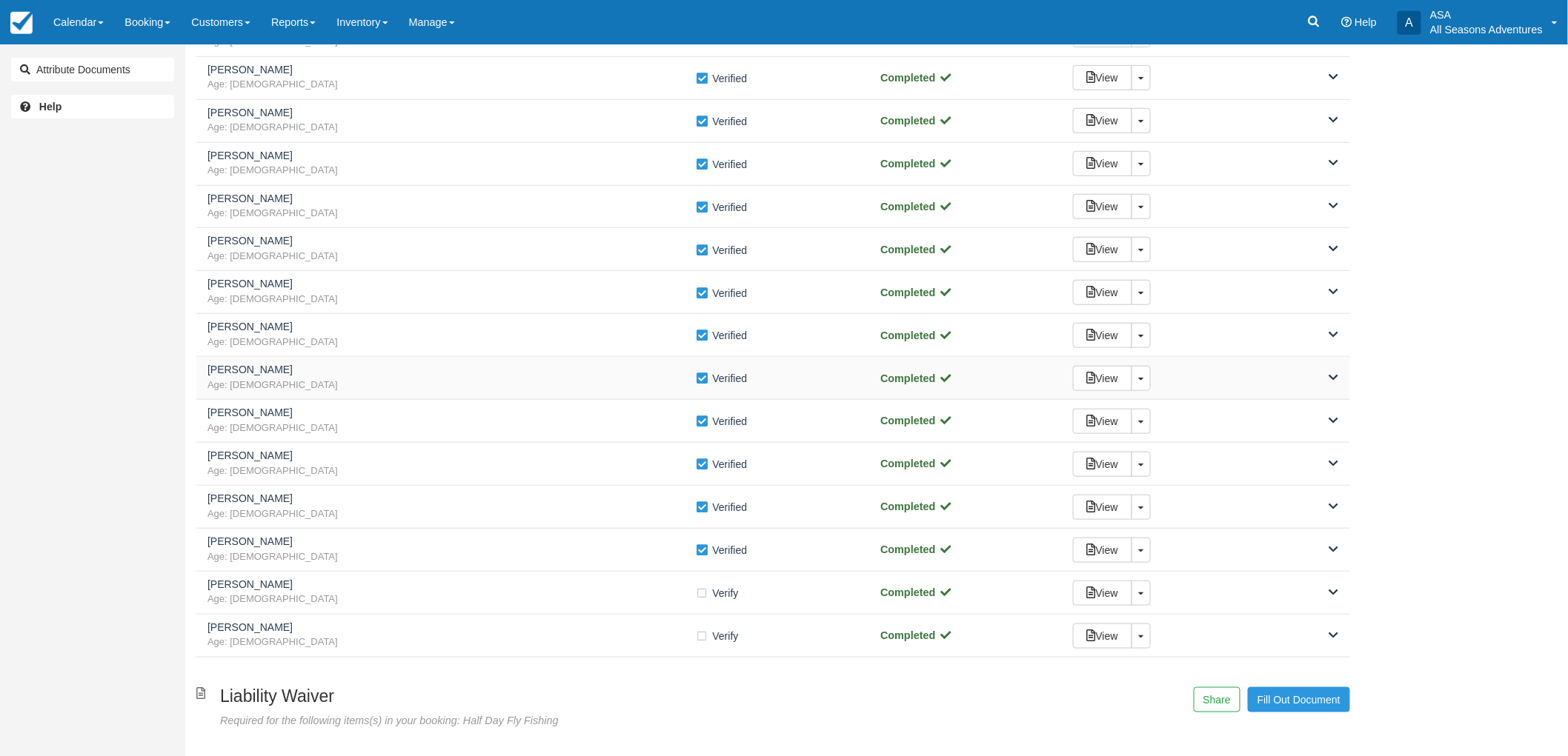
click at [536, 359] on div "Aphelia Ciaravino Age: 52 Verify Verified Completed View Toggle Dropdown Detach" at bounding box center [772, 378] width 1153 height 43
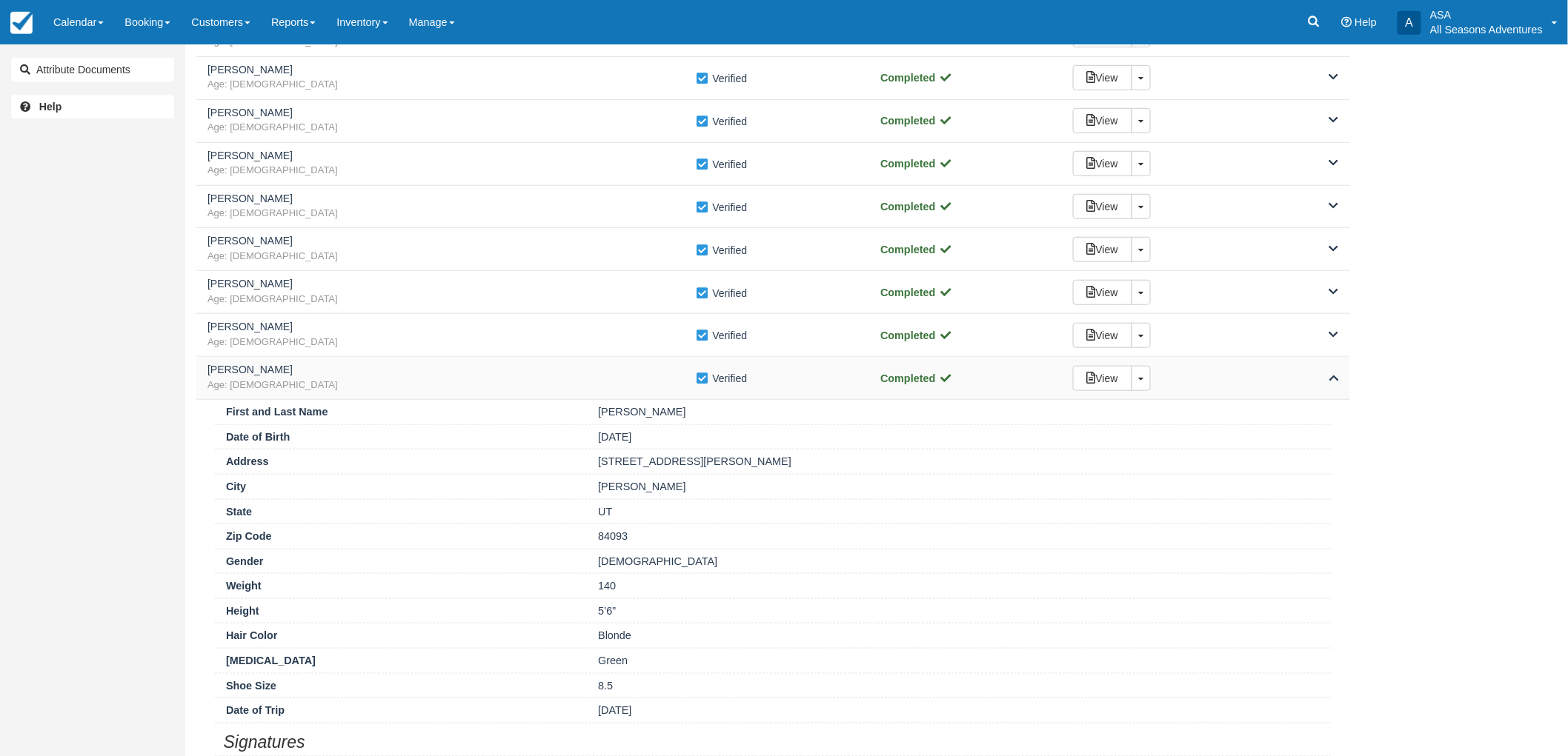
scroll to position [449, 0]
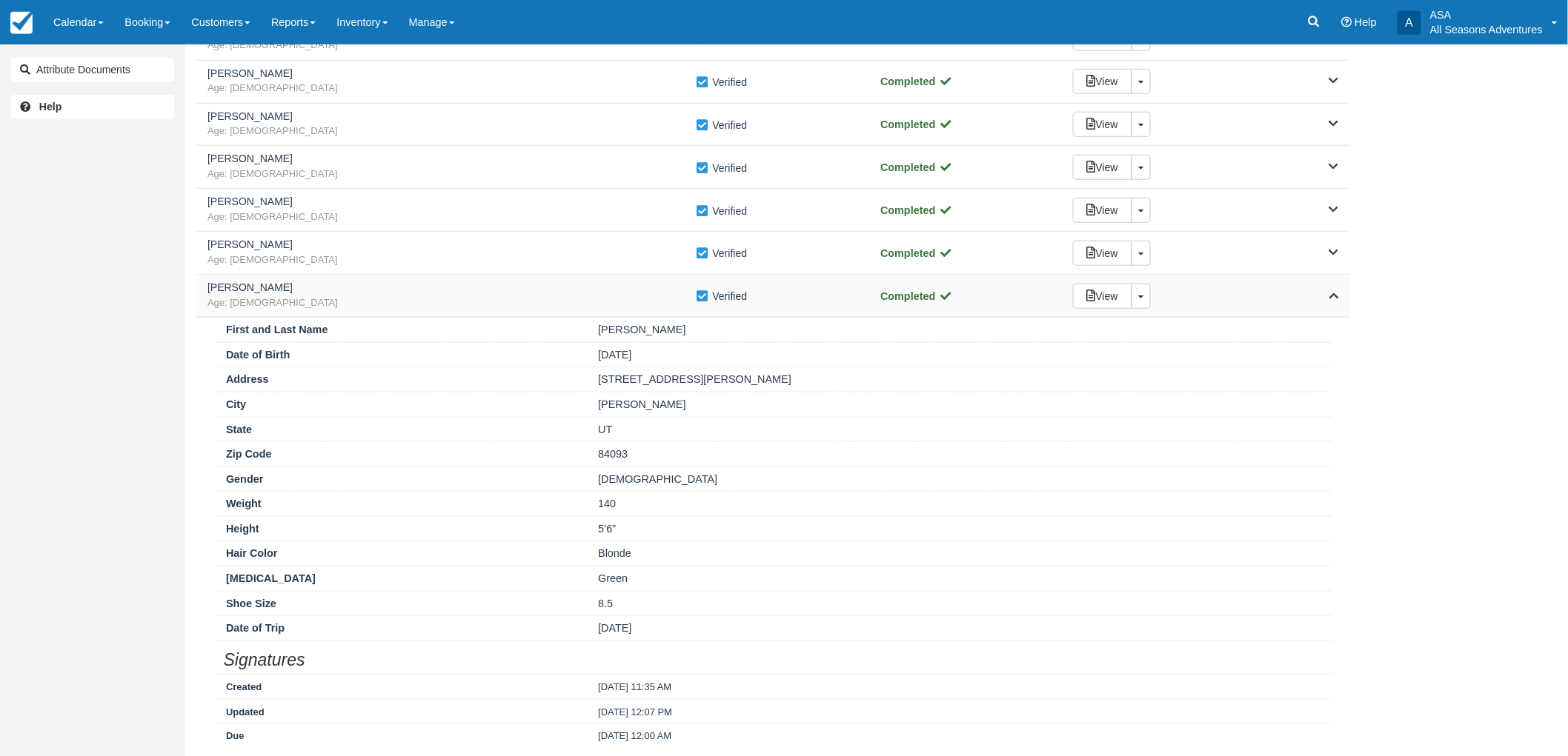
click at [531, 298] on span "Age: 52" at bounding box center [451, 303] width 488 height 14
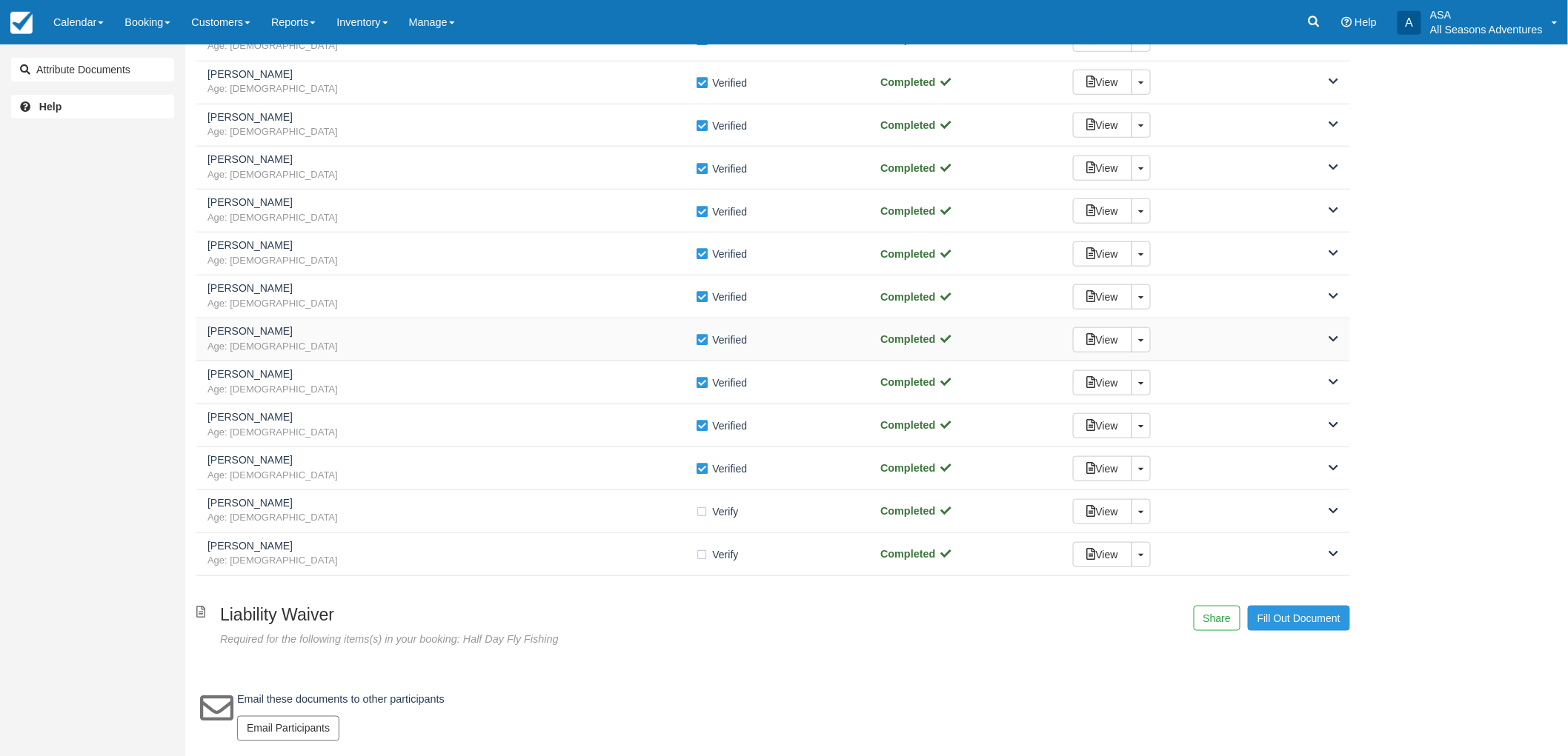
click at [527, 358] on div "Jeffrey Goe Age: 47 Verify Verified Completed View Toggle Dropdown Detach" at bounding box center [772, 339] width 1153 height 43
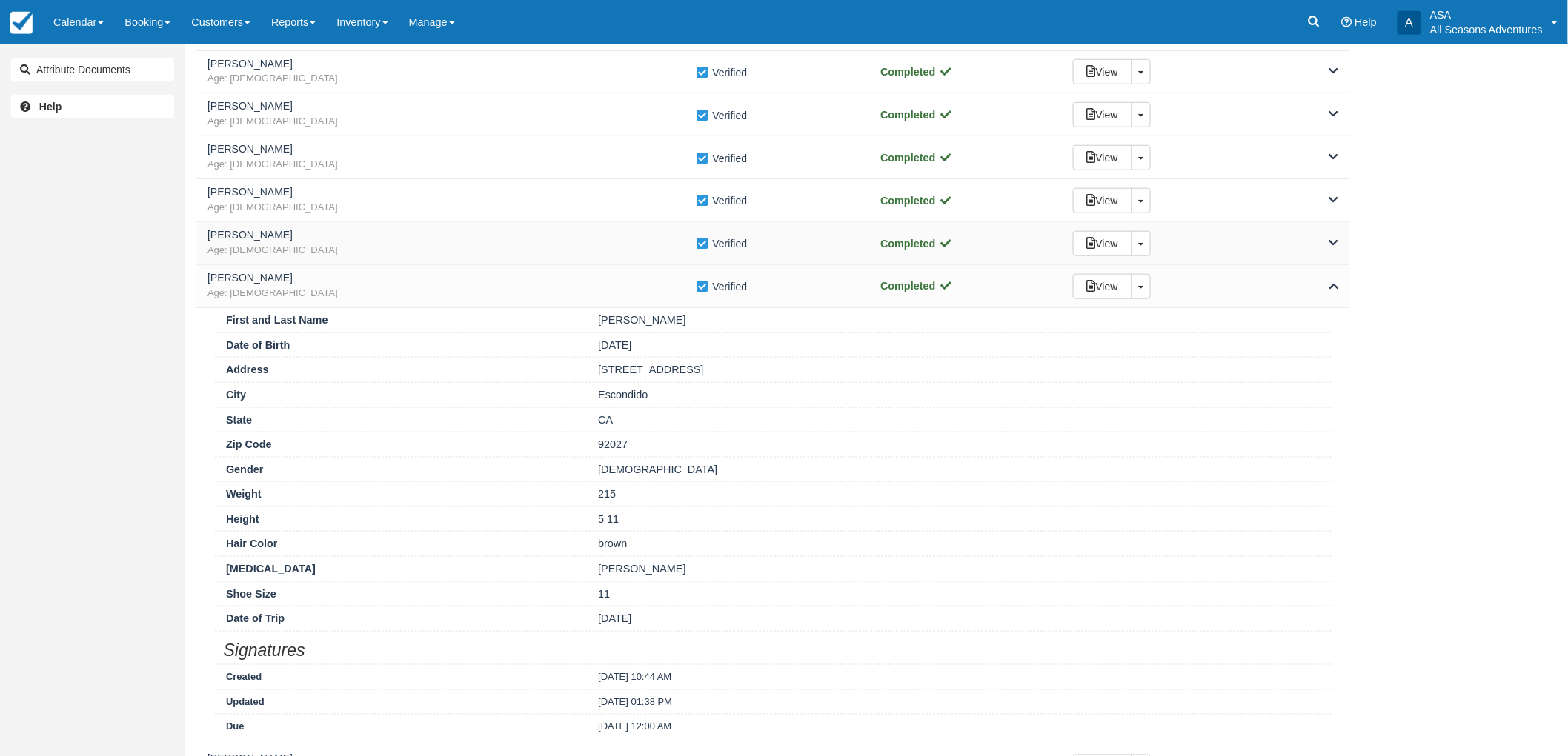
scroll to position [532, 0]
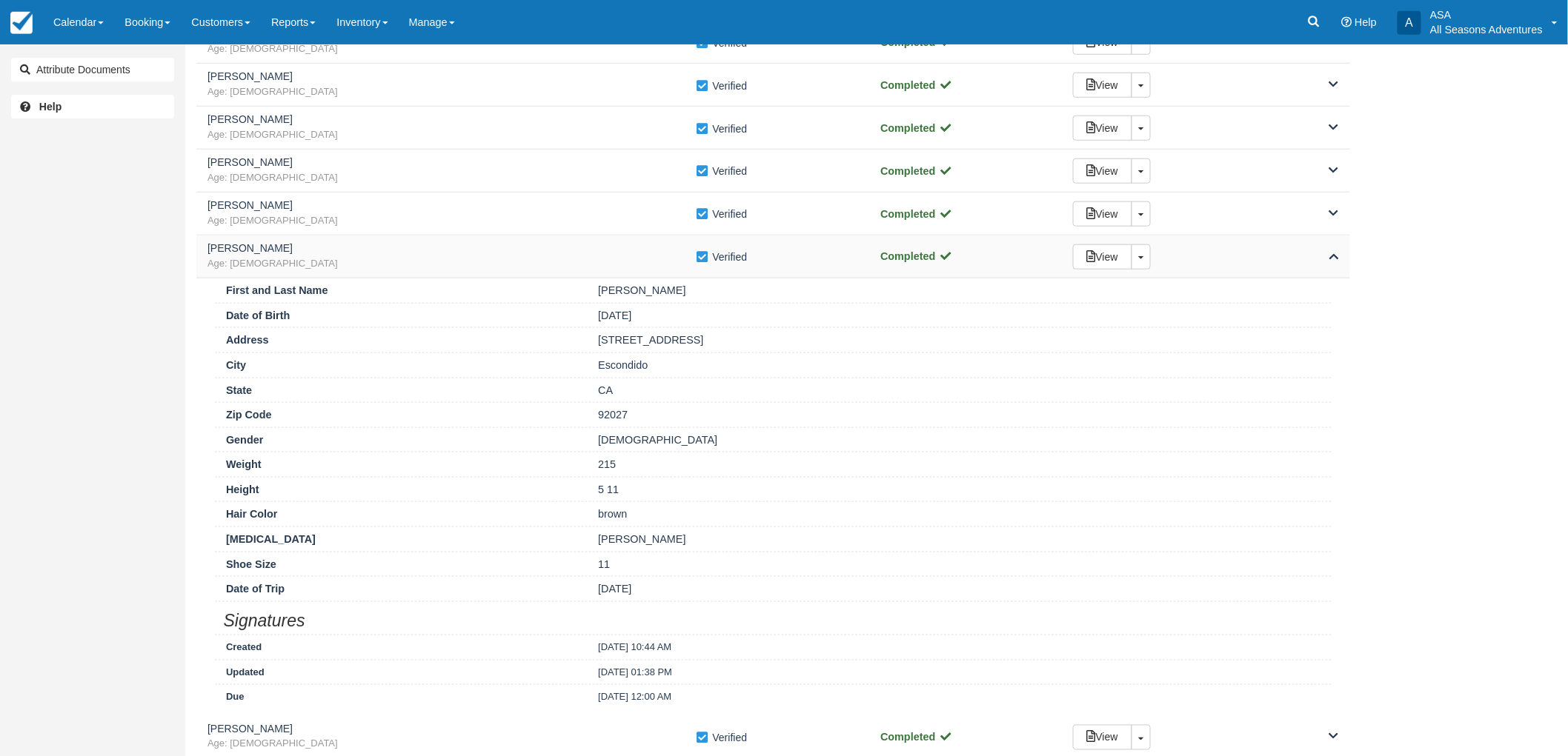
click at [522, 253] on h5 "Jeffrey Goe" at bounding box center [451, 249] width 488 height 11
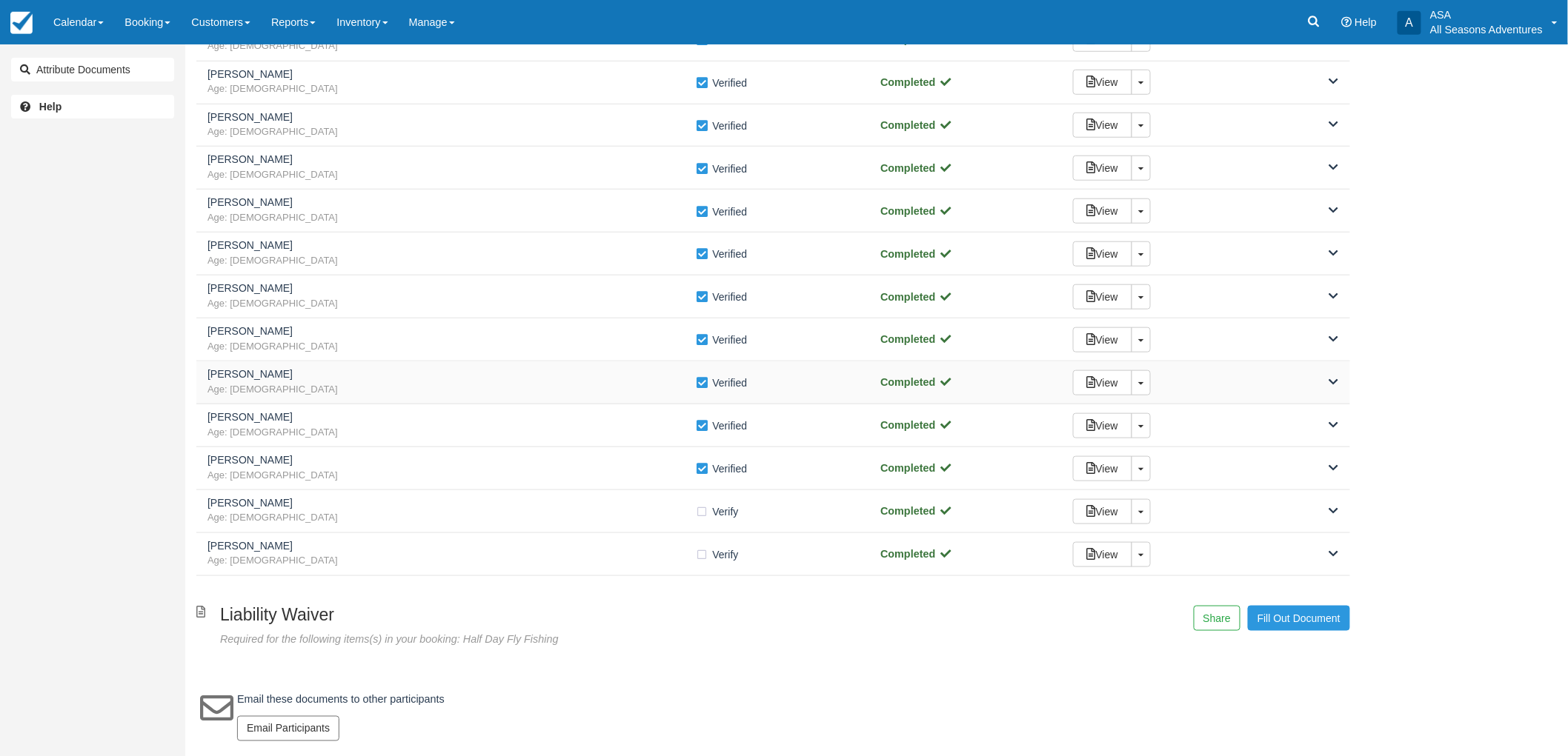
click at [542, 397] on div "Sergio Herrera Age: 40 Verify Verified Completed View Toggle Dropdown Detach" at bounding box center [772, 382] width 1153 height 43
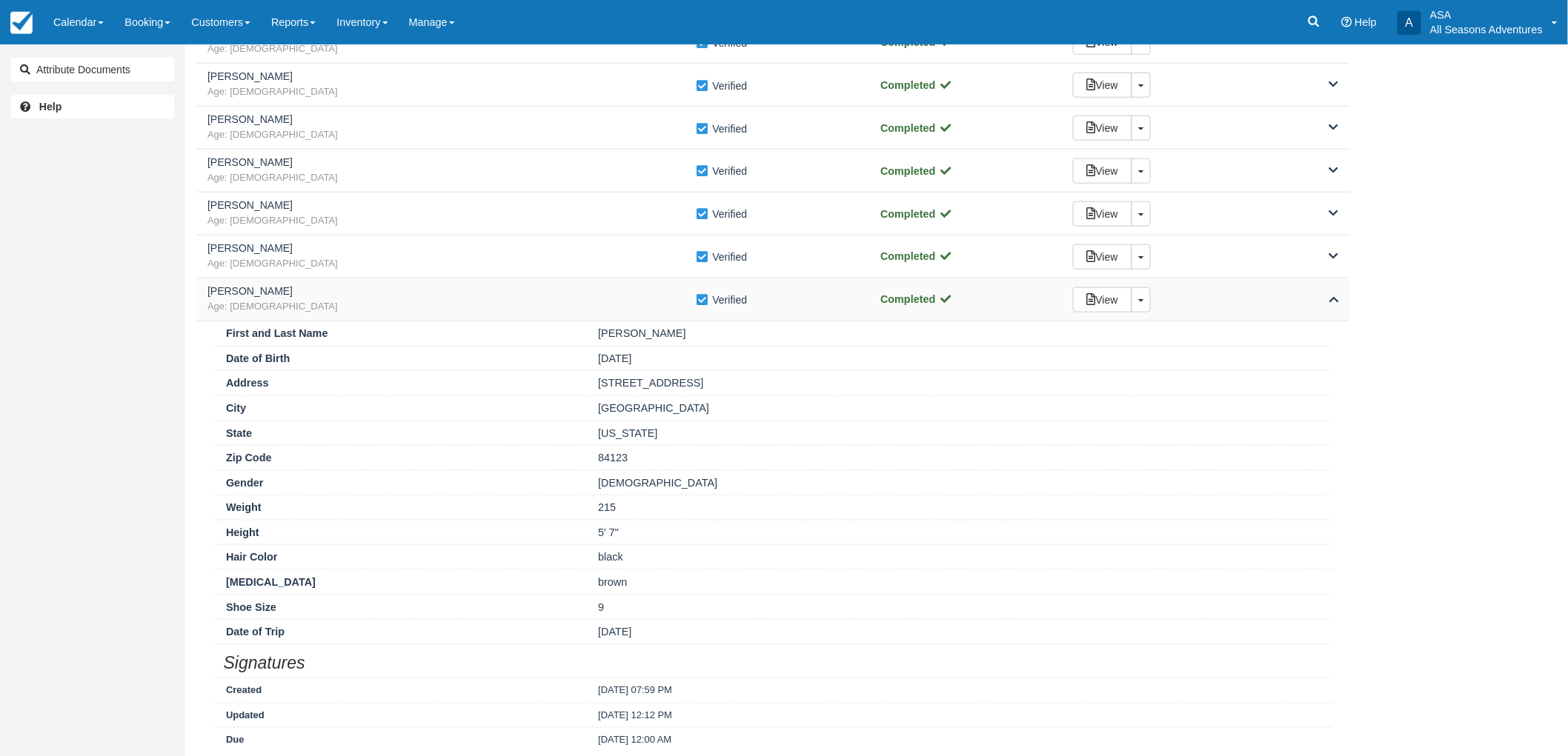
click at [557, 300] on span "Age: 40" at bounding box center [451, 307] width 488 height 14
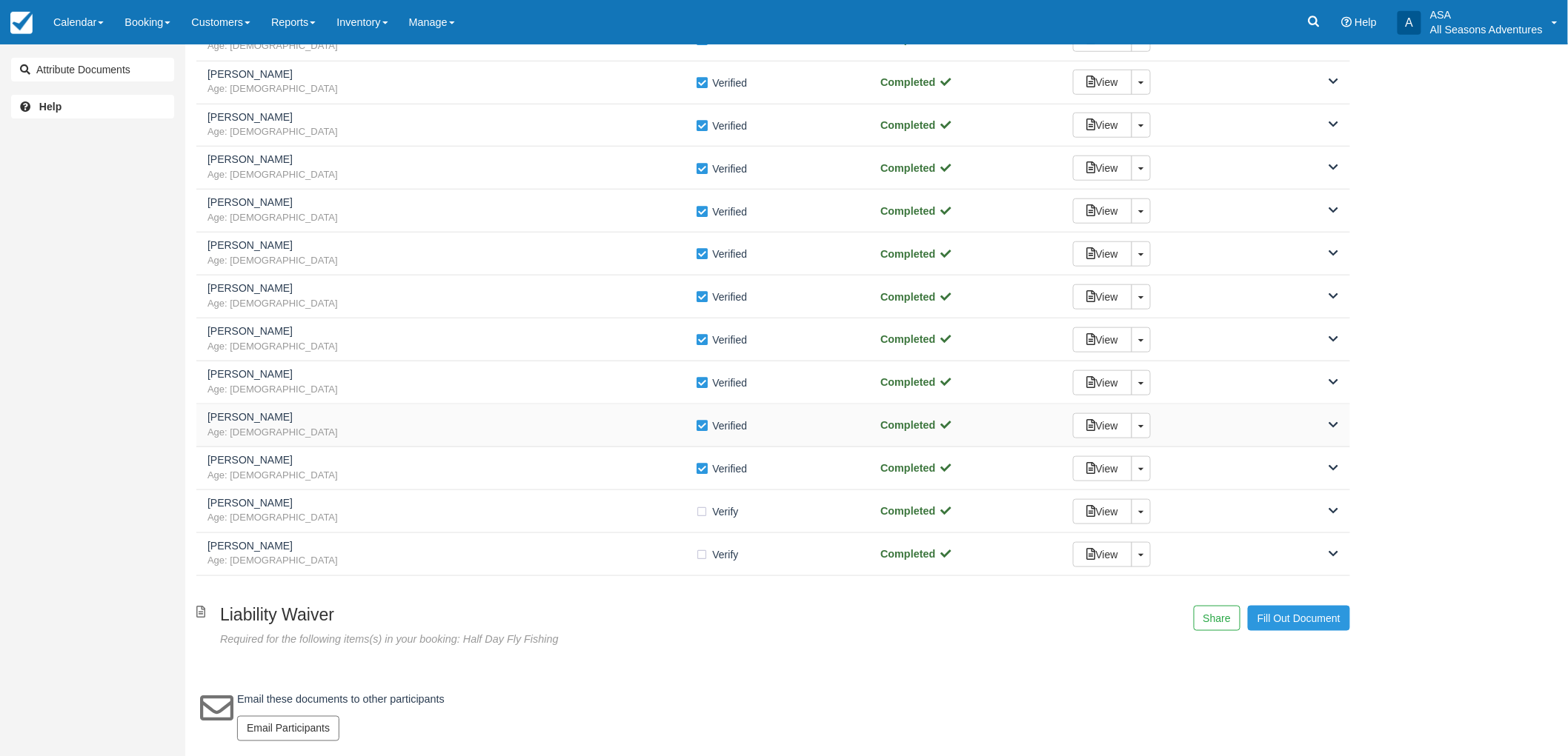
click at [611, 436] on span "Age: 53" at bounding box center [451, 433] width 488 height 14
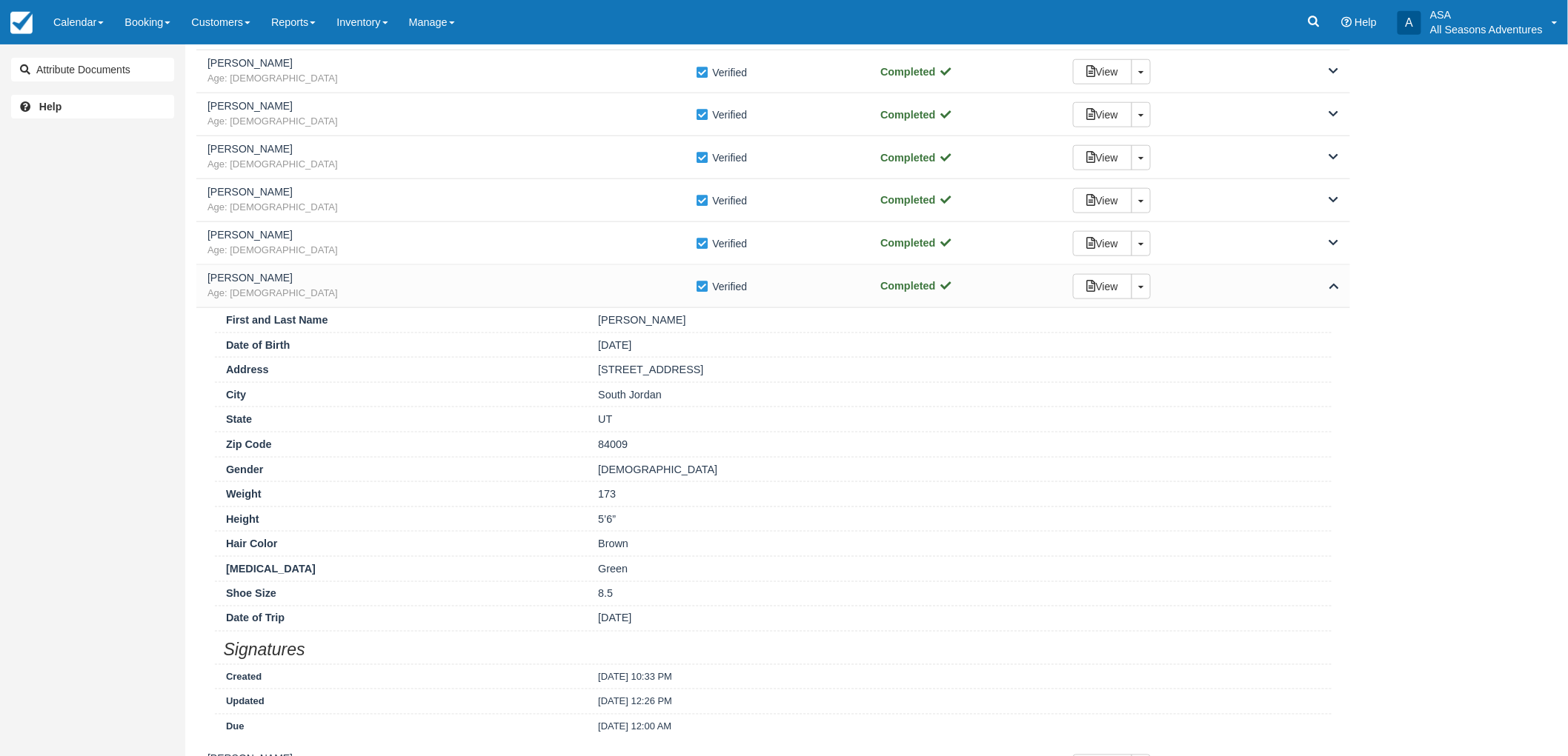
scroll to position [613, 0]
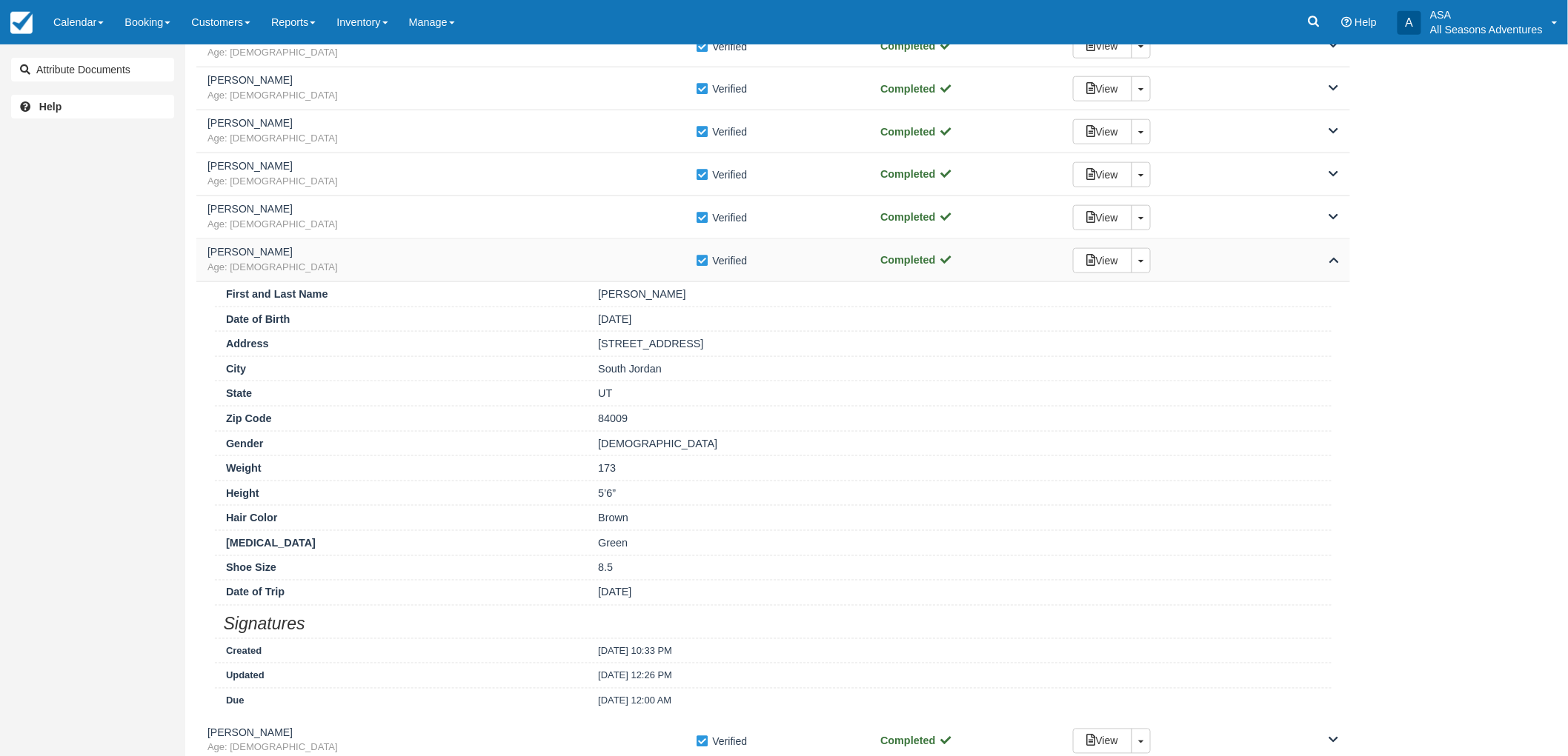
click at [564, 260] on div "Angela Merrill Age: 53" at bounding box center [451, 260] width 488 height 28
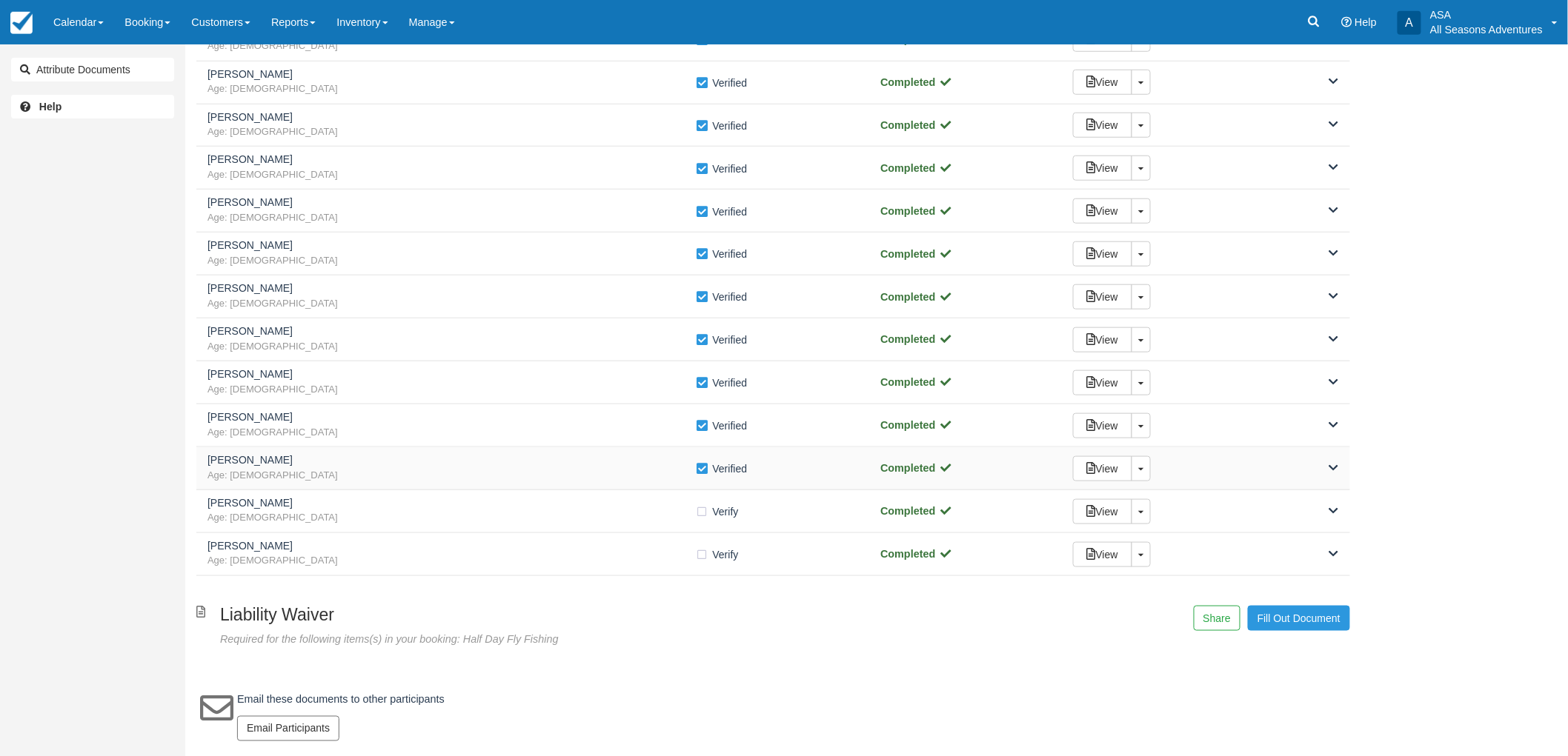
click at [571, 462] on h5 "Joshua VanGinkel" at bounding box center [451, 460] width 488 height 11
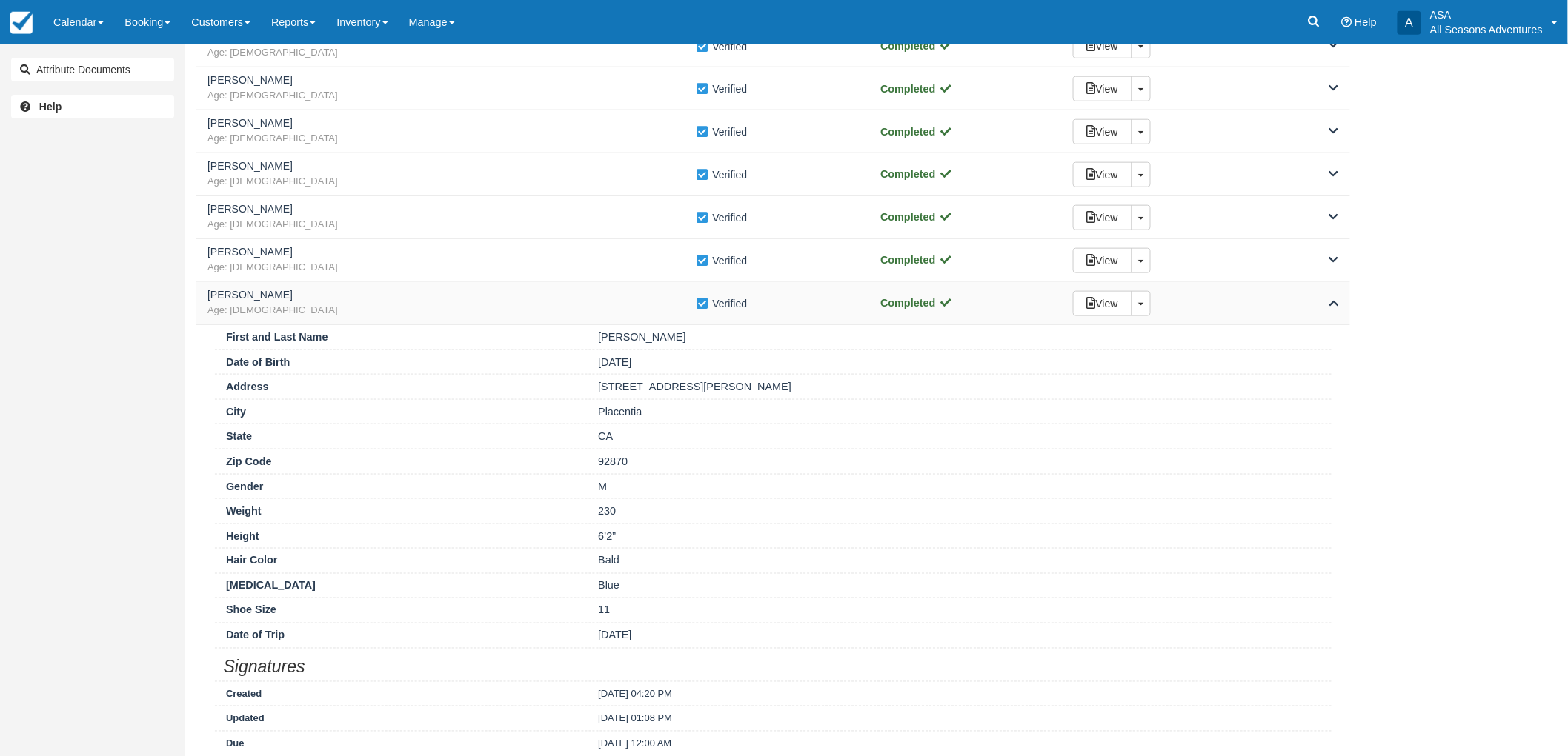
click at [538, 306] on span "Age: 48" at bounding box center [451, 310] width 488 height 14
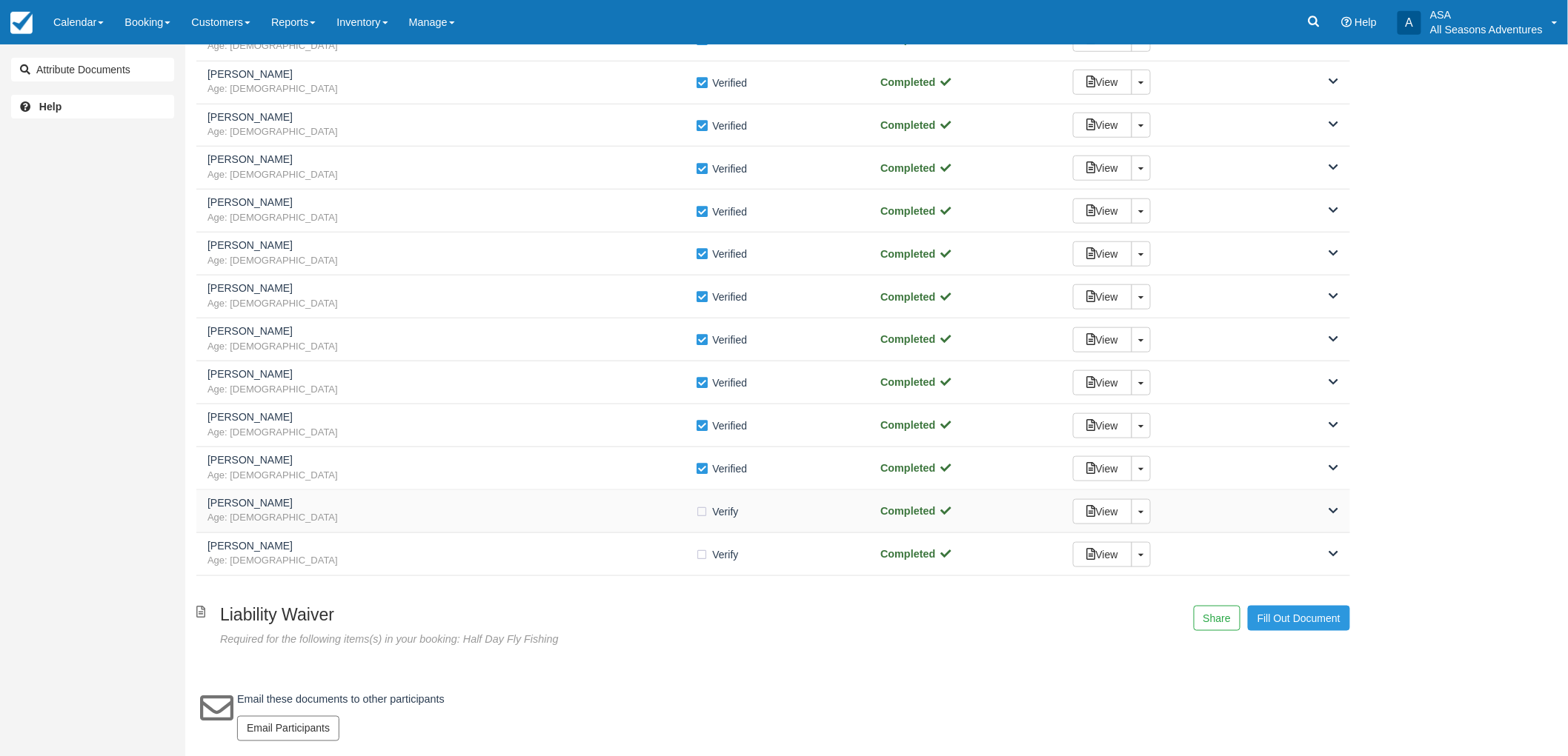
click at [595, 514] on span "Age: 29" at bounding box center [451, 518] width 488 height 14
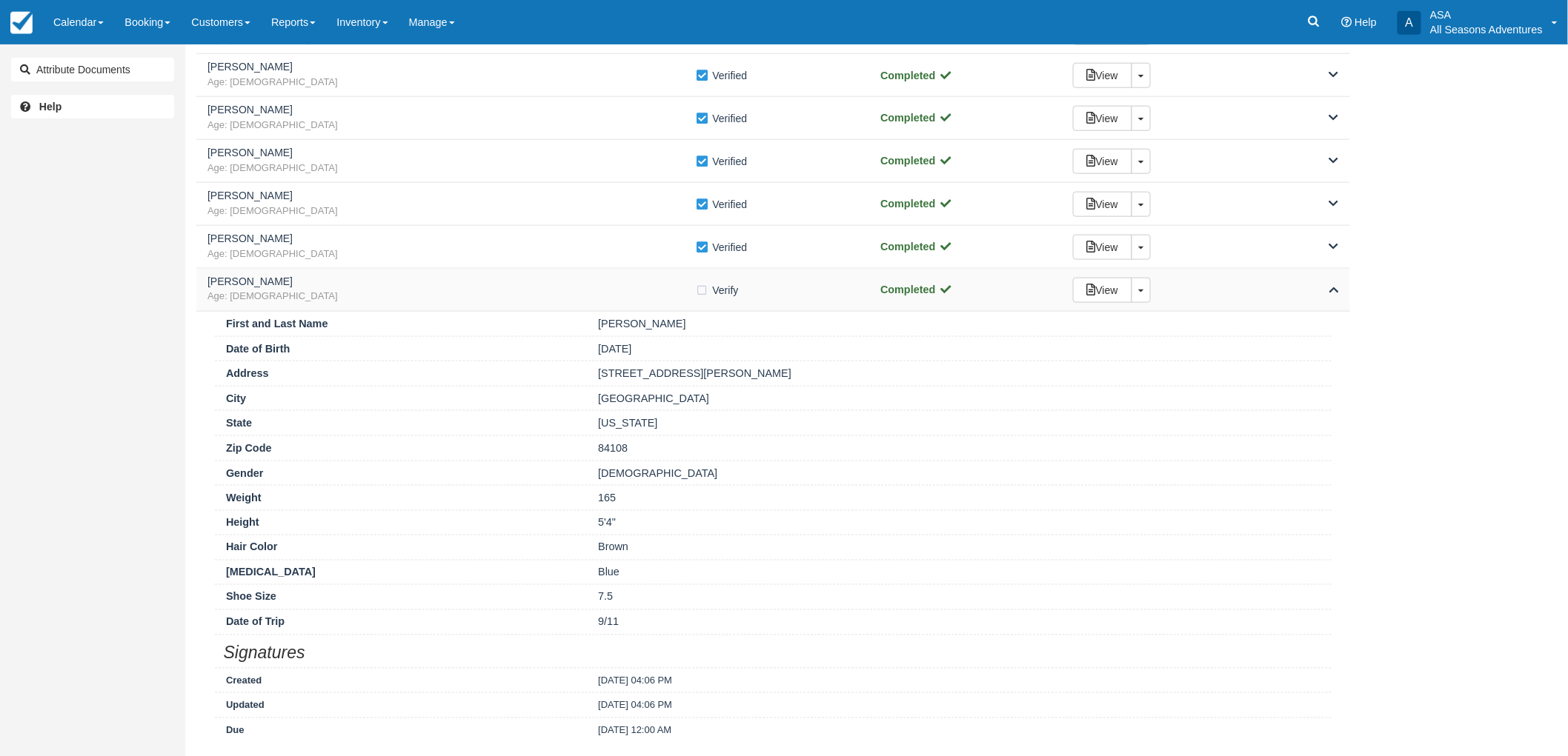
scroll to position [696, 0]
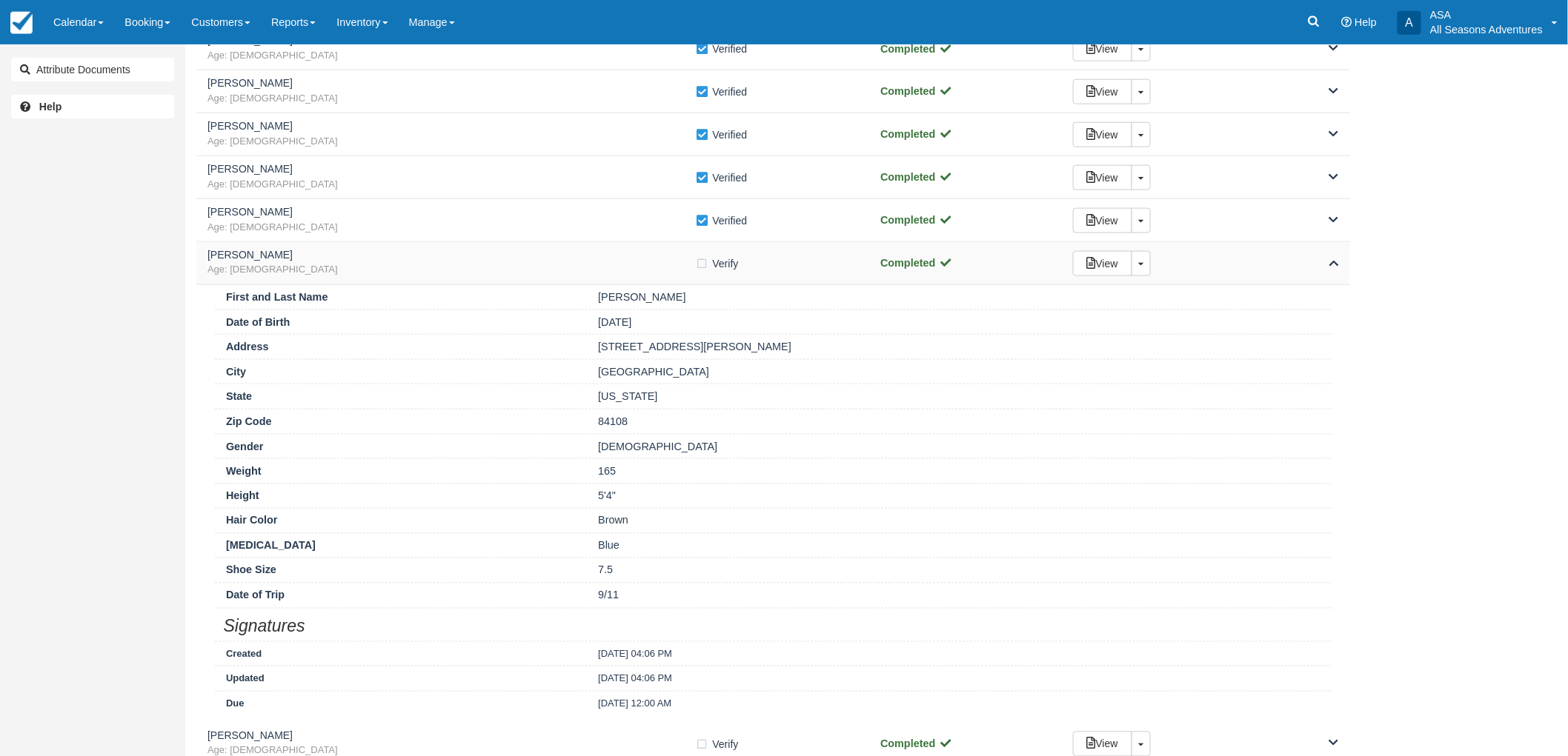
click at [521, 276] on span "Age: 29" at bounding box center [451, 270] width 488 height 14
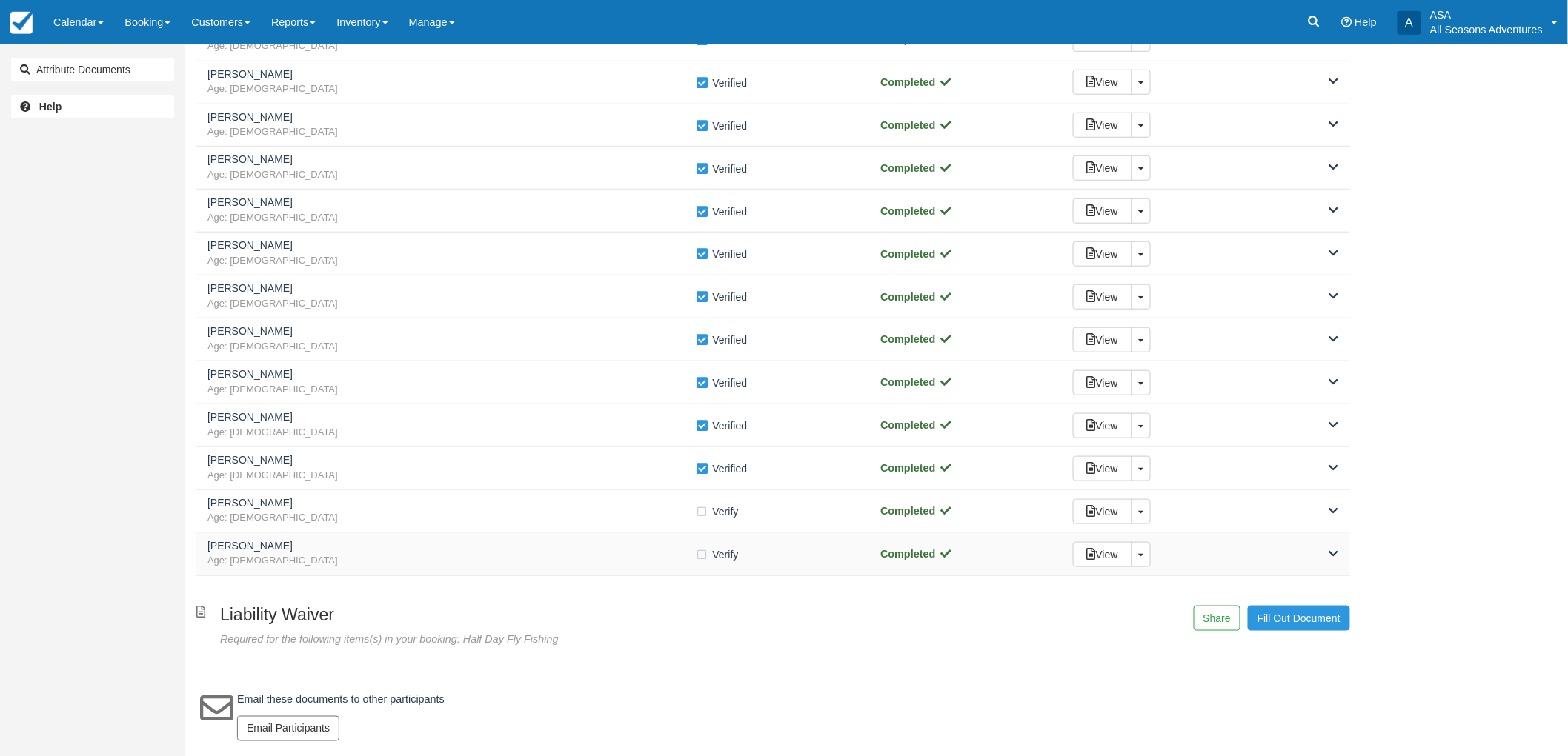
click at [595, 552] on div "Marlow Mitchell Age: 45" at bounding box center [451, 554] width 488 height 28
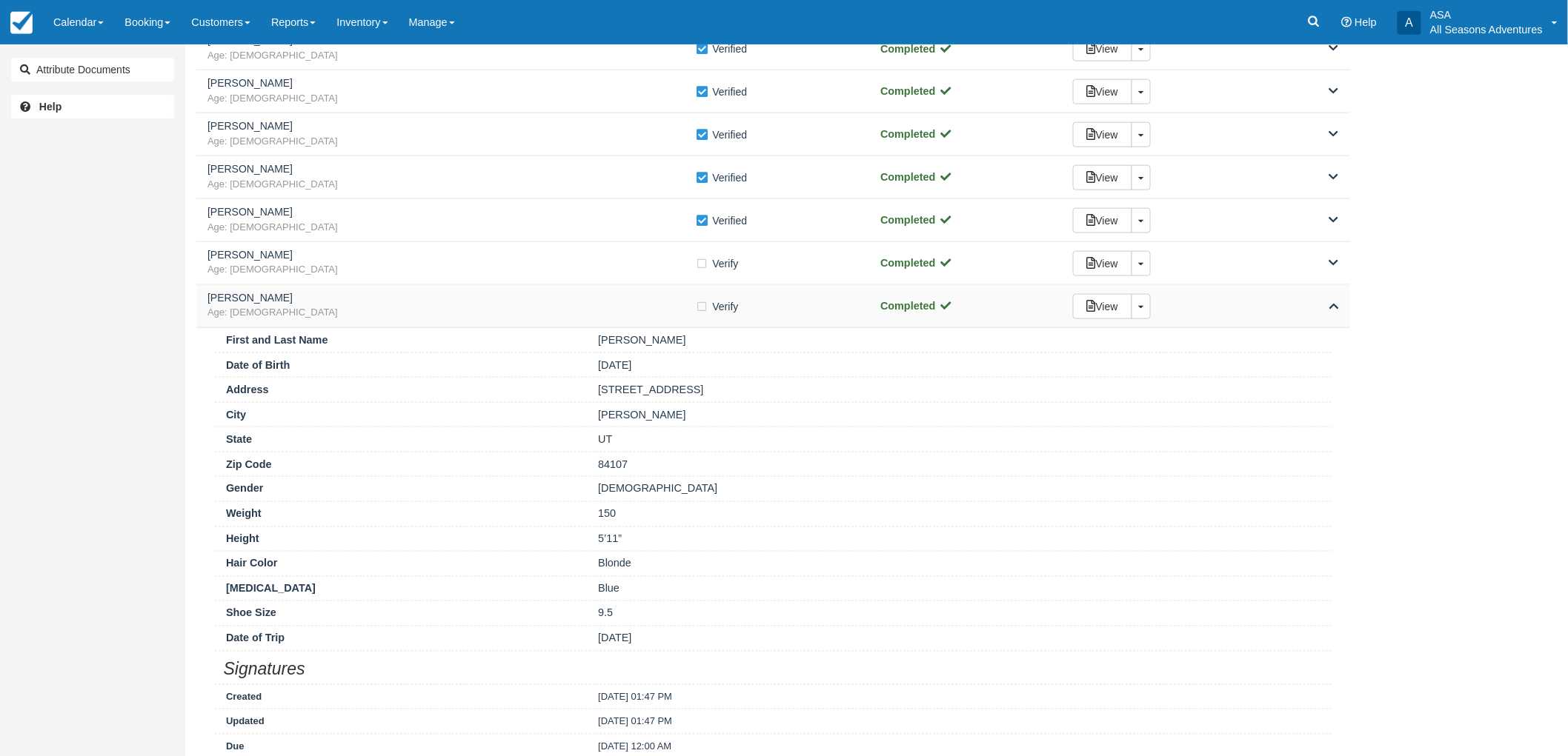
click at [400, 303] on h5 "Marlow Mitchell" at bounding box center [451, 299] width 488 height 11
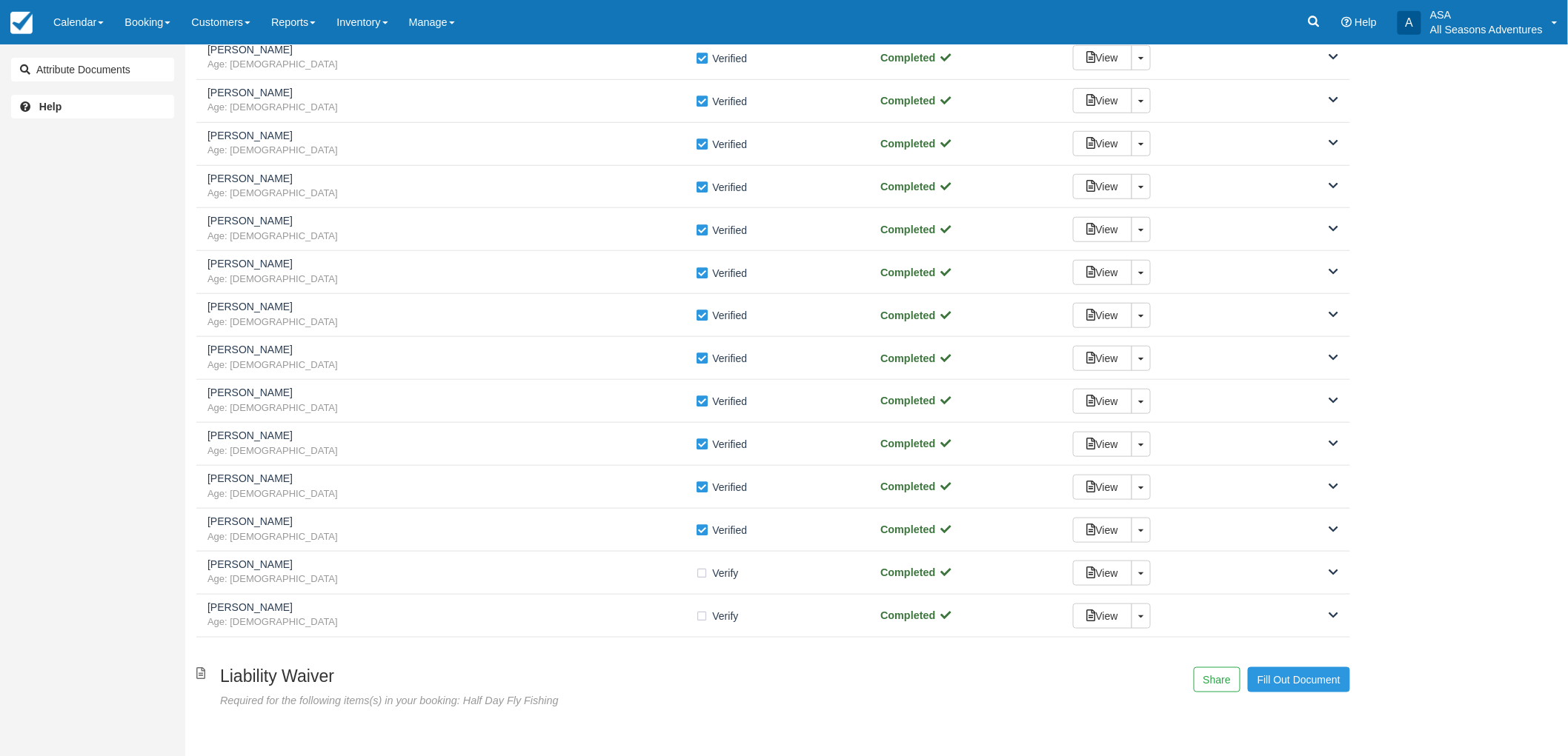
scroll to position [203, 0]
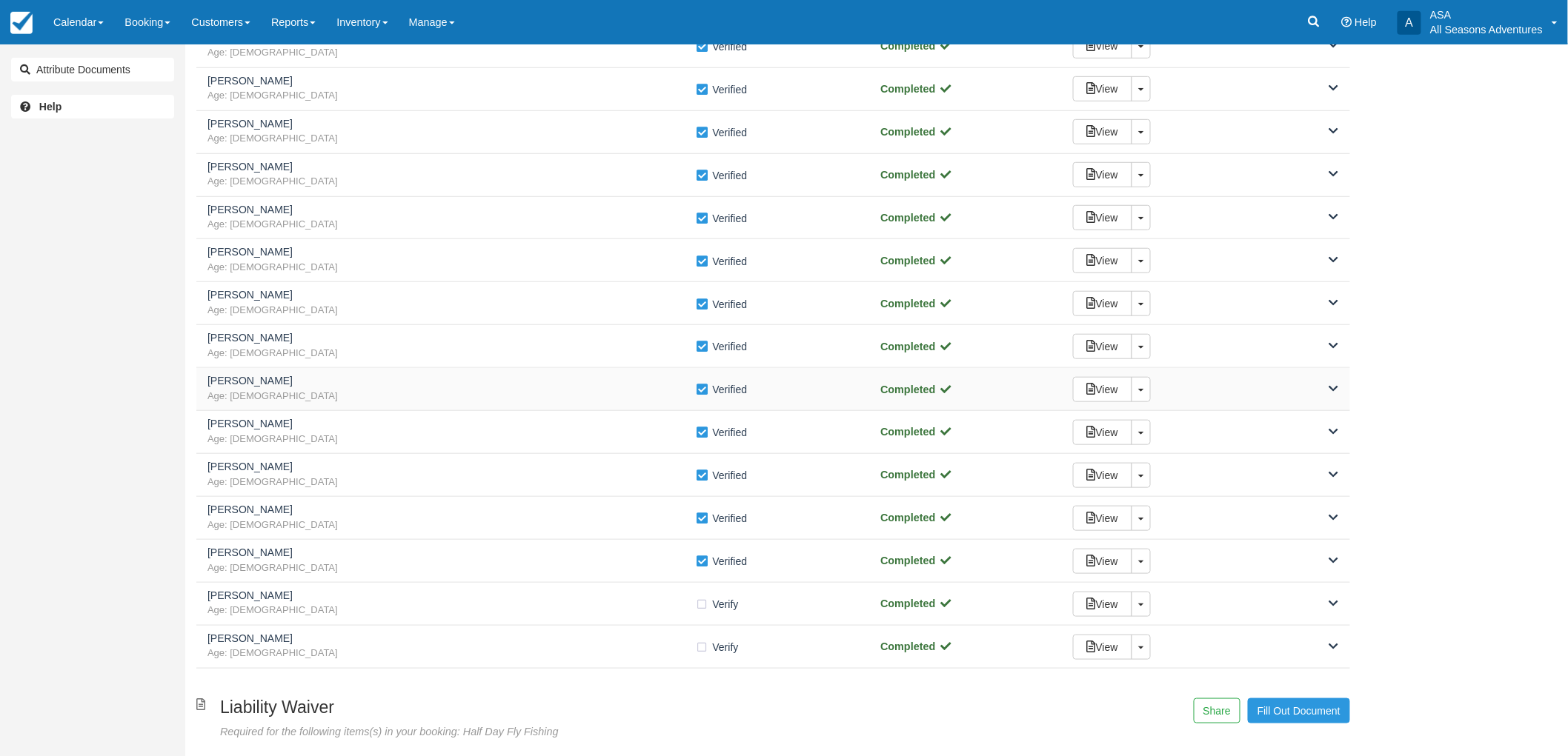
scroll to position [411, 0]
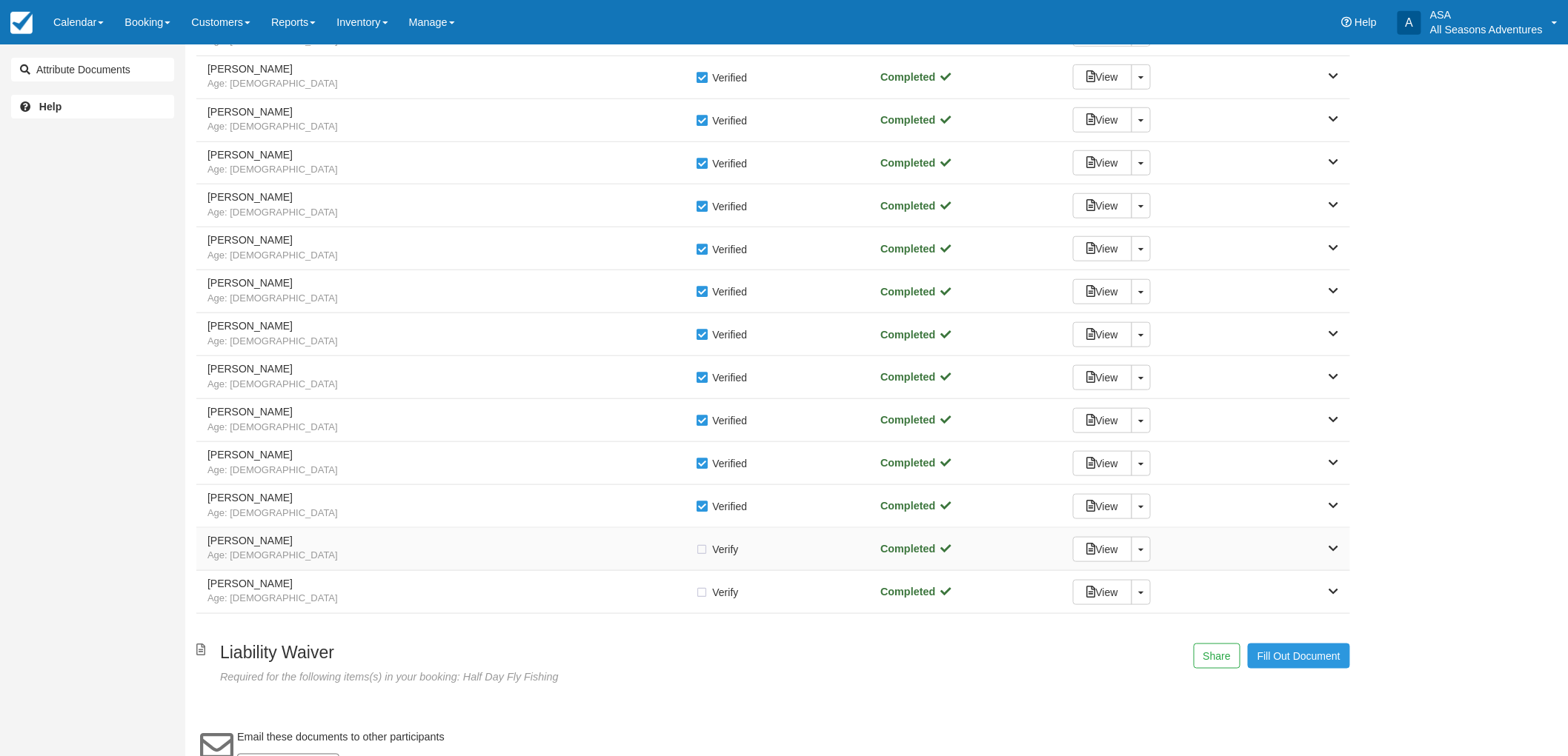
scroll to position [411, 0]
click at [483, 569] on div "Katie Morgan Age: 29 Verify Verified Completed View Toggle Dropdown Detach" at bounding box center [772, 549] width 1153 height 43
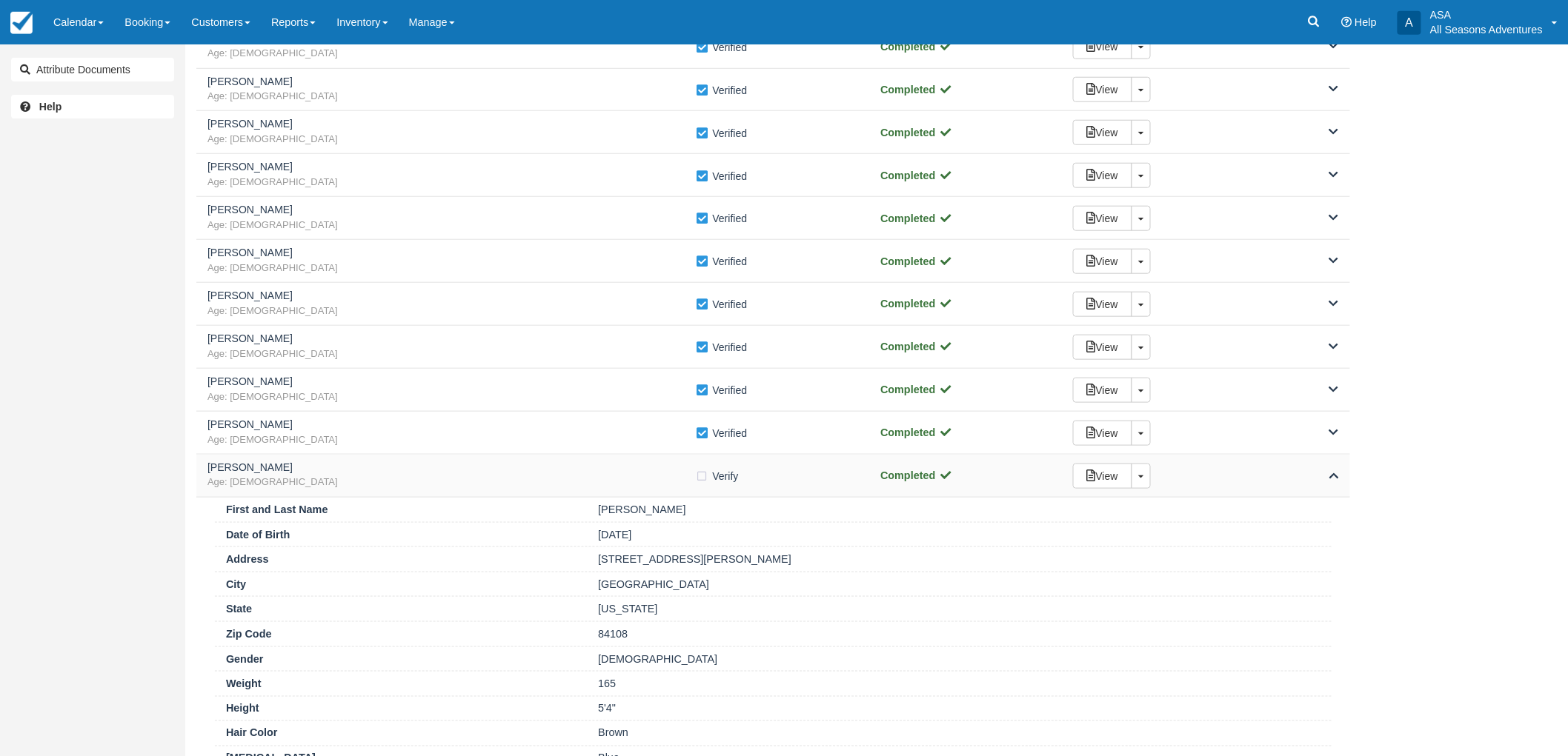
scroll to position [575, 0]
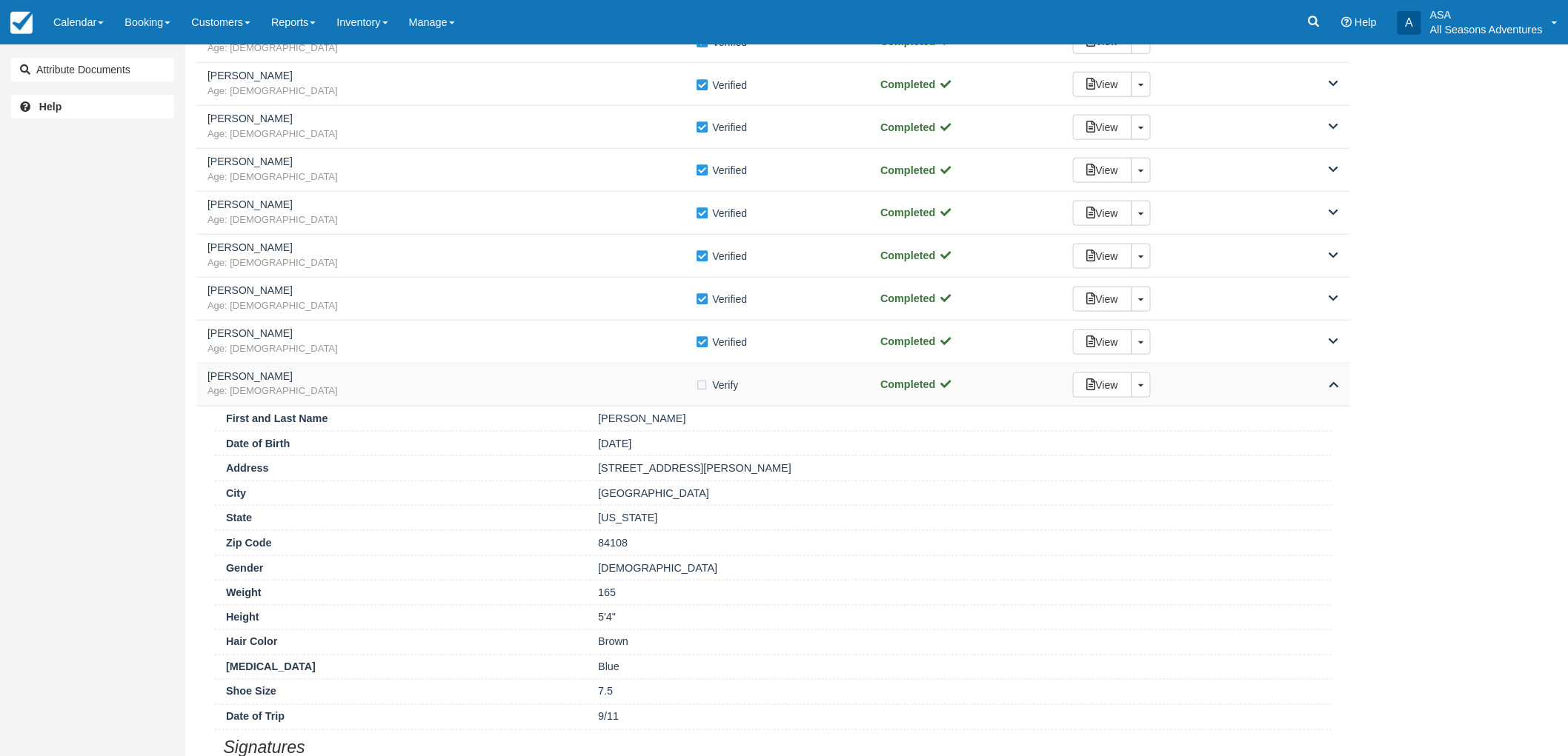
click at [450, 376] on h5 "[PERSON_NAME]" at bounding box center [451, 377] width 488 height 11
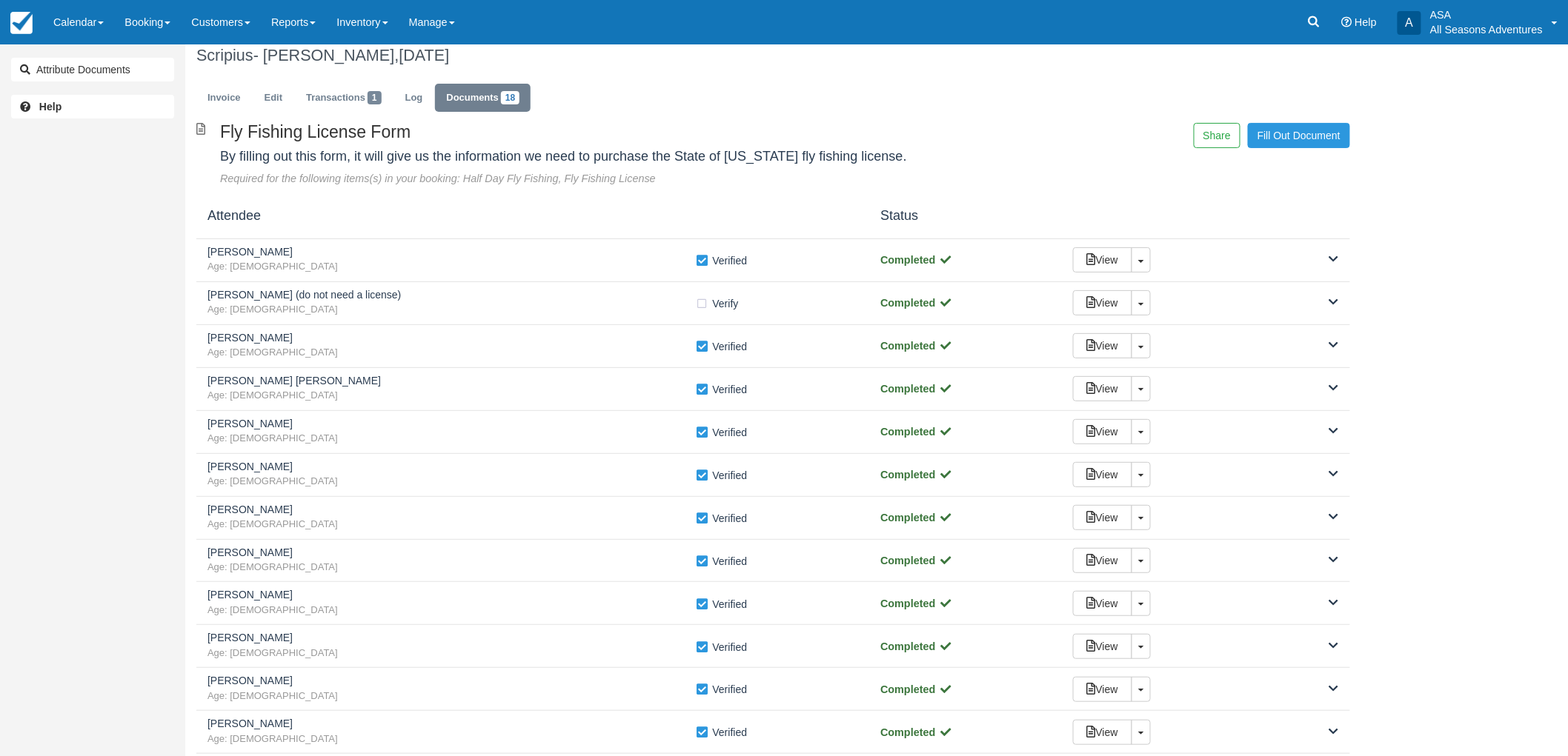
scroll to position [0, 0]
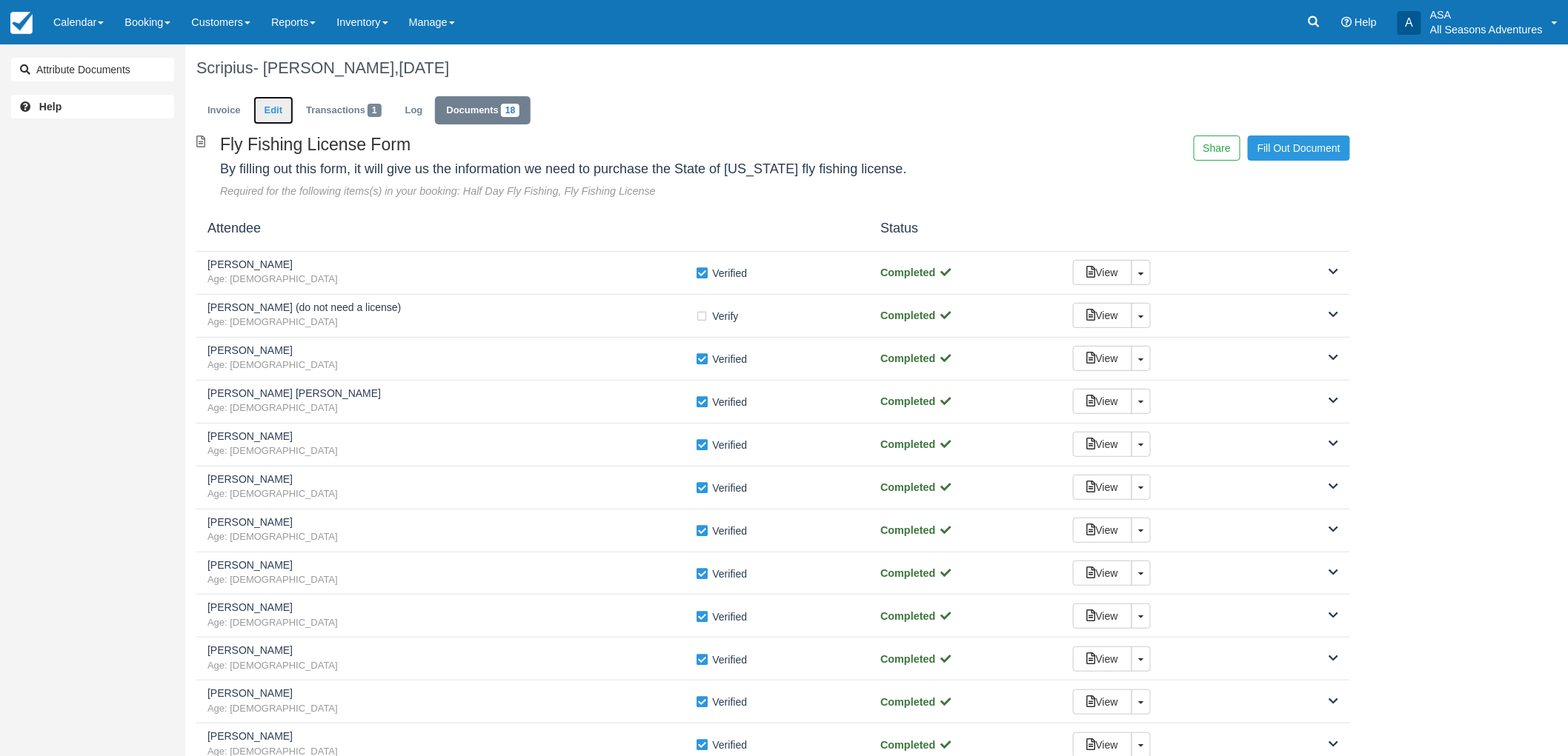
click at [253, 100] on link "Edit" at bounding box center [273, 110] width 40 height 29
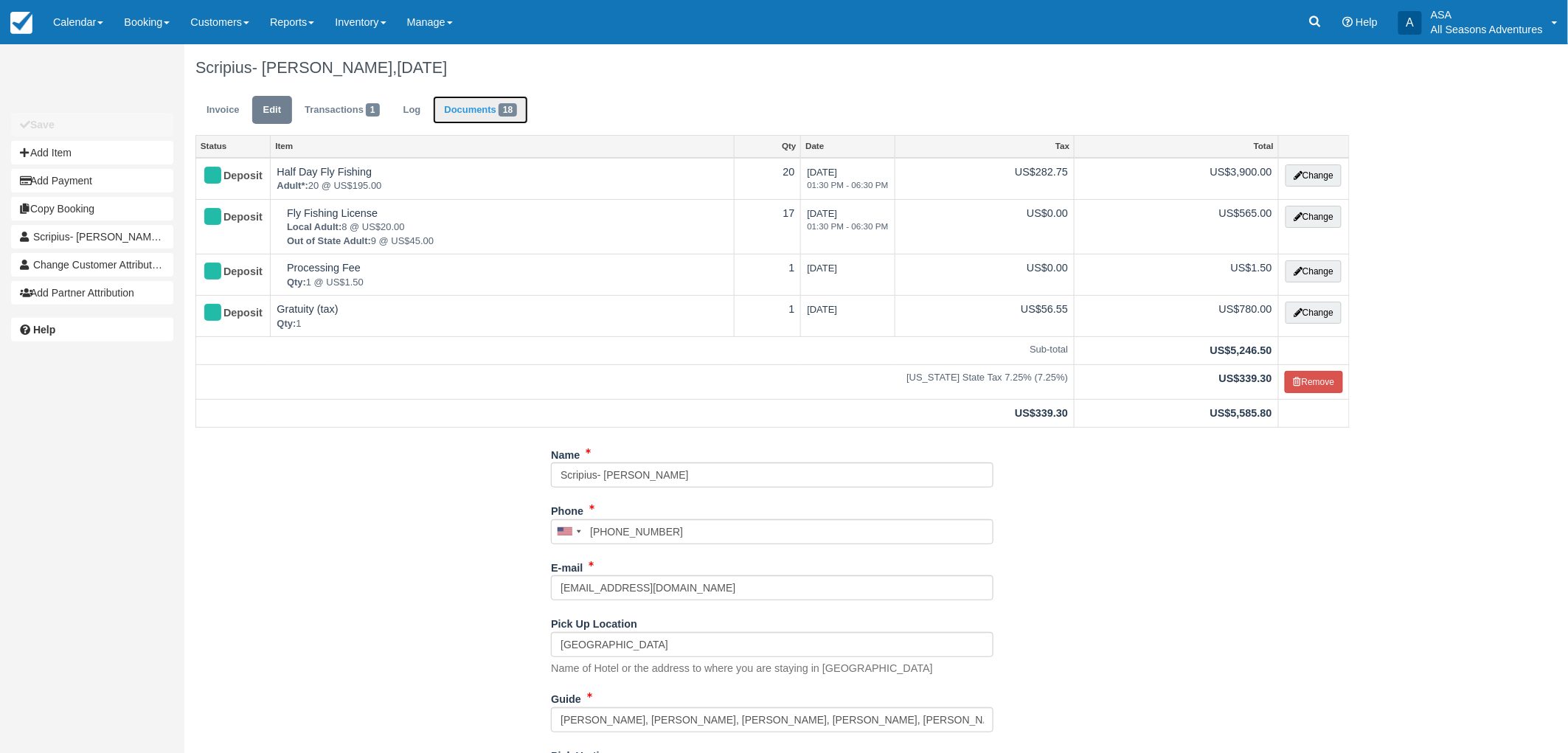
click at [503, 109] on span "18" at bounding box center [508, 110] width 18 height 13
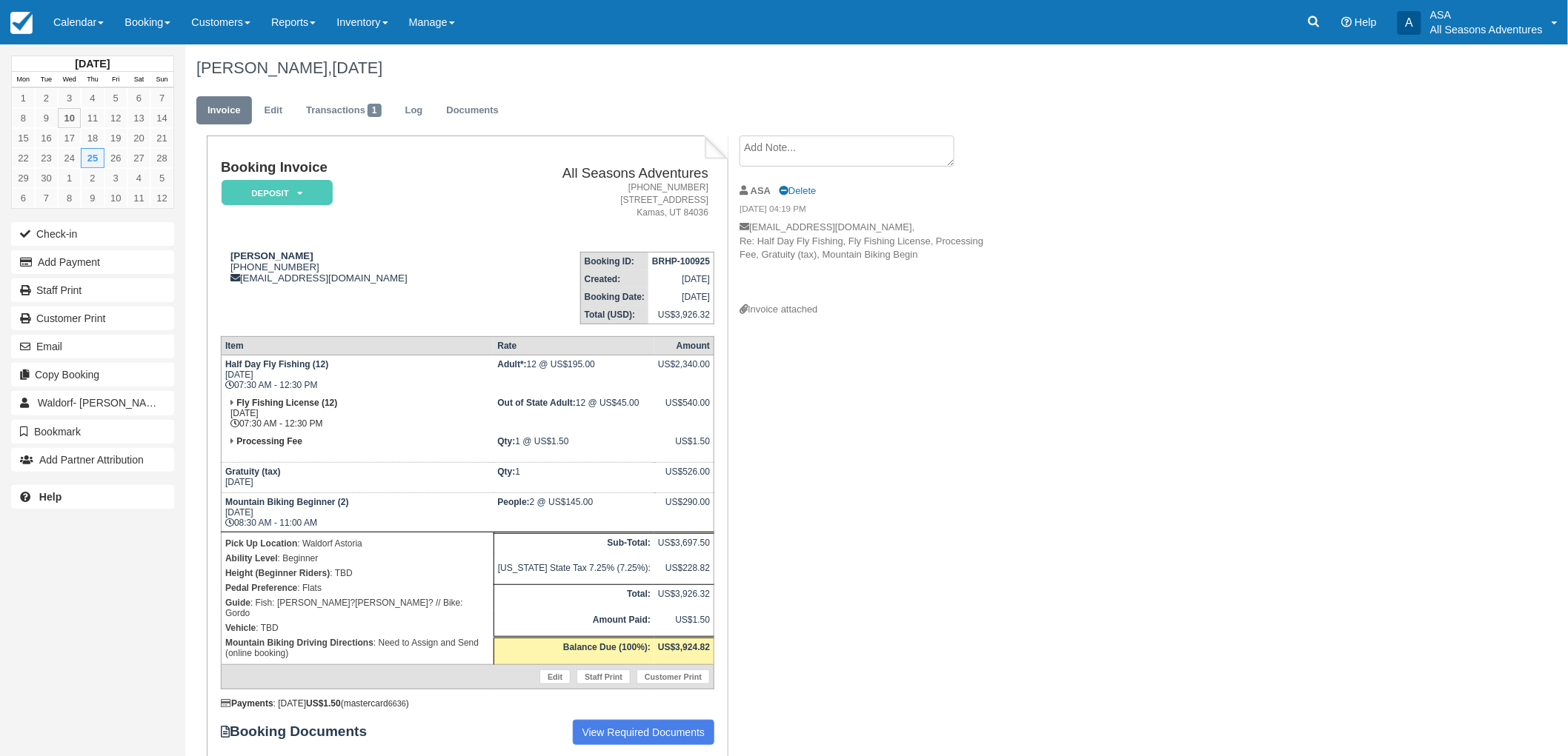
click at [826, 161] on textarea at bounding box center [847, 151] width 215 height 31
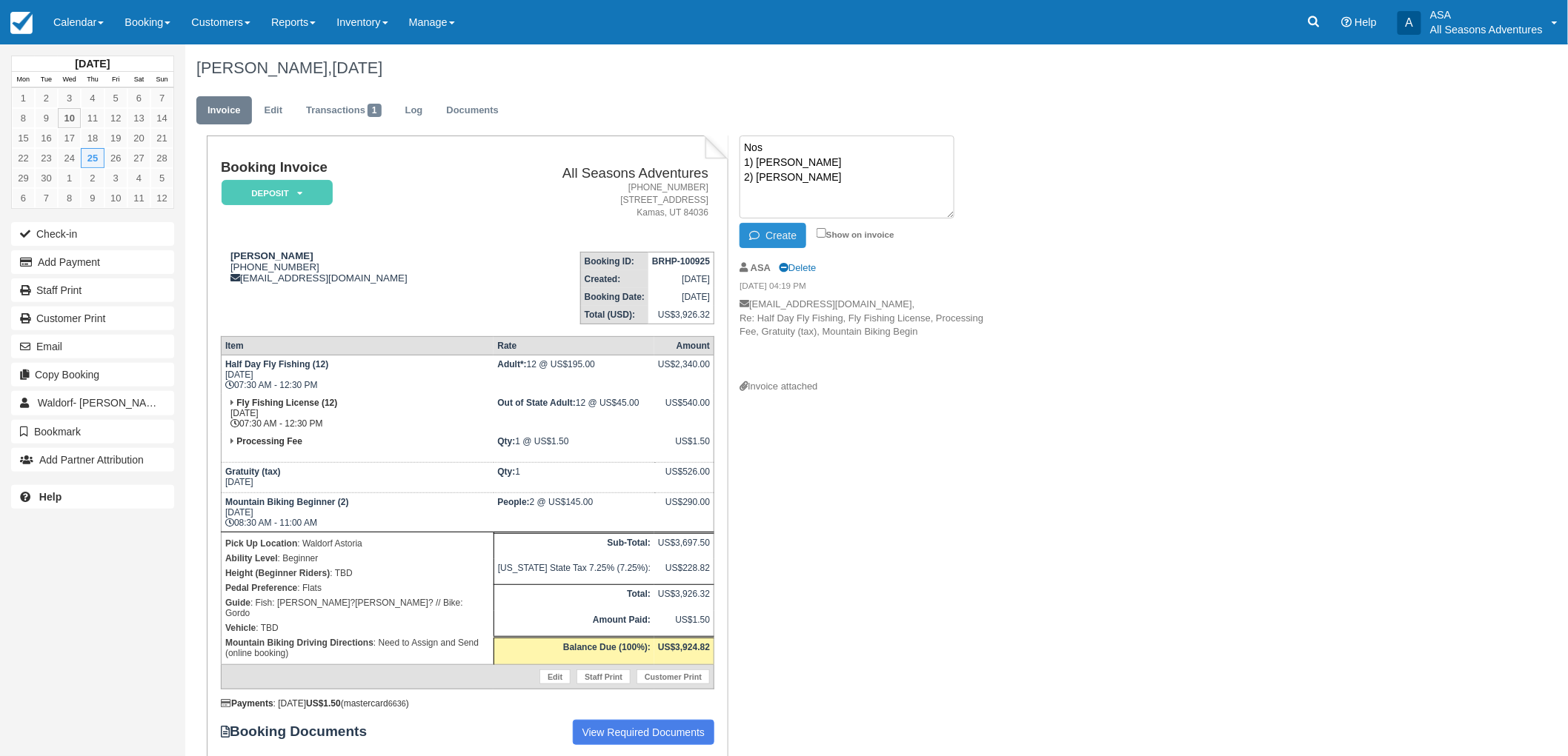
type textarea "Nos 1) [PERSON_NAME] 2) [PERSON_NAME]"
click at [781, 225] on button "Create" at bounding box center [773, 236] width 67 height 25
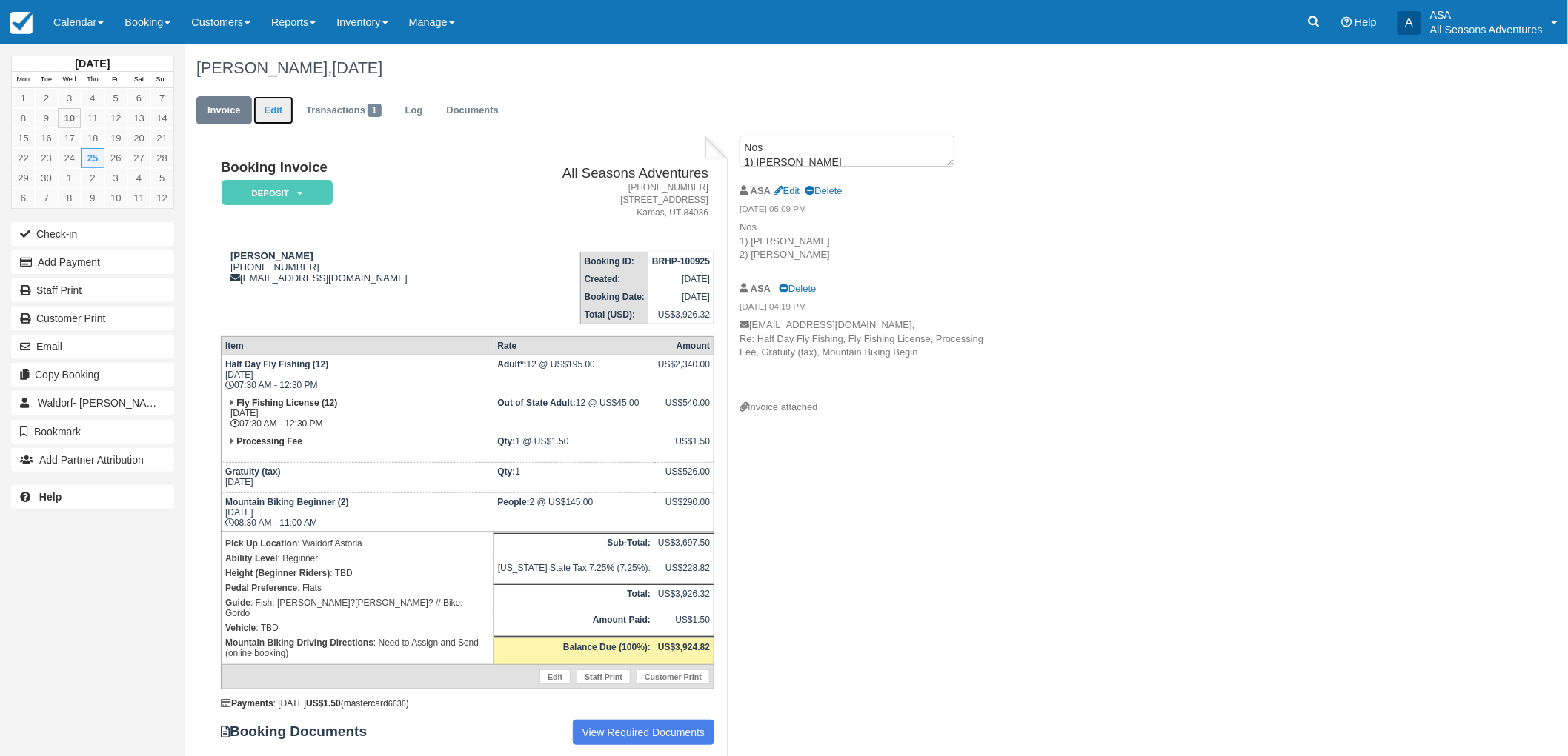
click at [255, 112] on link "Edit" at bounding box center [273, 110] width 40 height 29
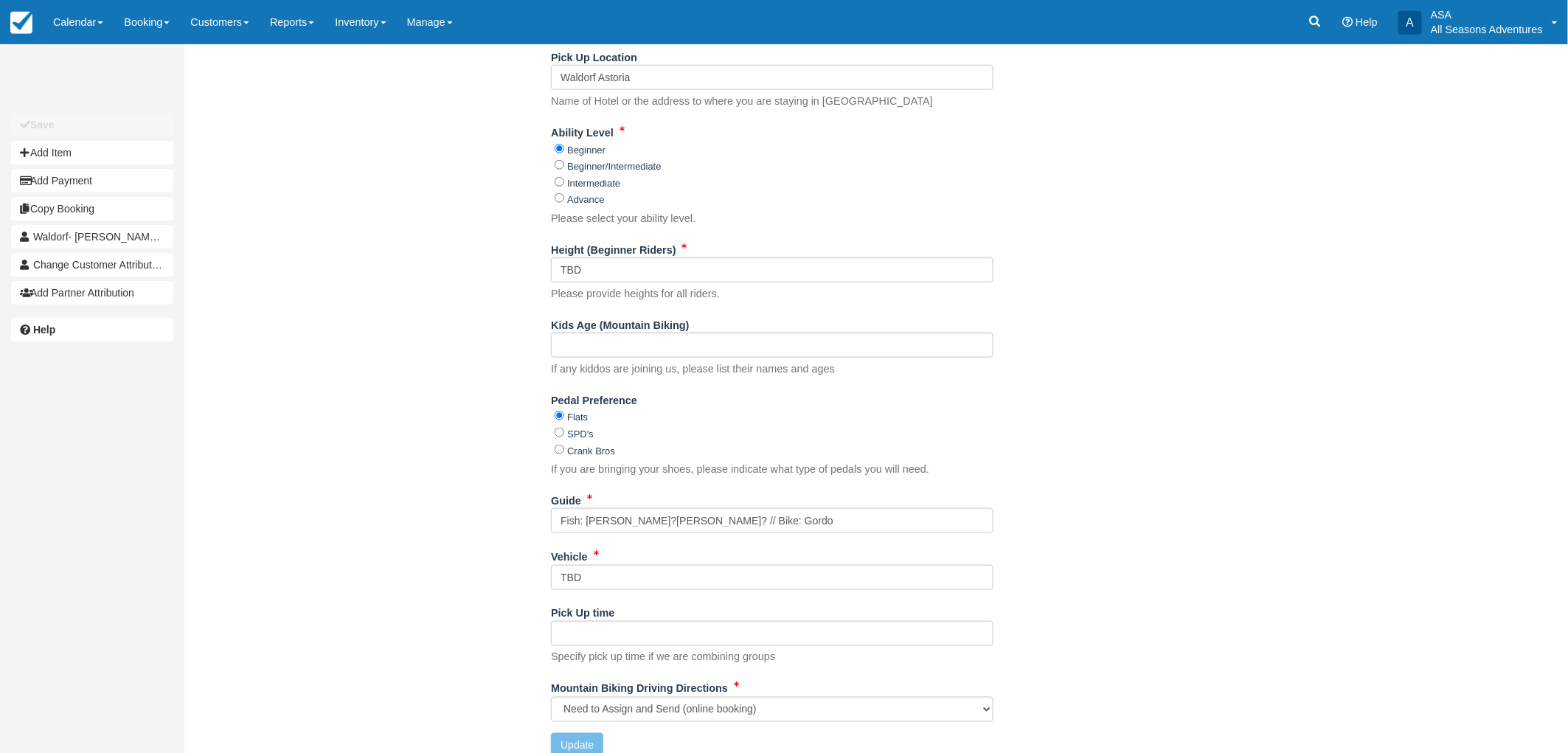
scroll to position [613, 0]
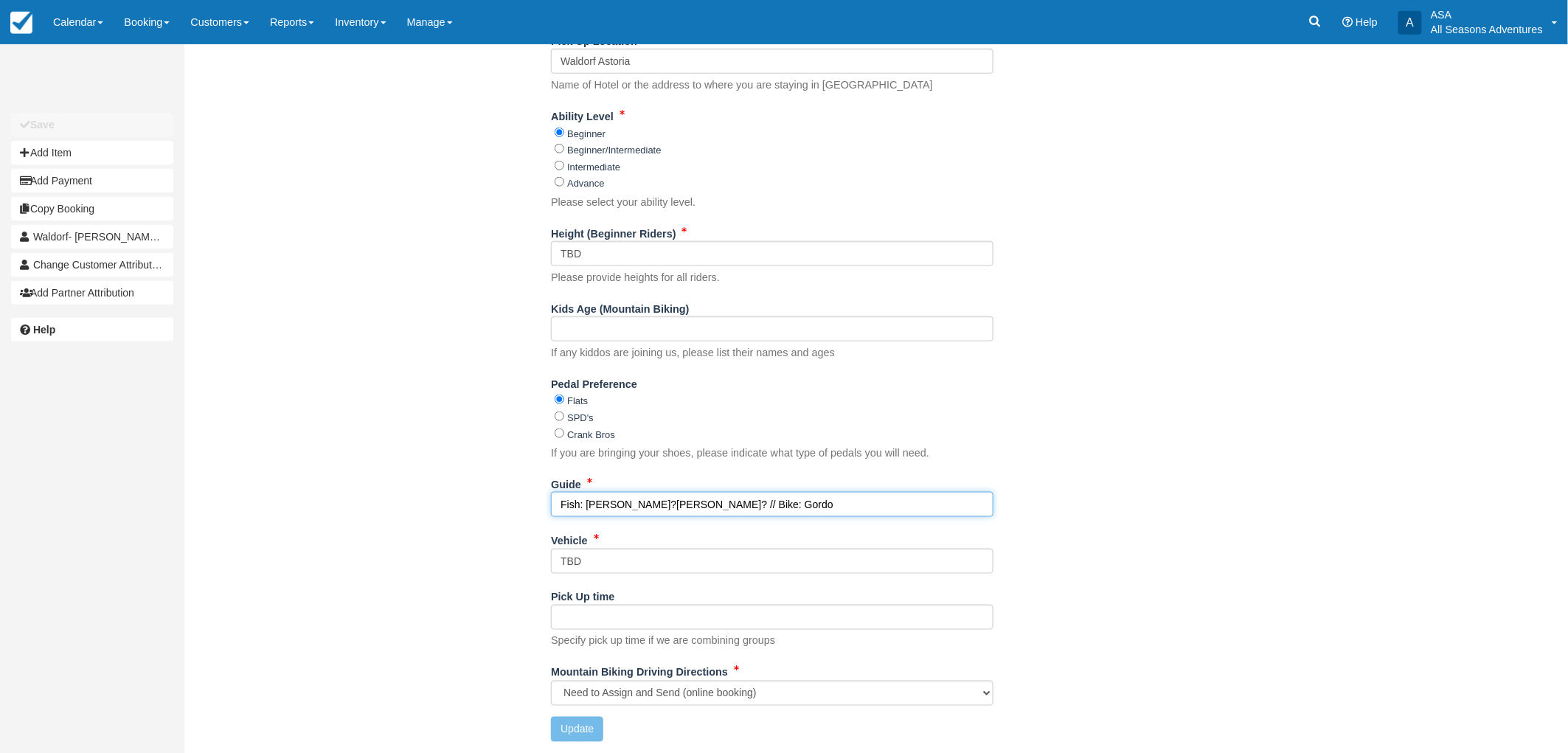
click at [613, 510] on input "Fish: Lucas, Tim, Peter?Fraser? // Bike: Gordo" at bounding box center [772, 505] width 442 height 25
drag, startPoint x: 716, startPoint y: 505, endPoint x: 647, endPoint y: 495, distance: 69.7
click at [647, 495] on input "Fish: Lucas?, Tim, Peter?Fraser? // Bike: Gordo" at bounding box center [772, 505] width 442 height 25
type input "Fish: Lucas?, Tim, Sammy?, McKay? // Bike: Gordo"
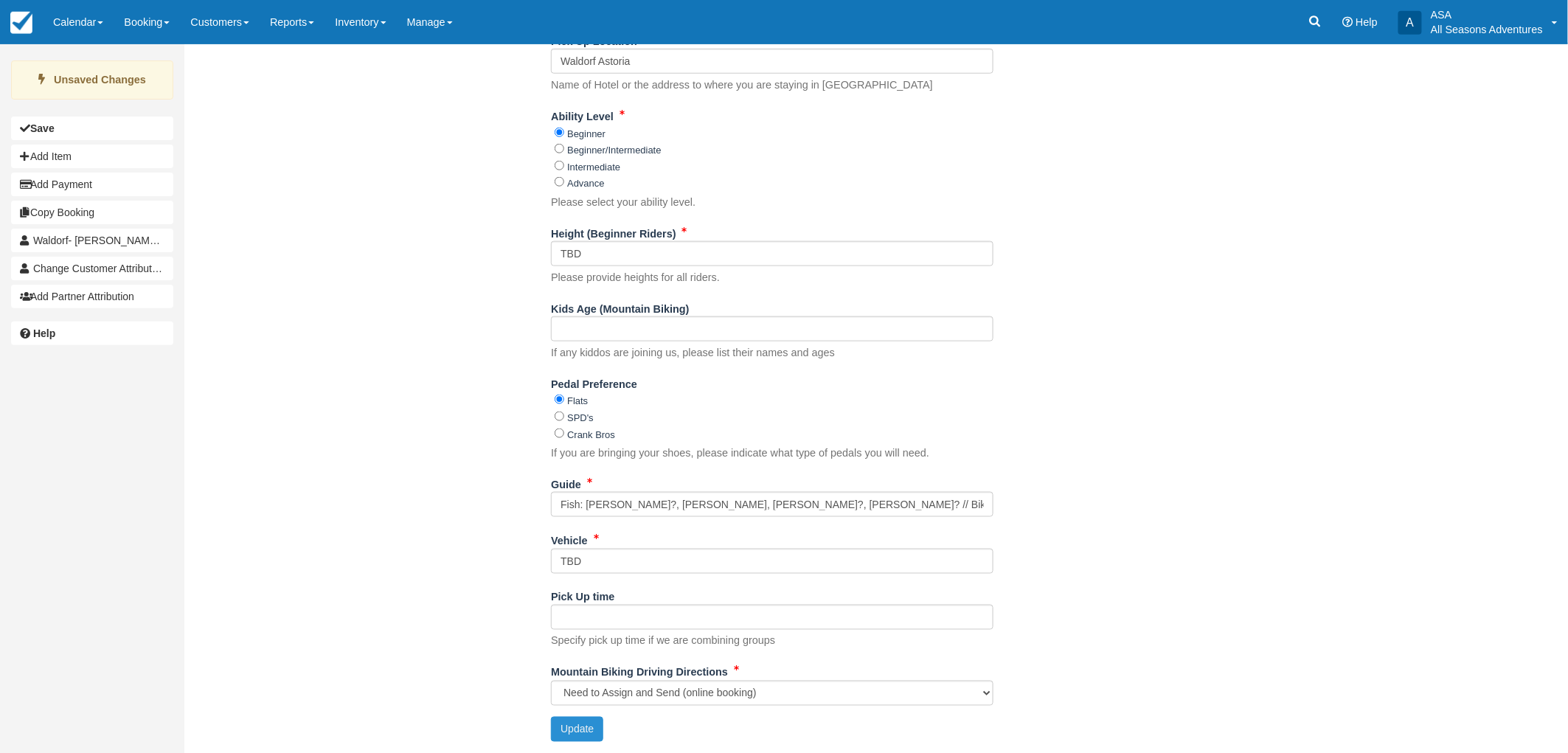
click at [588, 728] on button "Update" at bounding box center [577, 729] width 52 height 25
type input "+19136264444"
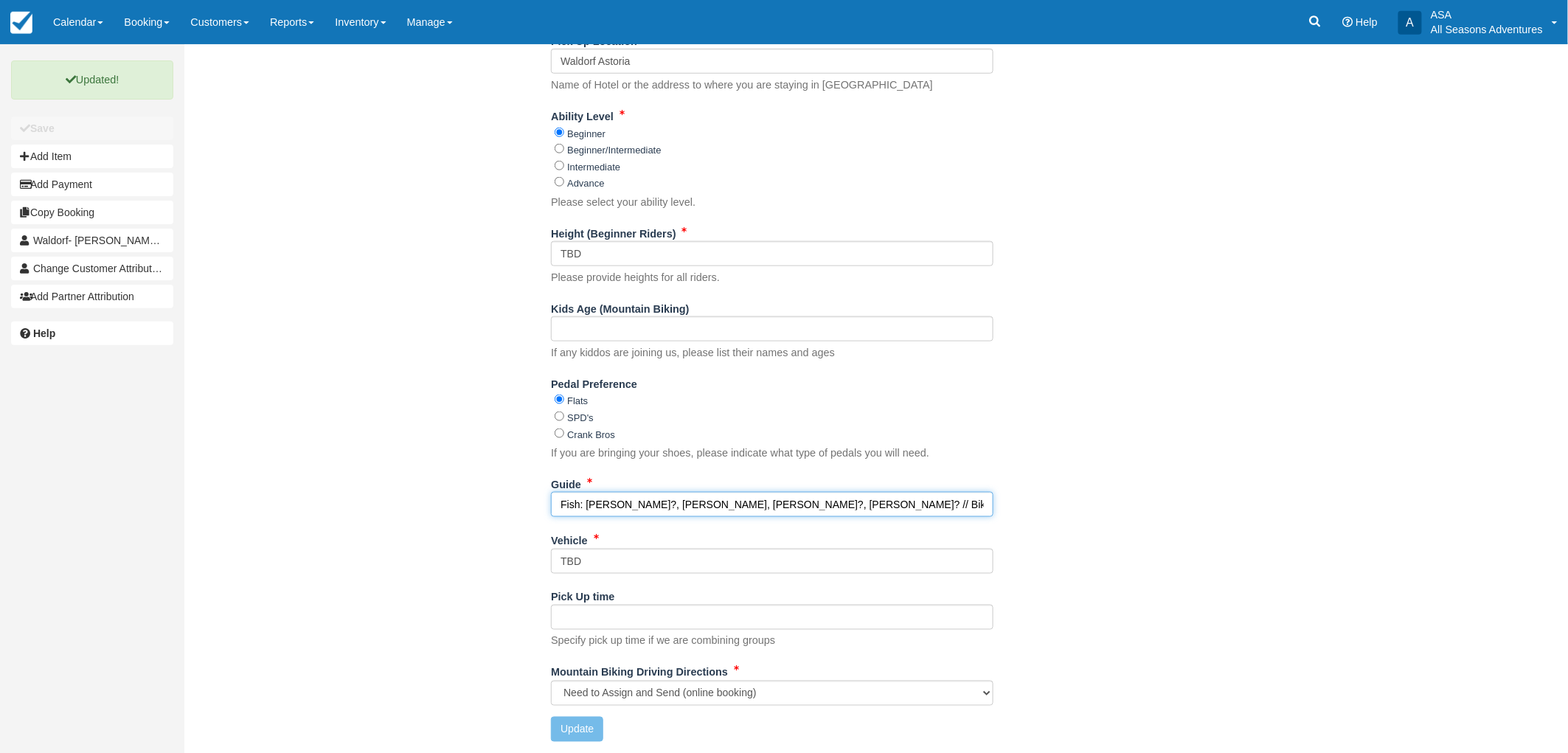
click at [619, 510] on input "Fish: Lucas?, Tim, Sammy?, McKay? // Bike: Gordo" at bounding box center [772, 505] width 442 height 25
type input "Fish: Lucas, Tim, Sammy?, McKay? // Bike: Gordo"
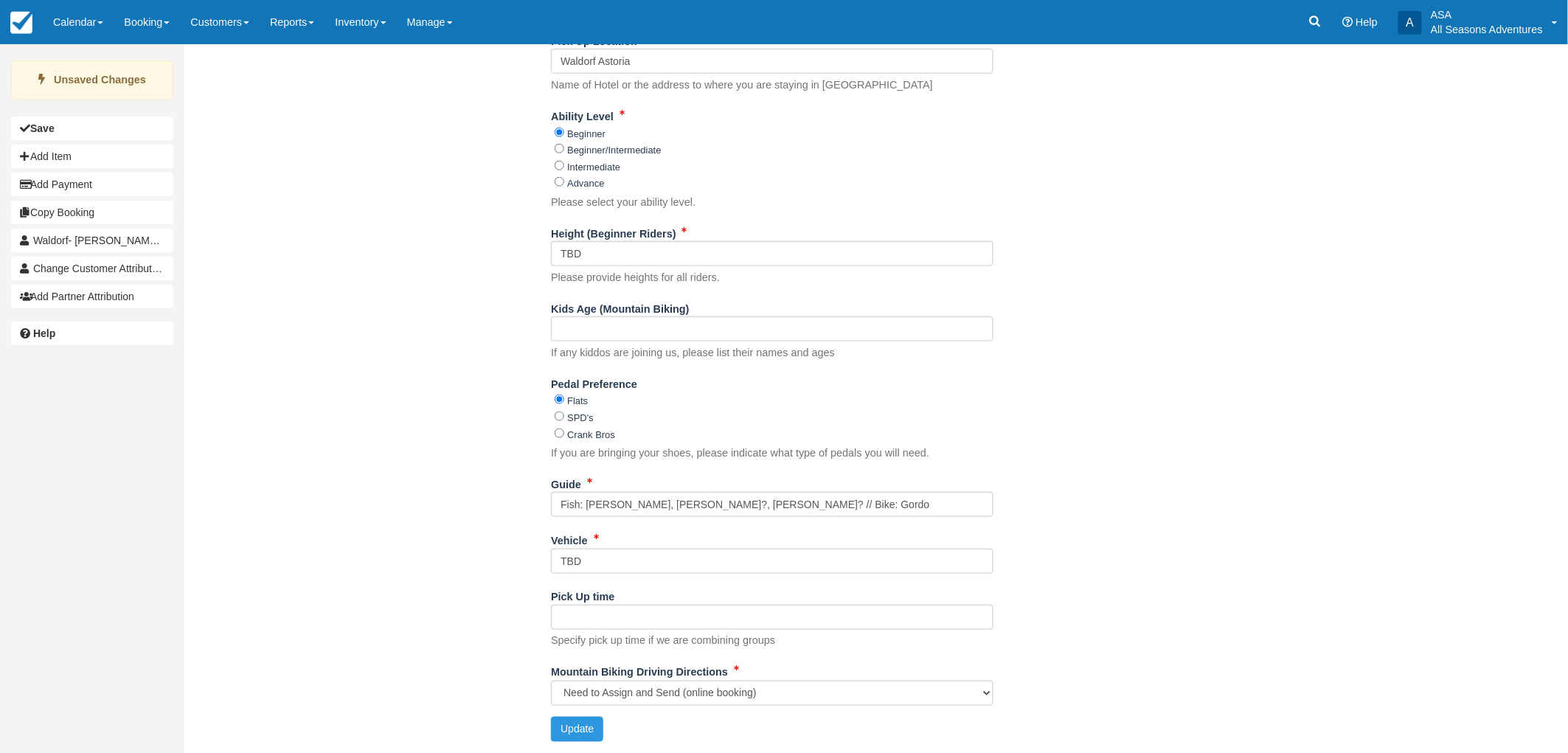
click at [592, 744] on div "Name Julie Yangmi Phone United States +1 Canada +1 United Kingdom +44 Afghanist…" at bounding box center [773, 305] width 1177 height 893
click at [587, 738] on button "Update" at bounding box center [577, 729] width 52 height 25
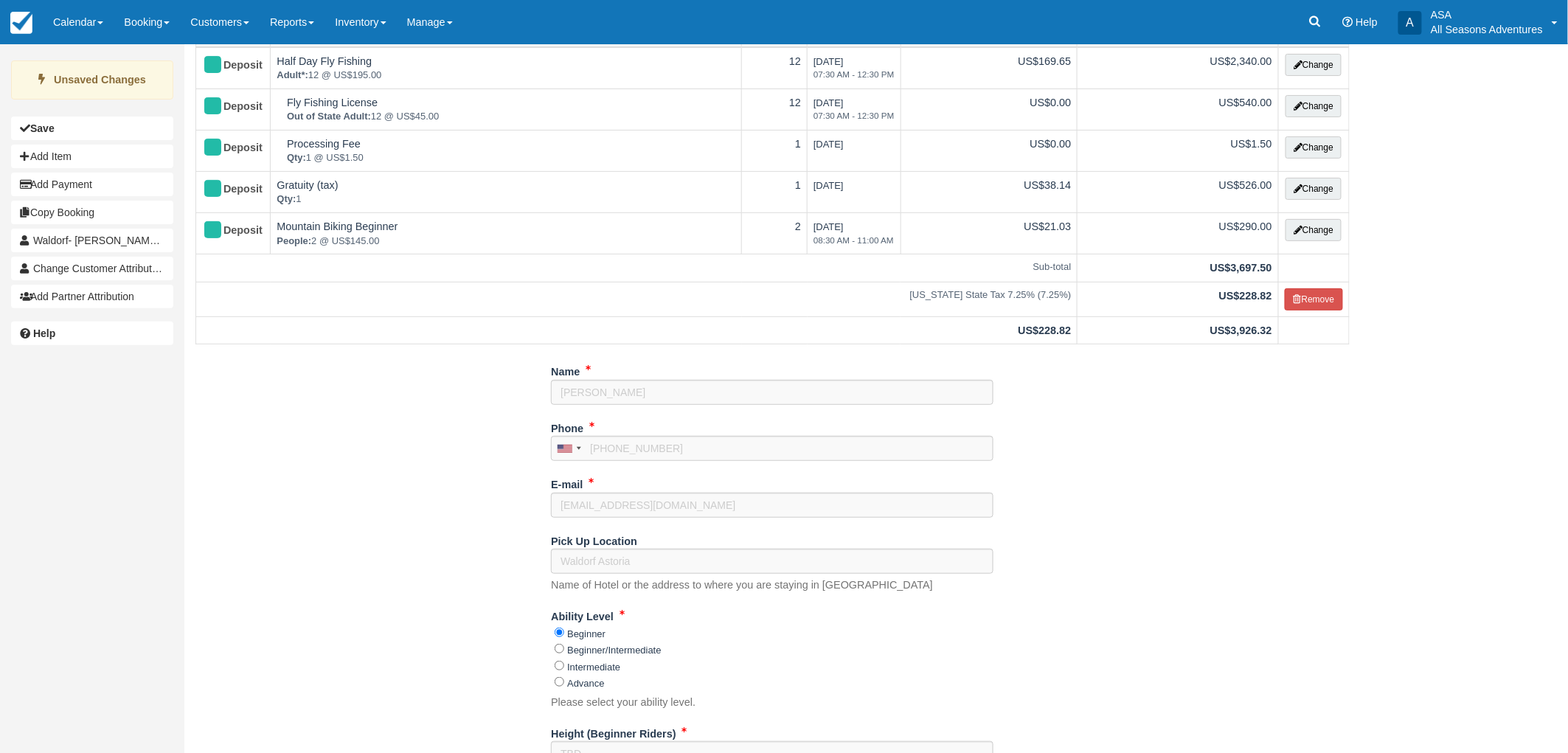
scroll to position [0, 0]
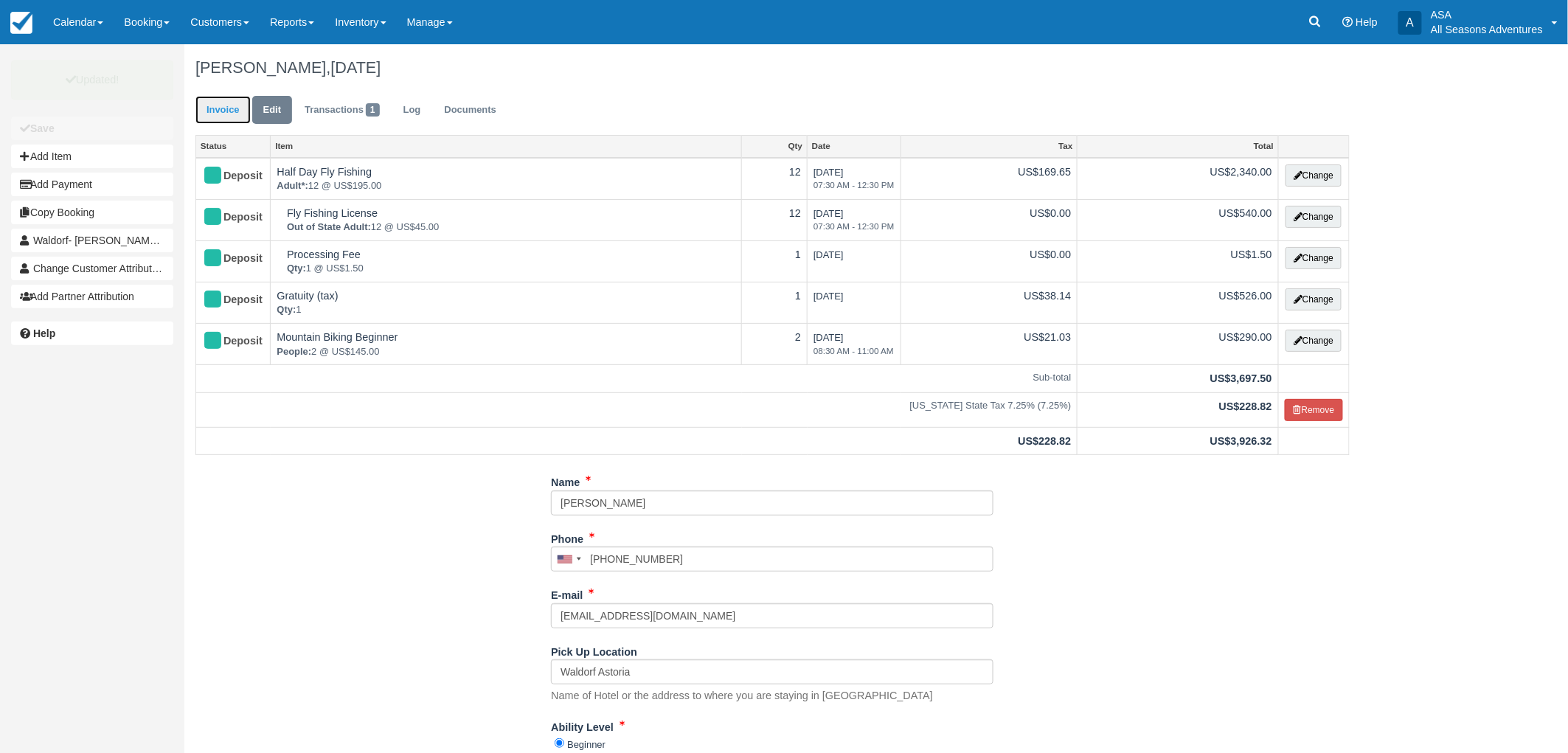
click at [230, 114] on link "Invoice" at bounding box center [223, 110] width 55 height 28
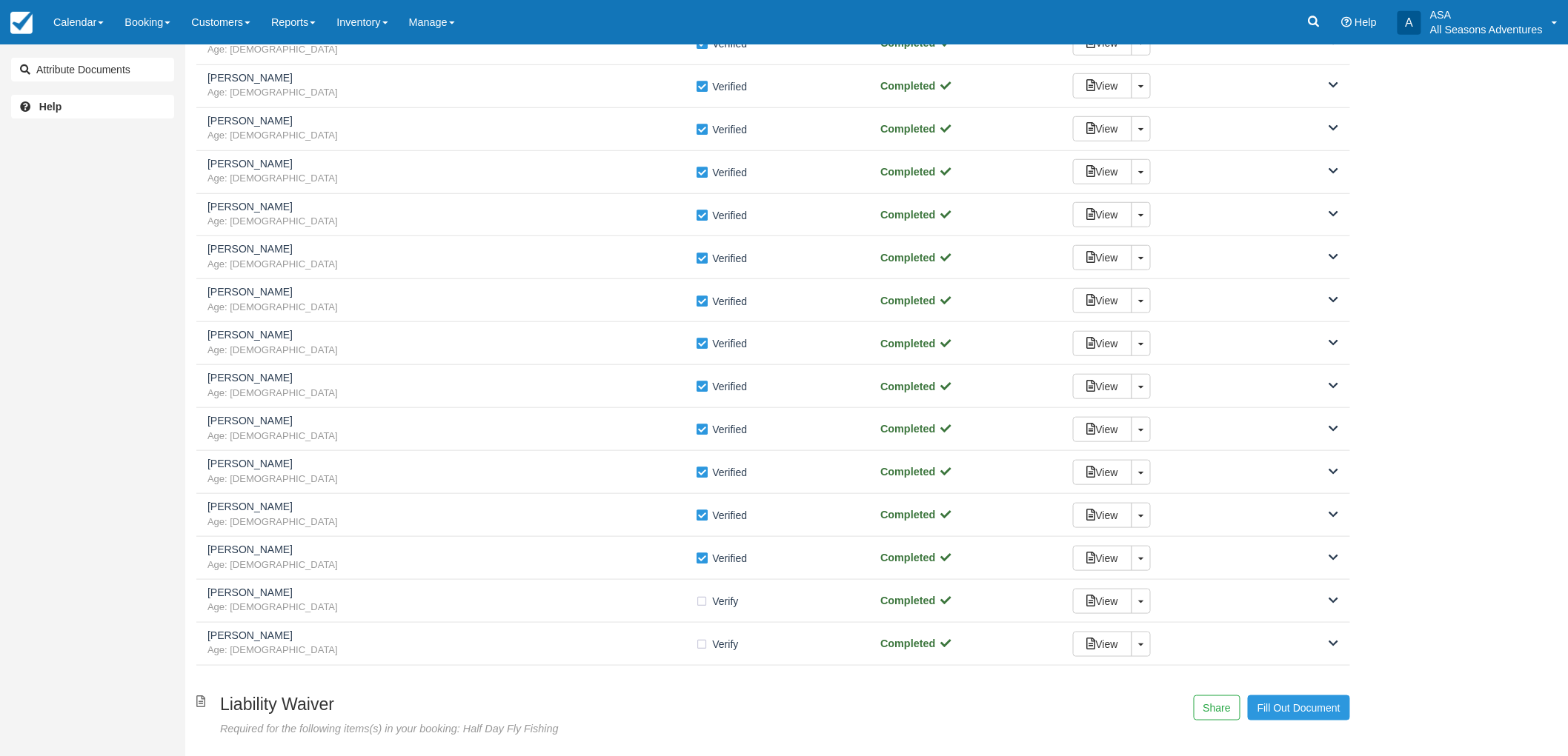
scroll to position [329, 0]
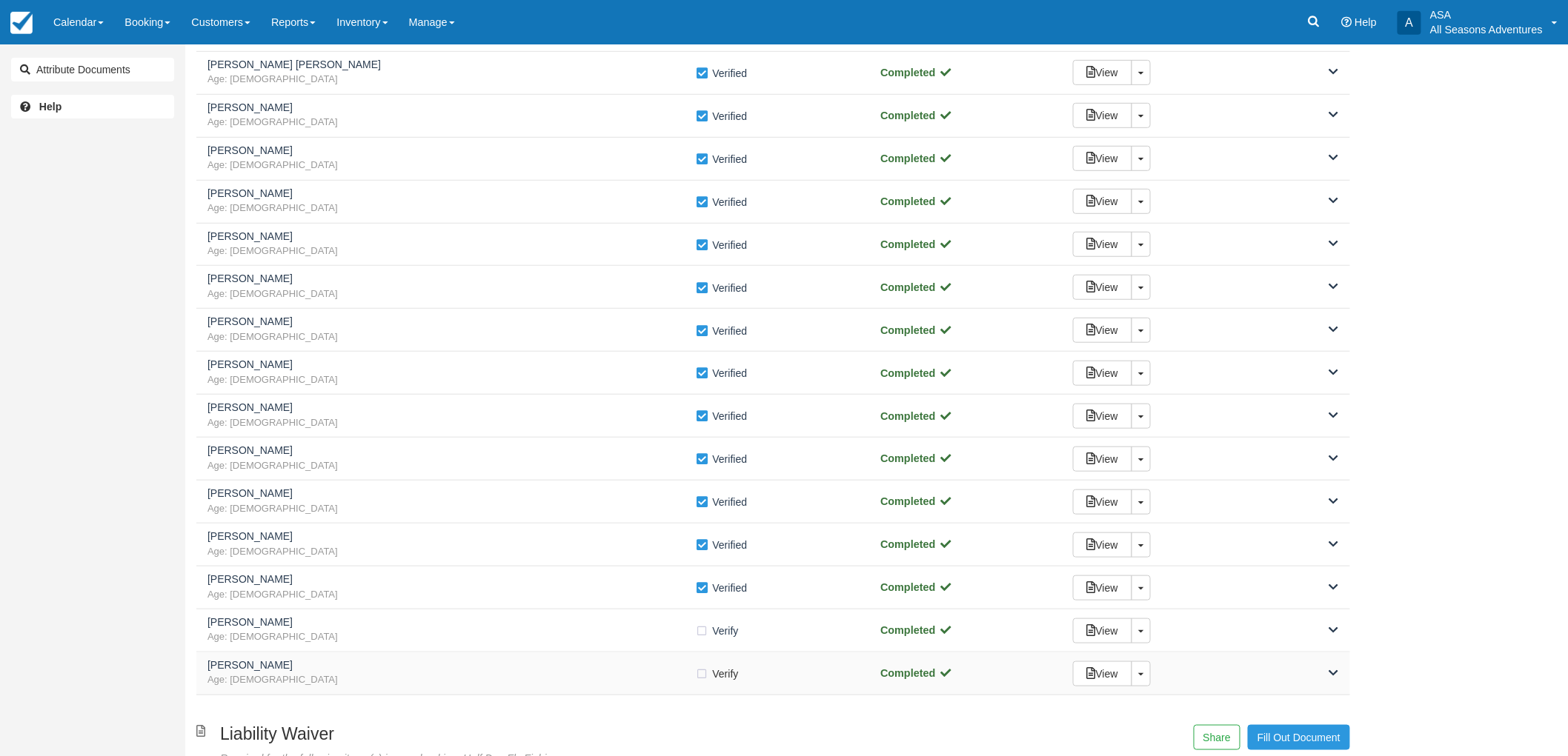
click at [701, 675] on label "Verify Verified" at bounding box center [722, 673] width 52 height 22
click at [701, 679] on label "Verify Verified" at bounding box center [726, 673] width 62 height 22
checkbox input "false"
click at [626, 661] on h5 "Marlow Mitchell" at bounding box center [451, 666] width 488 height 11
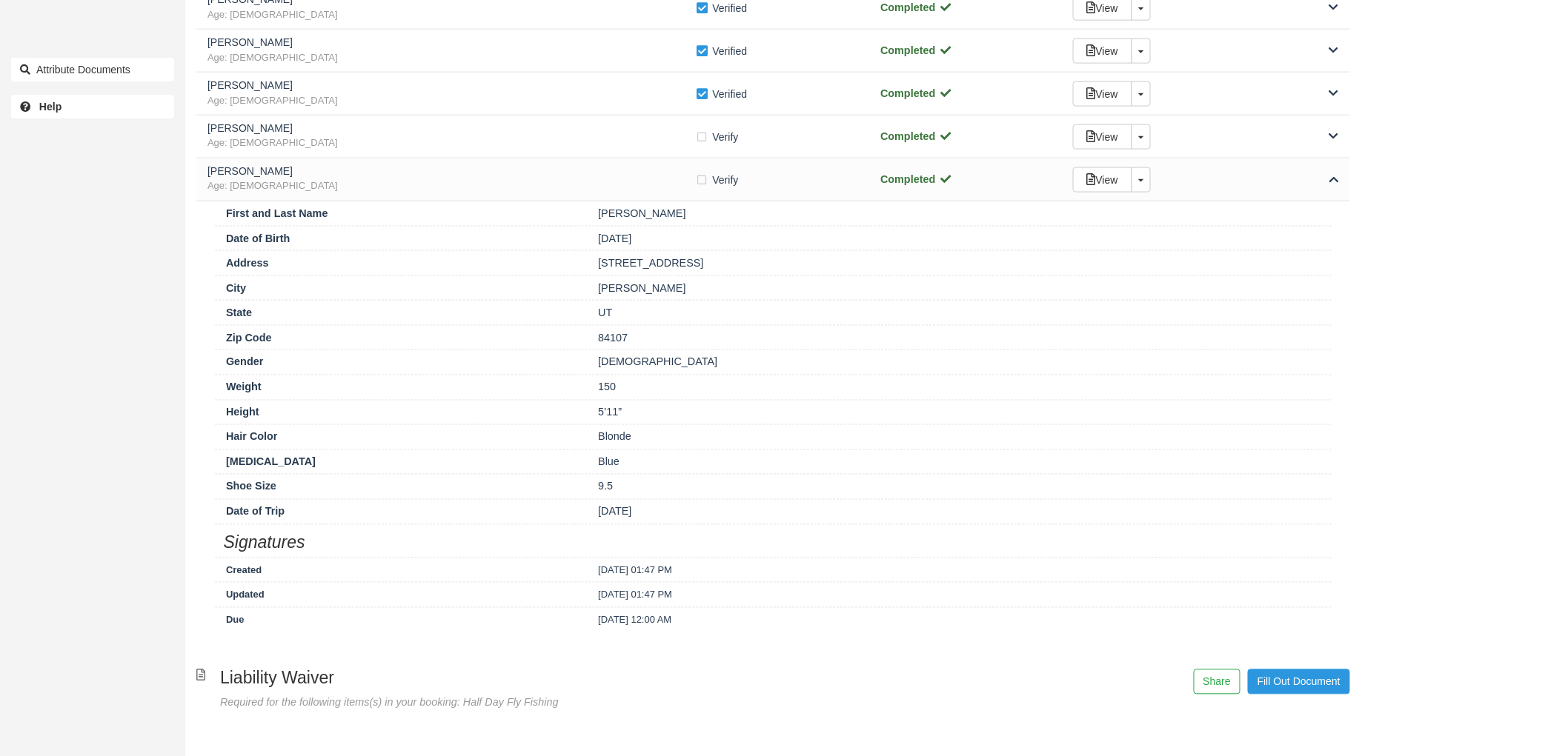
scroll to position [658, 0]
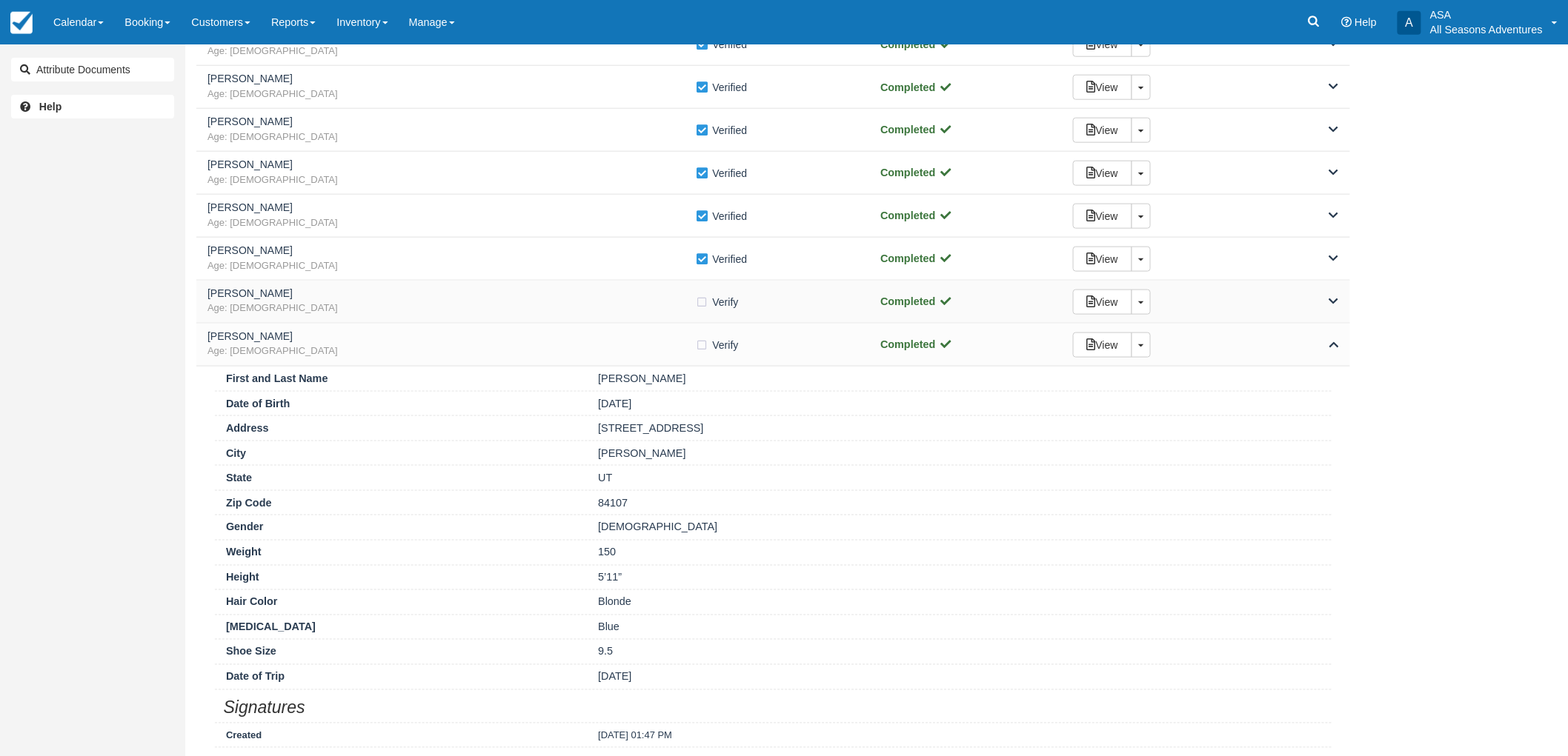
click at [420, 321] on div "Katie Morgan Age: 29 Verify Verified Completed View Toggle Dropdown Detach" at bounding box center [772, 301] width 1153 height 43
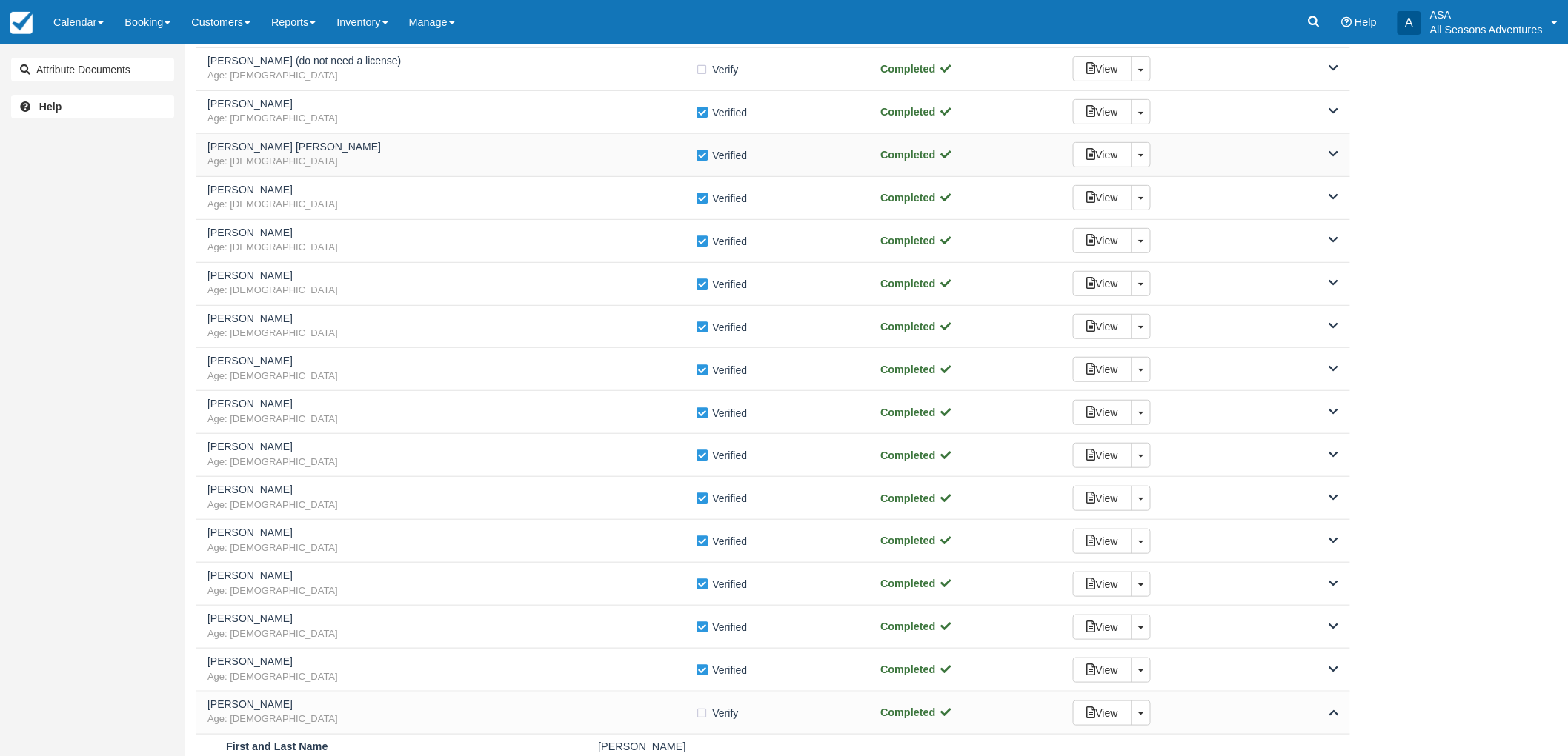
scroll to position [165, 0]
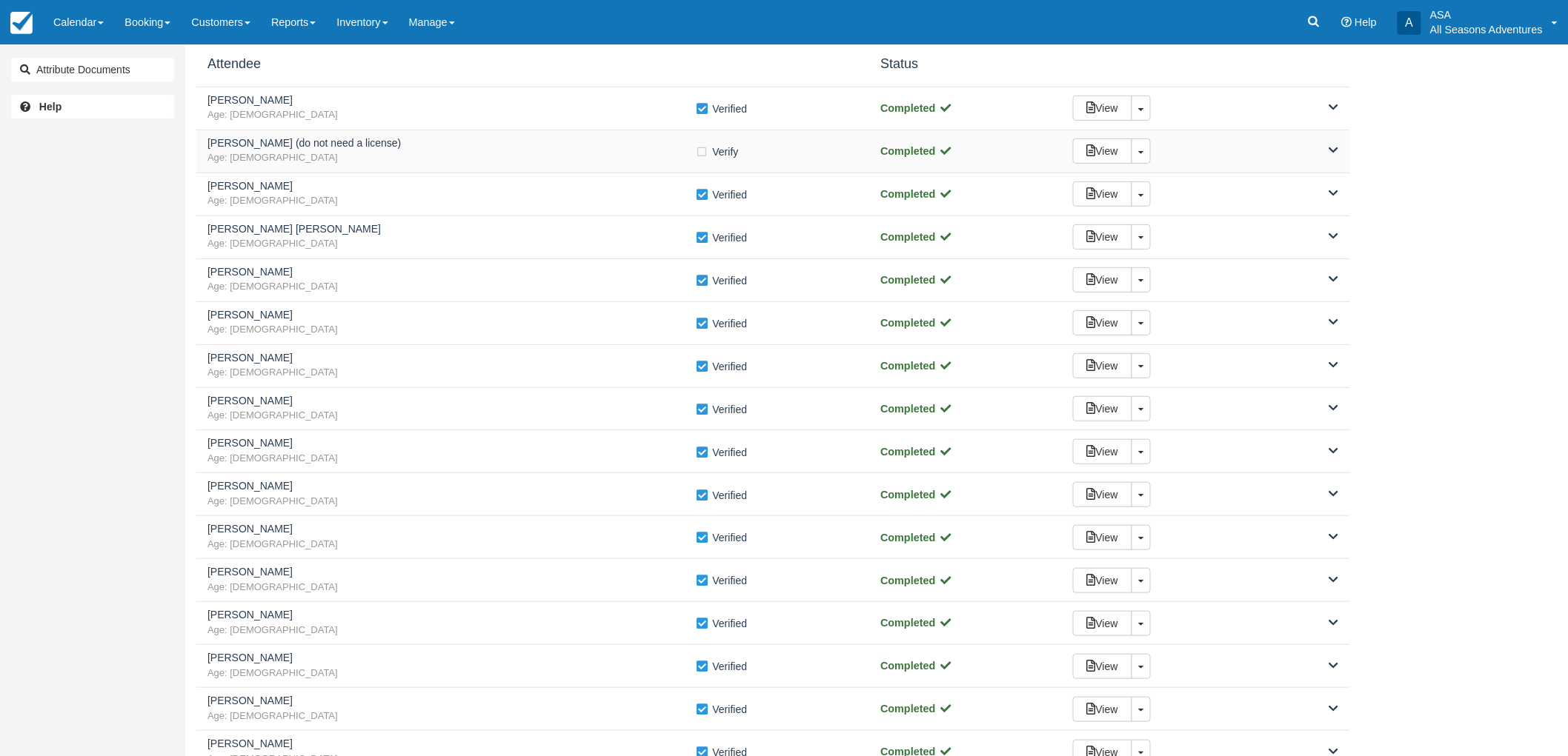
click at [415, 145] on h5 "Matt Mitchell (do not need a license)" at bounding box center [451, 144] width 488 height 11
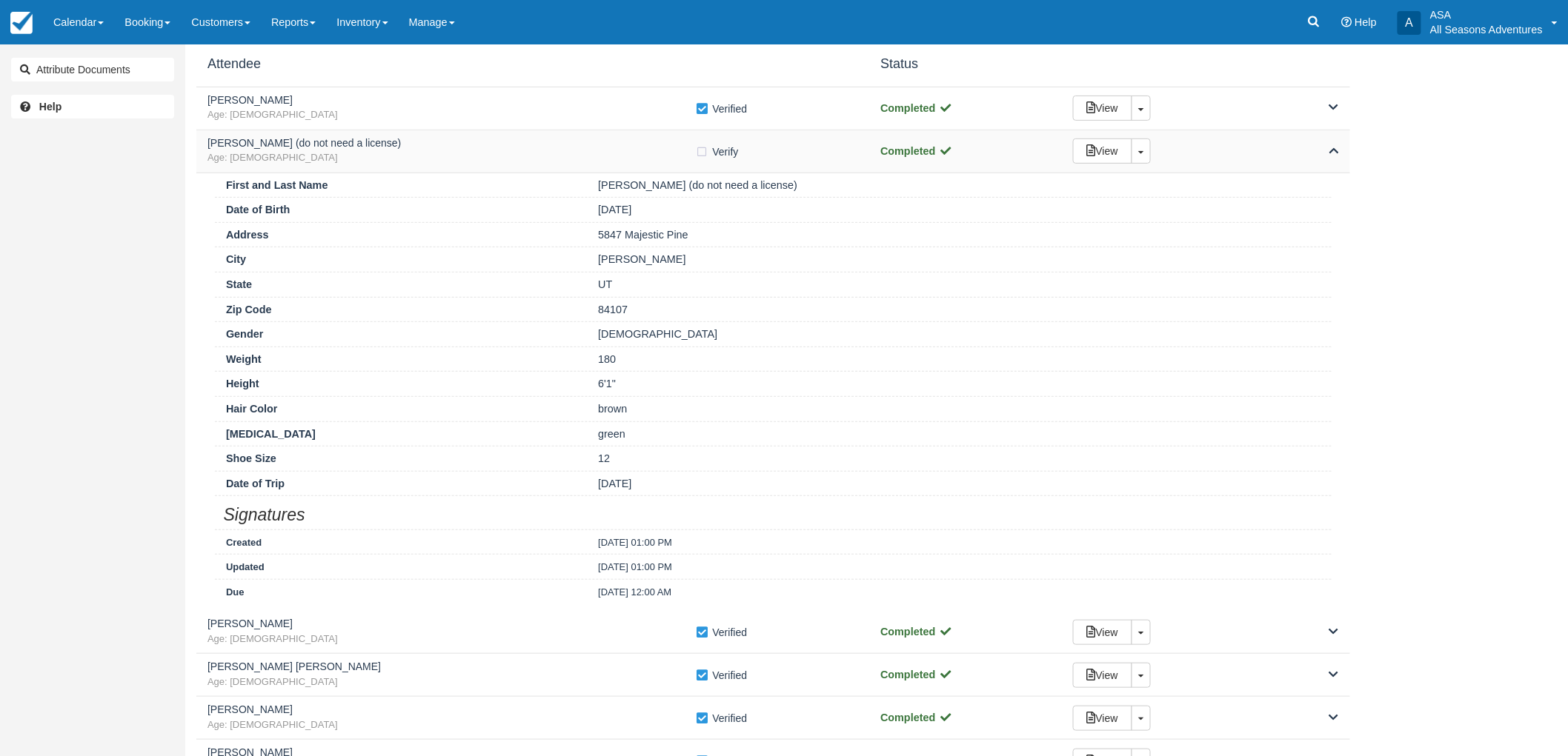
click at [415, 145] on h5 "Matt Mitchell (do not need a license)" at bounding box center [451, 144] width 488 height 11
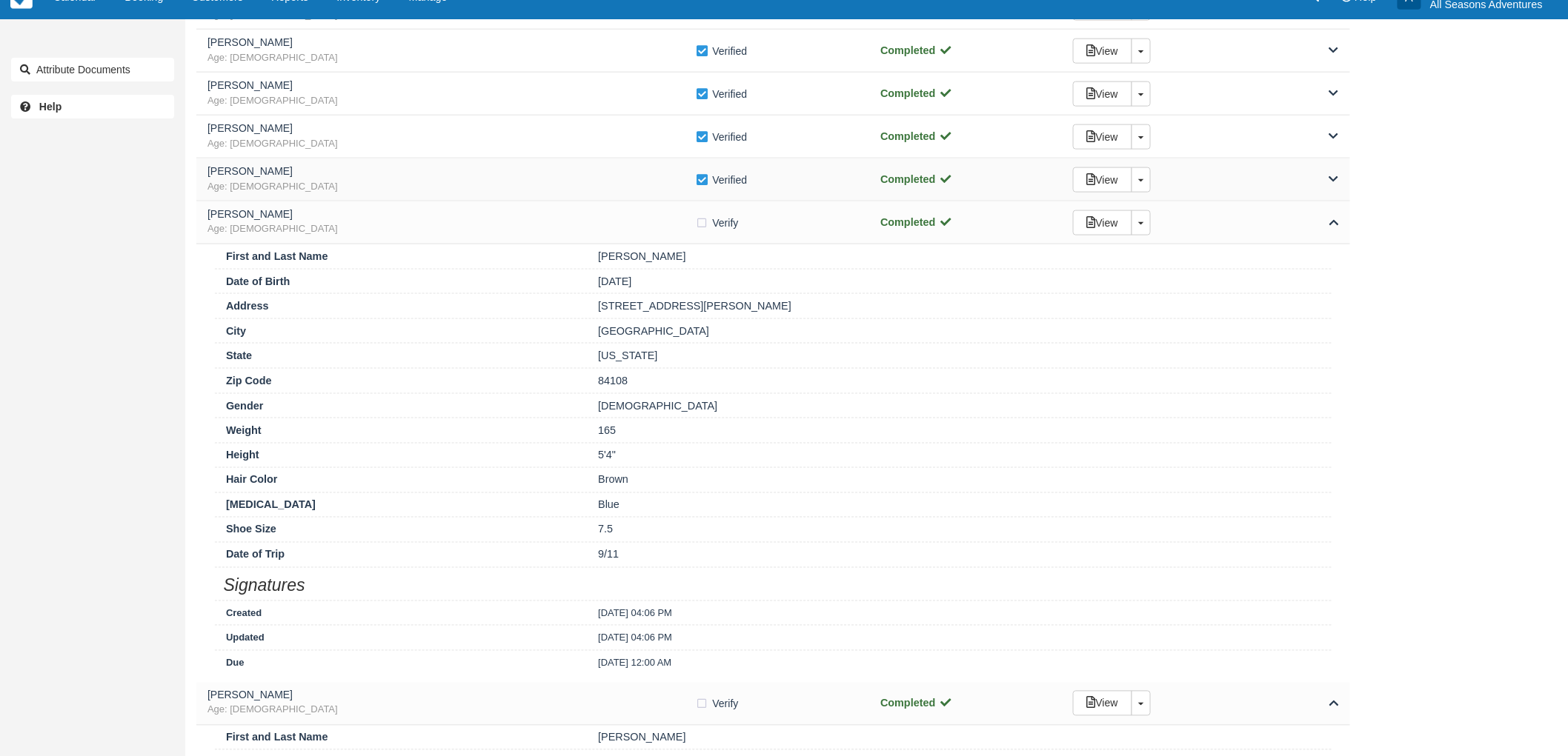
scroll to position [669, 0]
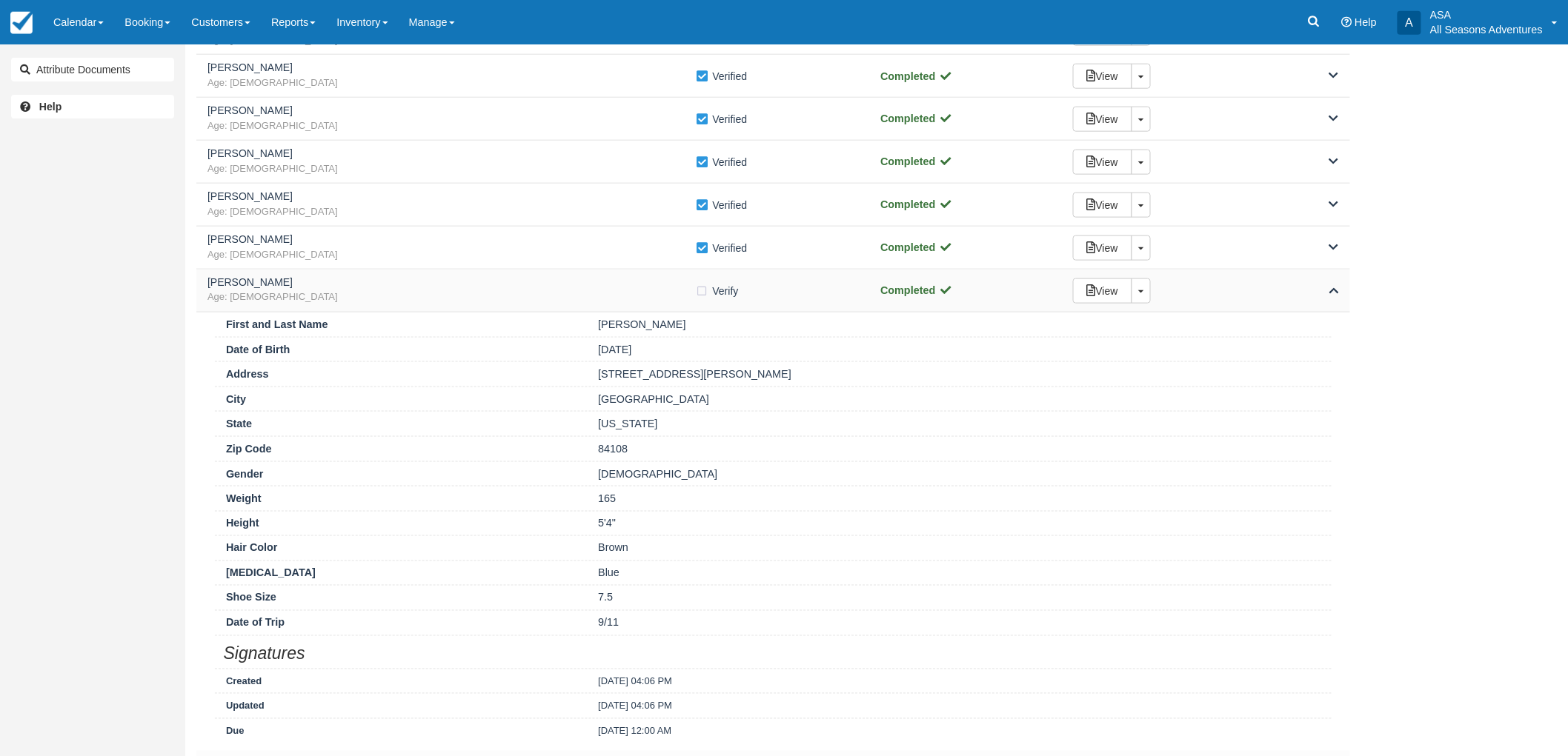
click at [497, 280] on h5 "Katie Morgan" at bounding box center [451, 282] width 488 height 11
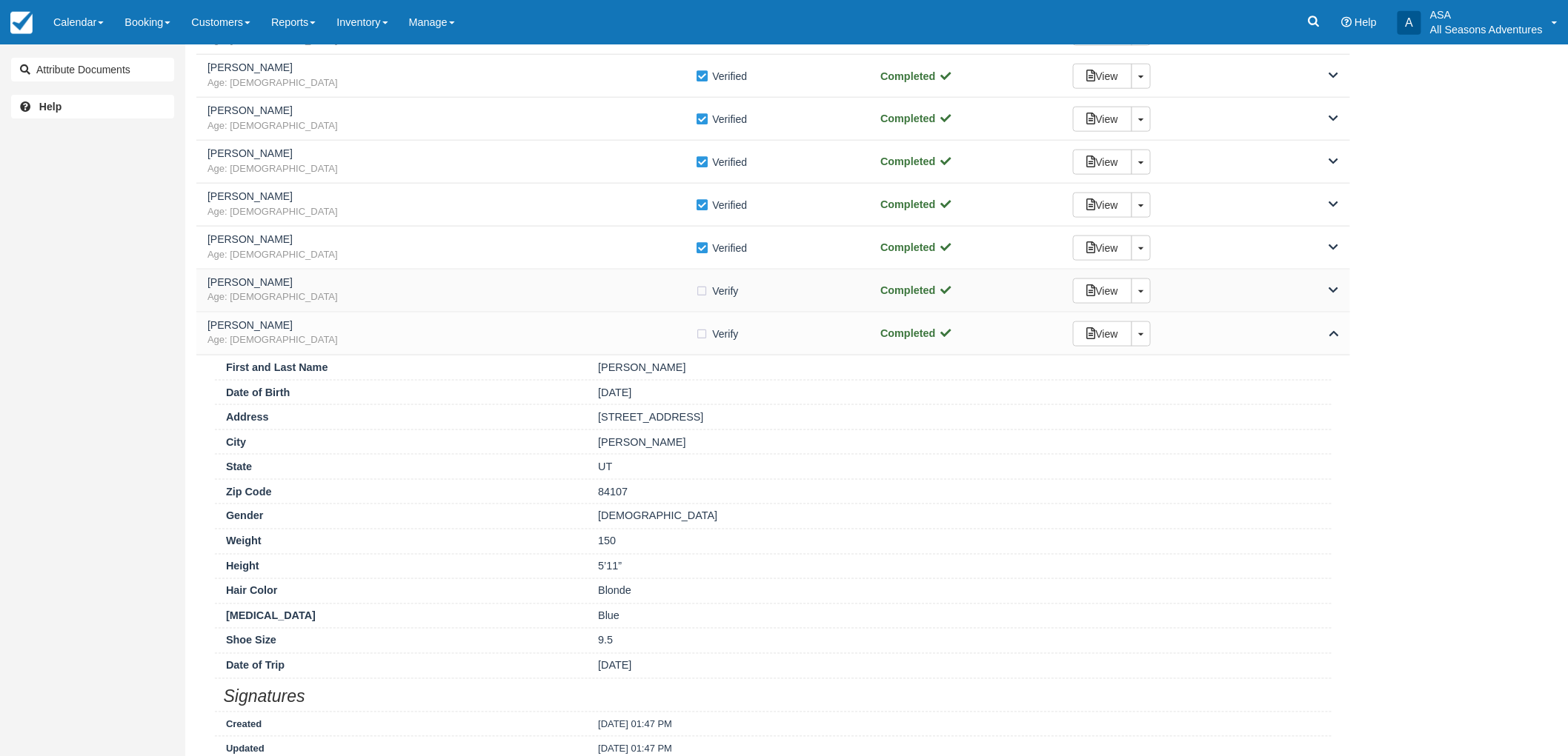
click at [693, 292] on span "Age: 29" at bounding box center [451, 297] width 488 height 14
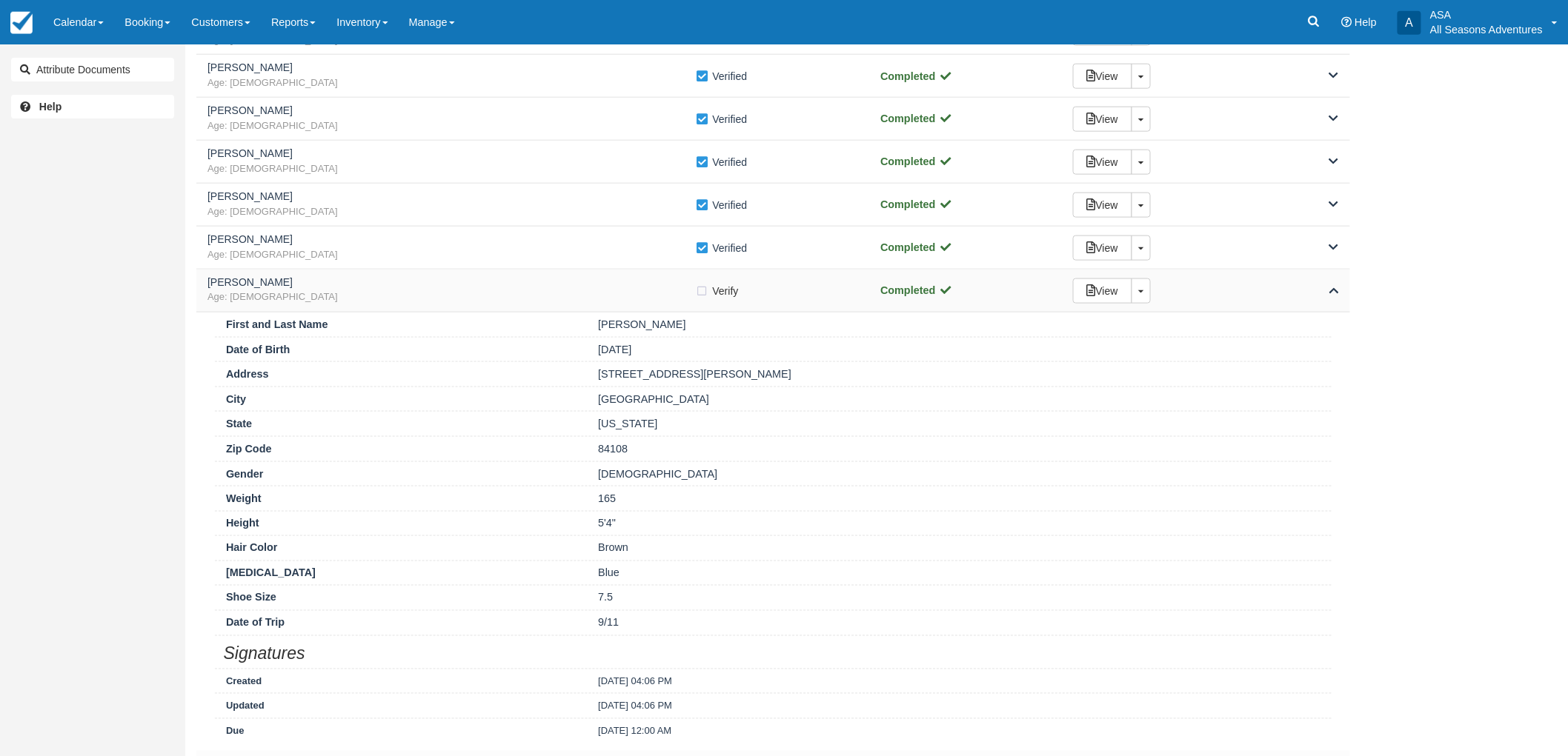
click at [699, 292] on label "Verify Verified" at bounding box center [722, 290] width 52 height 22
checkbox input "true"
click at [663, 288] on h5 "Katie Morgan" at bounding box center [451, 282] width 488 height 11
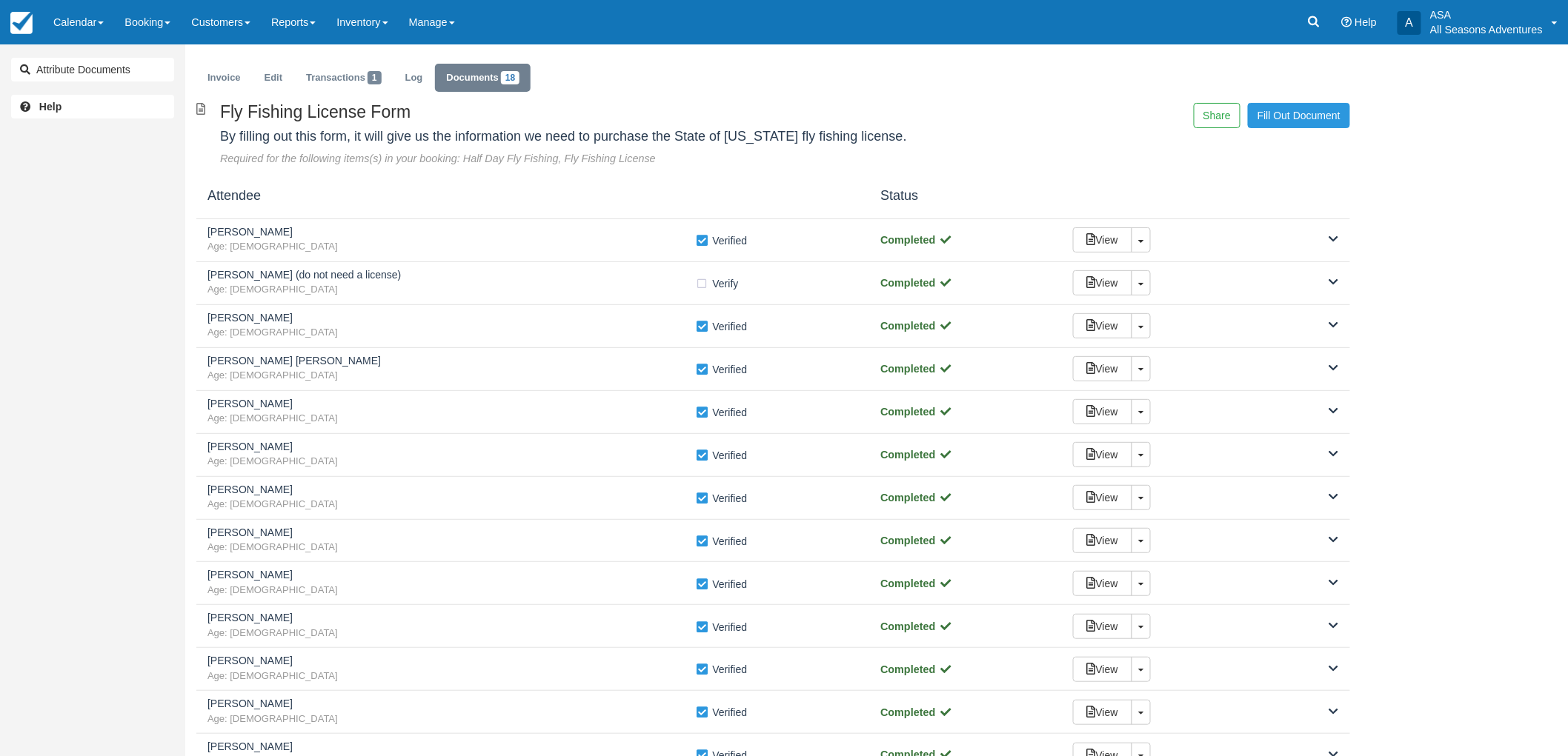
scroll to position [0, 0]
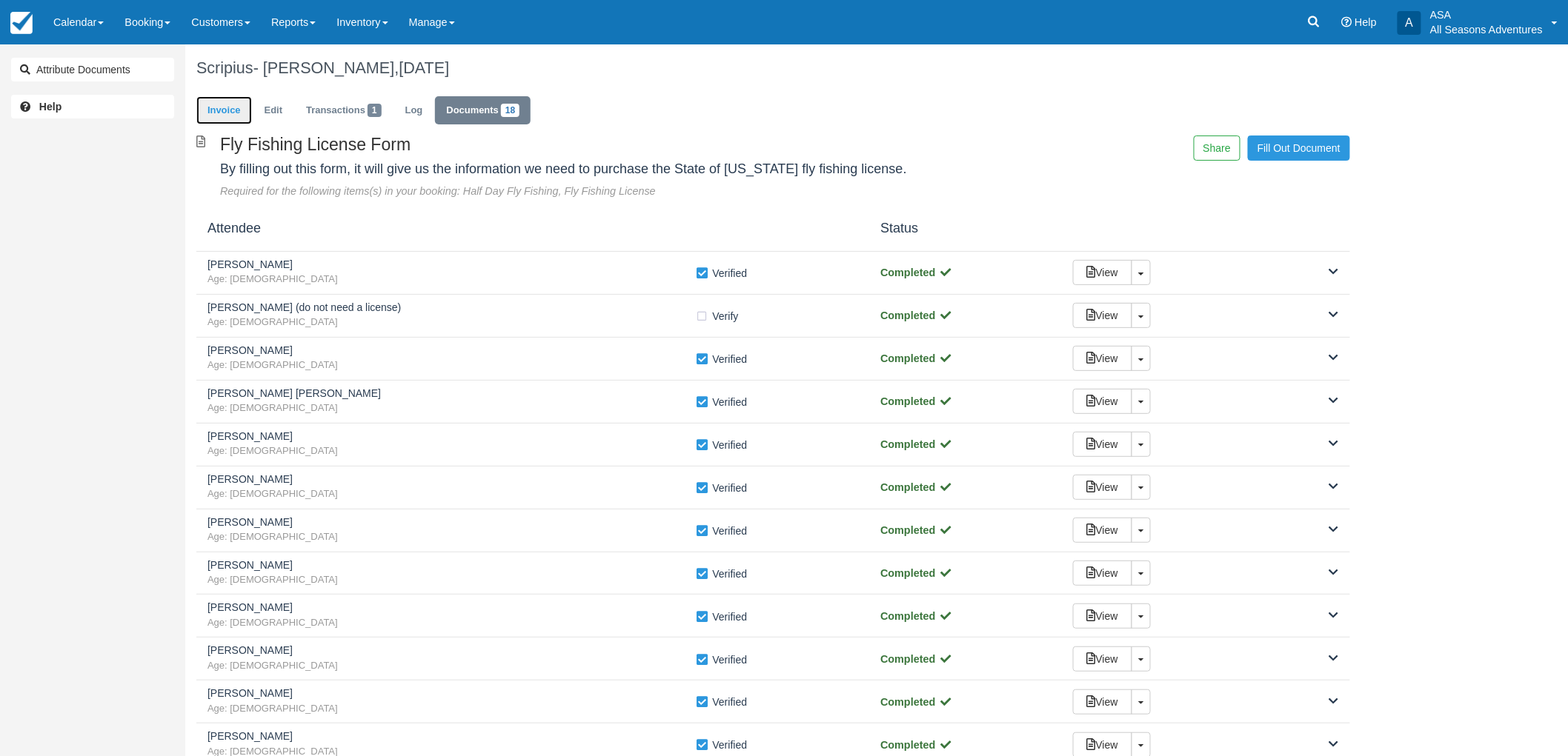
click at [242, 116] on link "Invoice" at bounding box center [223, 110] width 55 height 29
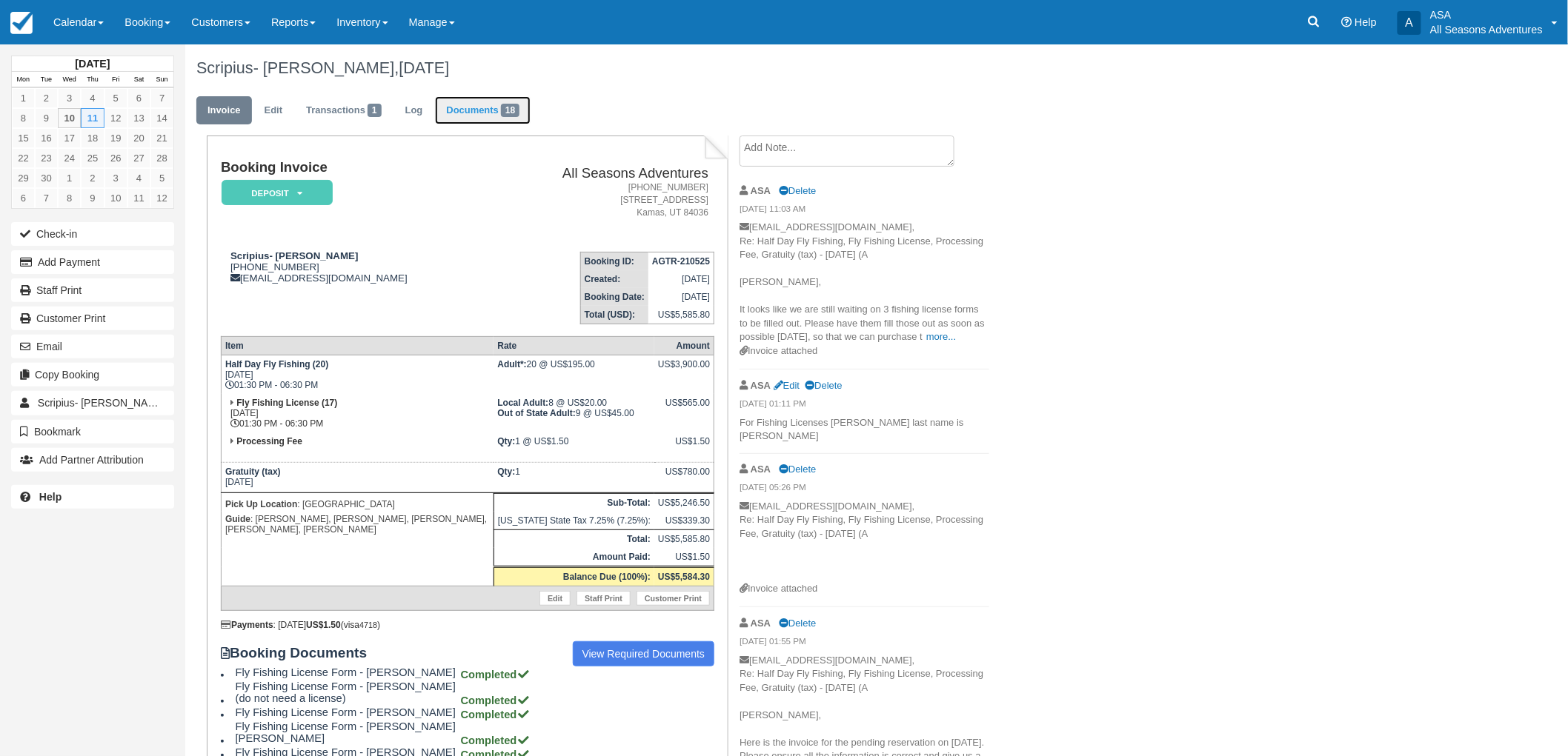
click at [497, 107] on link "Documents 18" at bounding box center [482, 110] width 96 height 29
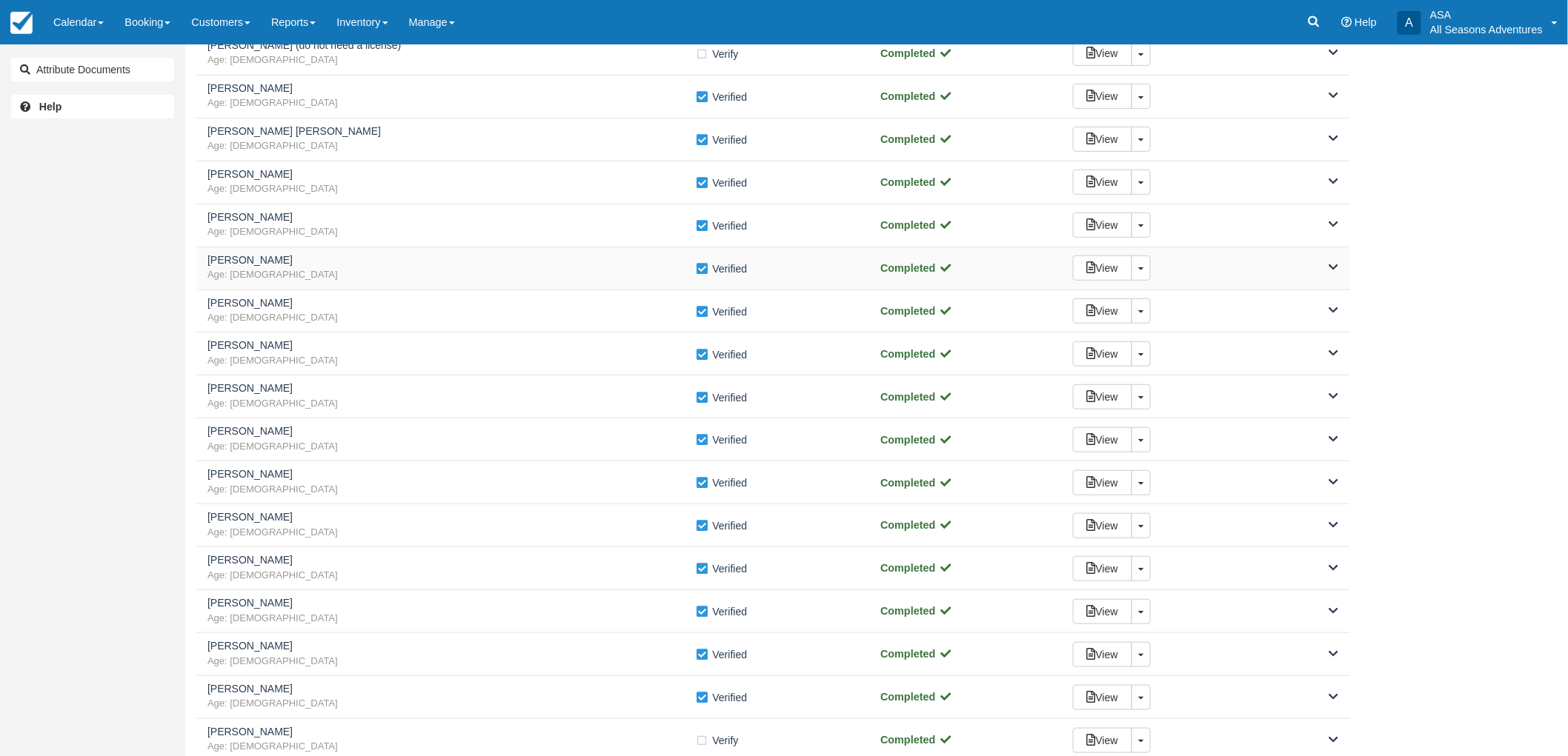
scroll to position [449, 0]
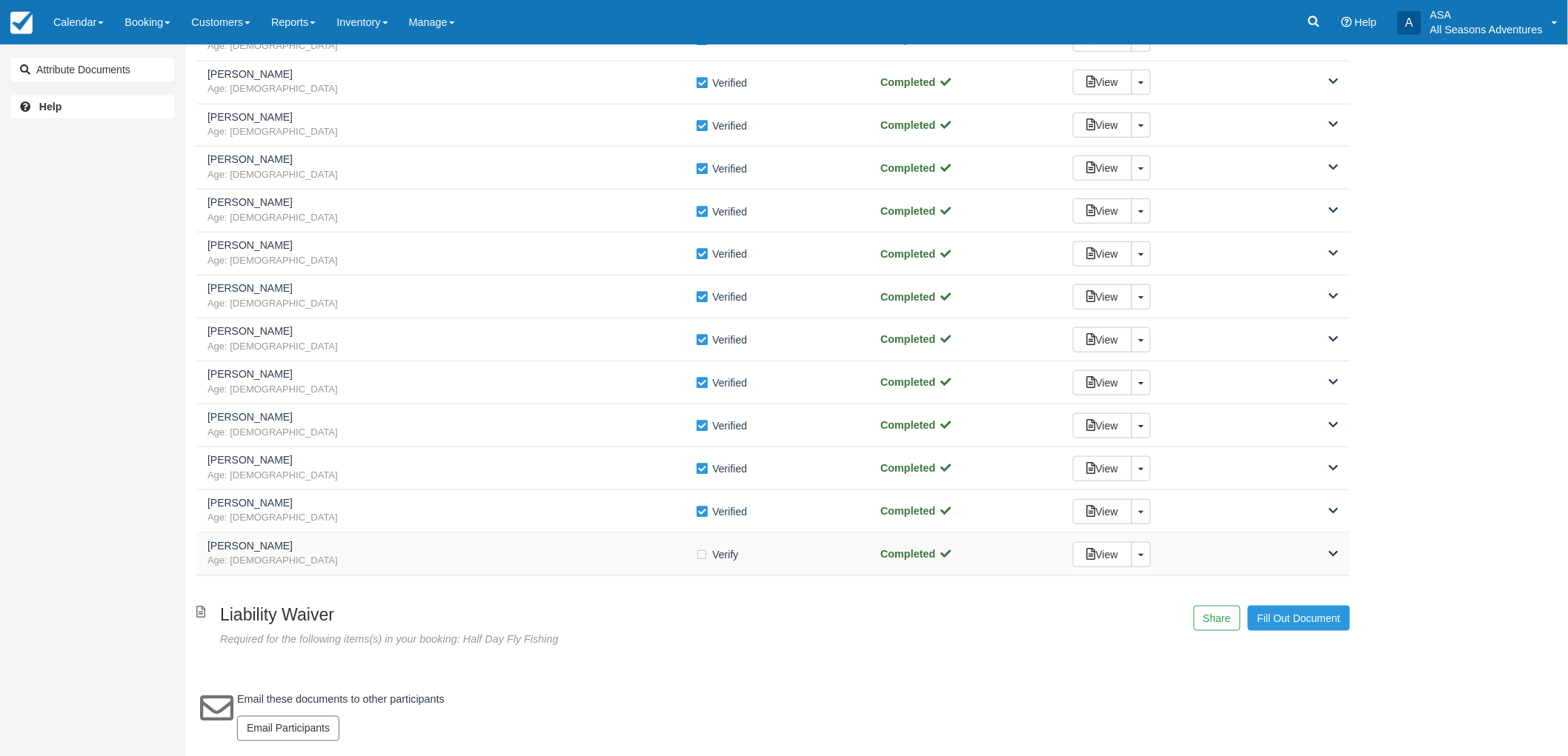
click at [484, 563] on span "Age: [DEMOGRAPHIC_DATA]" at bounding box center [451, 561] width 488 height 14
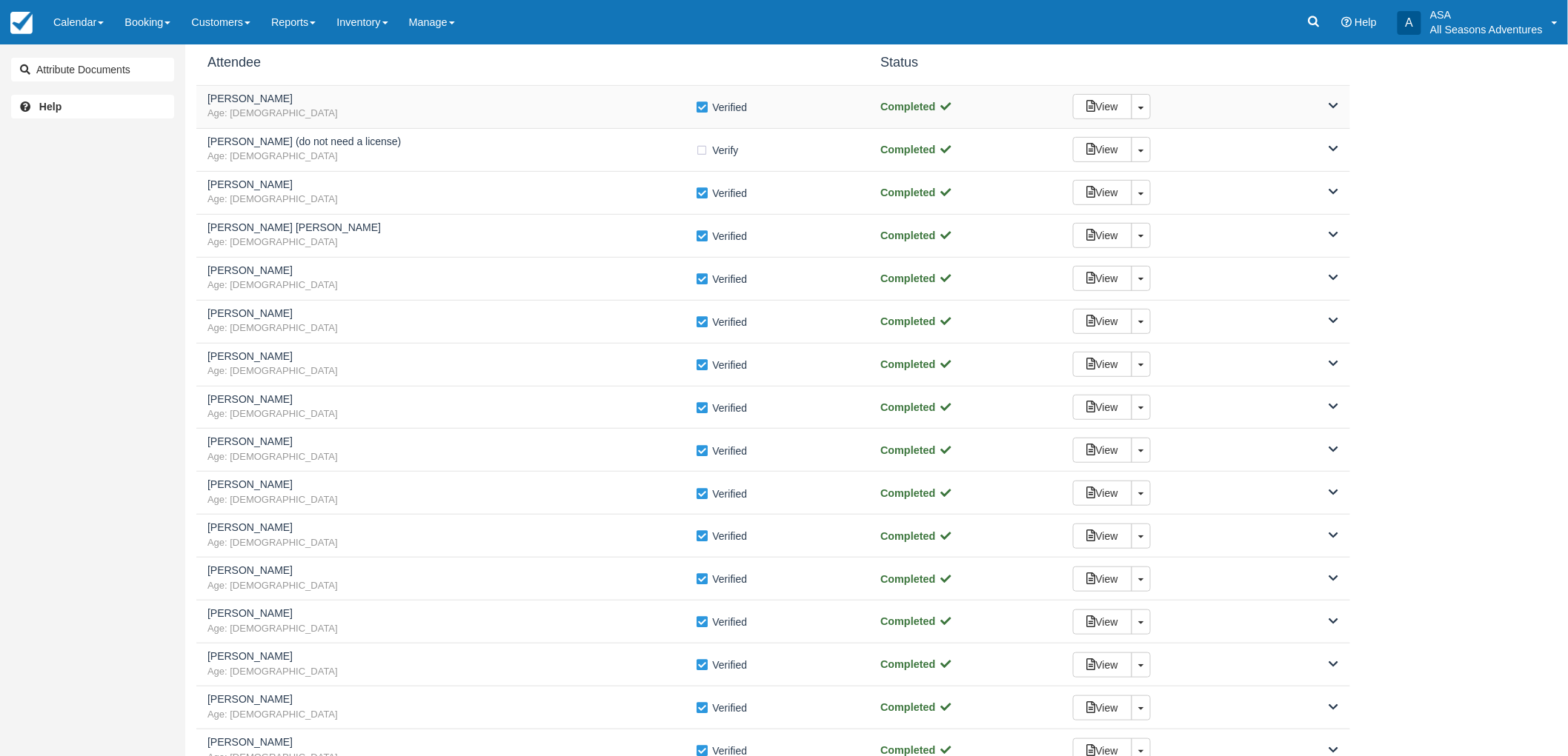
scroll to position [0, 0]
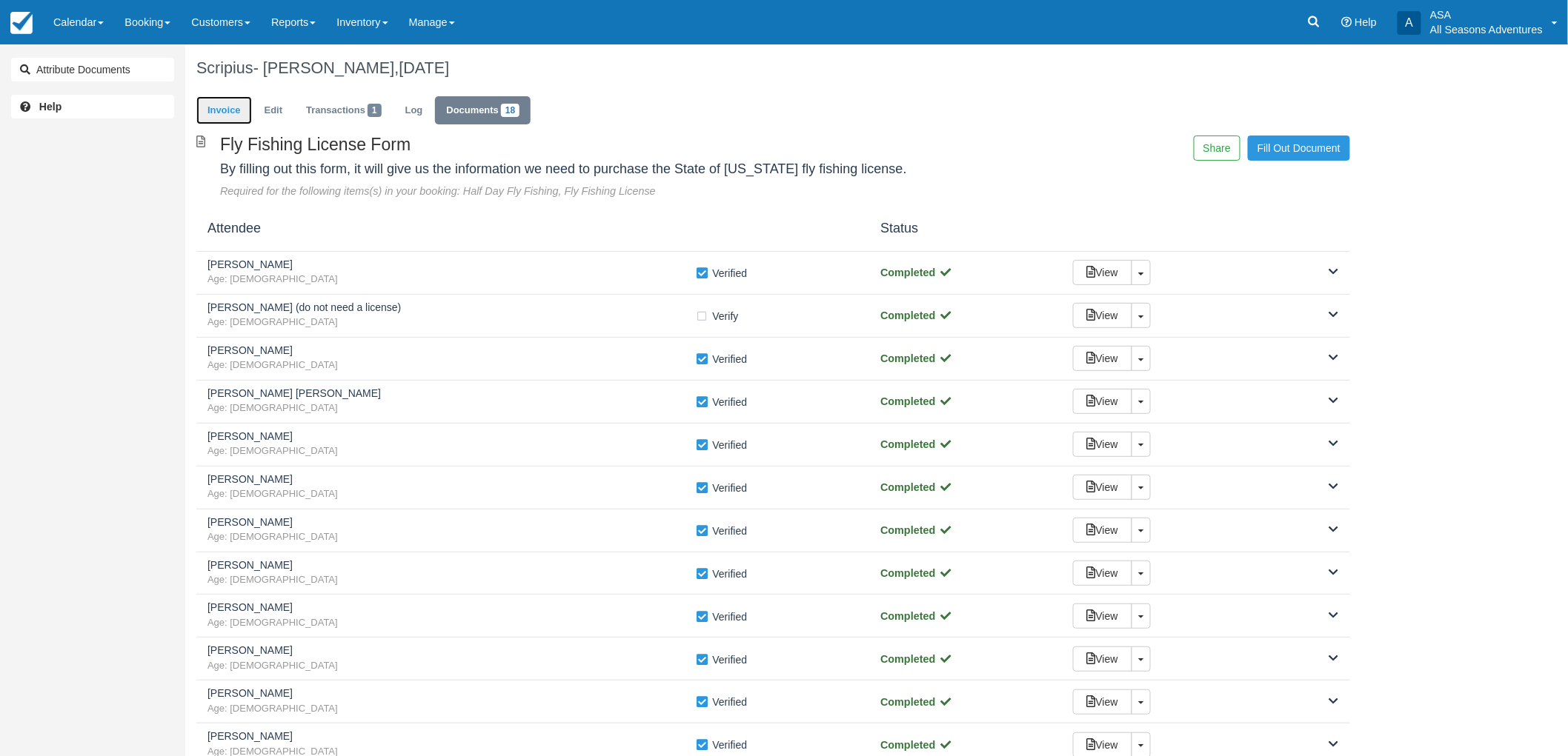
click at [231, 99] on link "Invoice" at bounding box center [223, 110] width 55 height 29
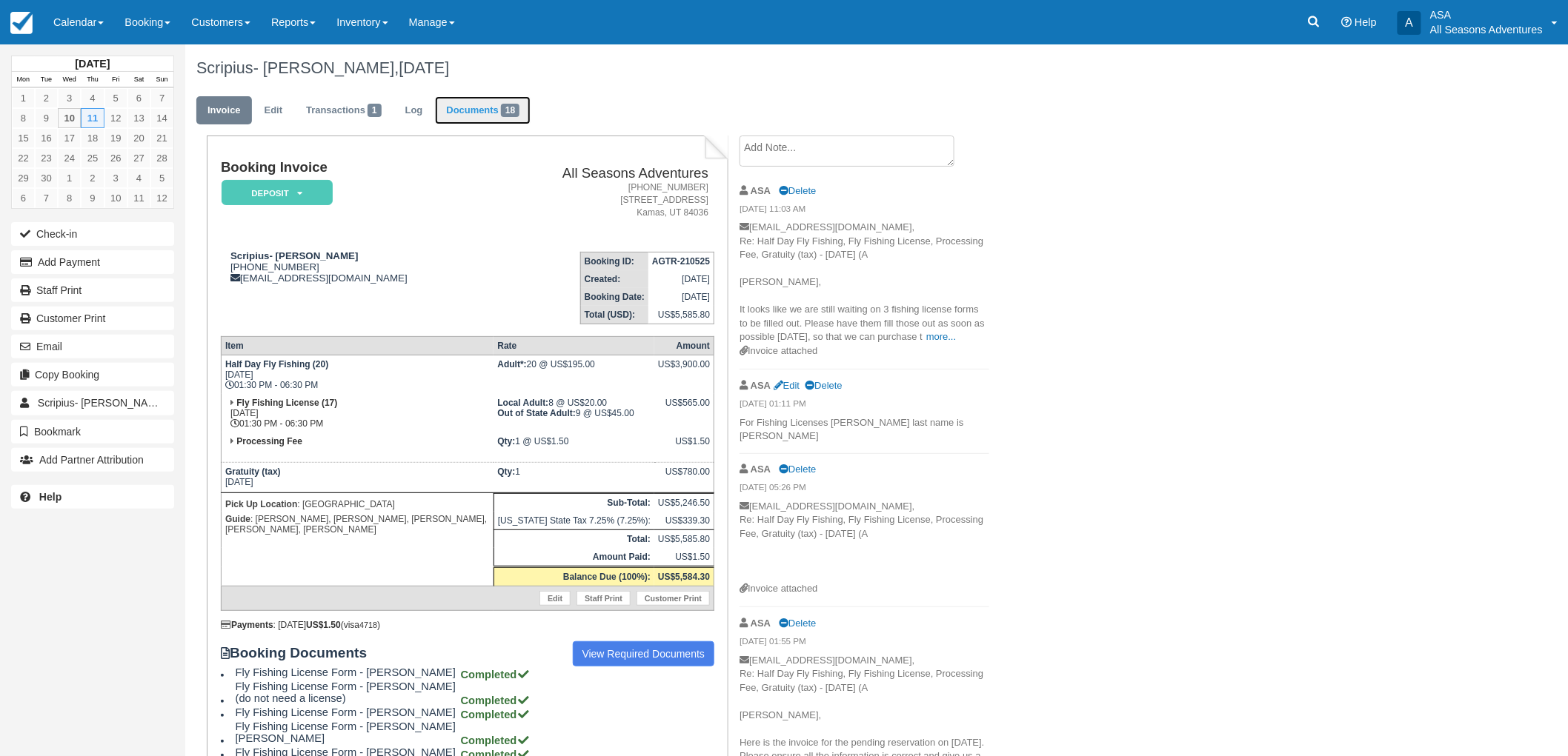
click at [478, 119] on link "Documents 18" at bounding box center [482, 110] width 96 height 29
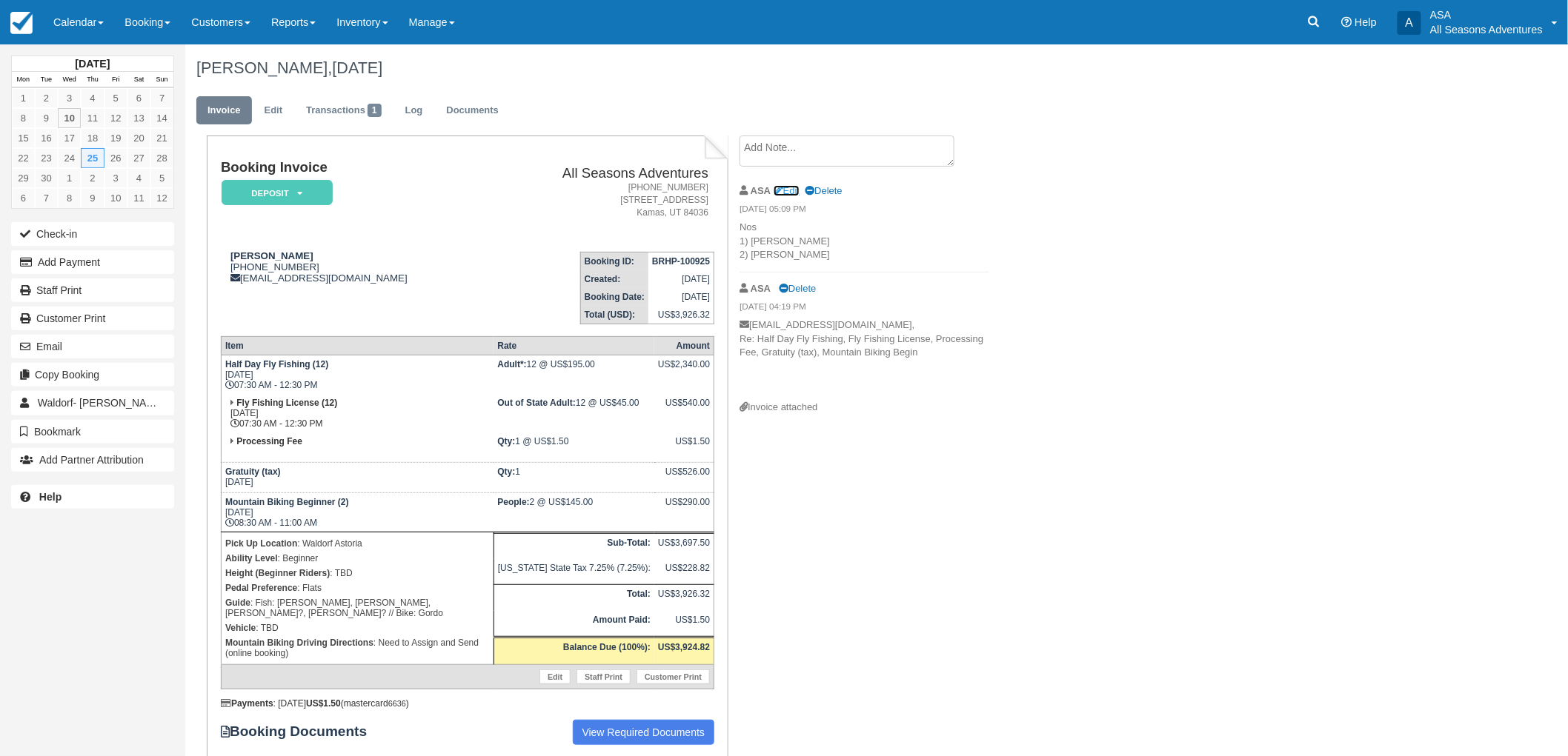
click at [797, 185] on link "Edit" at bounding box center [785, 191] width 26 height 11
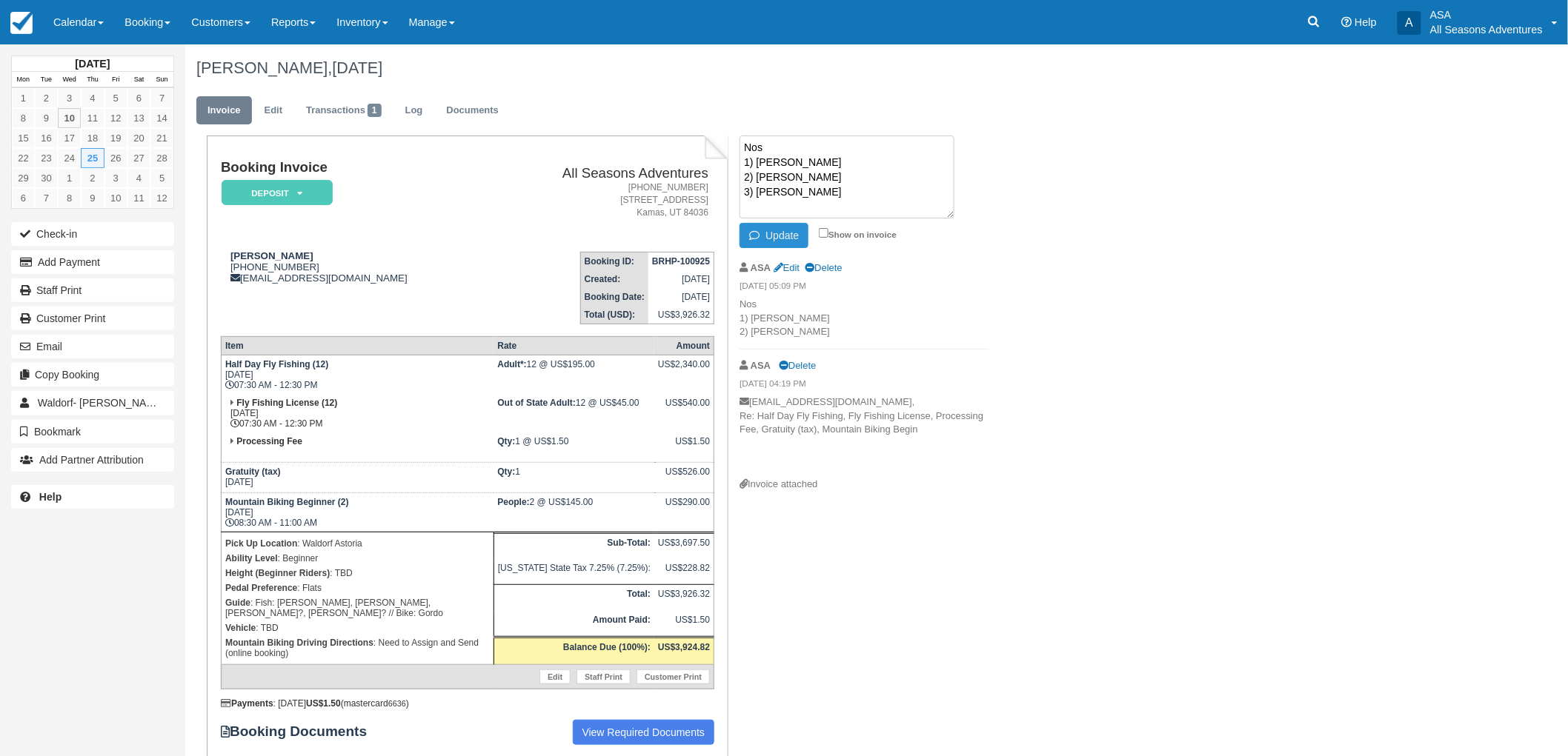
type textarea "Nos 1) [PERSON_NAME] 2) [PERSON_NAME] 3) [PERSON_NAME]"
click at [776, 231] on button "Update" at bounding box center [774, 236] width 68 height 25
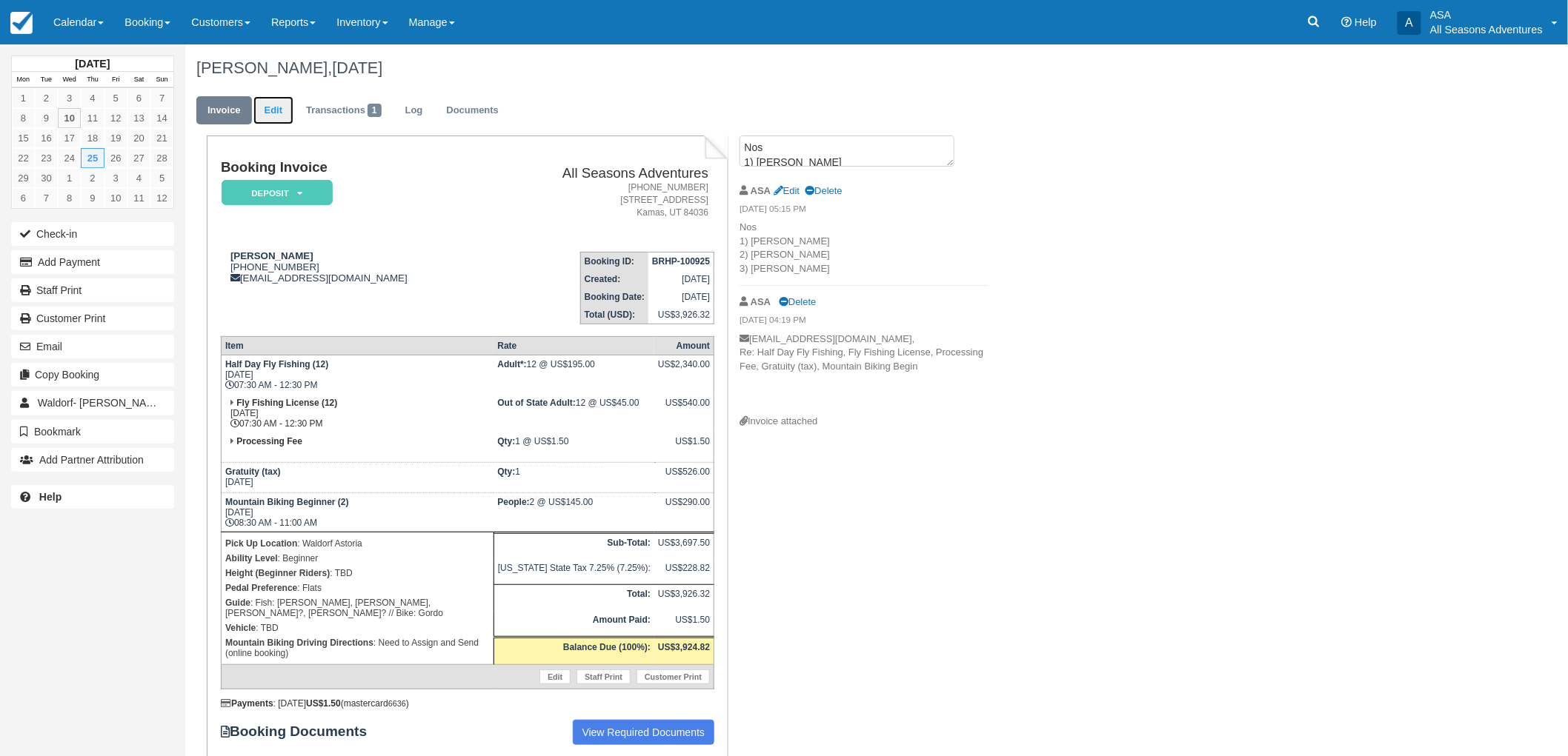
click at [265, 102] on link "Edit" at bounding box center [273, 110] width 40 height 29
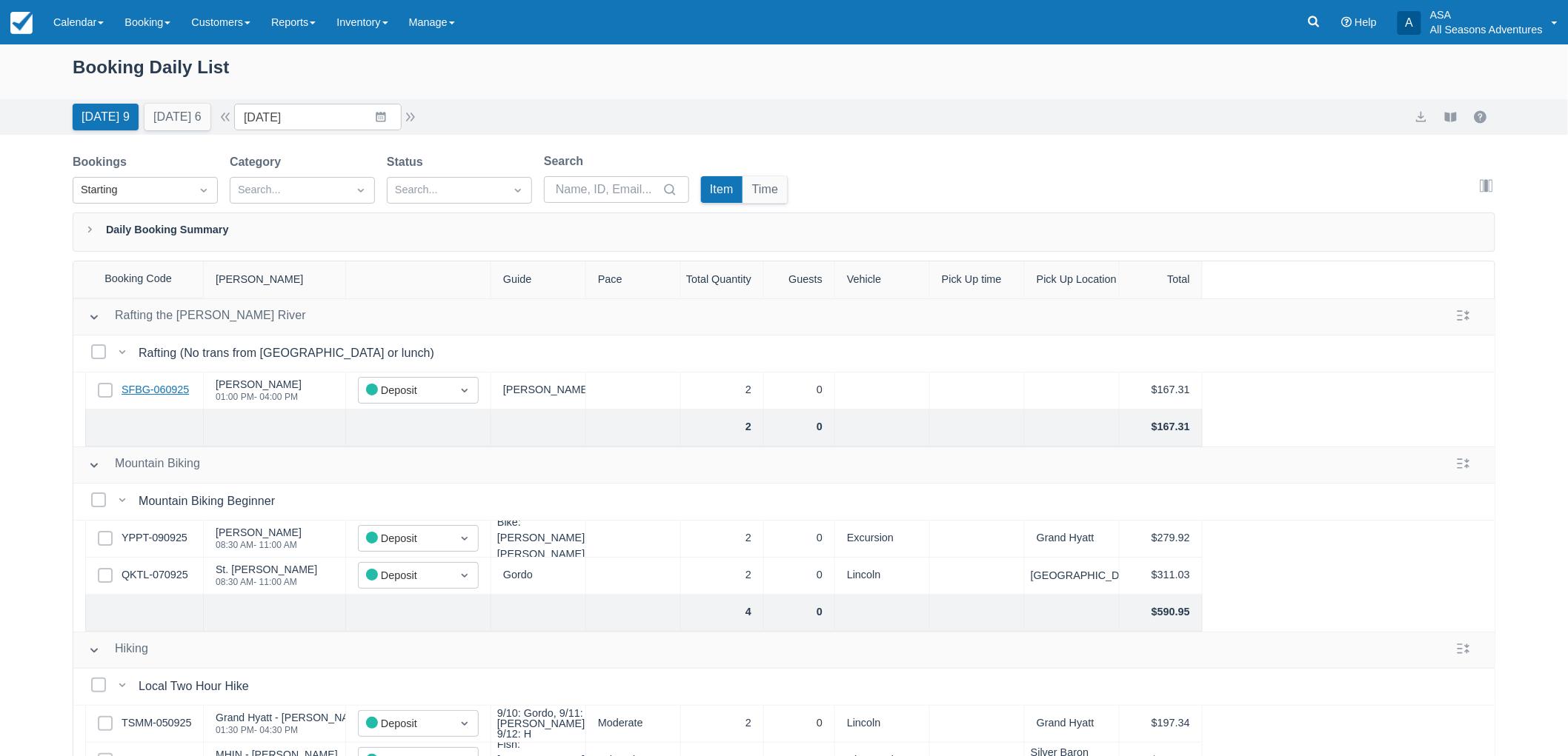
click at [149, 385] on link "SFBG-060925" at bounding box center [155, 390] width 68 height 16
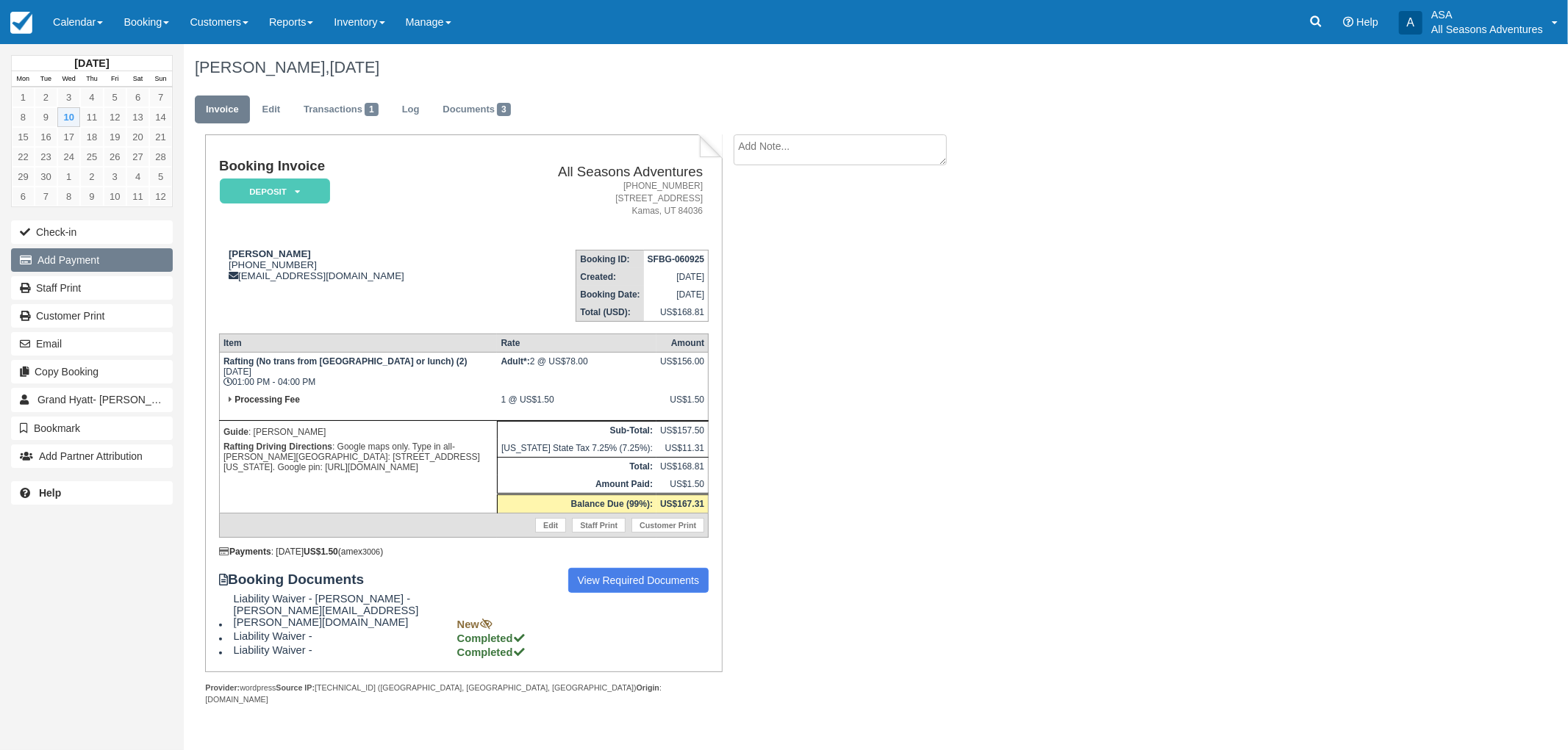
click at [61, 267] on button "Add Payment" at bounding box center [92, 259] width 161 height 24
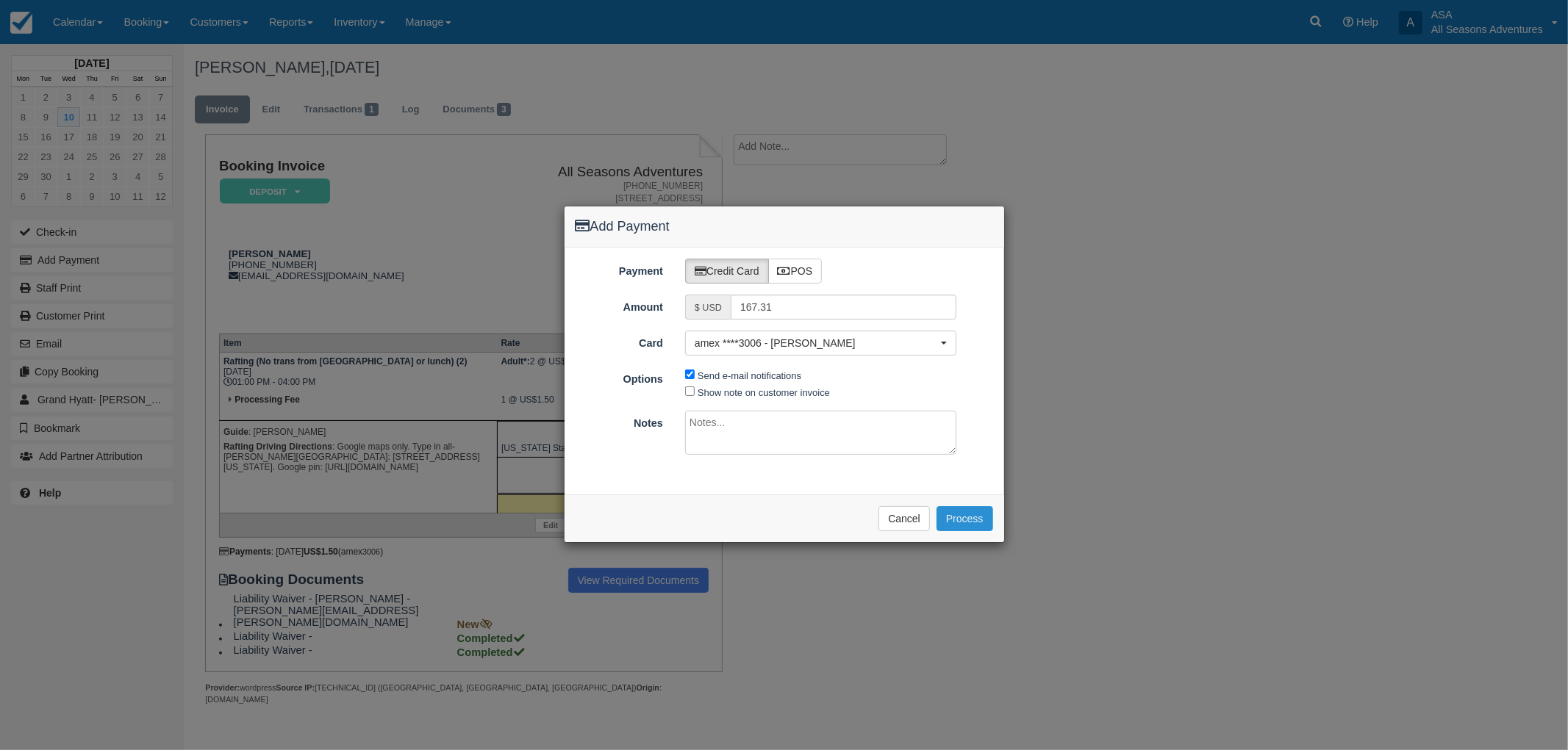
click at [957, 515] on button "Process" at bounding box center [965, 519] width 57 height 25
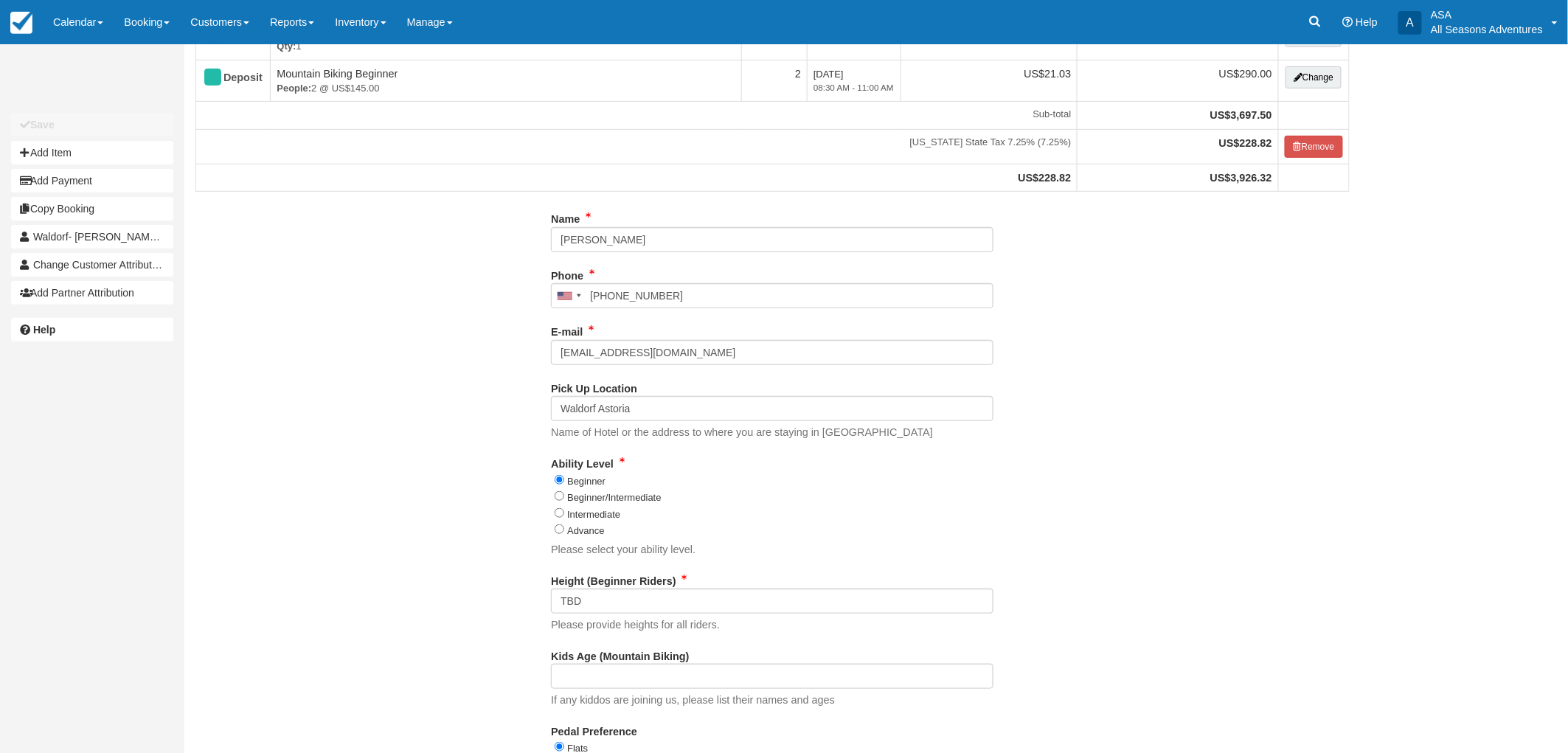
scroll to position [492, 0]
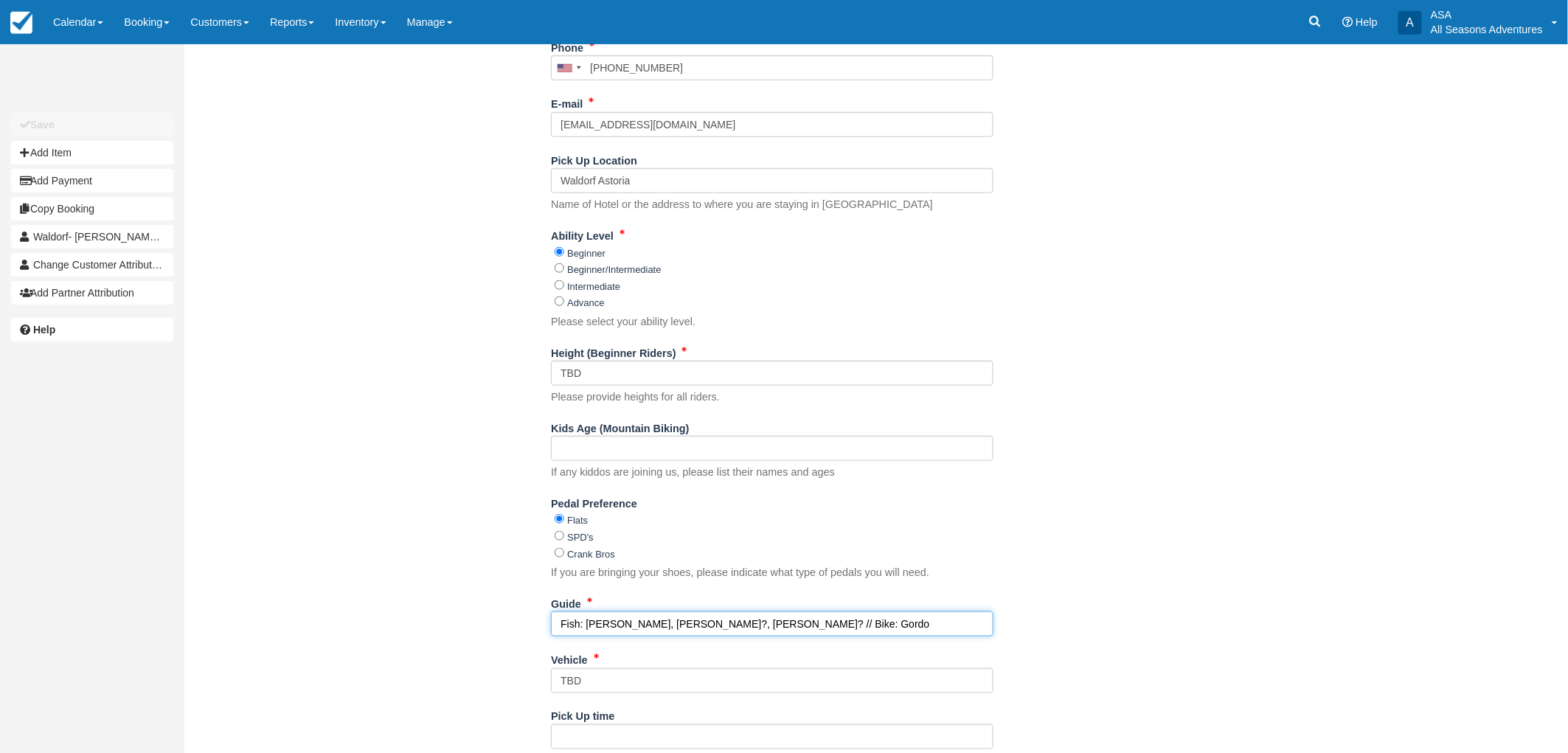
click at [693, 632] on input "Fish: [PERSON_NAME], [PERSON_NAME]?, [PERSON_NAME]? // Bike: Gordo" at bounding box center [772, 624] width 442 height 25
click at [693, 632] on input "Fish: Lucas, Tim, Sammy?, McKay? // Bike: Gordo" at bounding box center [772, 624] width 442 height 25
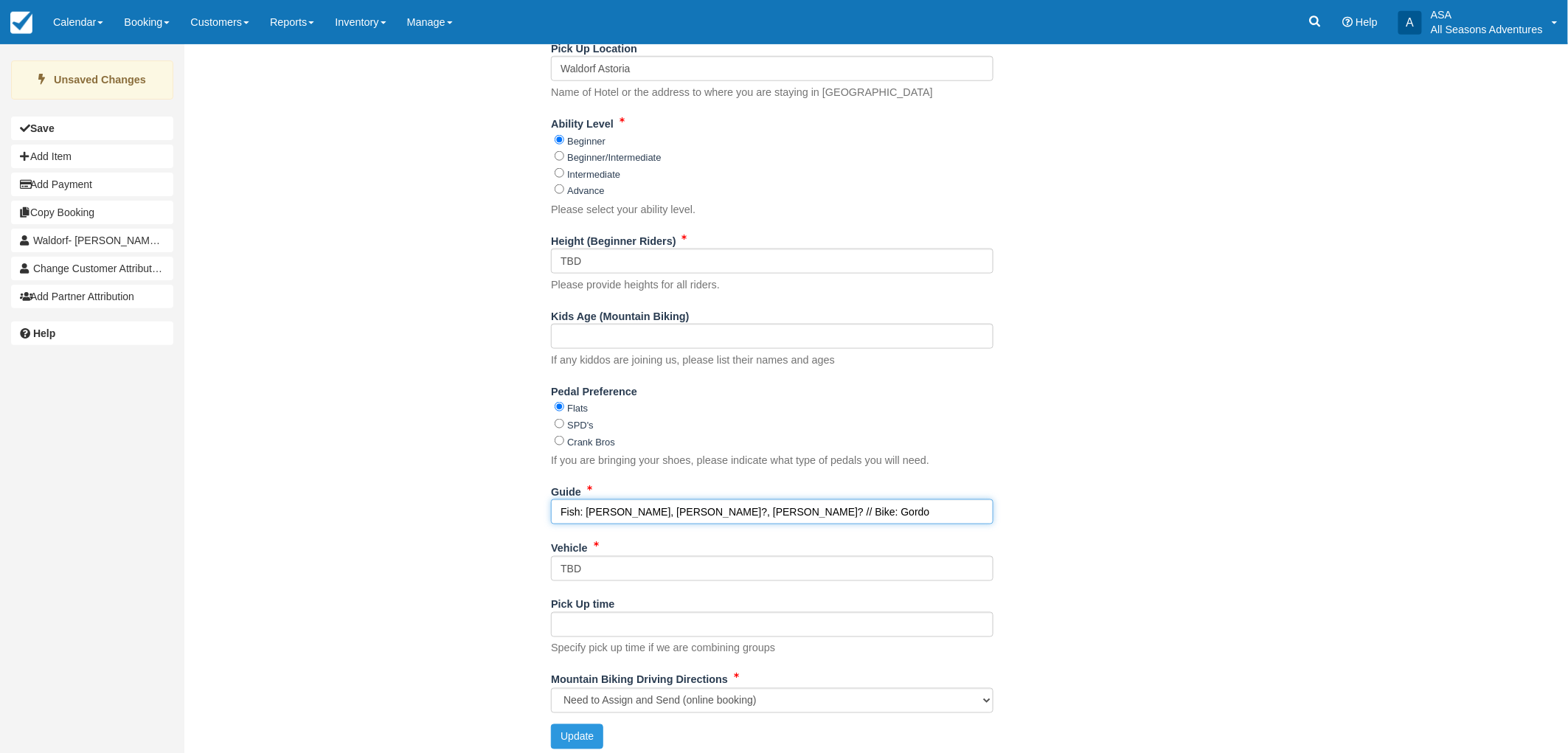
scroll to position [613, 0]
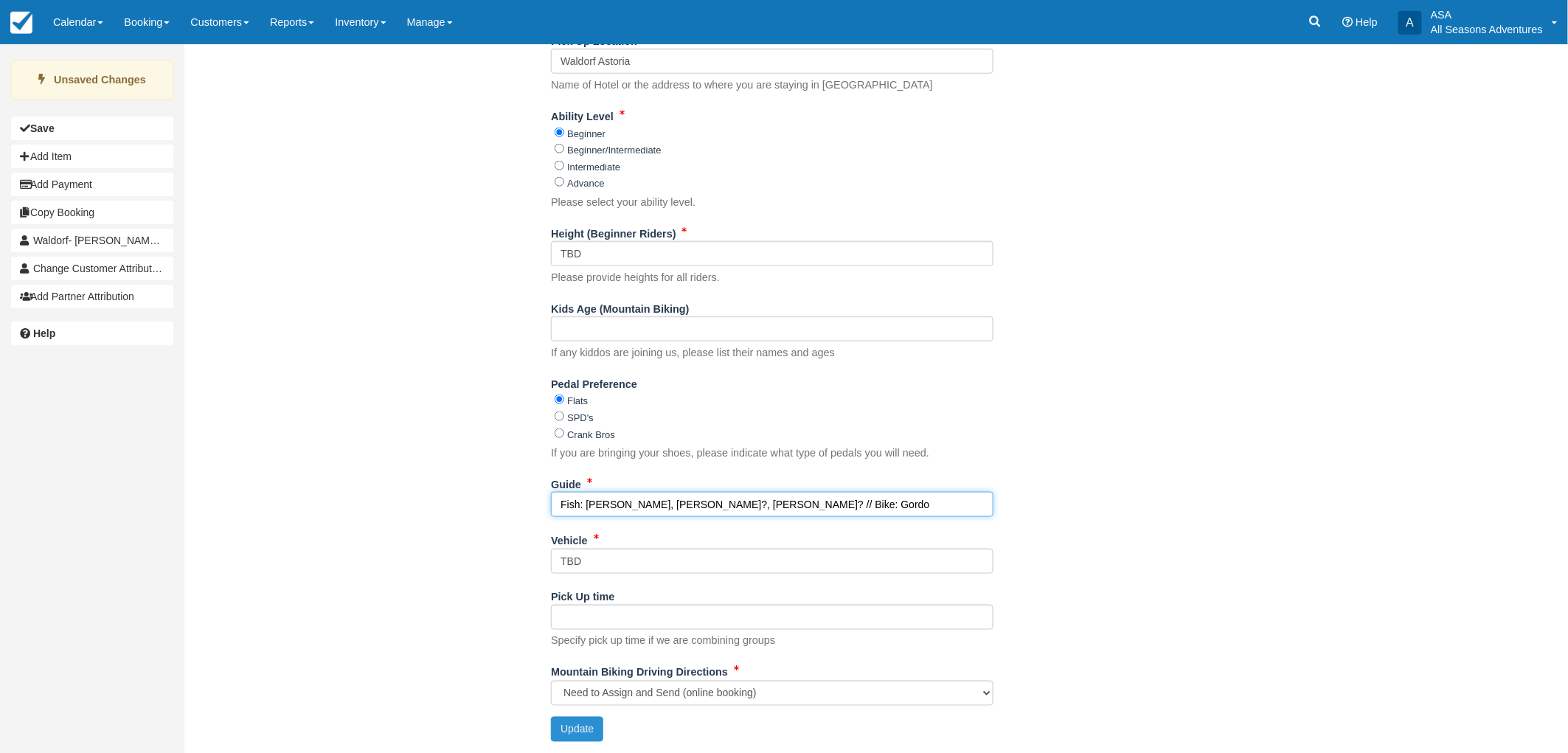
type input "Fish: Lucas, Tim, Sammy?, Shawn? // Bike: Gordo"
click at [570, 724] on button "Update" at bounding box center [577, 729] width 52 height 25
type input "+19136264444"
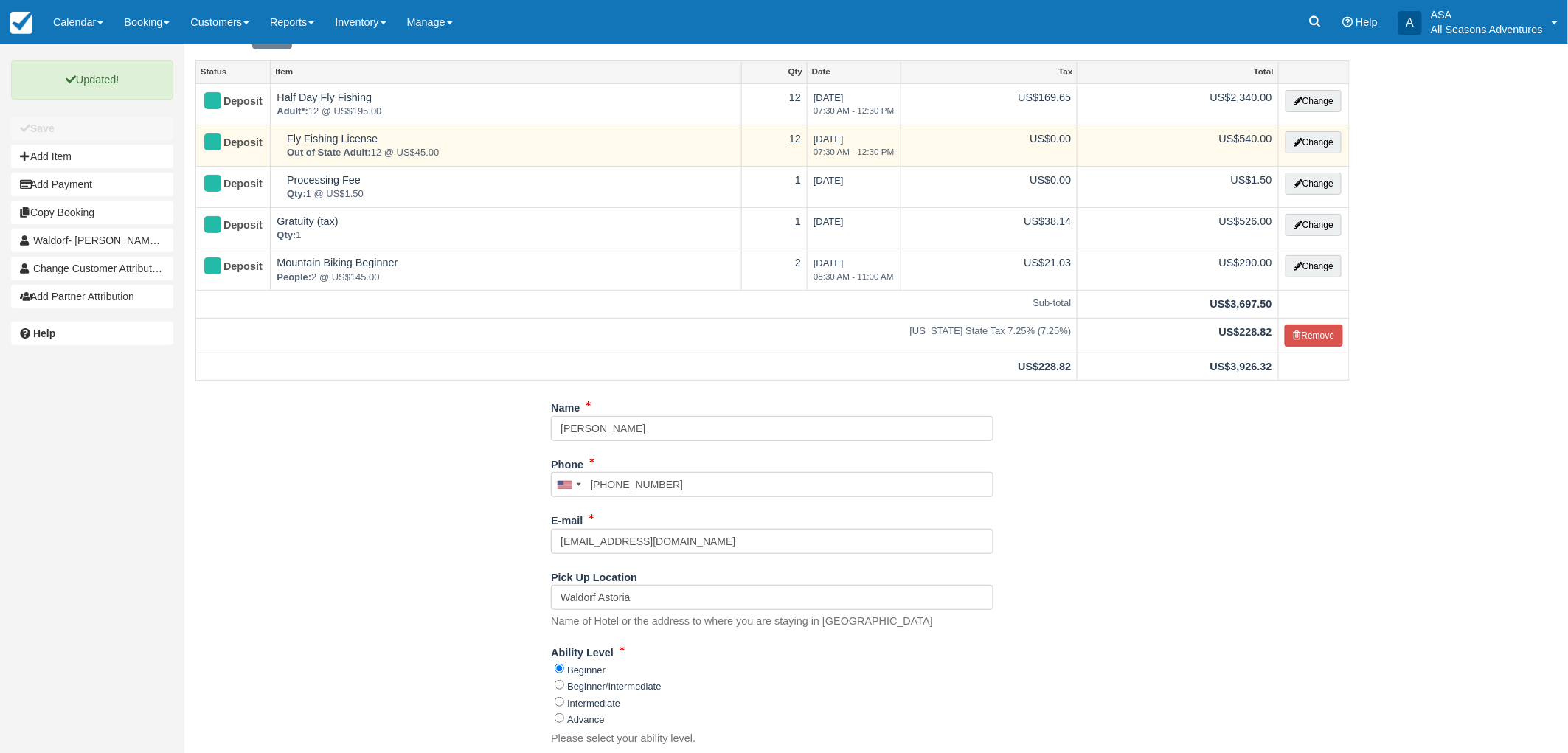
scroll to position [0, 0]
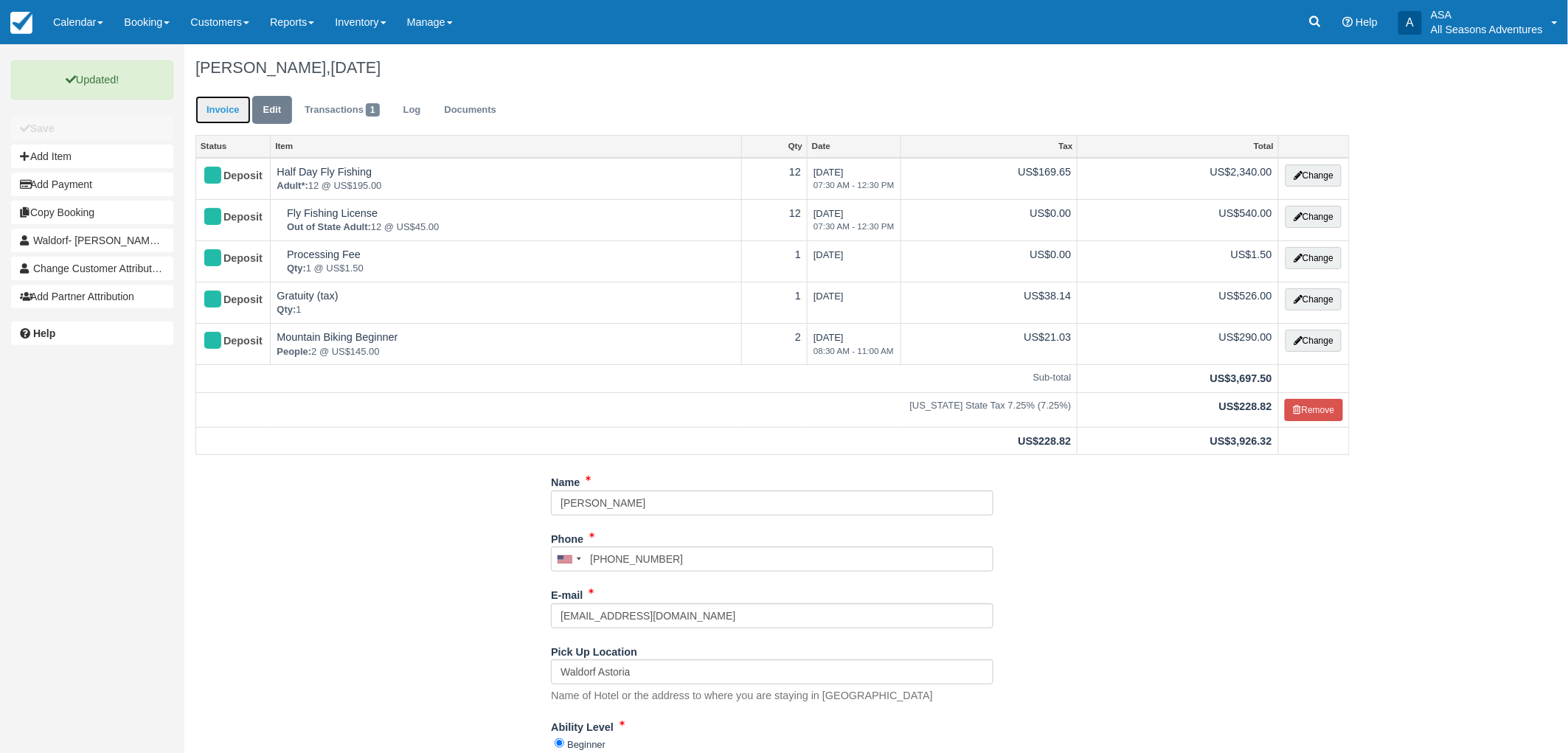
click at [241, 103] on link "Invoice" at bounding box center [223, 110] width 55 height 28
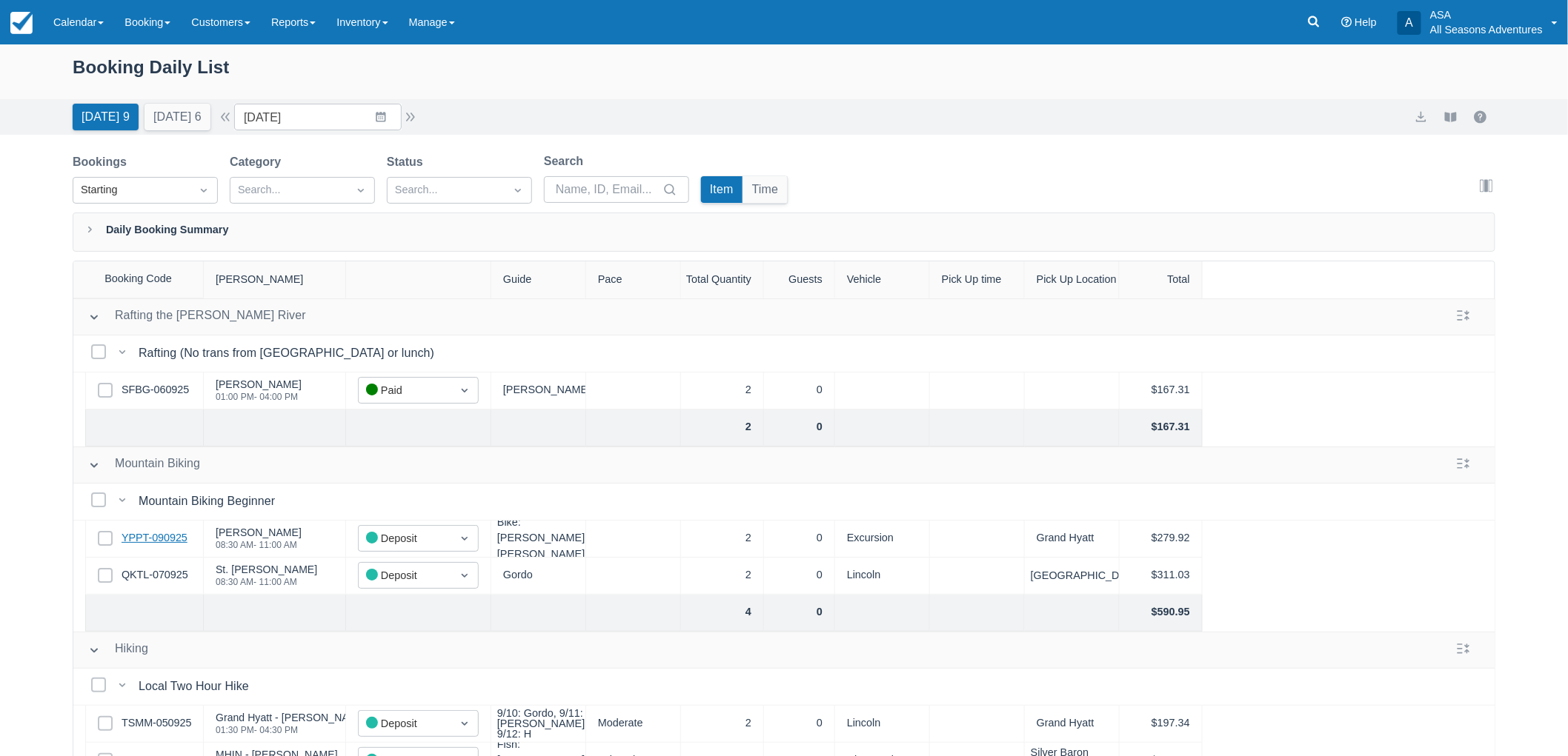
click at [164, 542] on link "YPPT-090925" at bounding box center [154, 538] width 66 height 16
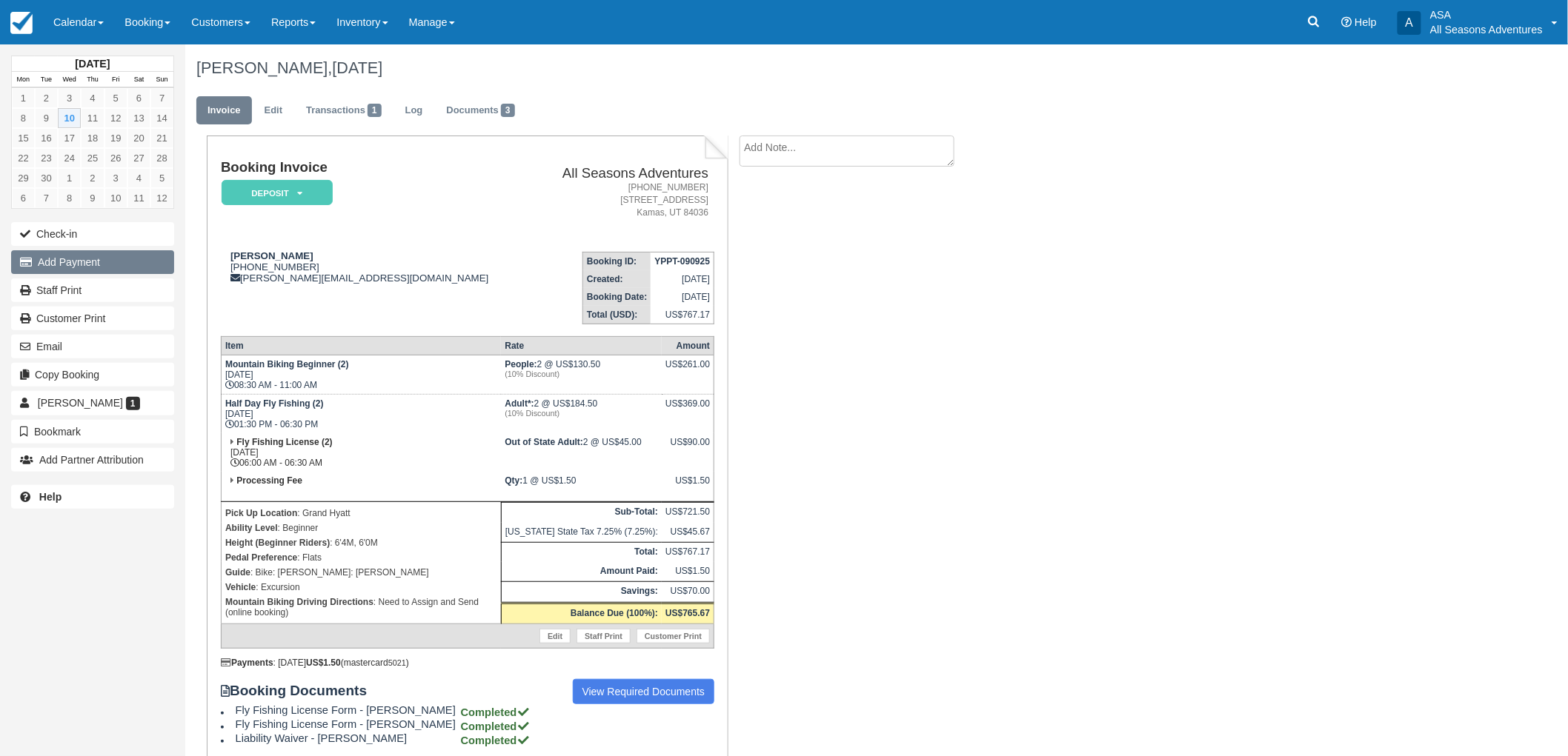
click at [86, 266] on button "Add Payment" at bounding box center [92, 262] width 163 height 24
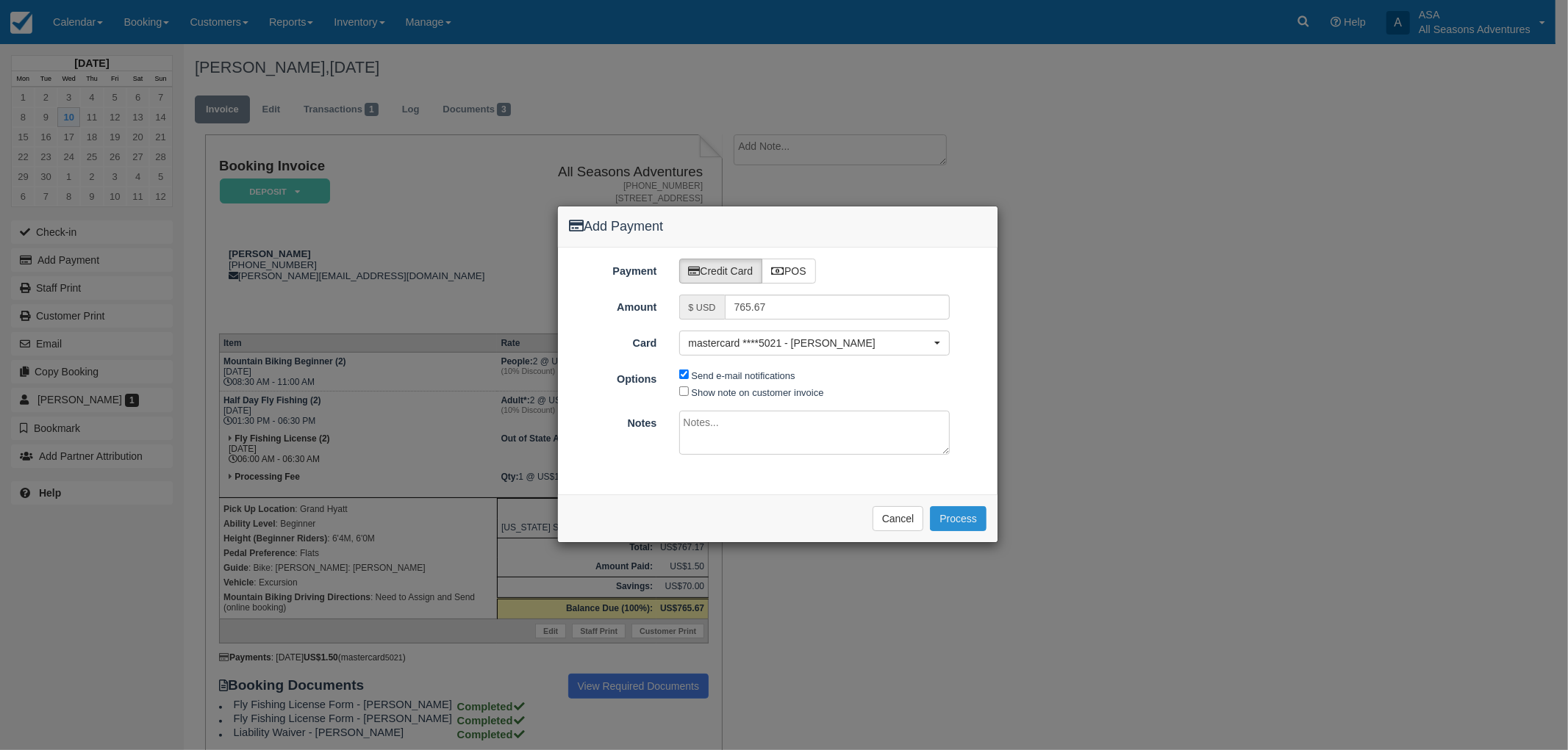
click at [959, 519] on button "Process" at bounding box center [959, 519] width 57 height 25
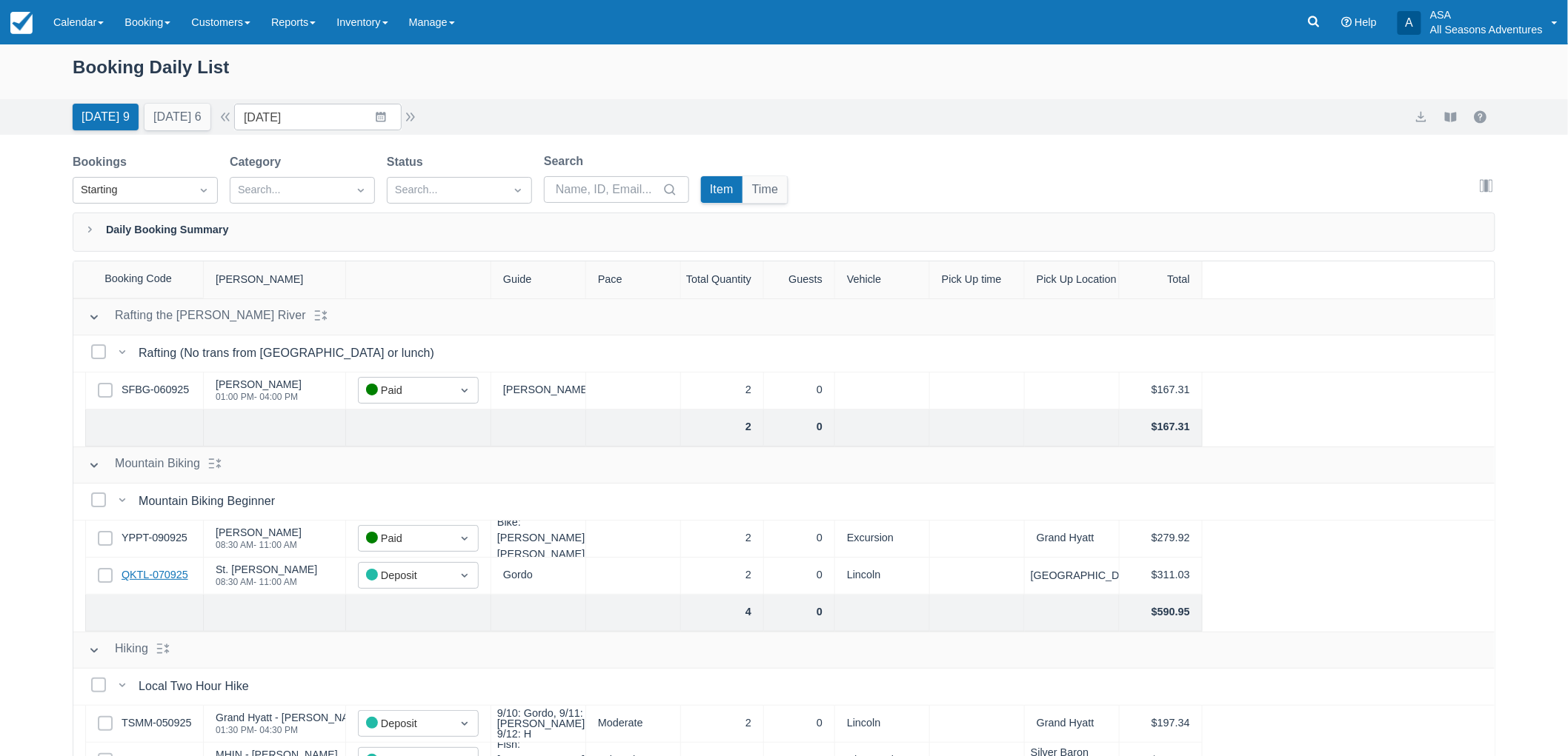
click at [175, 575] on link "QKTL-070925" at bounding box center [155, 575] width 67 height 16
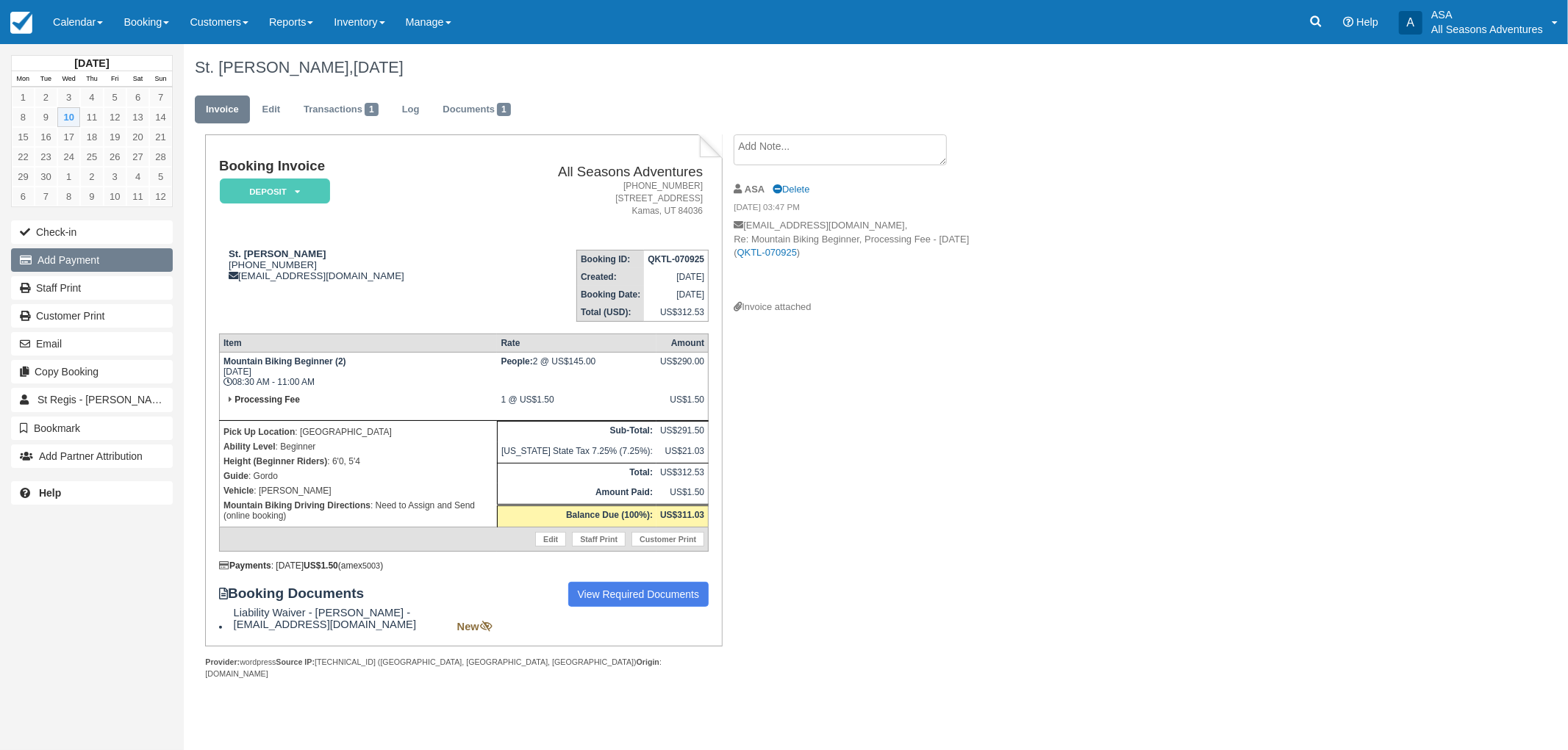
click at [89, 266] on button "Add Payment" at bounding box center [92, 259] width 161 height 24
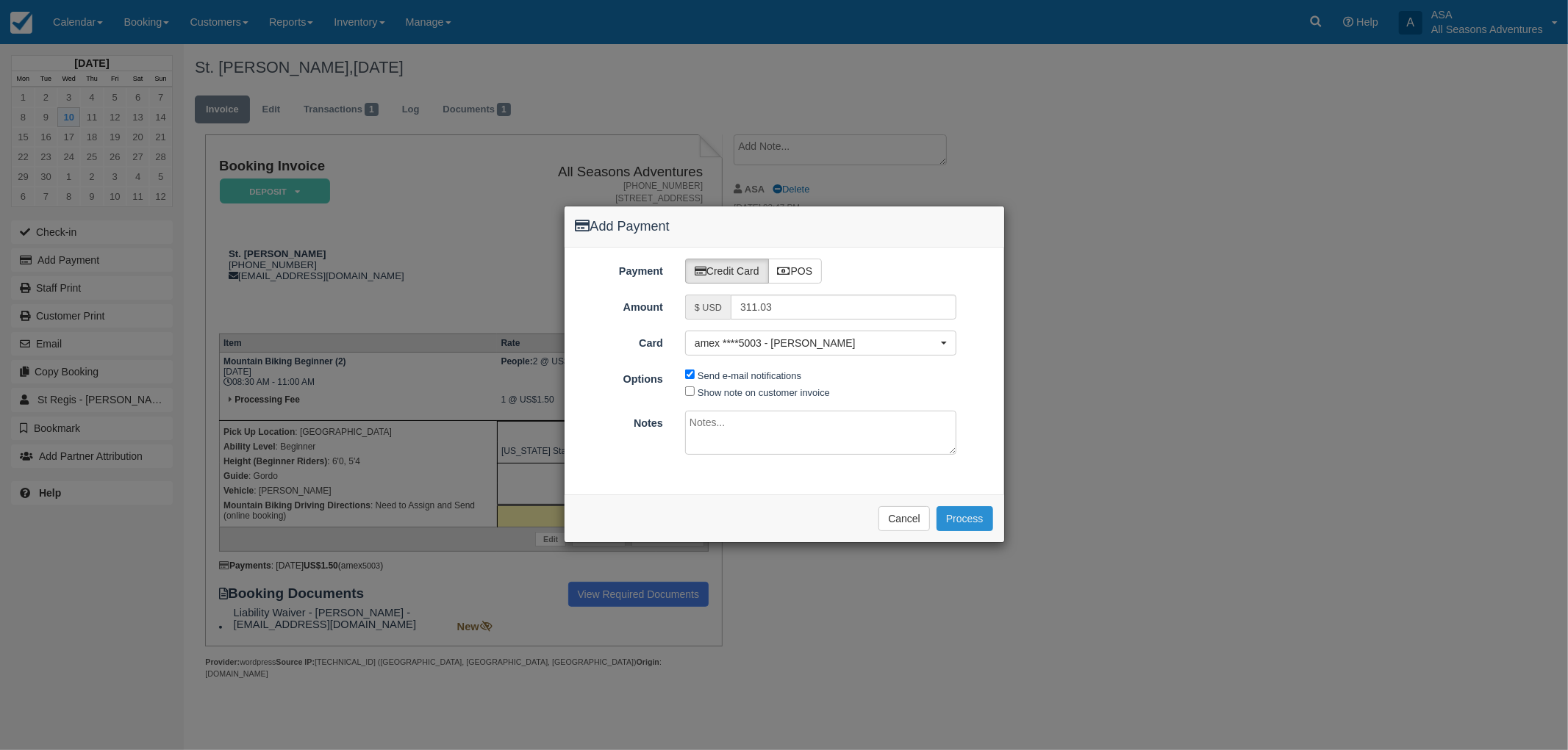
click at [944, 516] on button "Process" at bounding box center [965, 519] width 57 height 25
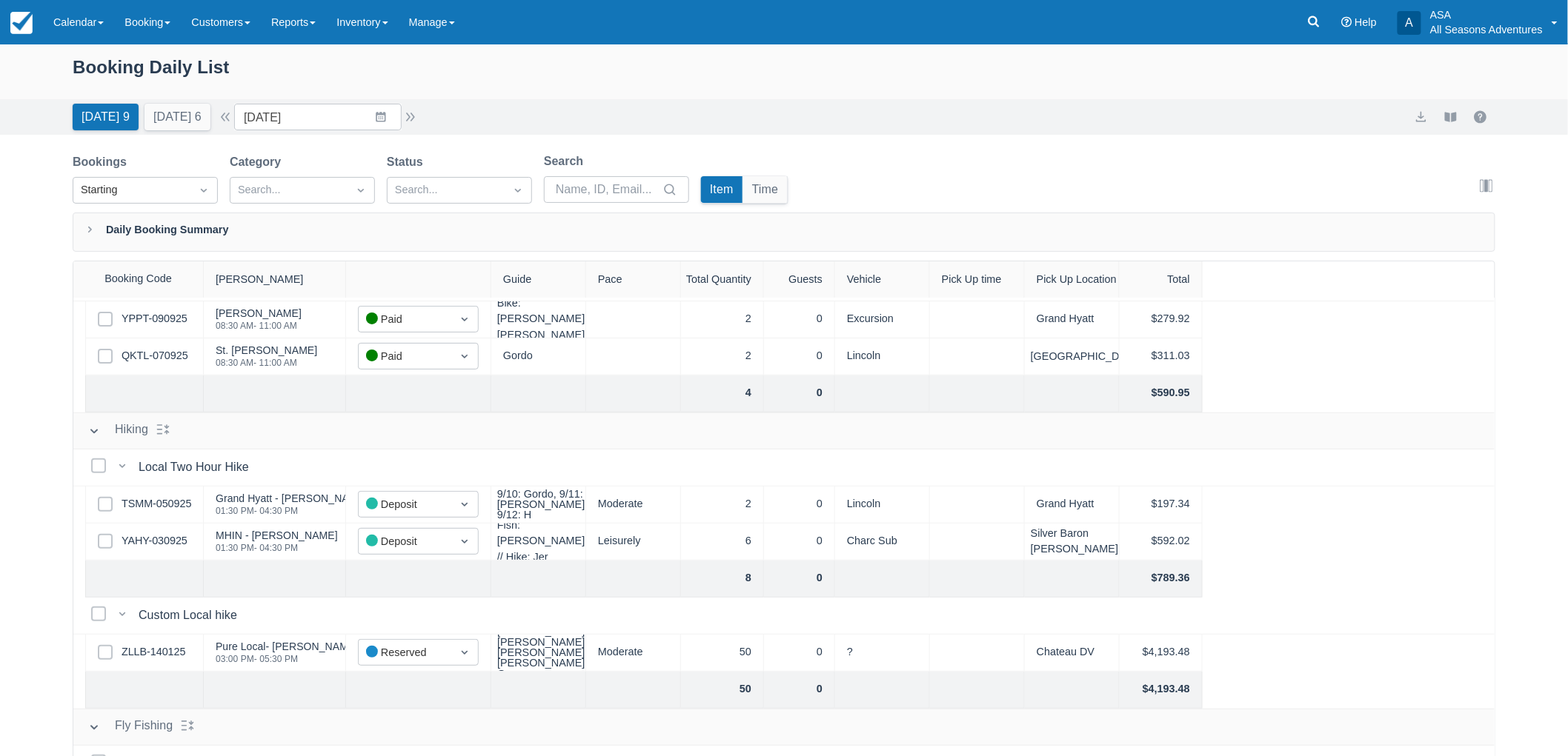
scroll to position [246, 0]
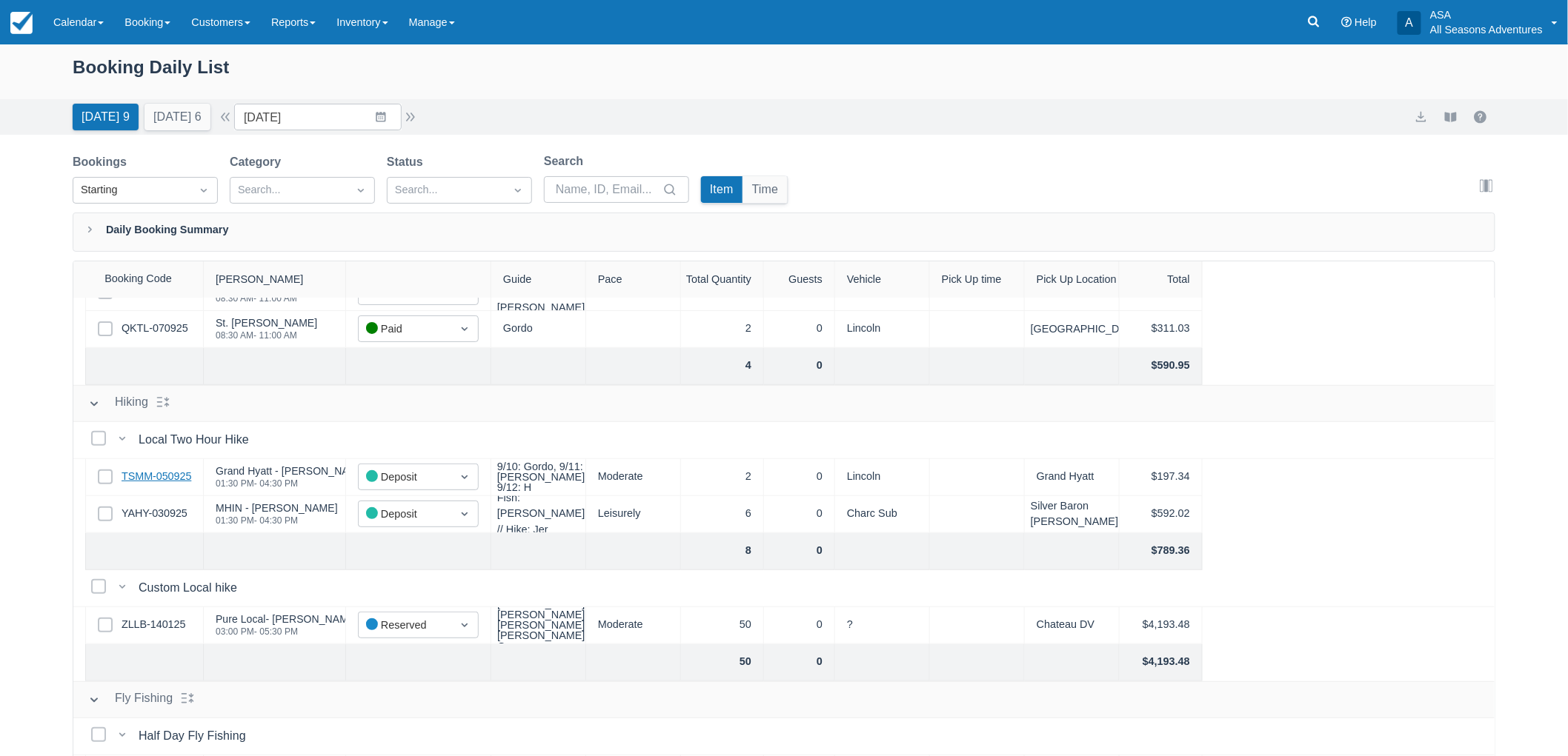
click at [160, 475] on link "TSMM-050925" at bounding box center [156, 476] width 69 height 16
click at [173, 514] on link "YAHY-030925" at bounding box center [154, 514] width 66 height 16
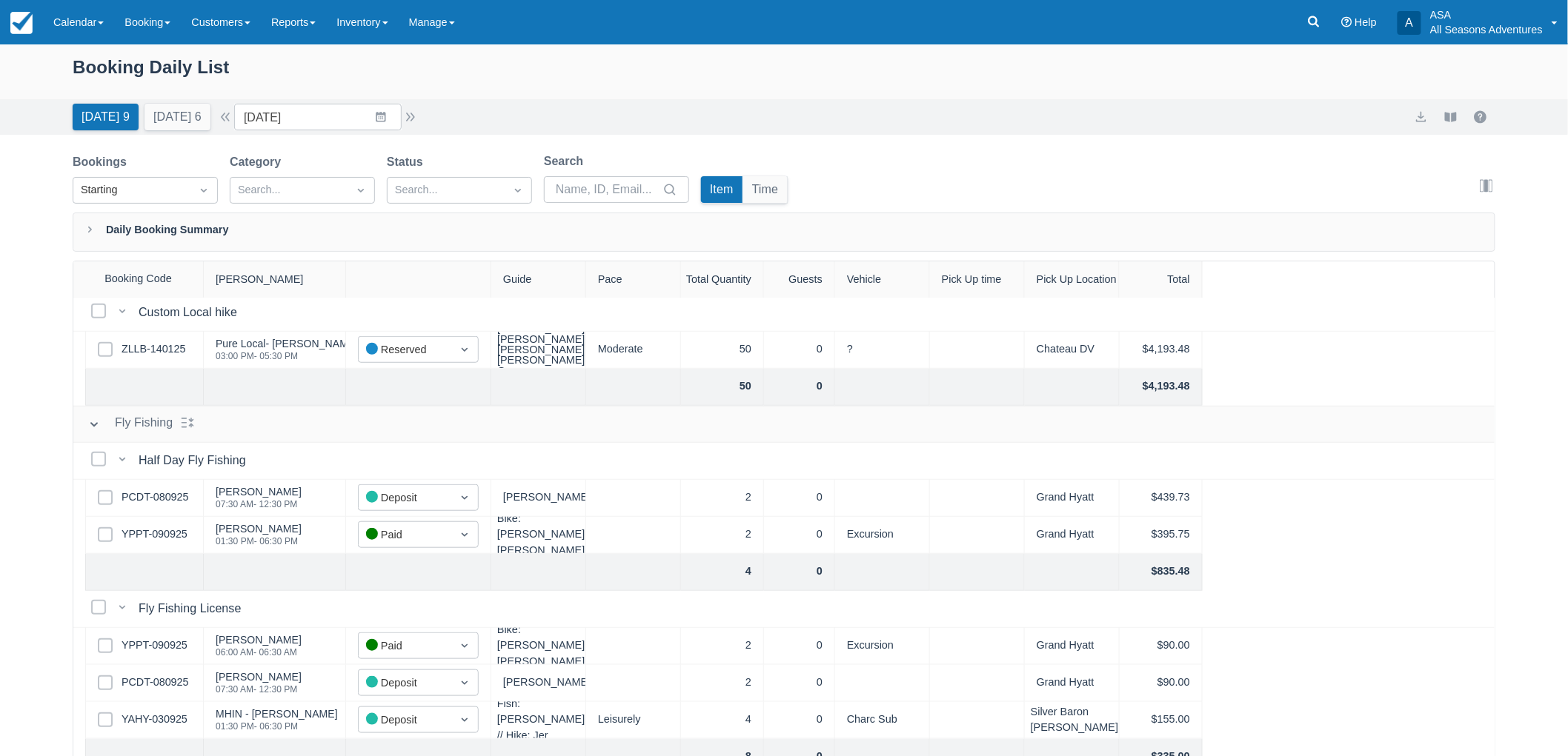
scroll to position [494, 0]
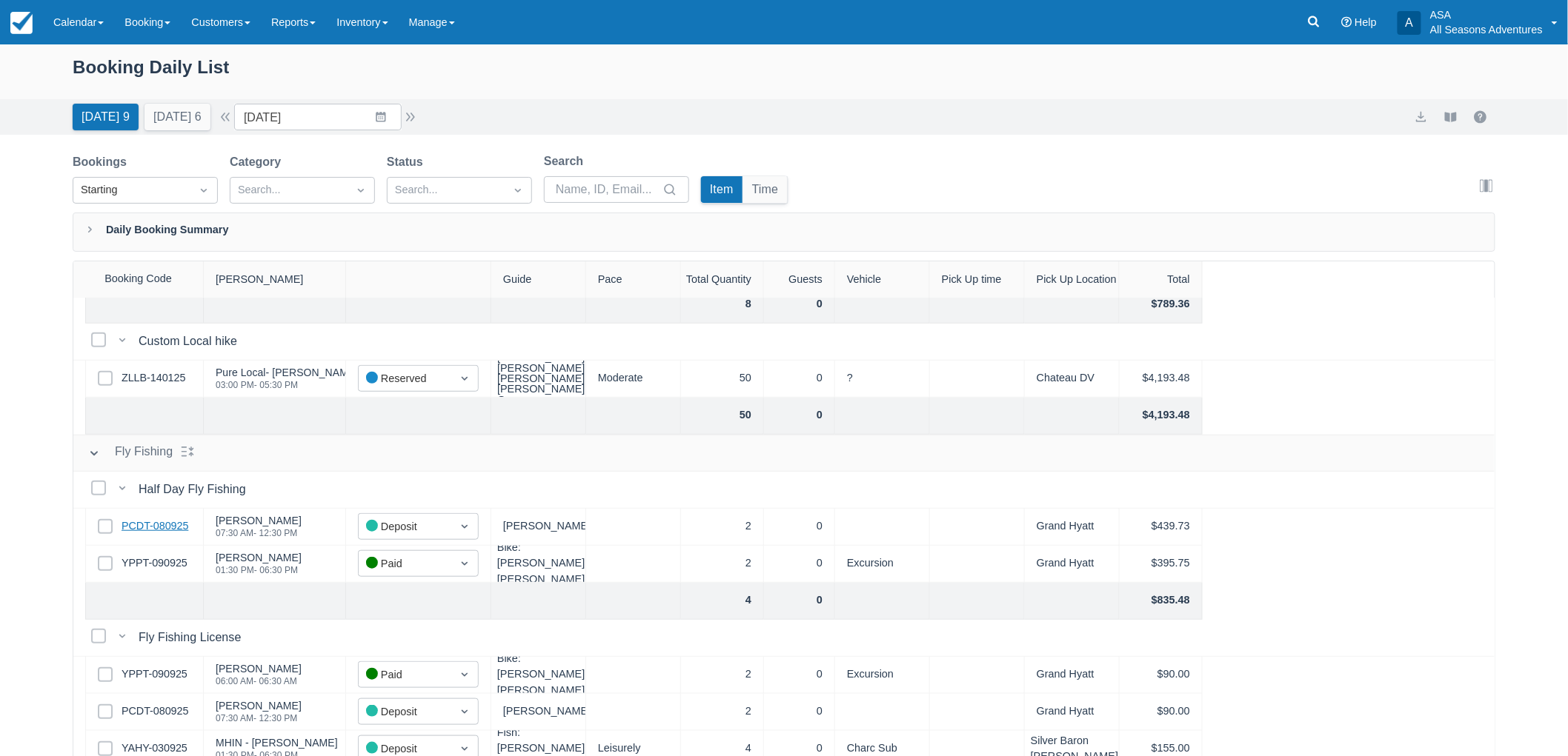
click at [166, 526] on link "PCDT-080925" at bounding box center [155, 526] width 67 height 16
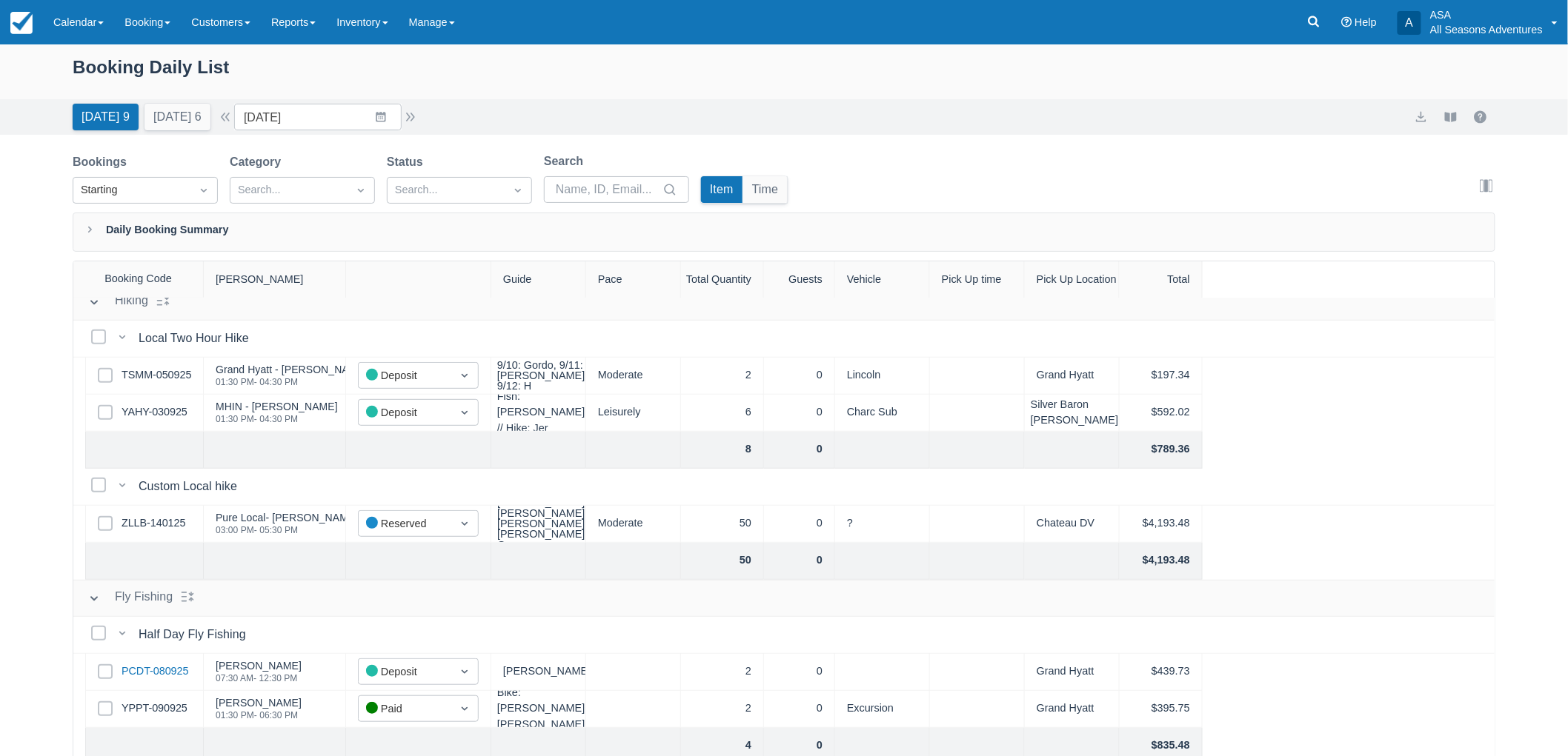
scroll to position [165, 0]
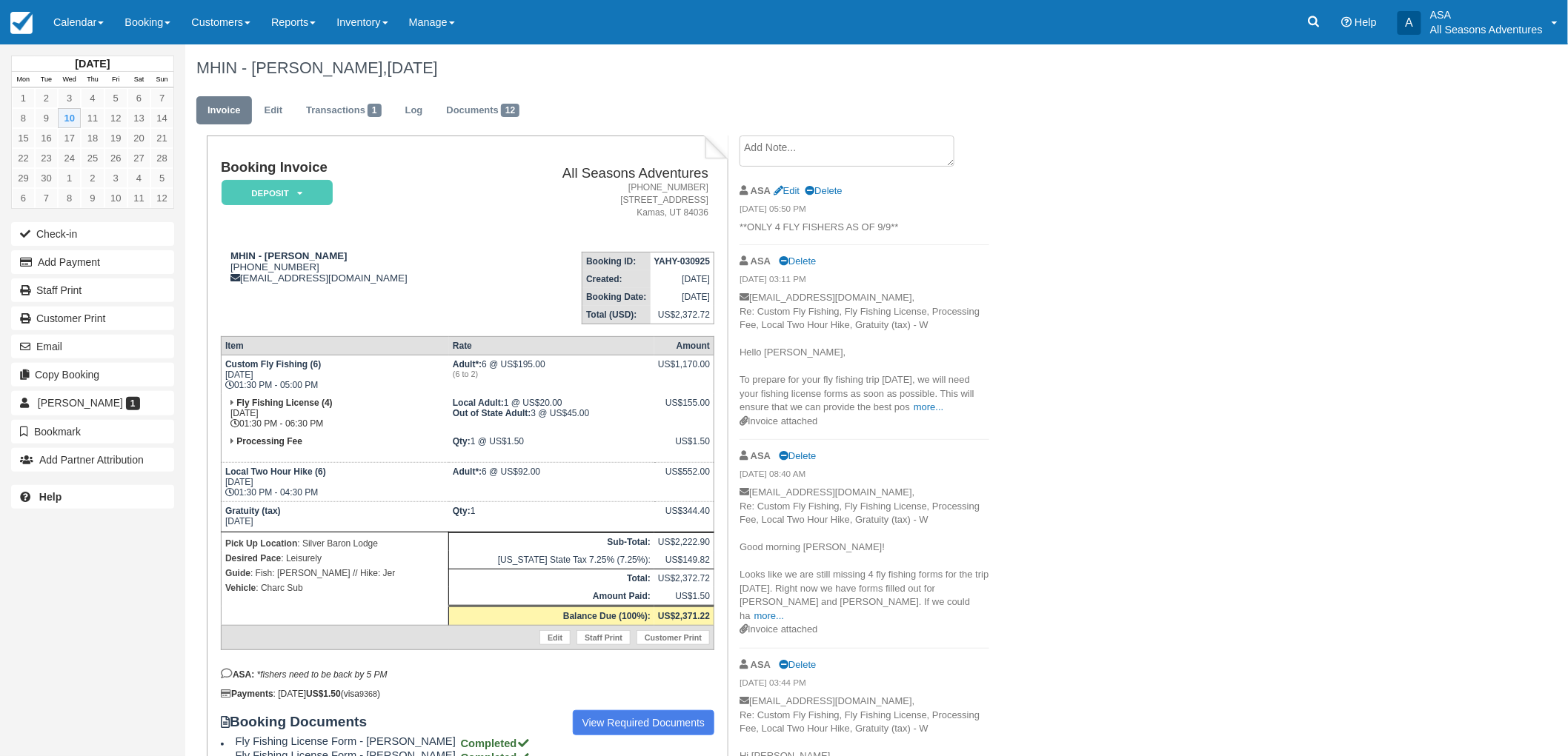
click at [253, 378] on td "Custom Fly Fishing (6) Wed Sept 10, 2025 01:30 PM - 05:00 PM" at bounding box center [335, 375] width 228 height 39
click at [240, 337] on th "Item" at bounding box center [335, 345] width 228 height 18
click at [248, 359] on strong "Custom Fly Fishing (6)" at bounding box center [273, 364] width 96 height 10
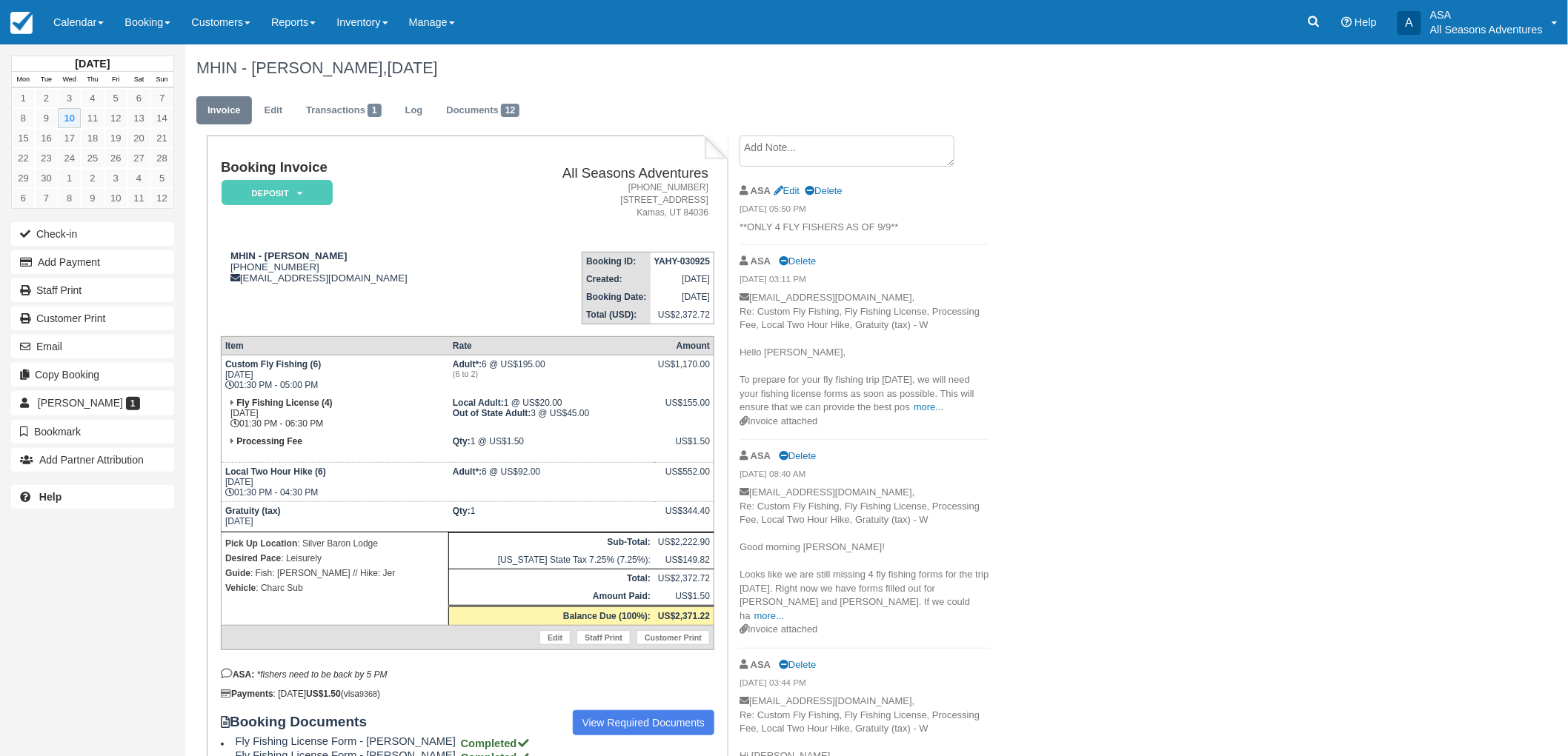
drag, startPoint x: 221, startPoint y: 359, endPoint x: 371, endPoint y: 420, distance: 161.9
click at [371, 420] on tbody "Custom Fly Fishing (6) Wed Sept 10, 2025 01:30 PM - 05:00 PM Adult*: 6 @ US$195…" at bounding box center [467, 503] width 493 height 295
click at [364, 411] on td "Fly Fishing License (4) Wed Sept 10, 2025 01:30 PM - 06:30 PM" at bounding box center [335, 413] width 228 height 39
click at [235, 368] on td "Custom Fly Fishing (6) Wed Sept 10, 2025 01:30 PM - 05:00 PM" at bounding box center [335, 375] width 228 height 39
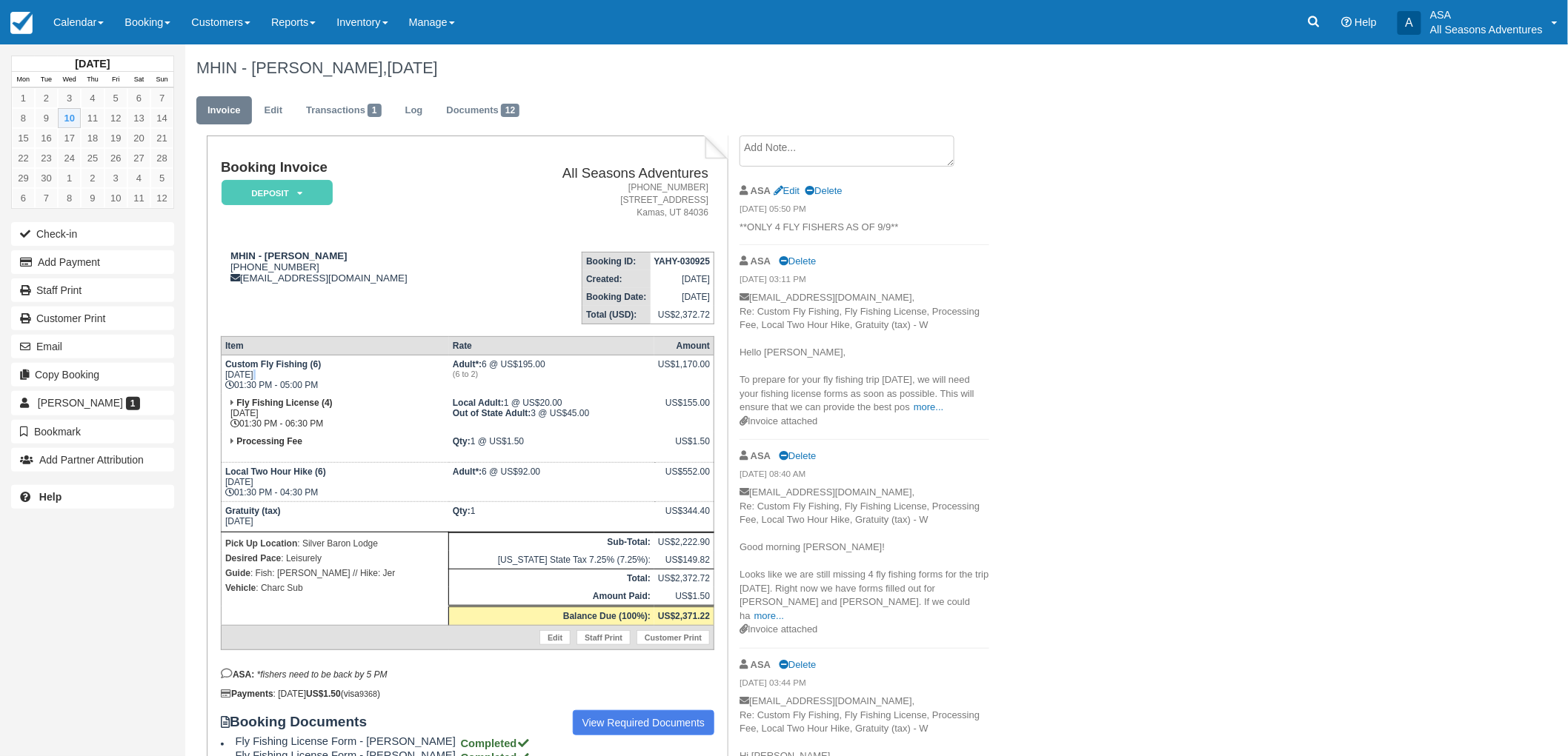
click at [235, 368] on td "Custom Fly Fishing (6) Wed Sept 10, 2025 01:30 PM - 05:00 PM" at bounding box center [335, 375] width 228 height 39
click at [276, 394] on td "Fly Fishing License (4) Wed Sept 10, 2025 01:30 PM - 06:30 PM" at bounding box center [335, 413] width 228 height 39
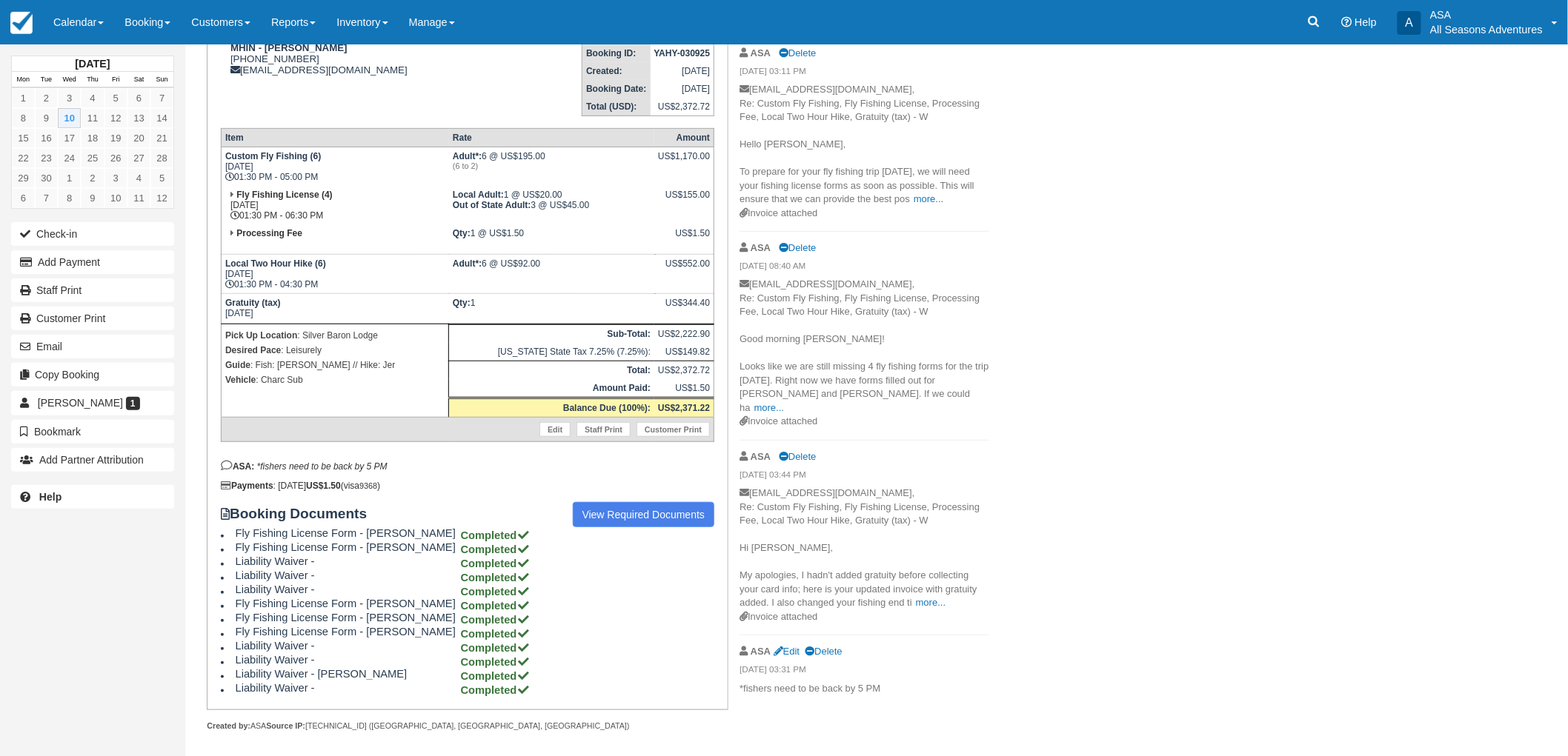
scroll to position [230, 0]
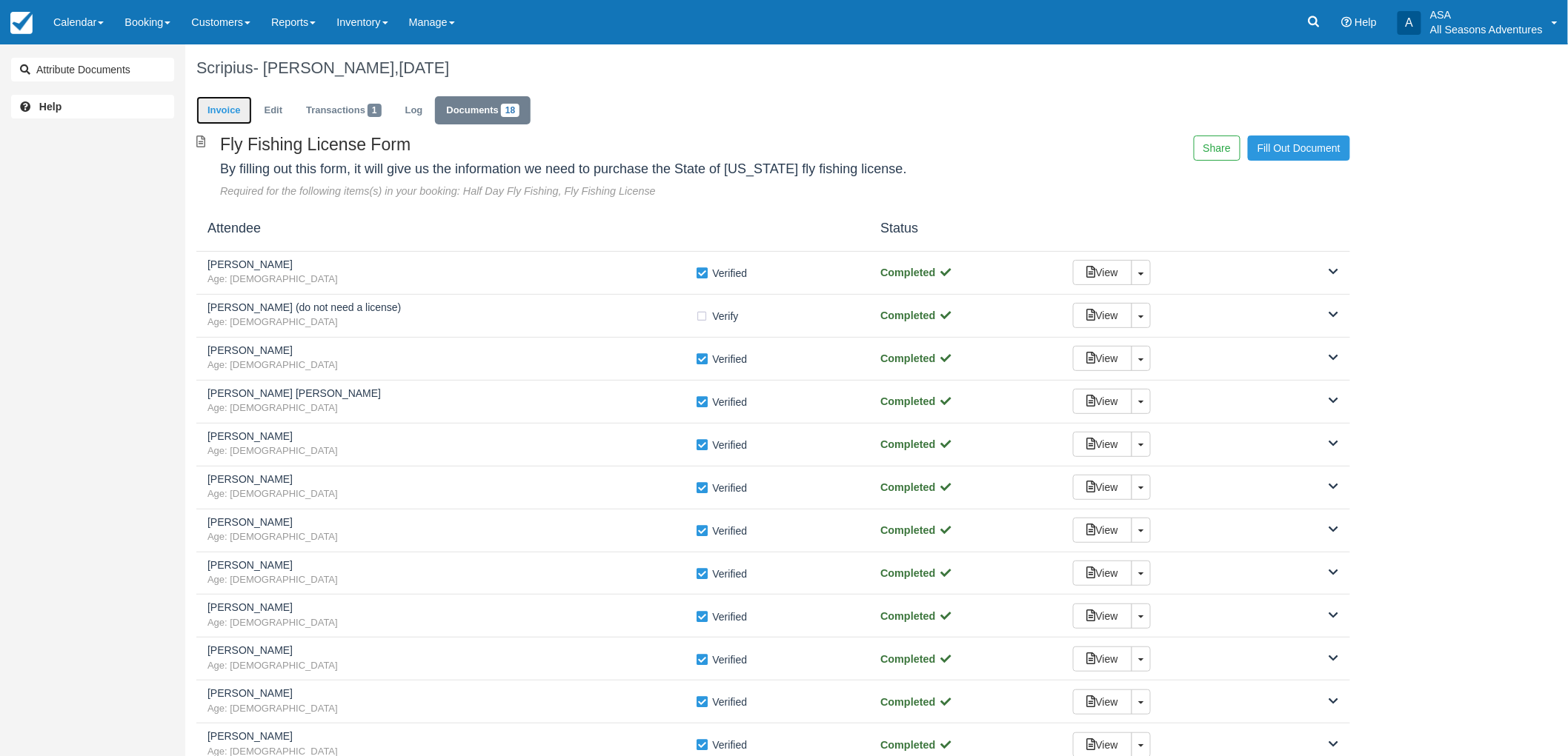
click at [245, 102] on link "Invoice" at bounding box center [223, 110] width 55 height 29
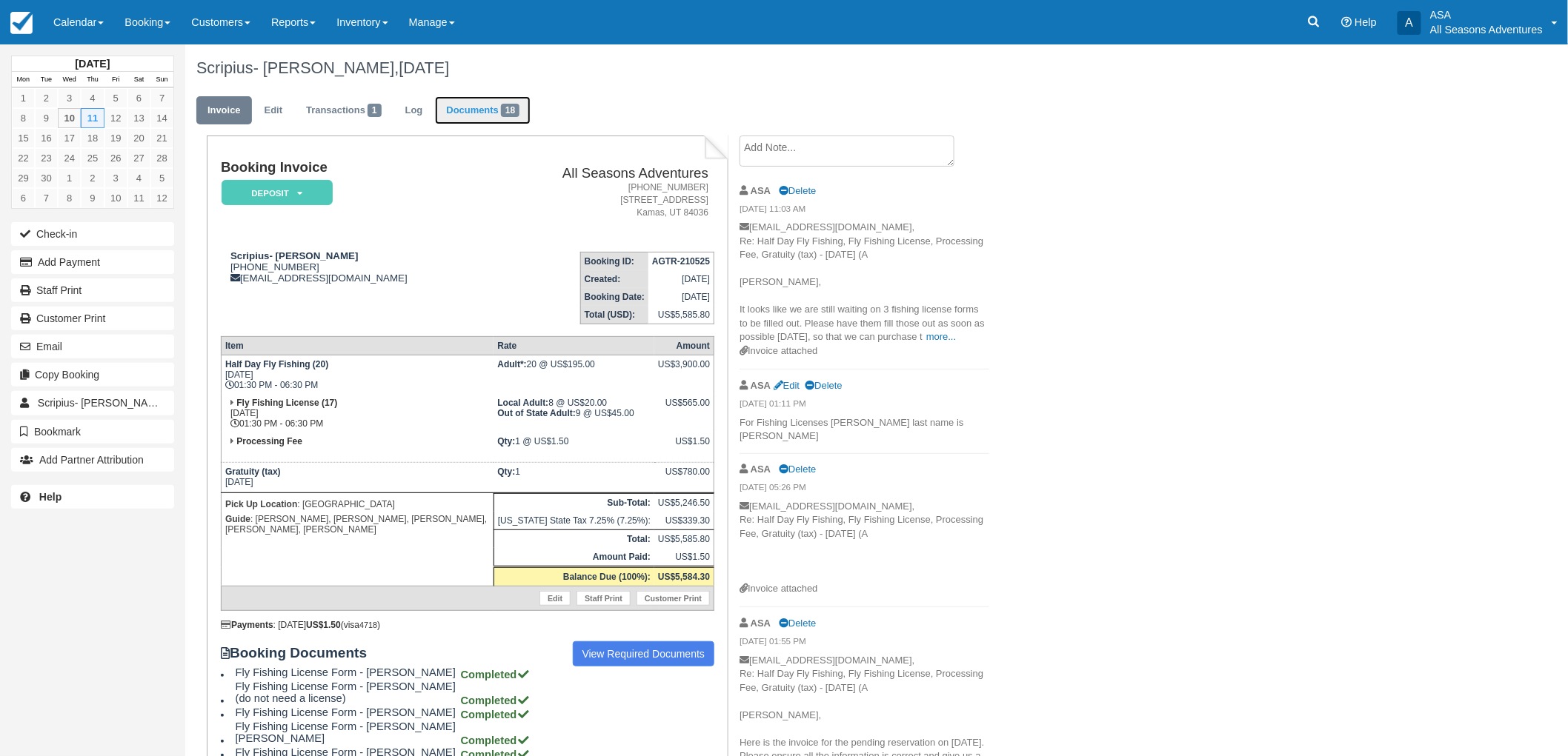
click at [486, 111] on link "Documents 18" at bounding box center [482, 110] width 96 height 29
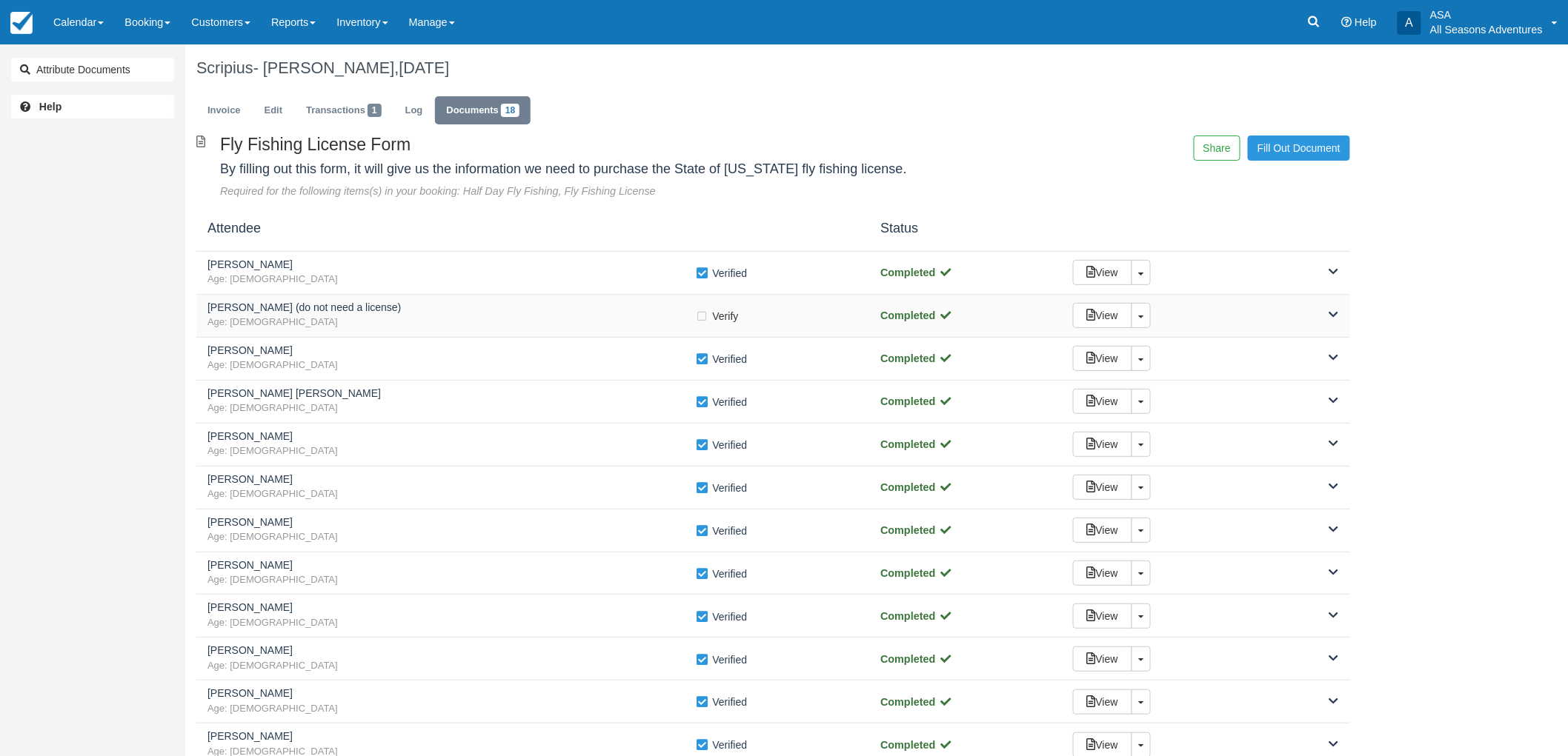
click at [699, 314] on label "Verify Verified" at bounding box center [722, 316] width 52 height 22
checkbox input "true"
click at [209, 116] on link "Invoice" at bounding box center [223, 110] width 55 height 29
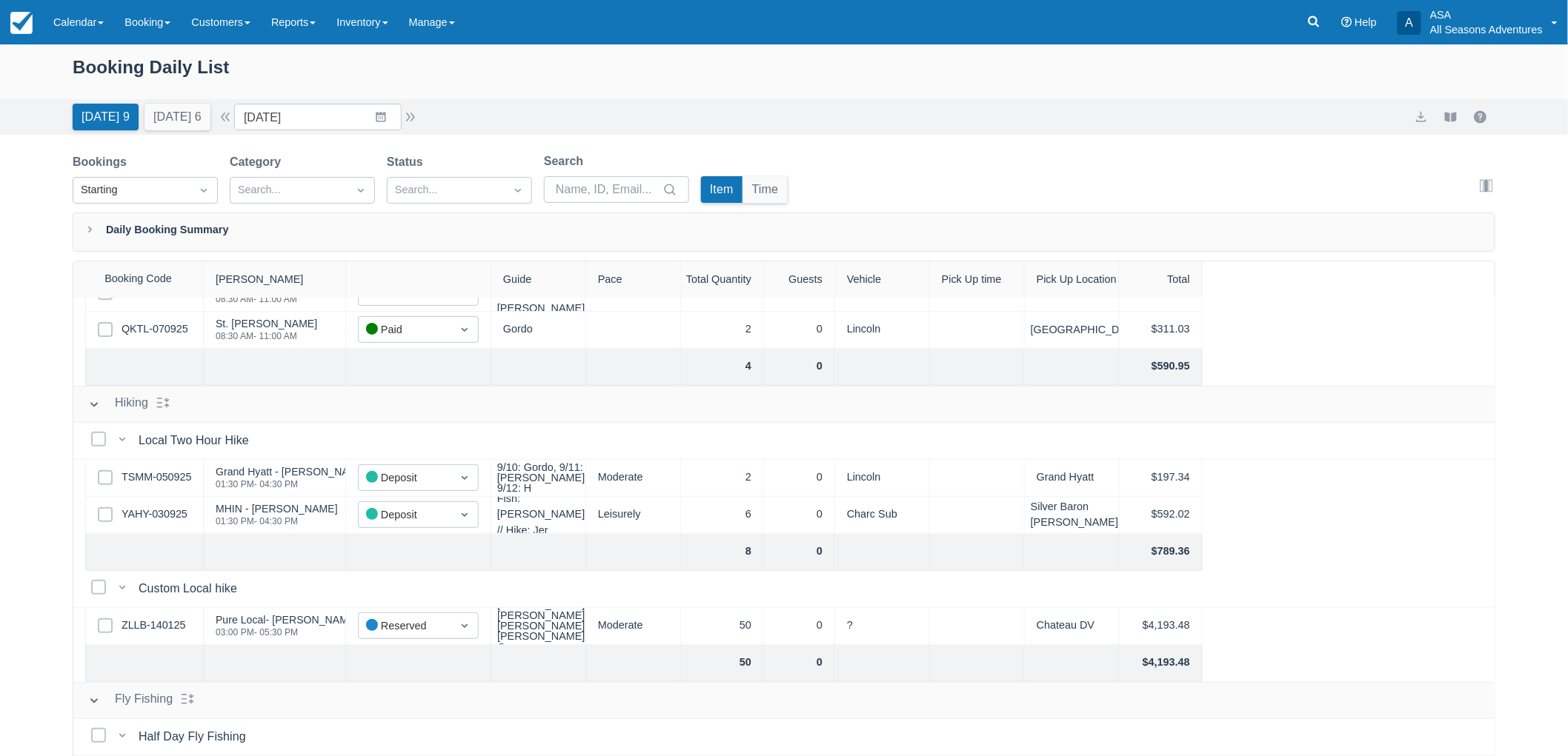
scroll to position [246, 0]
click at [160, 517] on link "YAHY-030925" at bounding box center [154, 514] width 66 height 16
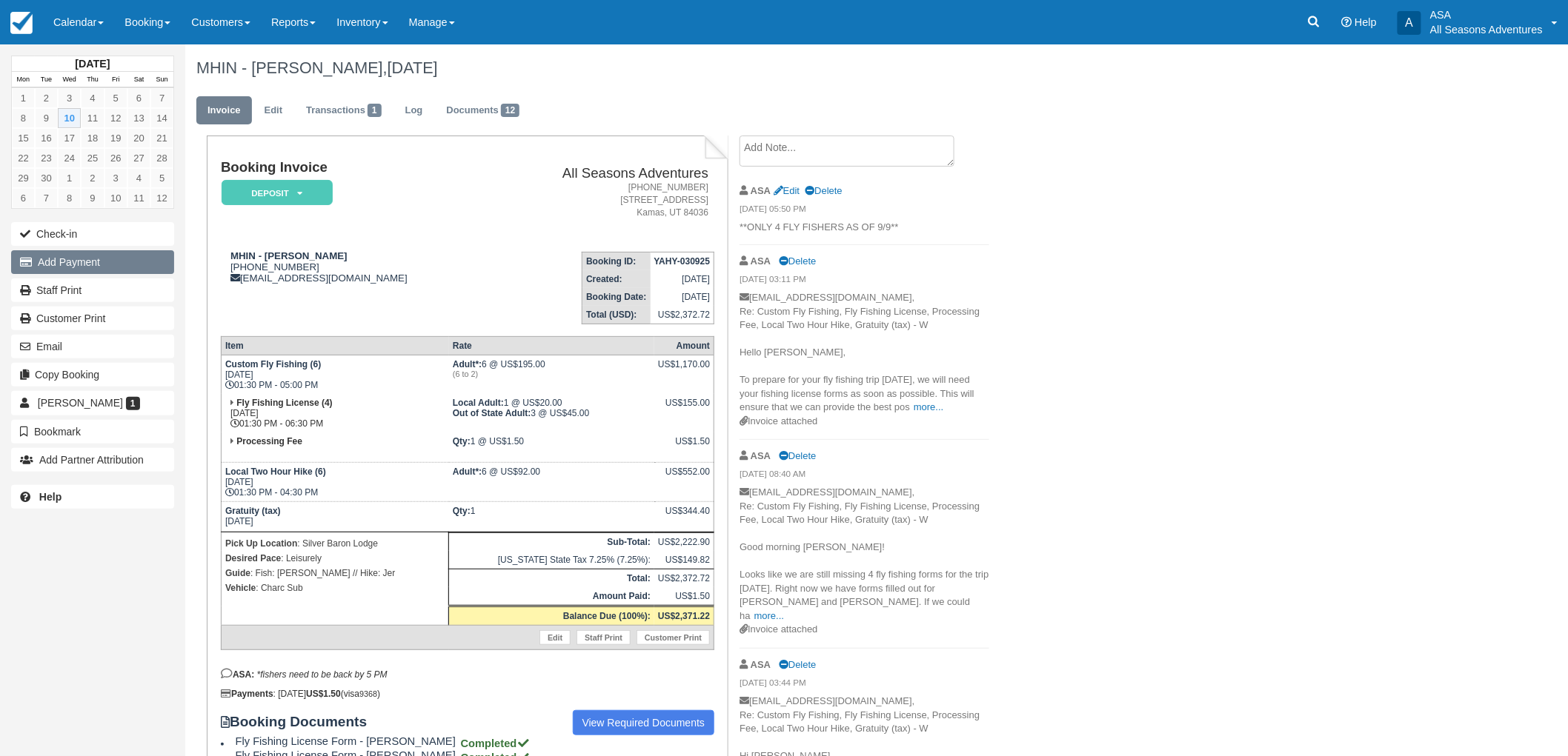
click at [99, 260] on button "Add Payment" at bounding box center [92, 262] width 163 height 24
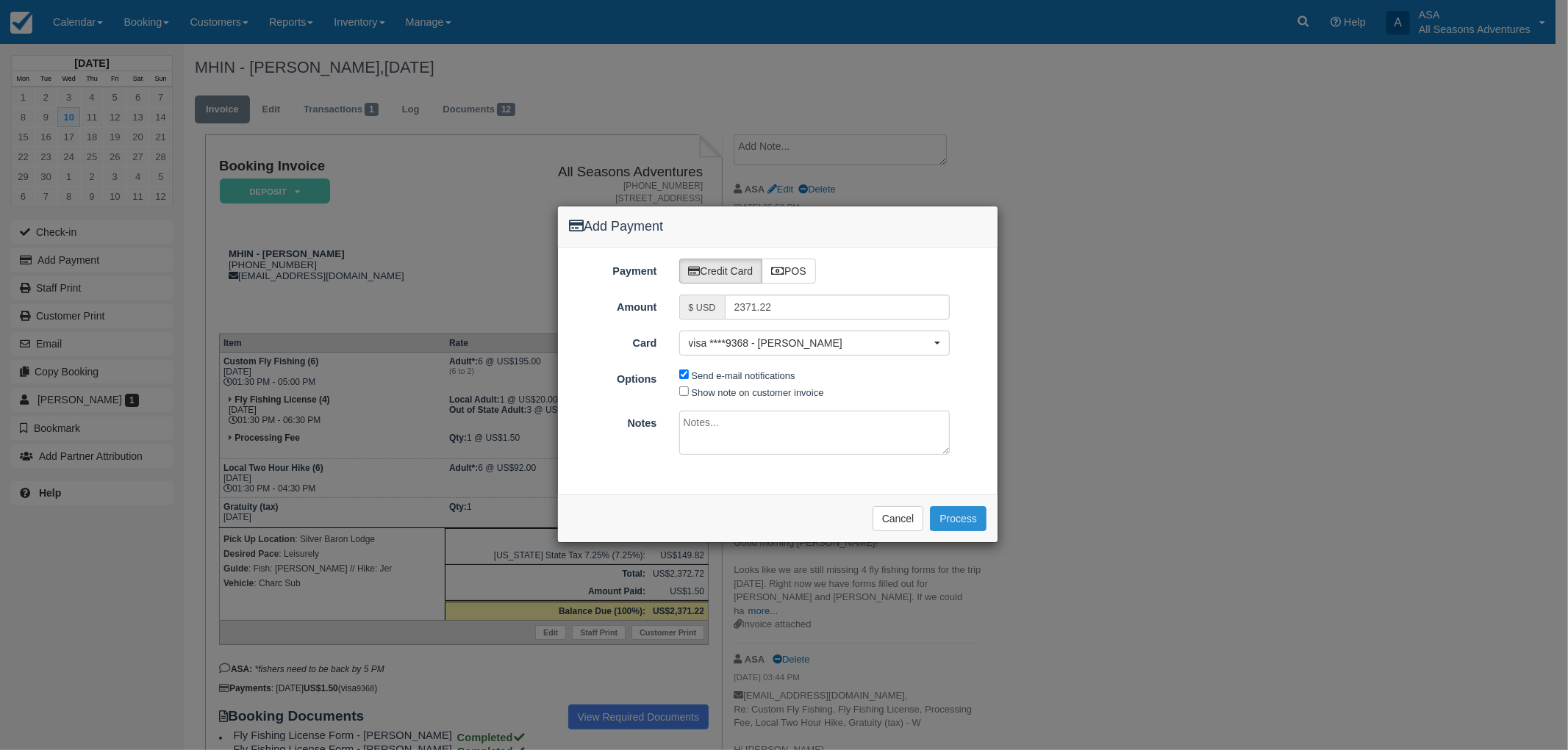
click at [964, 516] on button "Process" at bounding box center [959, 519] width 57 height 25
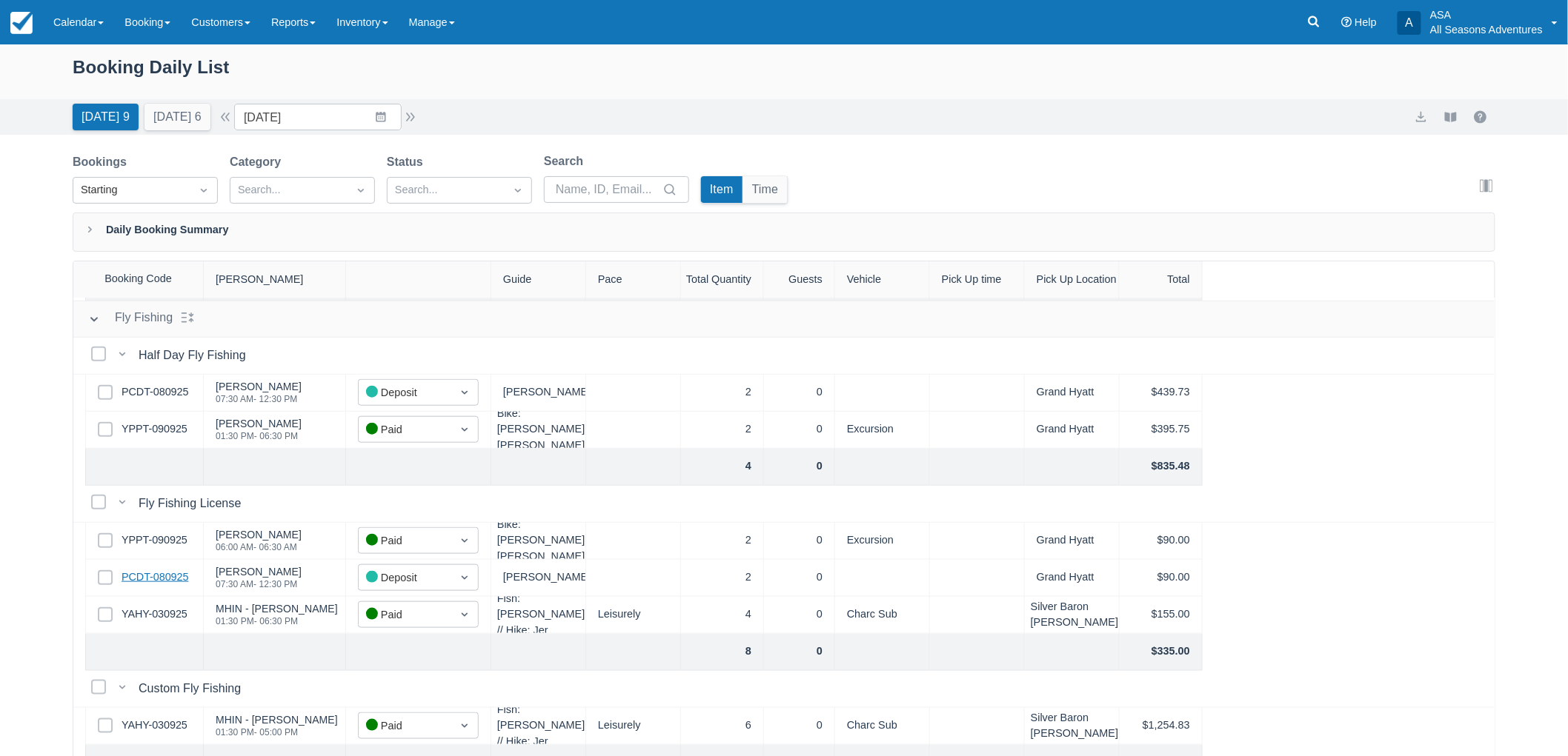
scroll to position [575, 0]
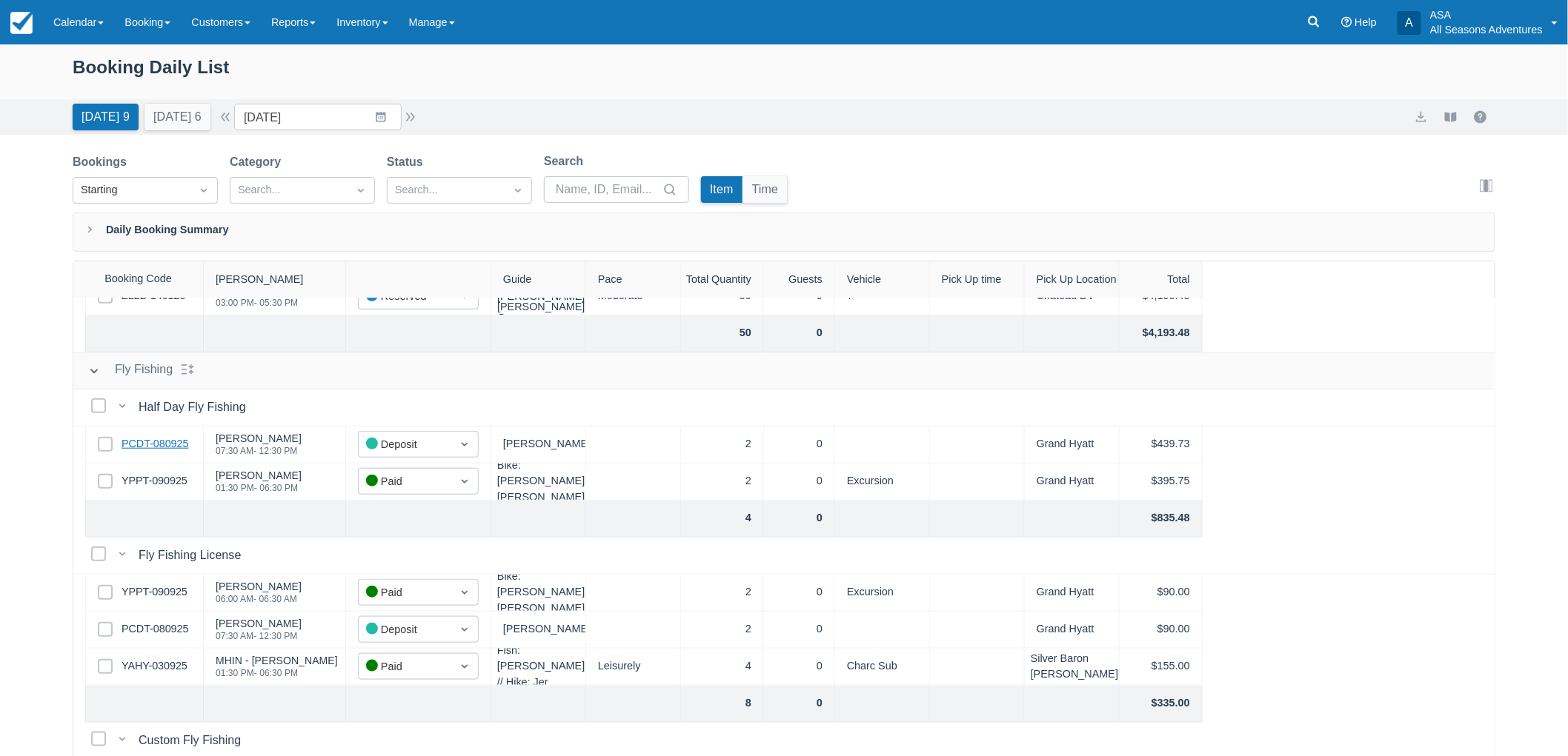
click at [152, 441] on link "PCDT-080925" at bounding box center [155, 444] width 67 height 16
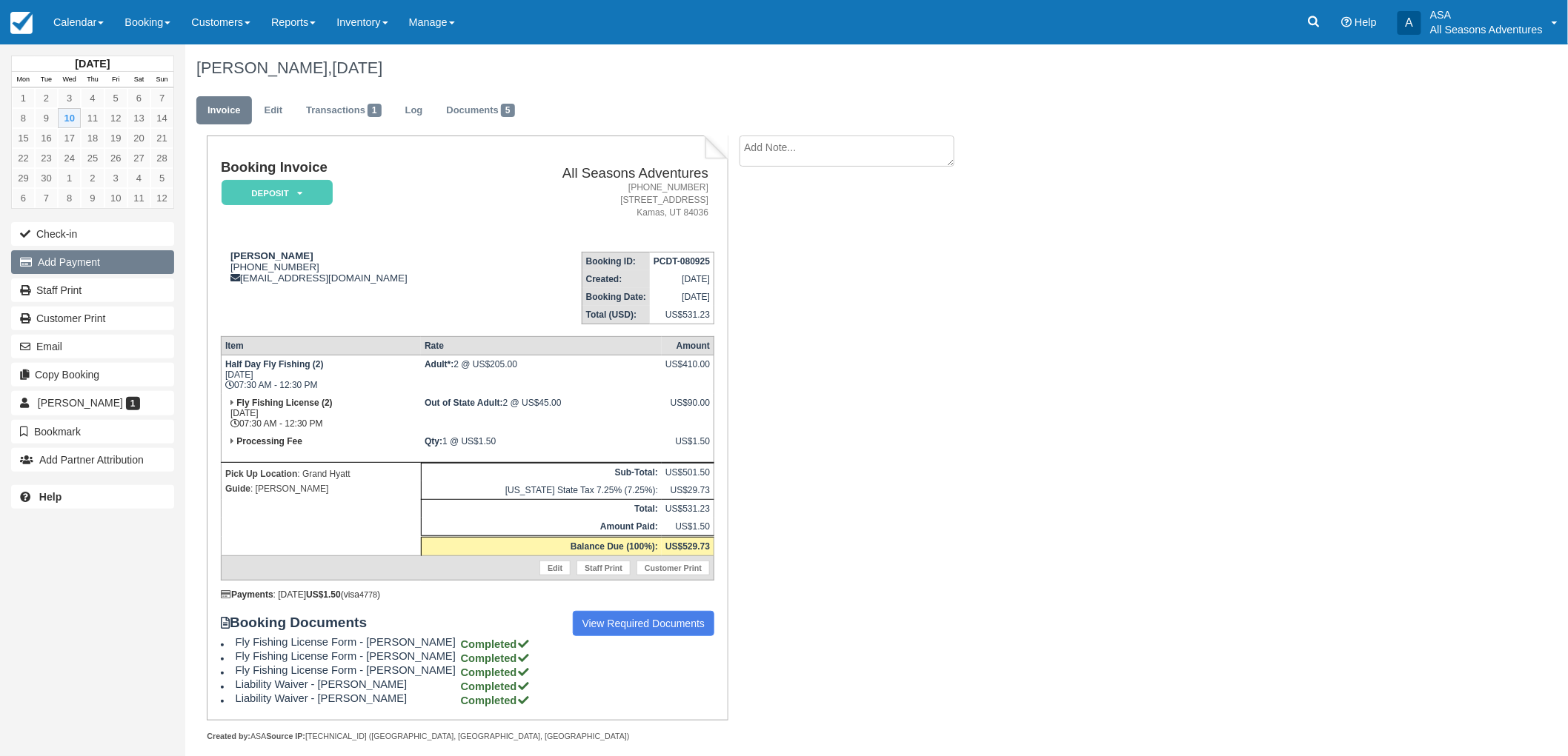
click at [135, 265] on button "Add Payment" at bounding box center [92, 262] width 163 height 24
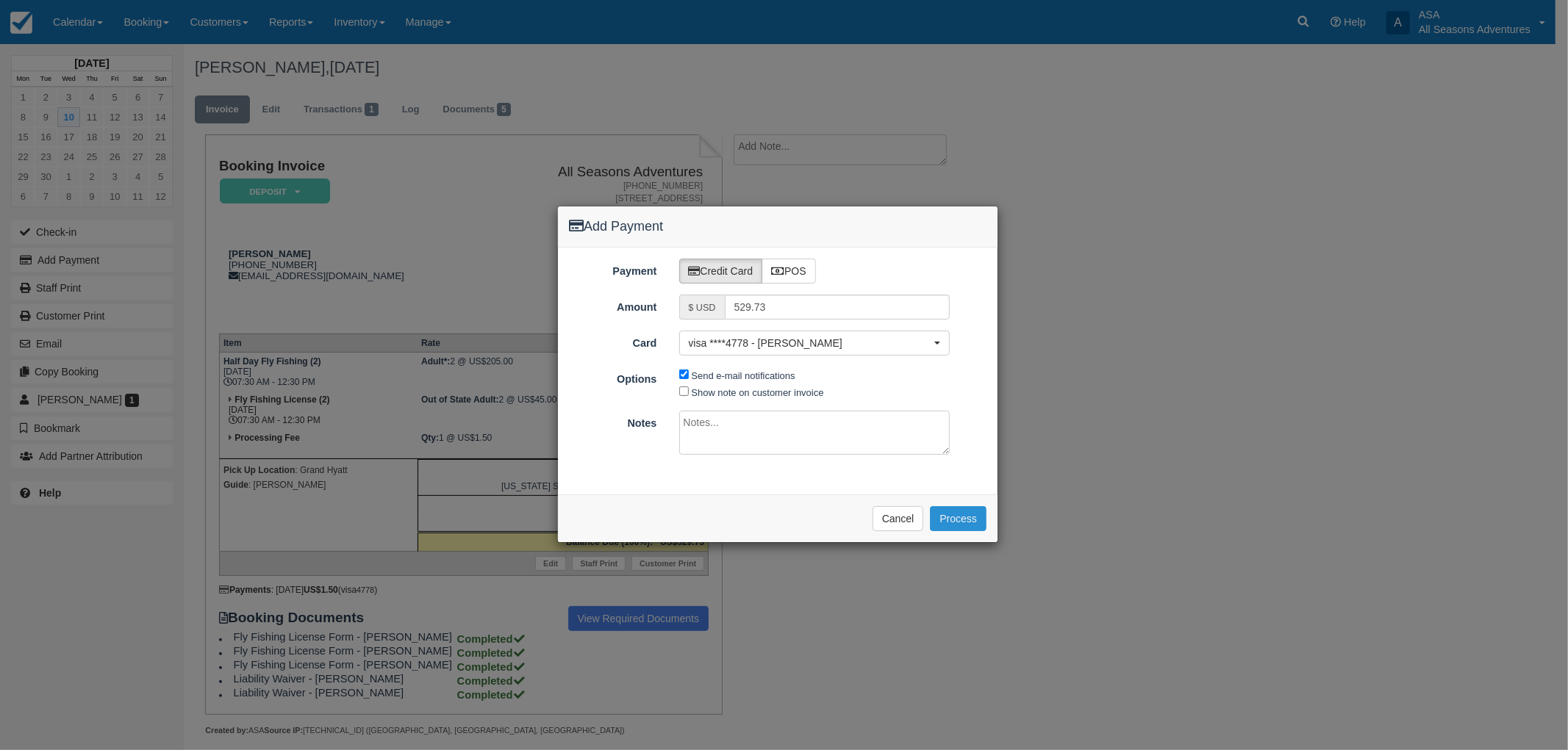
click at [961, 520] on button "Process" at bounding box center [959, 519] width 57 height 25
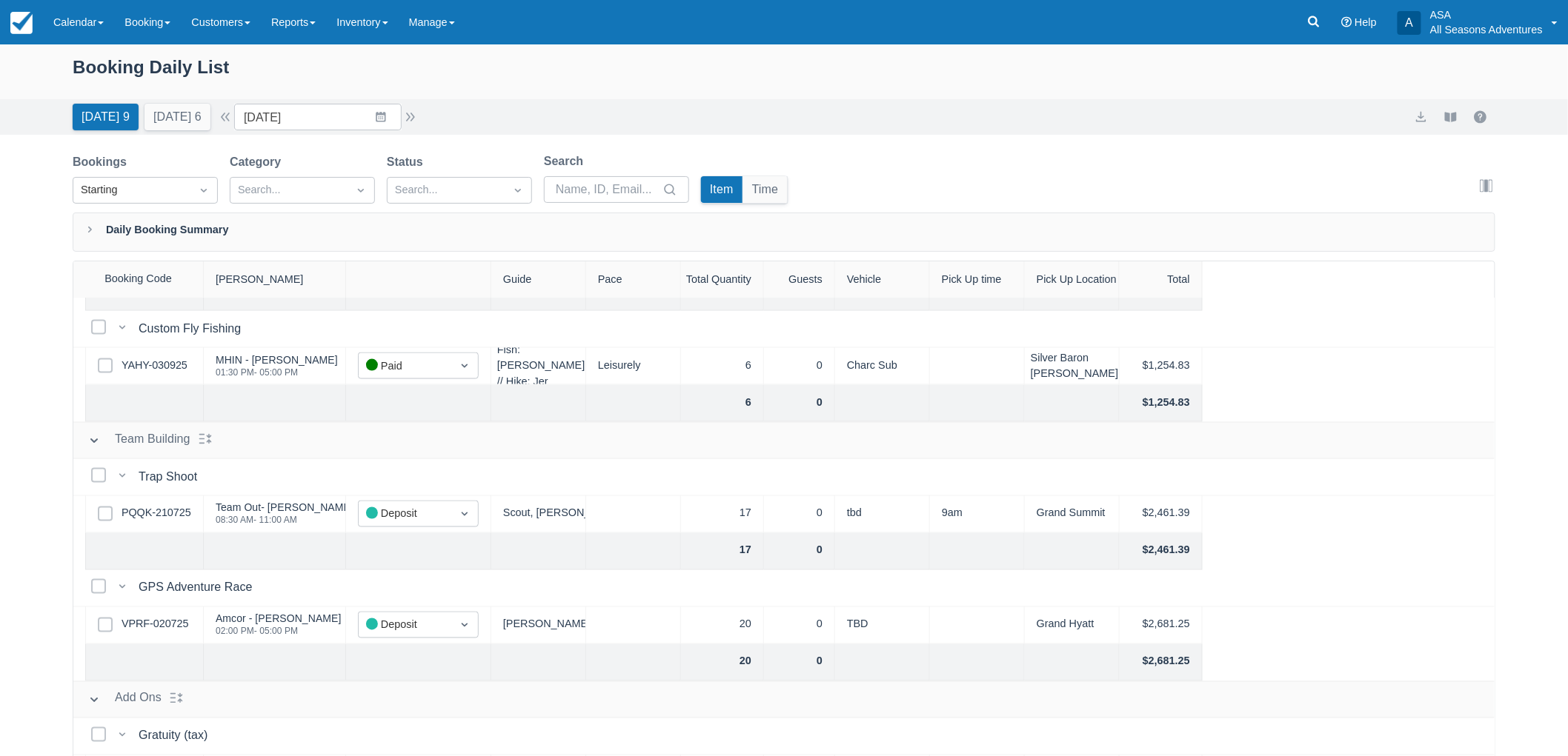
scroll to position [1070, 0]
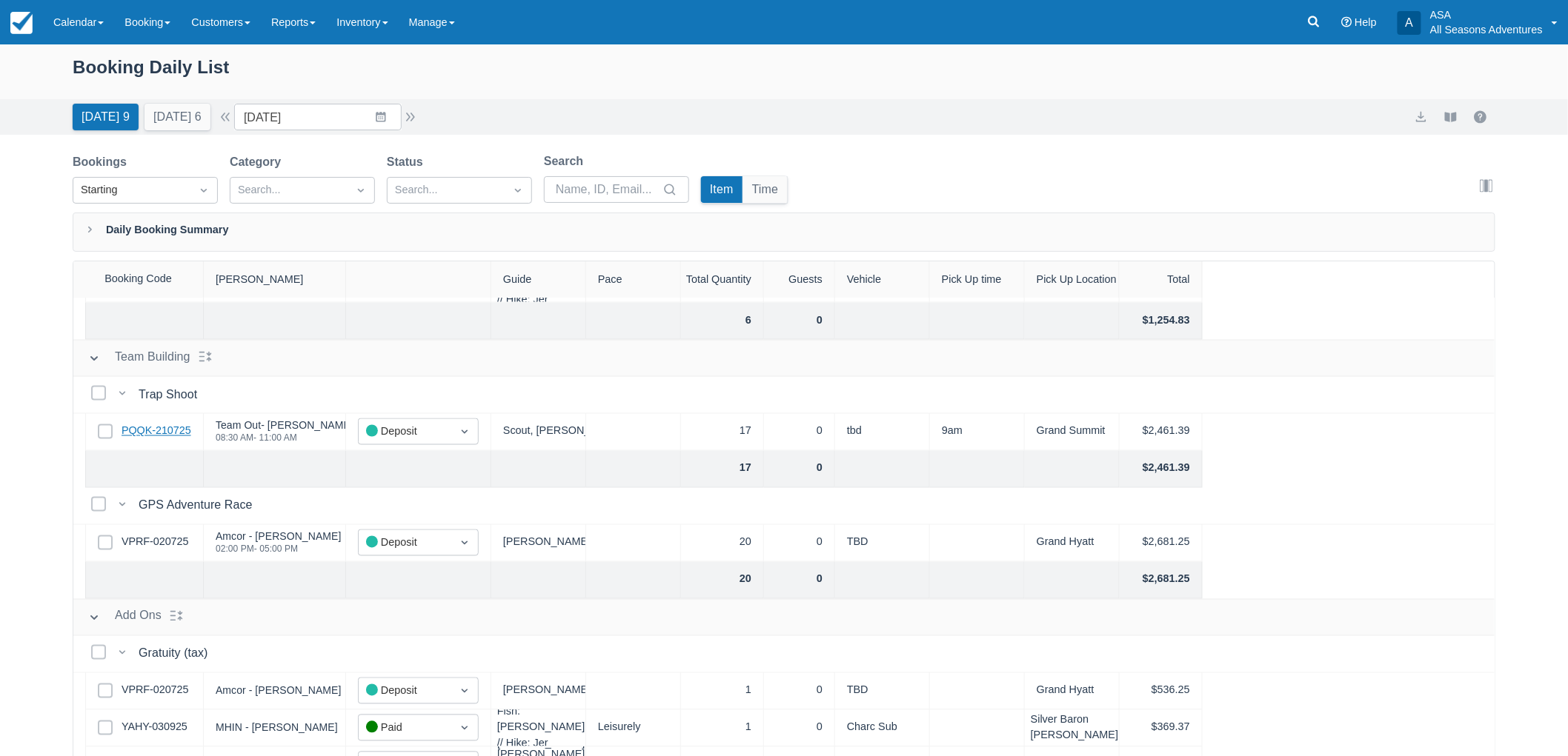
click at [169, 427] on link "PQQK-210725" at bounding box center [156, 432] width 69 height 16
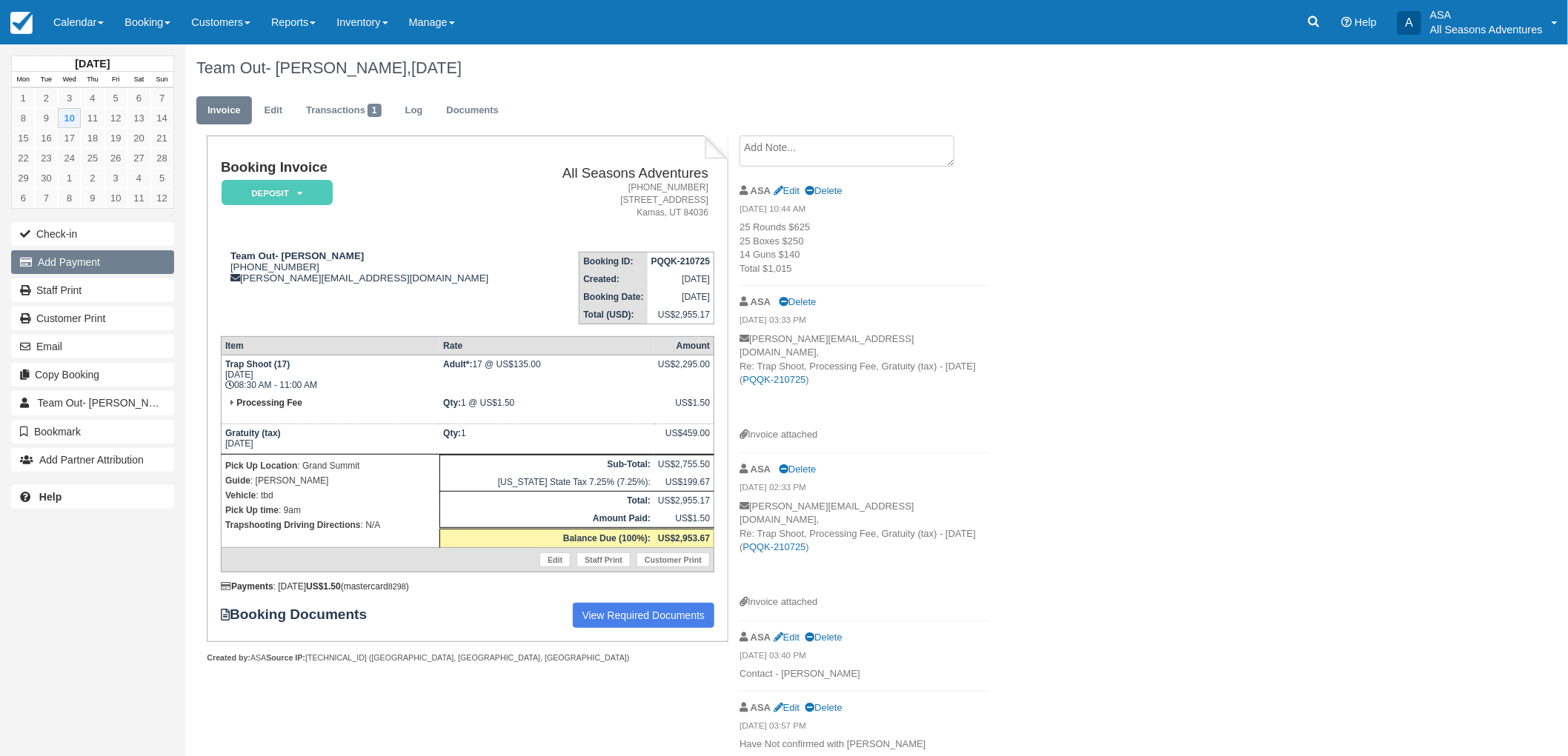
click at [88, 269] on button "Add Payment" at bounding box center [92, 262] width 163 height 24
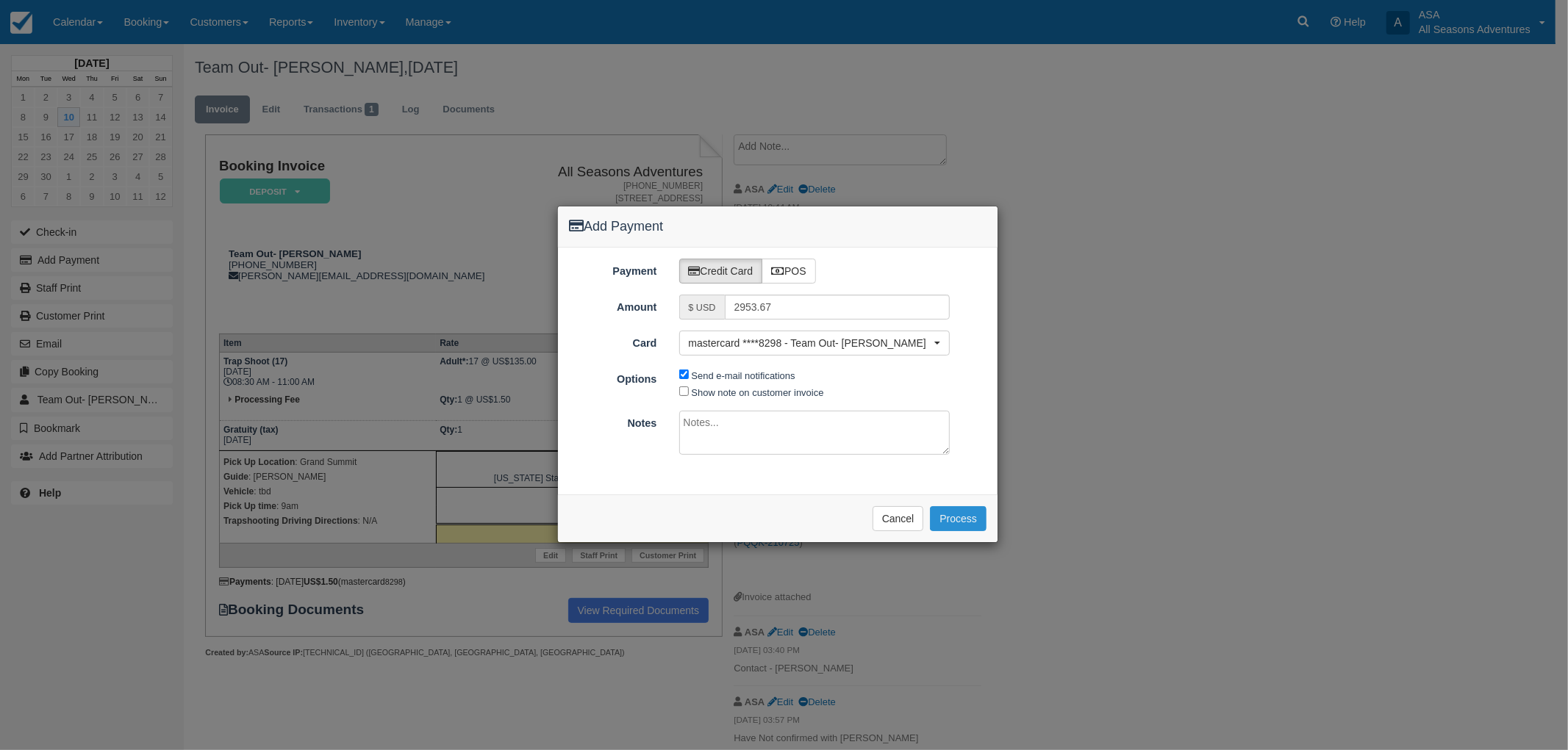
click at [959, 526] on button "Process" at bounding box center [959, 519] width 57 height 25
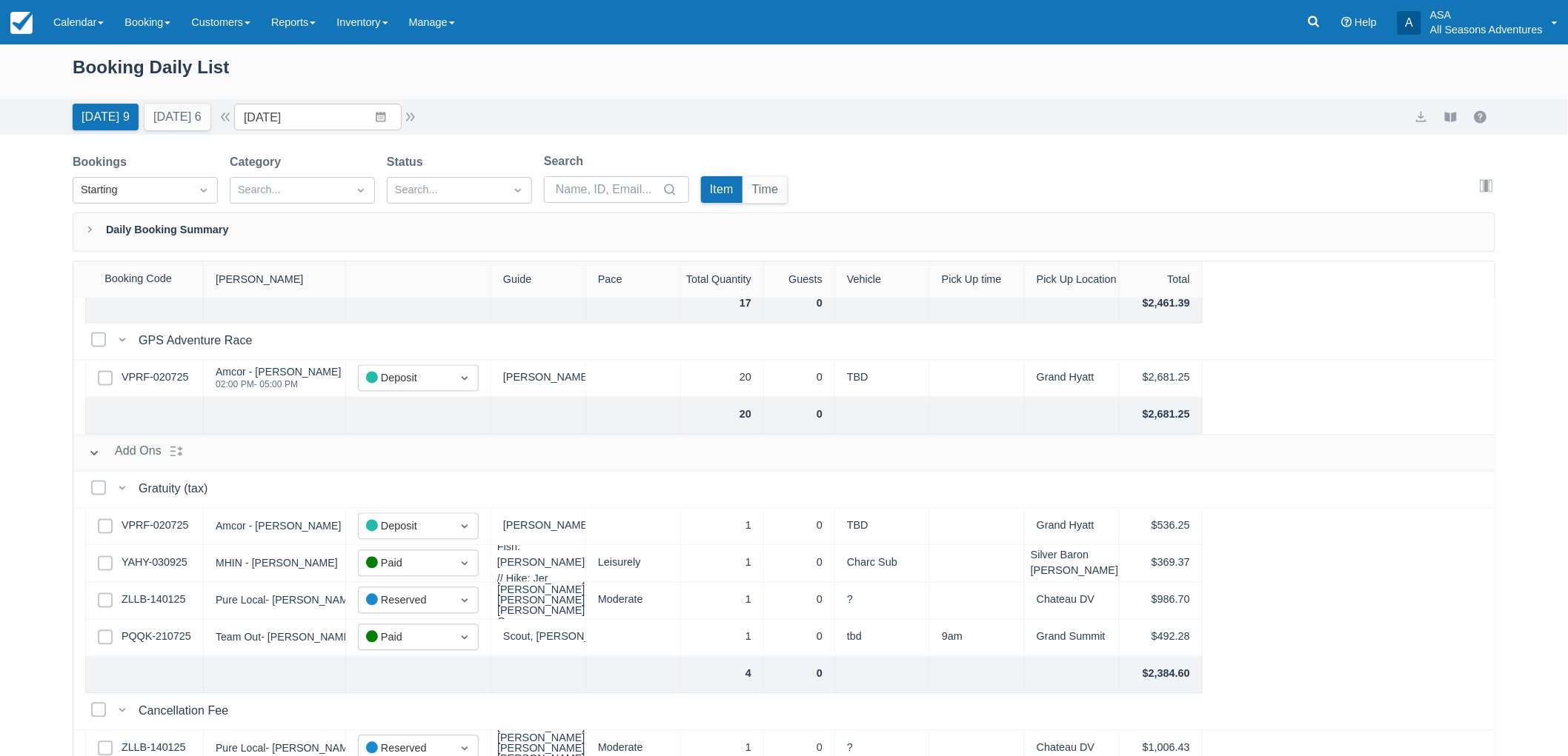
scroll to position [1246, 0]
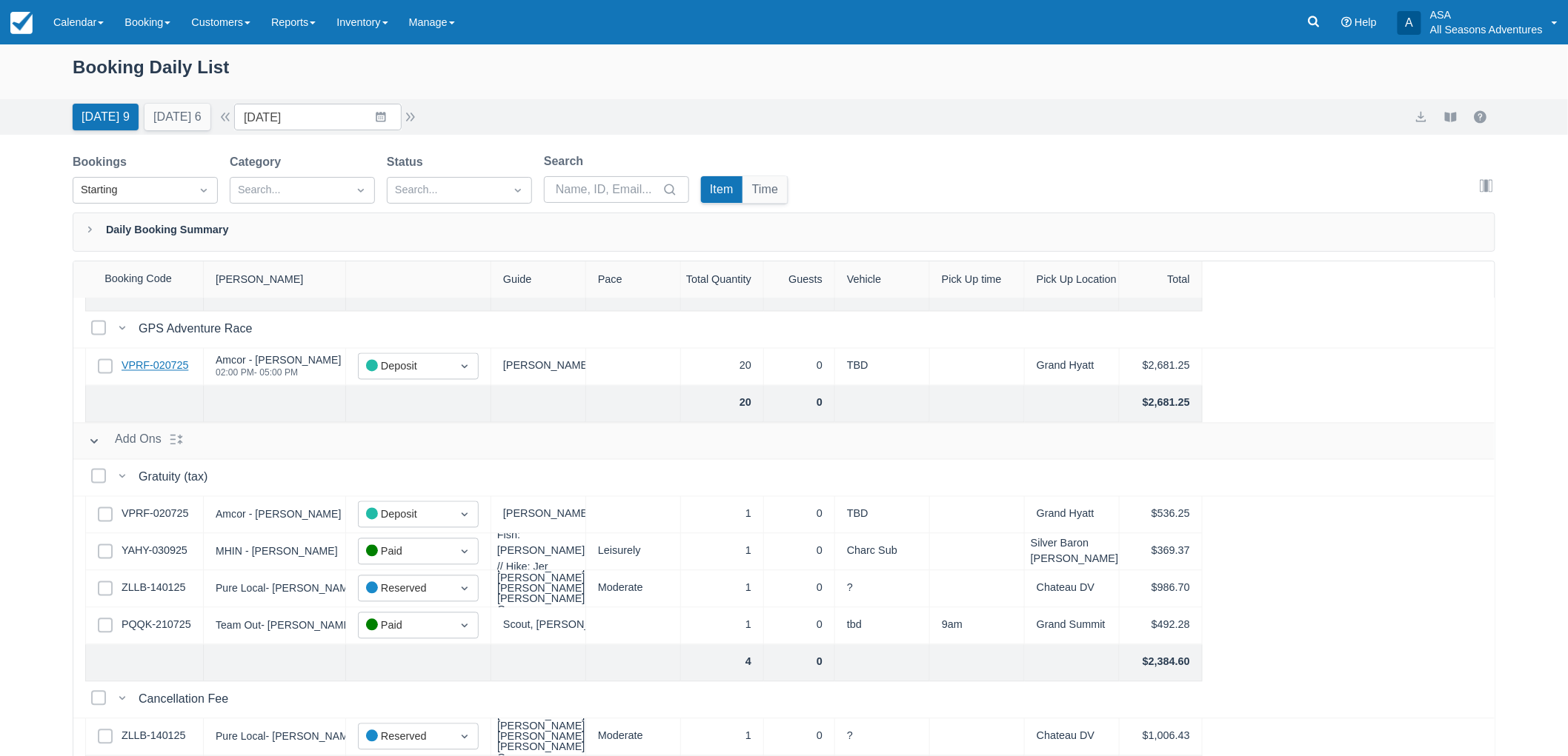
click at [168, 369] on link "VPRF-020725" at bounding box center [155, 366] width 67 height 16
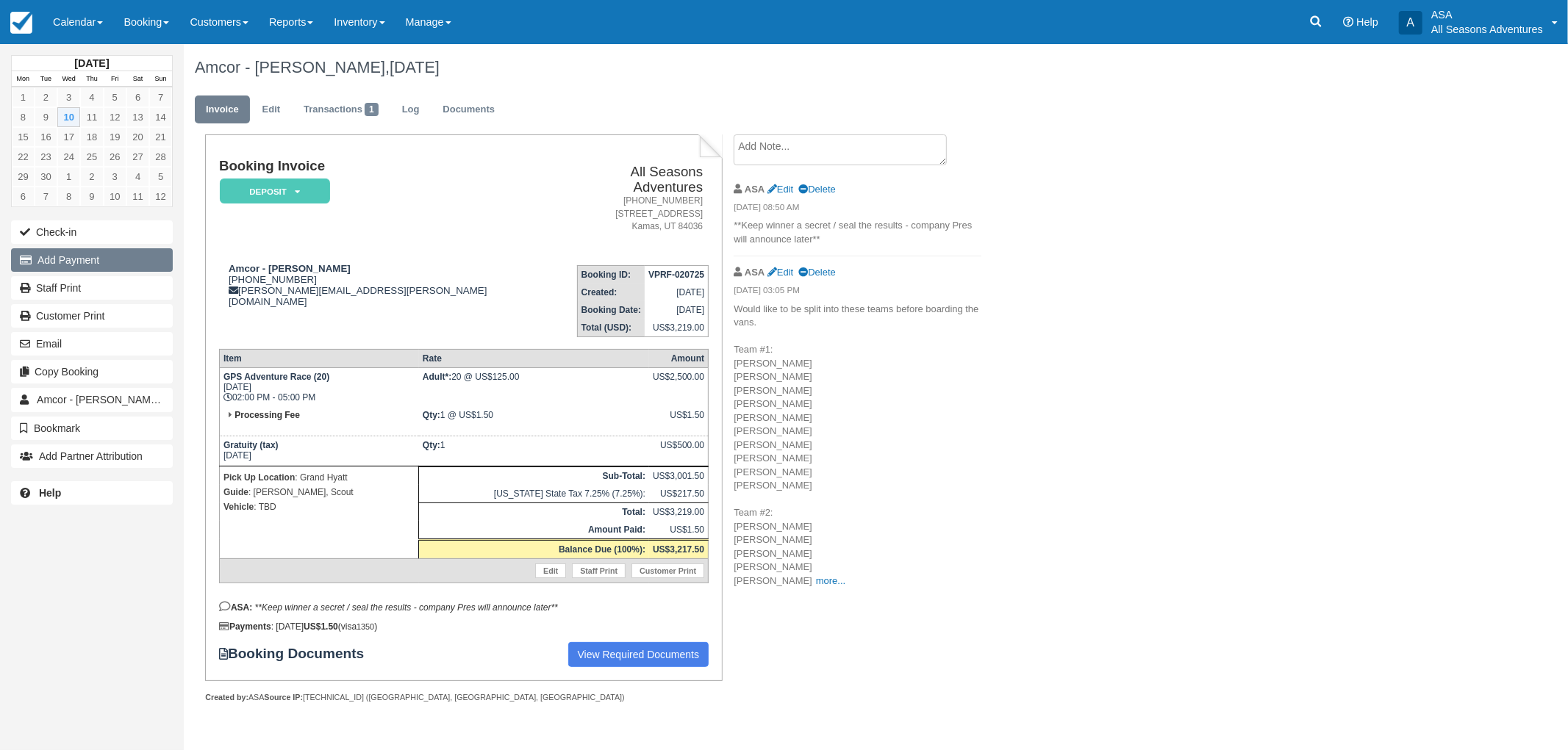
click at [78, 258] on button "Add Payment" at bounding box center [92, 259] width 161 height 24
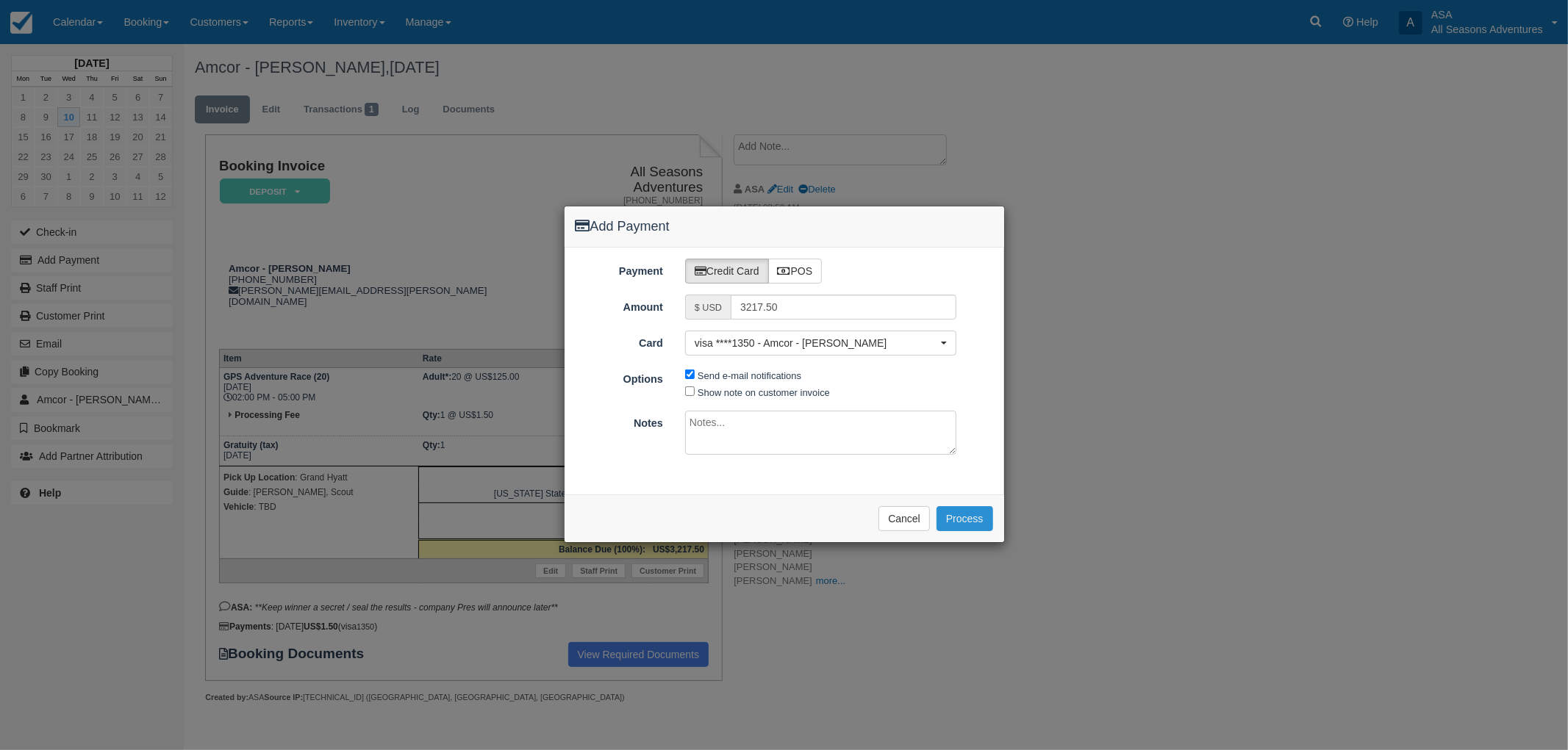
click at [944, 511] on button "Process" at bounding box center [965, 519] width 57 height 25
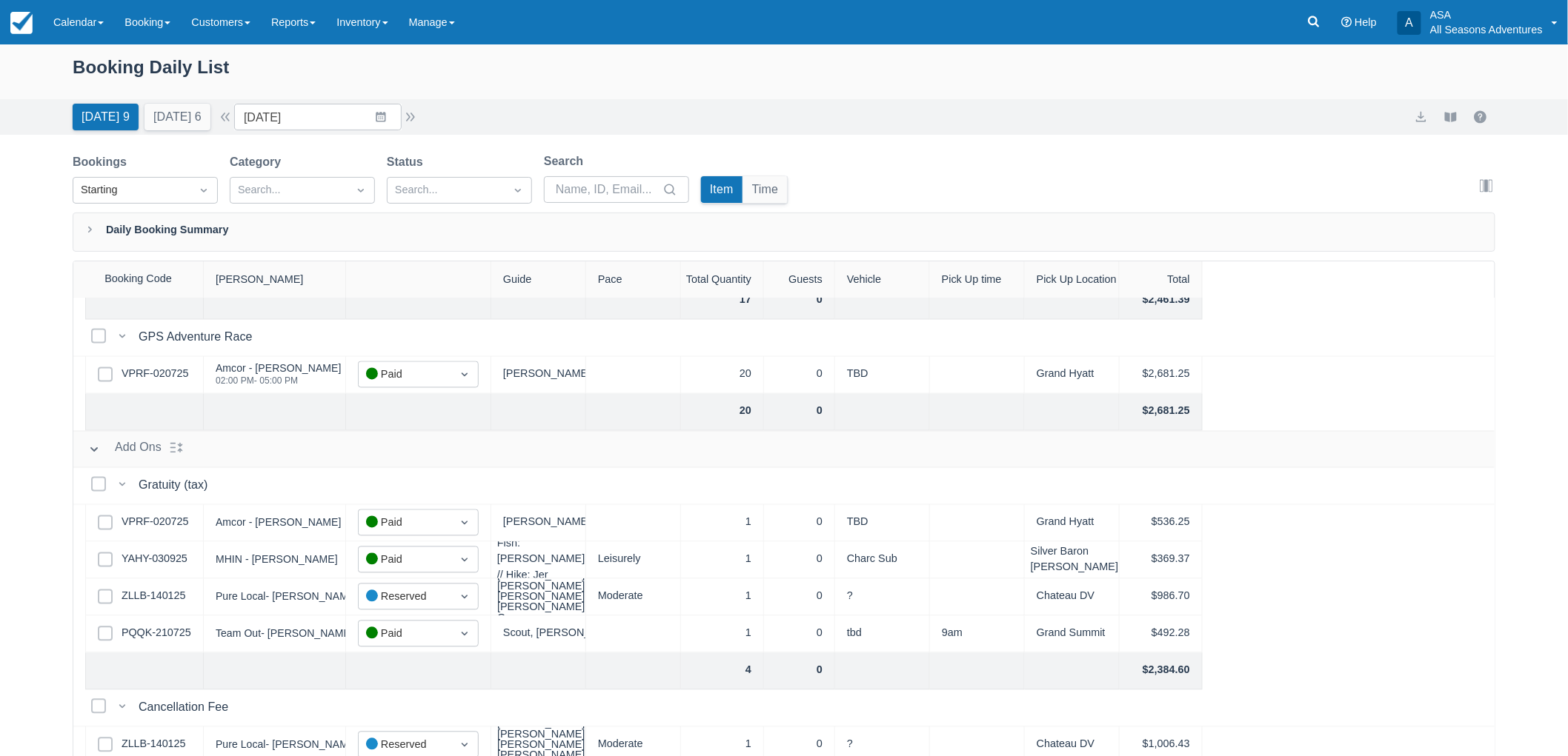
scroll to position [1246, 0]
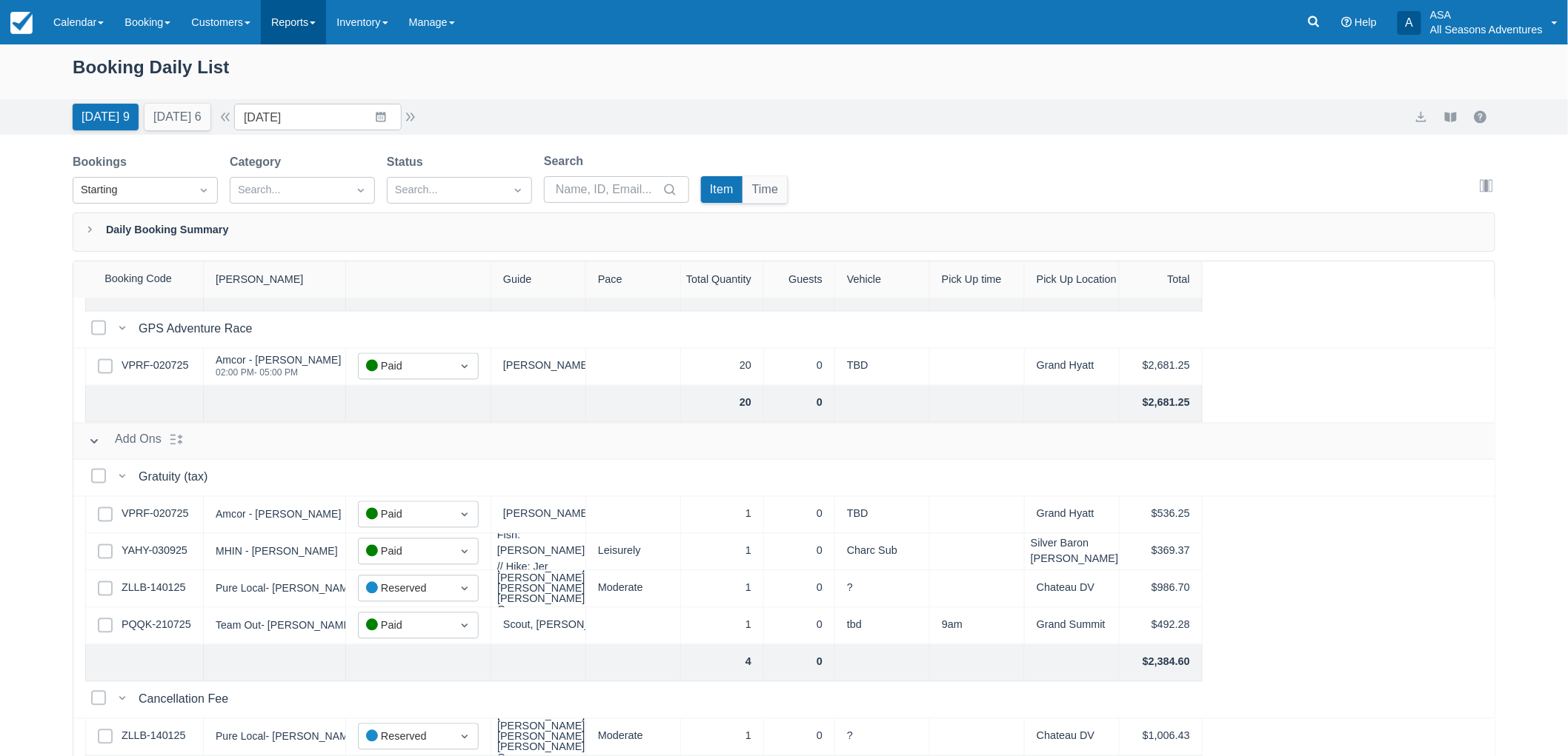
click at [316, 19] on link "Reports" at bounding box center [293, 22] width 66 height 45
click at [319, 126] on link "Transactions" at bounding box center [319, 126] width 117 height 31
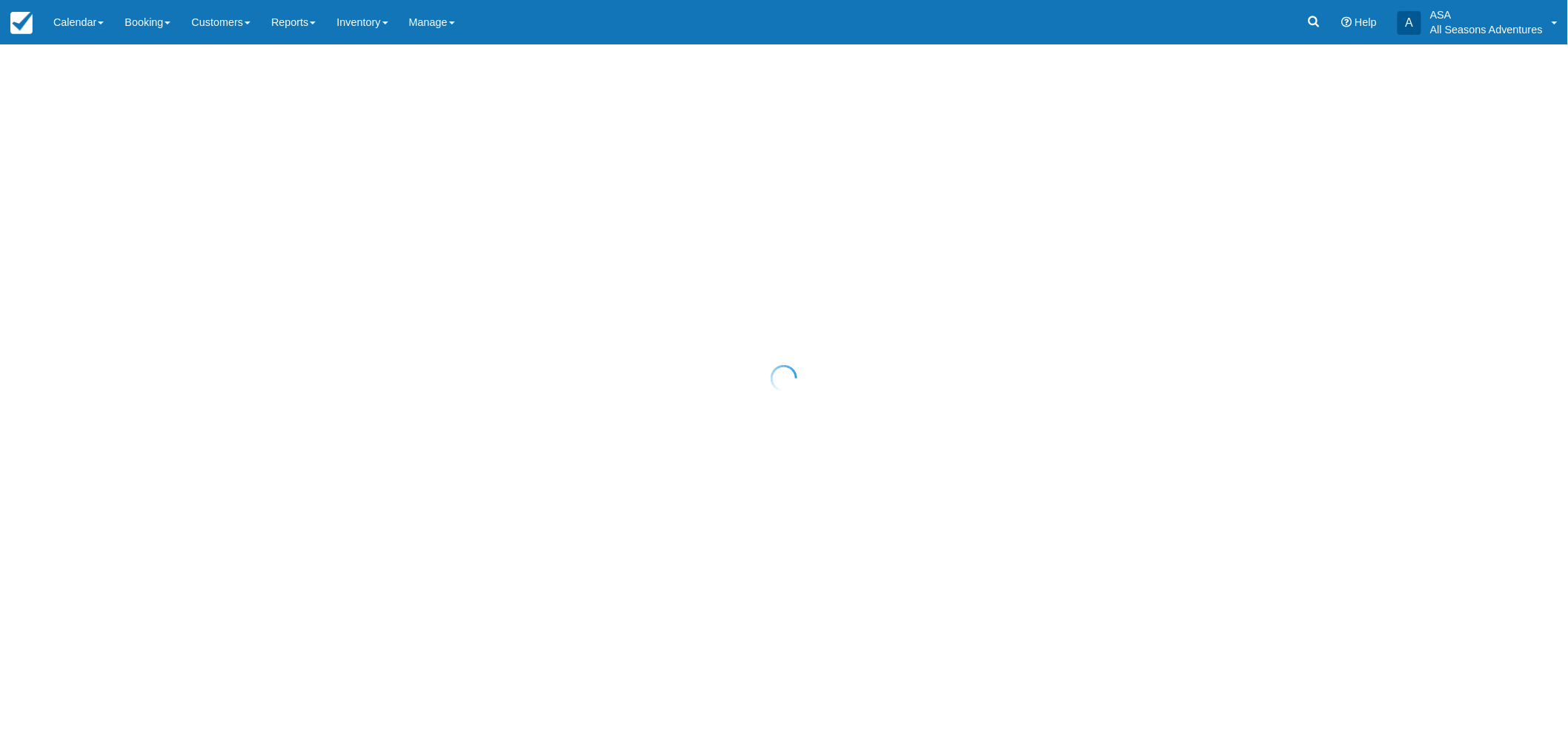
select select "10"
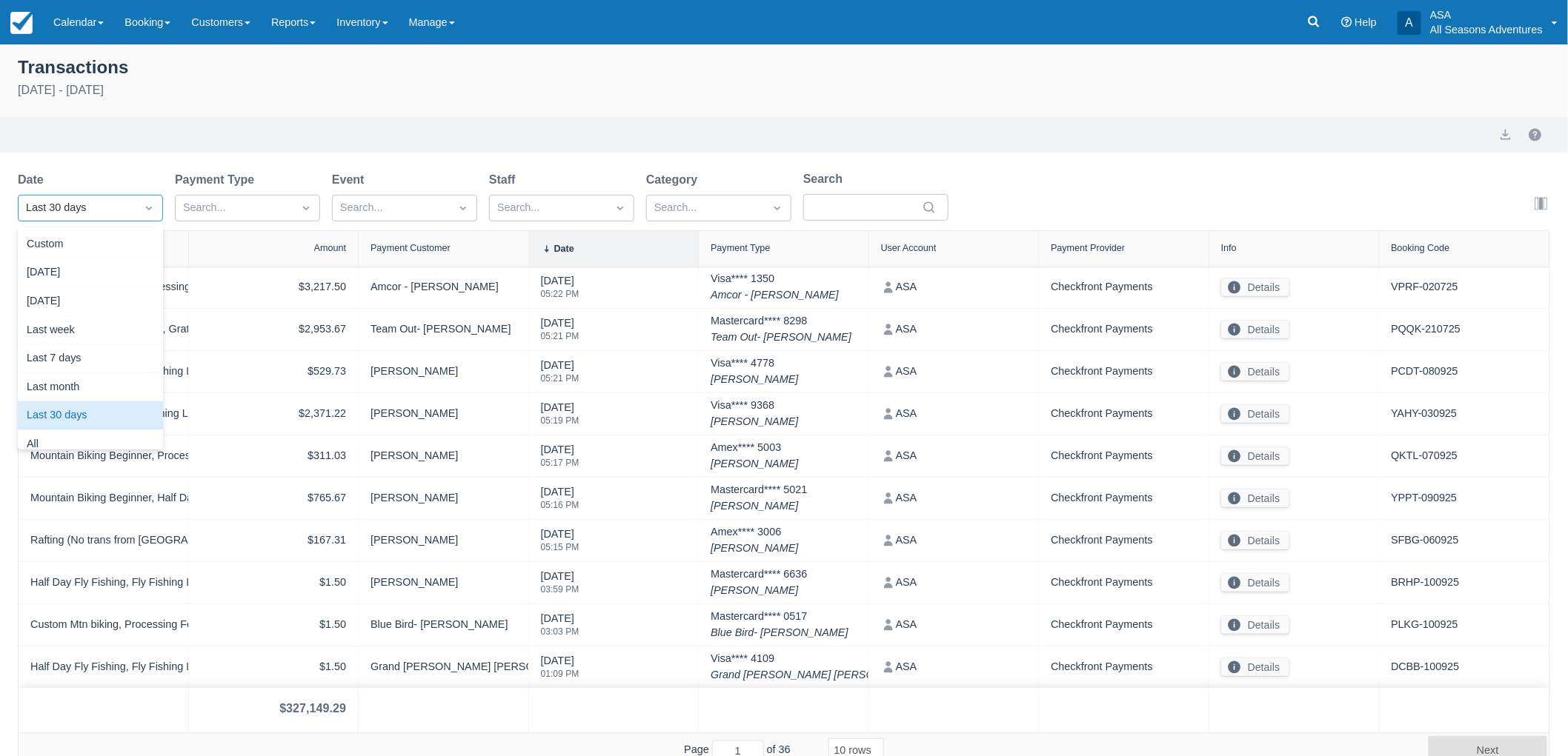
click at [115, 207] on div "Last 30 days" at bounding box center [77, 207] width 103 height 16
click at [87, 262] on div "[DATE]" at bounding box center [90, 273] width 145 height 29
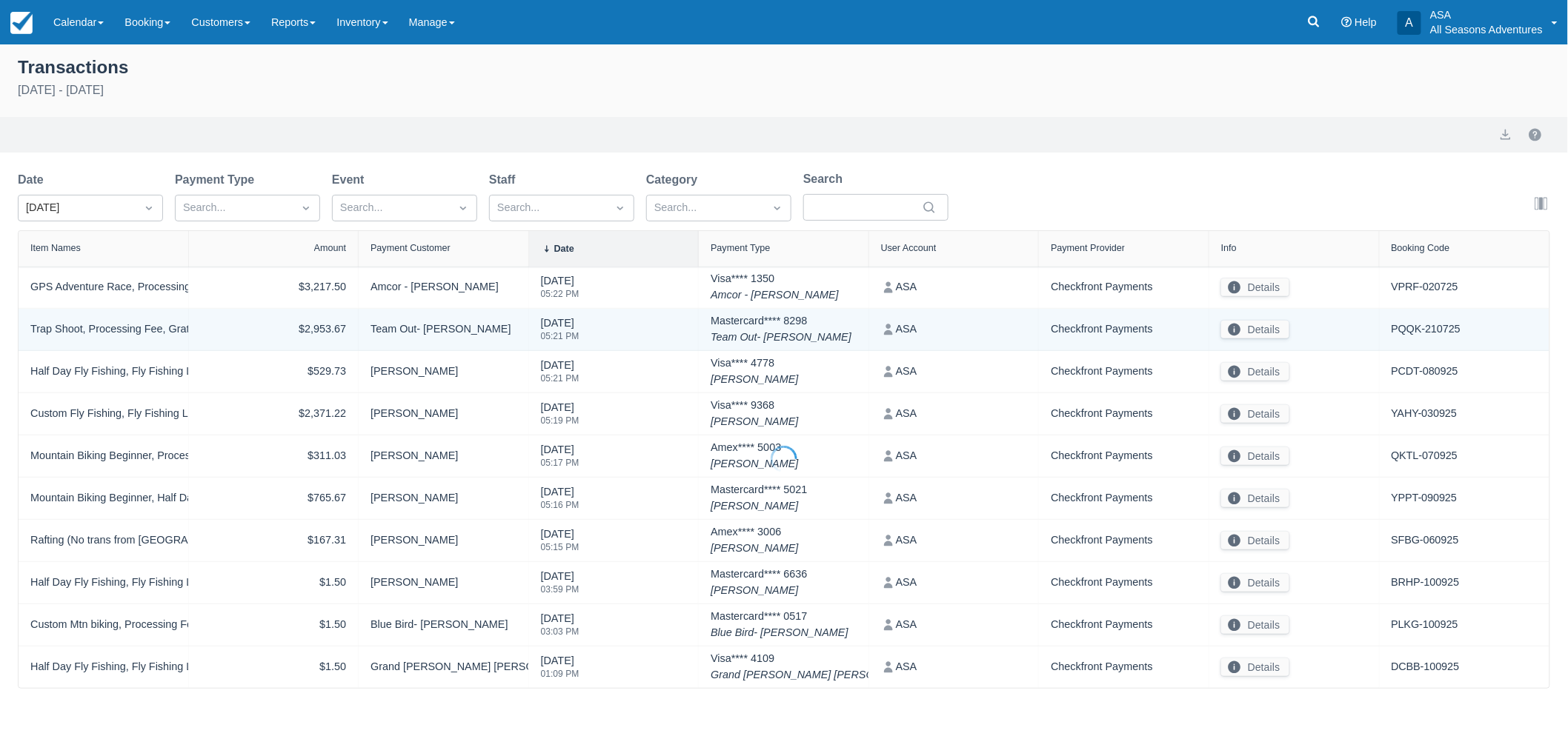
select select "10"
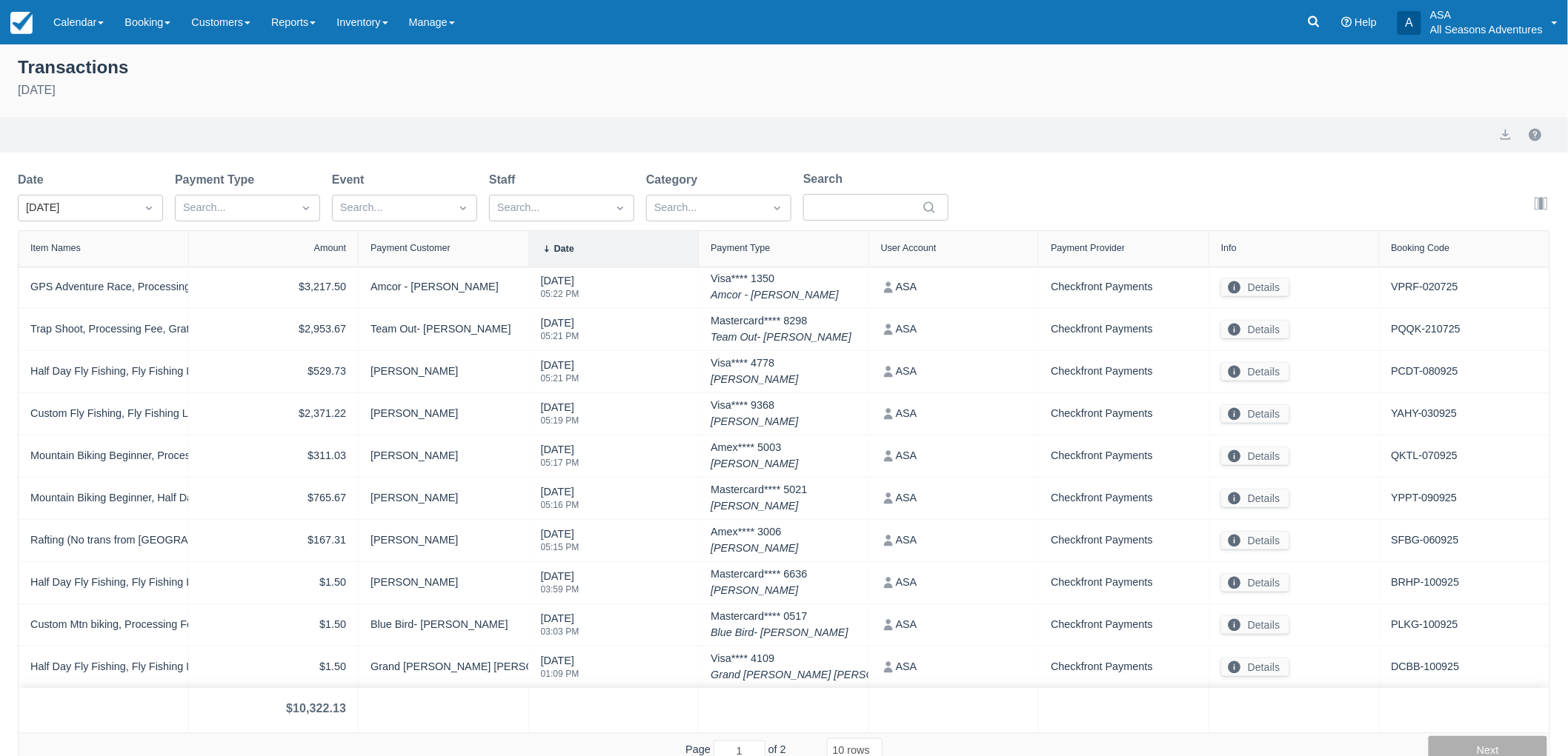
click at [1541, 748] on button "Next" at bounding box center [1487, 750] width 119 height 29
type input "2"
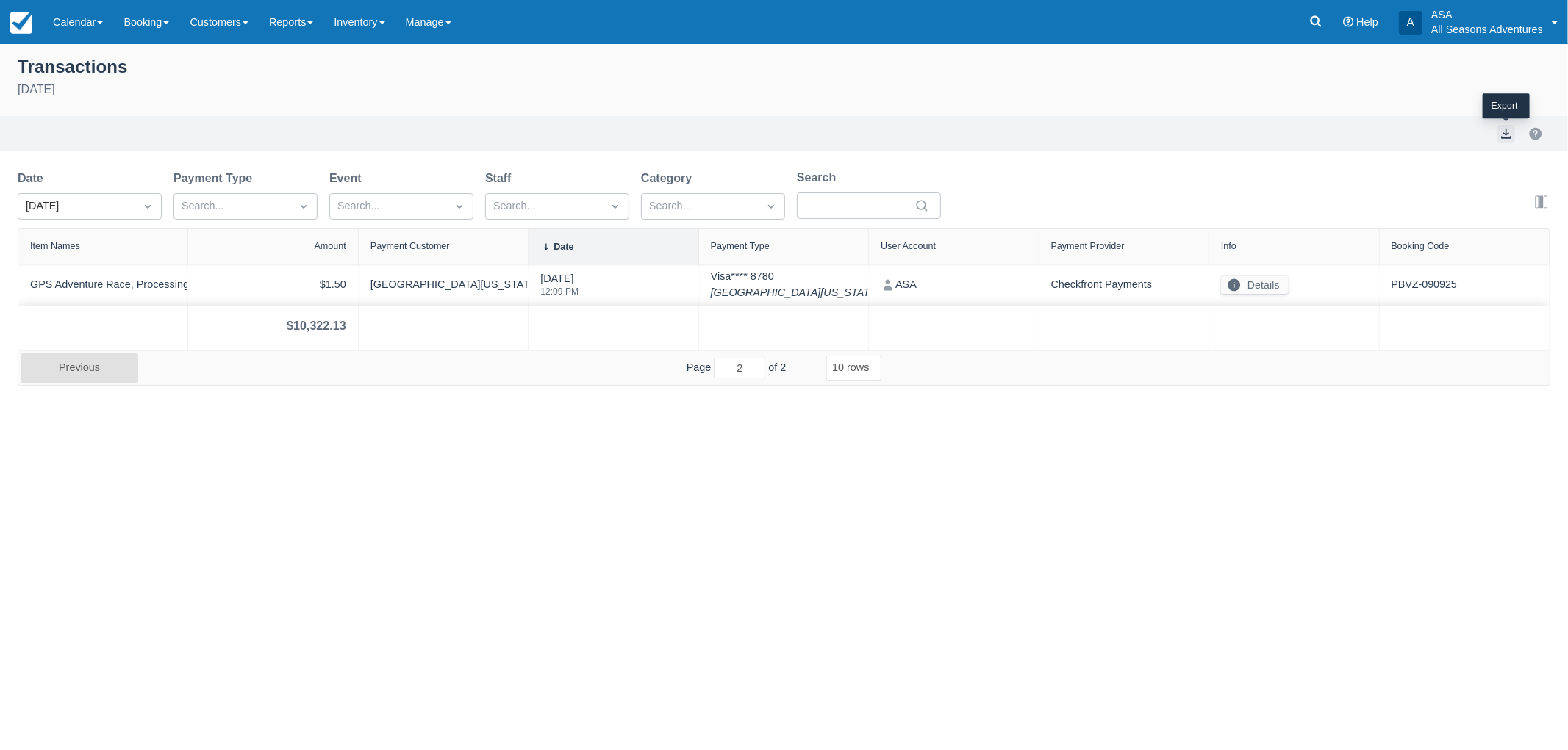
click at [1504, 128] on button "export" at bounding box center [1506, 133] width 18 height 18
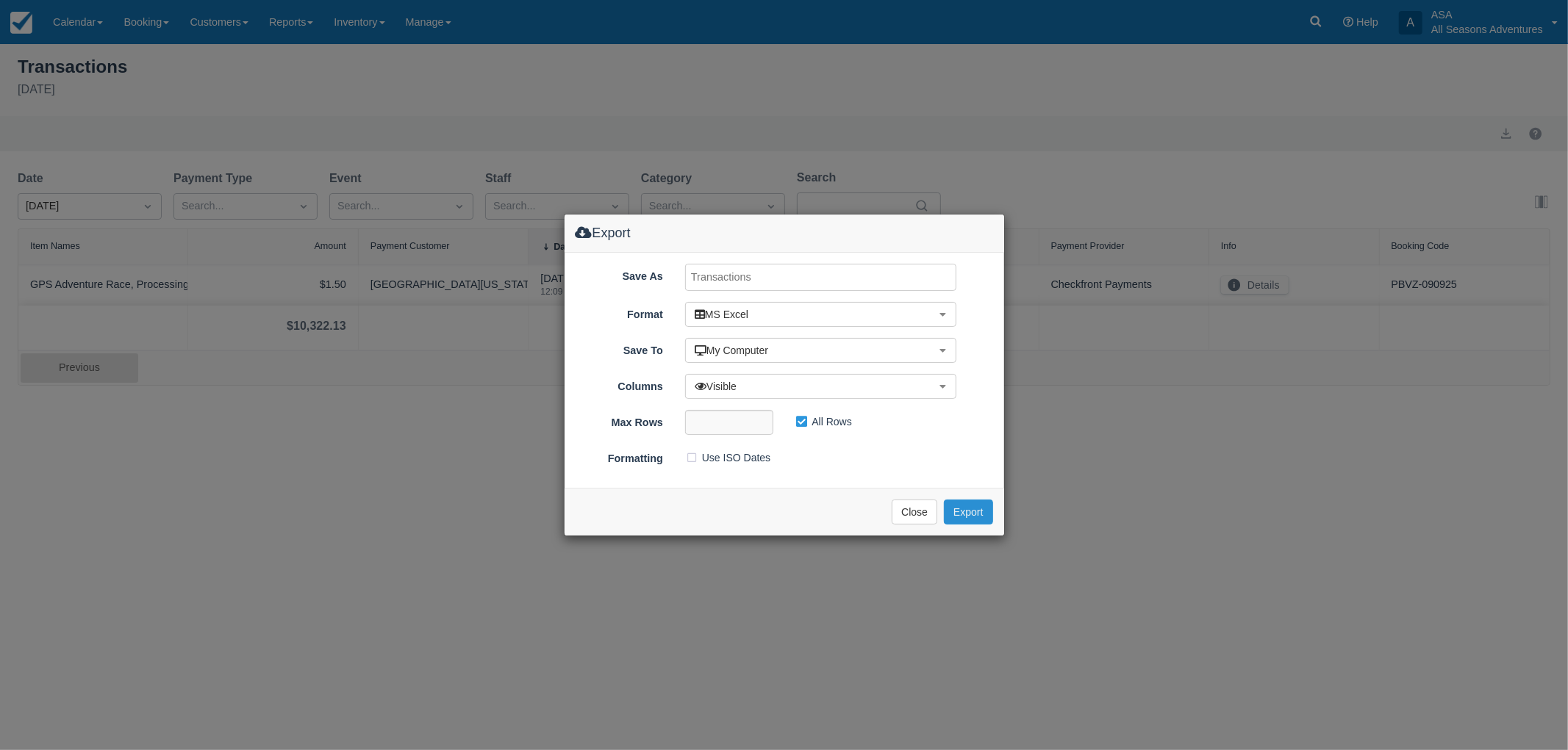
click at [980, 506] on button "Export" at bounding box center [967, 512] width 48 height 25
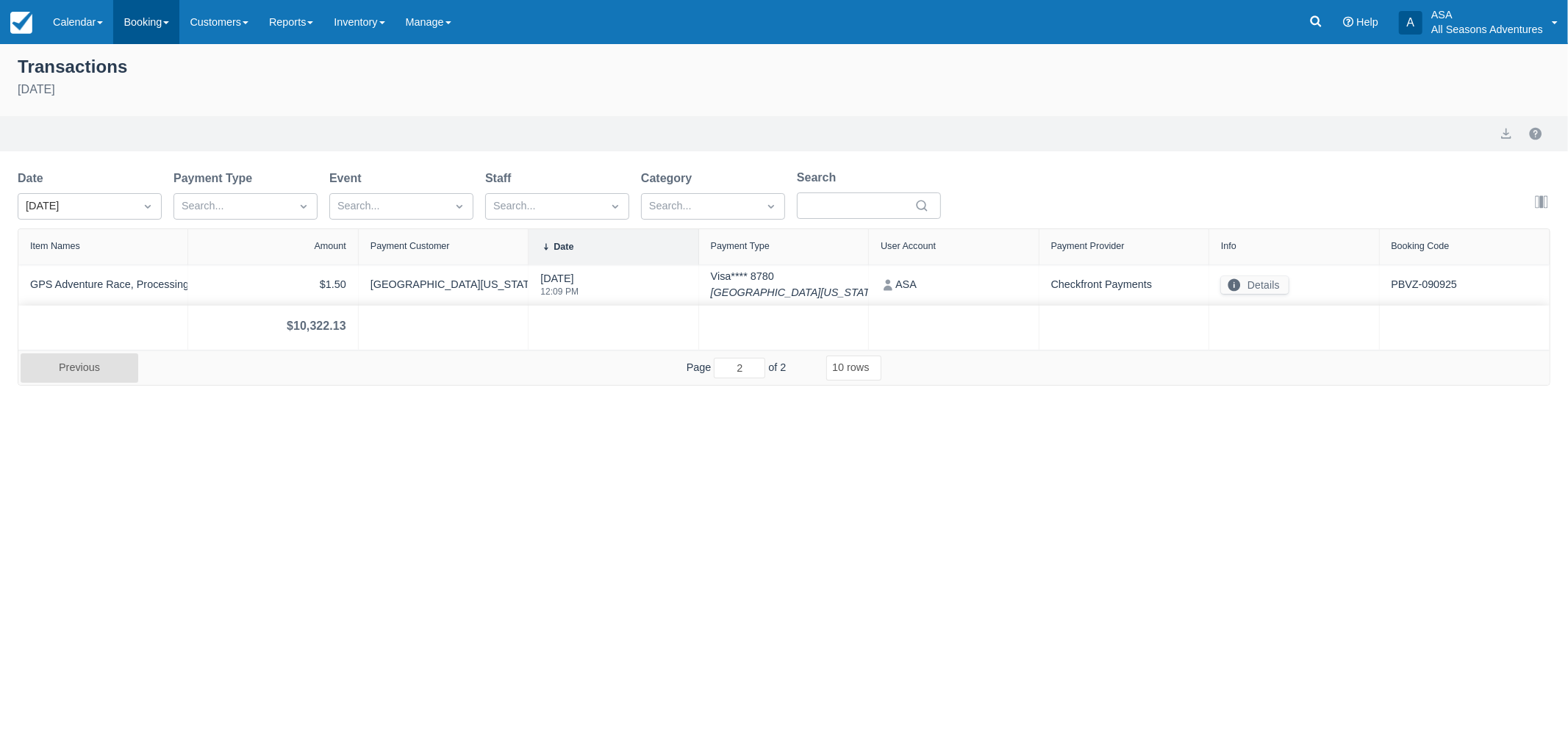
click at [151, 22] on link "Booking" at bounding box center [146, 22] width 66 height 44
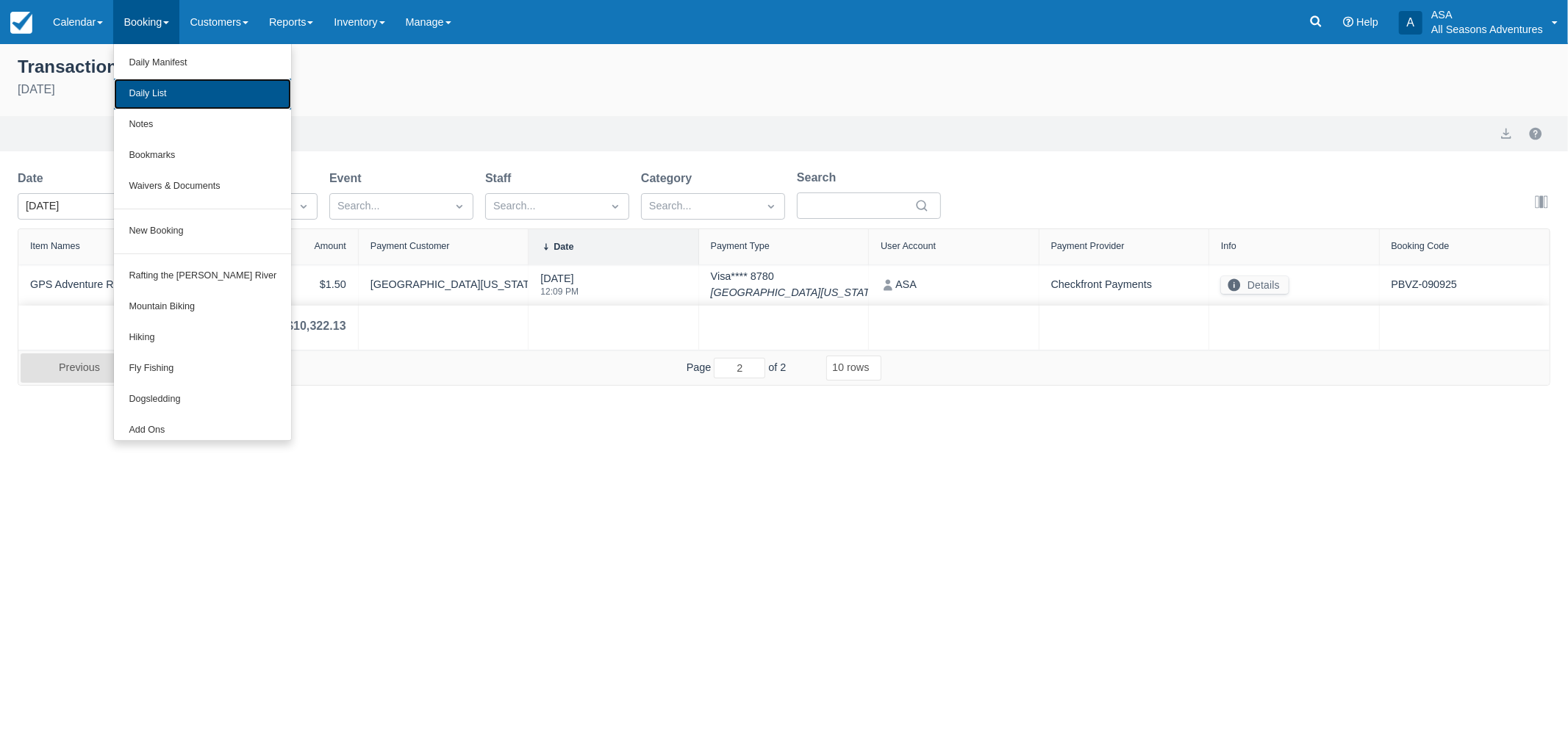
click at [156, 88] on link "Daily List" at bounding box center [203, 93] width 177 height 31
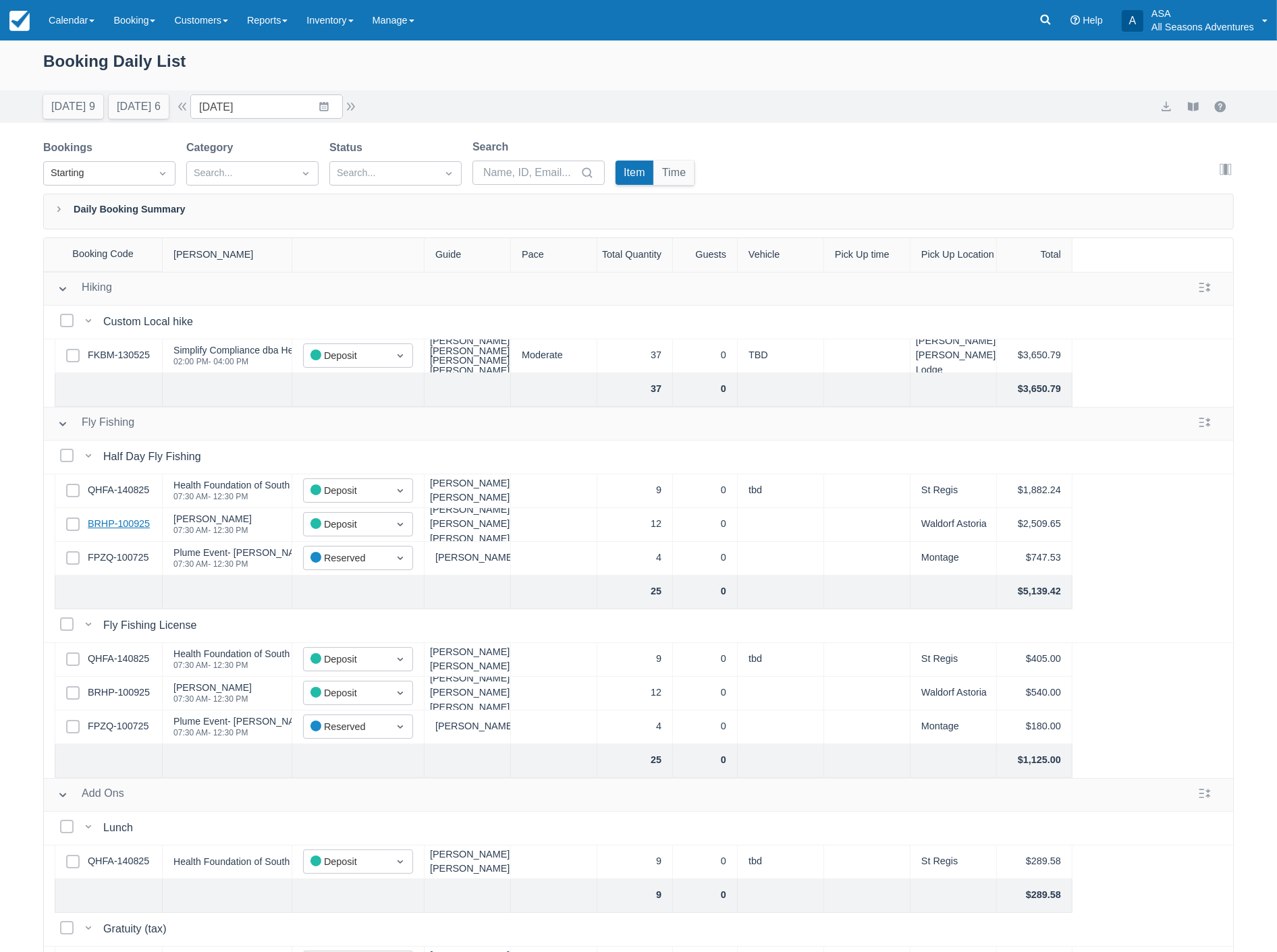
click at [120, 518] on link "BRHP-100925" at bounding box center [119, 524] width 62 height 15
click at [139, 104] on button "[DATE] 6" at bounding box center [138, 107] width 60 height 24
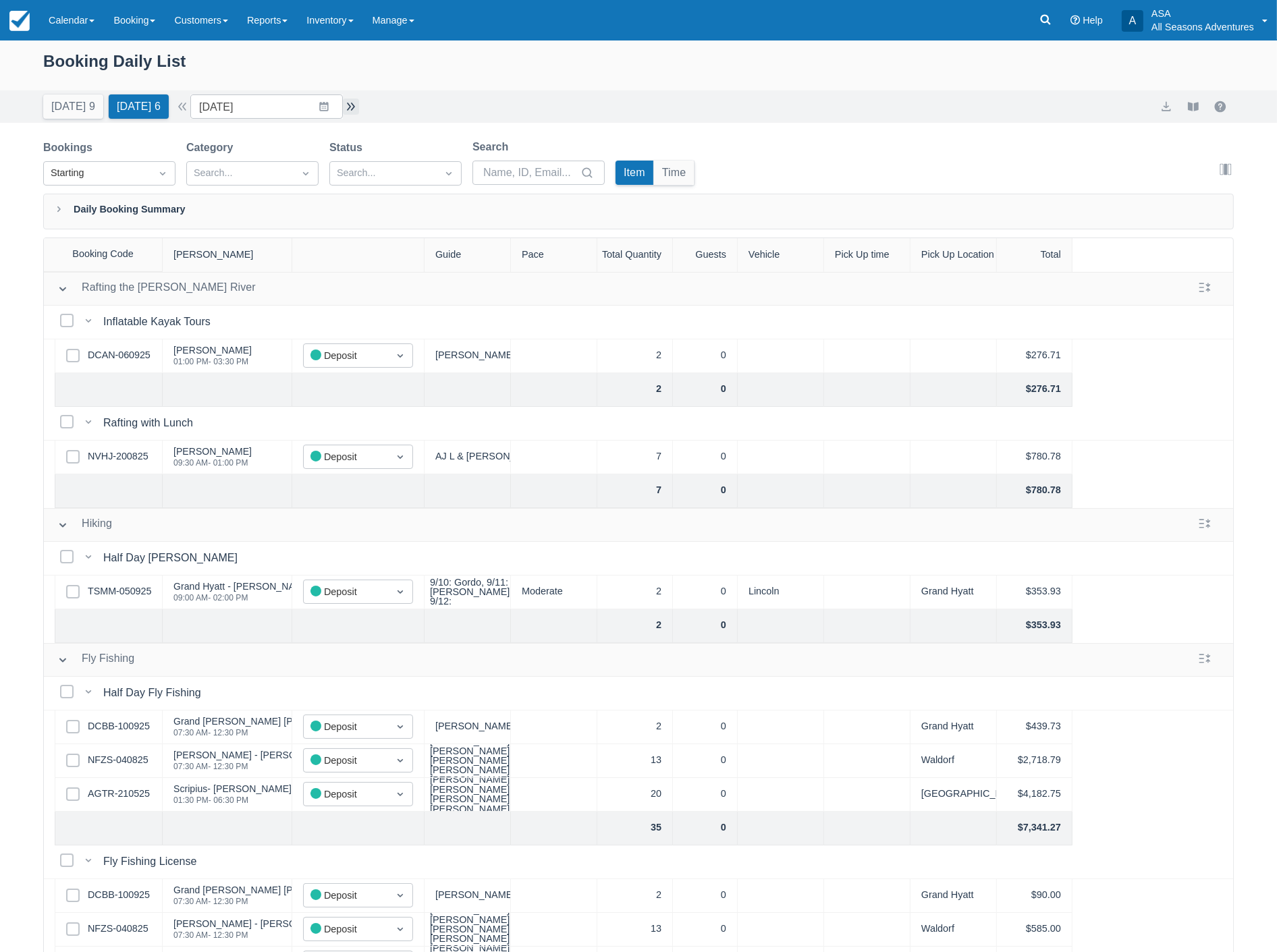
click at [356, 110] on button "button" at bounding box center [351, 107] width 16 height 16
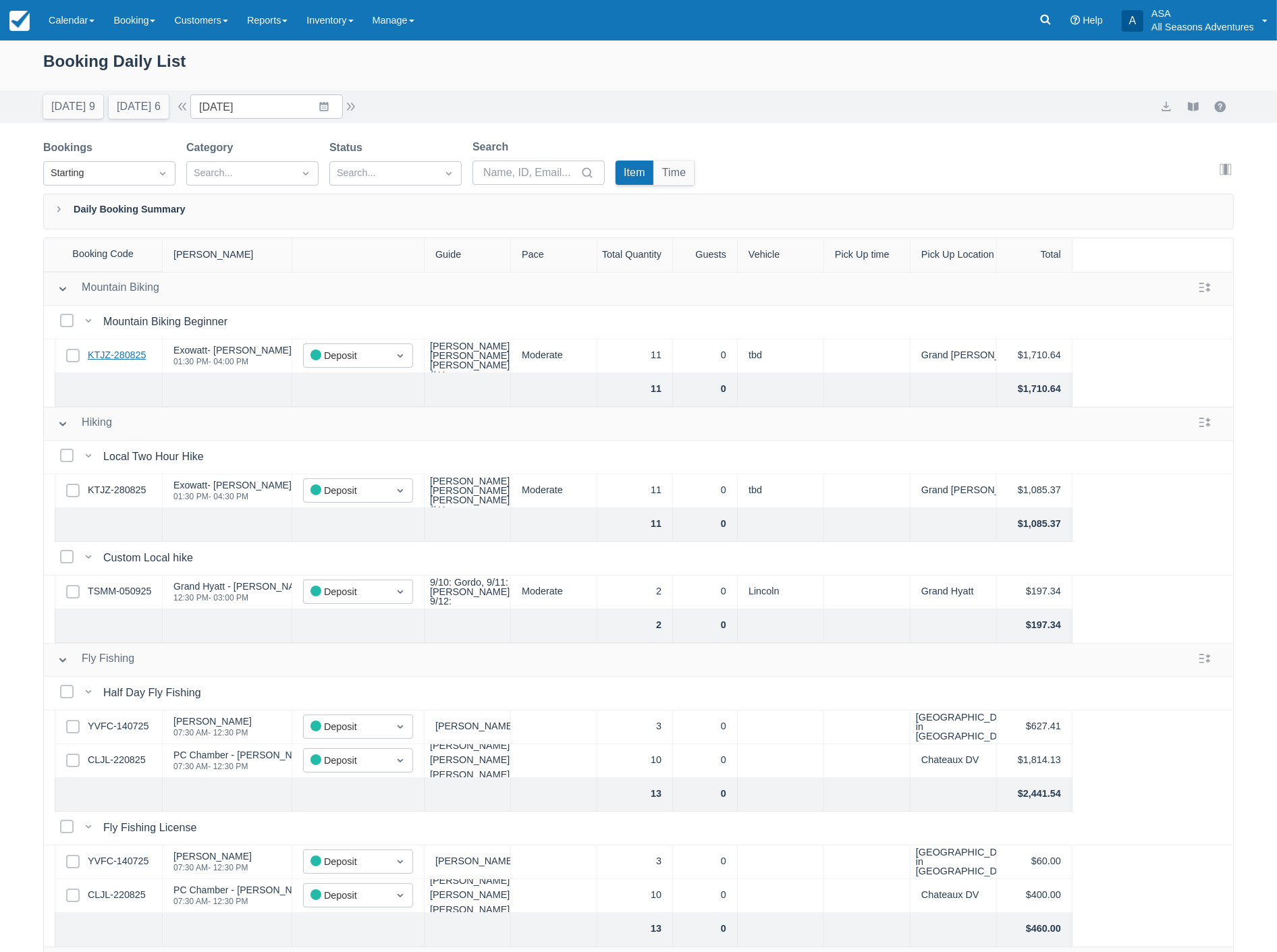
click at [112, 355] on link "KTJZ-280825" at bounding box center [116, 355] width 58 height 15
click at [278, 113] on input "09/12/25" at bounding box center [267, 107] width 152 height 24
click at [384, 158] on icon "Move forward to switch to the next month." at bounding box center [377, 162] width 13 height 13
click at [338, 283] on td "23" at bounding box center [324, 288] width 26 height 26
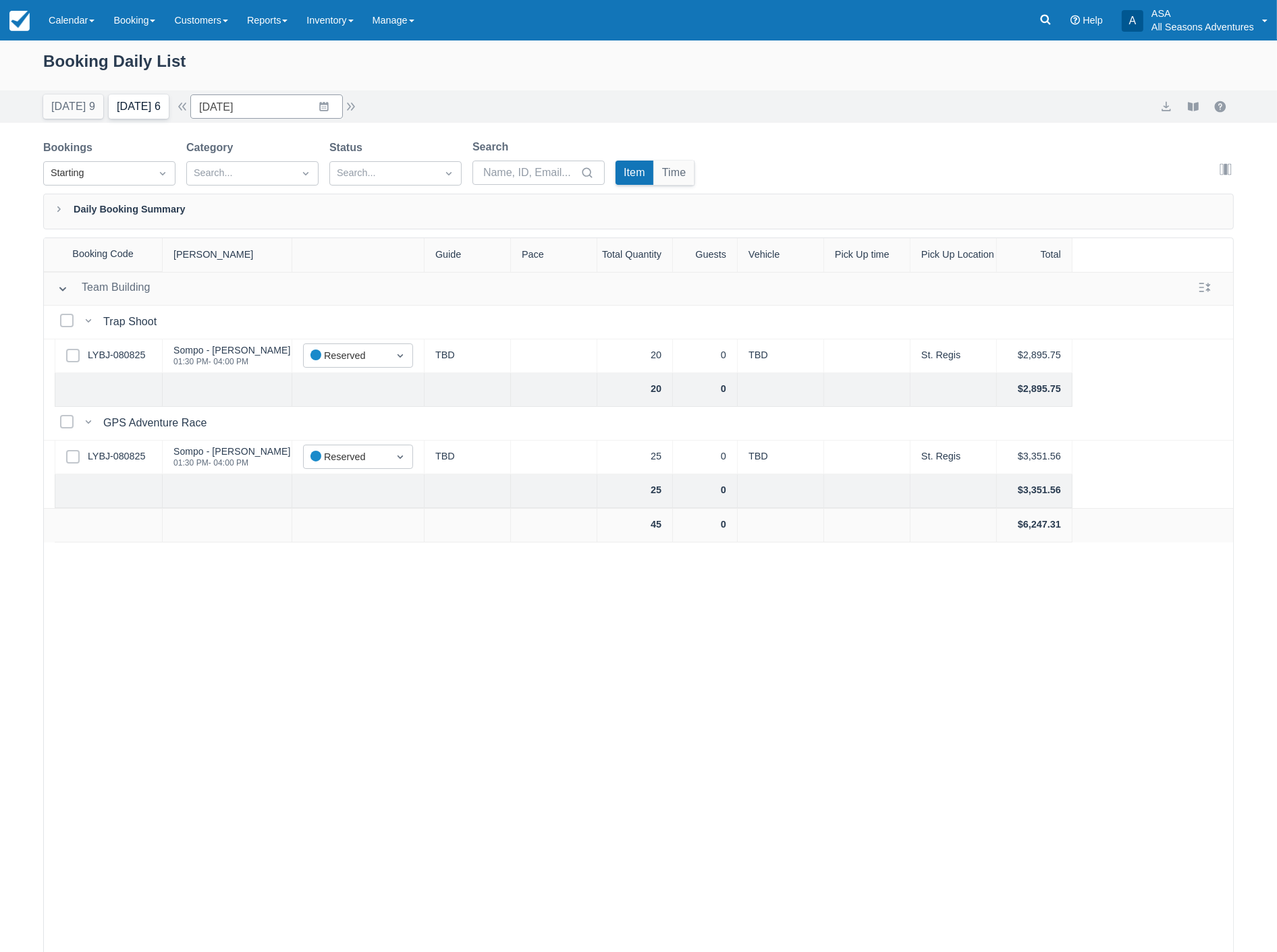
click at [133, 113] on button "Tomorrow 6" at bounding box center [138, 107] width 60 height 24
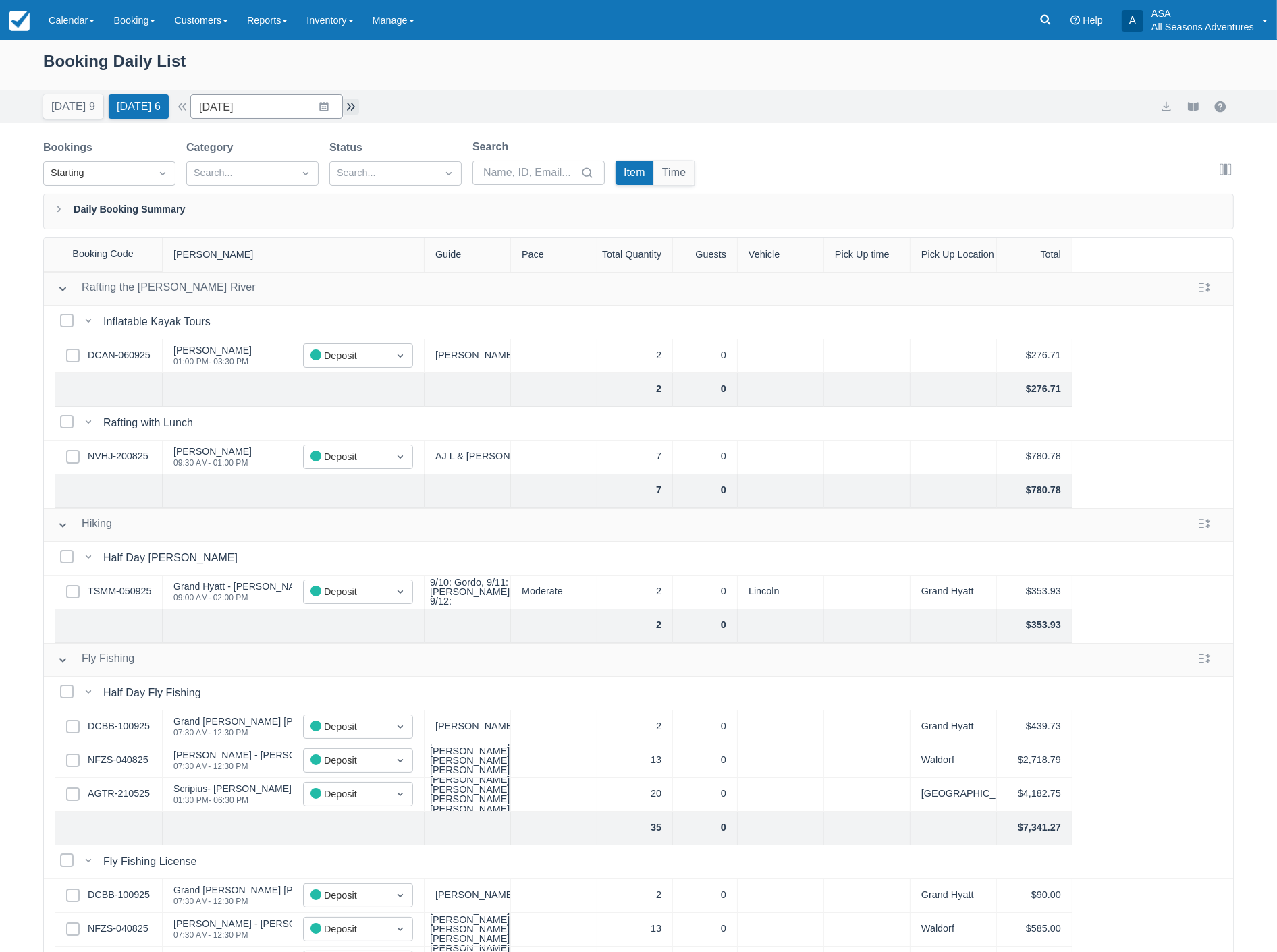
click at [359, 103] on button "button" at bounding box center [351, 107] width 16 height 16
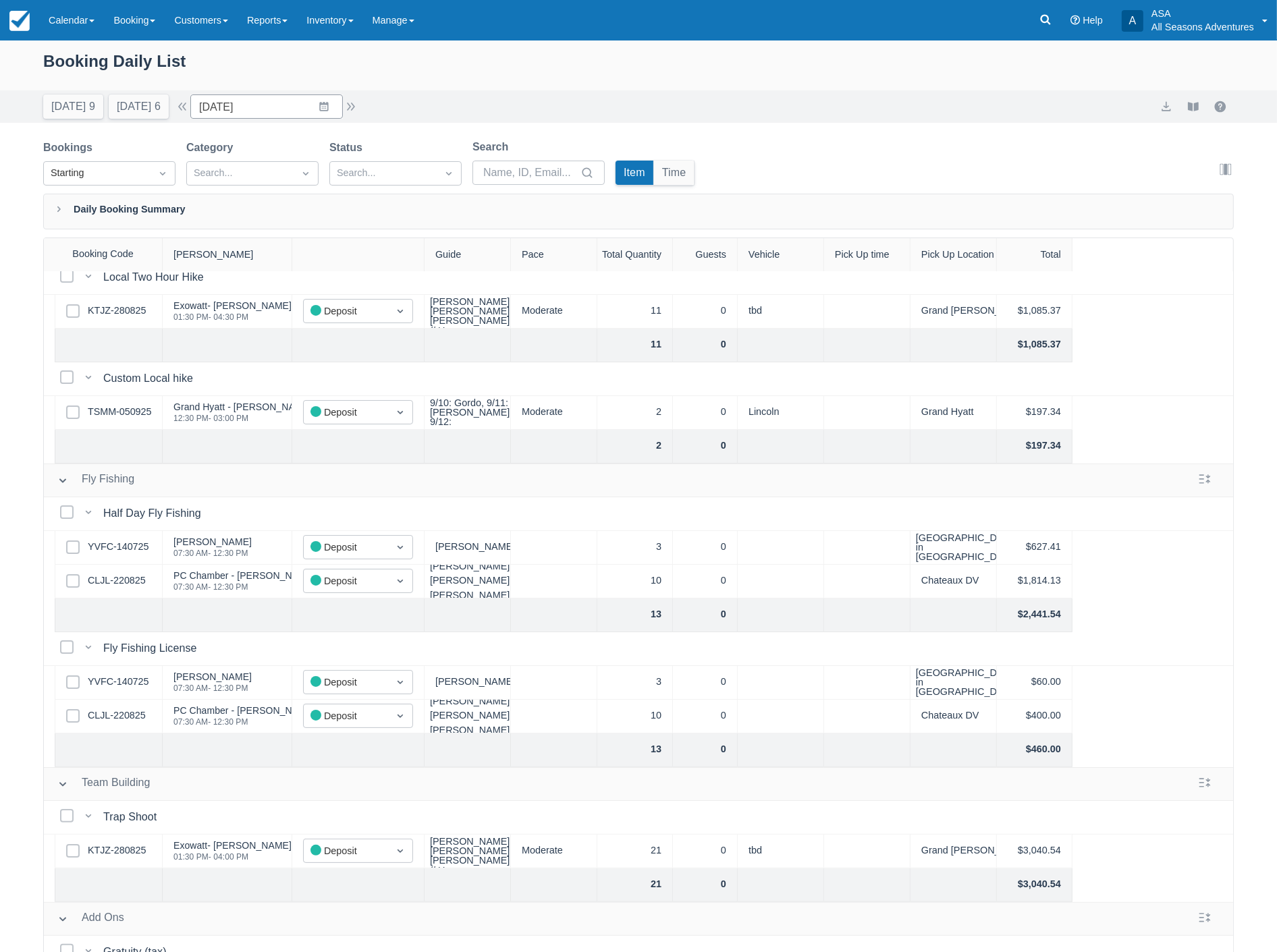
scroll to position [224, 0]
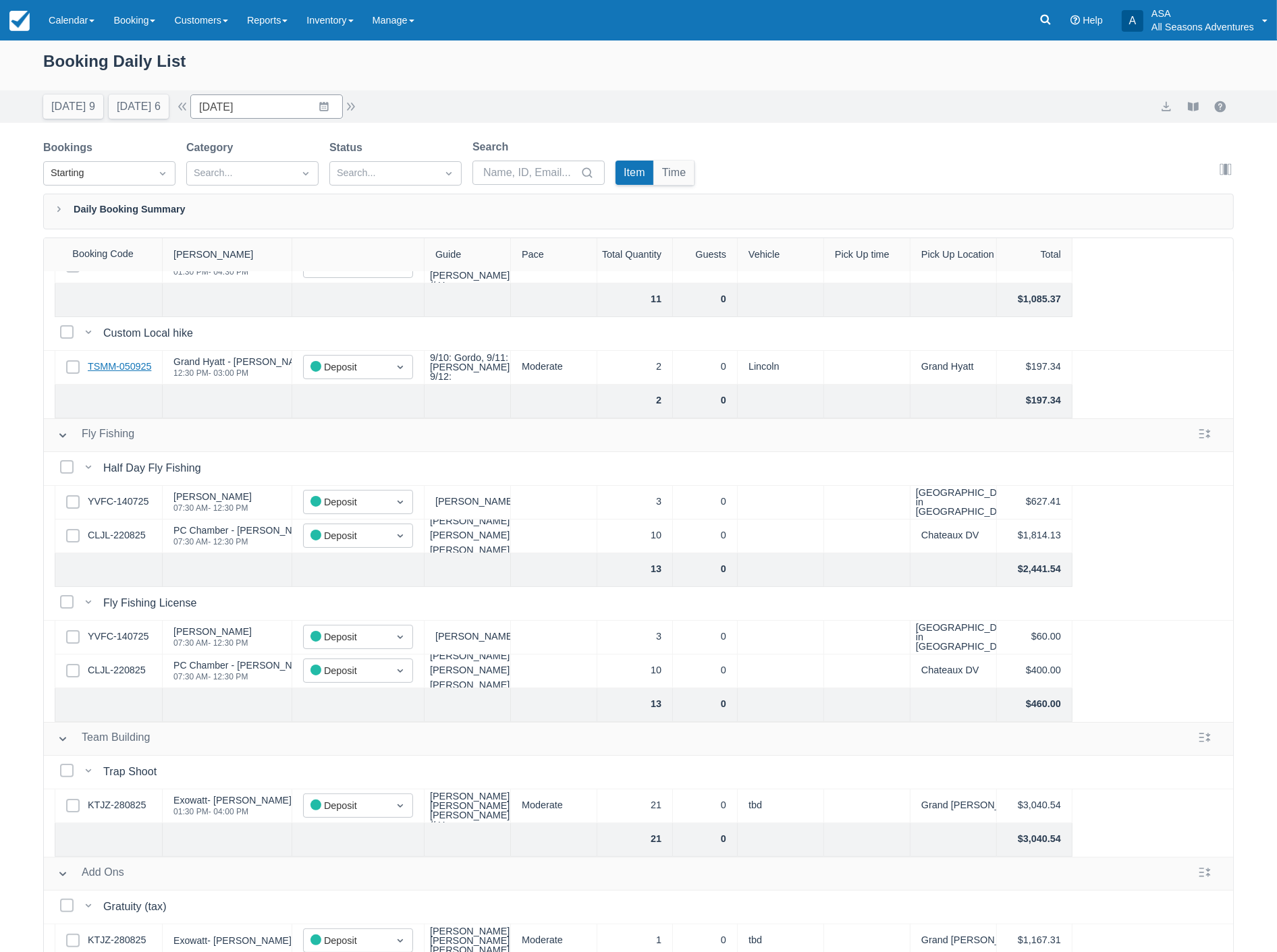
click at [135, 365] on link "TSMM-050925" at bounding box center [119, 366] width 63 height 15
click at [352, 111] on button "button" at bounding box center [351, 107] width 16 height 16
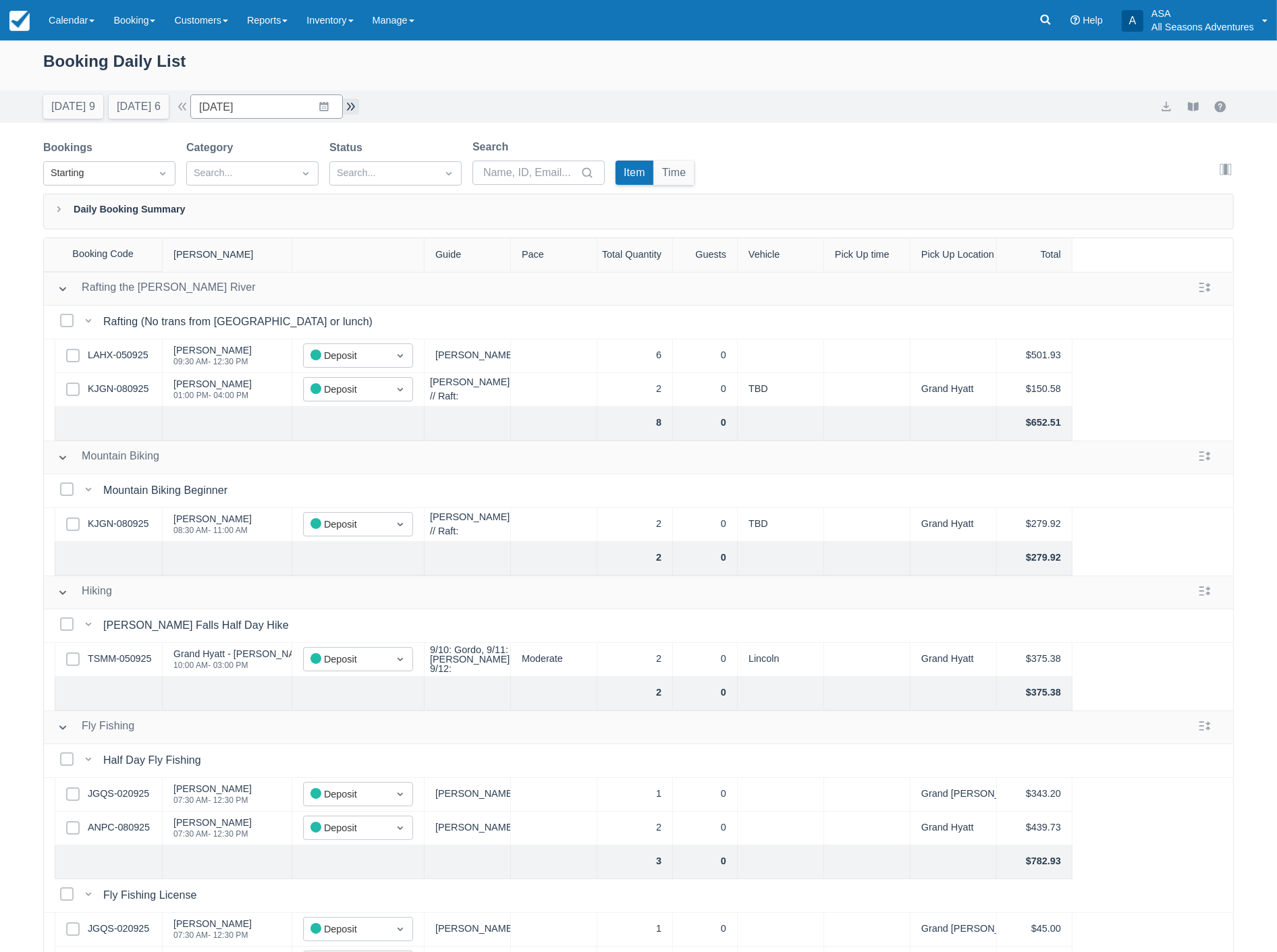
click at [353, 108] on button "button" at bounding box center [351, 107] width 16 height 16
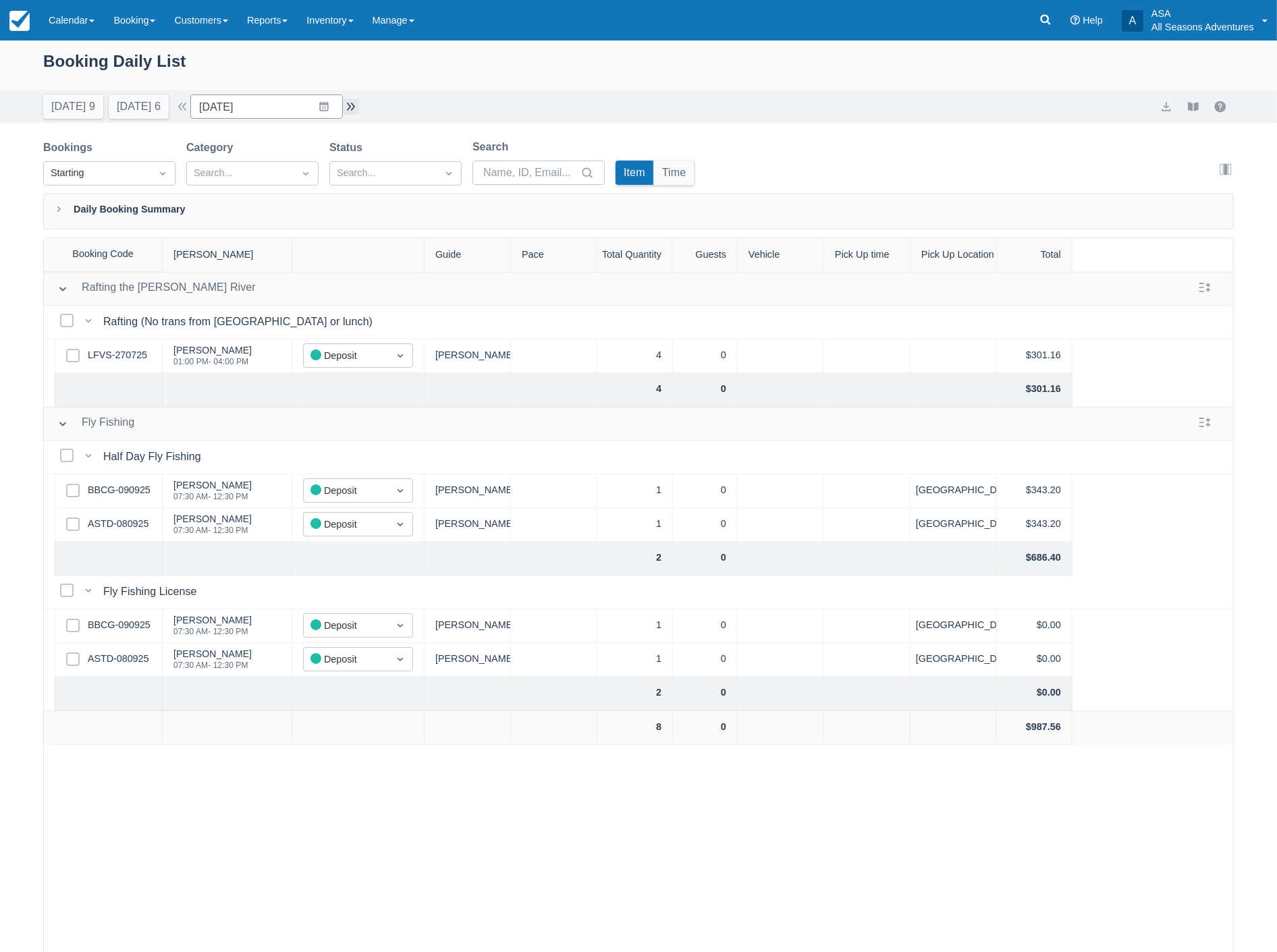
click at [353, 108] on button "button" at bounding box center [351, 107] width 16 height 16
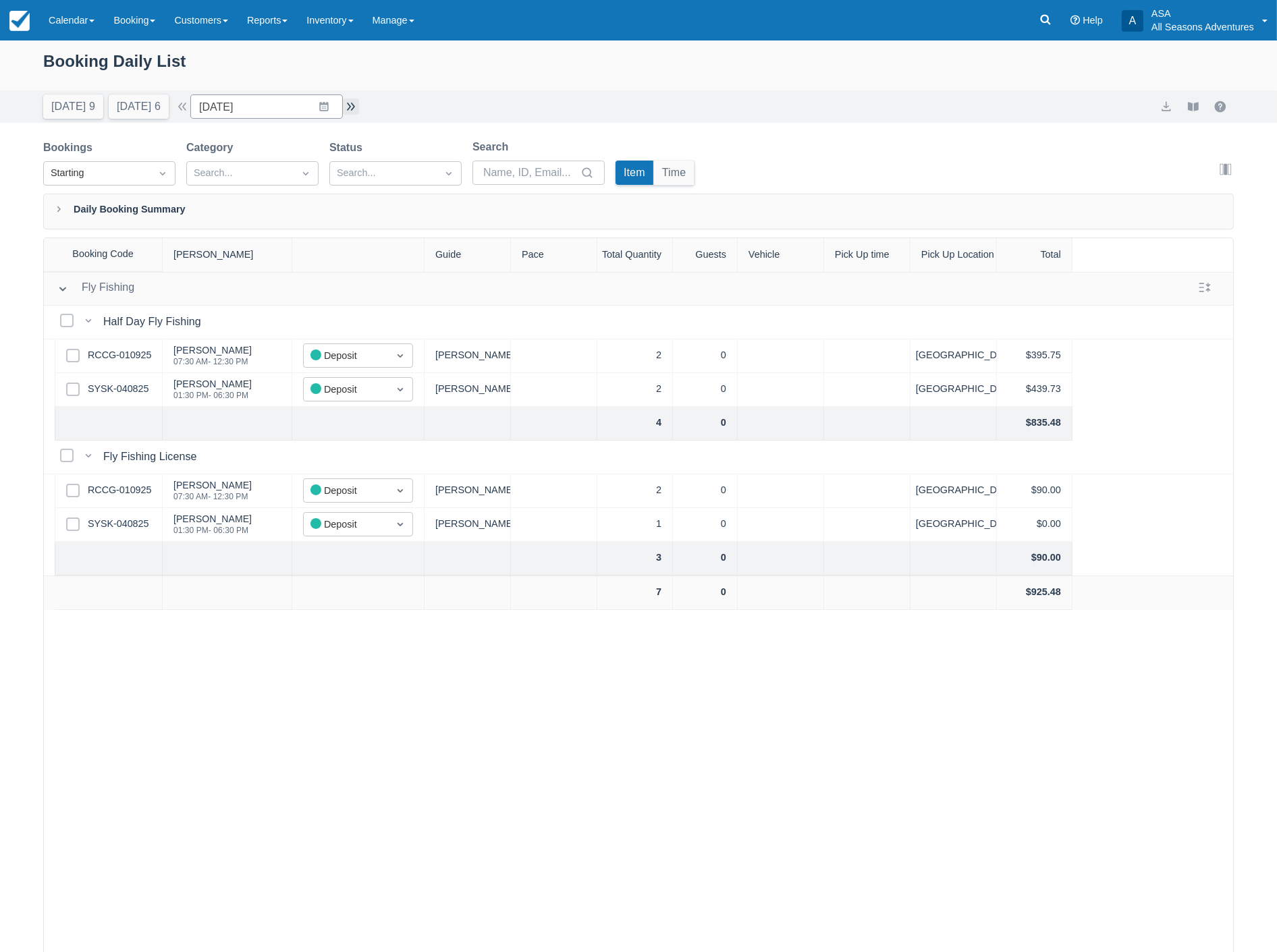
click at [353, 108] on button "button" at bounding box center [351, 107] width 16 height 16
type input "09/16/25"
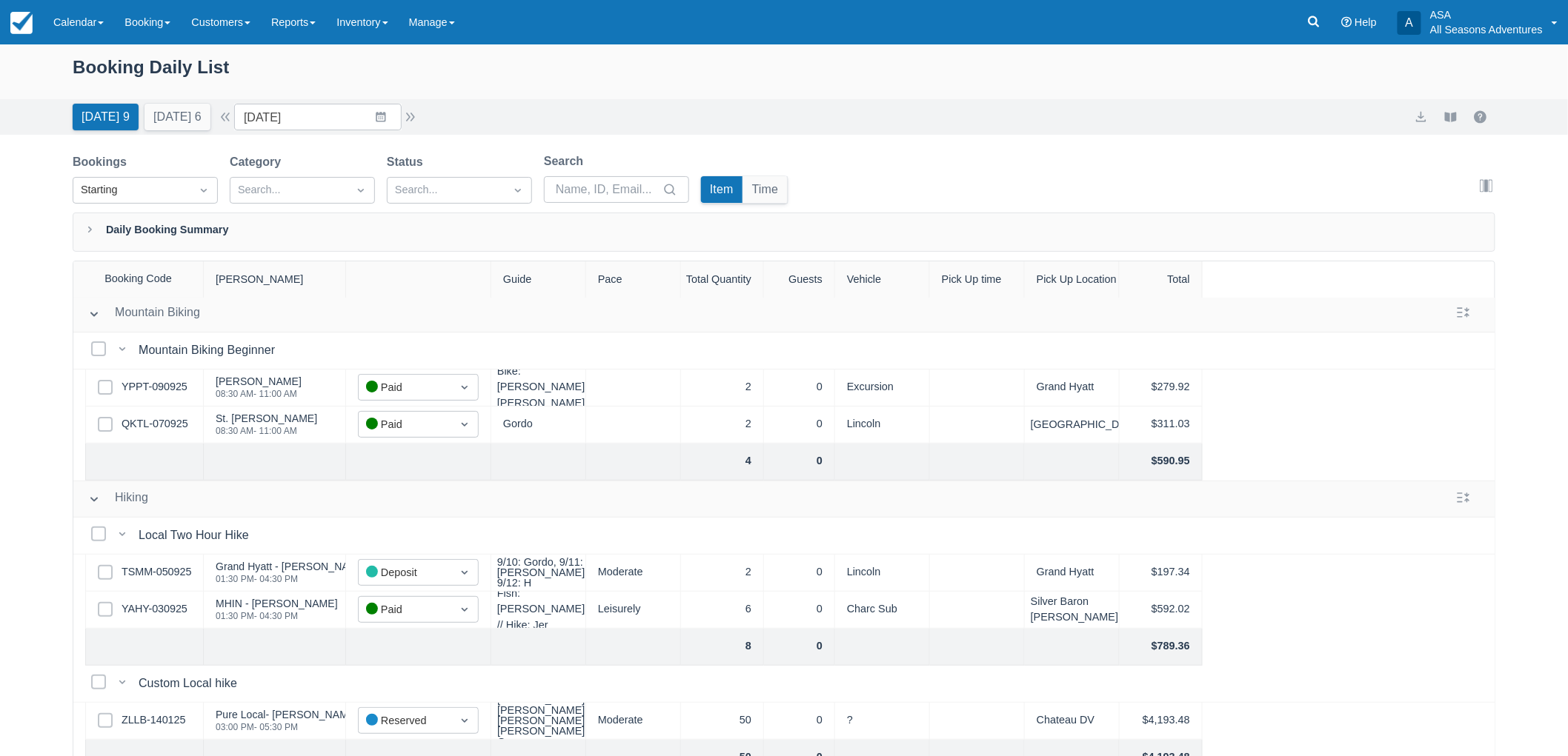
scroll to position [411, 0]
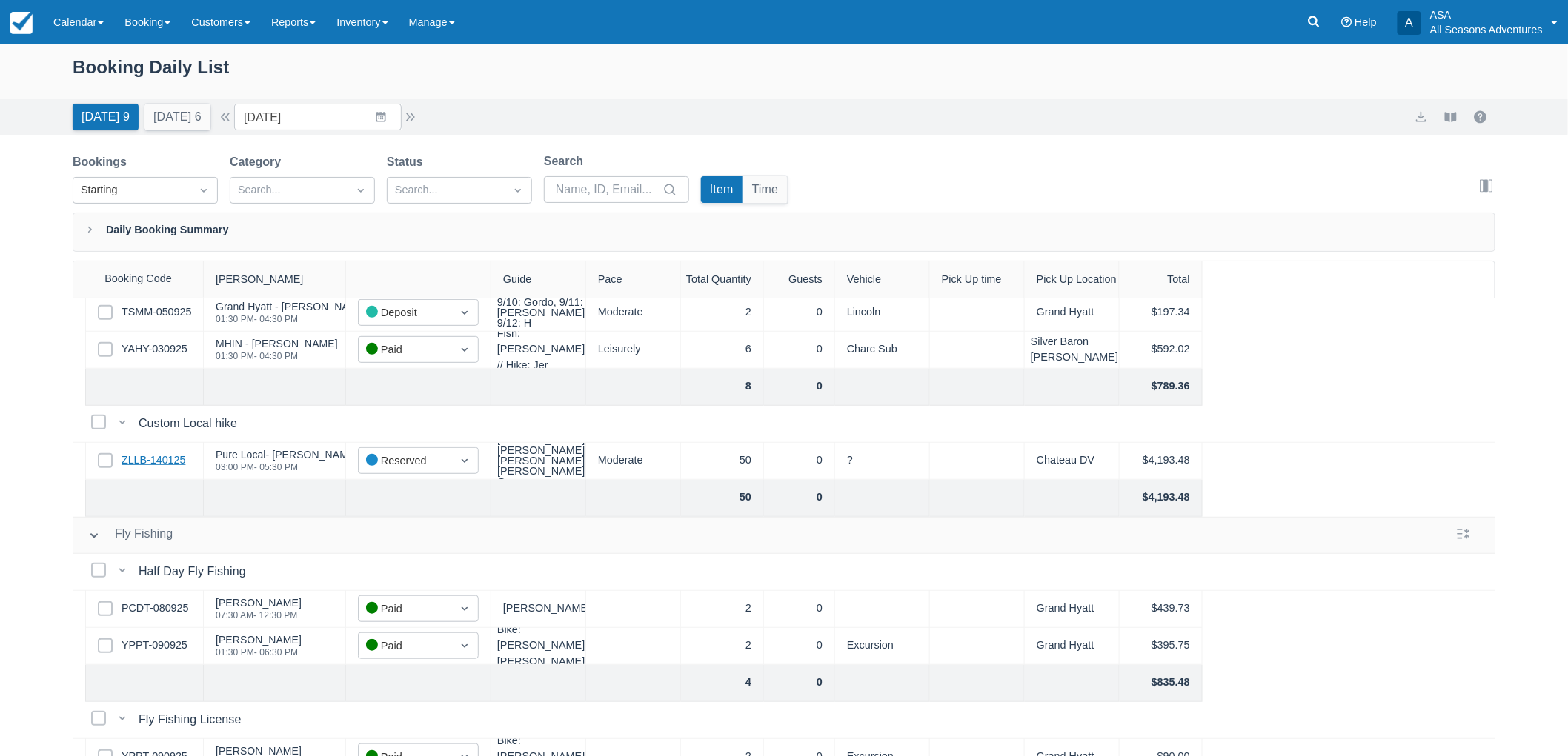
click at [165, 457] on link "ZLLB-140125" at bounding box center [153, 460] width 64 height 16
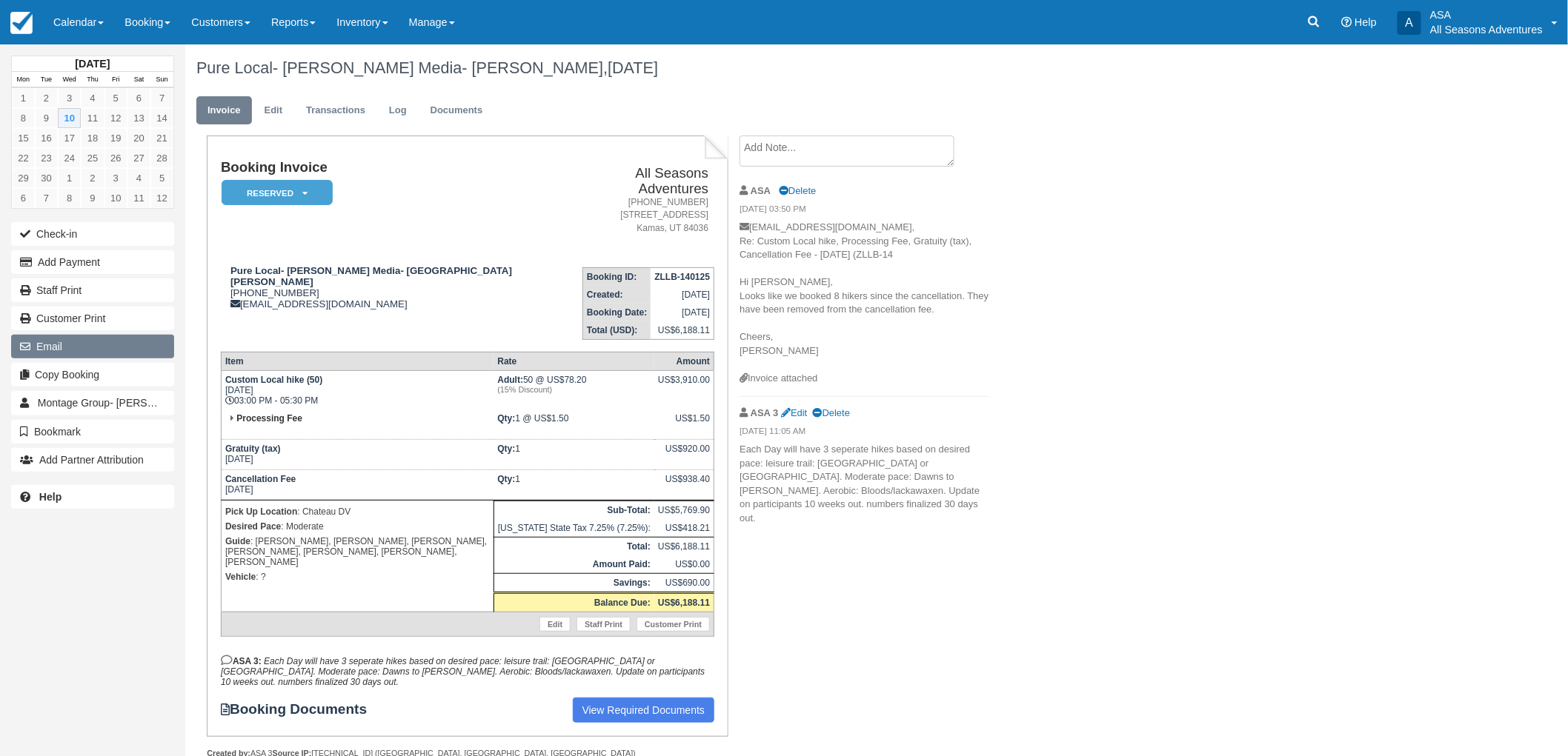
click at [80, 348] on button "Email" at bounding box center [92, 346] width 163 height 24
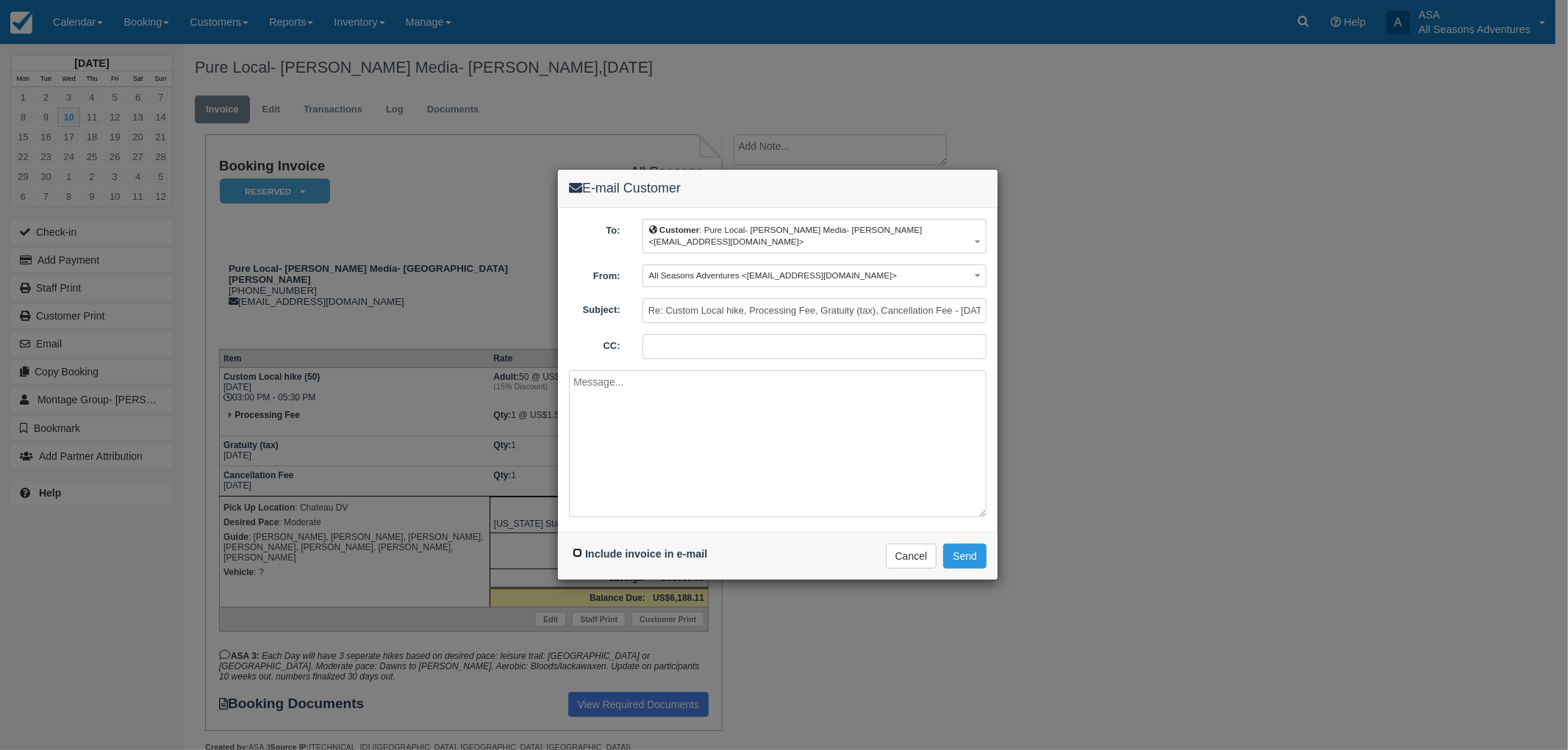
click at [573, 558] on input "Include invoice in e-mail" at bounding box center [577, 553] width 9 height 9
checkbox input "true"
click at [627, 459] on textarea at bounding box center [777, 444] width 418 height 147
type textarea "Here is that final invoice for the Peake Media group from today. Please remit p…"
click at [981, 551] on button "Send" at bounding box center [965, 557] width 43 height 25
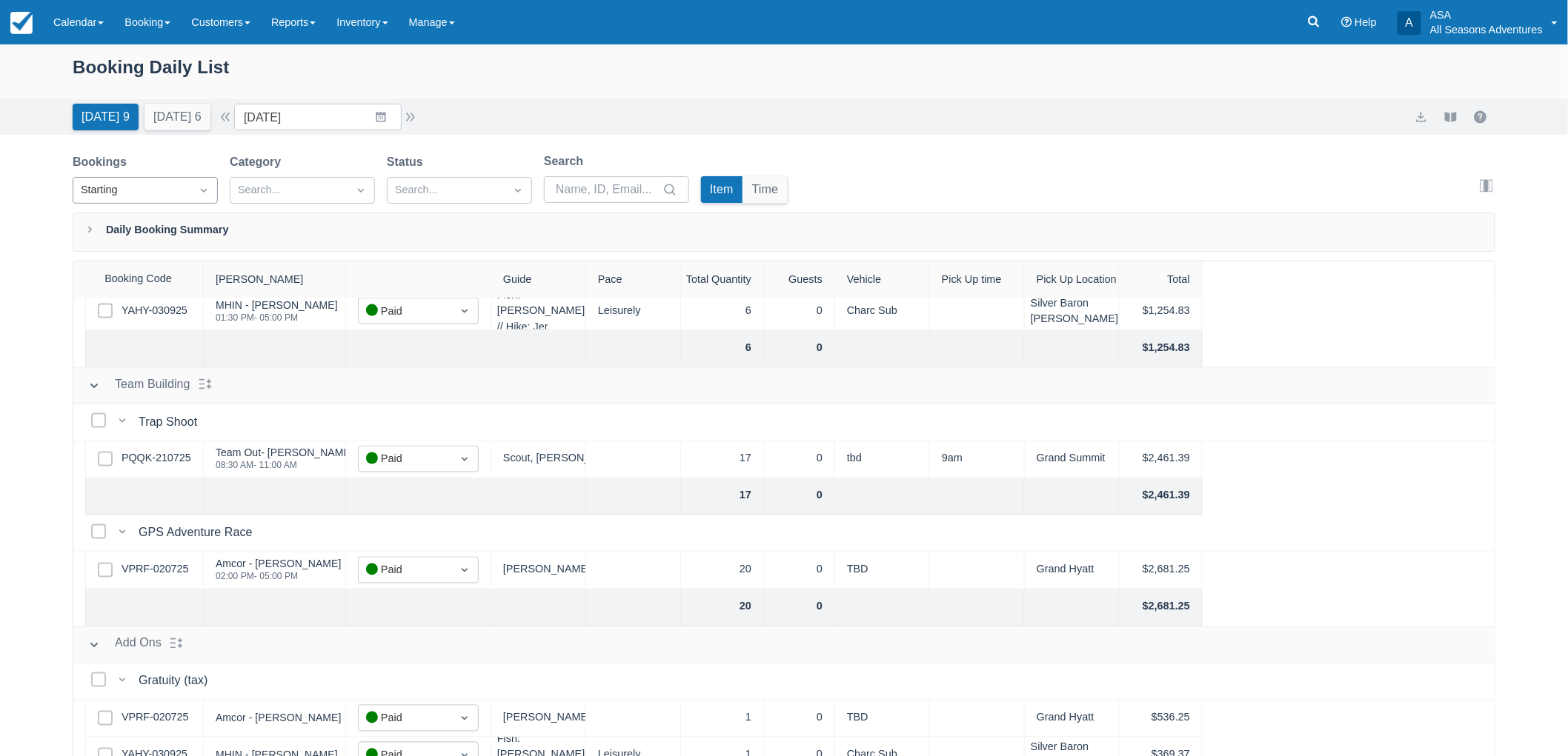
scroll to position [834, 0]
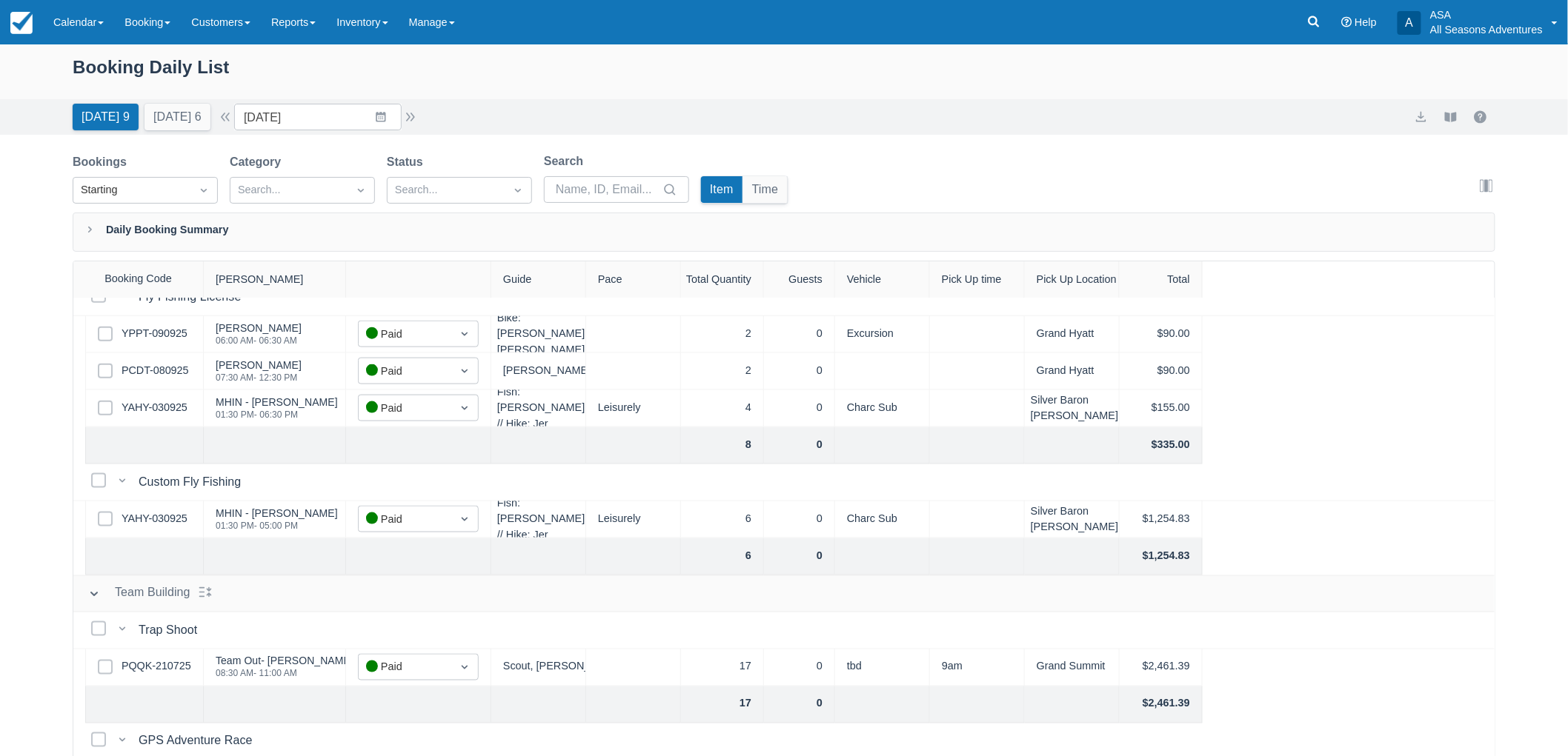
click at [182, 98] on div "Today 9 Tomorrow 6" at bounding box center [141, 114] width 149 height 32
click at [183, 119] on button "Tomorrow 6" at bounding box center [177, 117] width 66 height 27
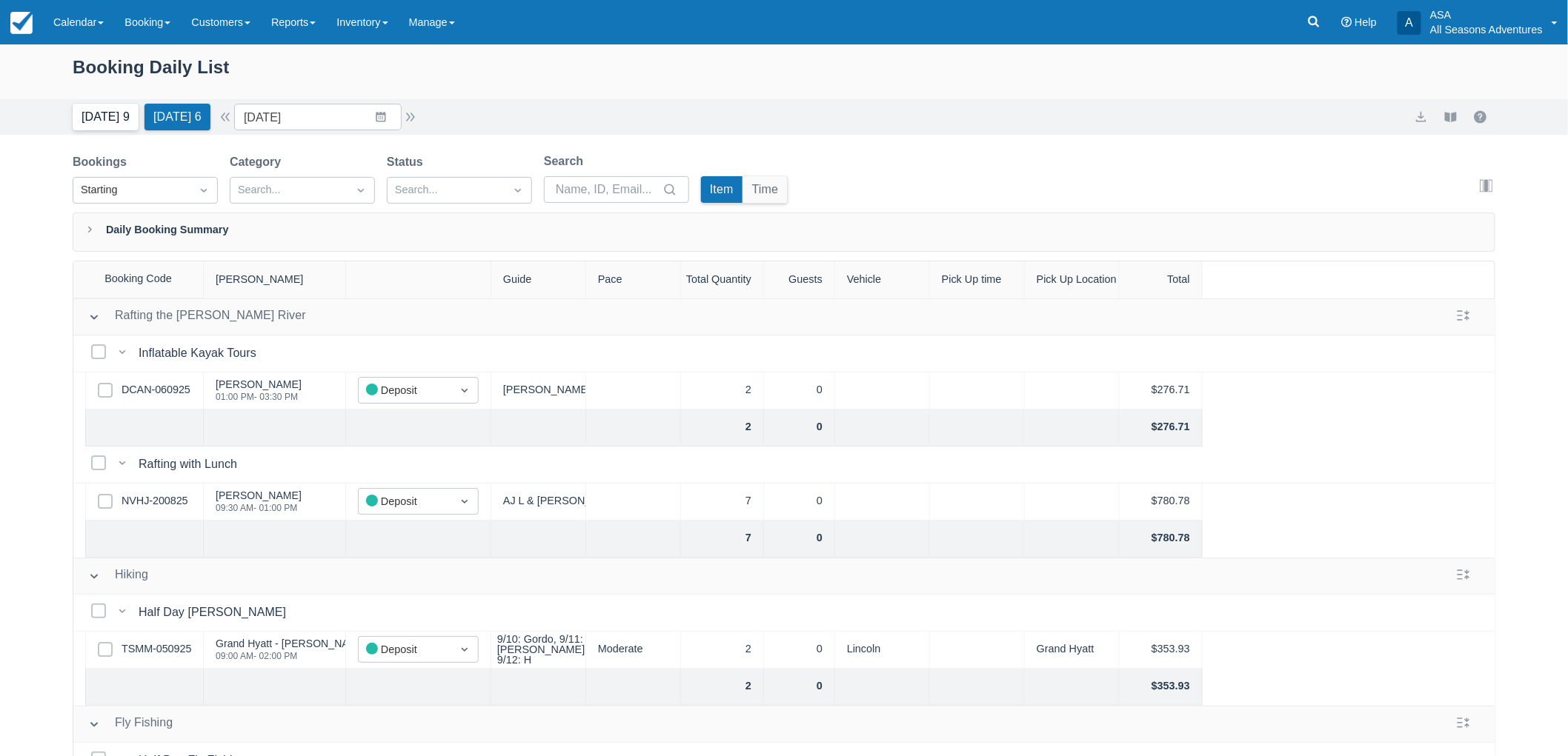
click at [107, 109] on button "Today 9" at bounding box center [105, 117] width 66 height 27
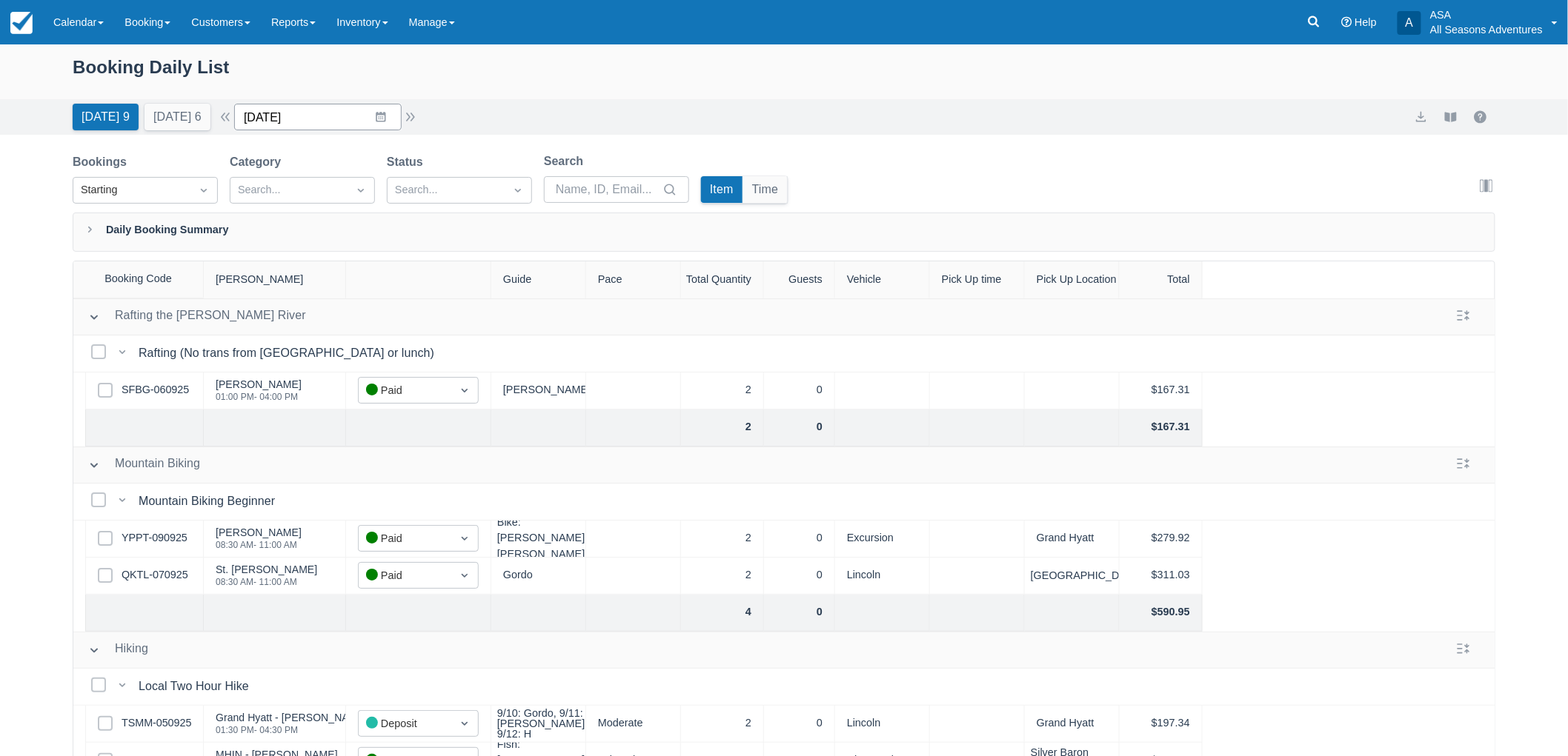
click at [368, 108] on input "09/10/25" at bounding box center [318, 117] width 167 height 27
click at [396, 310] on td "25" at bounding box center [381, 316] width 29 height 29
type input "09/25/25"
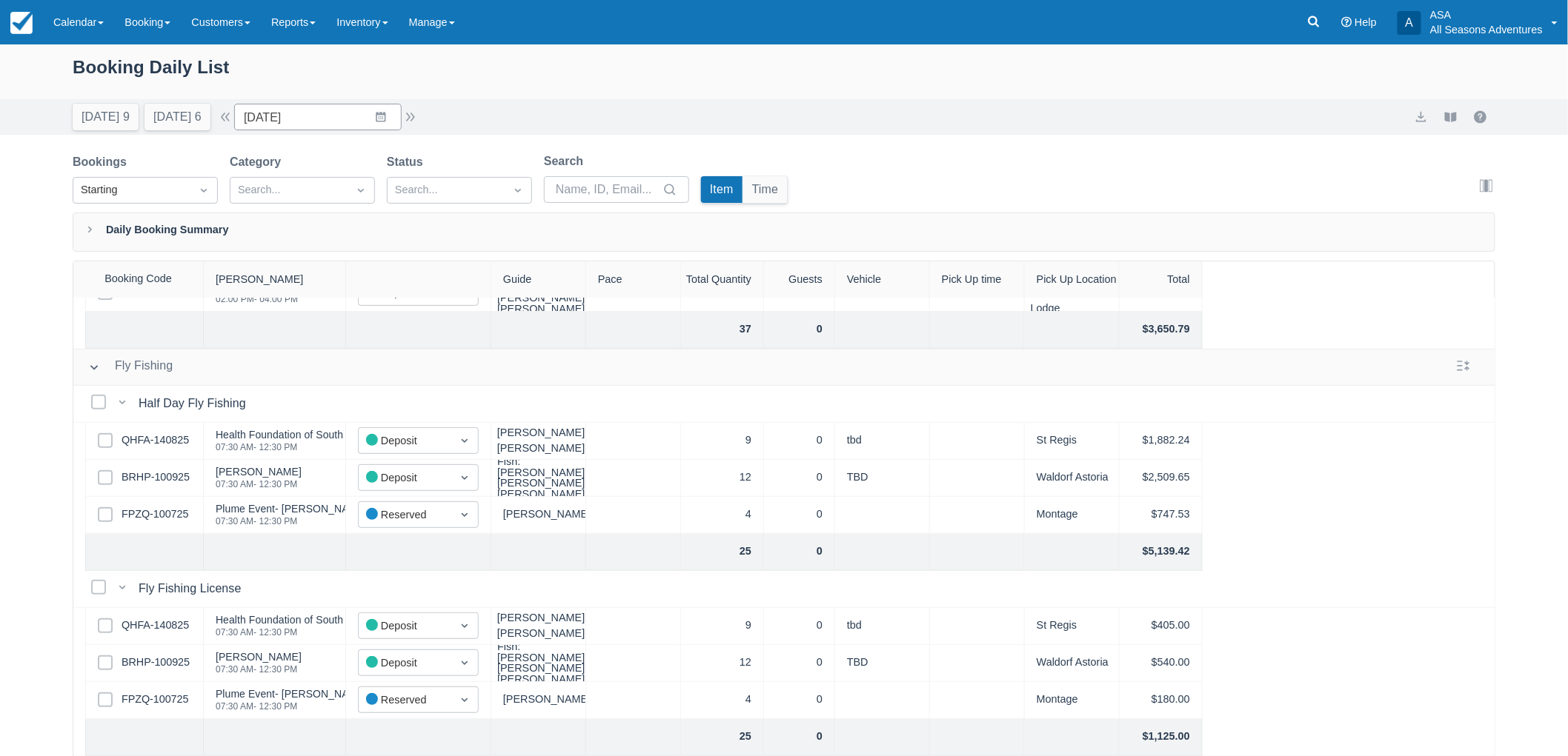
scroll to position [246, 0]
click at [165, 477] on link "BRHP-100925" at bounding box center [156, 476] width 68 height 16
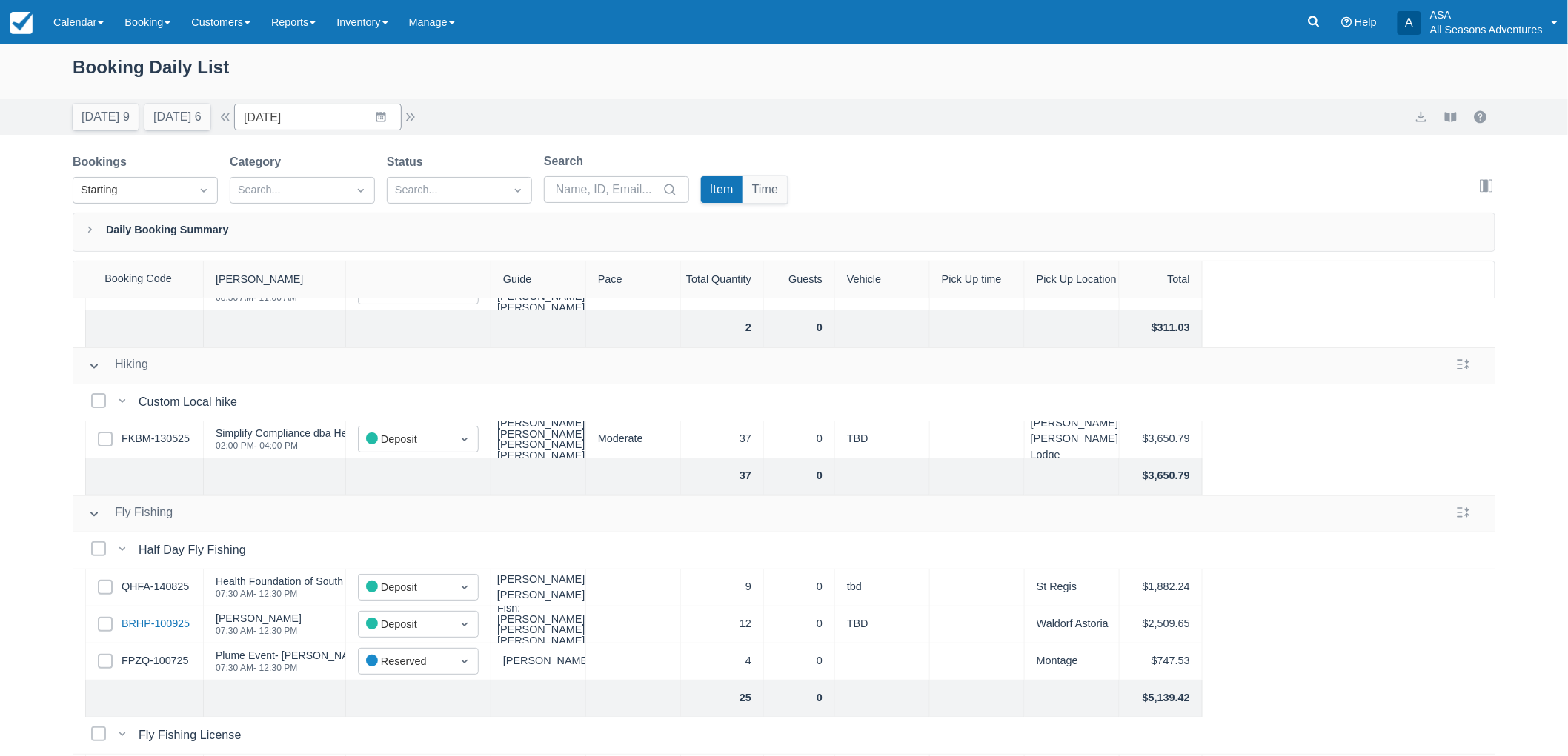
scroll to position [0, 0]
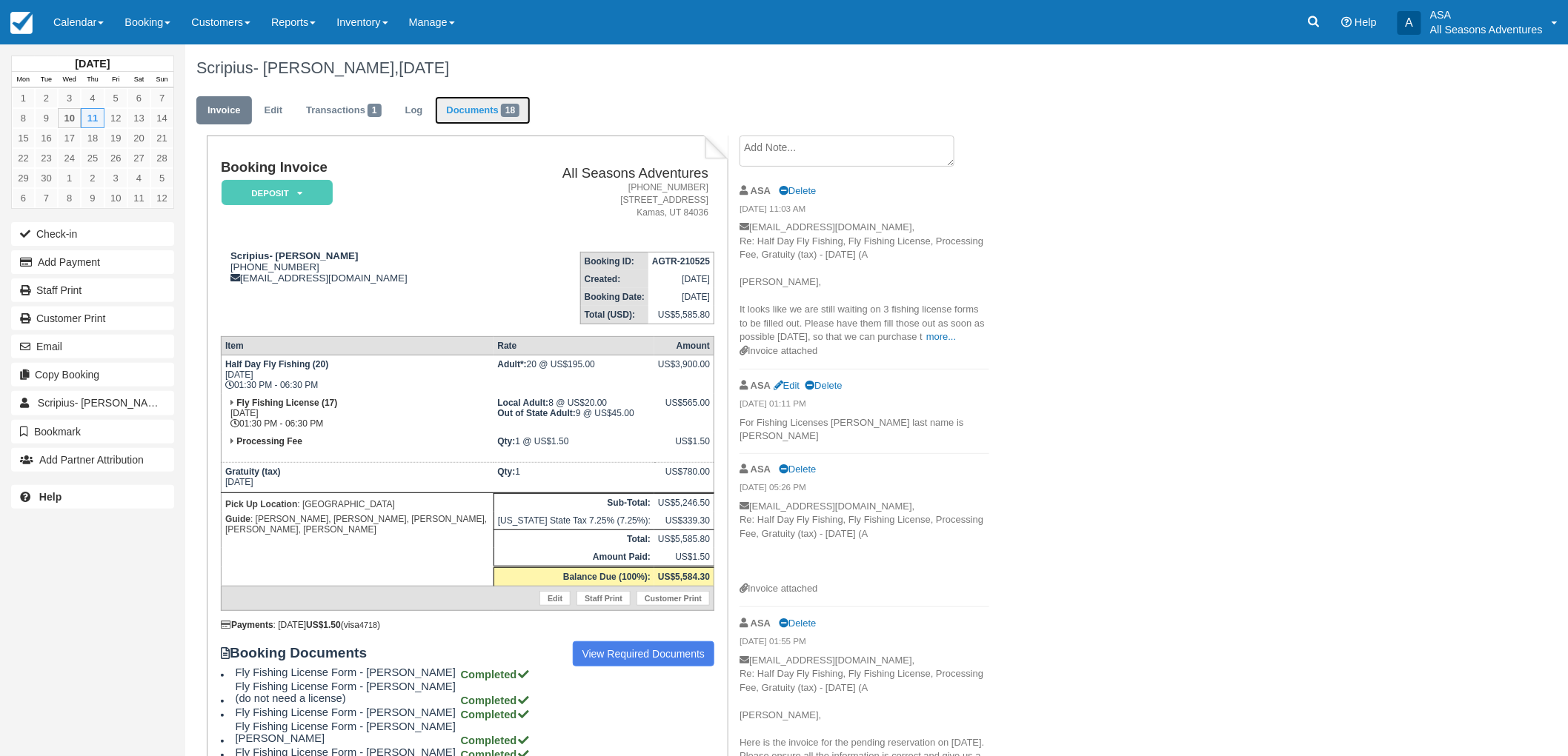
click at [515, 112] on span "18" at bounding box center [510, 110] width 18 height 13
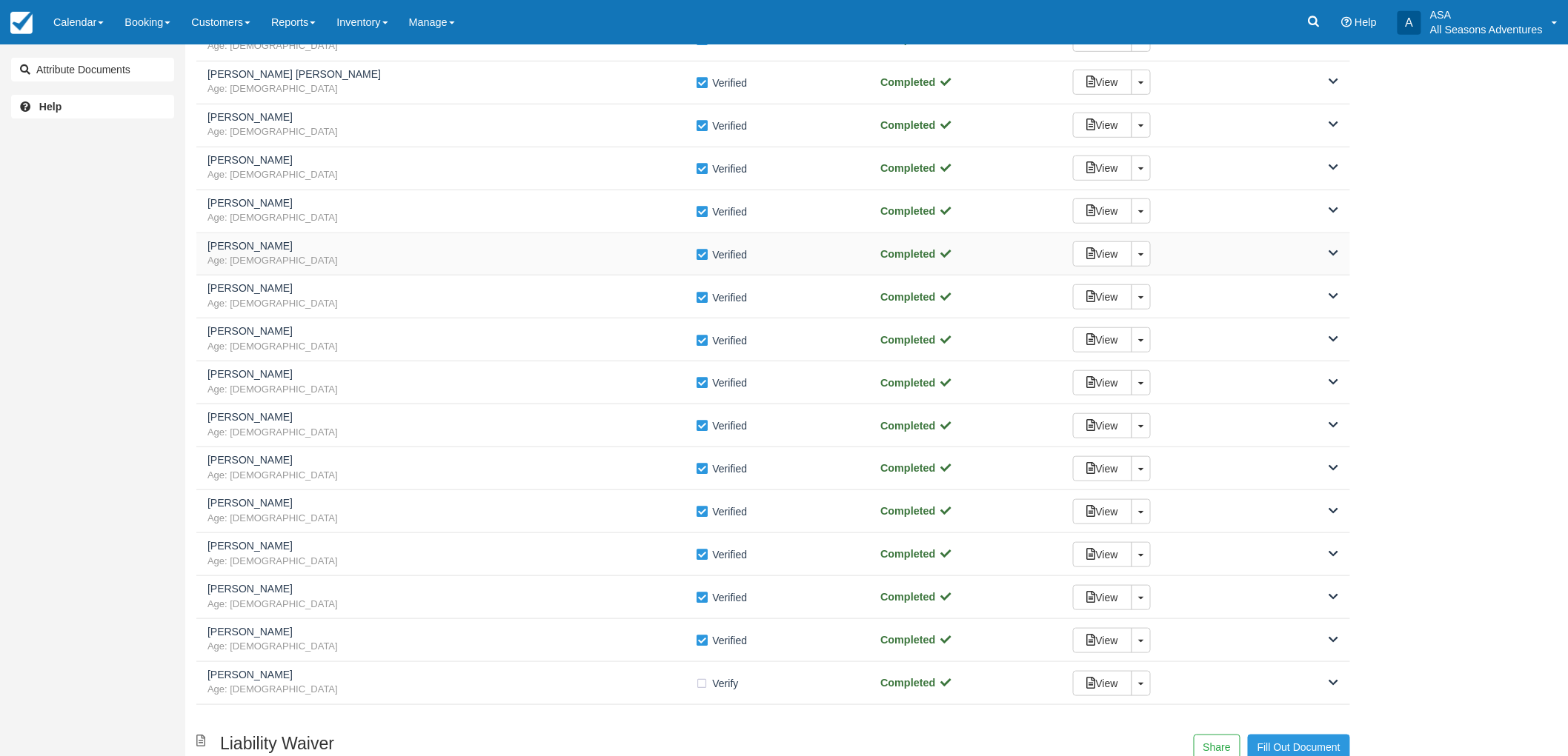
scroll to position [329, 0]
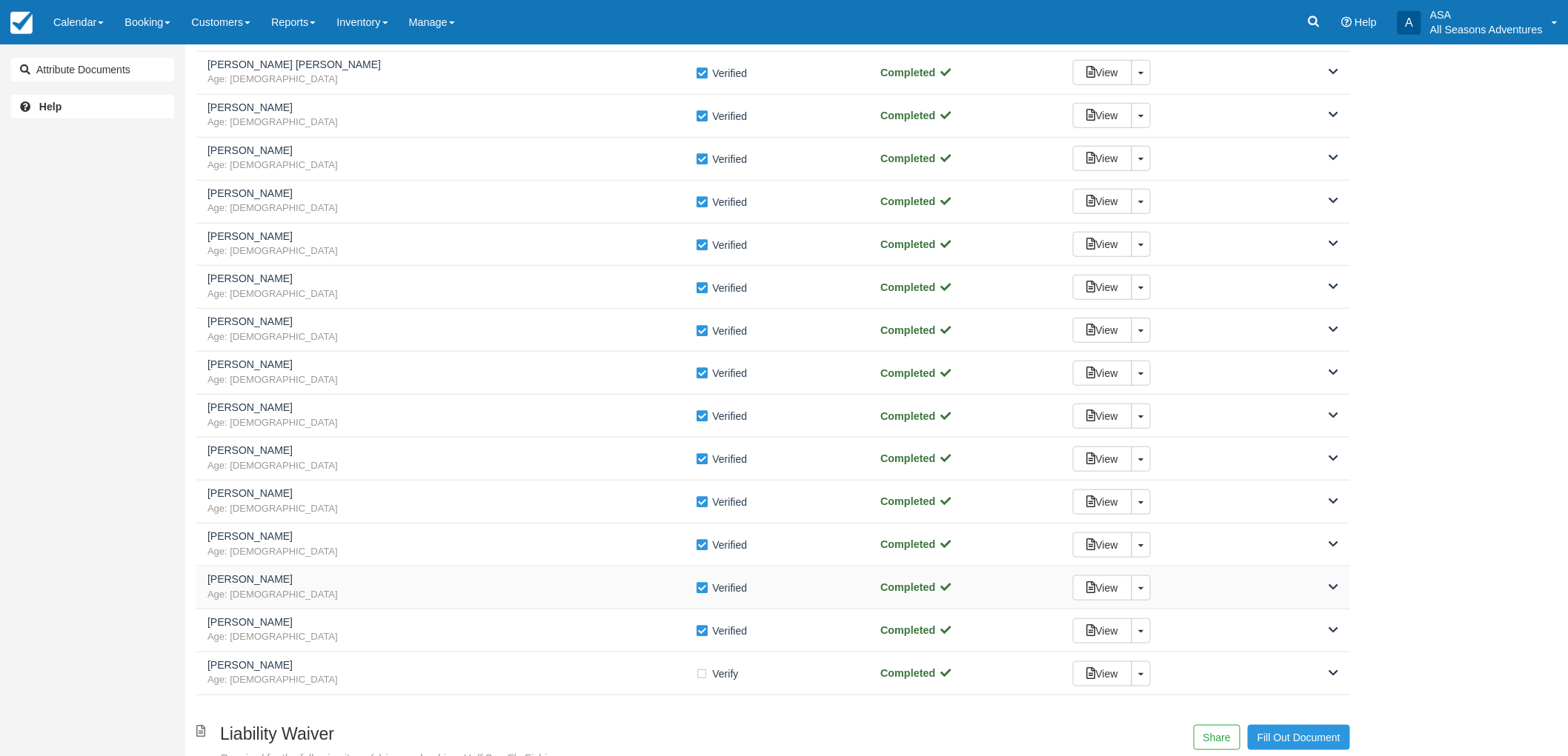
click at [409, 590] on span "Age: [DEMOGRAPHIC_DATA]" at bounding box center [451, 595] width 488 height 14
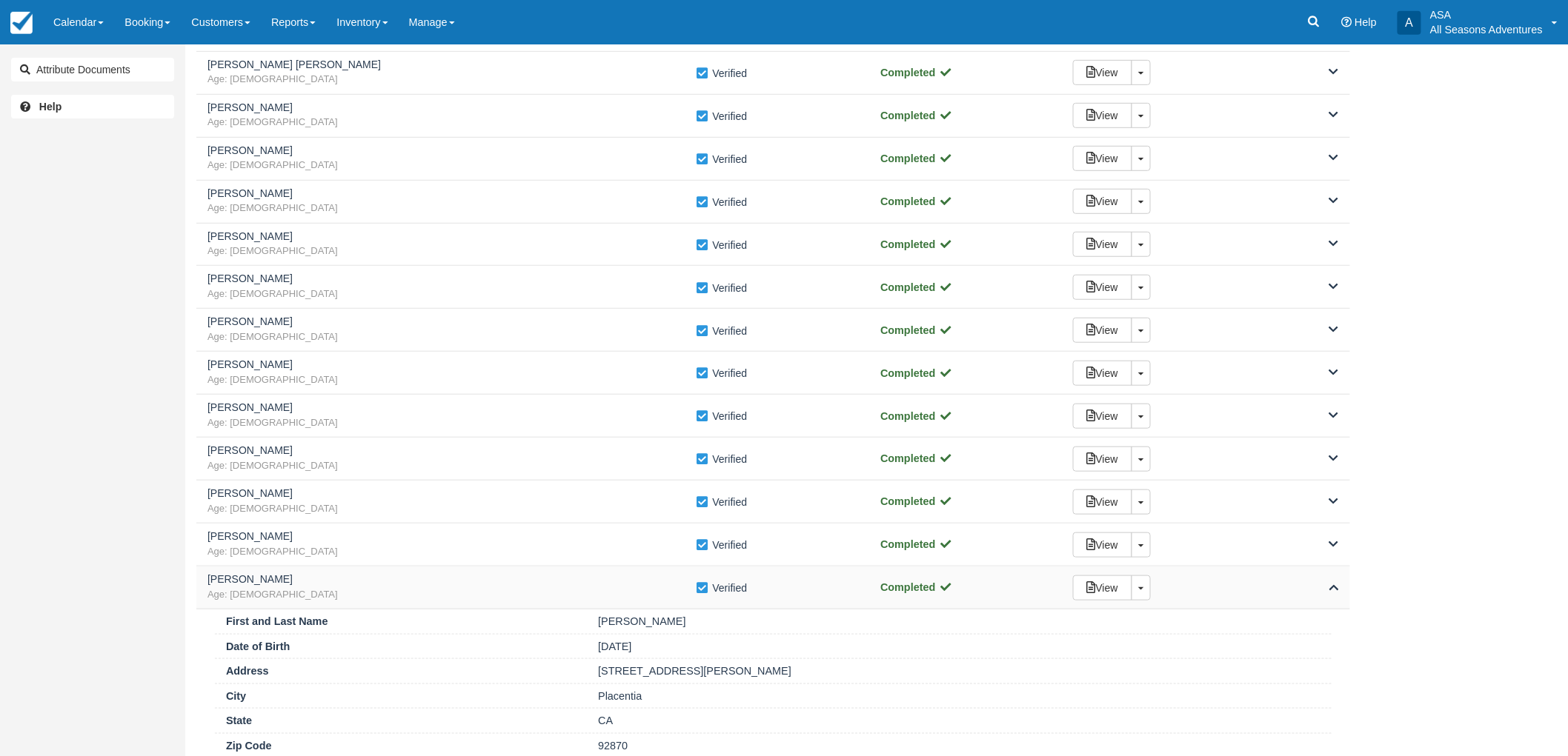
click at [409, 590] on span "Age: [DEMOGRAPHIC_DATA]" at bounding box center [451, 595] width 488 height 14
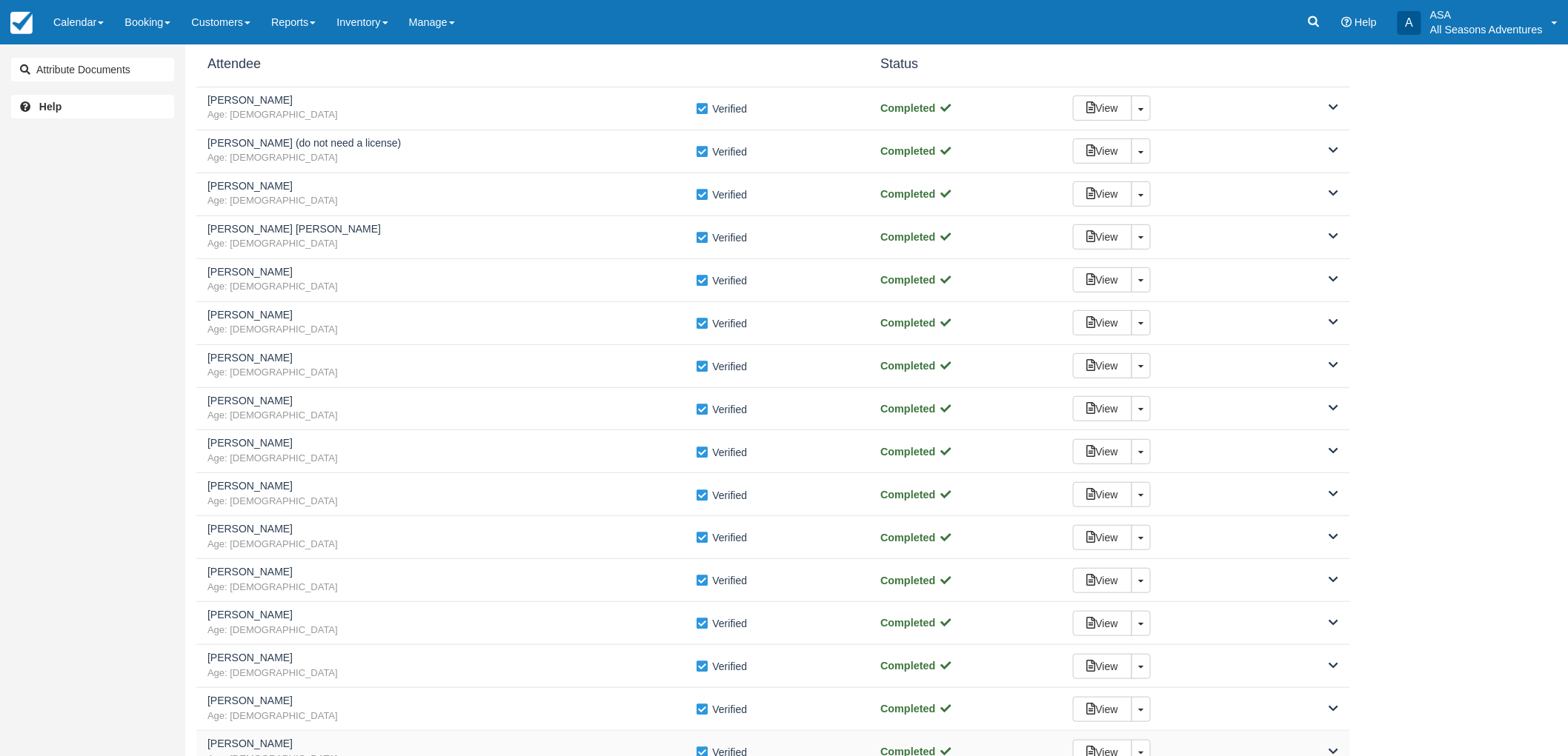
scroll to position [82, 0]
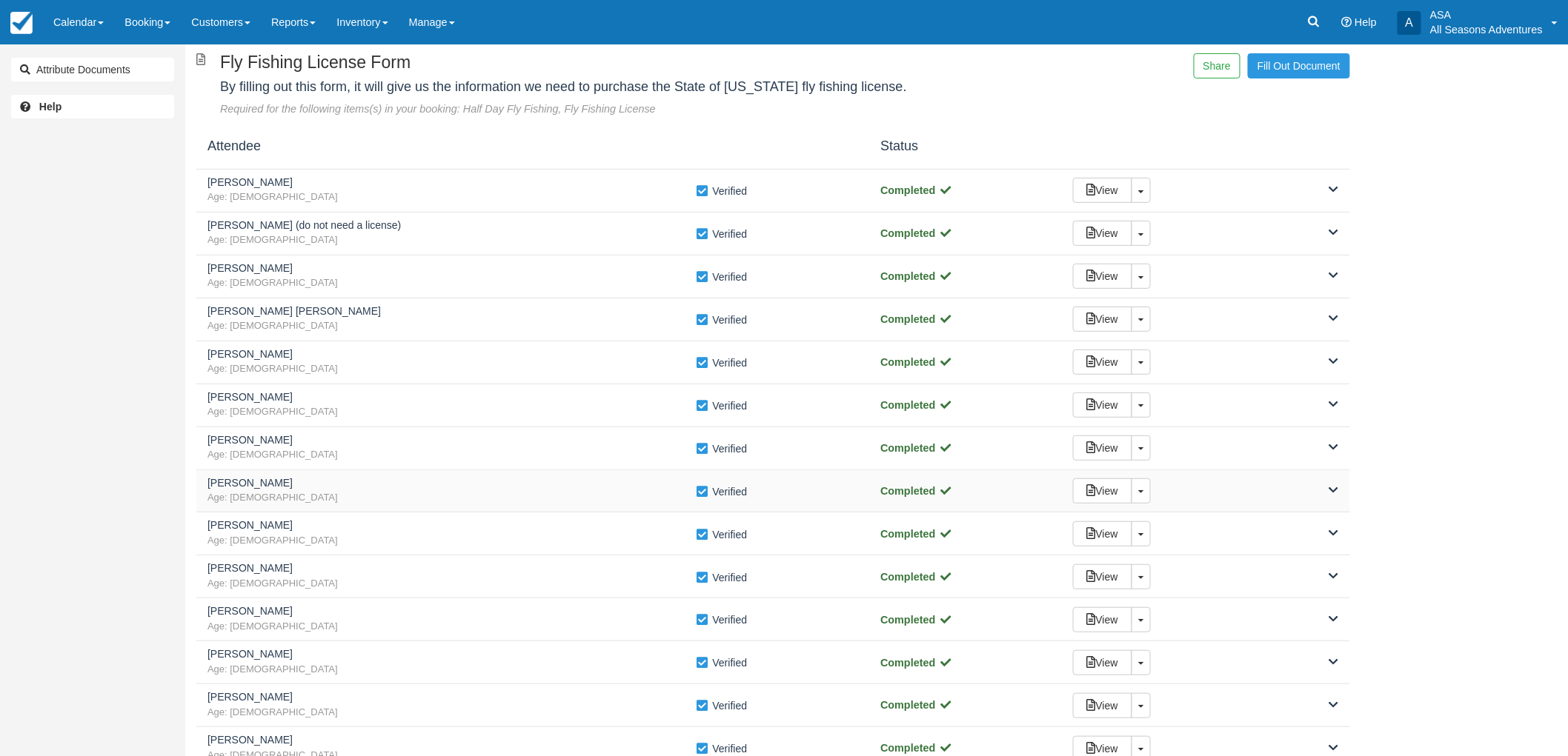
click at [391, 490] on div "[PERSON_NAME] Age: [DEMOGRAPHIC_DATA]" at bounding box center [451, 492] width 488 height 28
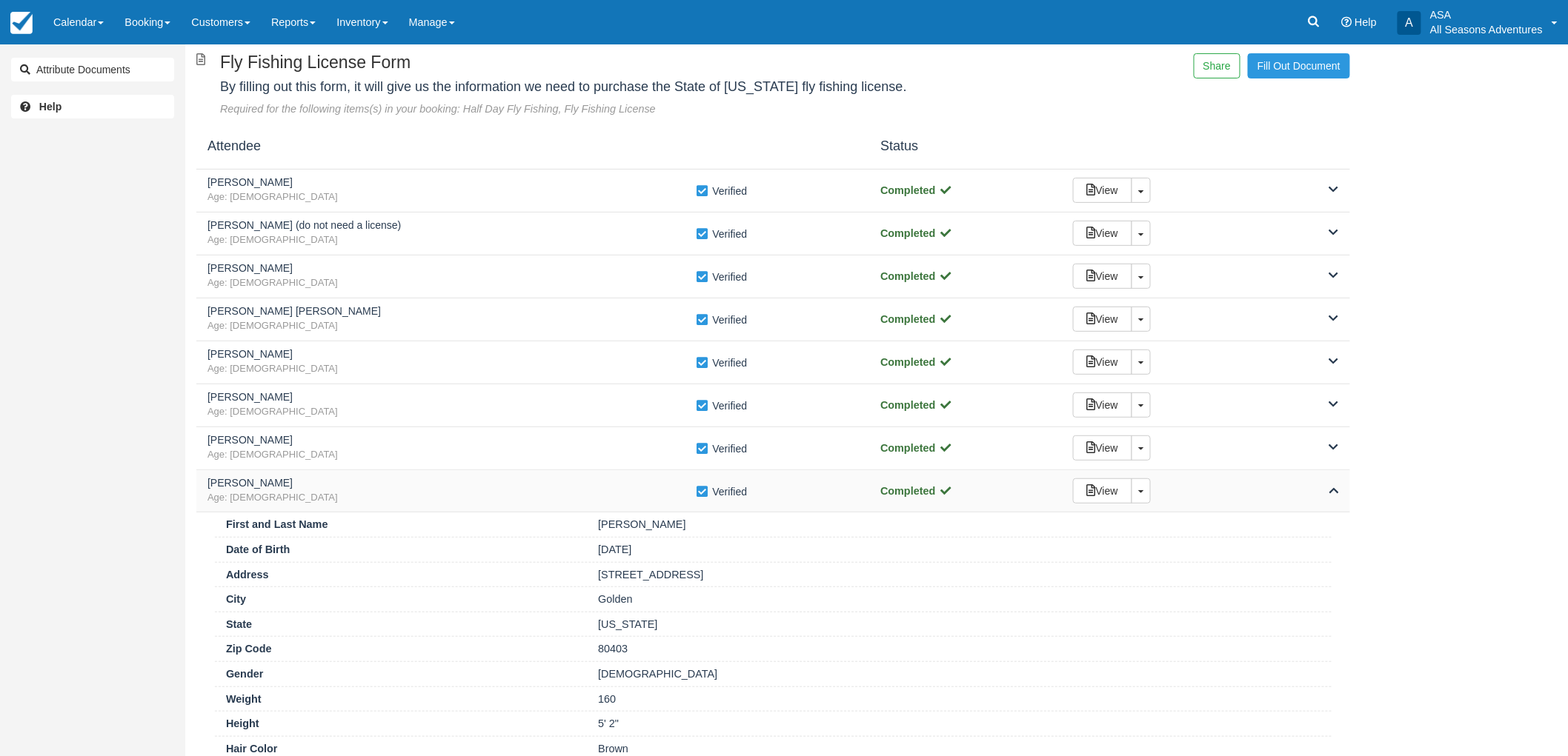
click at [391, 490] on div "[PERSON_NAME] Age: [DEMOGRAPHIC_DATA]" at bounding box center [451, 492] width 488 height 28
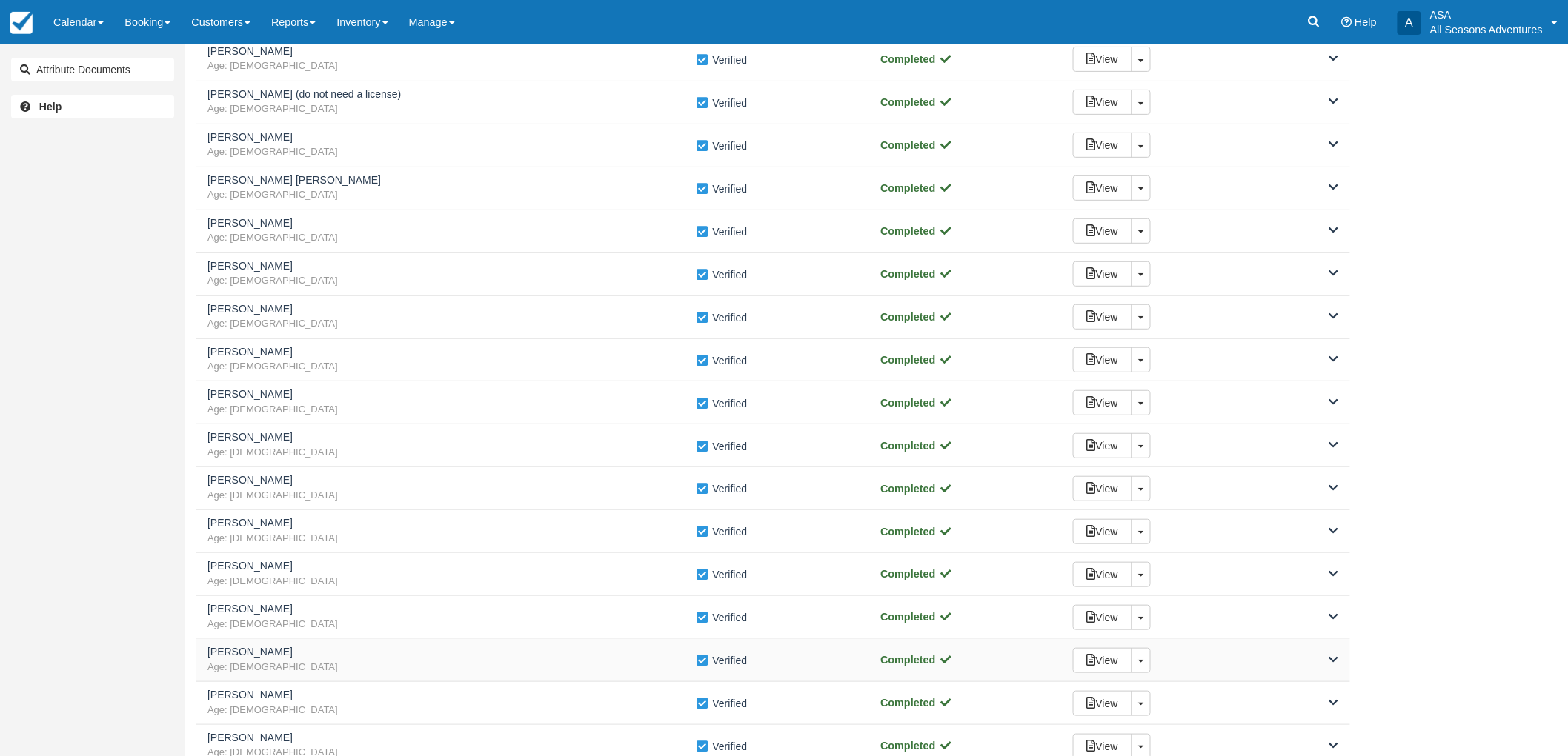
scroll to position [0, 0]
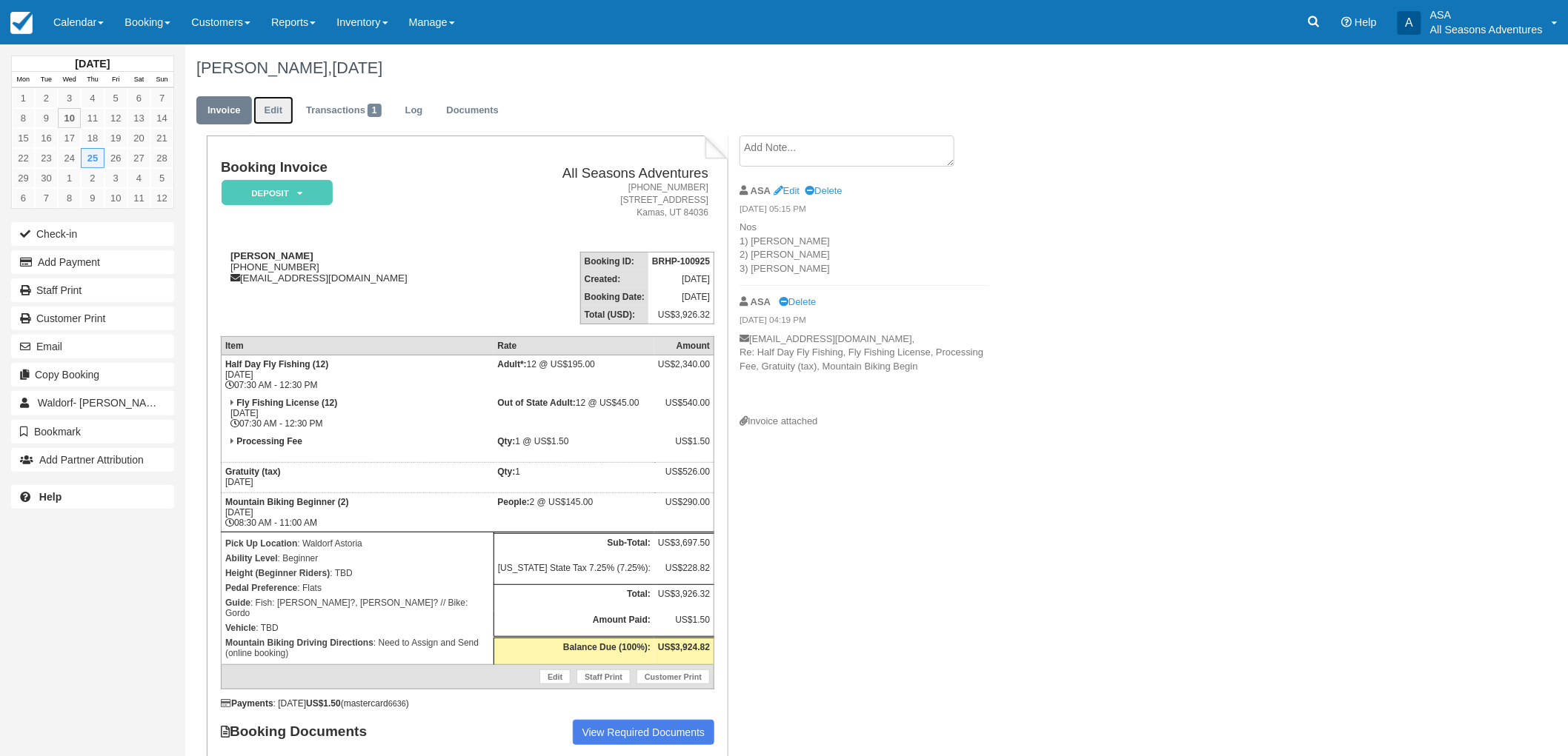
click at [280, 106] on link "Edit" at bounding box center [273, 110] width 40 height 29
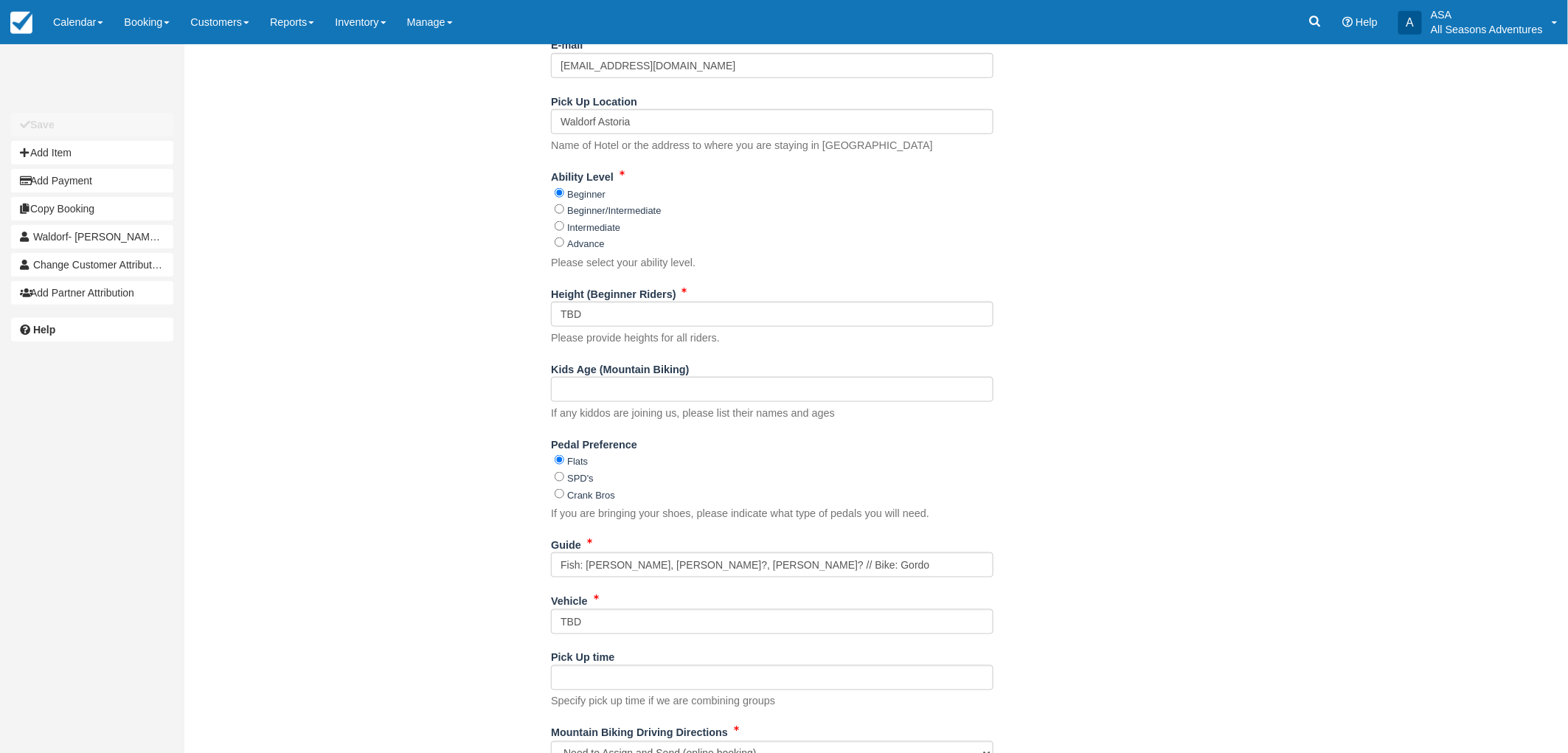
scroll to position [613, 0]
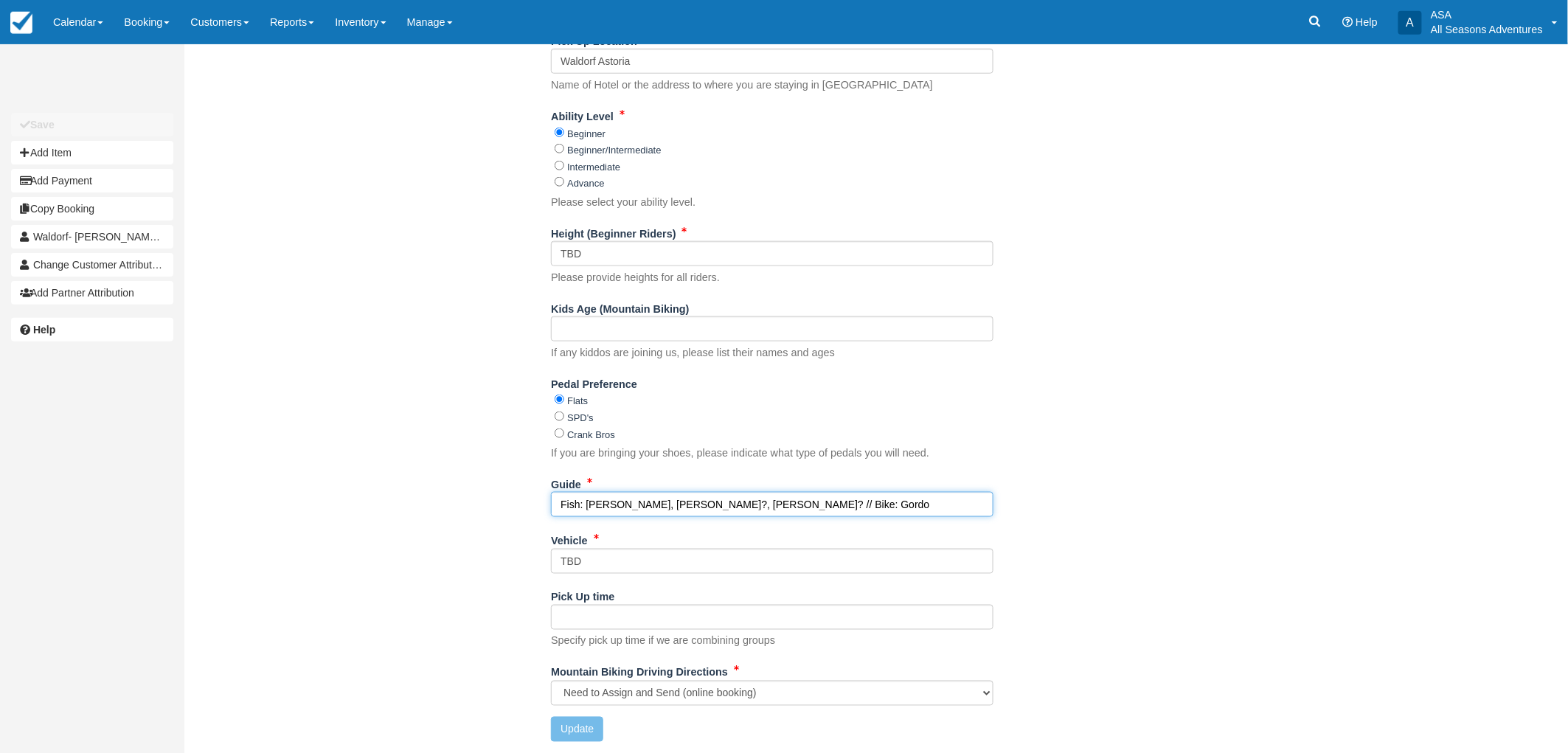
click at [681, 499] on input "Fish: Lucas, Tim, Sammy?, Shawn? // Bike: Gordo" at bounding box center [772, 505] width 442 height 25
type input "Fish: Lucas, Tim, Sammy, Shawn? // Bike: Gordo"
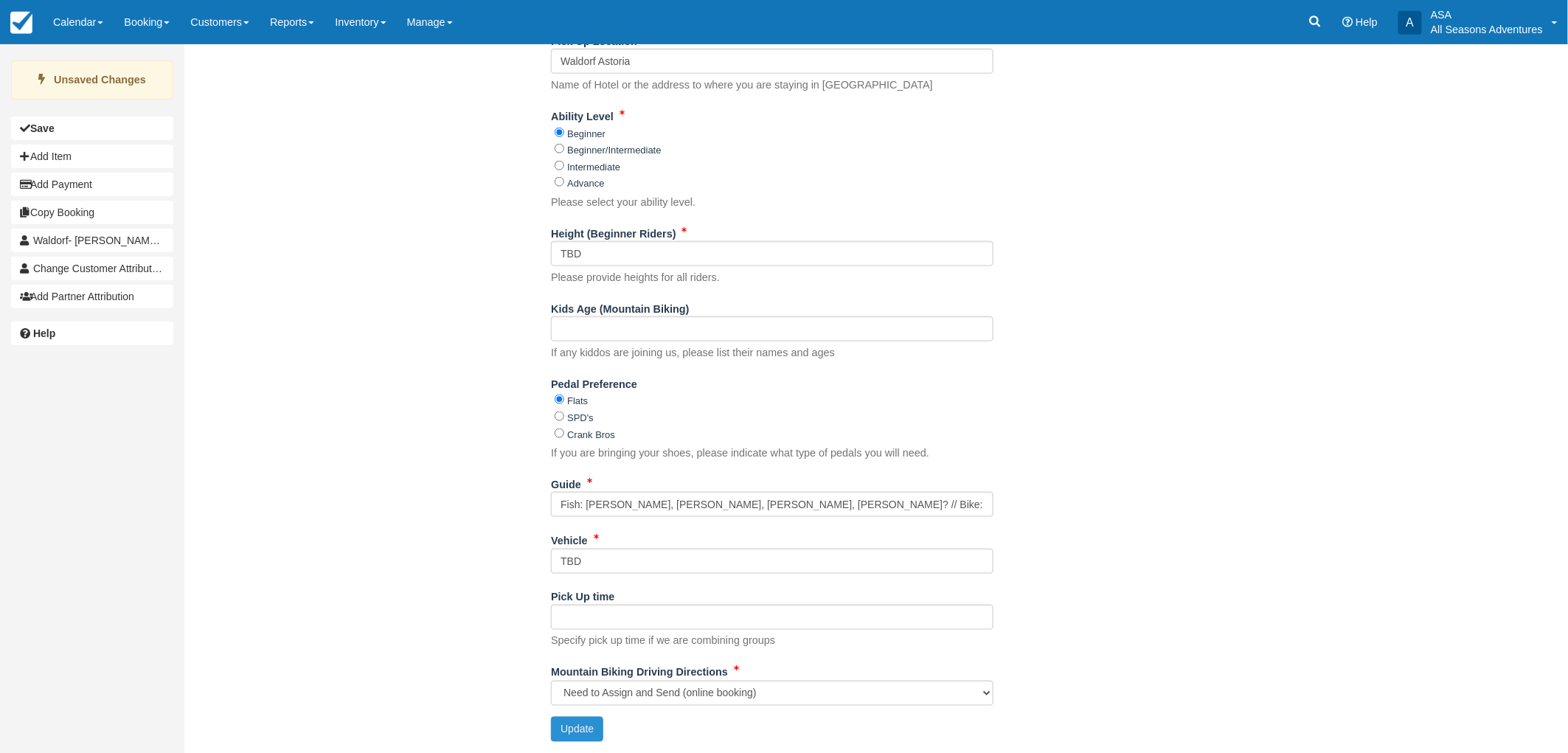
click at [598, 730] on button "Update" at bounding box center [577, 729] width 52 height 25
type input "+19136264444"
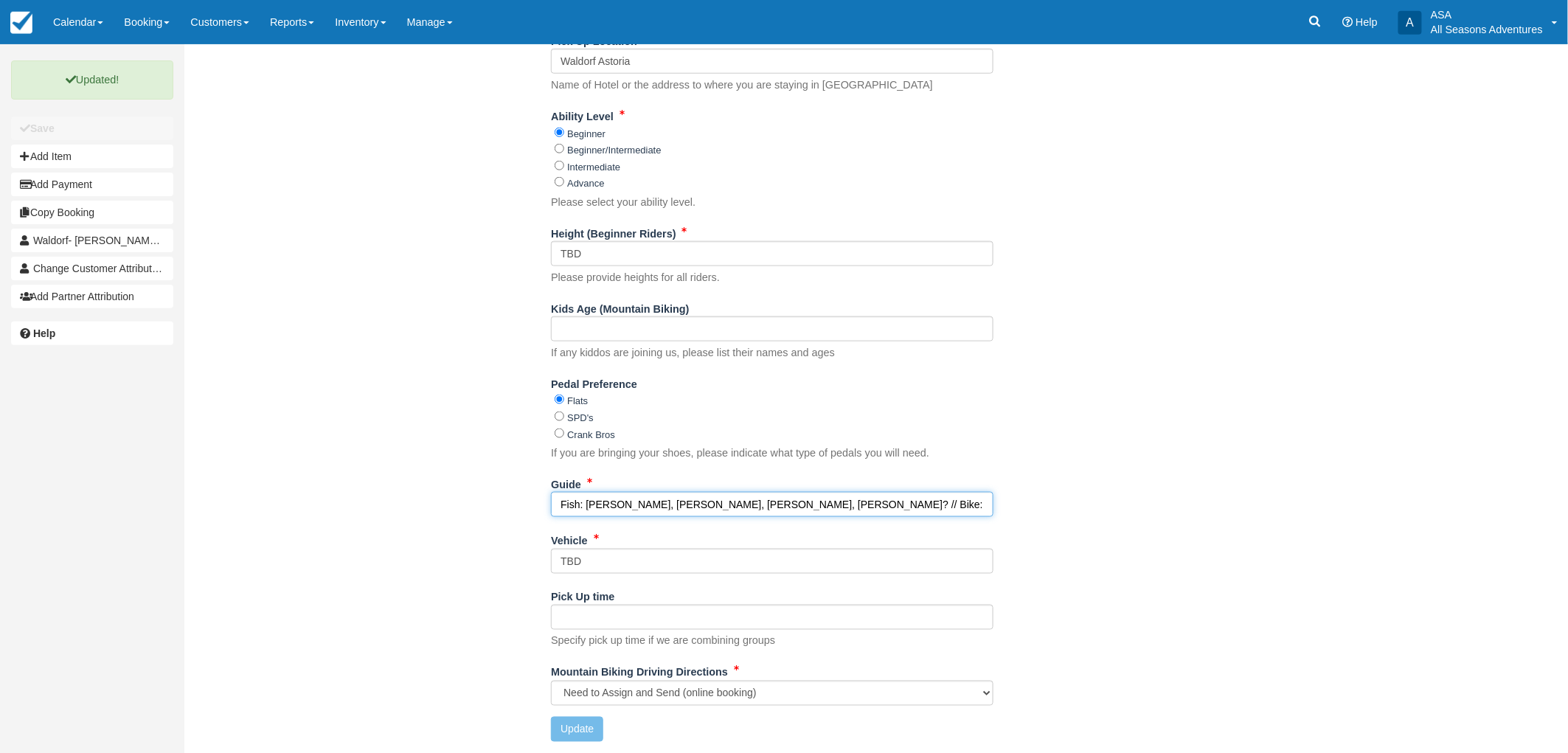
click at [716, 503] on input "Fish: Lucas, Tim, Sammy, Shawn? // Bike: Gordo" at bounding box center [772, 505] width 442 height 25
click at [719, 500] on input "Fish: Lucas, Tim, Sammy, Shawn? // Bike: Gordo" at bounding box center [772, 505] width 442 height 25
type input "Fish: Lucas, Tim, Sammy, Shawn // Bike: Gordo"
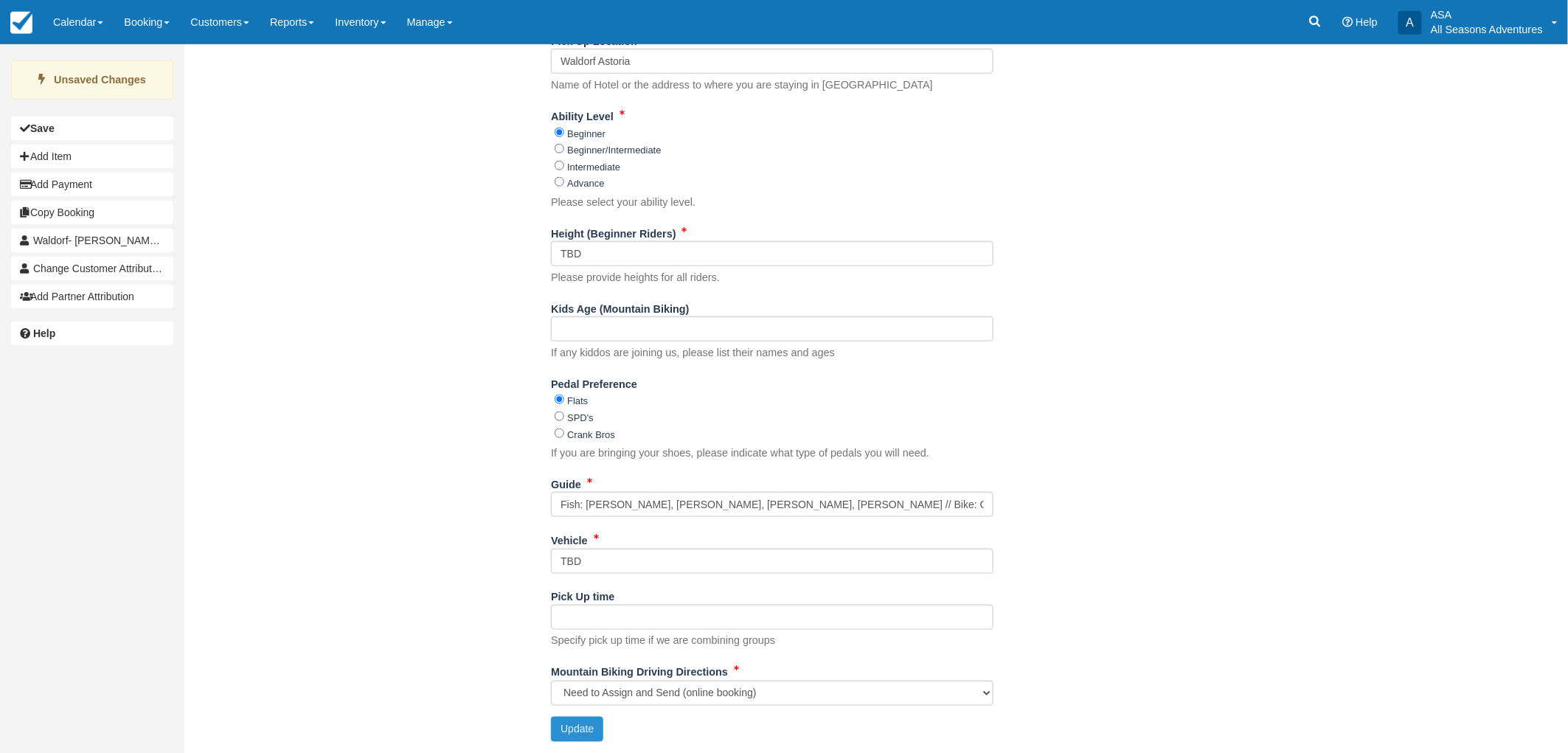
click at [581, 739] on button "Update" at bounding box center [577, 729] width 52 height 25
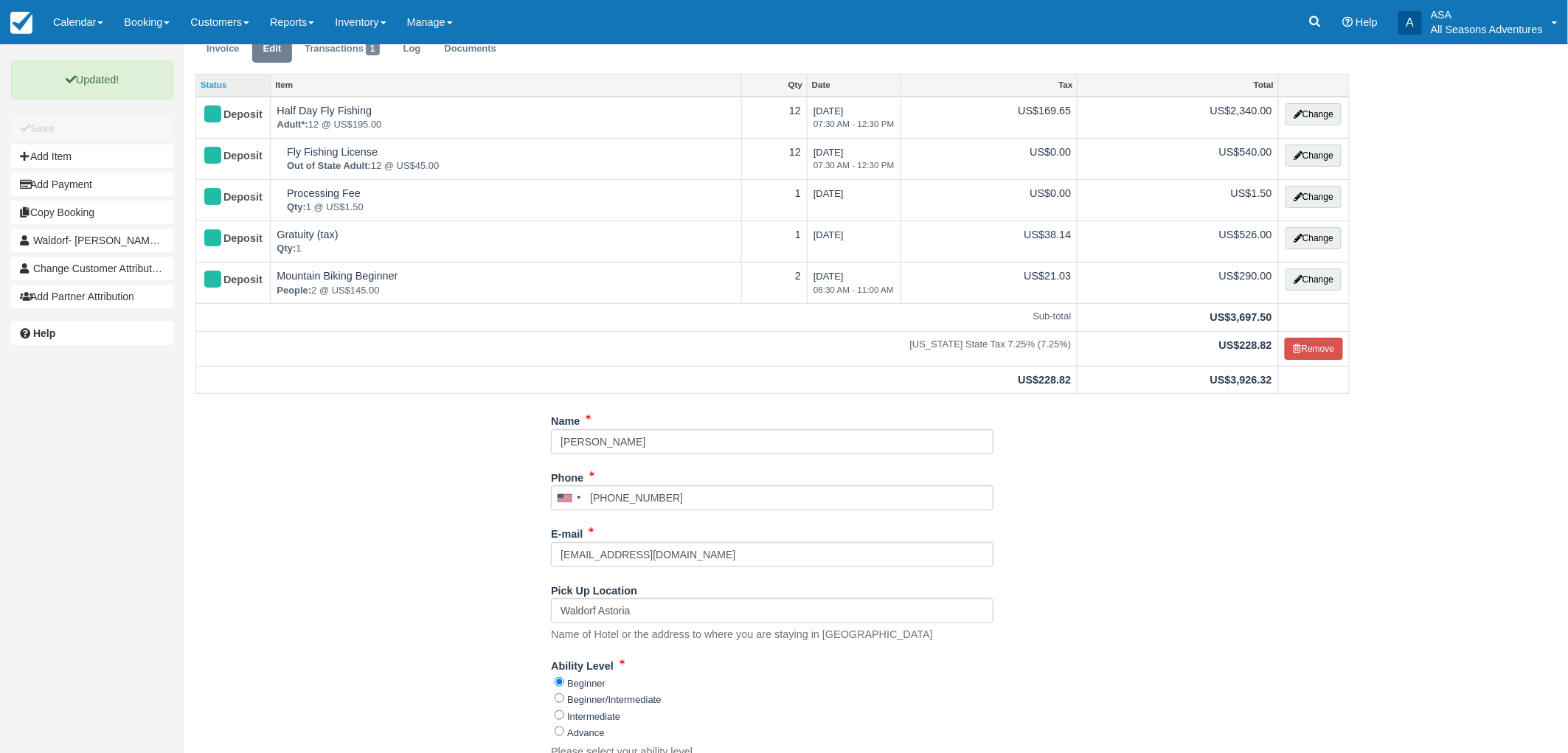
scroll to position [0, 0]
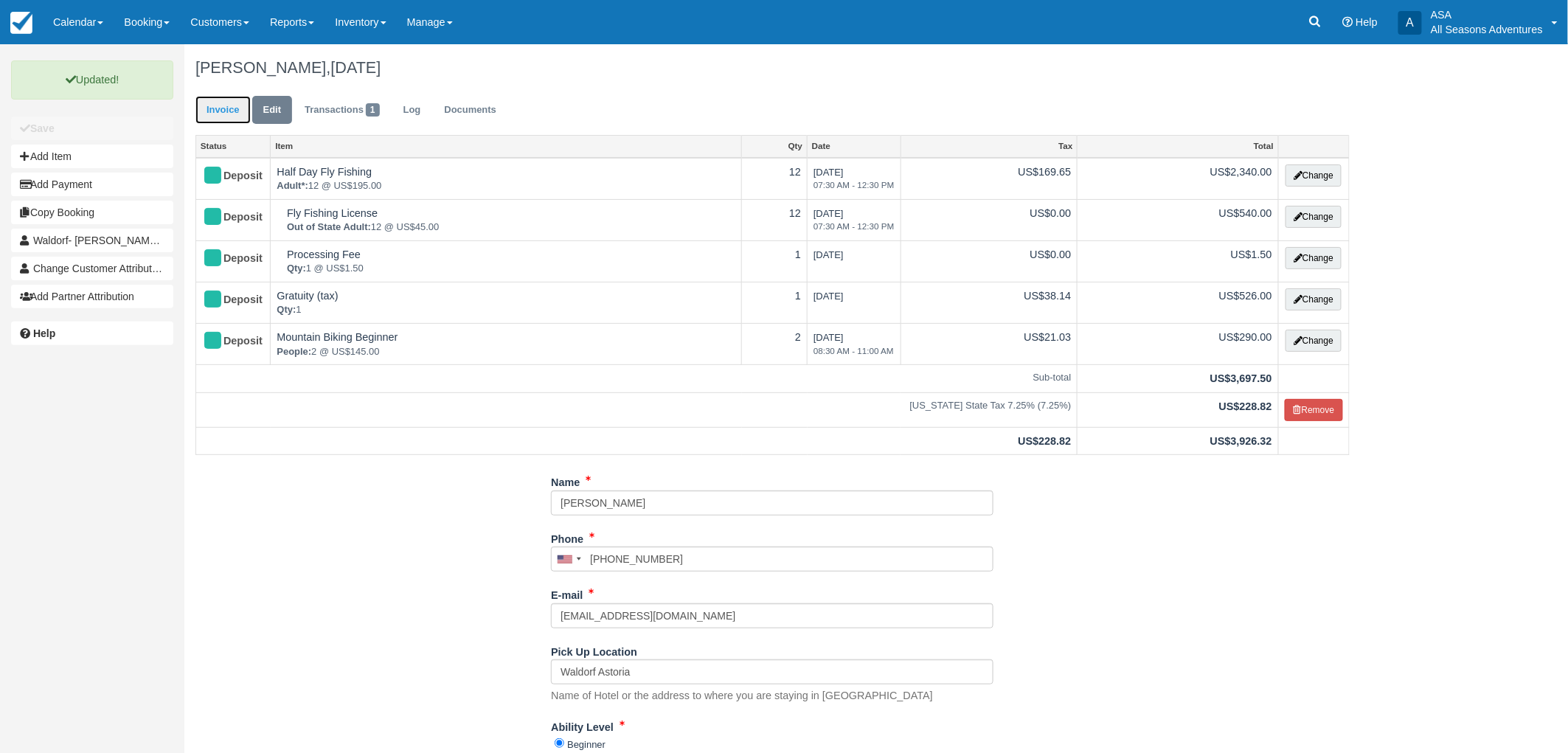
click at [223, 100] on link "Invoice" at bounding box center [223, 110] width 55 height 28
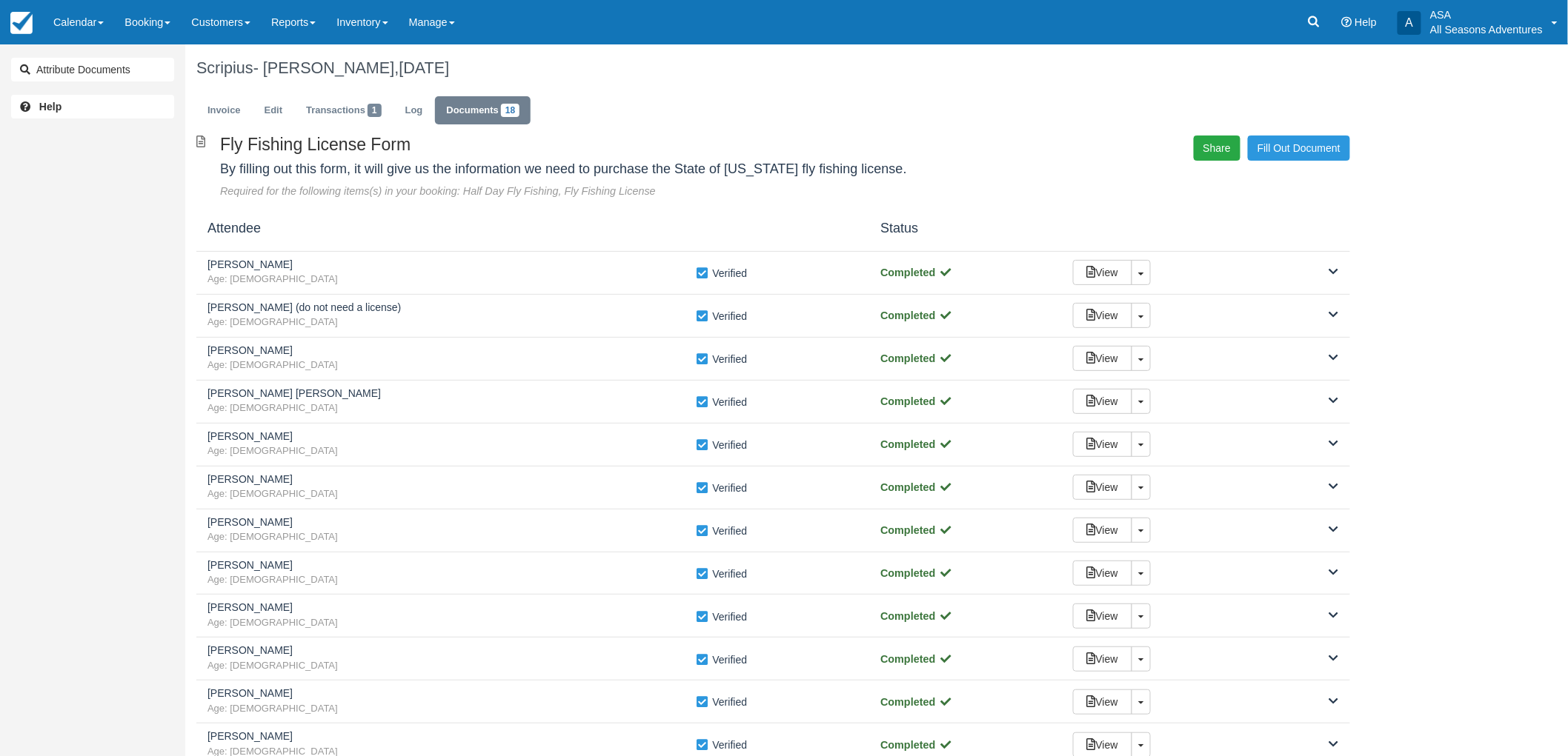
click at [1210, 145] on button "Share" at bounding box center [1216, 148] width 47 height 25
click at [1286, 99] on span "Copy" at bounding box center [1285, 107] width 43 height 25
click at [202, 109] on link "Invoice" at bounding box center [223, 110] width 55 height 29
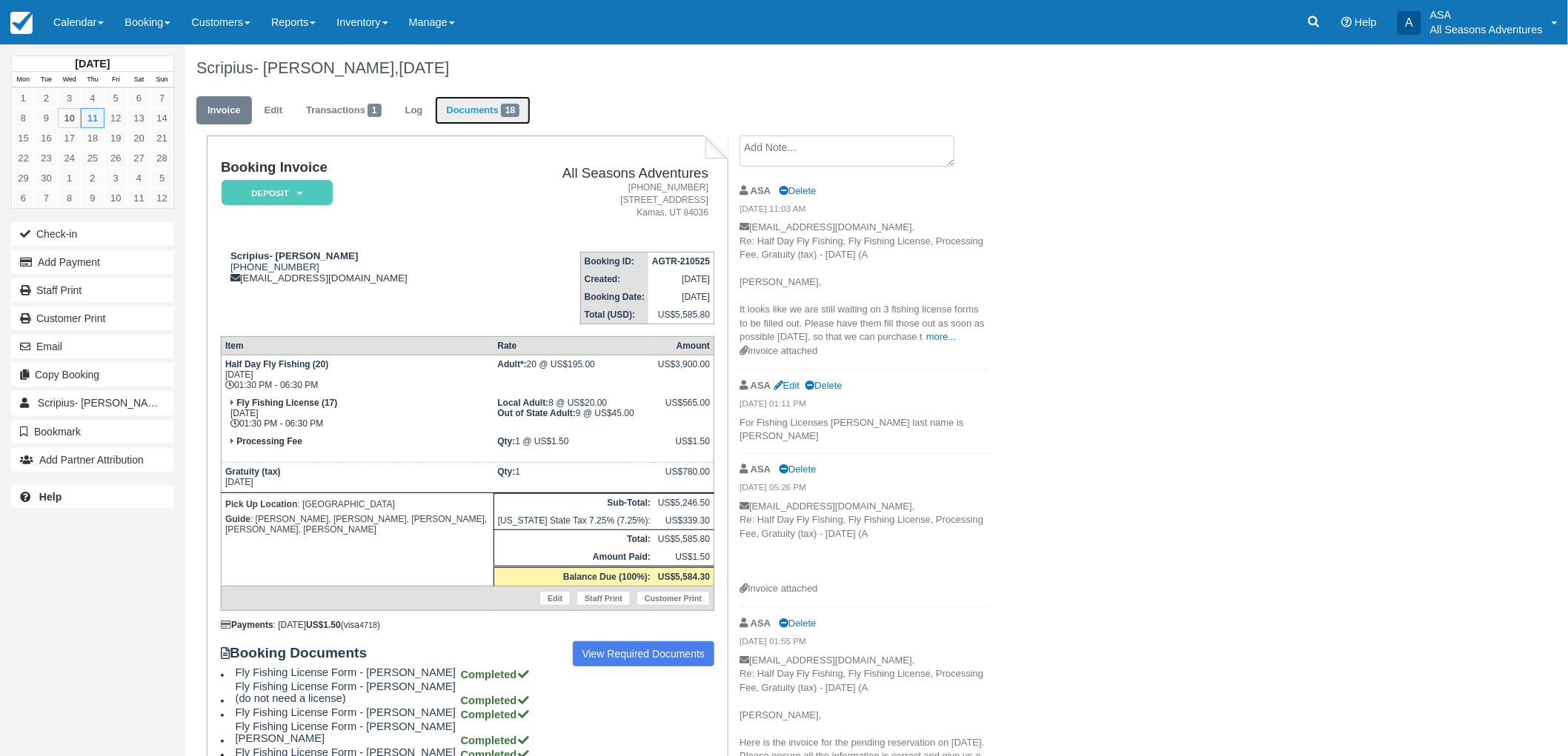
click at [490, 112] on link "Documents 18" at bounding box center [482, 110] width 96 height 29
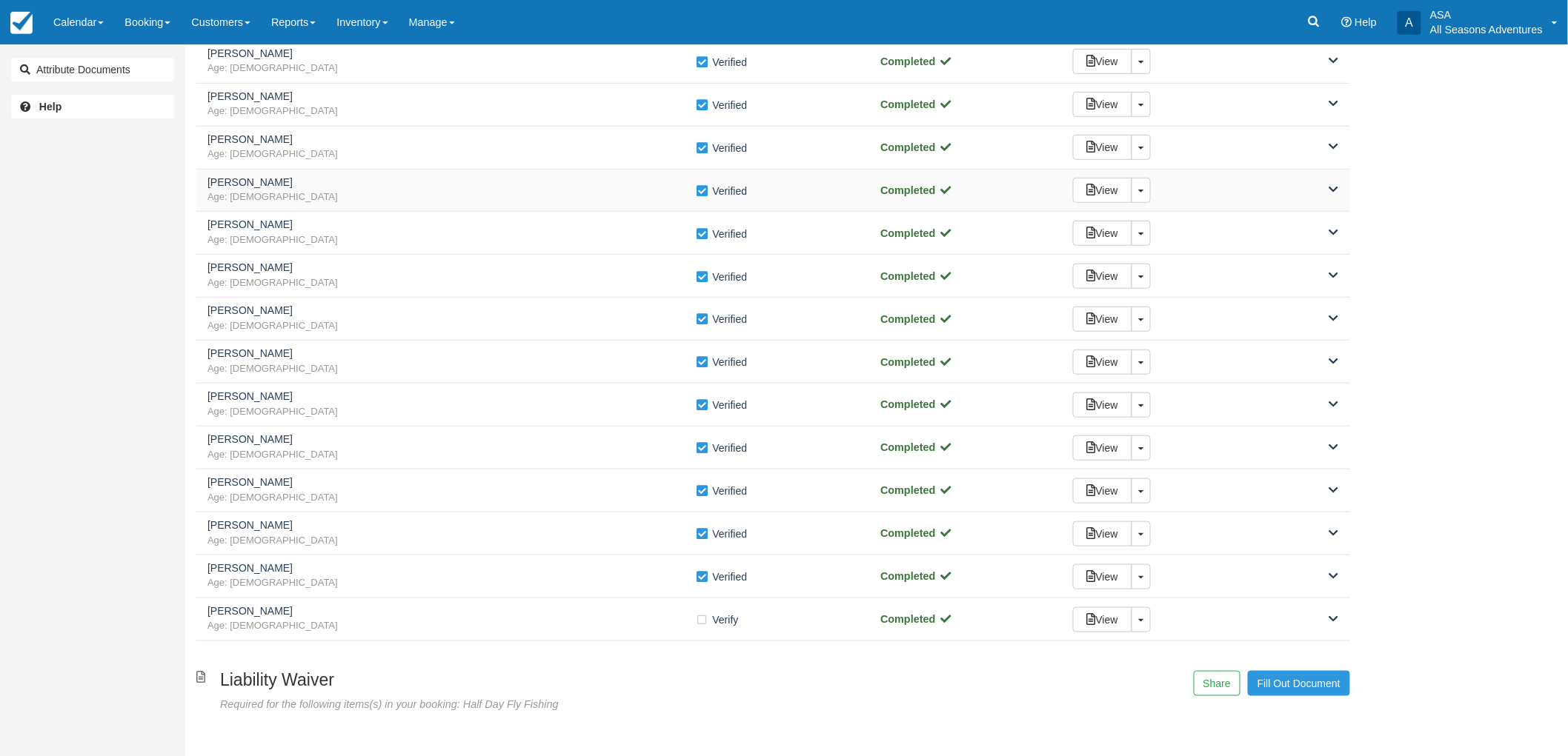
scroll to position [449, 0]
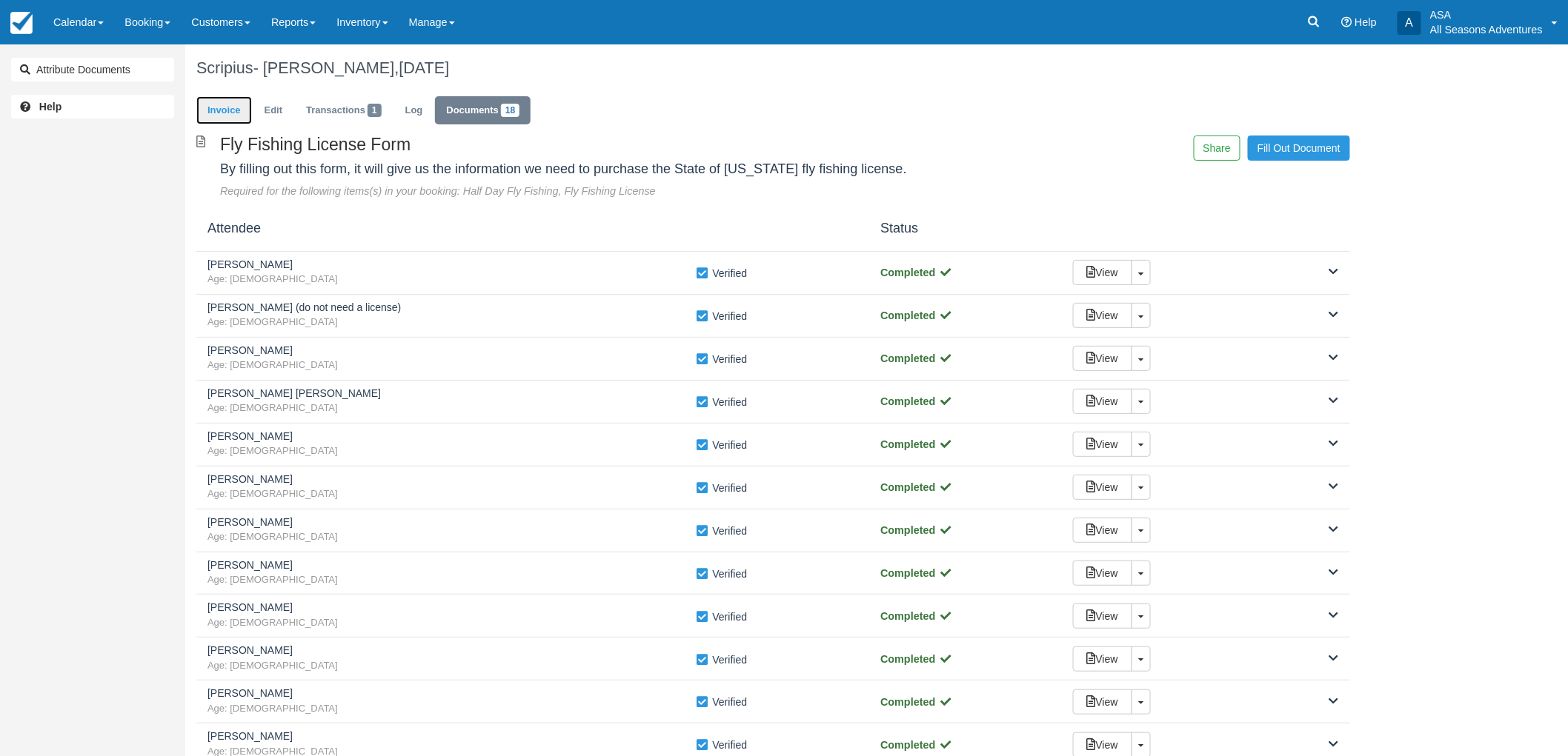
click at [240, 113] on link "Invoice" at bounding box center [223, 110] width 55 height 29
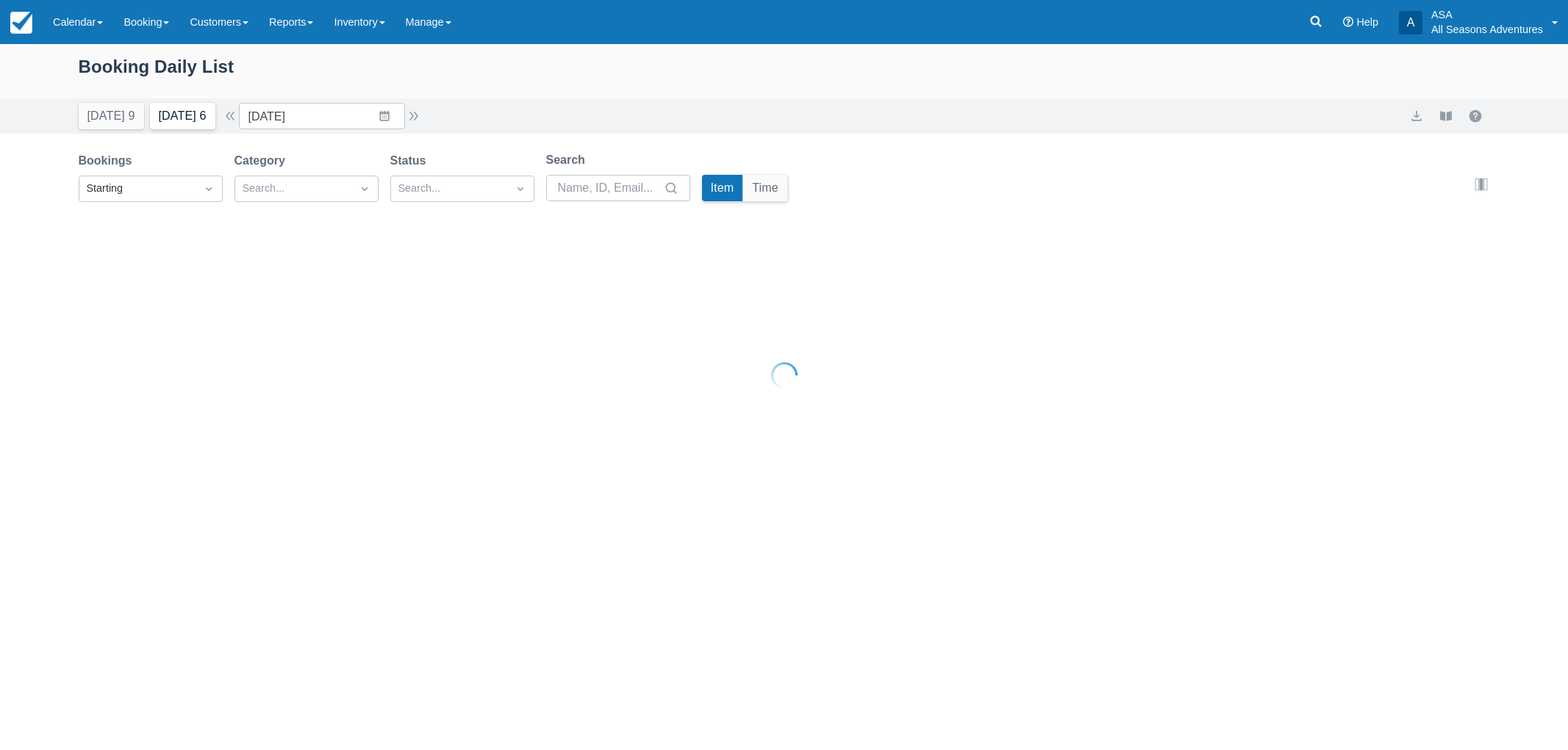
click at [193, 114] on button "Tomorrow 6" at bounding box center [182, 116] width 65 height 26
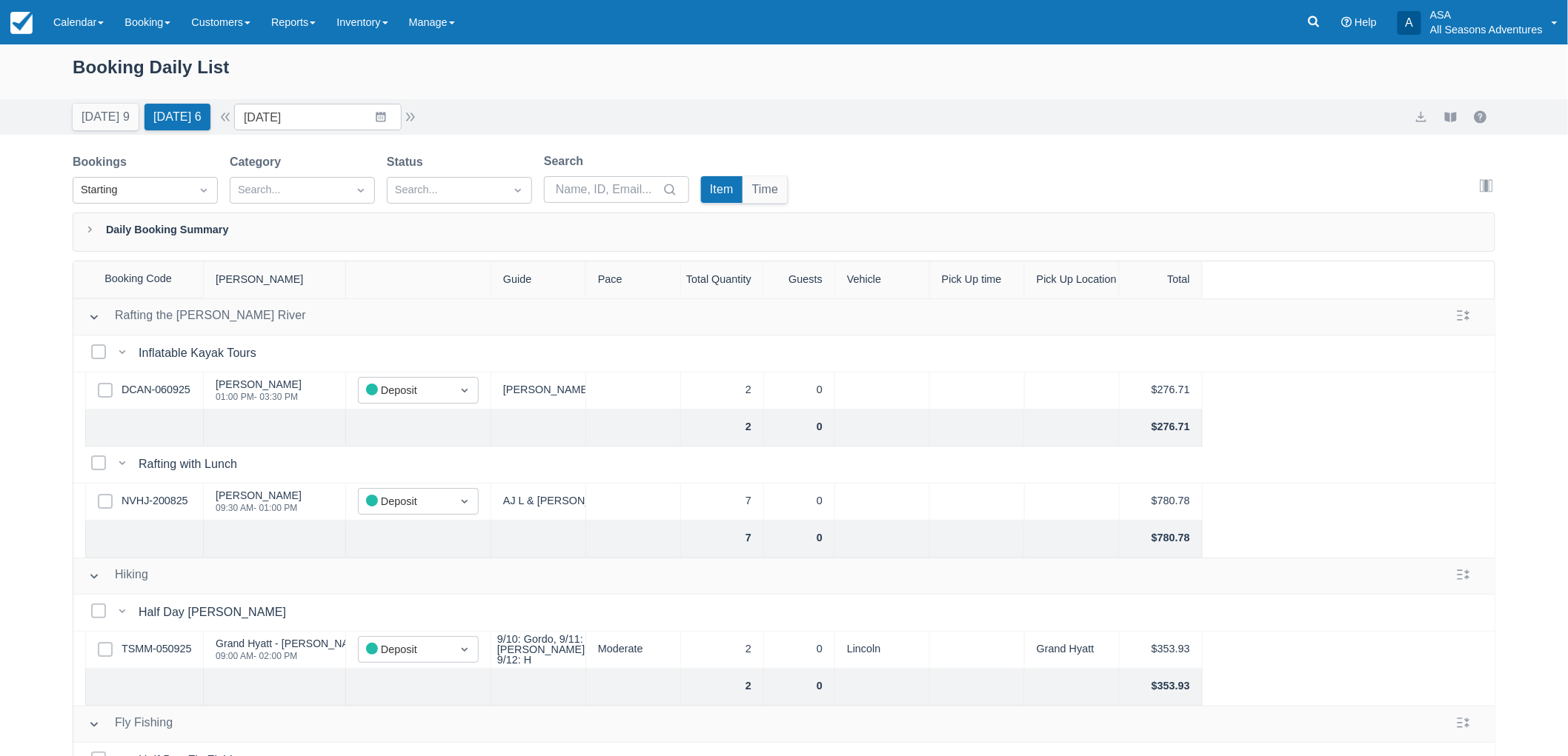
click at [163, 640] on div "Select Row TSMM-050925" at bounding box center [145, 650] width 119 height 37
click at [163, 653] on link "TSMM-050925" at bounding box center [156, 649] width 69 height 16
click at [114, 115] on button "Today 9" at bounding box center [105, 117] width 66 height 27
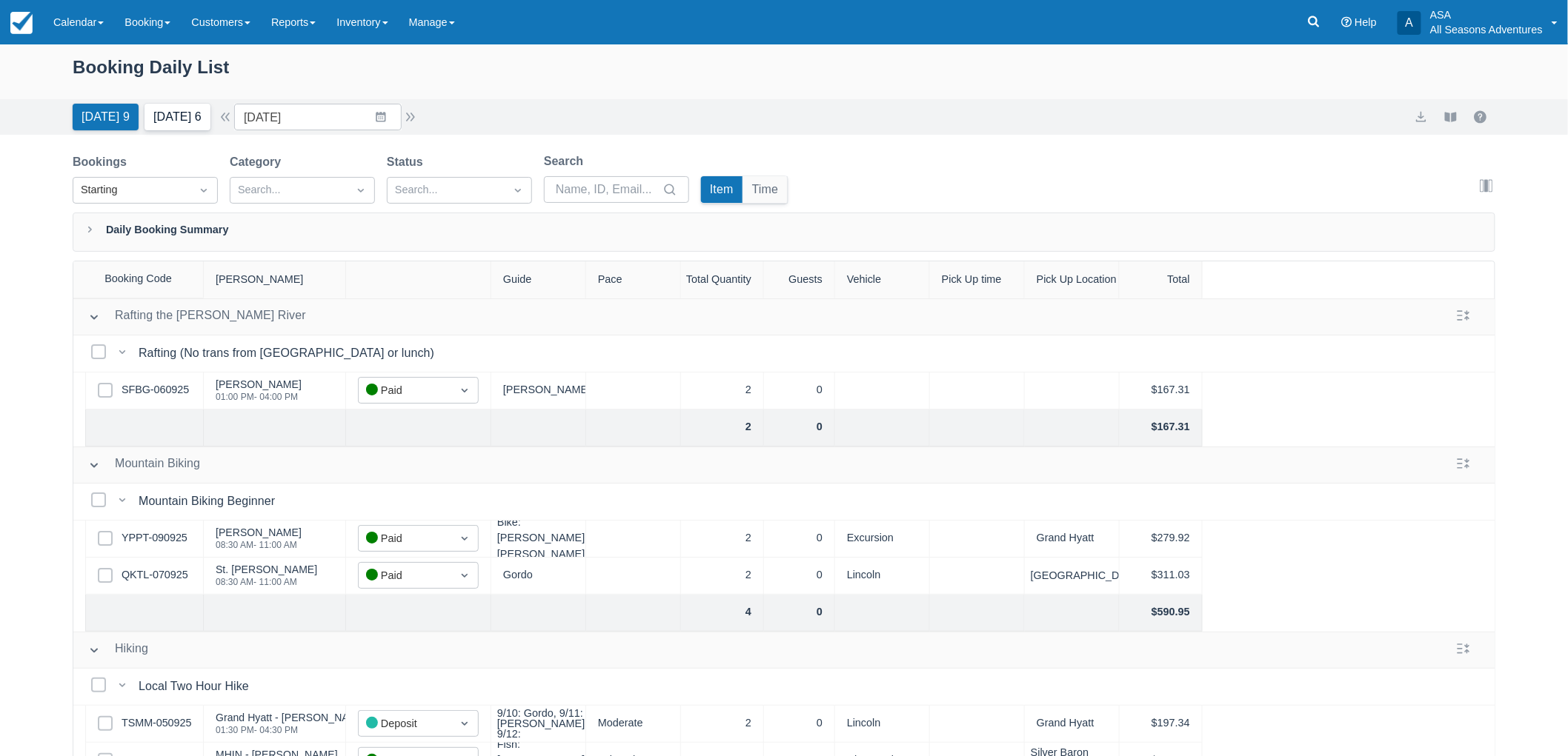
click at [206, 108] on button "Tomorrow 6" at bounding box center [177, 117] width 66 height 27
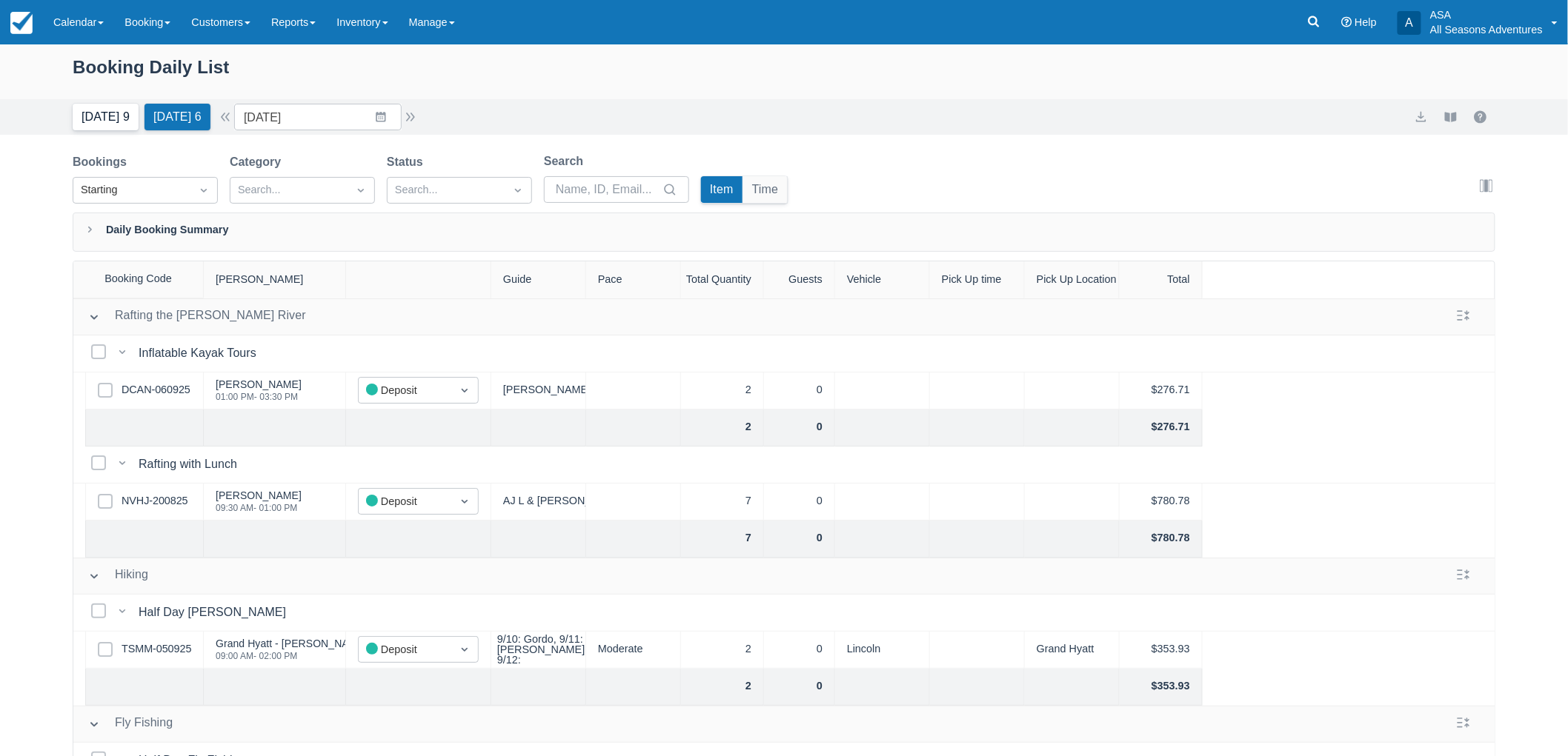
click at [88, 112] on button "Today 9" at bounding box center [105, 117] width 66 height 27
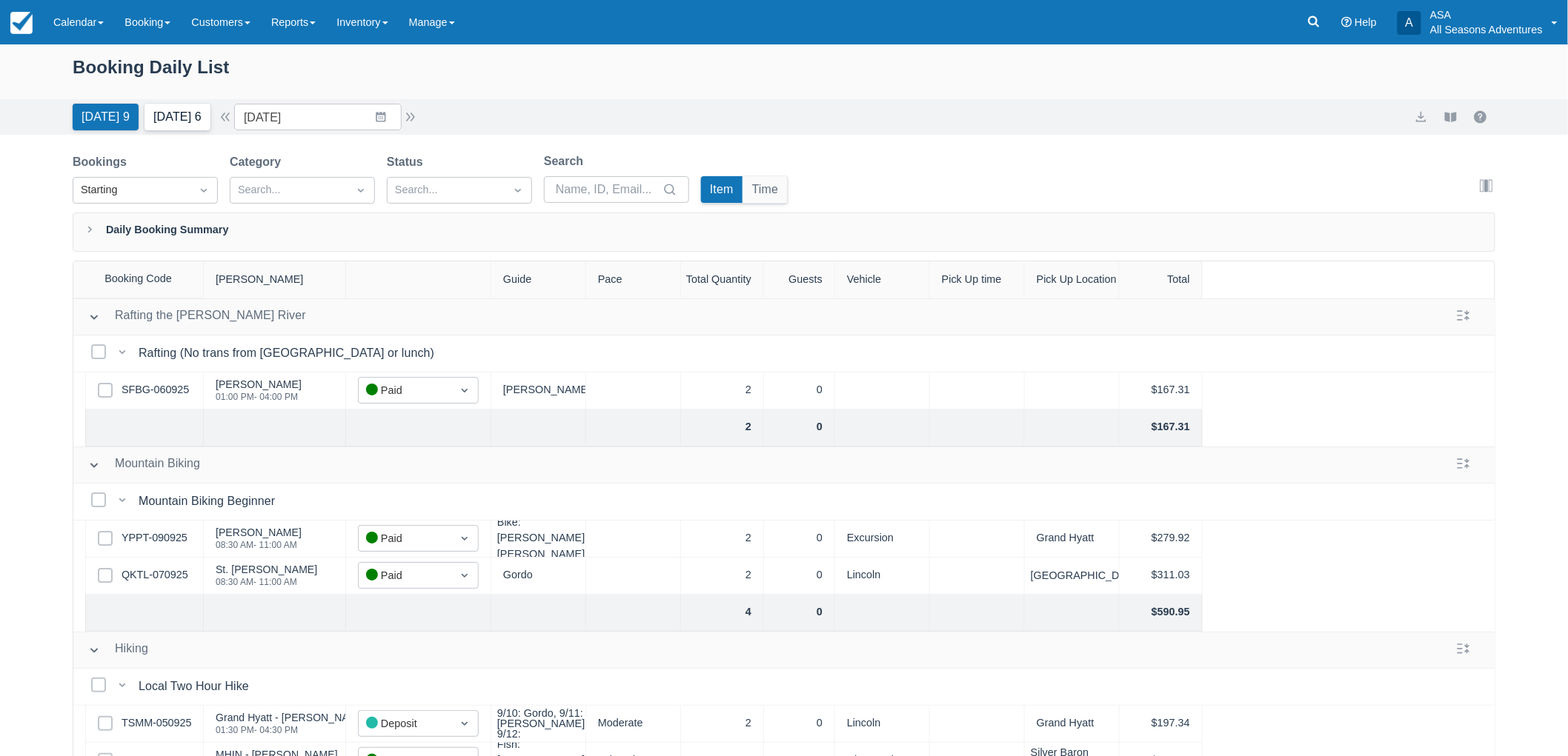
click at [172, 117] on button "Tomorrow 6" at bounding box center [177, 117] width 66 height 27
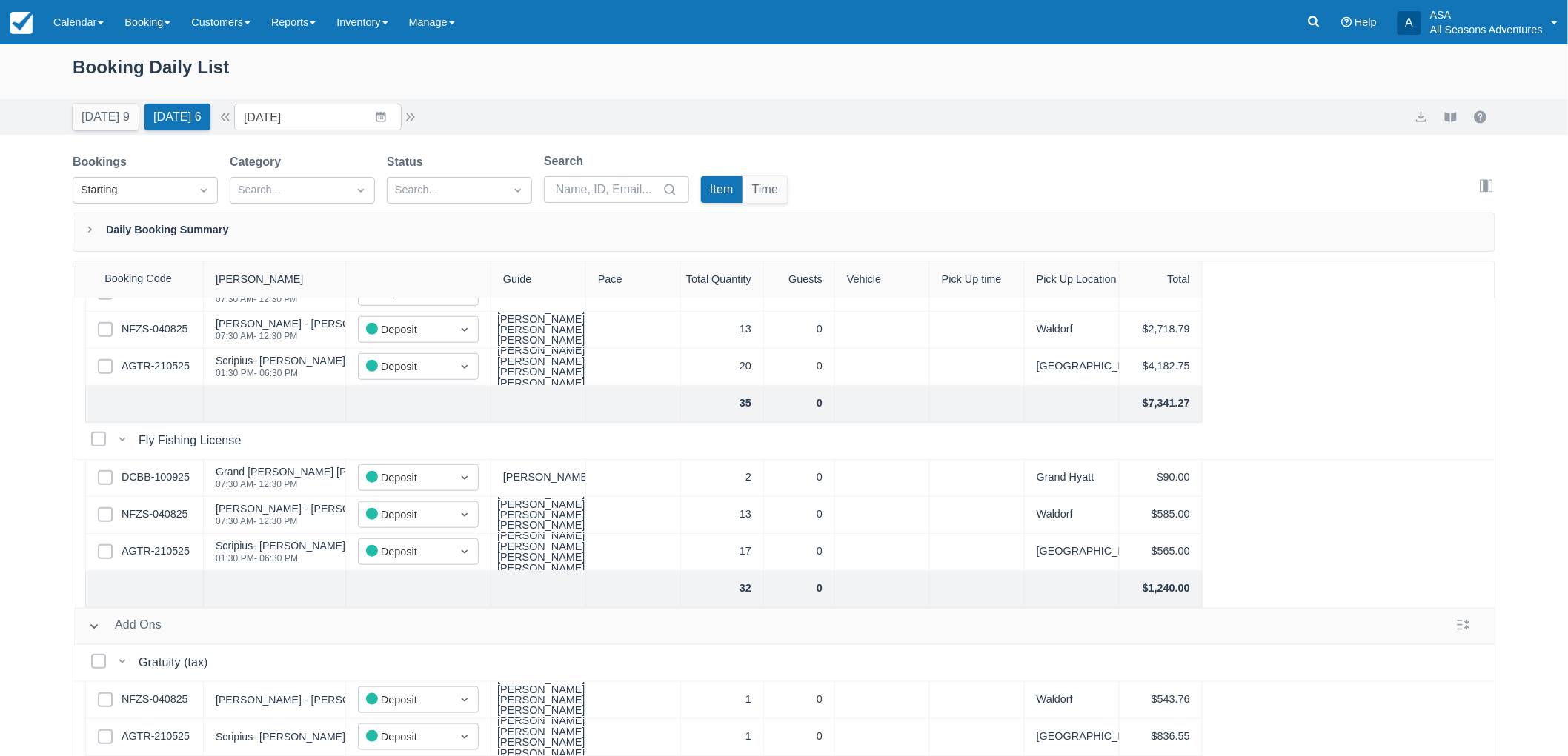
scroll to position [517, 0]
click at [90, 105] on button "Today 9" at bounding box center [105, 117] width 66 height 27
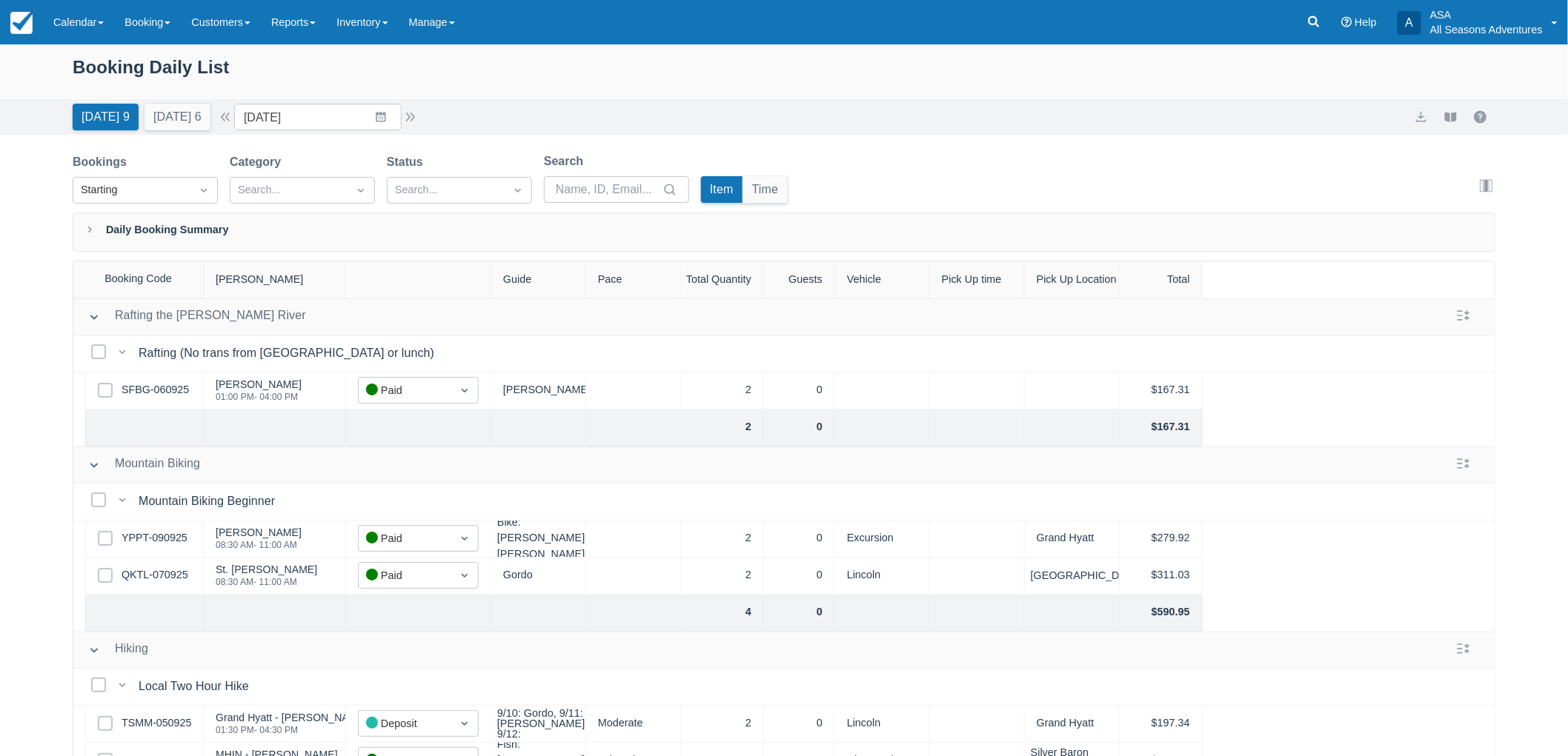
click at [188, 131] on div "Today 9 Tomorrow 6 Date 09/10/25 Navigate forward to interact with the calendar…" at bounding box center [784, 116] width 1568 height 35
click at [190, 113] on button "Tomorrow 6" at bounding box center [177, 117] width 66 height 27
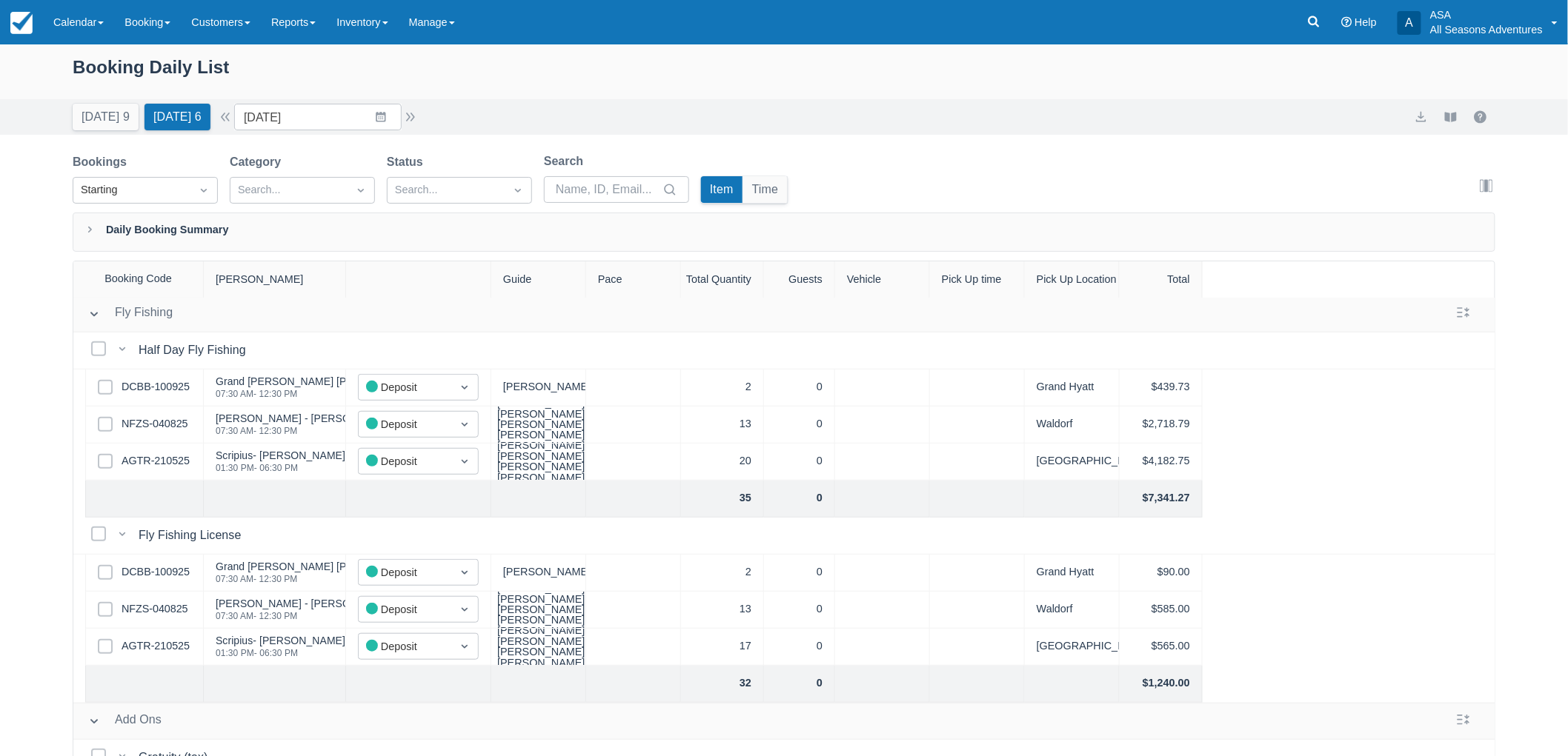
scroll to position [270, 0]
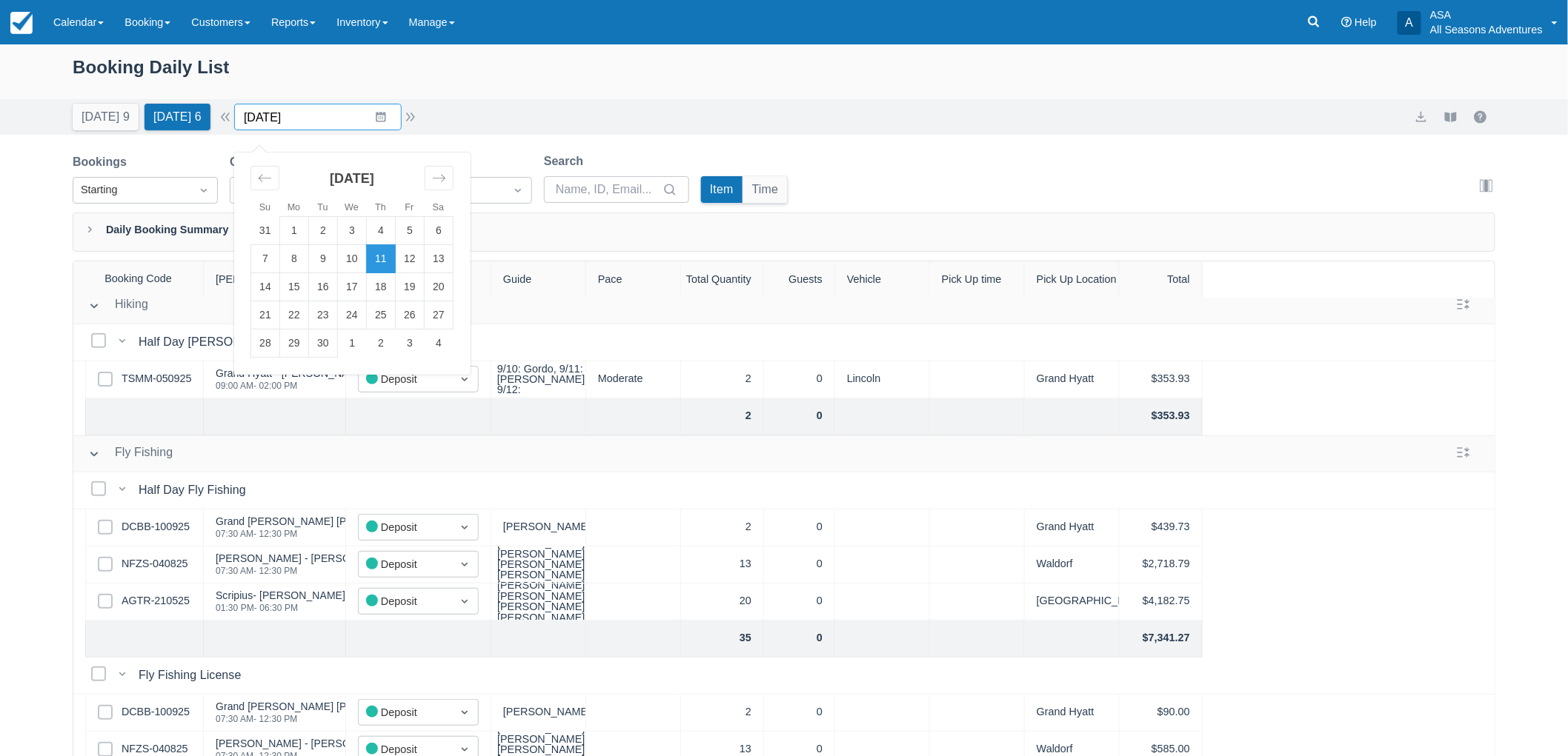
click at [375, 128] on input "09/11/25" at bounding box center [318, 117] width 167 height 27
click at [445, 175] on icon "Move forward to switch to the next month." at bounding box center [438, 178] width 14 height 14
click at [338, 308] on td "21" at bounding box center [323, 316] width 29 height 29
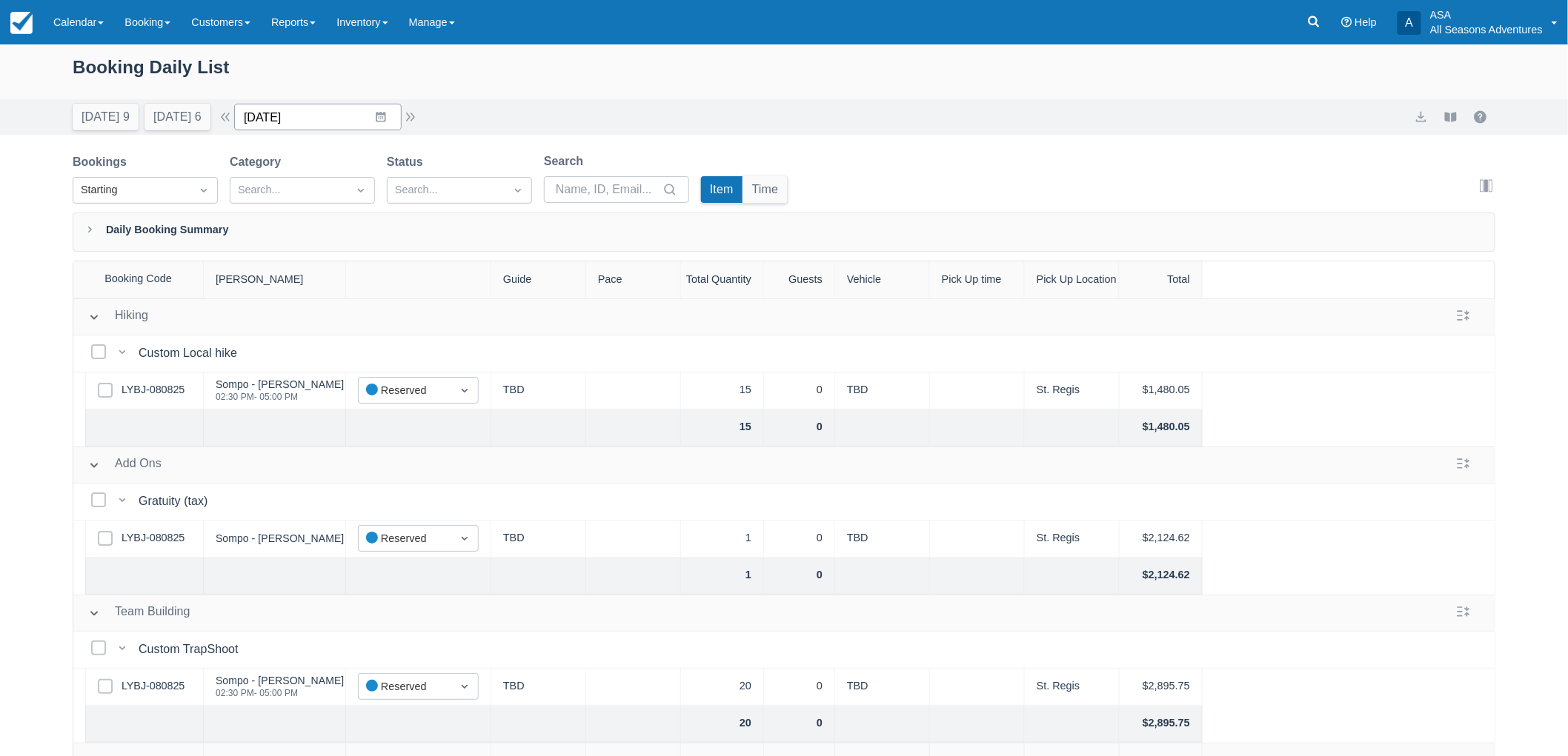
click at [387, 109] on input "10/21/25" at bounding box center [318, 117] width 167 height 27
click at [393, 320] on td "23" at bounding box center [381, 316] width 29 height 29
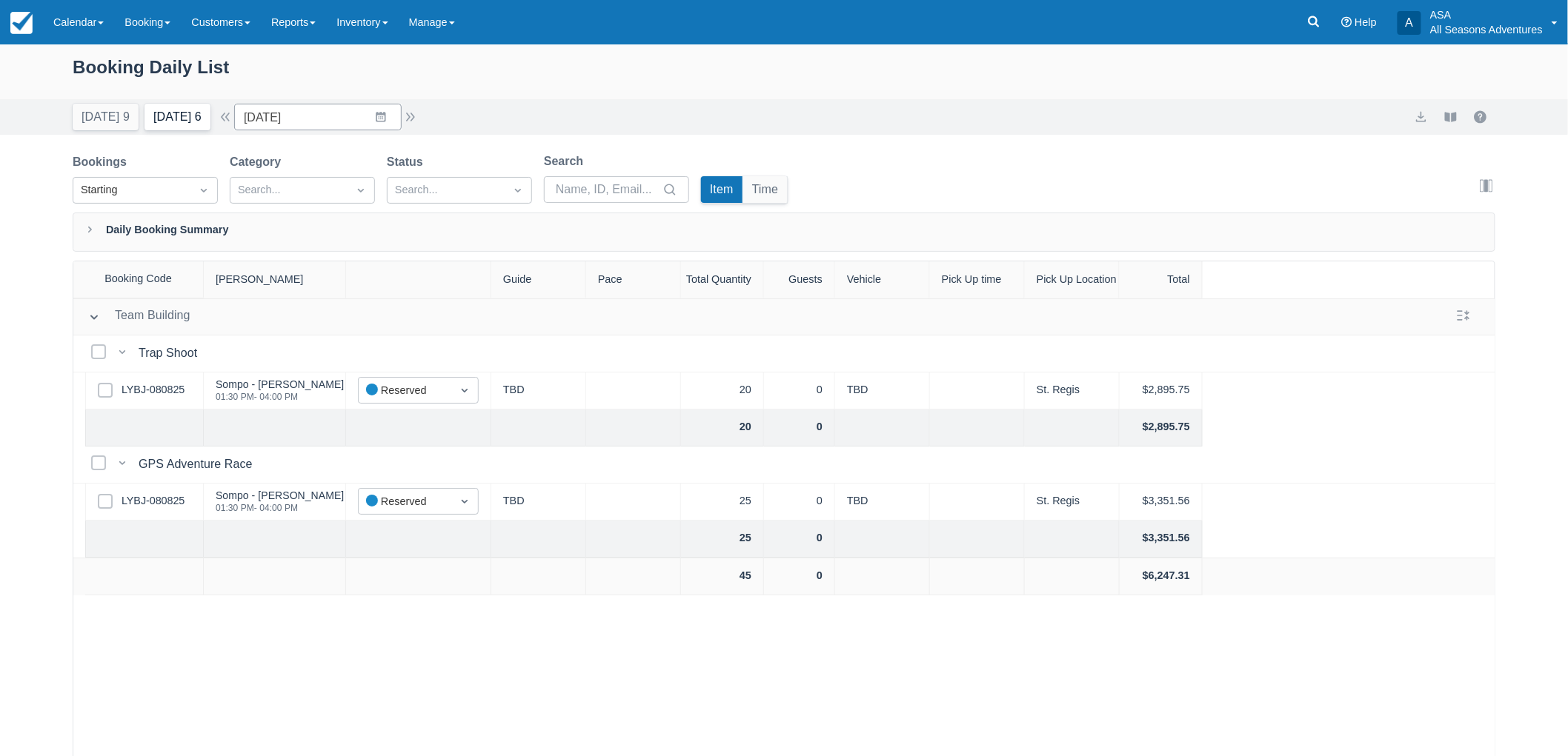
click at [152, 119] on button "Tomorrow 6" at bounding box center [177, 117] width 66 height 27
type input "09/11/25"
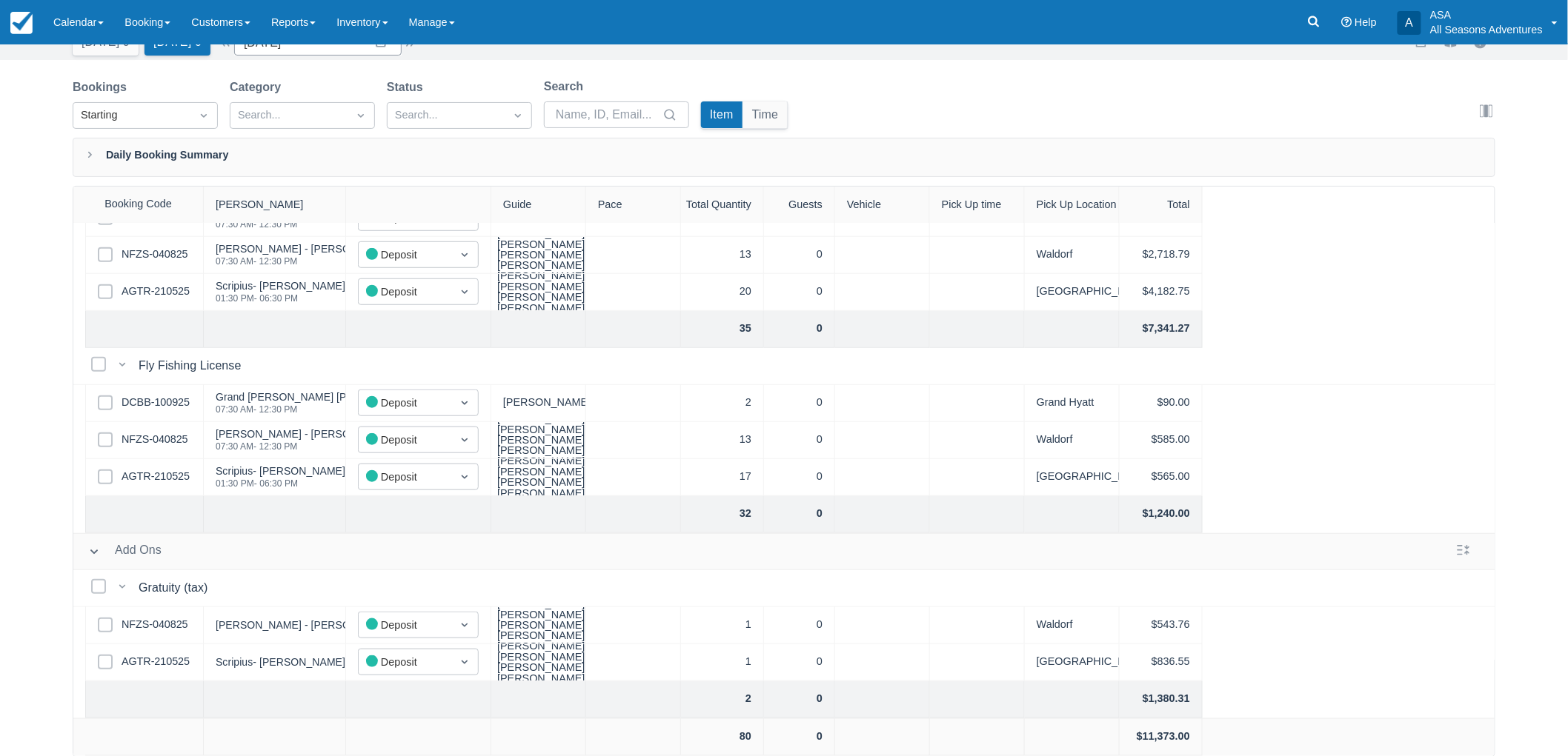
scroll to position [517, 0]
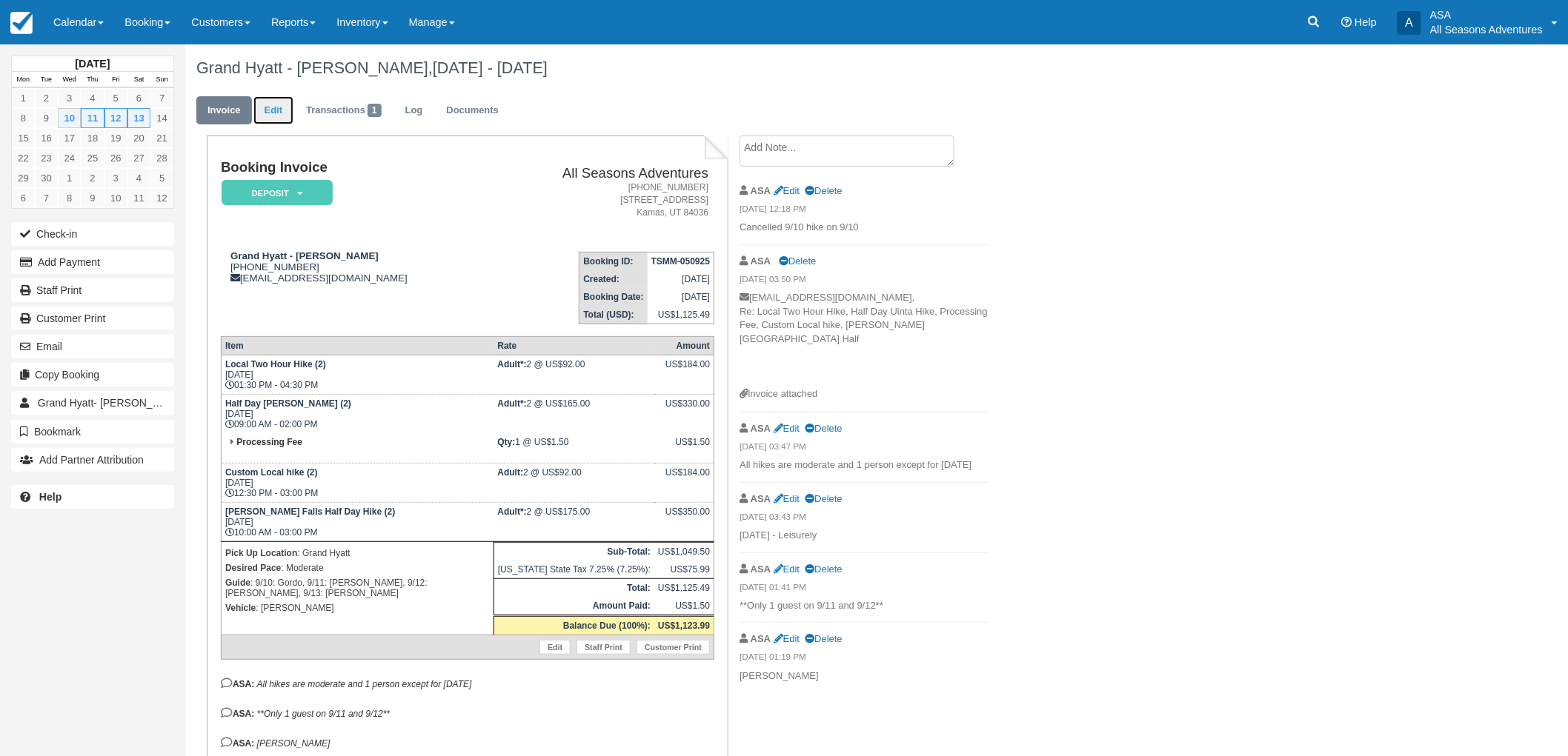
click at [262, 117] on link "Edit" at bounding box center [273, 110] width 40 height 29
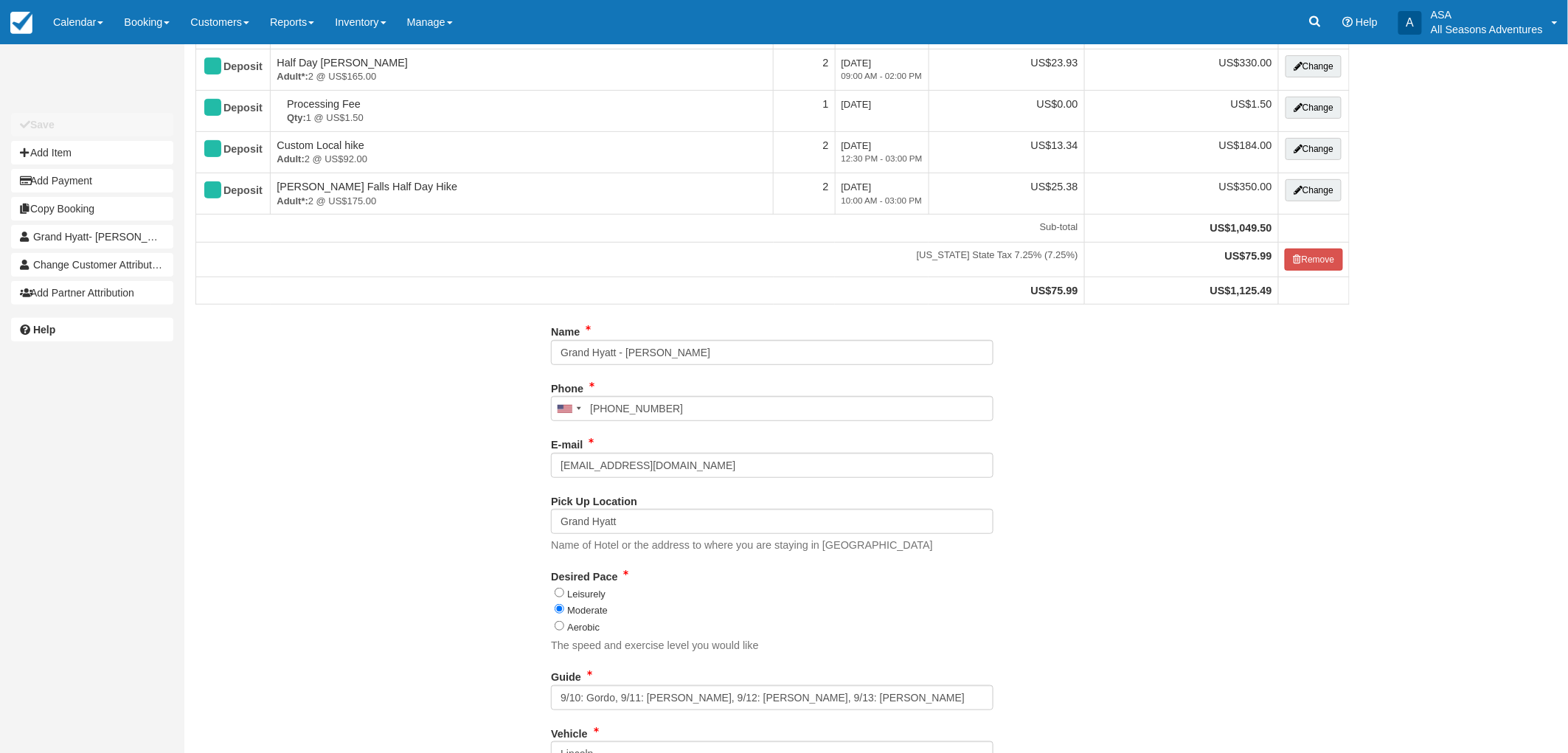
scroll to position [288, 0]
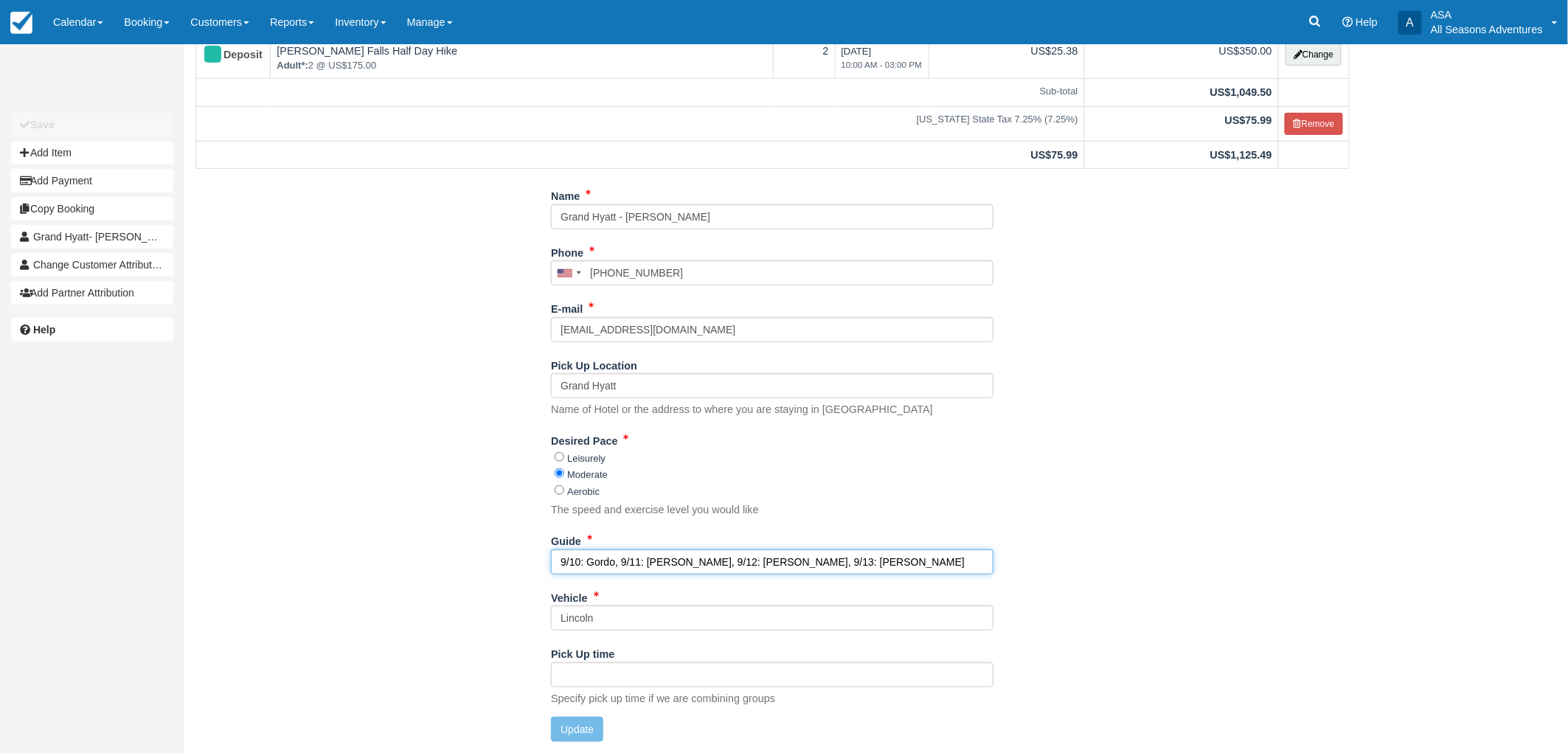
click at [650, 563] on input "9/10: Gordo, 9/11: [PERSON_NAME], 9/12: [PERSON_NAME], 9/13: [PERSON_NAME]" at bounding box center [772, 562] width 442 height 25
type input "9/10: Gordo, 9/11: [PERSON_NAME], 9/12: [PERSON_NAME], 9/13: [PERSON_NAME]"
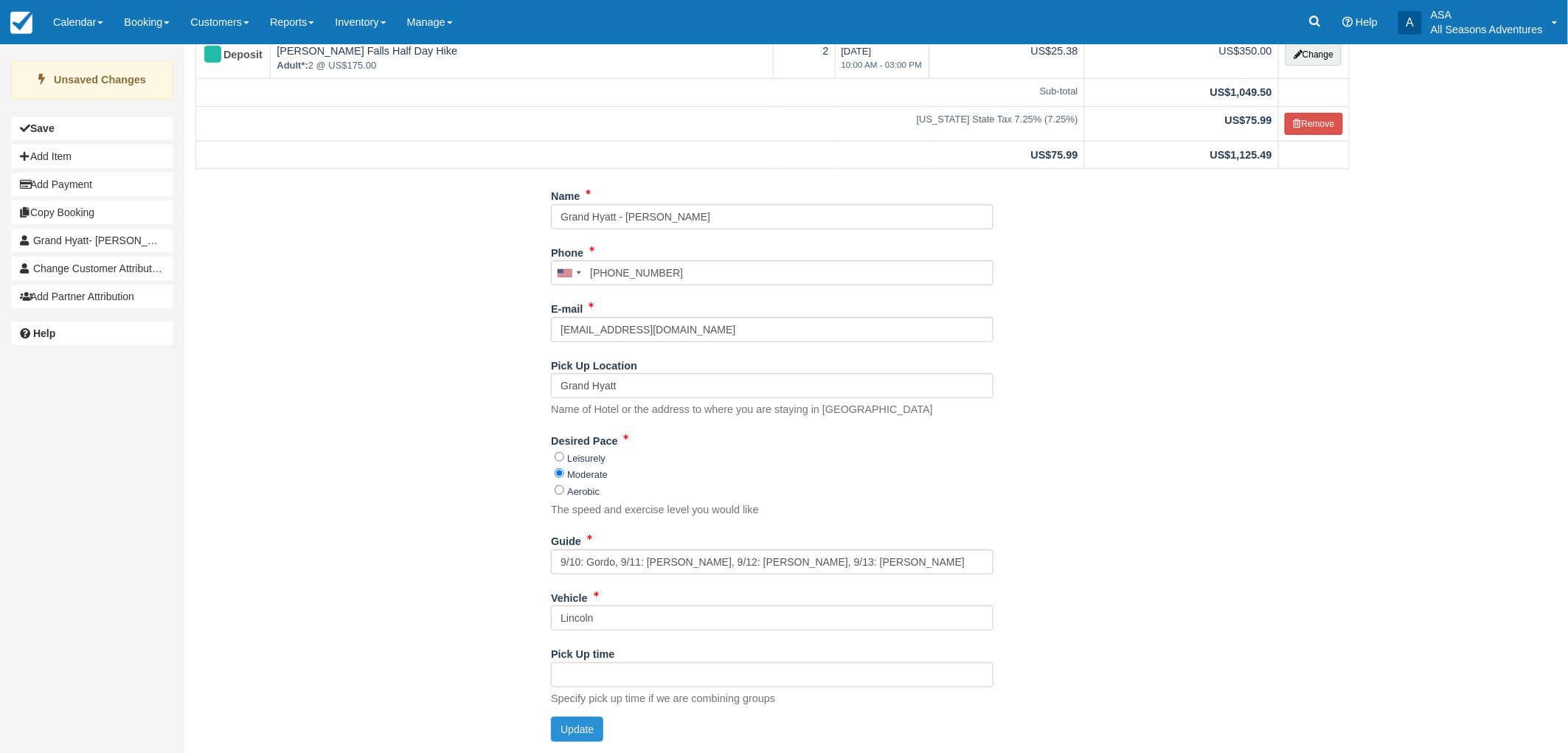
click at [569, 731] on button "Update" at bounding box center [577, 729] width 52 height 25
type input "[PHONE_NUMBER]"
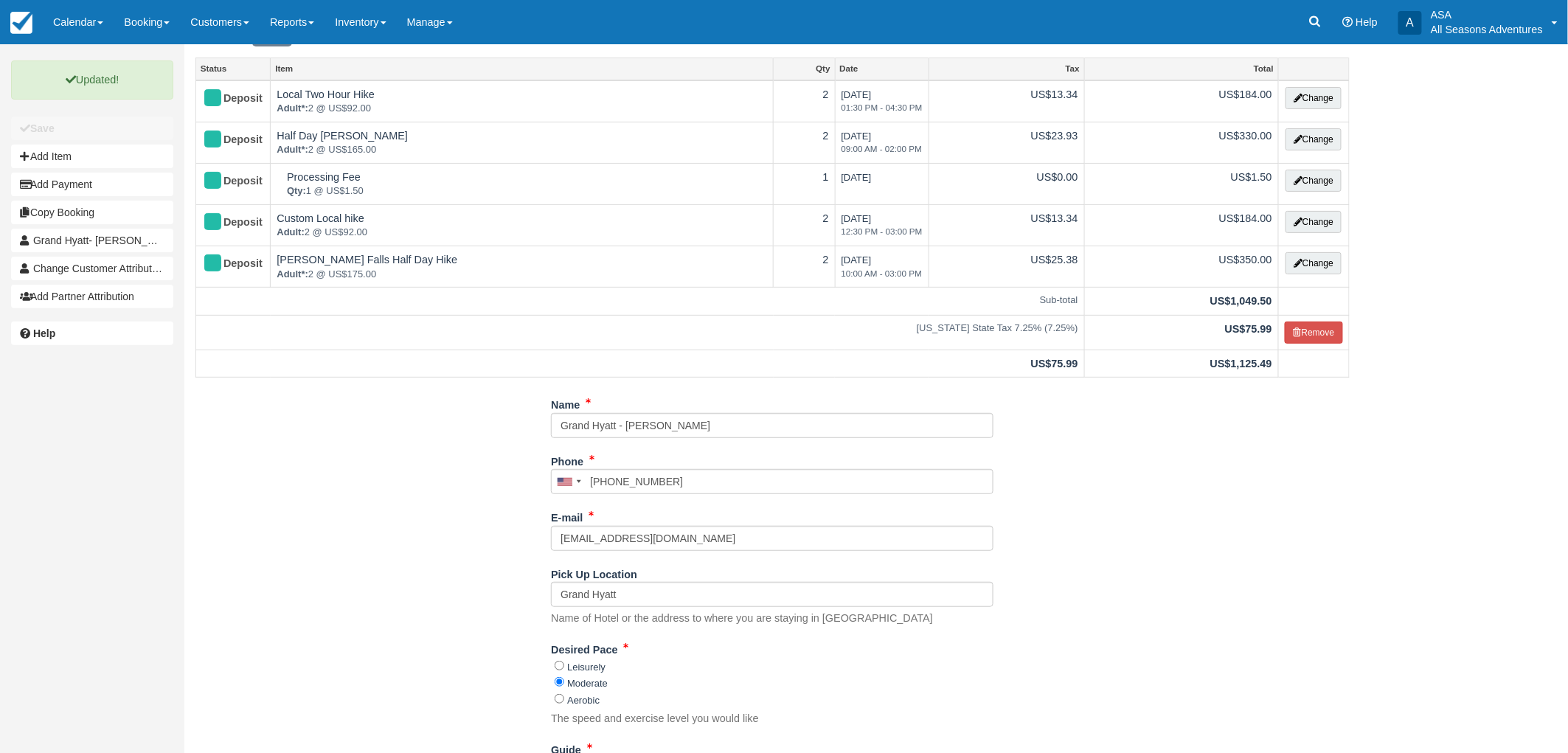
scroll to position [0, 0]
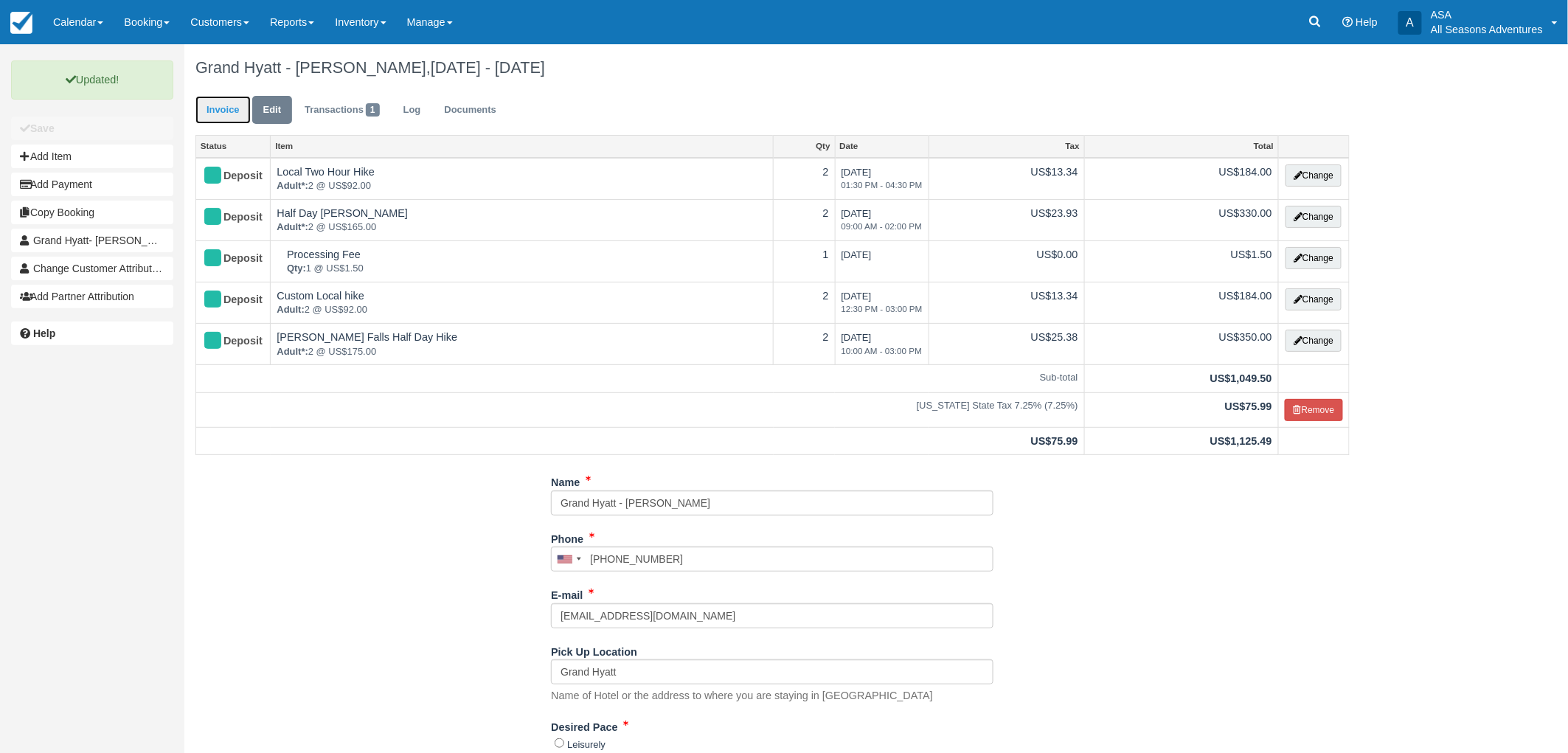
click at [229, 109] on link "Invoice" at bounding box center [223, 110] width 55 height 28
